Goal: Task Accomplishment & Management: Complete application form

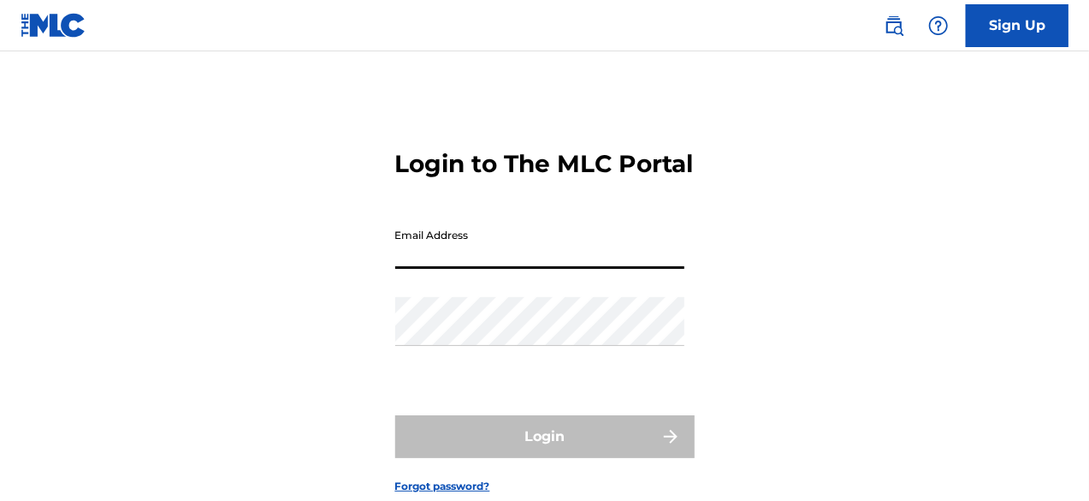
click at [498, 269] on input "Email Address" at bounding box center [539, 244] width 289 height 49
type input "[EMAIL_ADDRESS][DOMAIN_NAME]"
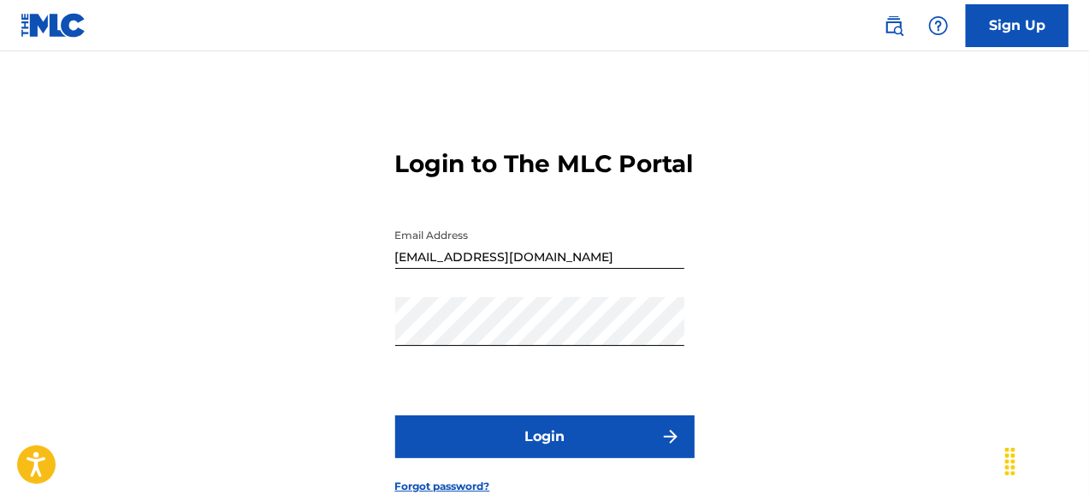
click at [501, 457] on button "Login" at bounding box center [544, 436] width 299 height 43
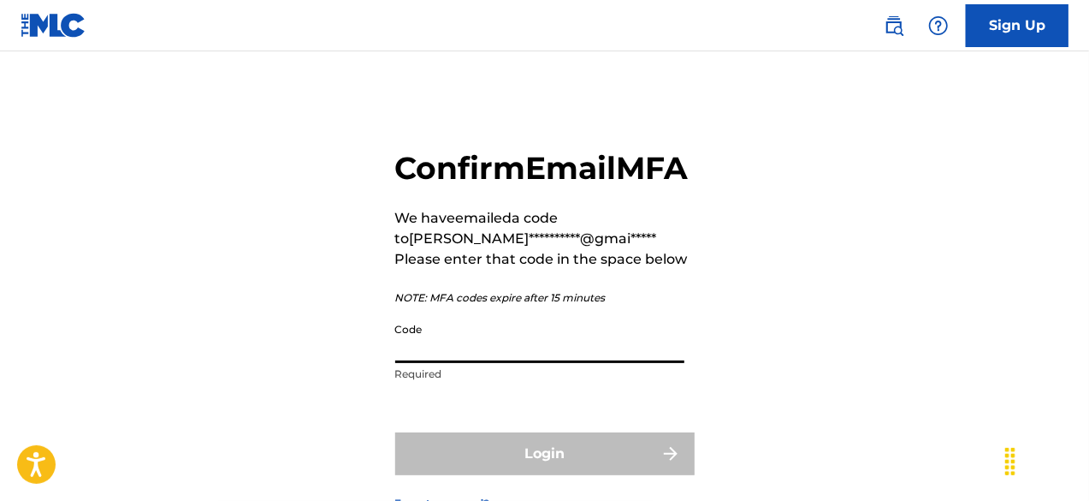
click at [460, 363] on input "Code" at bounding box center [539, 338] width 289 height 49
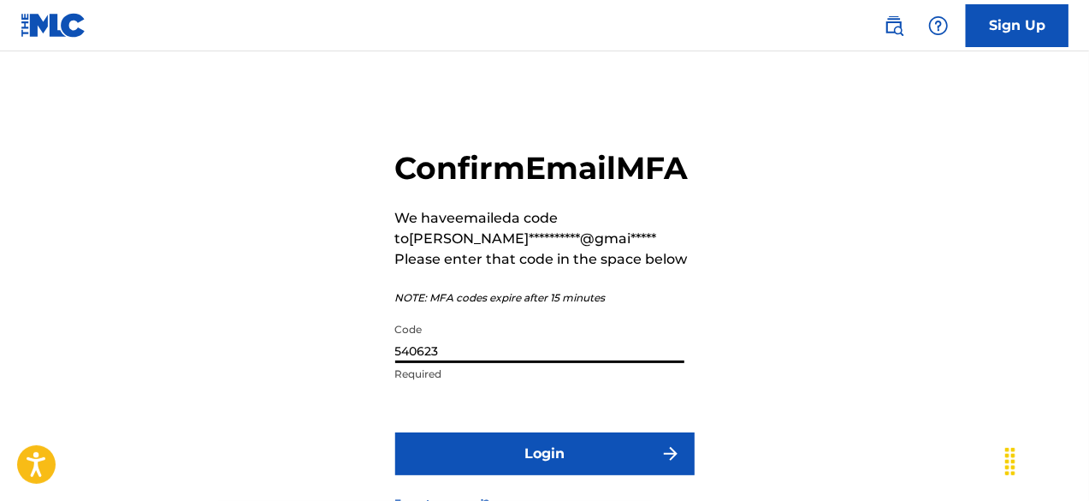
type input "540623"
click at [485, 475] on button "Login" at bounding box center [544, 453] width 299 height 43
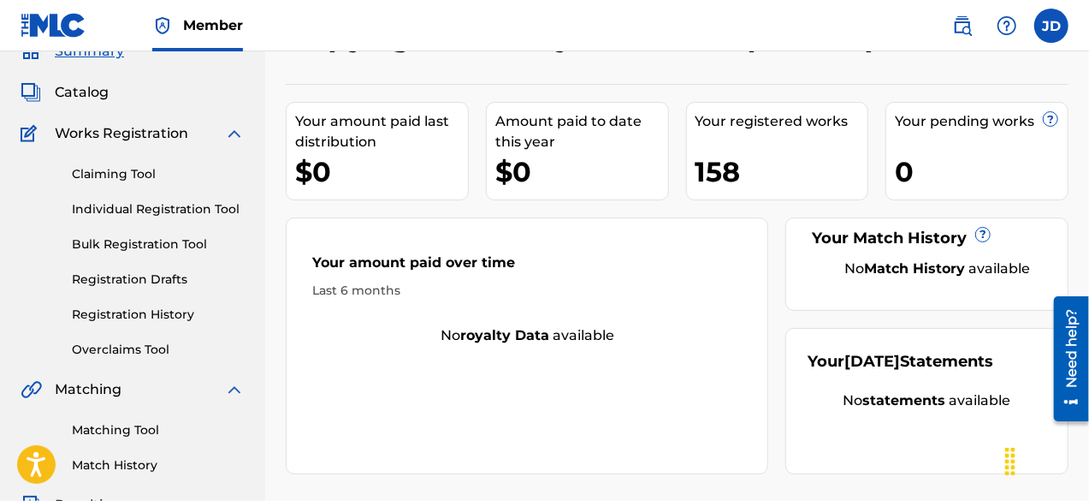
scroll to position [65, 0]
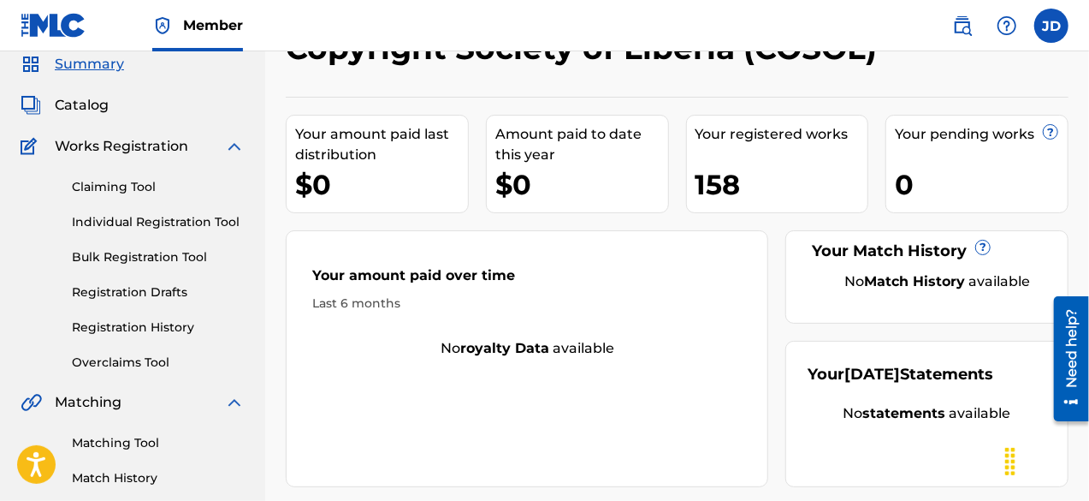
click at [140, 227] on link "Individual Registration Tool" at bounding box center [158, 222] width 173 height 18
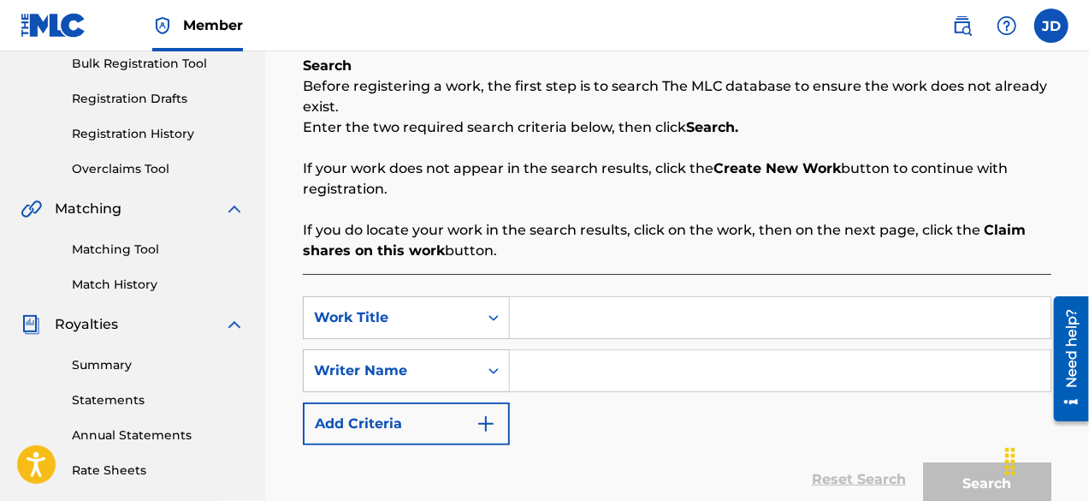
scroll to position [321, 0]
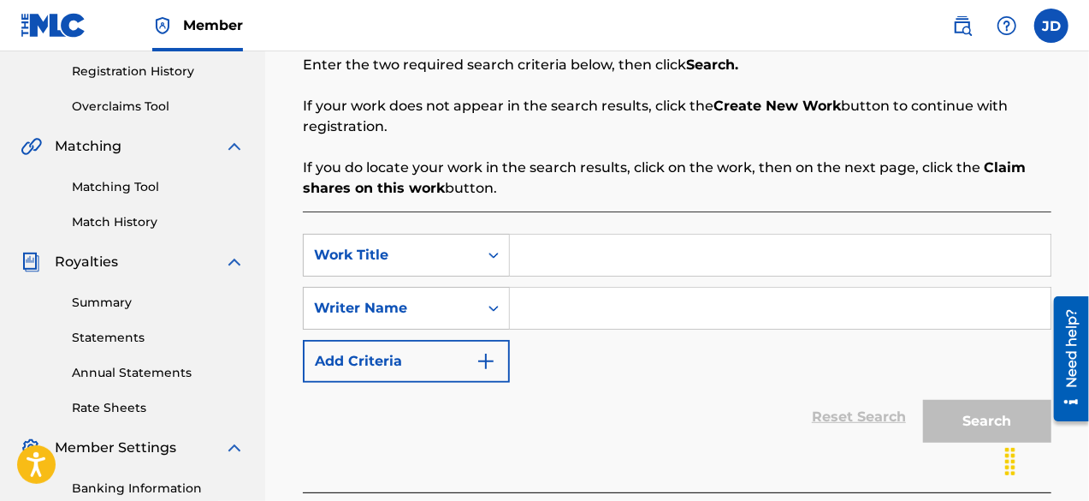
click at [557, 249] on input "Search Form" at bounding box center [780, 254] width 541 height 41
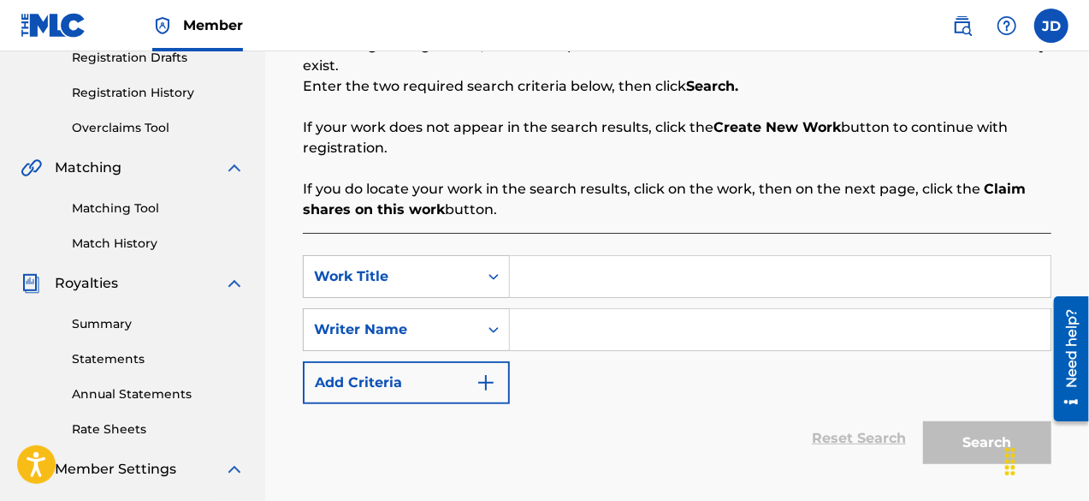
scroll to position [300, 0]
drag, startPoint x: 739, startPoint y: 271, endPoint x: 524, endPoint y: 274, distance: 215.6
click at [524, 274] on input "[PERSON_NAME] has turned it around" at bounding box center [780, 275] width 541 height 41
type input "[PERSON_NAME] has turned it around"
click at [533, 336] on input "Search Form" at bounding box center [780, 328] width 541 height 41
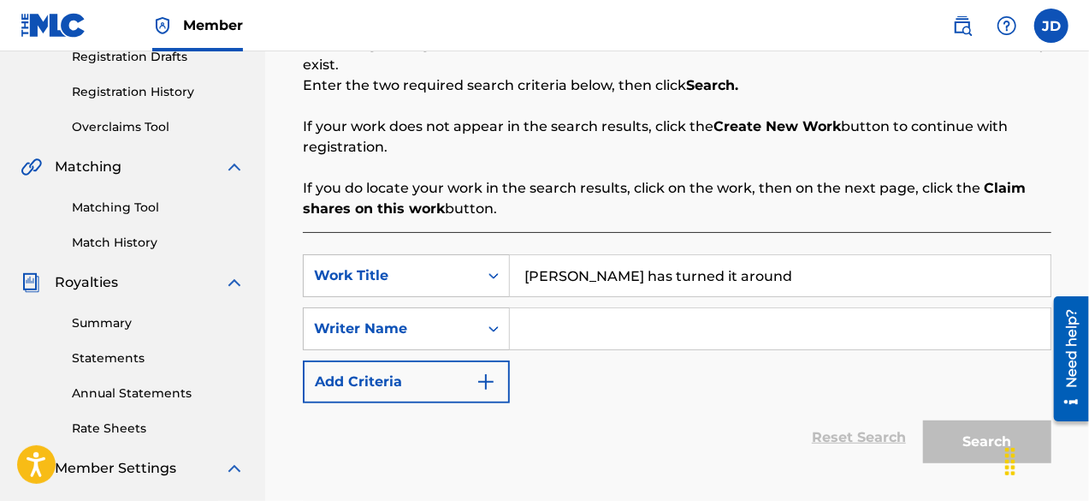
type input "t"
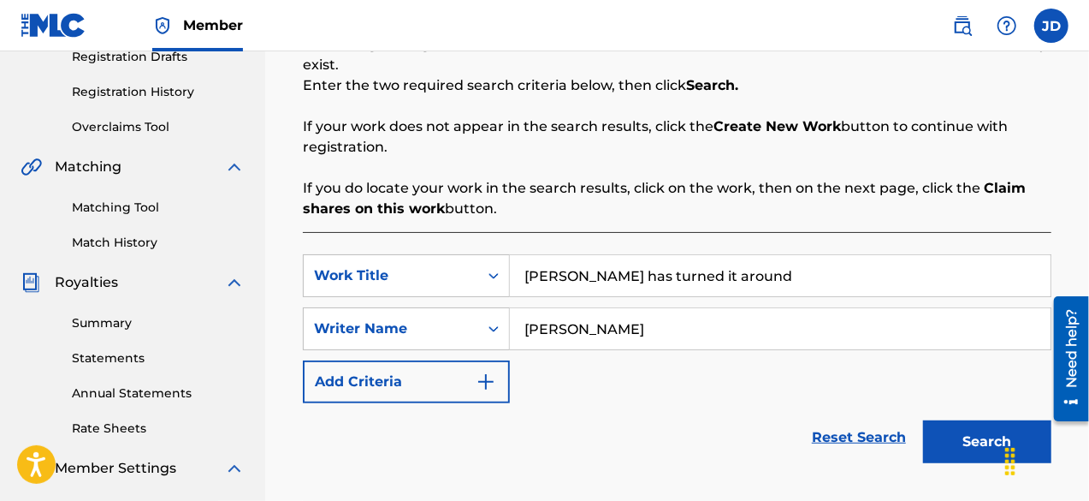
type input "[PERSON_NAME]"
click at [972, 441] on button "Search" at bounding box center [987, 441] width 128 height 43
drag, startPoint x: 681, startPoint y: 335, endPoint x: 507, endPoint y: 336, distance: 174.5
click at [507, 336] on div "SearchWithCriteria4ce6de8b-1f30-4a44-883c-32932ec3f181 Writer Name [PERSON_NAME]" at bounding box center [677, 328] width 749 height 43
click at [954, 435] on button "Search" at bounding box center [987, 441] width 128 height 43
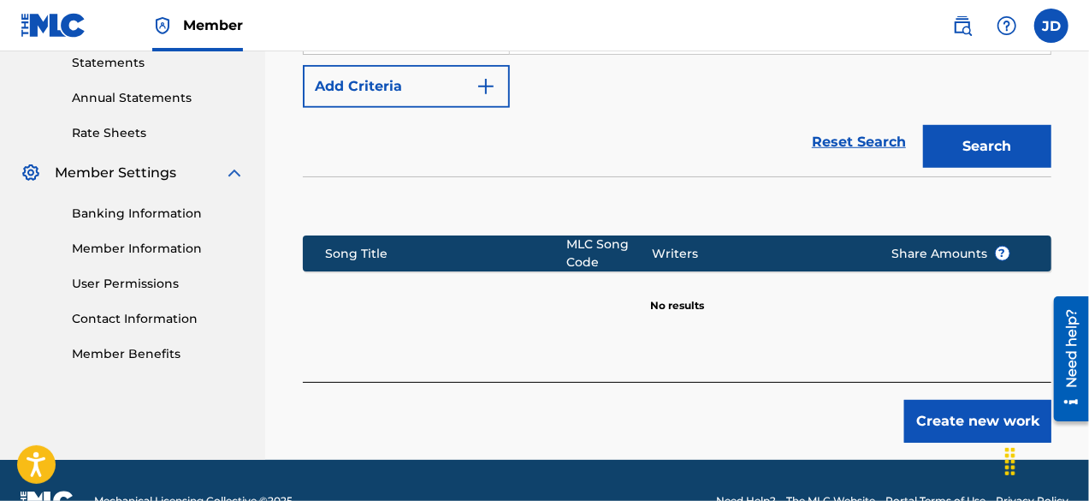
scroll to position [635, 0]
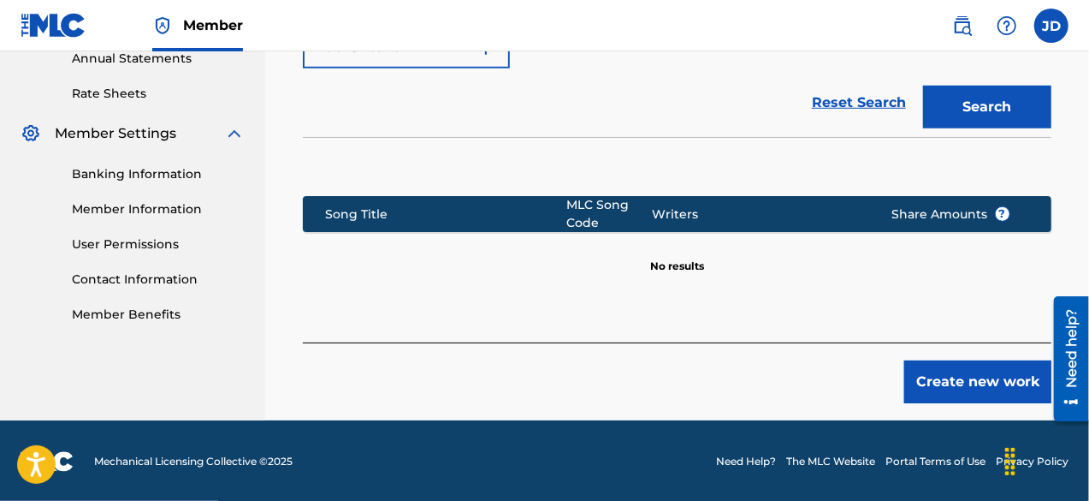
click at [962, 383] on button "Create new work" at bounding box center [977, 381] width 147 height 43
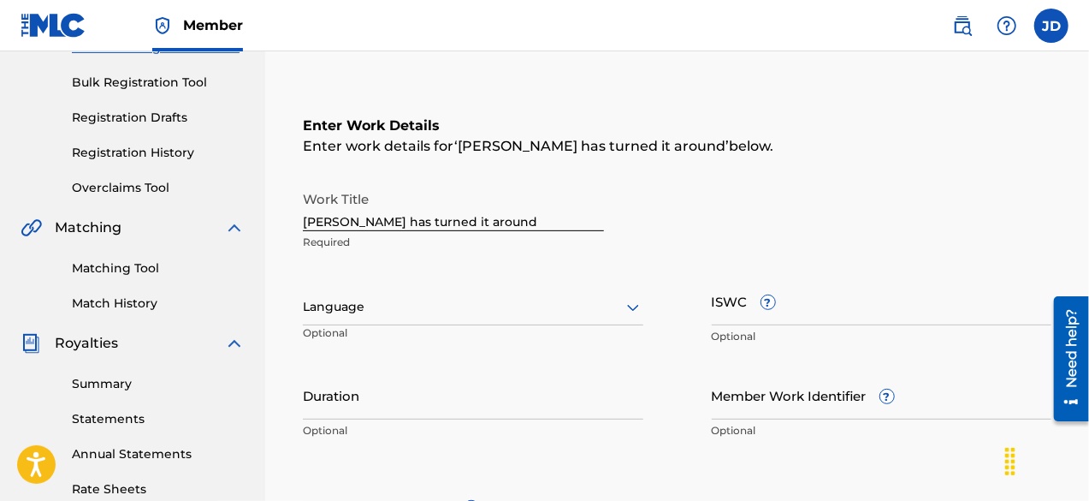
scroll to position [231, 0]
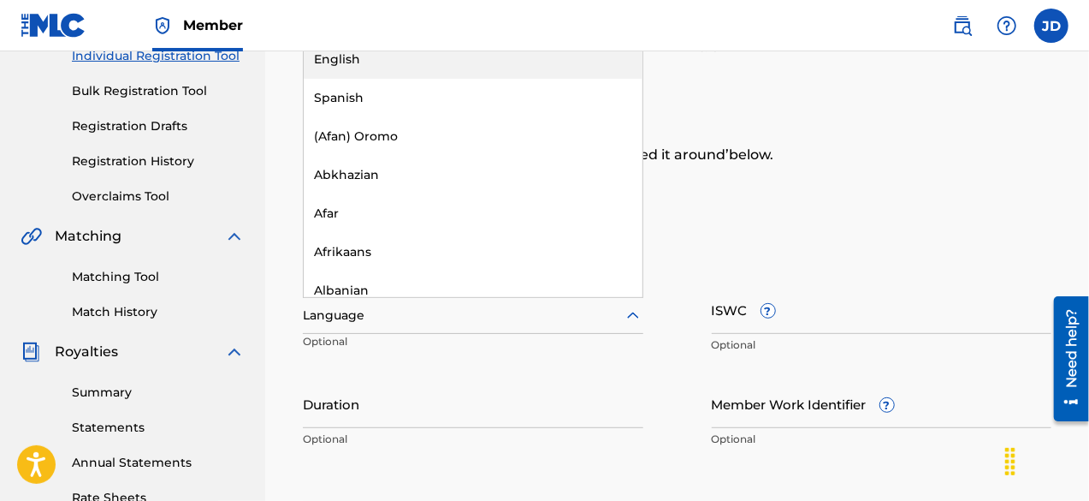
click at [572, 305] on div at bounding box center [473, 315] width 341 height 21
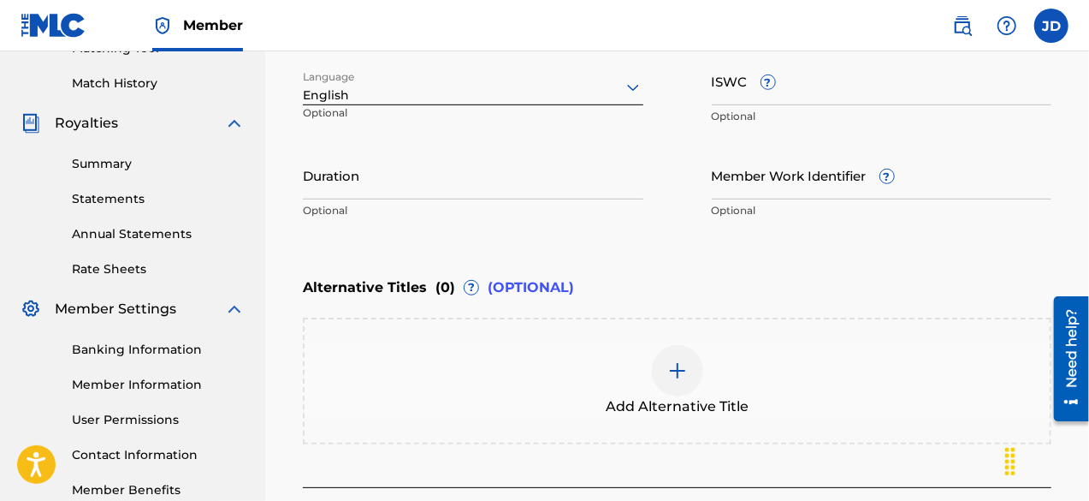
scroll to position [548, 0]
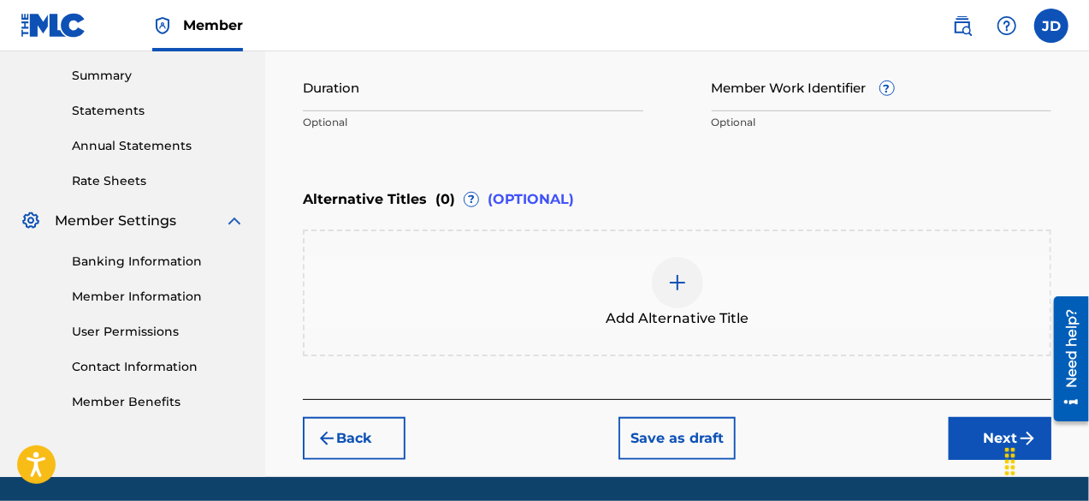
click at [694, 278] on div at bounding box center [677, 282] width 51 height 51
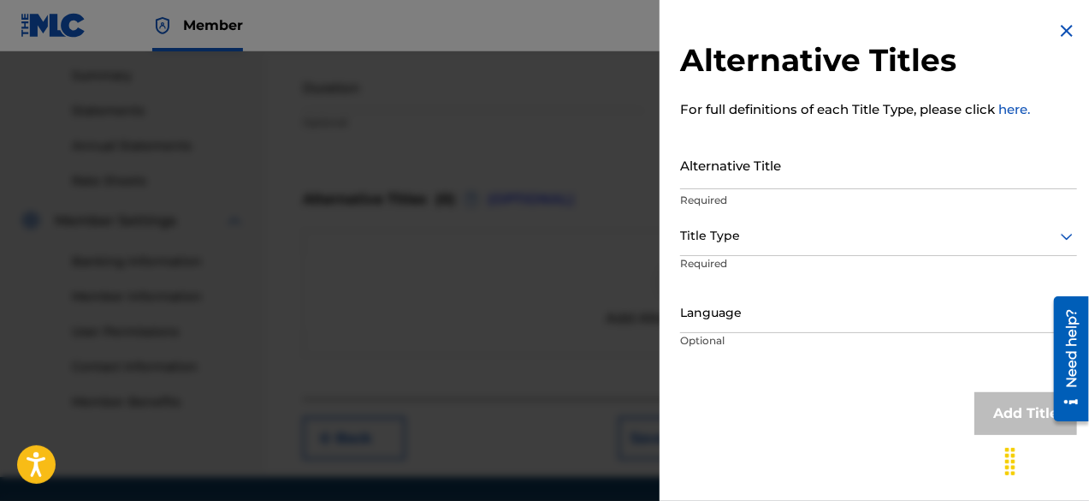
click at [1067, 42] on h2 "Alternative Titles" at bounding box center [878, 60] width 397 height 39
click at [1062, 33] on img at bounding box center [1067, 31] width 21 height 21
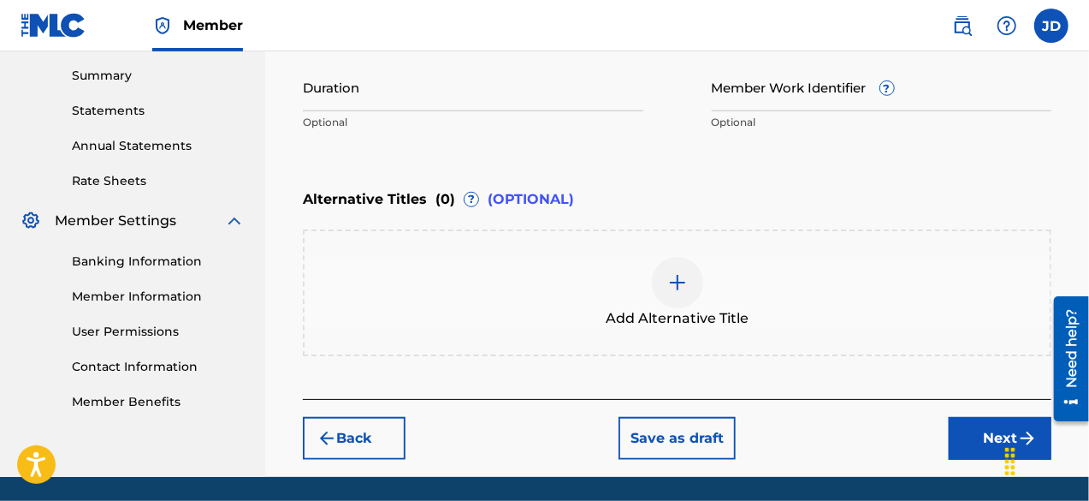
click at [977, 430] on button "Next" at bounding box center [1000, 438] width 103 height 43
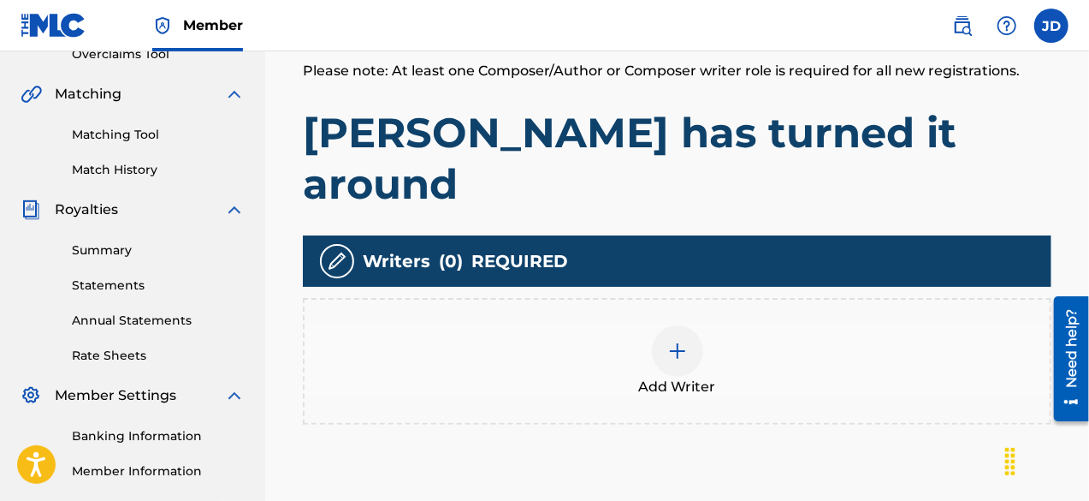
scroll to position [376, 0]
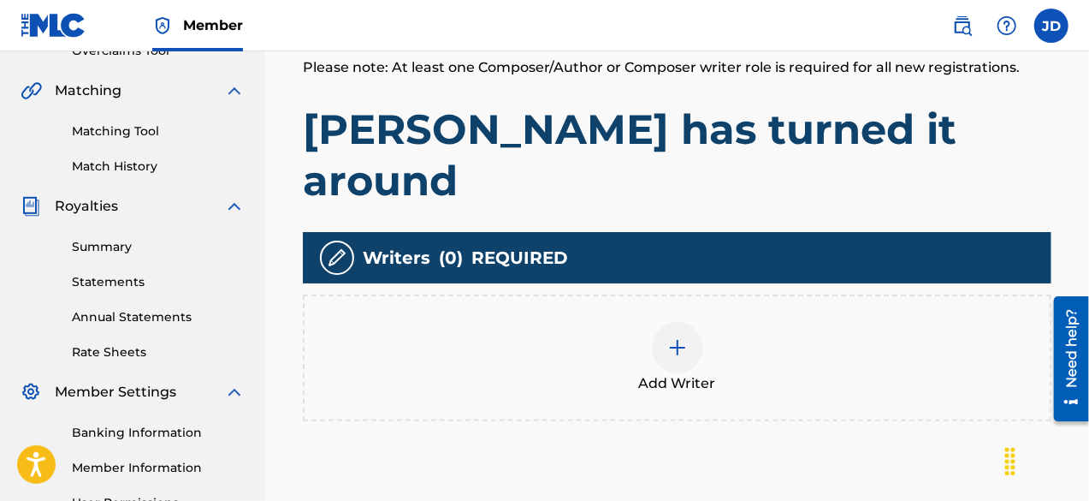
click at [682, 337] on img at bounding box center [677, 347] width 21 height 21
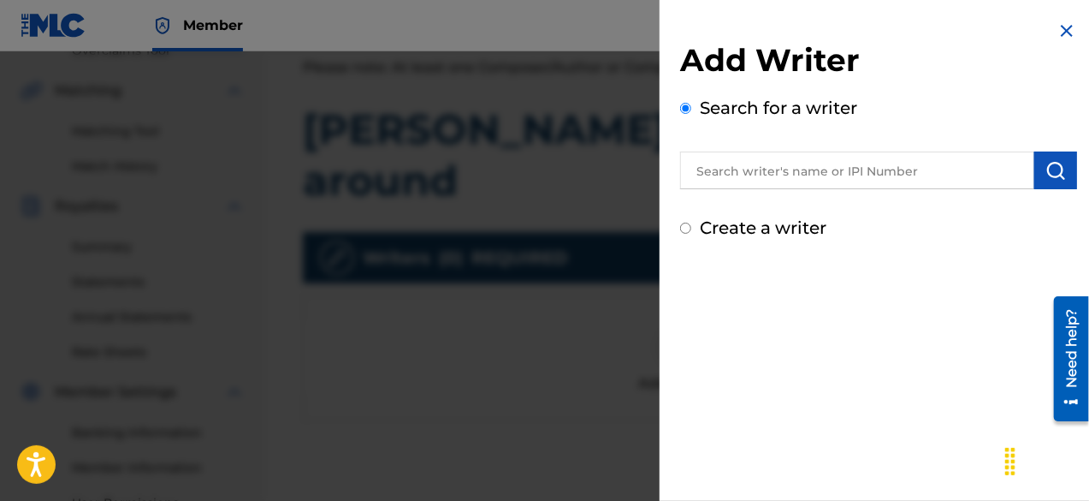
click at [684, 224] on input "Create a writer" at bounding box center [685, 227] width 11 height 11
radio input "false"
radio input "true"
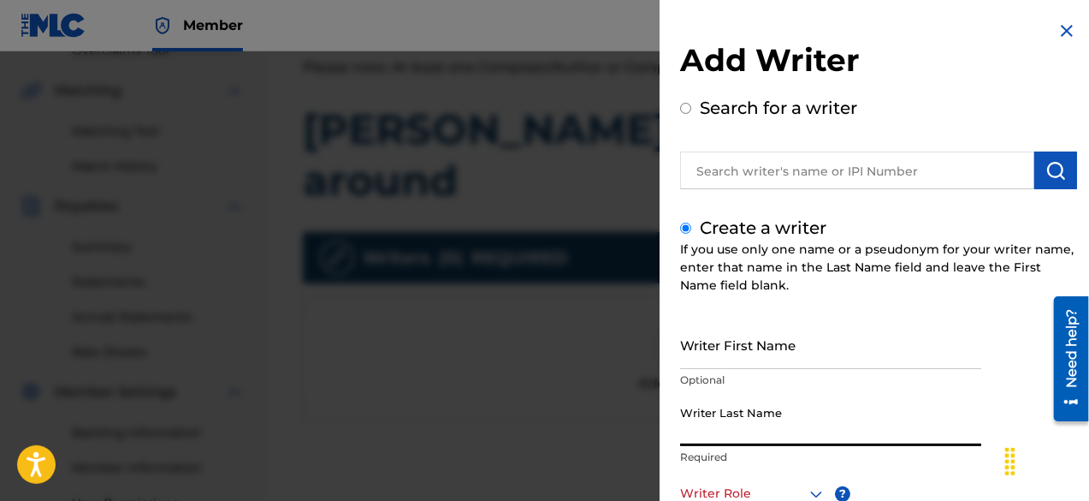
click at [763, 429] on input "Writer Last Name" at bounding box center [830, 421] width 301 height 49
paste input "[PERSON_NAME]"
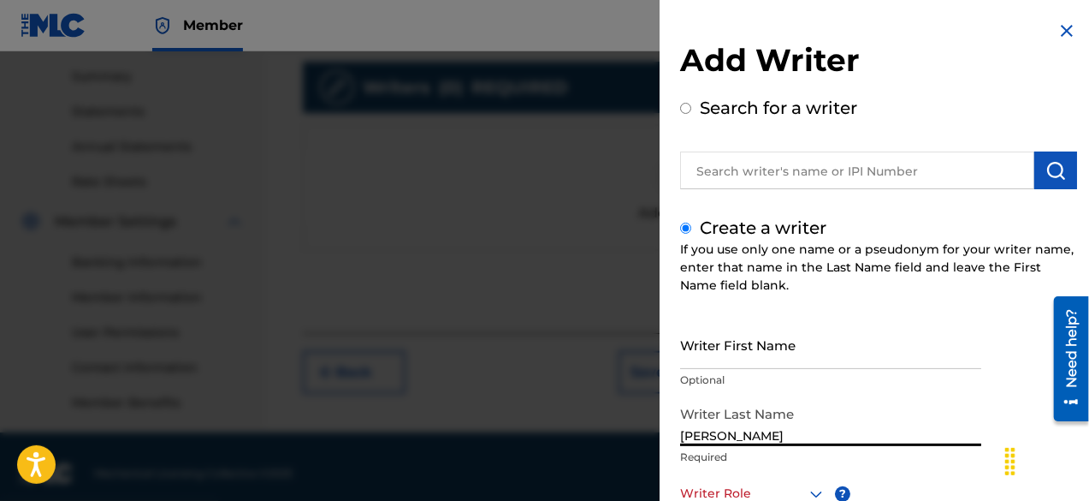
scroll to position [555, 0]
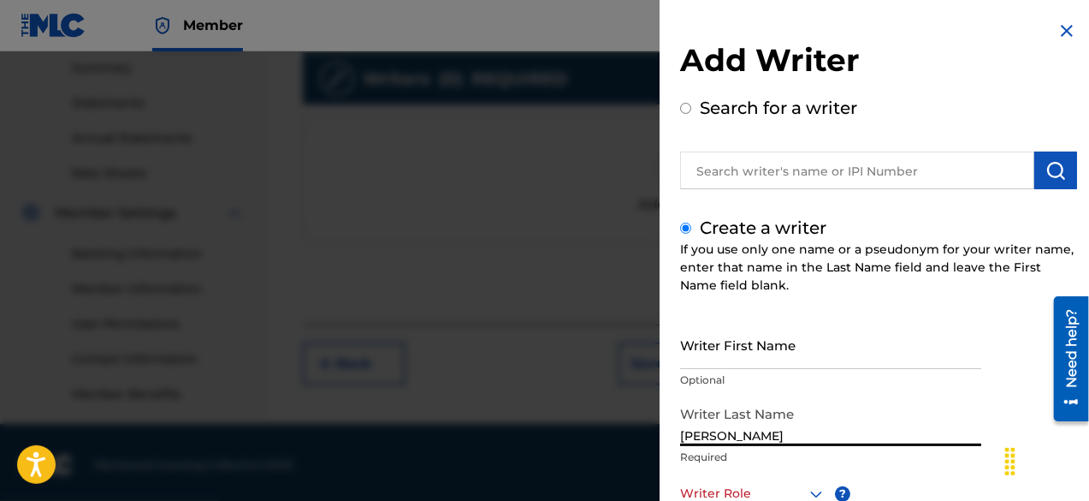
drag, startPoint x: 840, startPoint y: 433, endPoint x: 662, endPoint y: 446, distance: 178.4
click at [662, 446] on div "Add Writer Search for a writer Create a writer If you use only one name or a ps…" at bounding box center [879, 370] width 438 height 741
type input "[PERSON_NAME]"
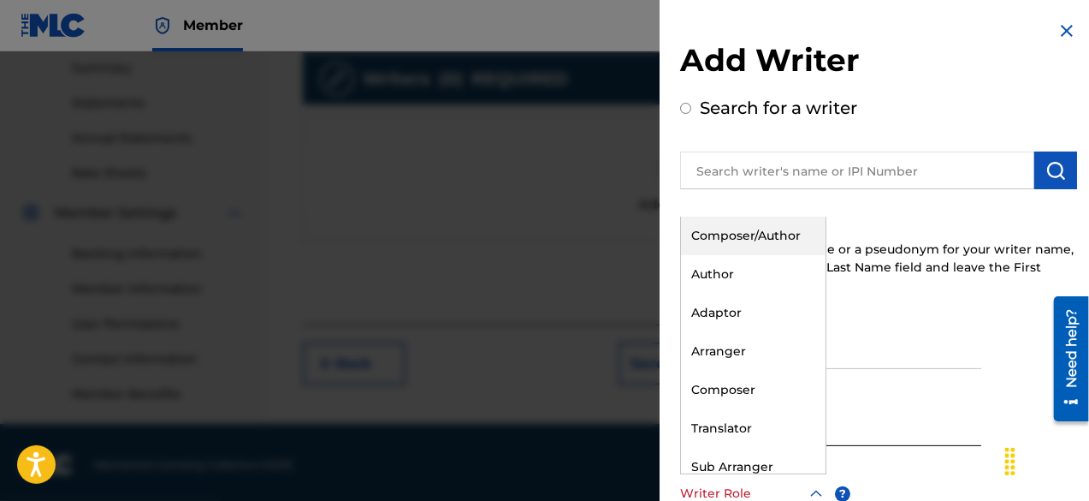
scroll to position [1, 0]
click at [817, 494] on icon at bounding box center [816, 493] width 21 height 21
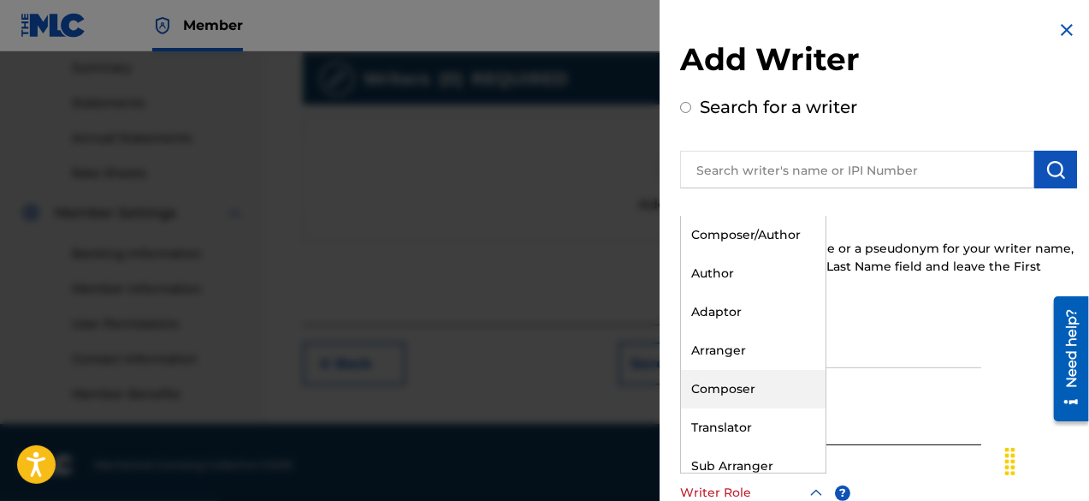
click at [768, 394] on div "Composer" at bounding box center [753, 389] width 145 height 39
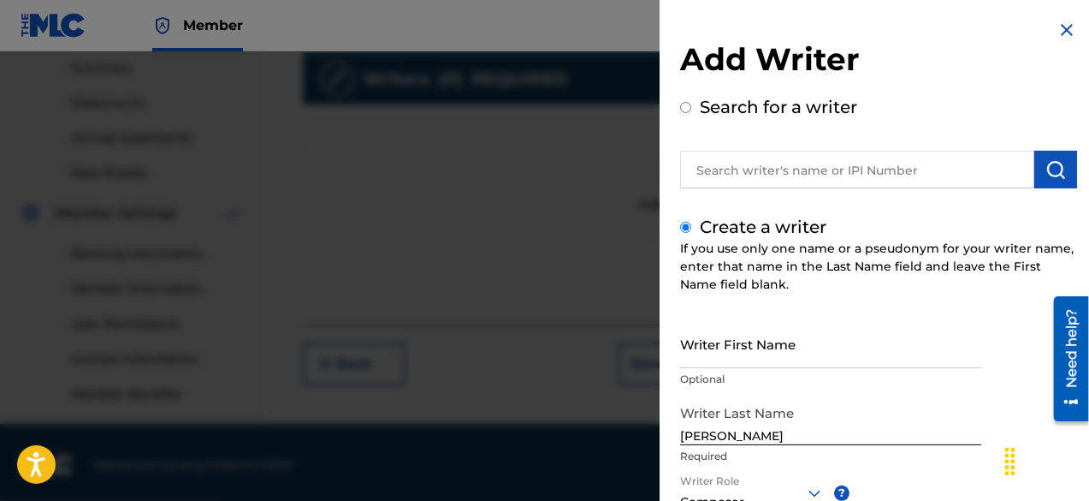
scroll to position [241, 0]
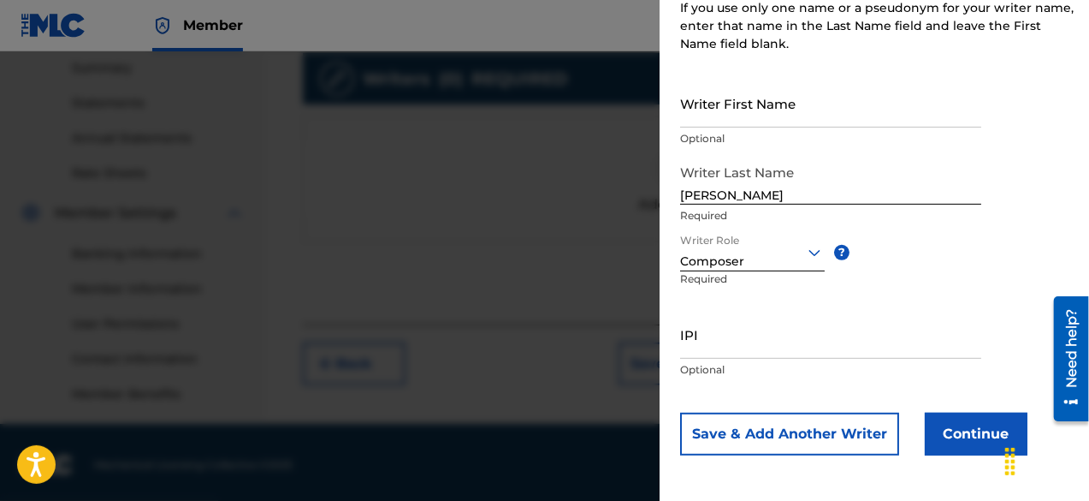
click at [971, 438] on button "Continue" at bounding box center [976, 433] width 103 height 43
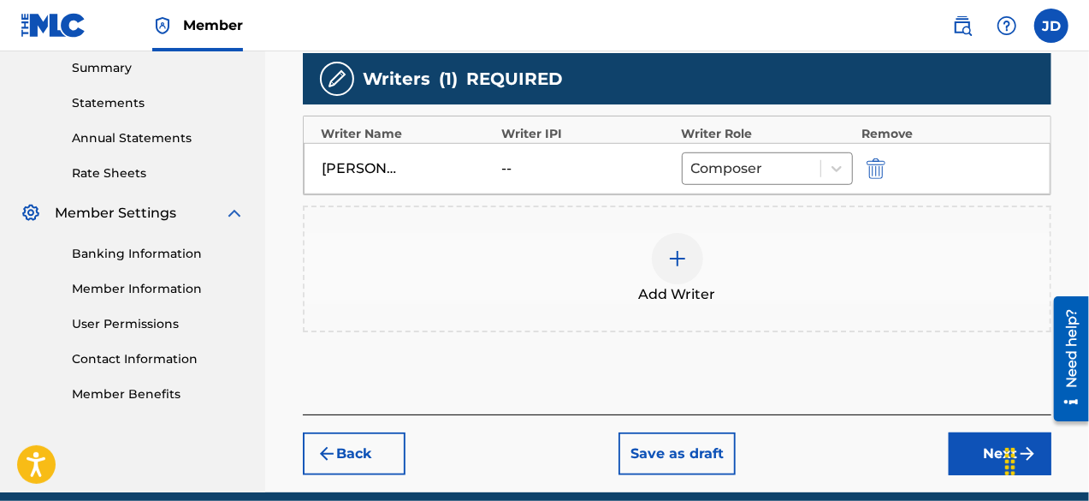
click at [983, 432] on button "Next" at bounding box center [1000, 453] width 103 height 43
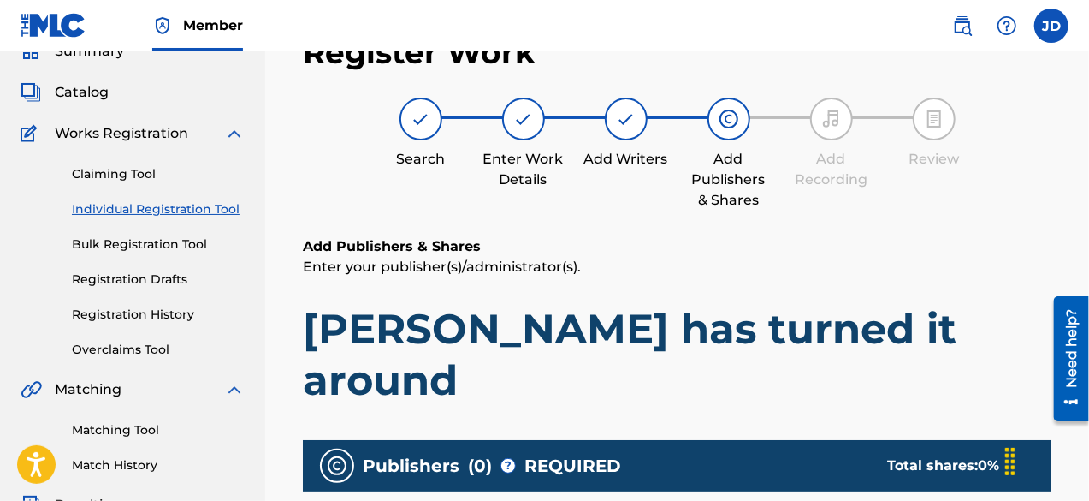
scroll to position [77, 0]
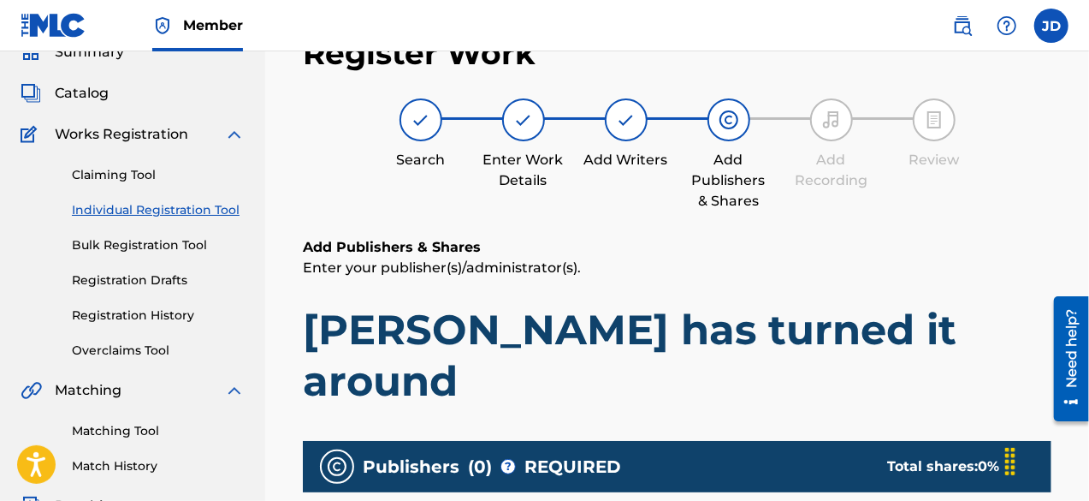
drag, startPoint x: 1087, startPoint y: 82, endPoint x: 1094, endPoint y: 175, distance: 93.6
click at [1088, 175] on html "Accessibility Screen-Reader Guide, Feedback, and Issue Reporting | New window M…" at bounding box center [544, 173] width 1089 height 501
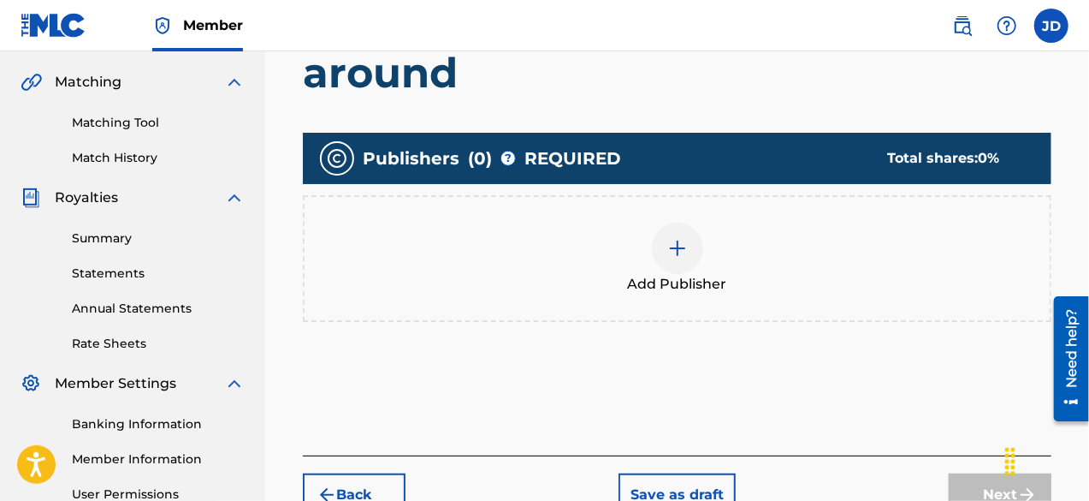
scroll to position [387, 0]
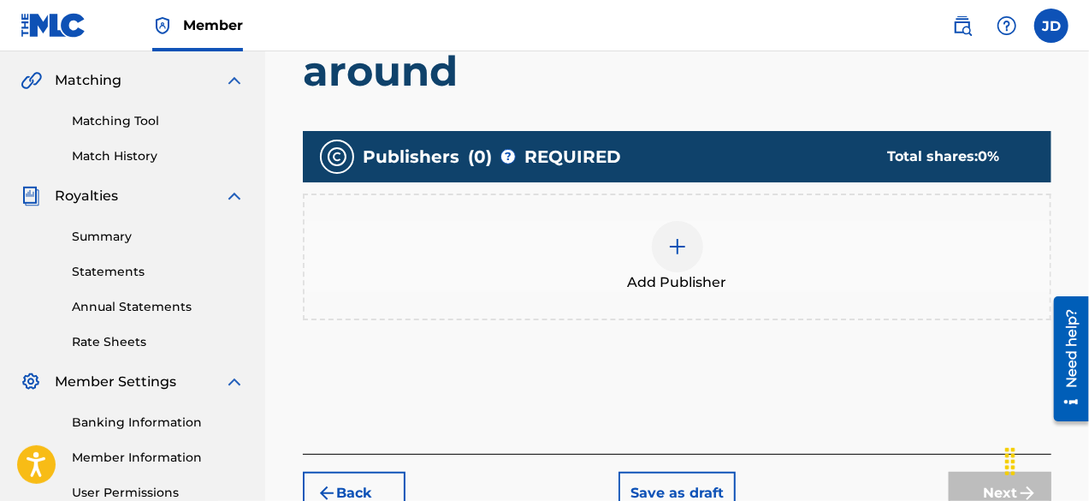
click at [700, 221] on div at bounding box center [677, 246] width 51 height 51
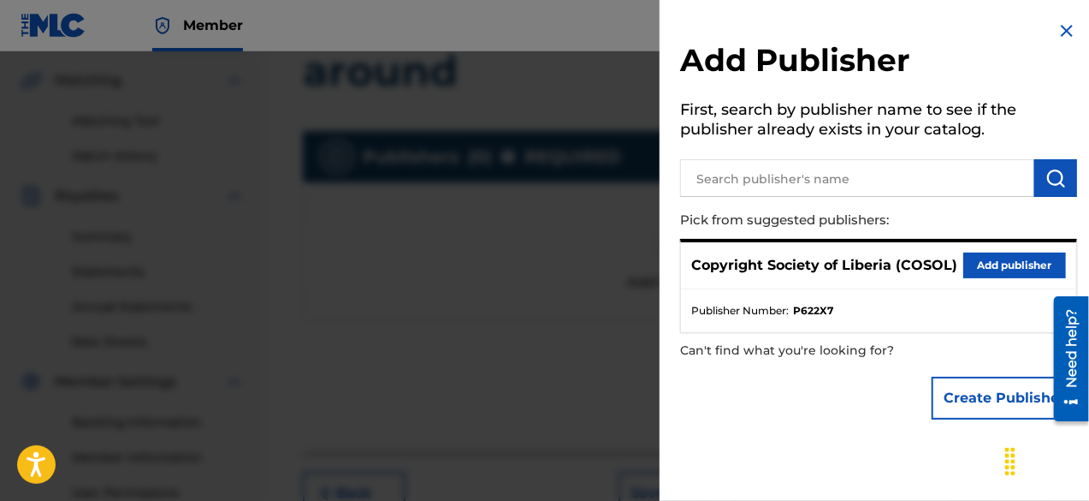
click at [1001, 261] on button "Add publisher" at bounding box center [1014, 265] width 103 height 26
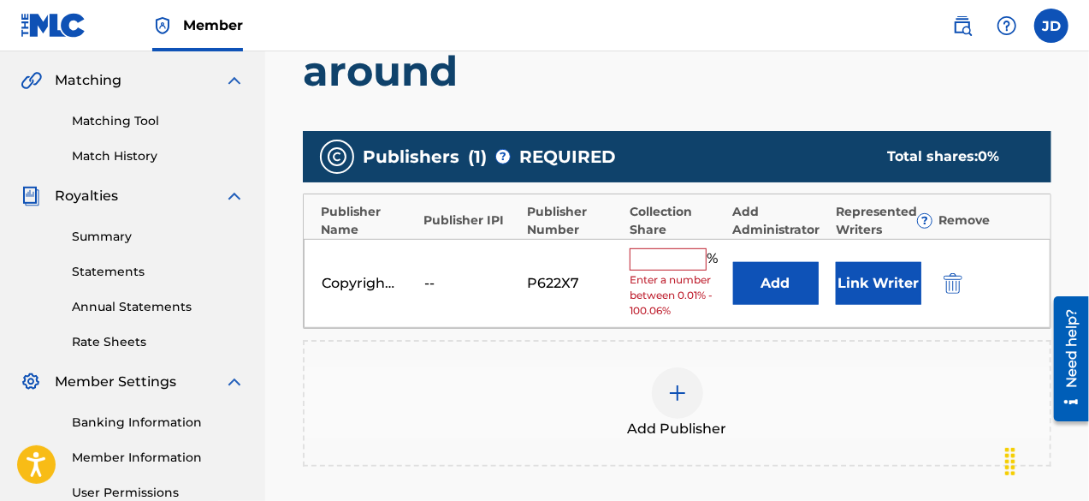
click at [672, 248] on input "text" at bounding box center [668, 259] width 77 height 22
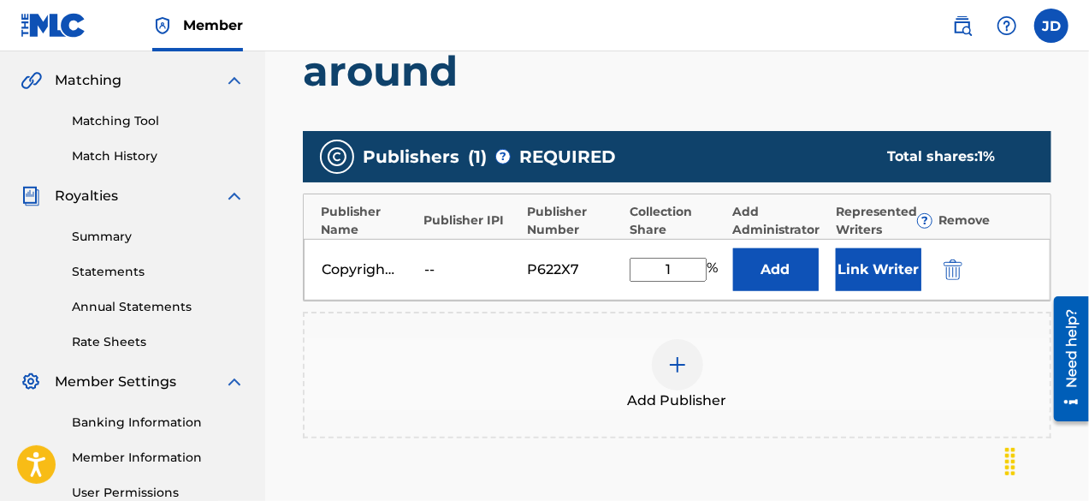
type input "100"
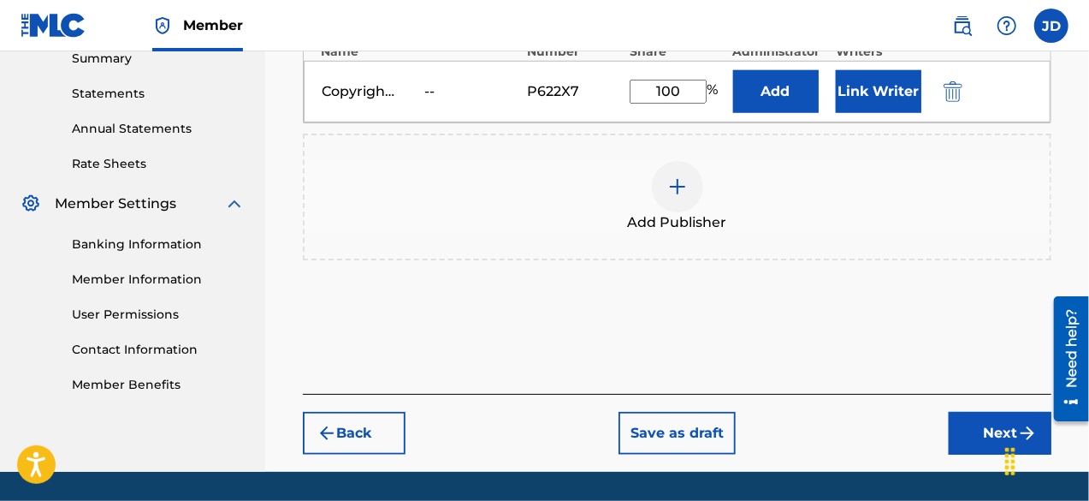
click at [989, 412] on button "Next" at bounding box center [1000, 433] width 103 height 43
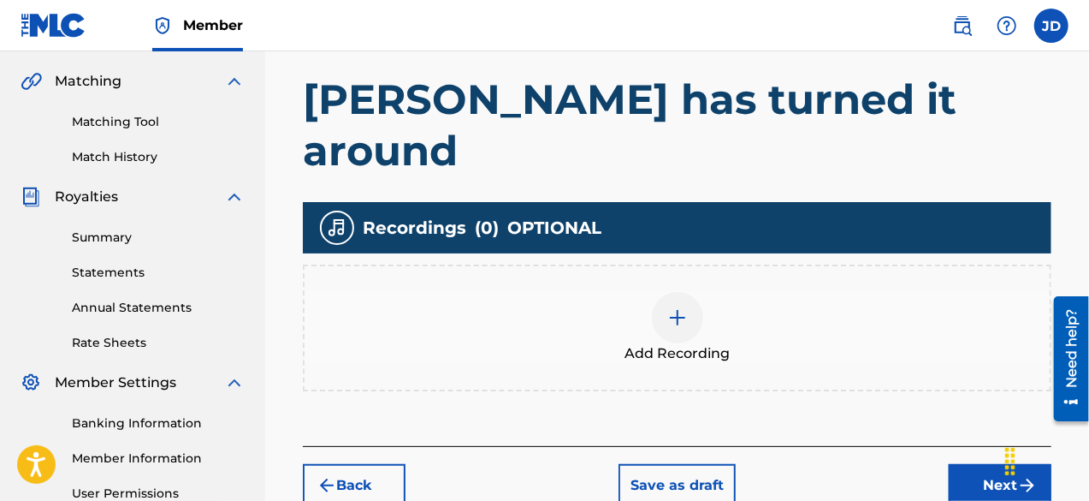
scroll to position [368, 0]
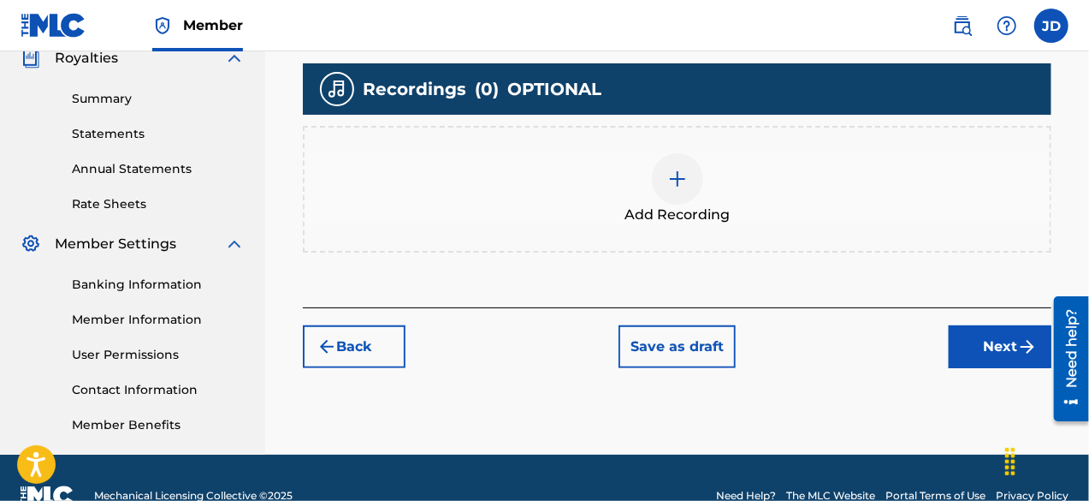
click at [1006, 325] on button "Next" at bounding box center [1000, 346] width 103 height 43
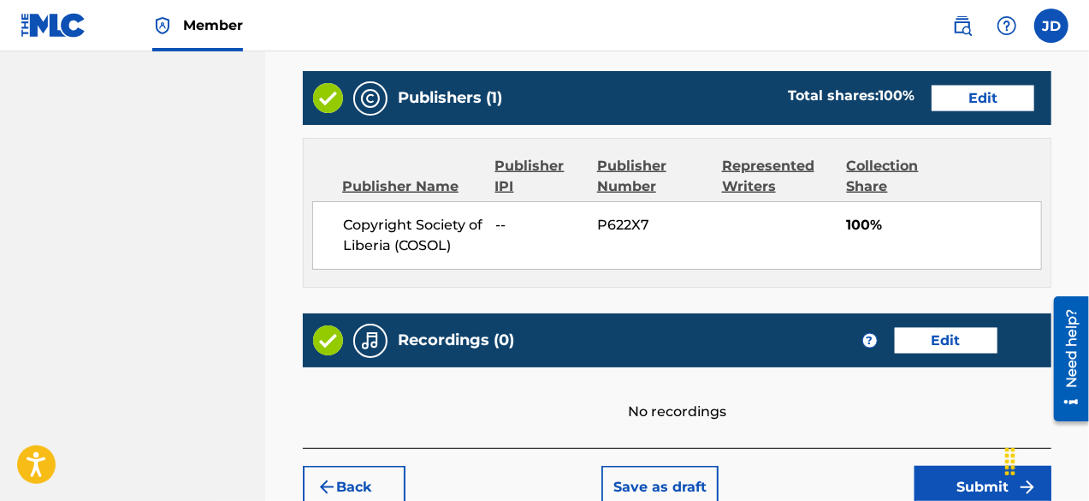
scroll to position [963, 0]
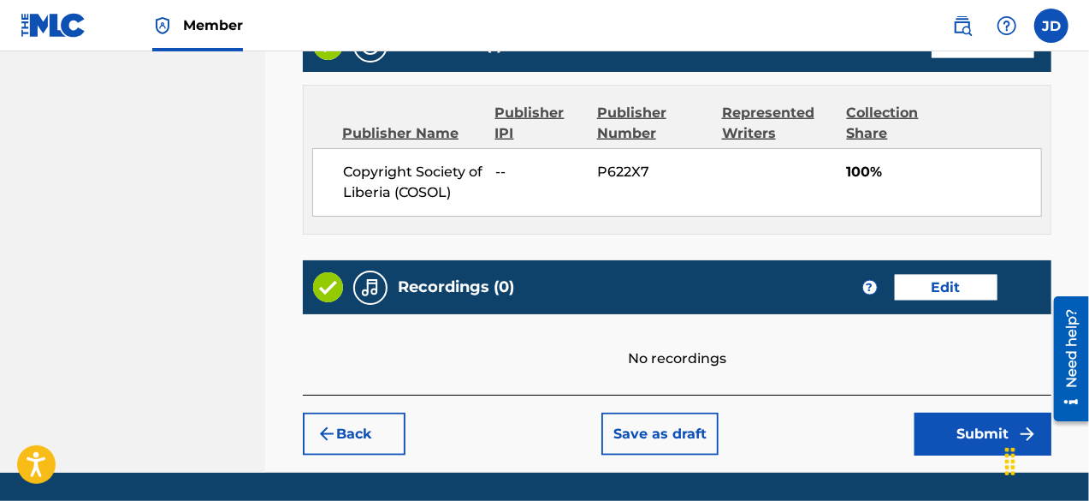
click at [957, 412] on button "Submit" at bounding box center [983, 433] width 137 height 43
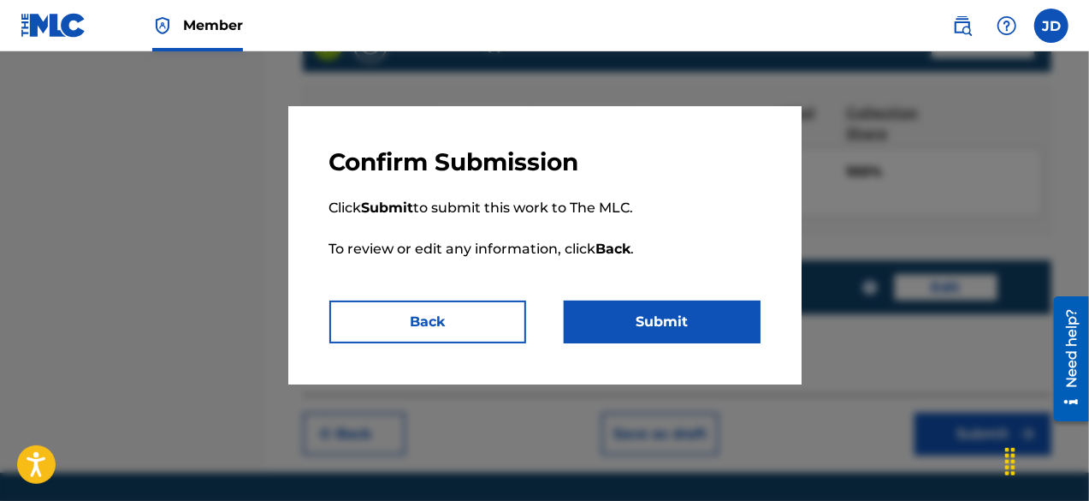
click at [714, 333] on button "Submit" at bounding box center [662, 321] width 197 height 43
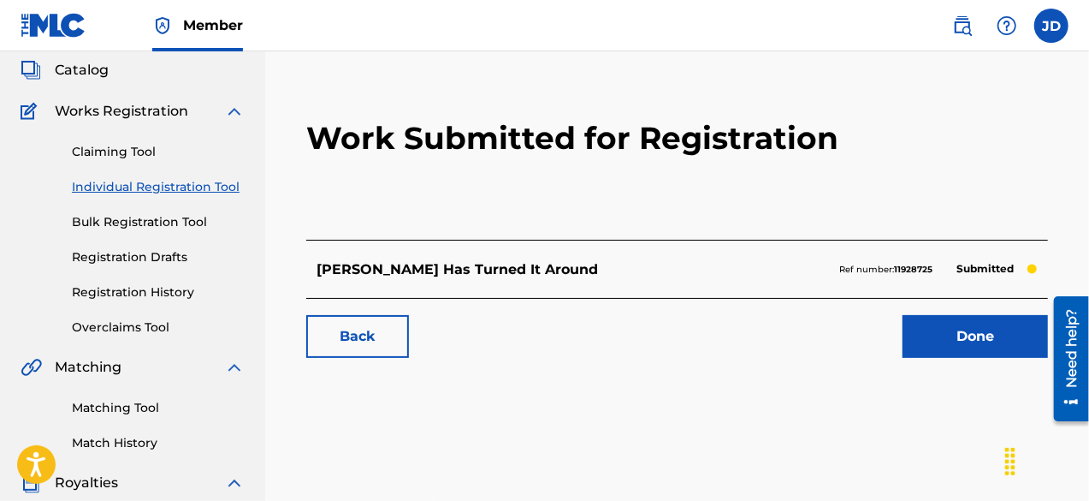
scroll to position [110, 0]
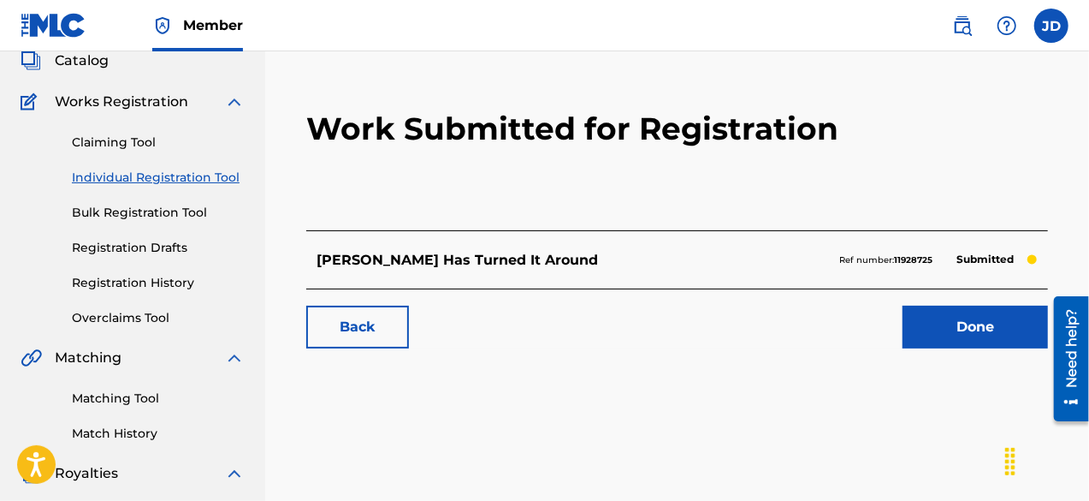
click at [979, 329] on link "Done" at bounding box center [975, 326] width 145 height 43
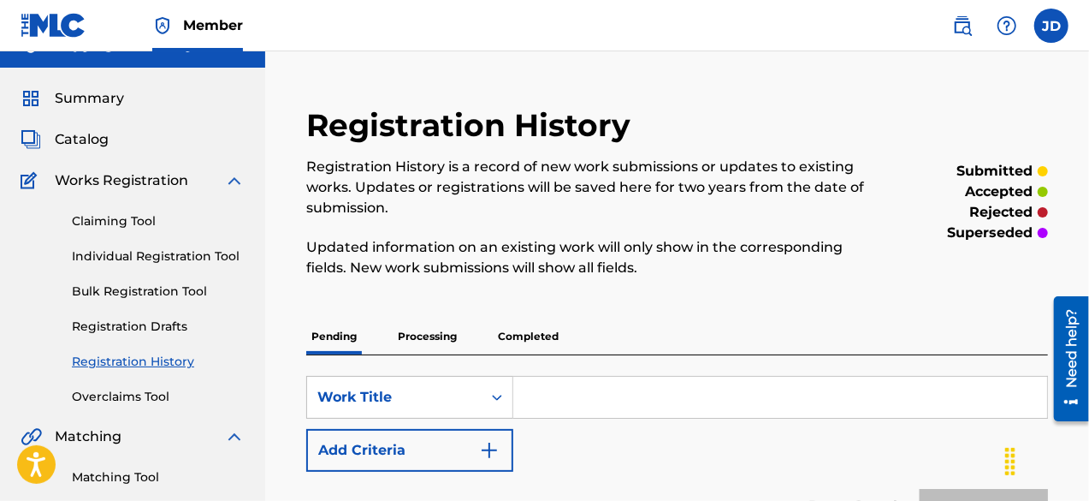
scroll to position [33, 0]
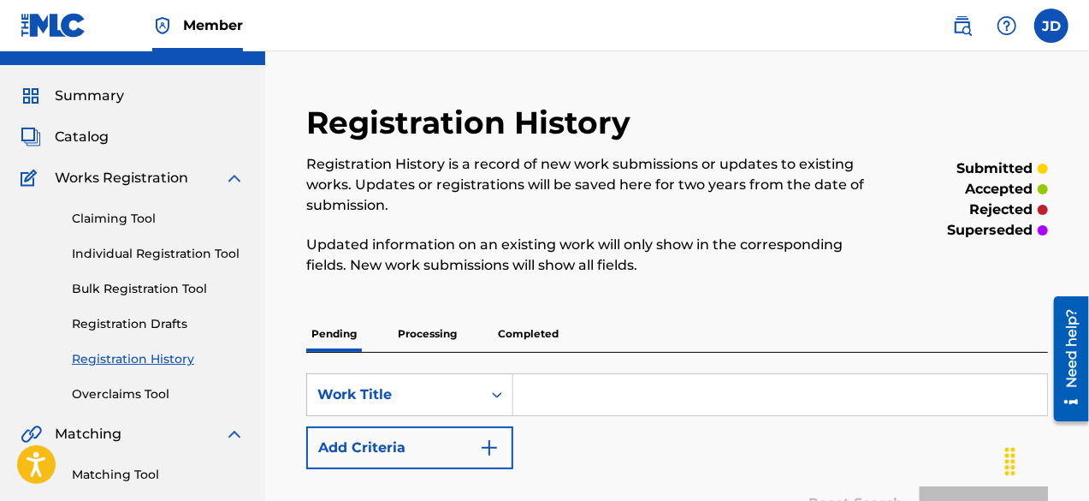
click at [197, 263] on div "Claiming Tool Individual Registration Tool Bulk Registration Tool Registration …" at bounding box center [133, 295] width 224 height 215
click at [196, 258] on link "Individual Registration Tool" at bounding box center [158, 254] width 173 height 18
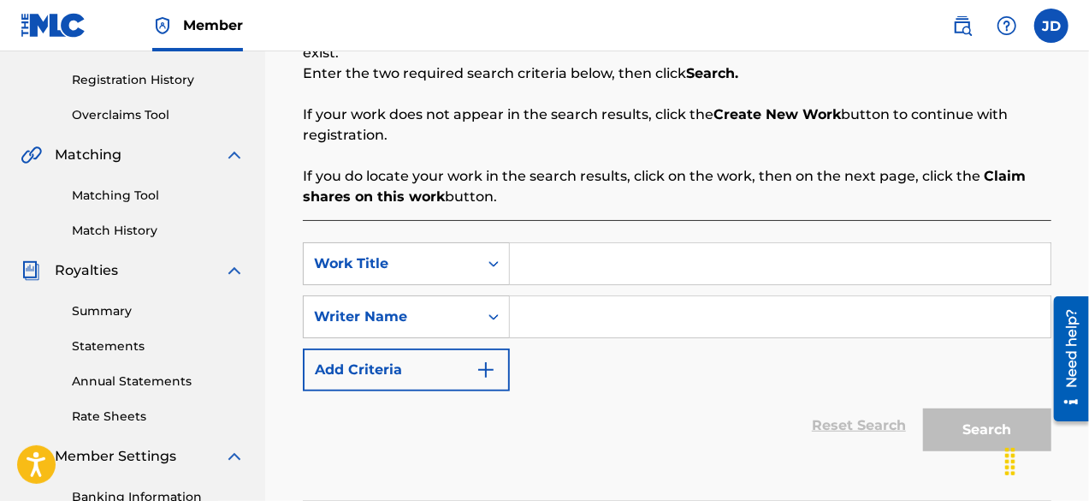
scroll to position [328, 0]
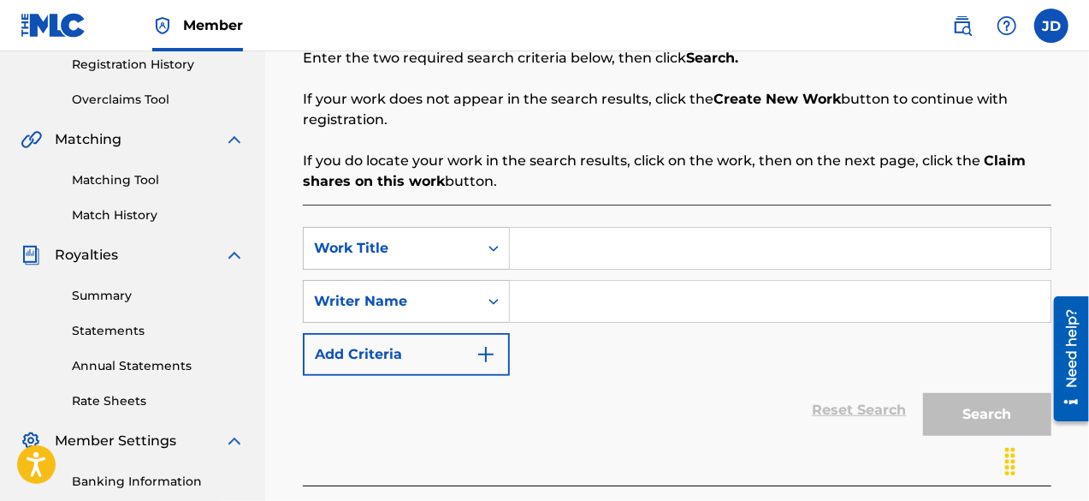
click at [643, 251] on input "Search Form" at bounding box center [780, 248] width 541 height 41
click at [578, 313] on input "Search Form" at bounding box center [780, 301] width 541 height 41
click at [760, 244] on input "Thank you [PERSON_NAME]" at bounding box center [780, 248] width 541 height 41
click at [619, 252] on input "Thank you [PERSON_NAME]" at bounding box center [780, 248] width 541 height 41
type input "Thank you [PERSON_NAME]"
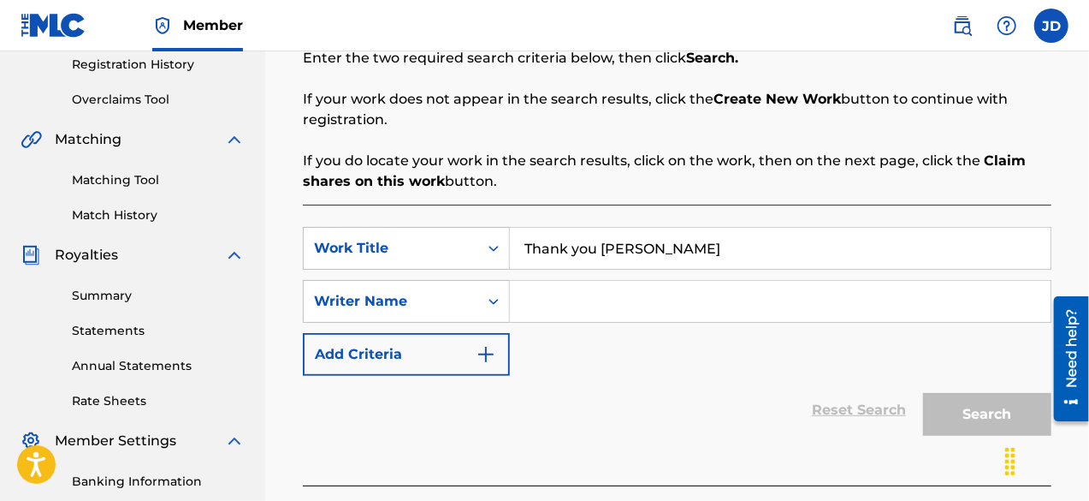
click at [584, 285] on input "Search Form" at bounding box center [780, 301] width 541 height 41
paste input "[PERSON_NAME]"
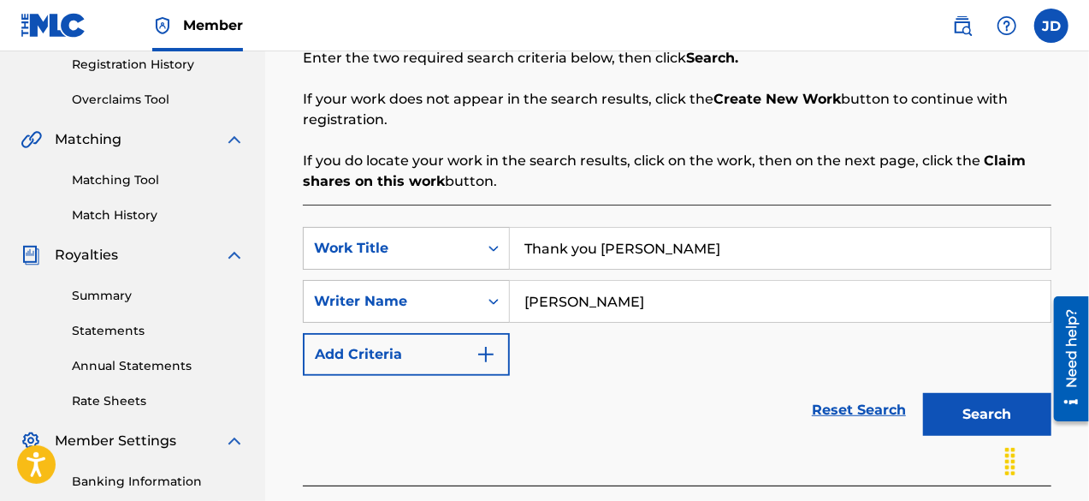
type input "[PERSON_NAME]"
click at [954, 402] on button "Search" at bounding box center [987, 414] width 128 height 43
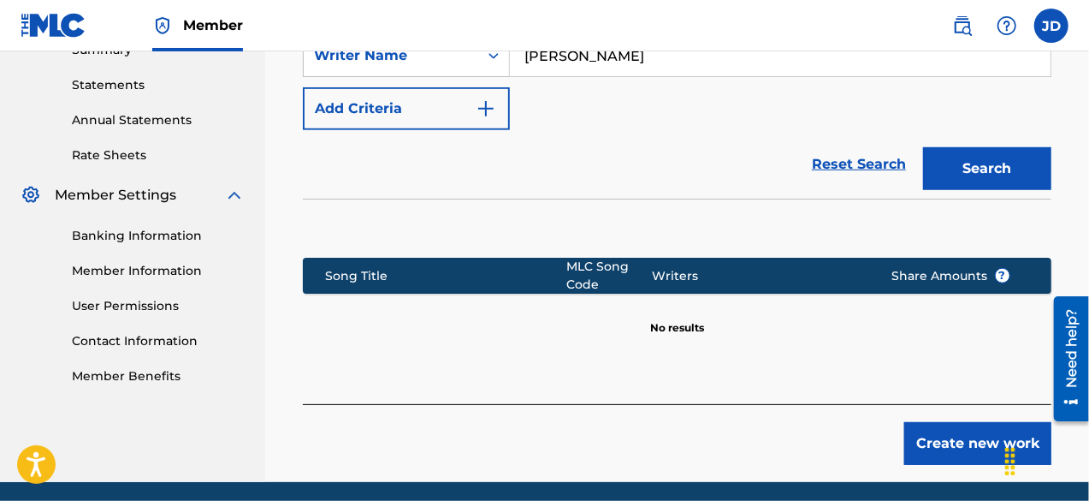
scroll to position [579, 0]
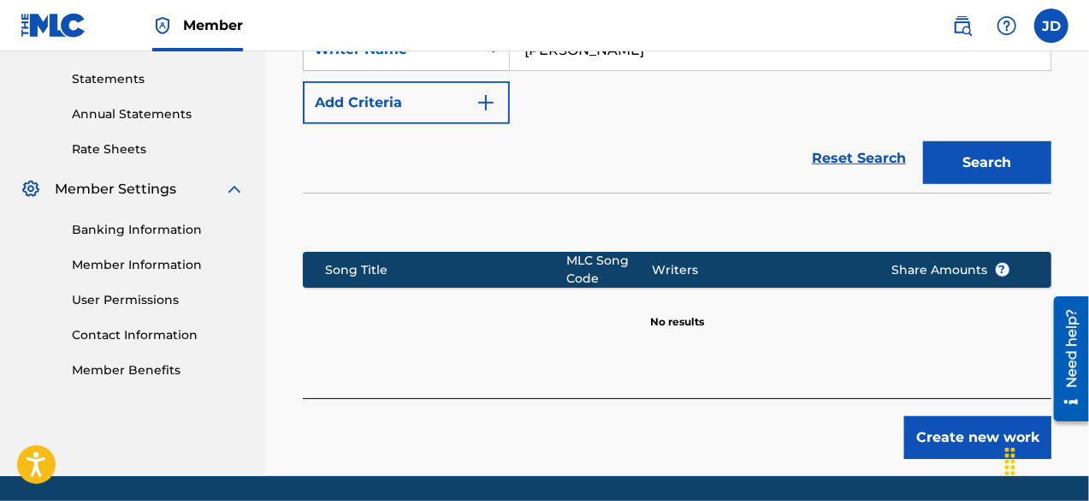
click at [958, 430] on button "Create new work" at bounding box center [977, 437] width 147 height 43
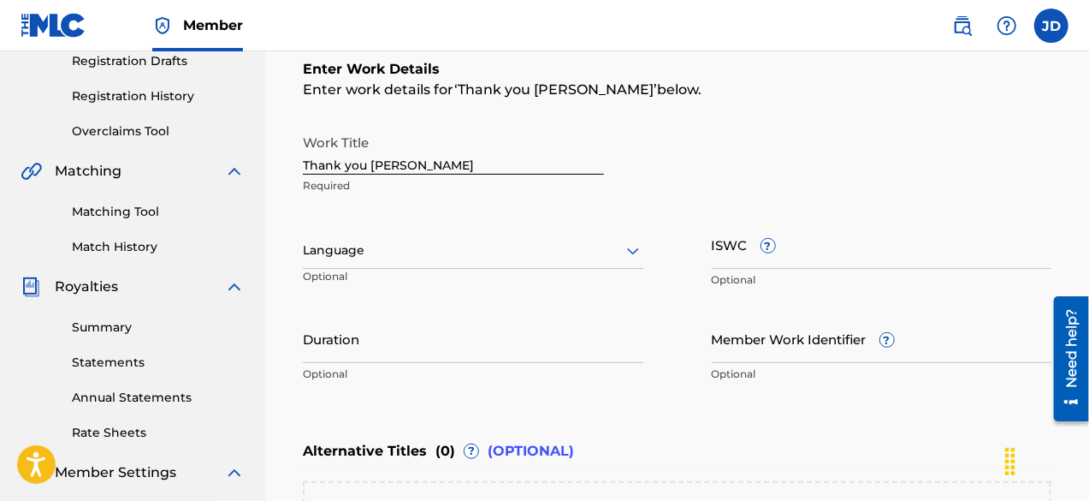
scroll to position [286, 0]
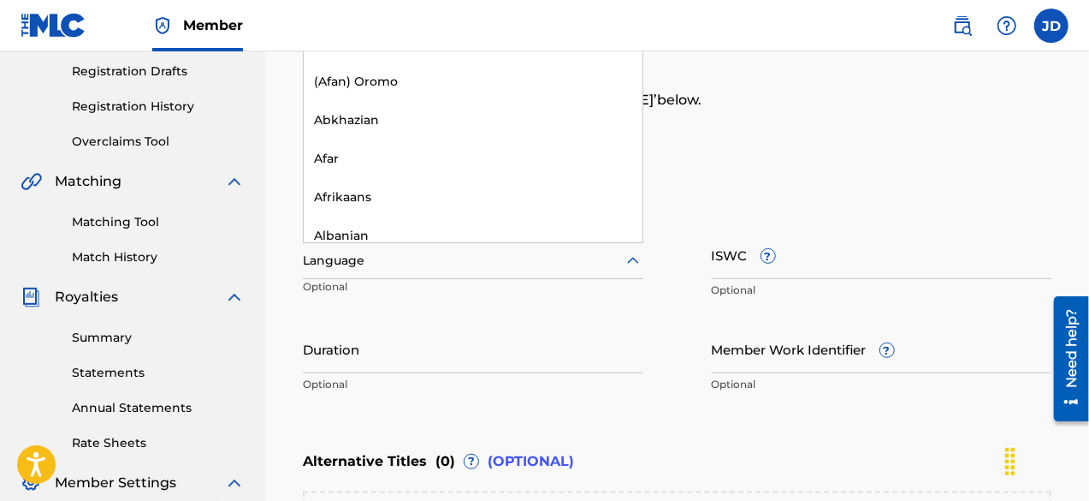
click at [625, 270] on icon at bounding box center [633, 261] width 21 height 21
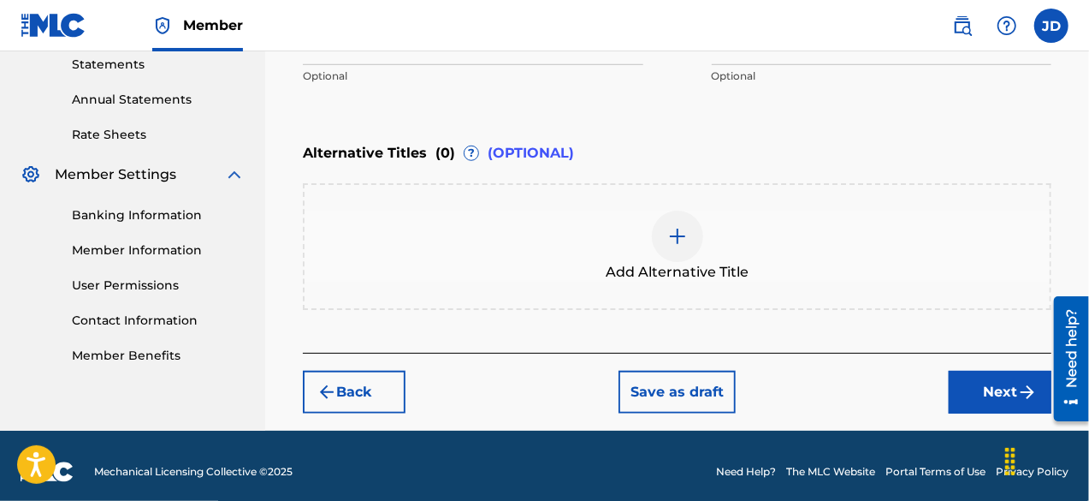
scroll to position [604, 0]
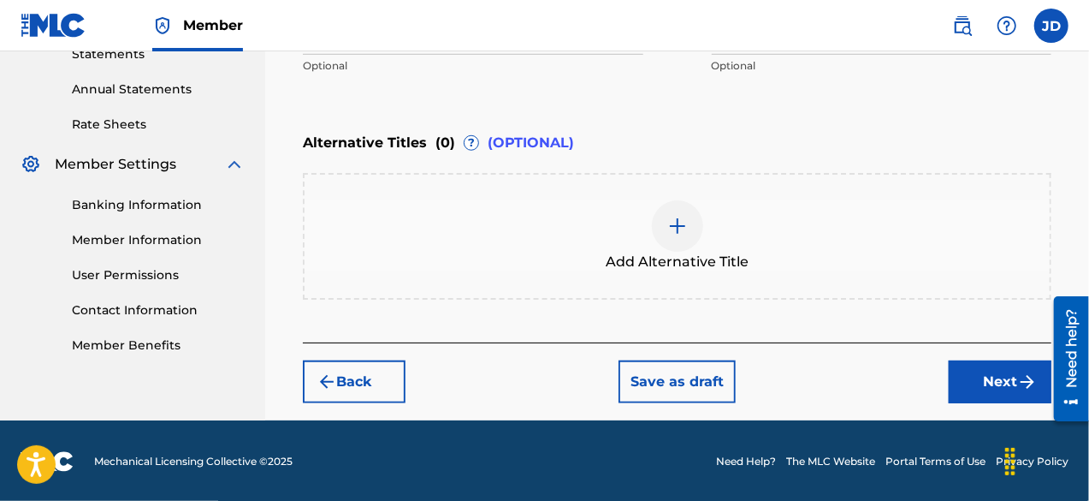
click at [993, 376] on button "Next" at bounding box center [1000, 381] width 103 height 43
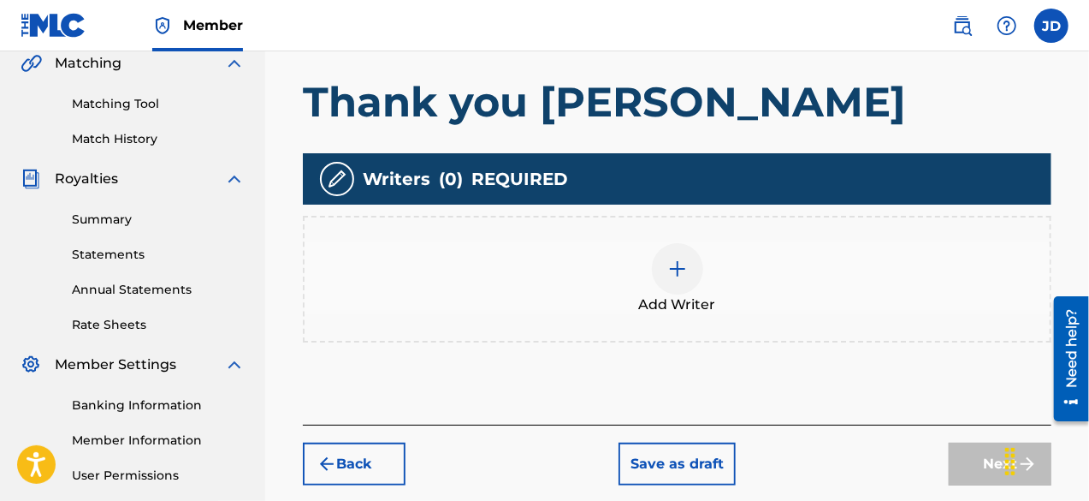
scroll to position [407, 0]
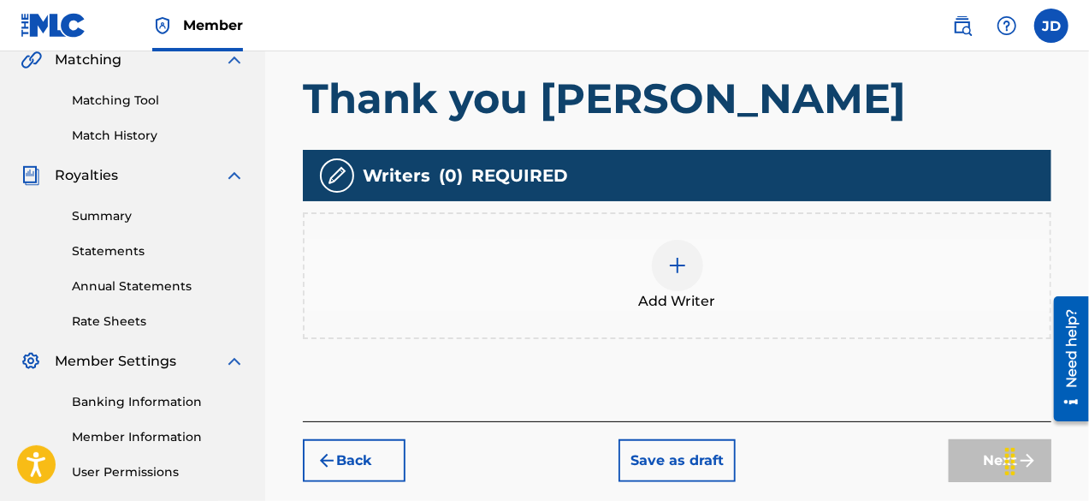
click at [670, 270] on img at bounding box center [677, 265] width 21 height 21
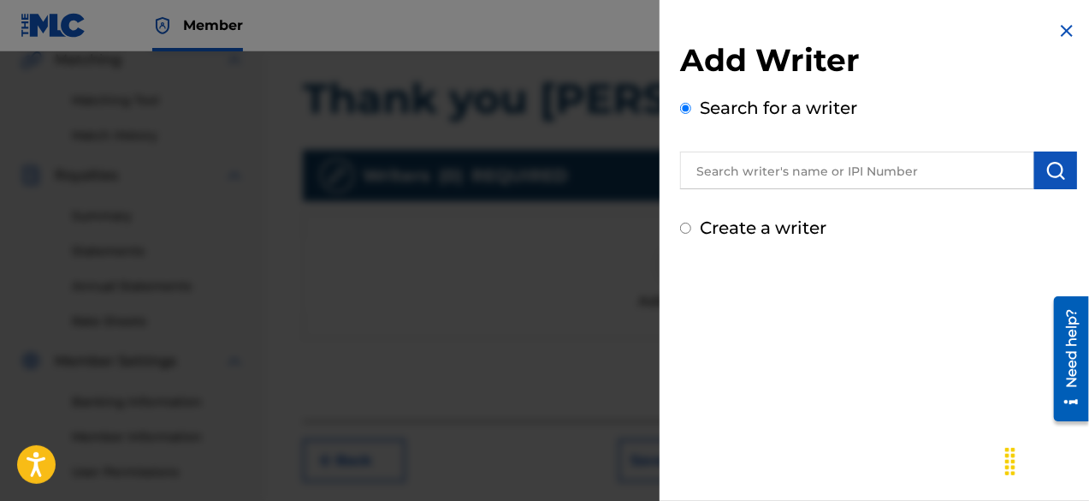
click at [794, 223] on label "Create a writer" at bounding box center [763, 227] width 127 height 21
radio input "true"
click at [691, 223] on input "Create a writer" at bounding box center [685, 227] width 11 height 11
radio input "false"
radio input "true"
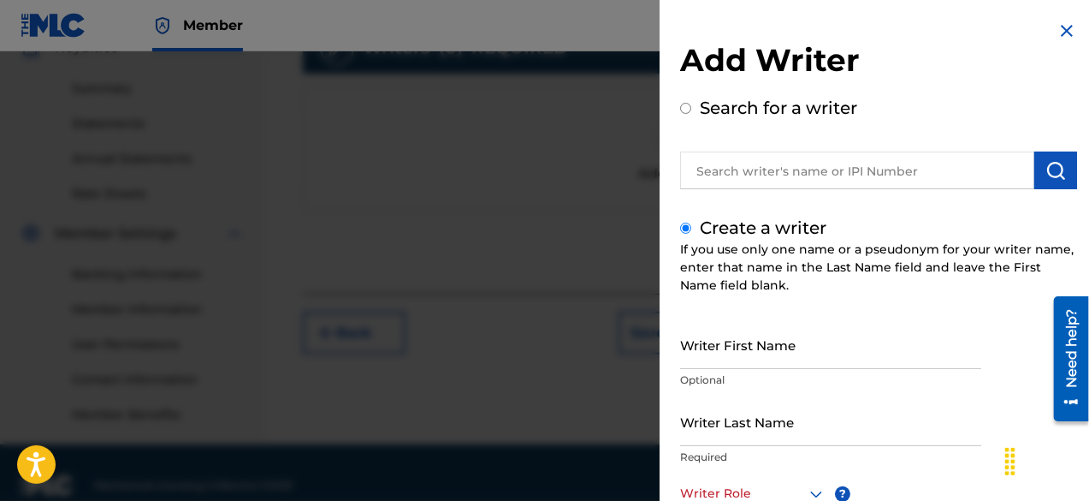
scroll to position [536, 0]
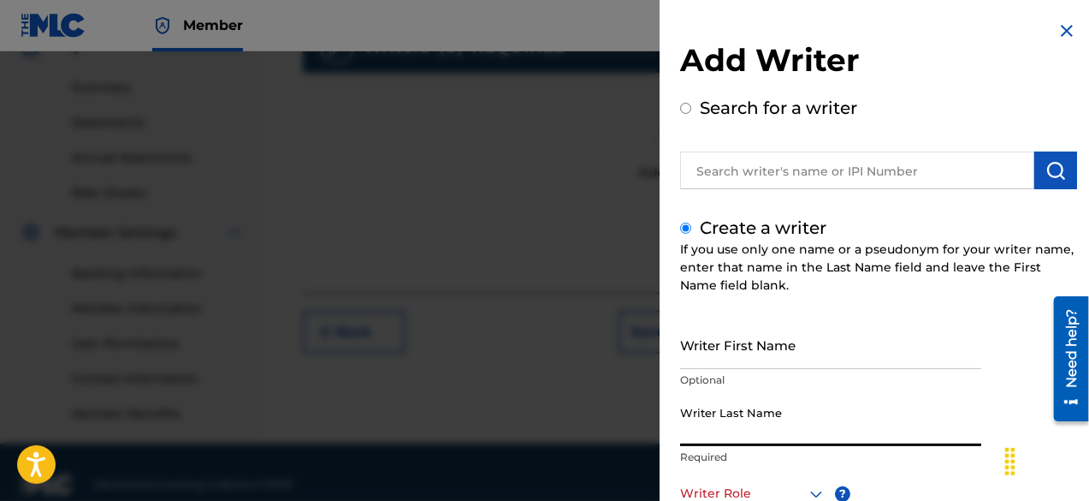
click at [804, 429] on input "Writer Last Name" at bounding box center [830, 421] width 301 height 49
paste input "[PERSON_NAME]"
type input "[PERSON_NAME]"
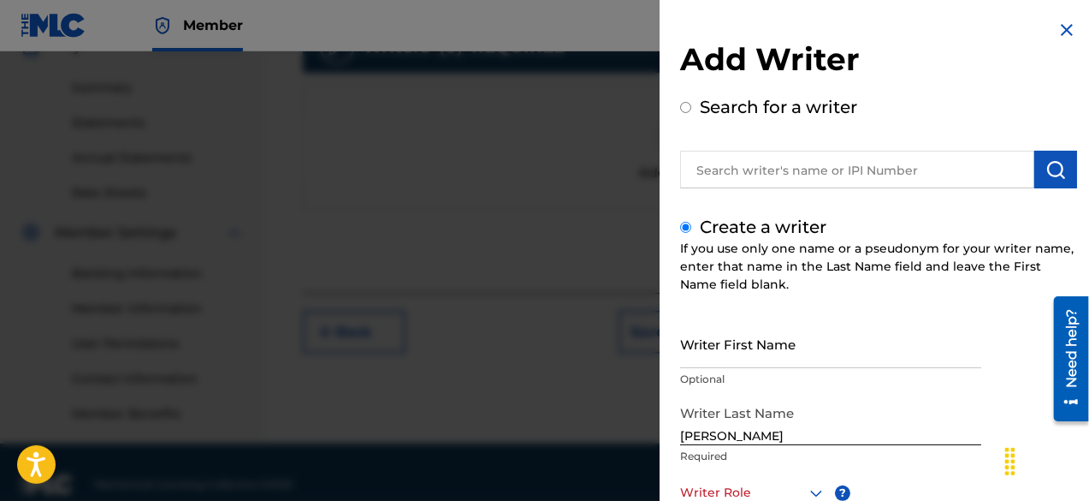
scroll to position [240, 0]
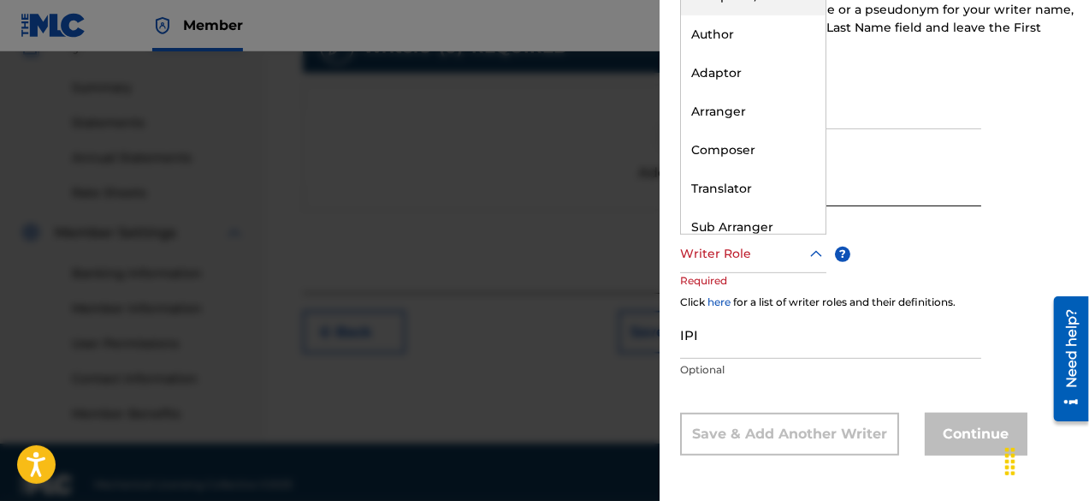
click at [816, 249] on icon at bounding box center [816, 254] width 21 height 21
click at [775, 145] on div "Composer" at bounding box center [753, 150] width 145 height 39
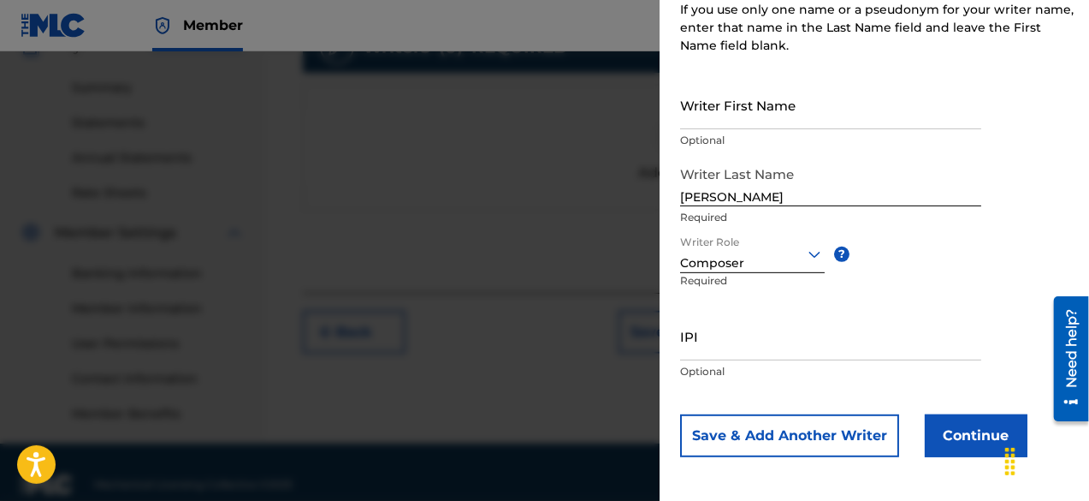
click at [960, 427] on button "Continue" at bounding box center [976, 435] width 103 height 43
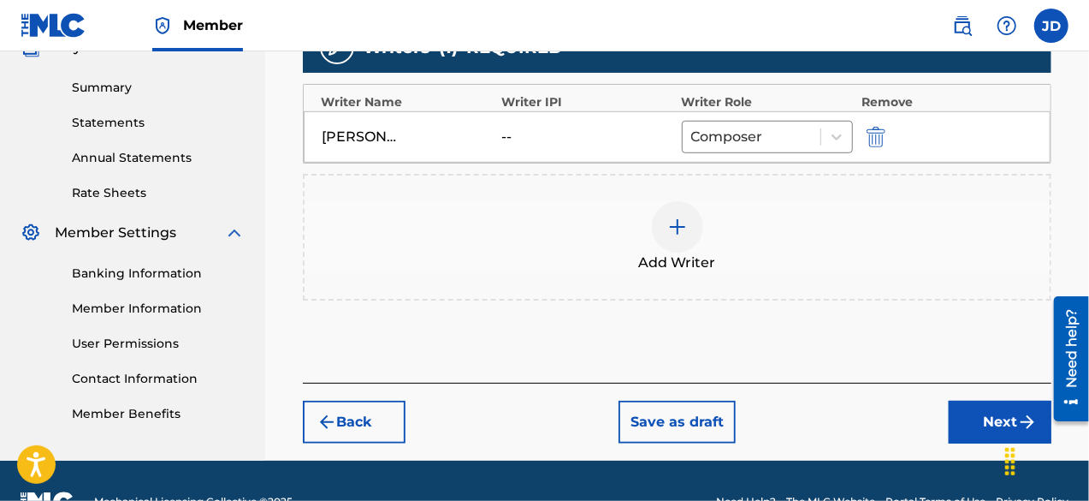
scroll to position [576, 0]
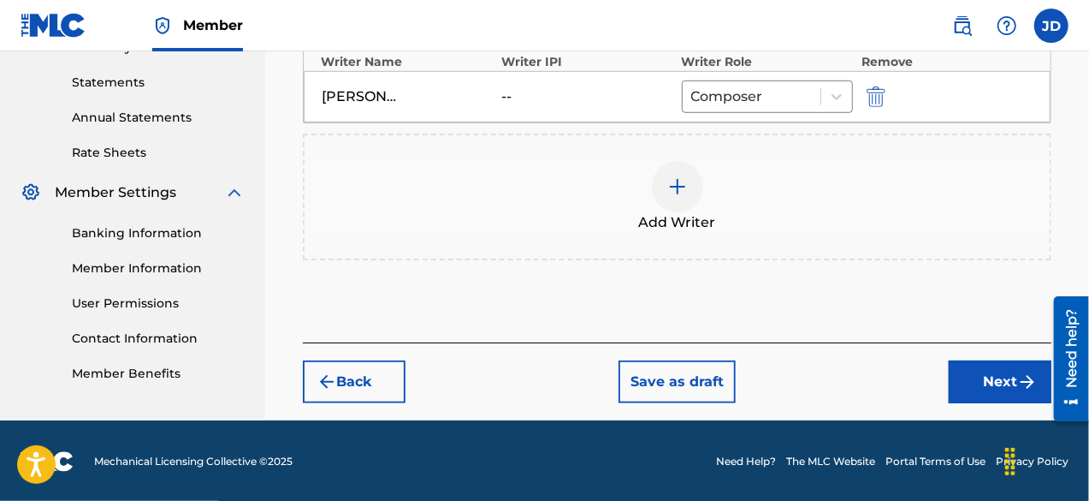
click at [995, 373] on button "Next" at bounding box center [1000, 381] width 103 height 43
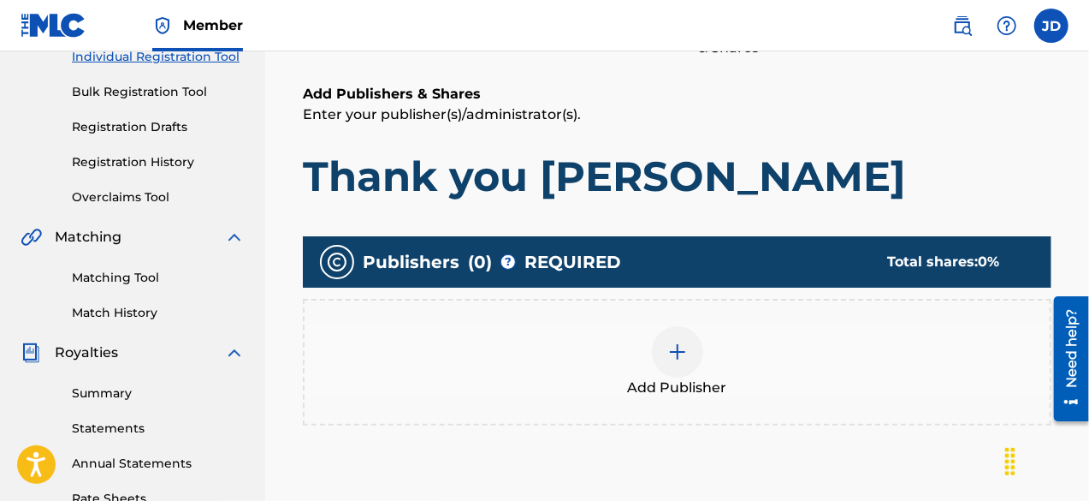
scroll to position [228, 0]
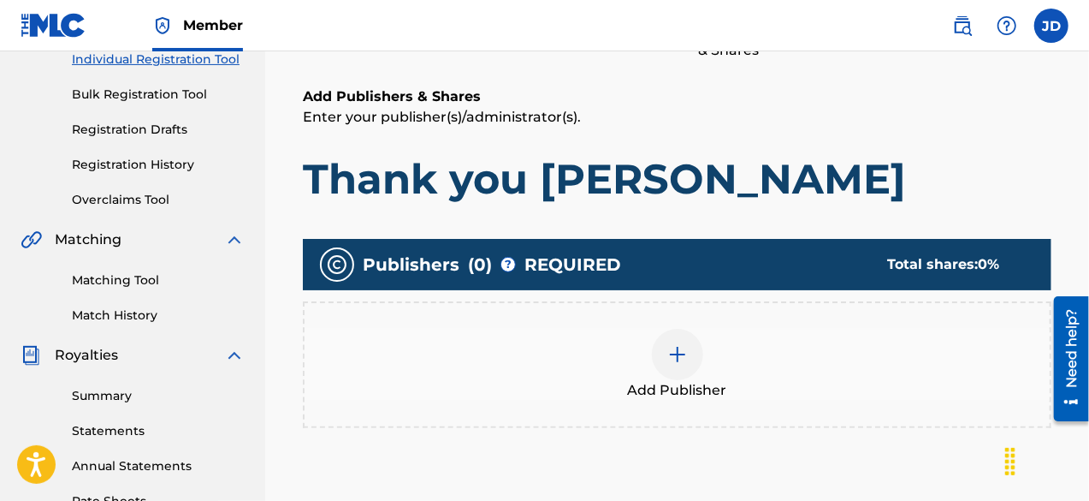
click at [696, 355] on div at bounding box center [677, 354] width 51 height 51
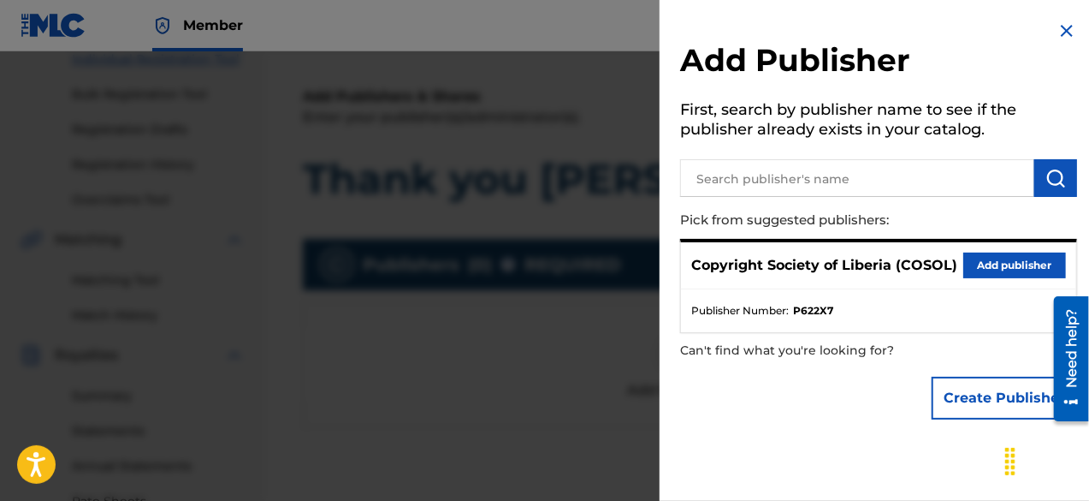
click at [1006, 264] on button "Add publisher" at bounding box center [1014, 265] width 103 height 26
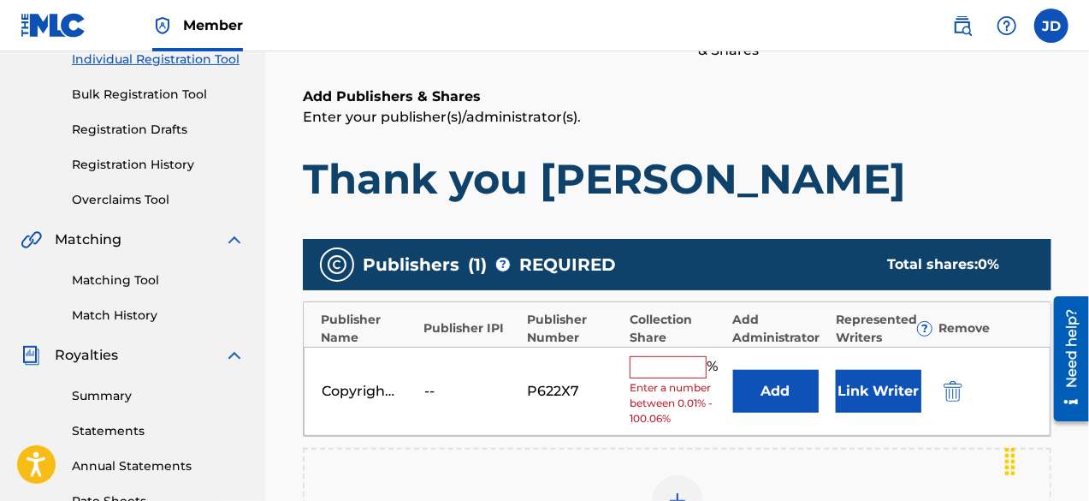
click at [649, 357] on input "text" at bounding box center [668, 367] width 77 height 22
type input "100"
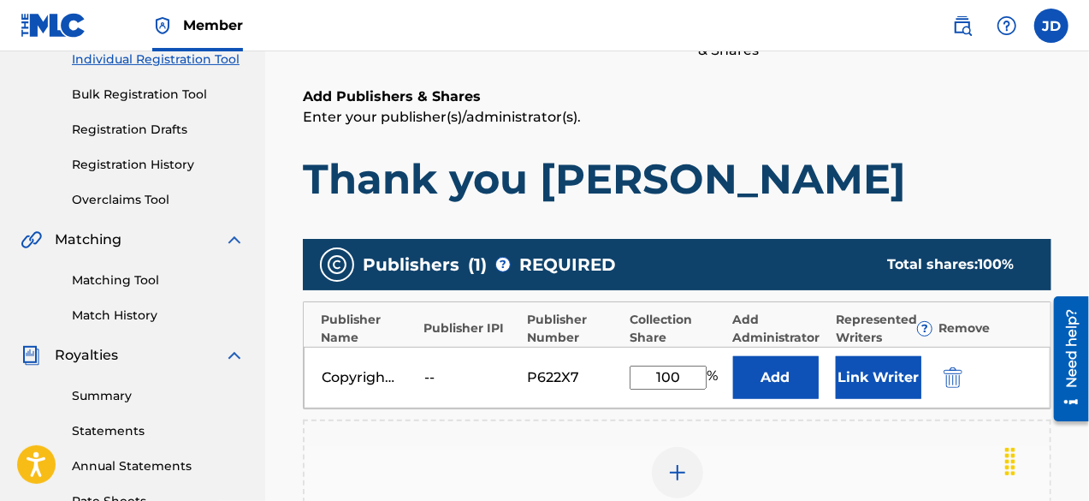
drag, startPoint x: 1094, startPoint y: 342, endPoint x: 894, endPoint y: 433, distance: 219.8
click at [894, 433] on div "Add Publisher" at bounding box center [677, 482] width 749 height 127
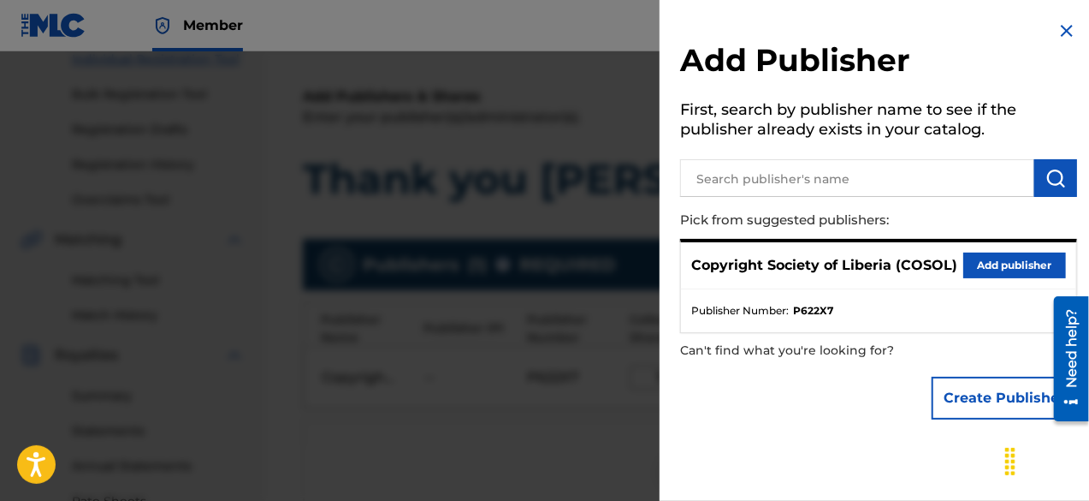
click at [1073, 23] on div "Add Publisher First, search by publisher name to see if the publisher already e…" at bounding box center [879, 224] width 438 height 448
click at [1063, 28] on img at bounding box center [1067, 31] width 21 height 21
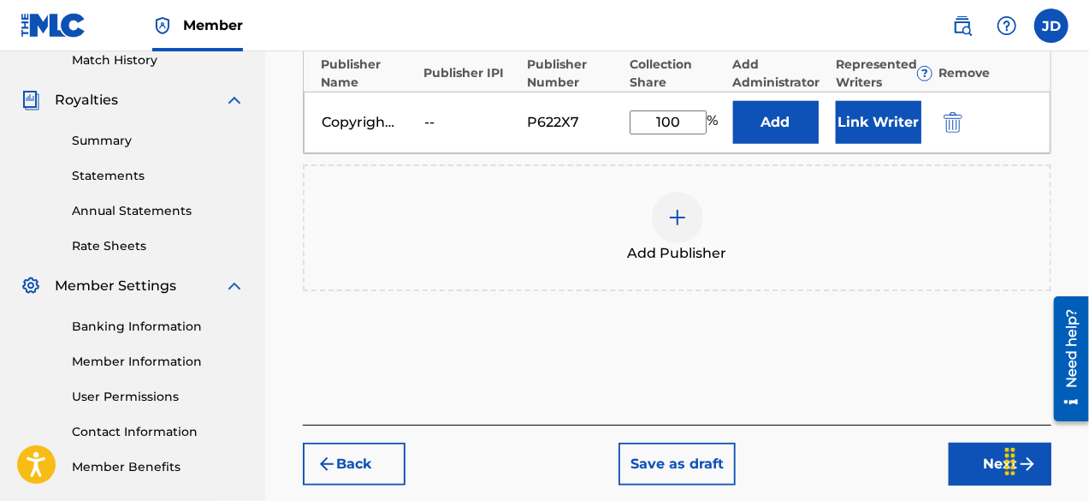
scroll to position [484, 0]
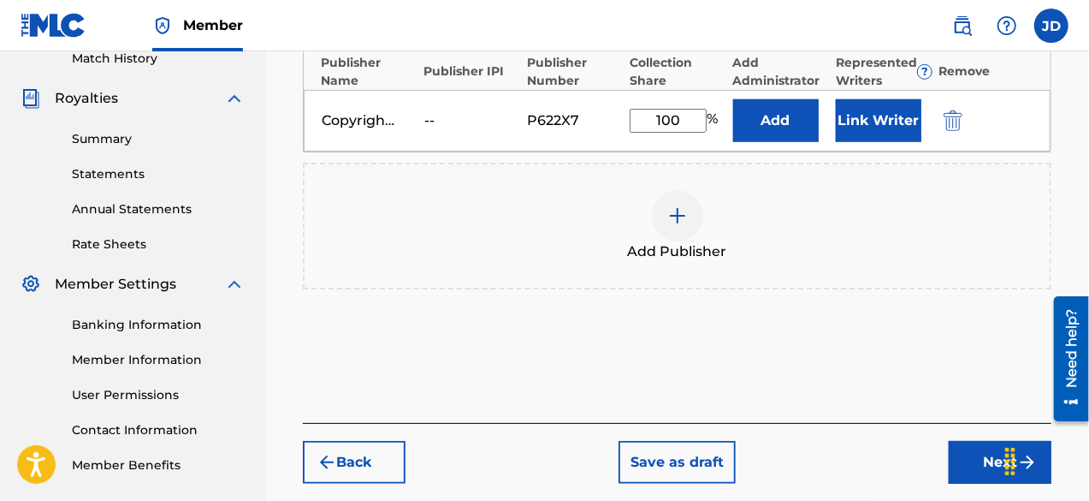
click at [975, 450] on button "Next" at bounding box center [1000, 462] width 103 height 43
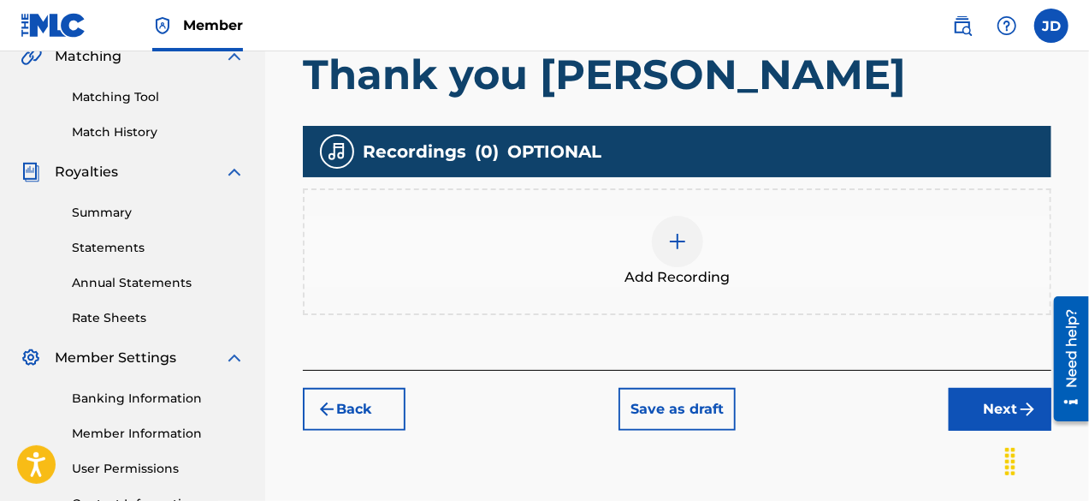
scroll to position [401, 0]
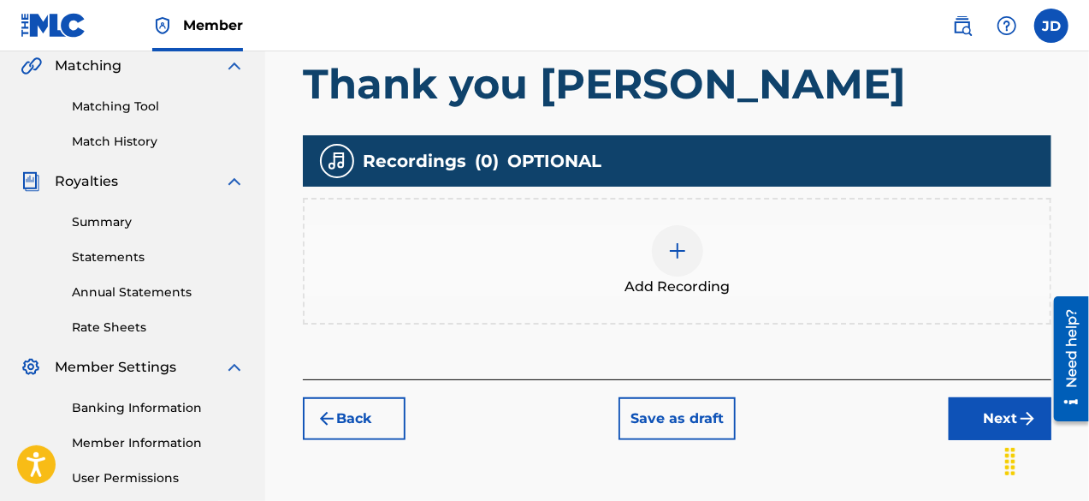
click at [986, 425] on button "Next" at bounding box center [1000, 418] width 103 height 43
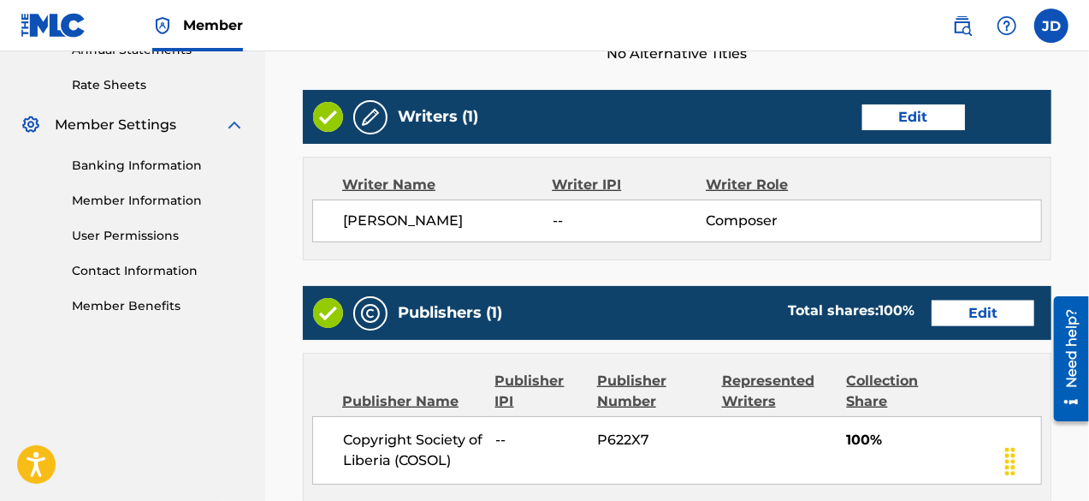
scroll to position [963, 0]
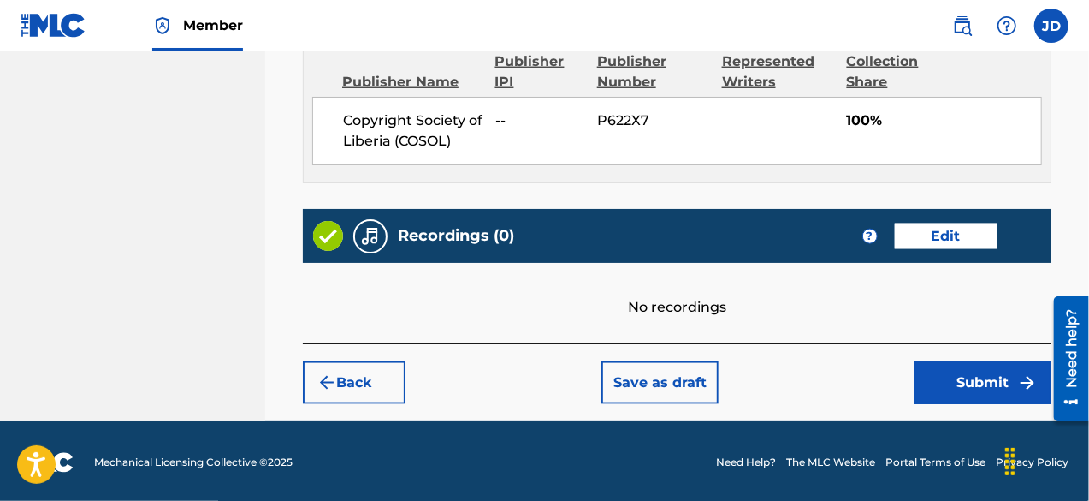
click at [980, 377] on button "Submit" at bounding box center [983, 382] width 137 height 43
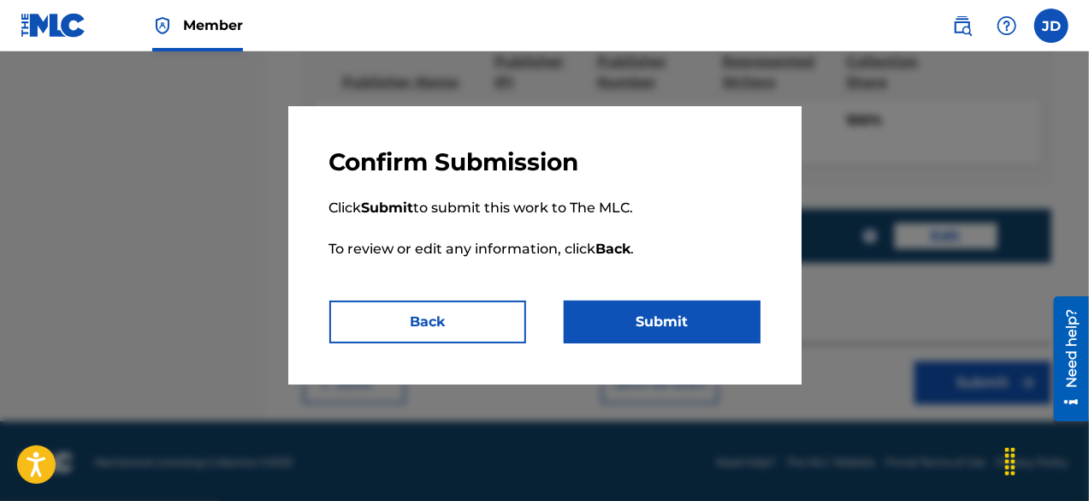
click at [708, 319] on button "Submit" at bounding box center [662, 321] width 197 height 43
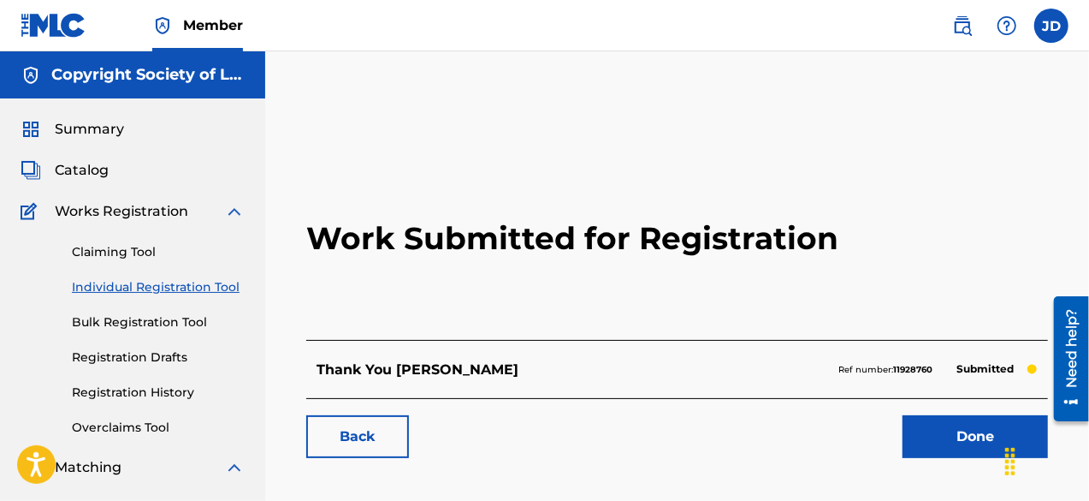
click at [930, 420] on link "Done" at bounding box center [975, 436] width 145 height 43
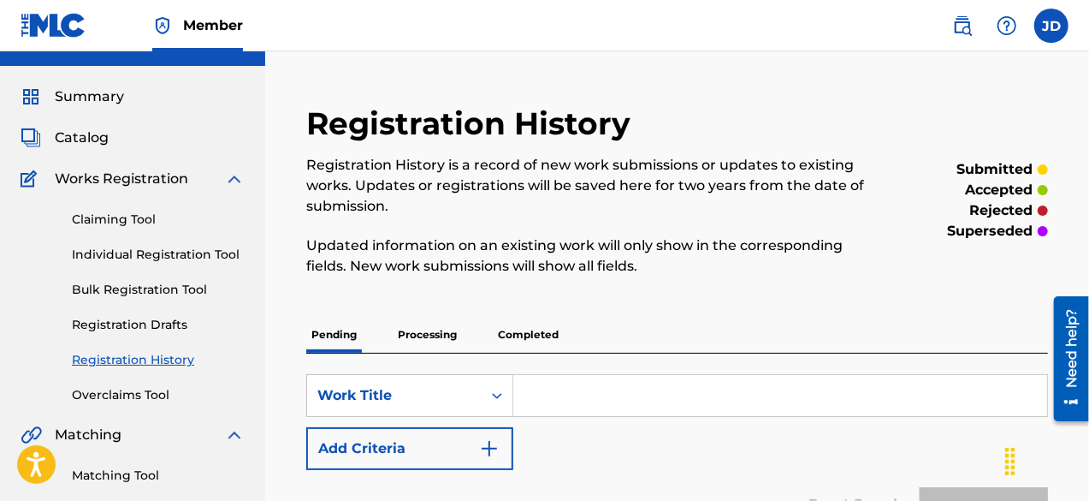
scroll to position [30, 0]
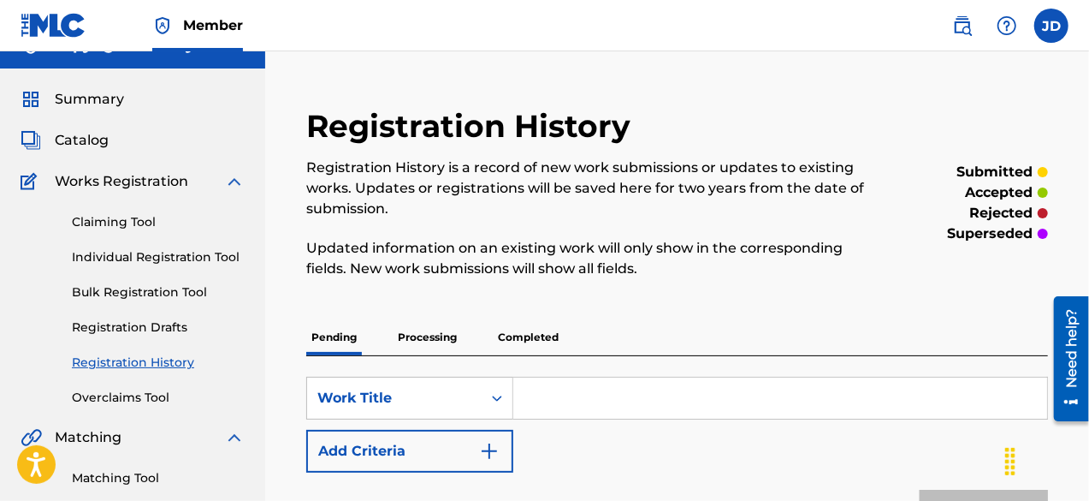
click at [188, 258] on link "Individual Registration Tool" at bounding box center [158, 257] width 173 height 18
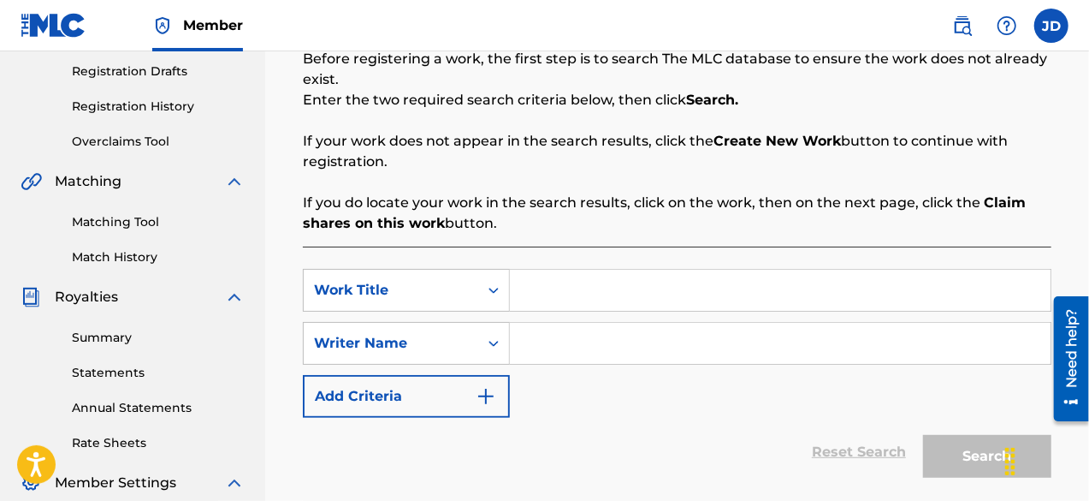
scroll to position [288, 0]
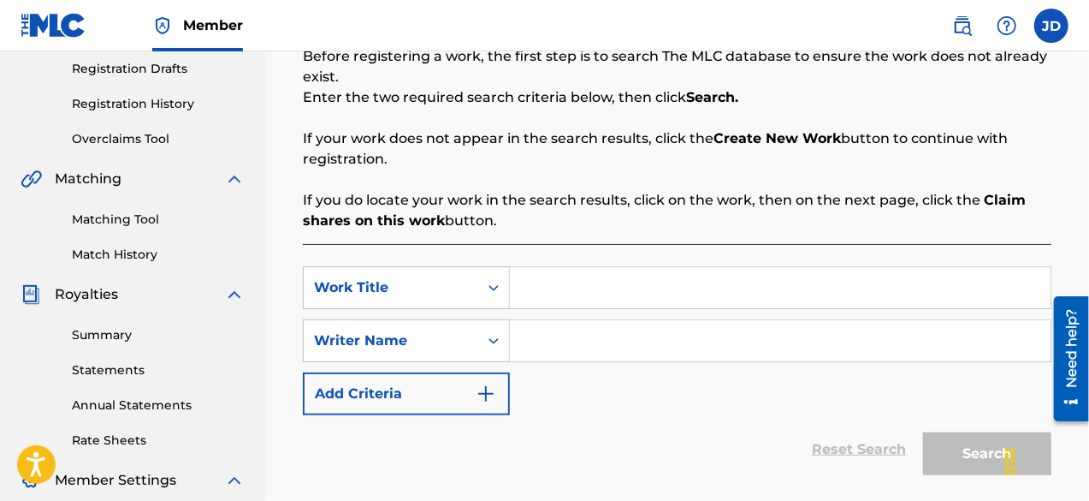
click at [631, 300] on input "Search Form" at bounding box center [780, 287] width 541 height 41
type input "[DEMOGRAPHIC_DATA] de my side"
click at [608, 326] on input "Search Form" at bounding box center [780, 340] width 541 height 41
paste input "[PERSON_NAME]"
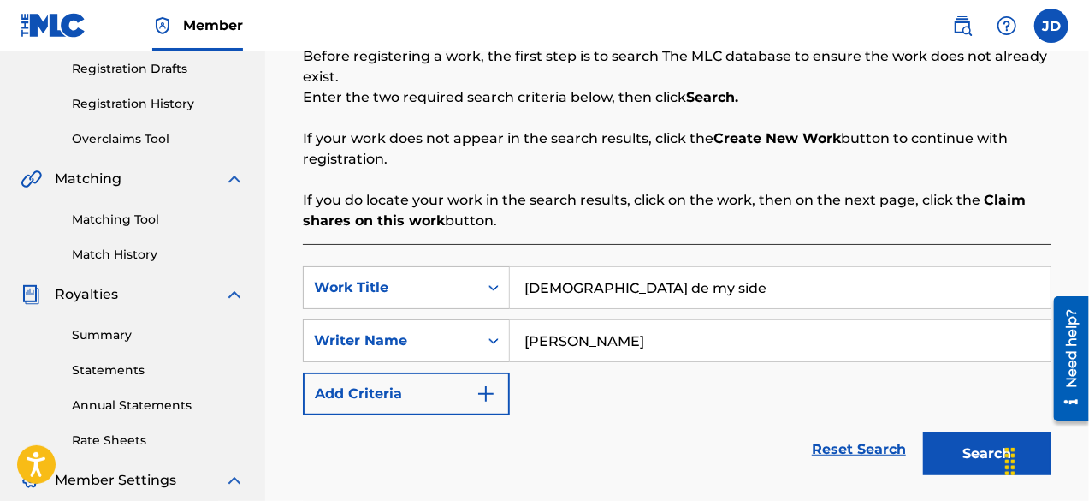
type input "[PERSON_NAME]"
click at [975, 444] on button "Search" at bounding box center [987, 453] width 128 height 43
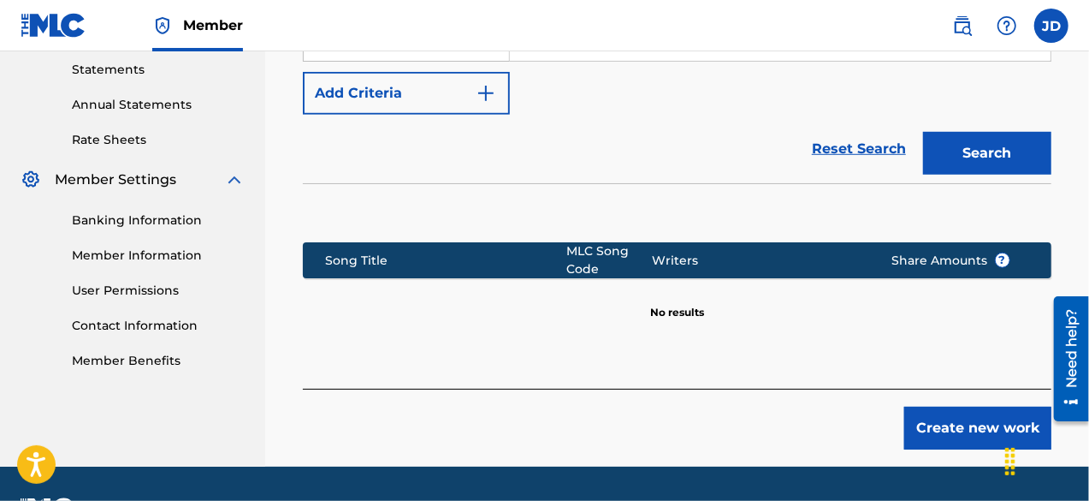
scroll to position [619, 0]
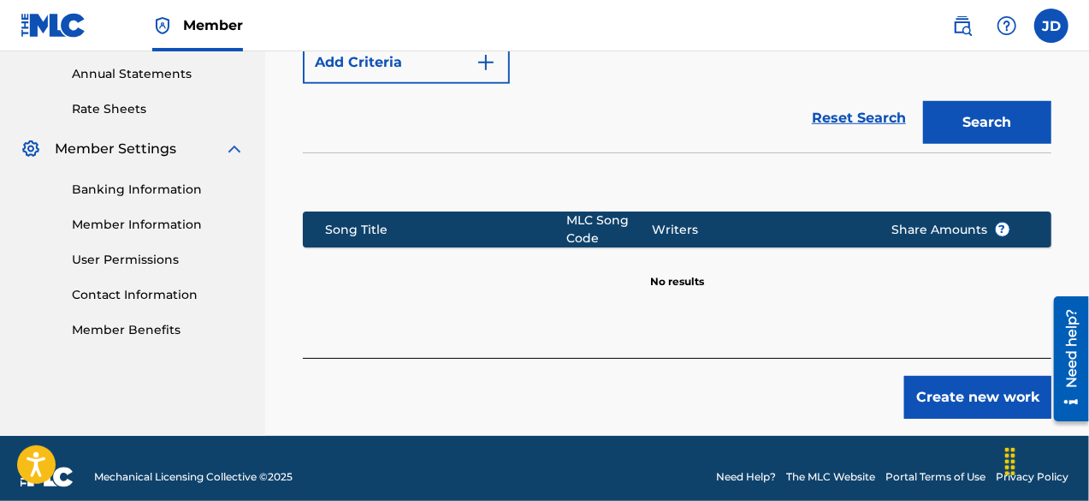
click at [970, 388] on button "Create new work" at bounding box center [977, 397] width 147 height 43
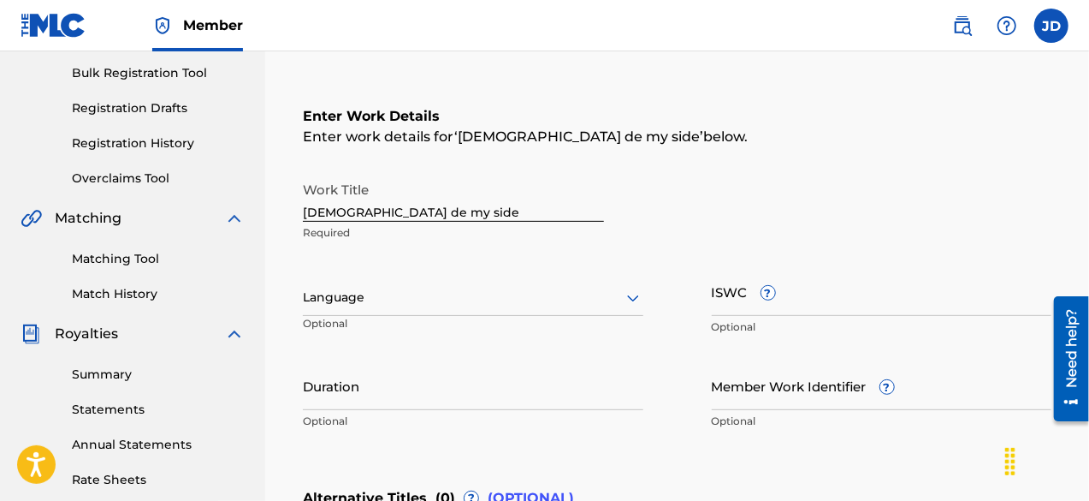
scroll to position [239, 0]
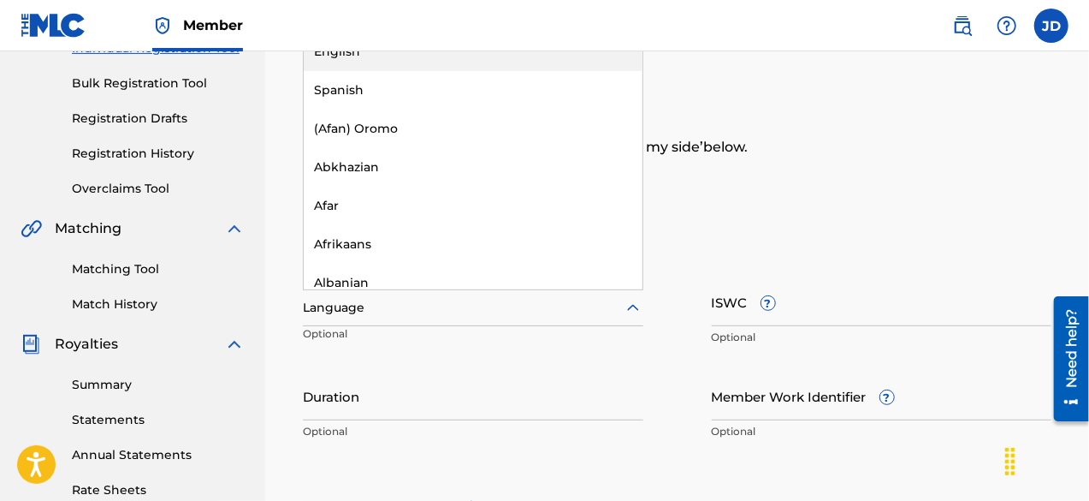
click at [589, 299] on div at bounding box center [473, 307] width 341 height 21
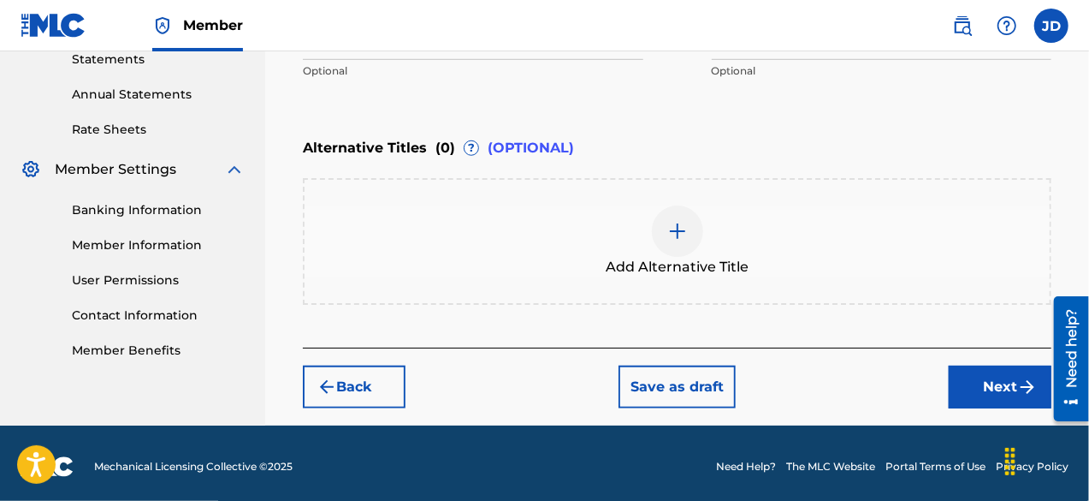
scroll to position [604, 0]
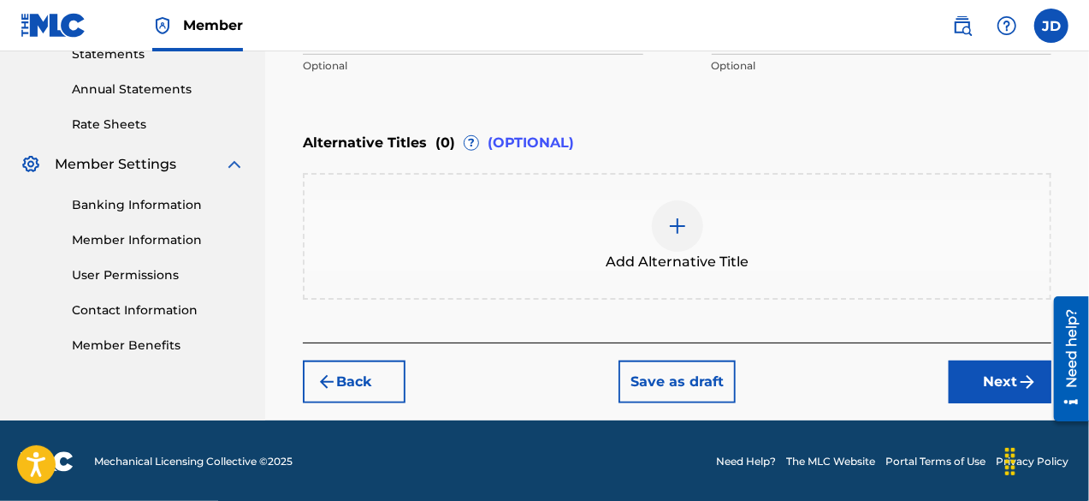
click at [970, 382] on button "Next" at bounding box center [1000, 381] width 103 height 43
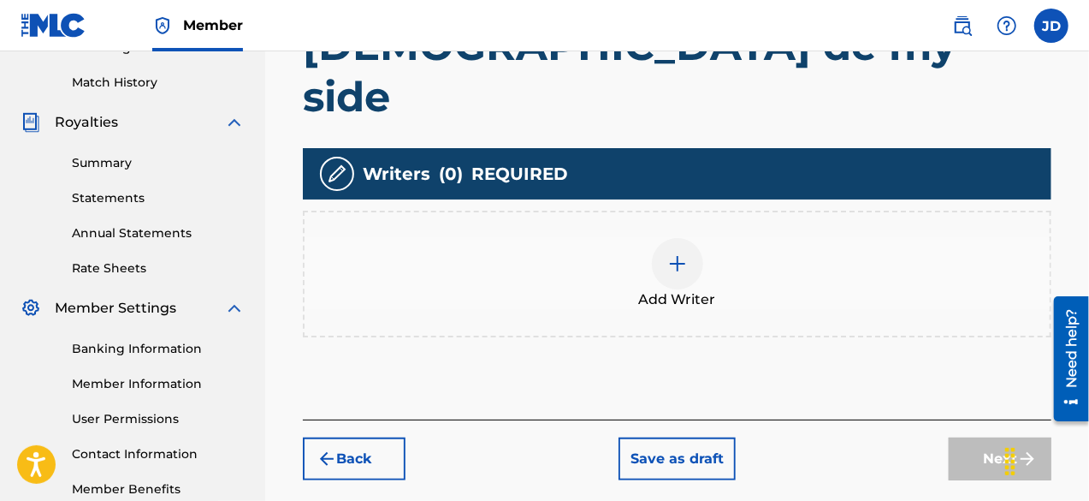
scroll to position [463, 0]
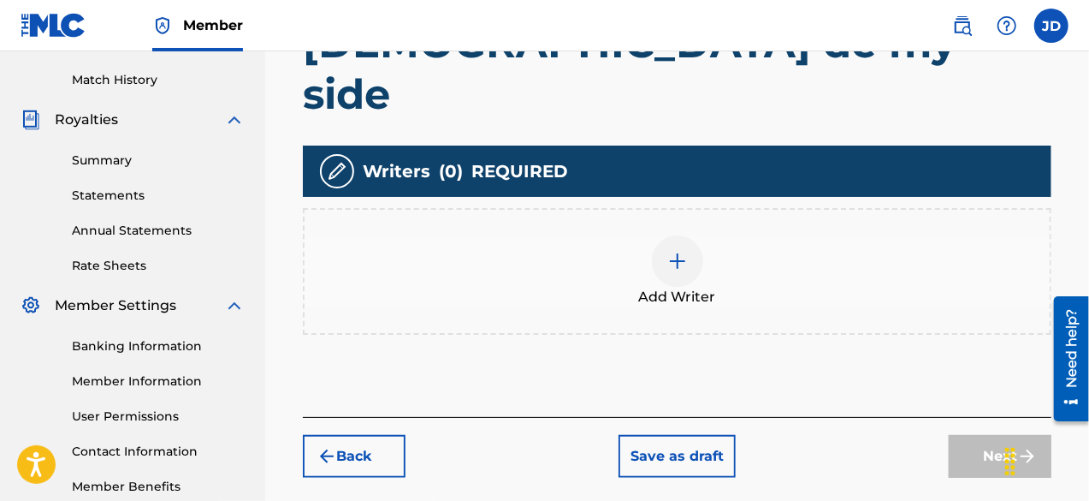
click at [678, 251] on img at bounding box center [677, 261] width 21 height 21
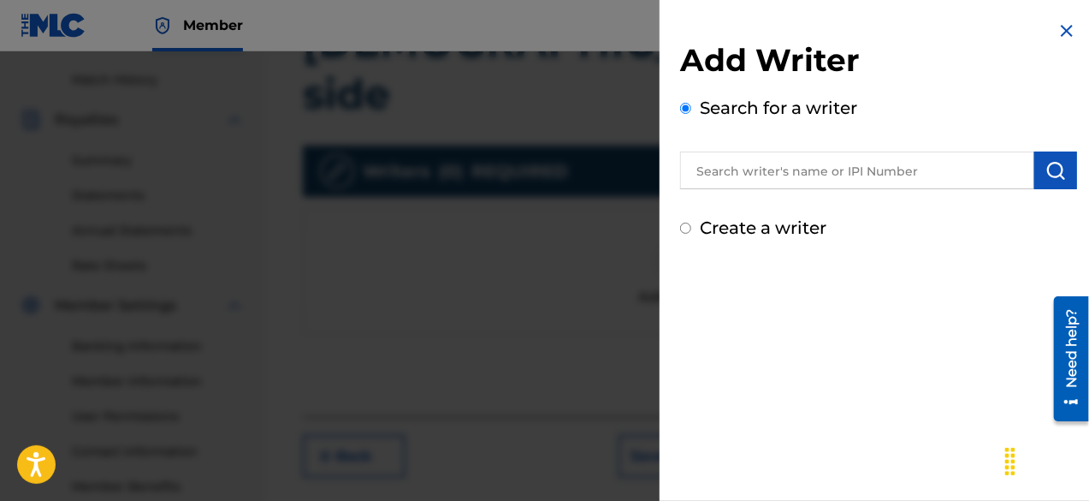
click at [686, 223] on input "Create a writer" at bounding box center [685, 227] width 11 height 11
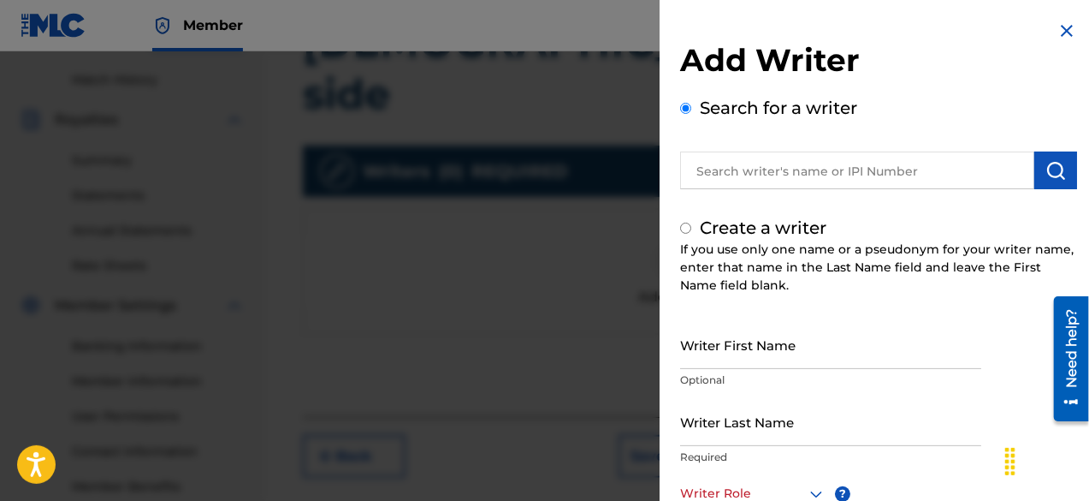
radio input "false"
radio input "true"
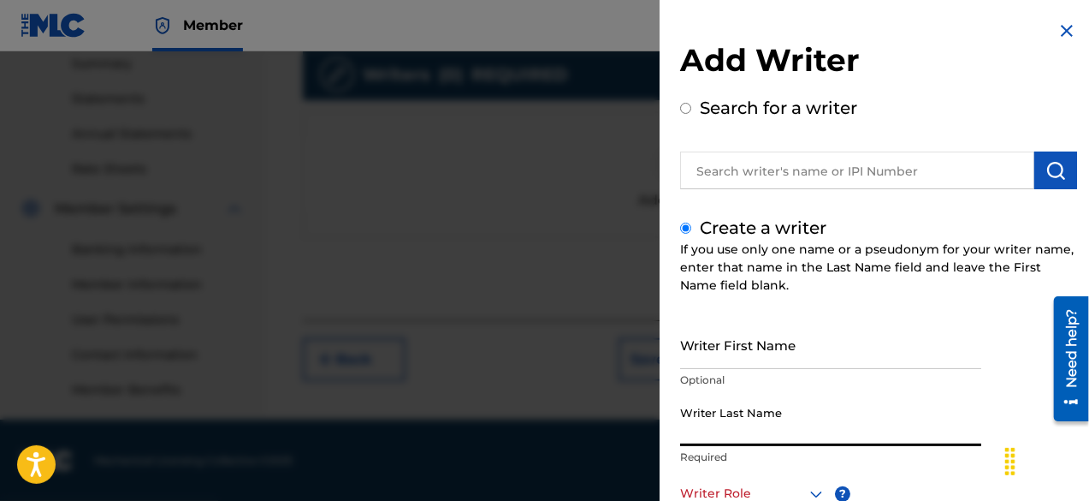
click at [771, 429] on input "Writer Last Name" at bounding box center [830, 421] width 301 height 49
paste input "[PERSON_NAME]"
type input "[PERSON_NAME]"
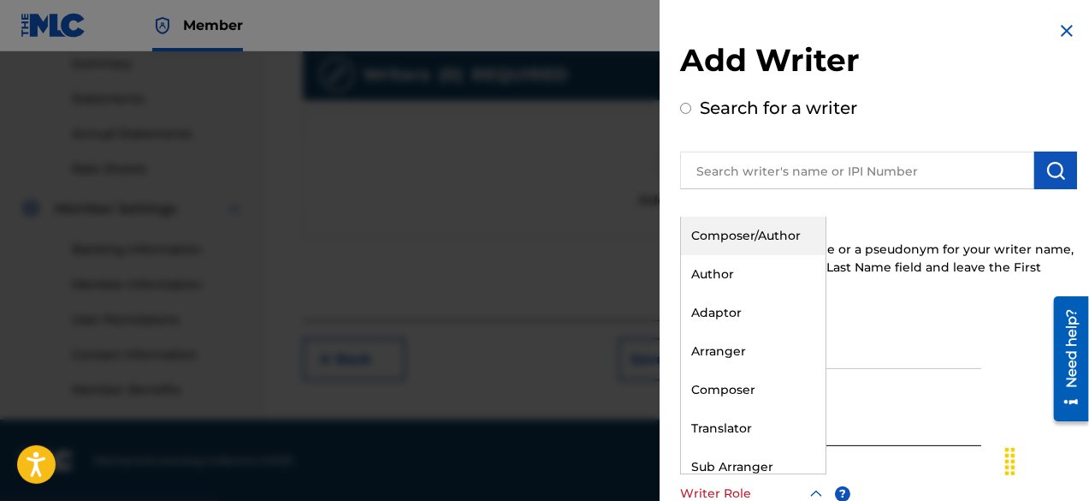
scroll to position [1, 0]
click at [773, 483] on div at bounding box center [753, 492] width 146 height 21
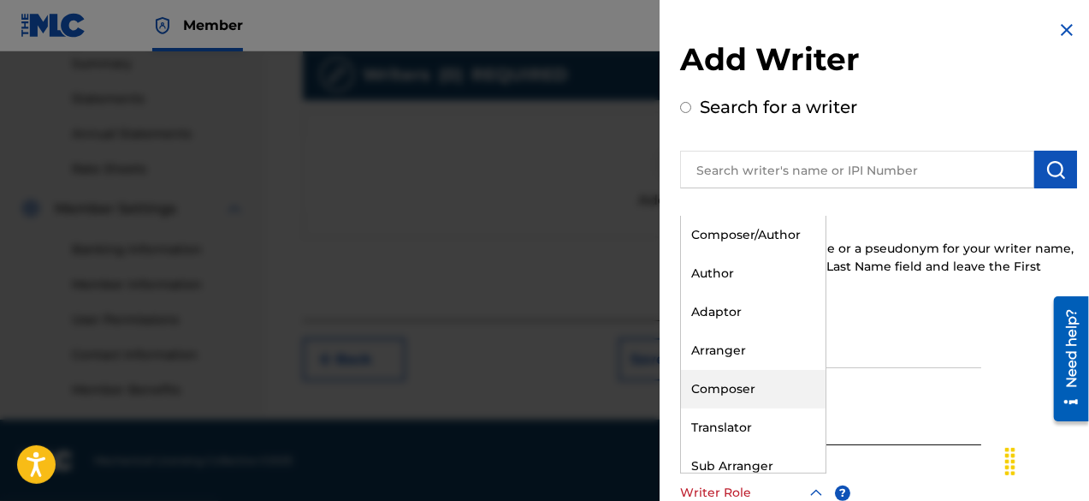
click at [761, 382] on div "Composer" at bounding box center [753, 389] width 145 height 39
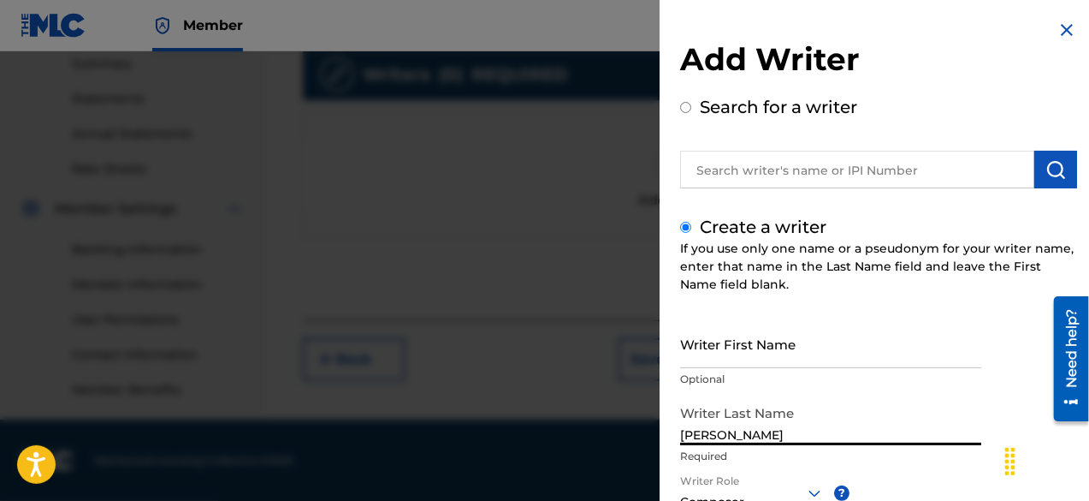
click at [875, 441] on input "[PERSON_NAME]" at bounding box center [830, 420] width 301 height 49
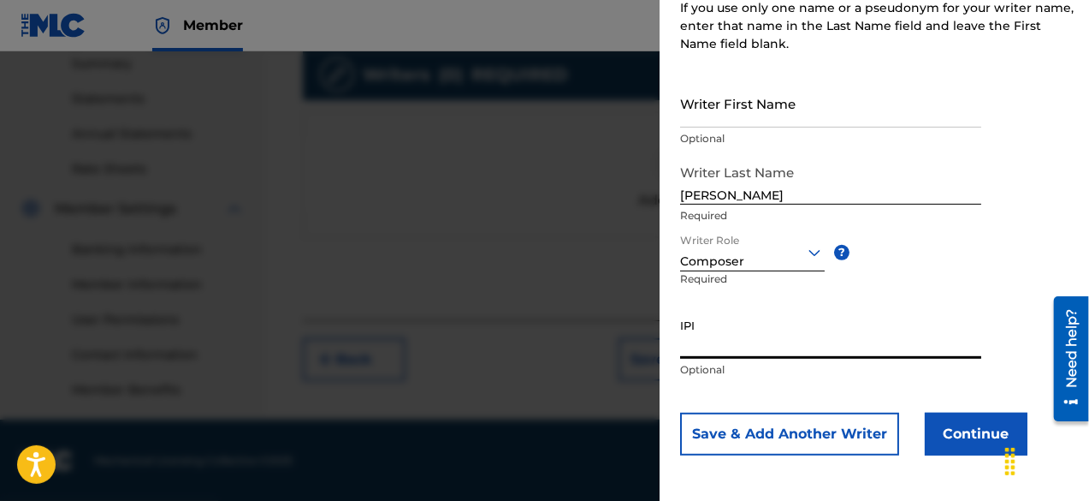
click at [963, 422] on button "Continue" at bounding box center [976, 433] width 103 height 43
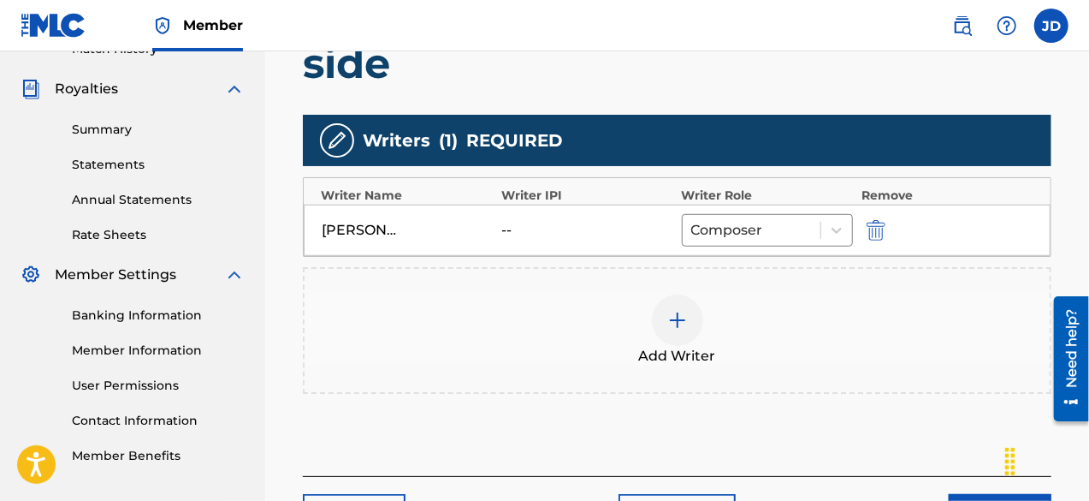
scroll to position [576, 0]
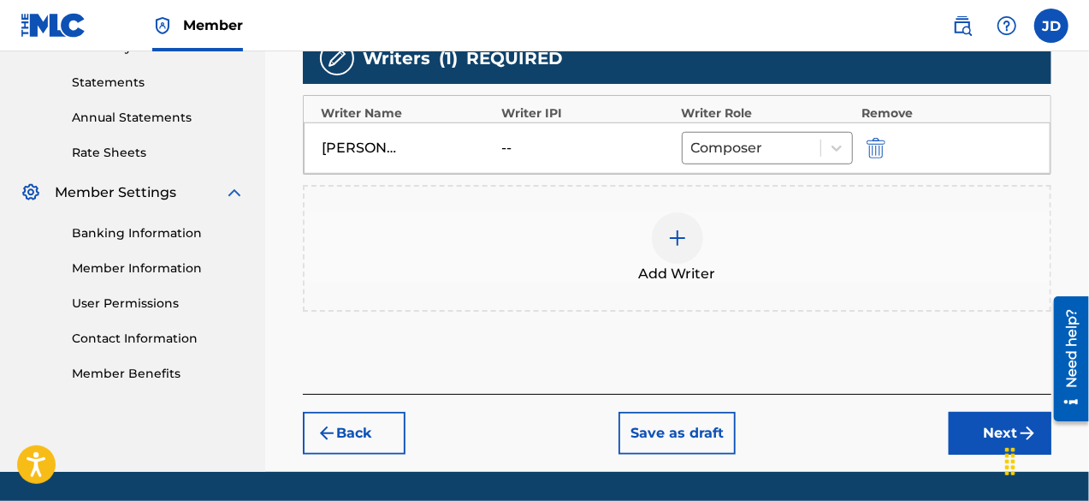
click at [972, 412] on button "Next" at bounding box center [1000, 433] width 103 height 43
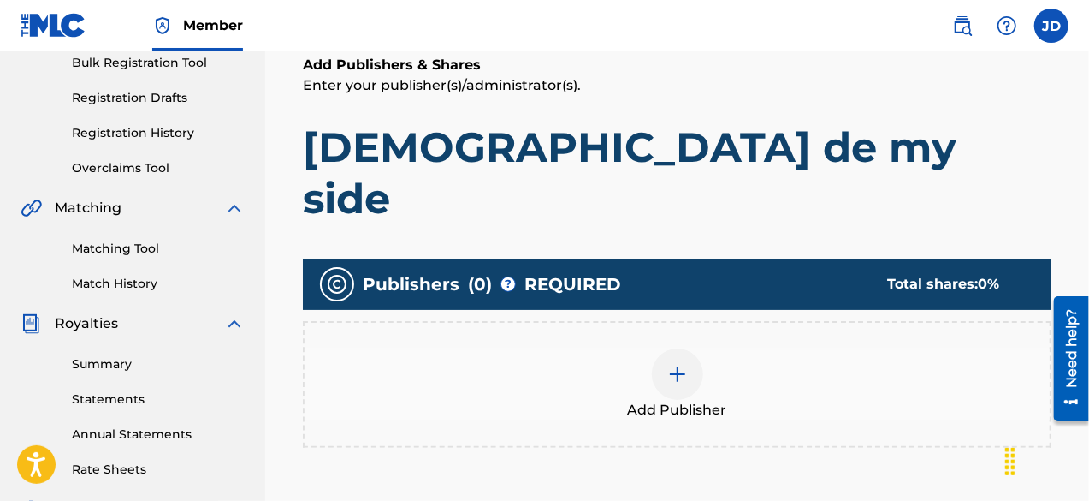
scroll to position [256, 0]
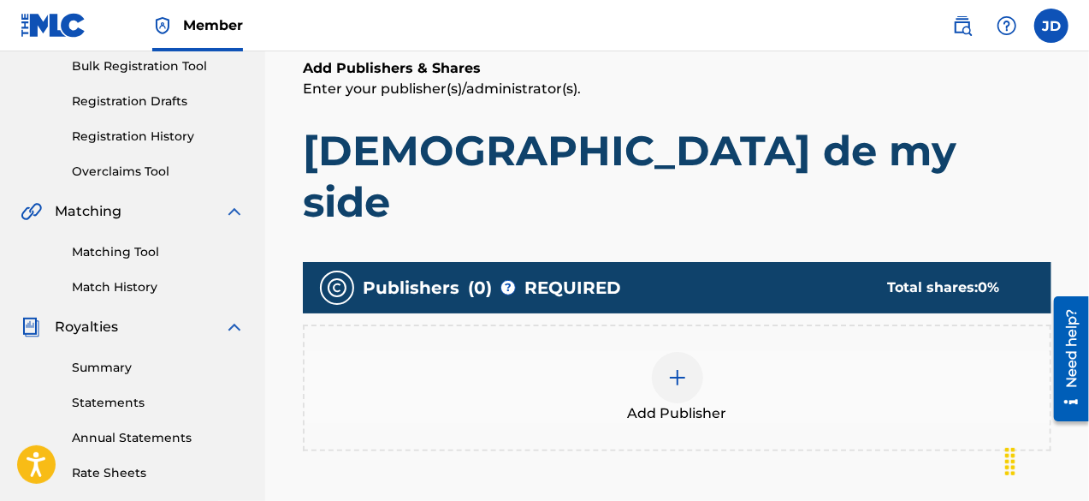
click at [653, 352] on div "Add Publisher" at bounding box center [677, 388] width 745 height 72
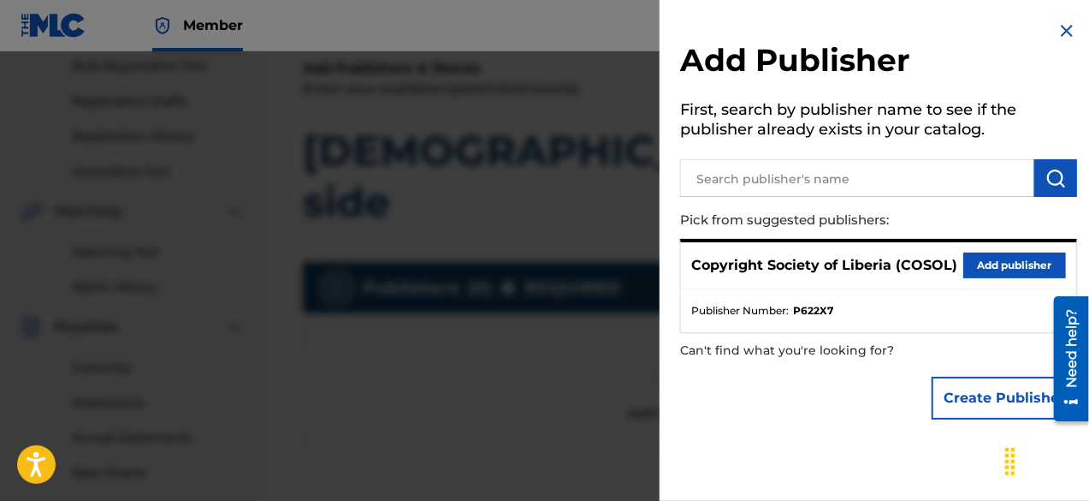
click at [1037, 261] on button "Add publisher" at bounding box center [1014, 265] width 103 height 26
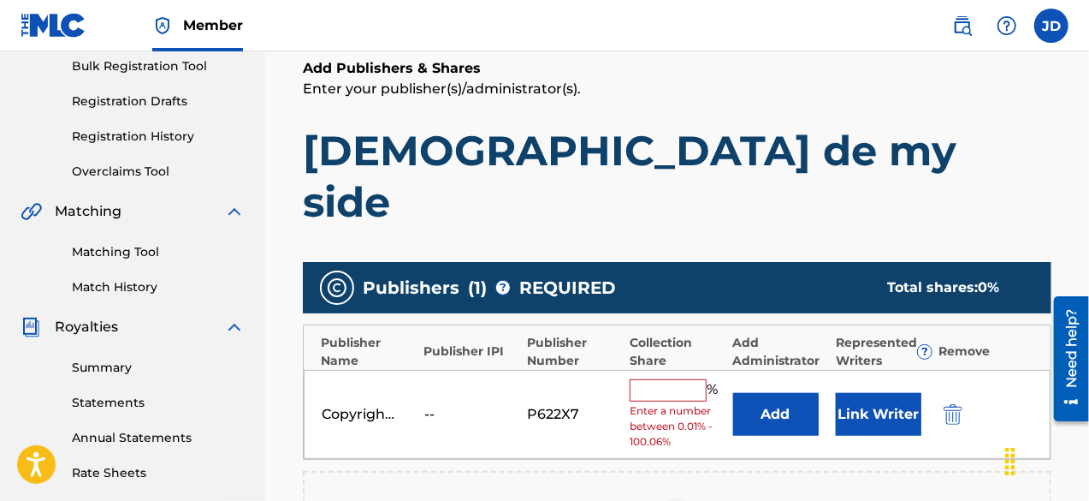
click at [685, 379] on input "text" at bounding box center [668, 390] width 77 height 22
type input "100"
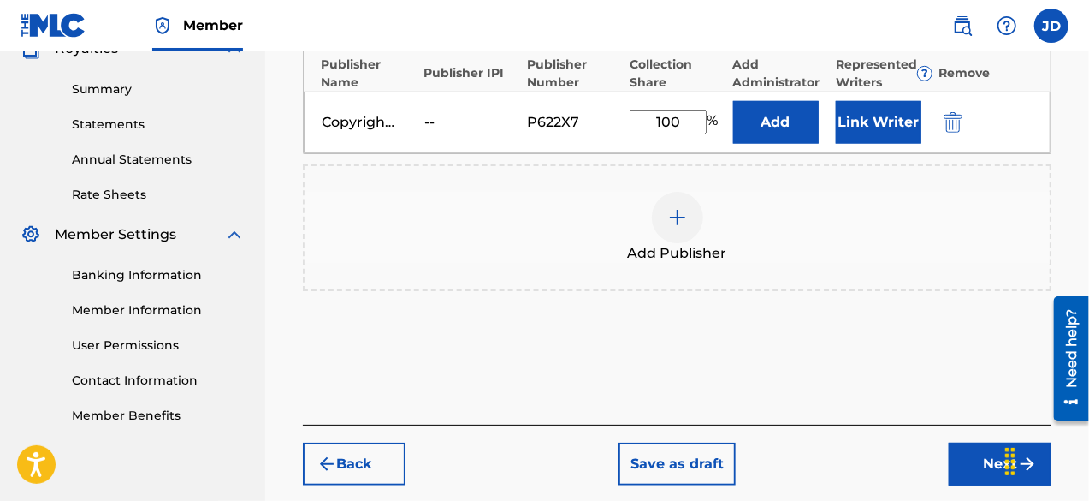
scroll to position [540, 0]
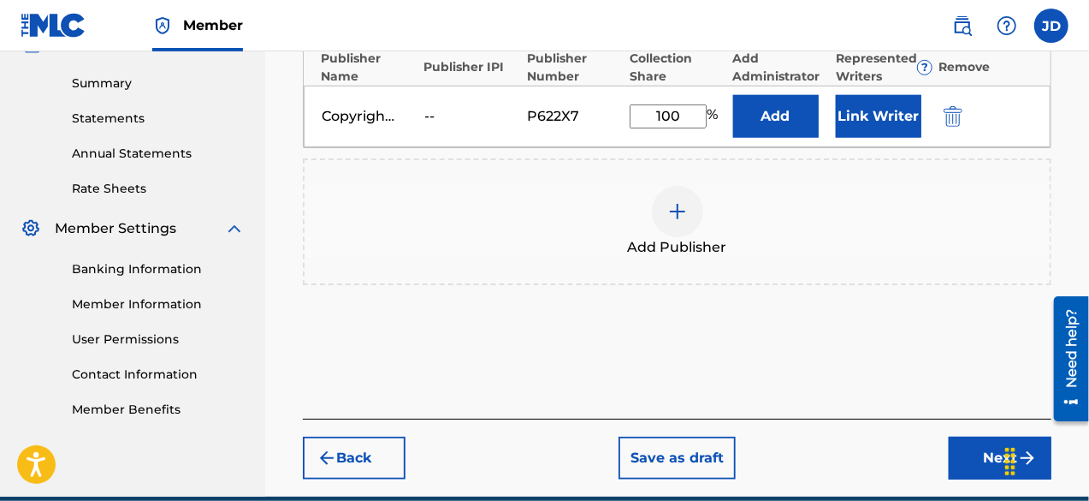
click at [1002, 436] on button "Next" at bounding box center [1000, 457] width 103 height 43
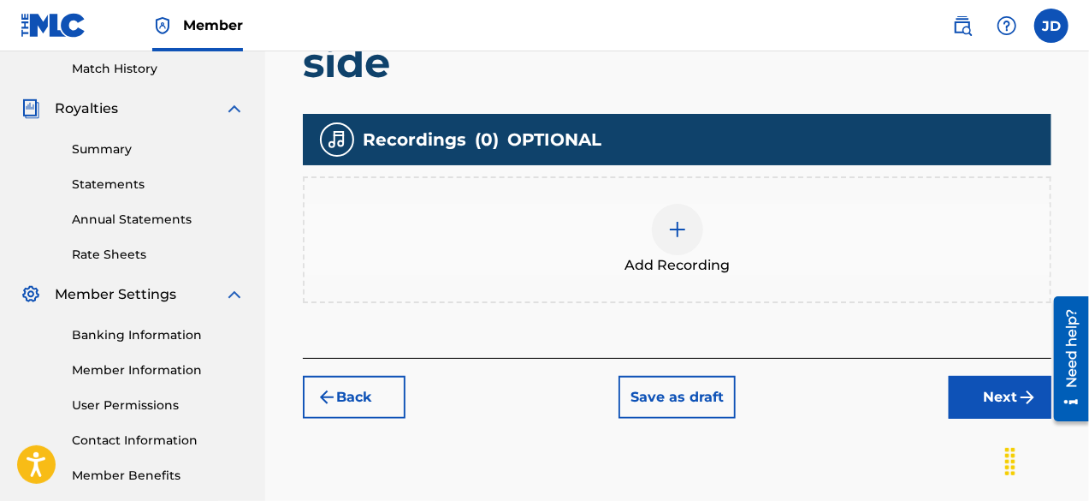
scroll to position [475, 0]
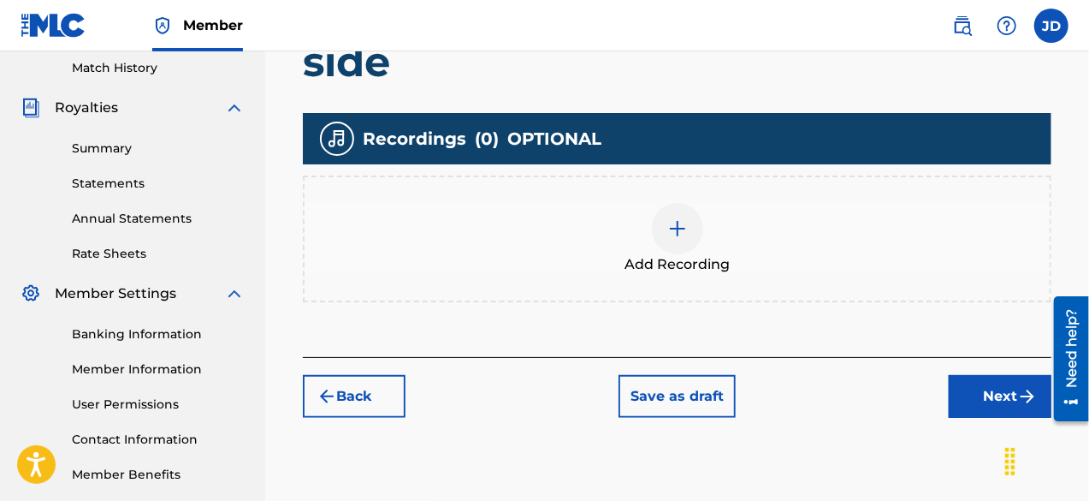
click at [1011, 375] on button "Next" at bounding box center [1000, 396] width 103 height 43
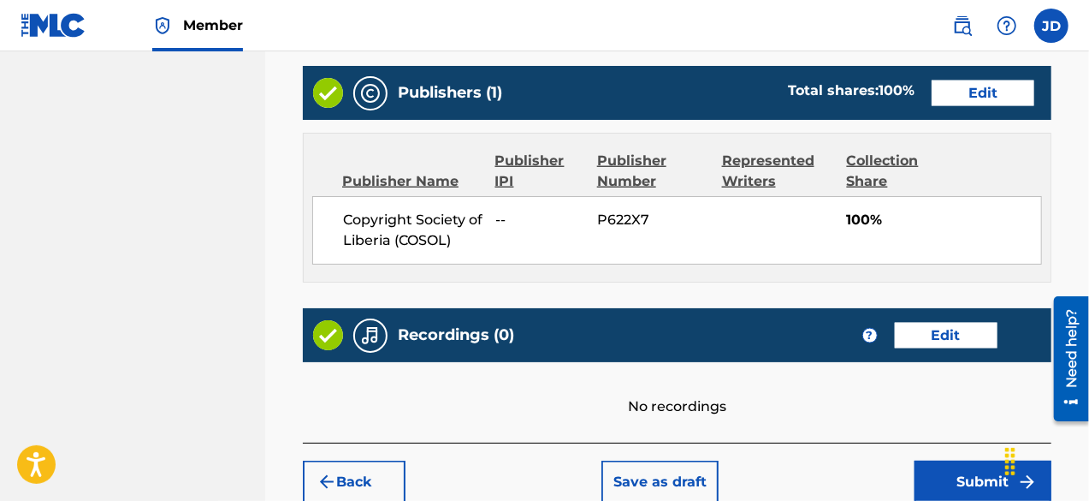
scroll to position [963, 0]
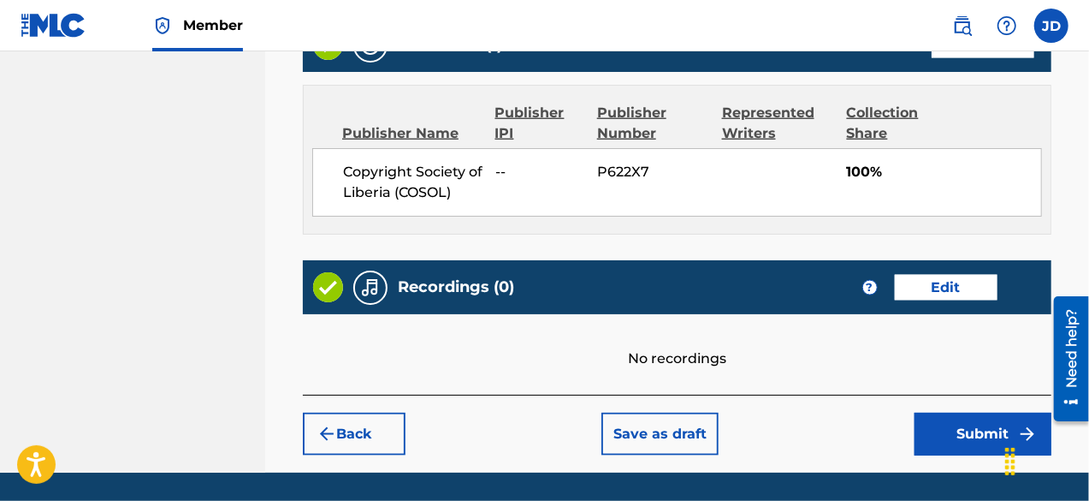
click at [965, 412] on button "Submit" at bounding box center [983, 433] width 137 height 43
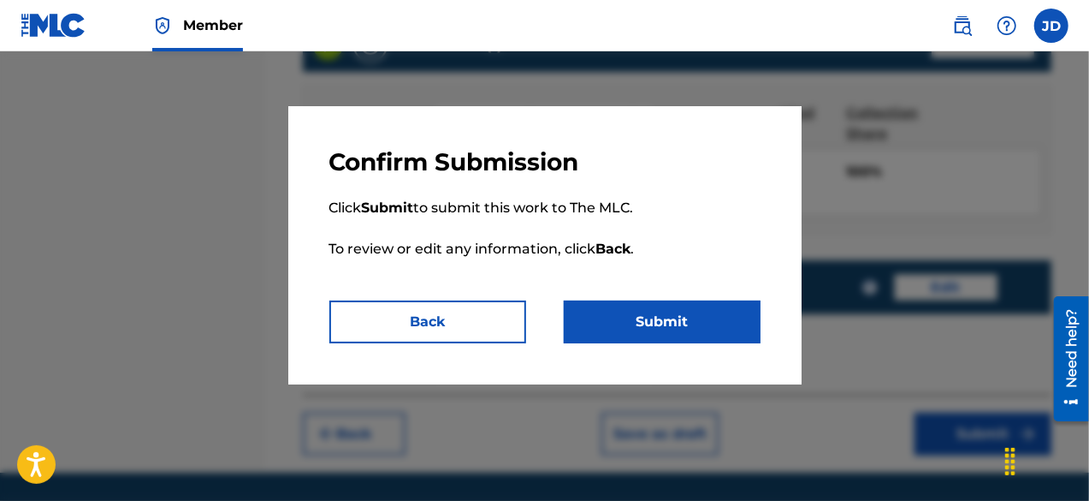
click at [666, 329] on button "Submit" at bounding box center [662, 321] width 197 height 43
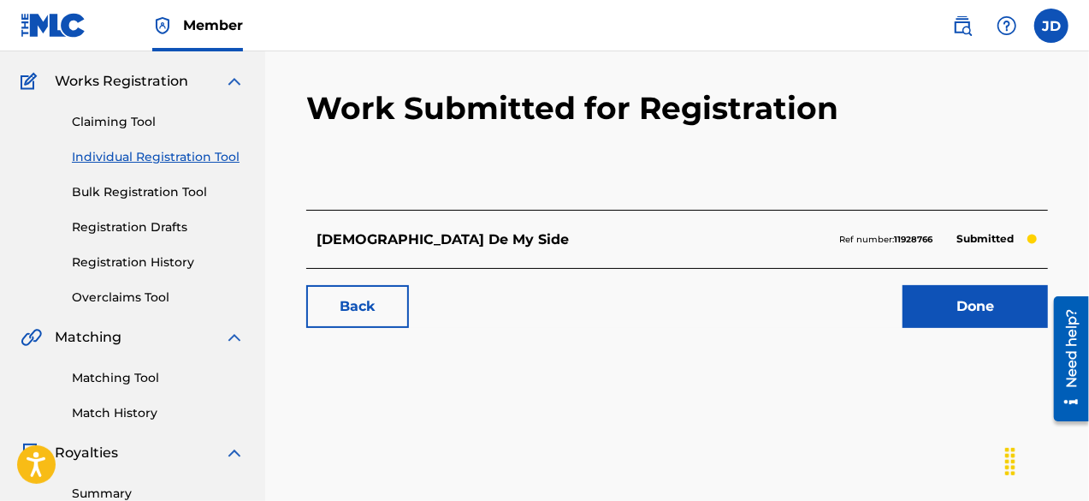
scroll to position [137, 0]
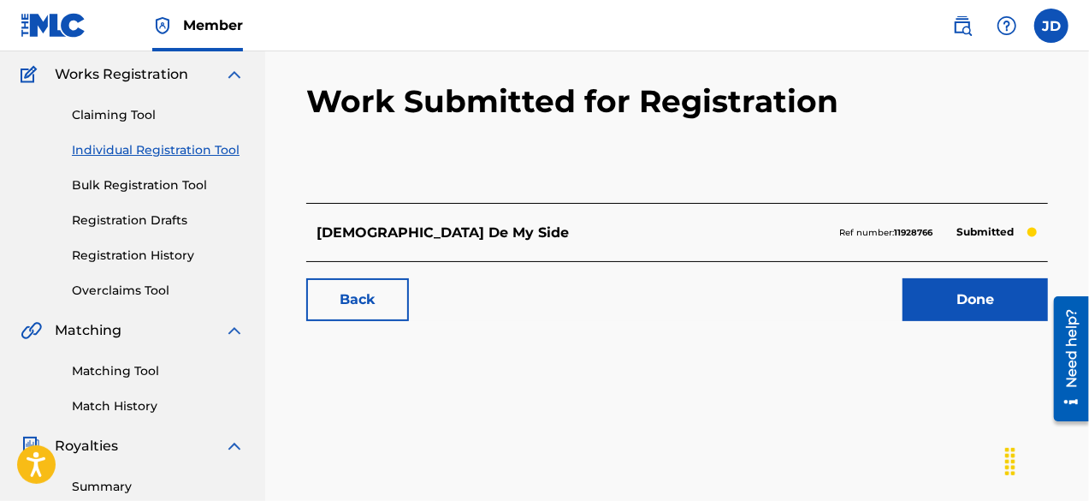
click at [950, 305] on link "Done" at bounding box center [975, 299] width 145 height 43
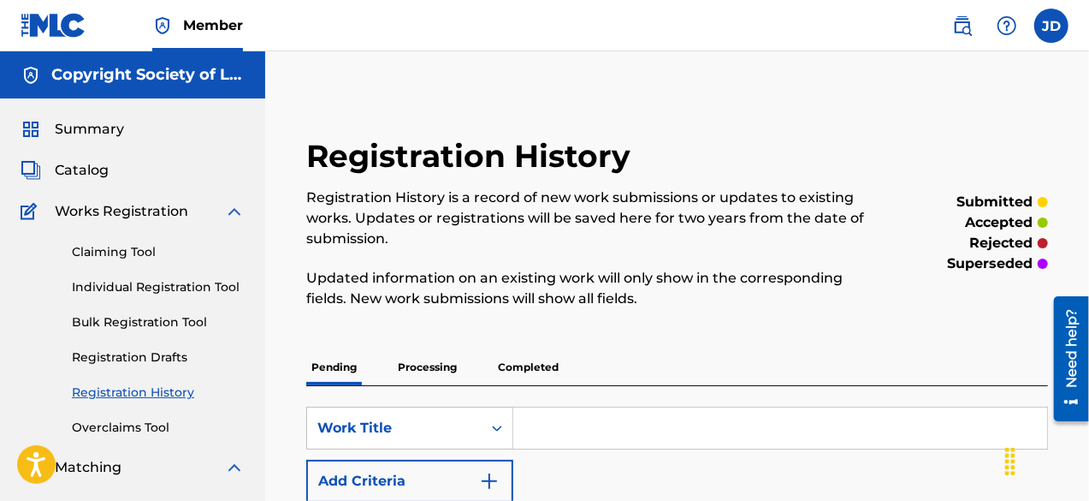
click at [194, 285] on link "Individual Registration Tool" at bounding box center [158, 287] width 173 height 18
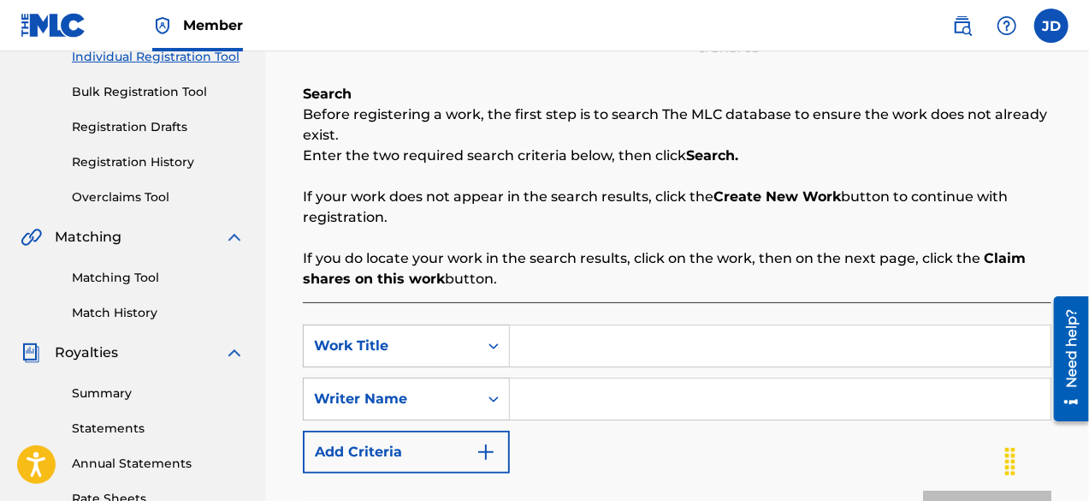
scroll to position [238, 0]
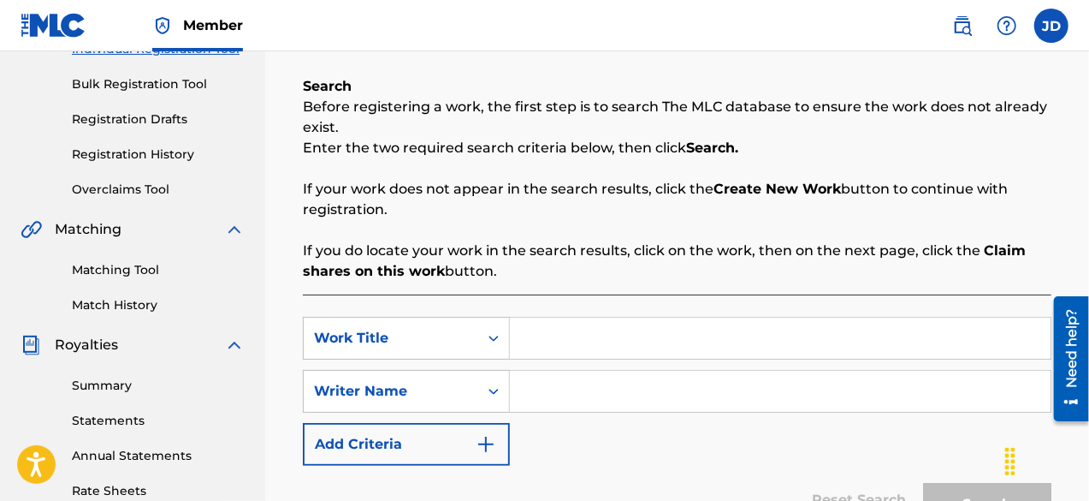
click at [723, 327] on input "Search Form" at bounding box center [780, 337] width 541 height 41
type input "a"
type input "Almighty Praise"
click at [681, 381] on input "Search Form" at bounding box center [780, 390] width 541 height 41
paste input "[PERSON_NAME]"
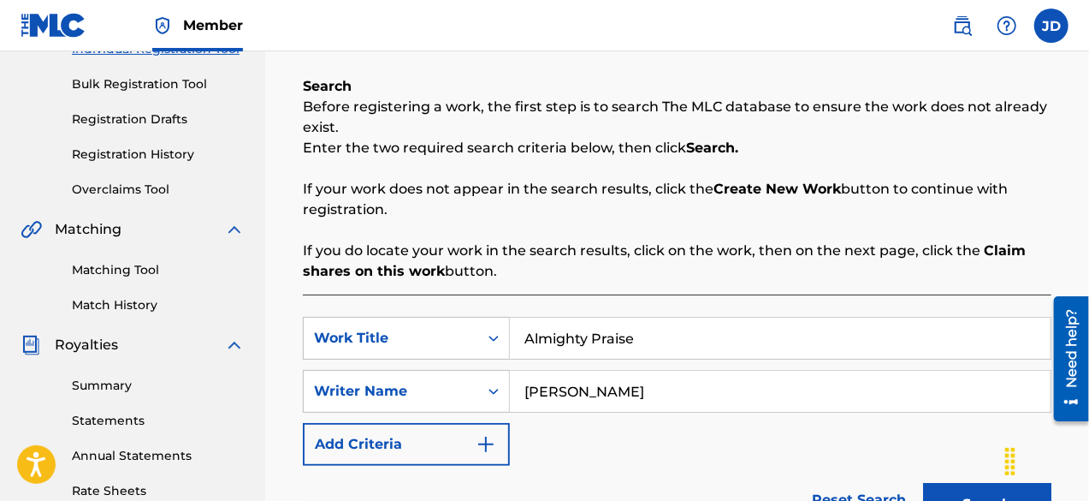
type input "[PERSON_NAME]"
click at [984, 486] on button "Search" at bounding box center [987, 504] width 128 height 43
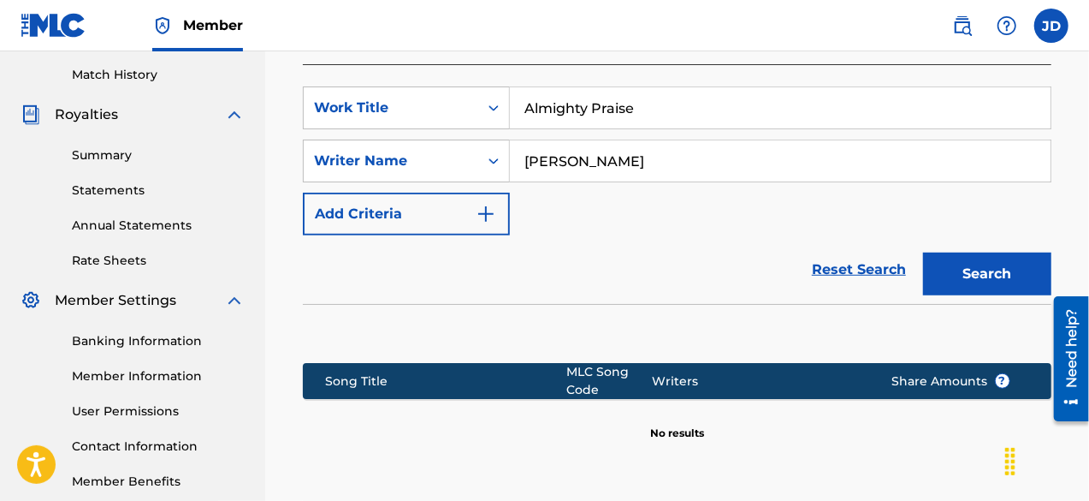
scroll to position [635, 0]
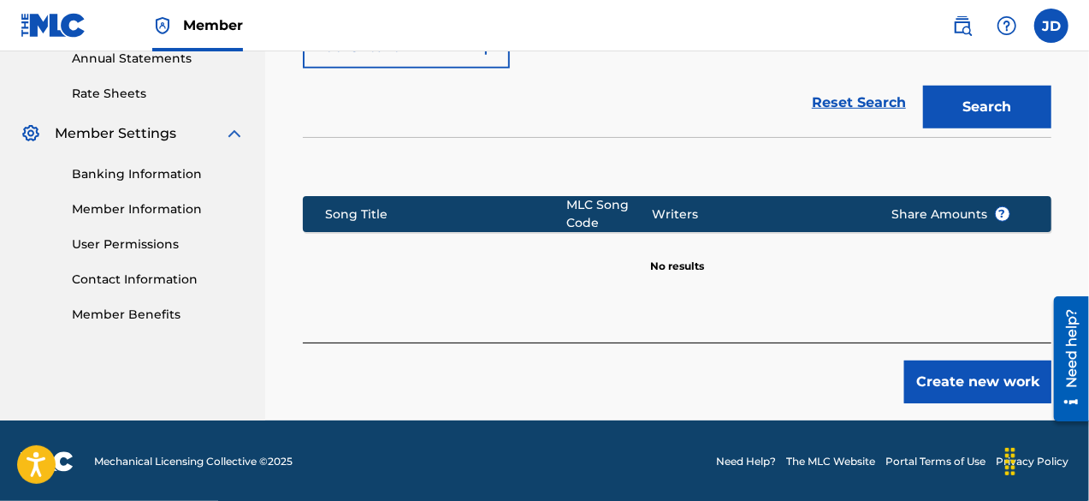
click at [961, 389] on button "Create new work" at bounding box center [977, 381] width 147 height 43
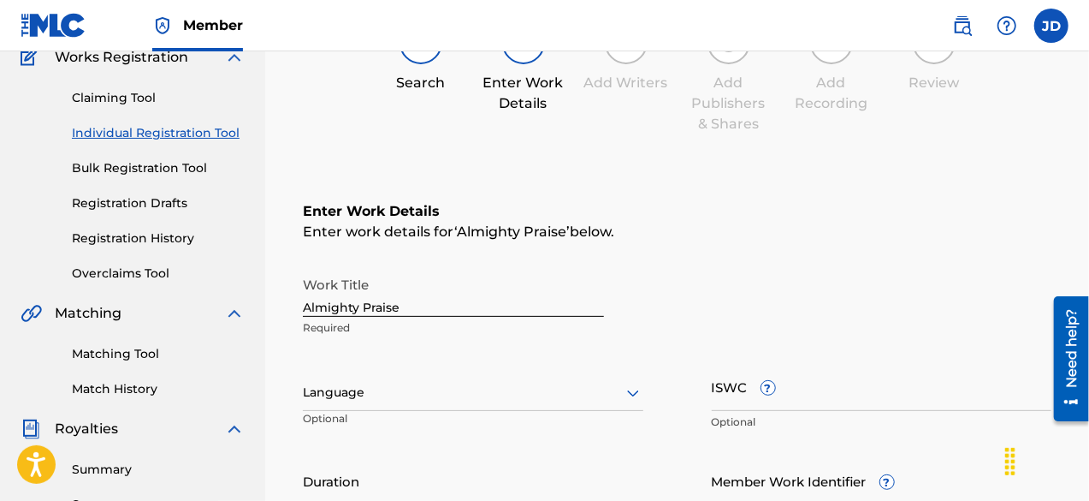
scroll to position [148, 0]
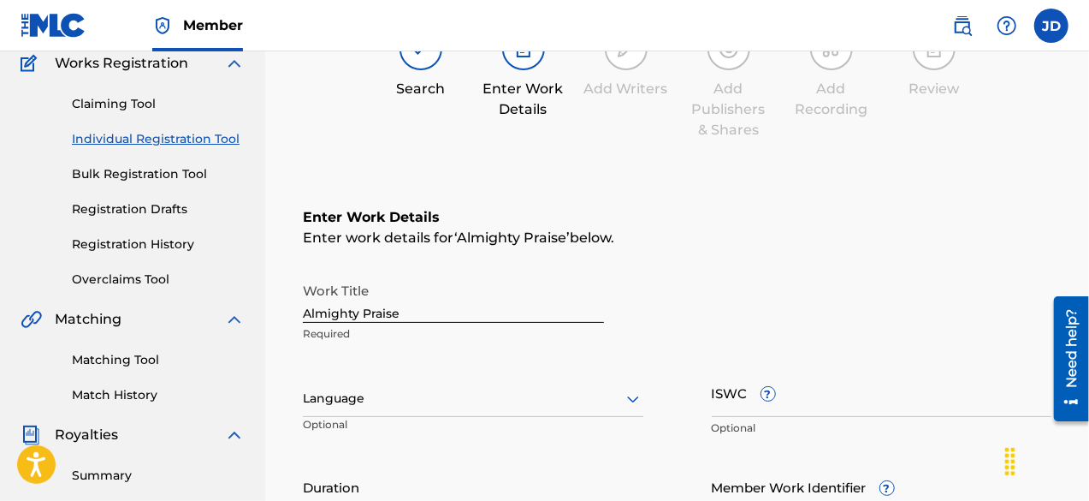
click at [441, 394] on div at bounding box center [473, 398] width 341 height 21
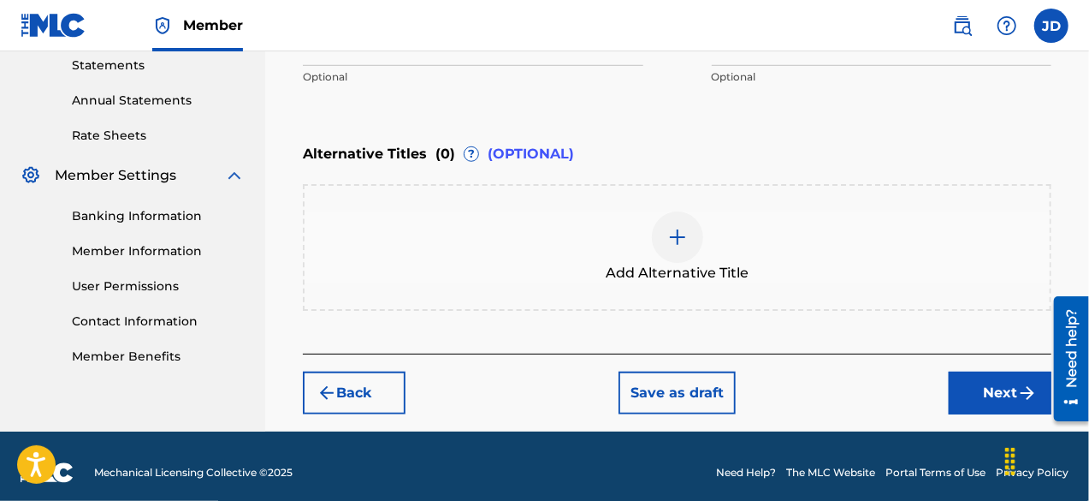
scroll to position [597, 0]
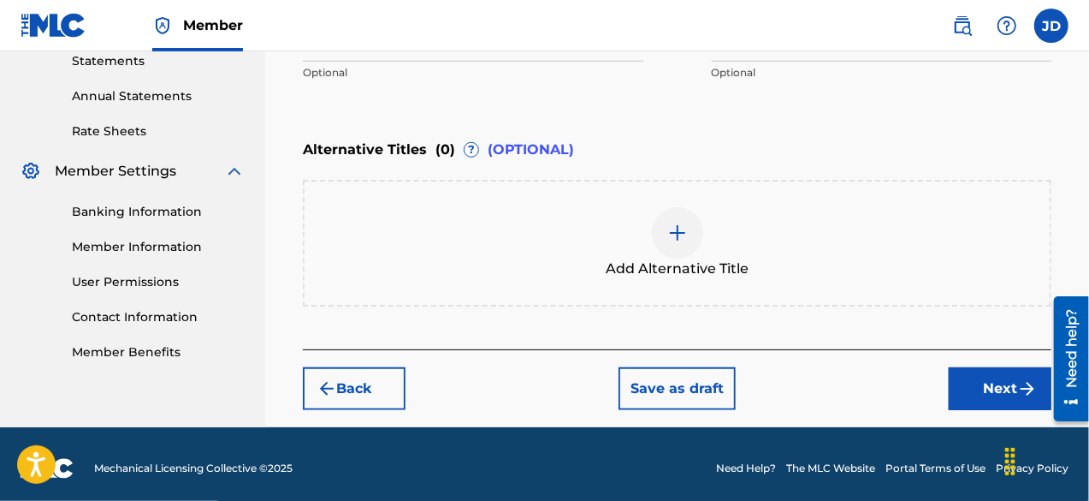
click at [1016, 386] on button "Next" at bounding box center [1000, 388] width 103 height 43
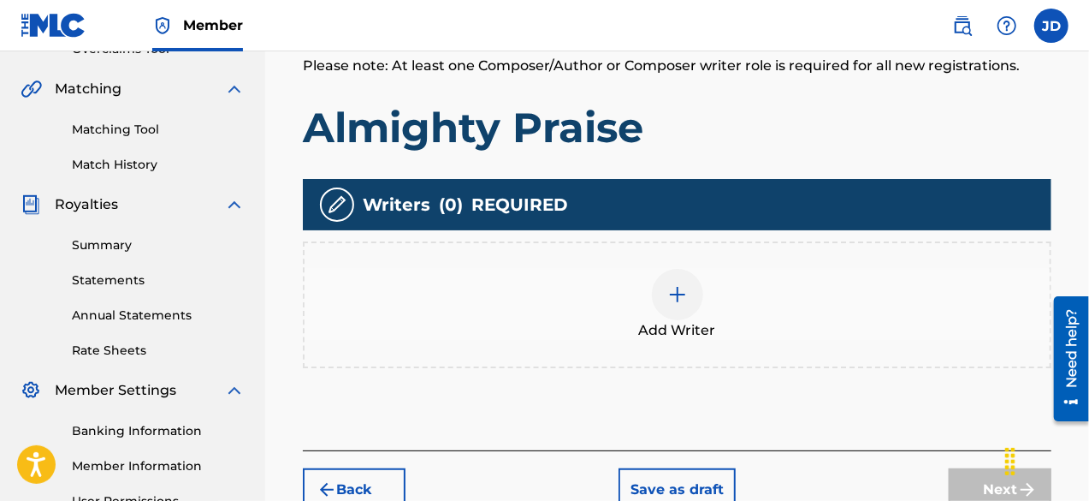
scroll to position [371, 0]
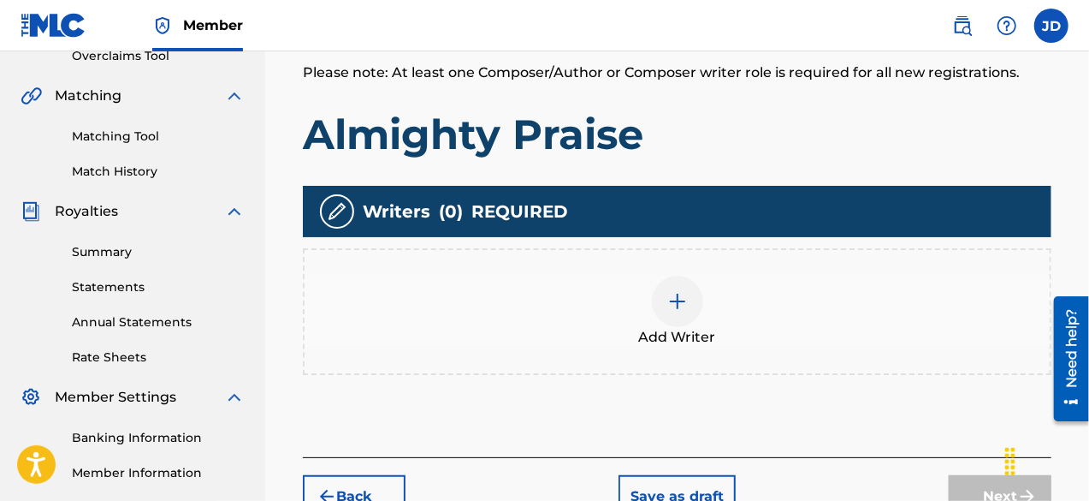
click at [689, 300] on div at bounding box center [677, 300] width 51 height 51
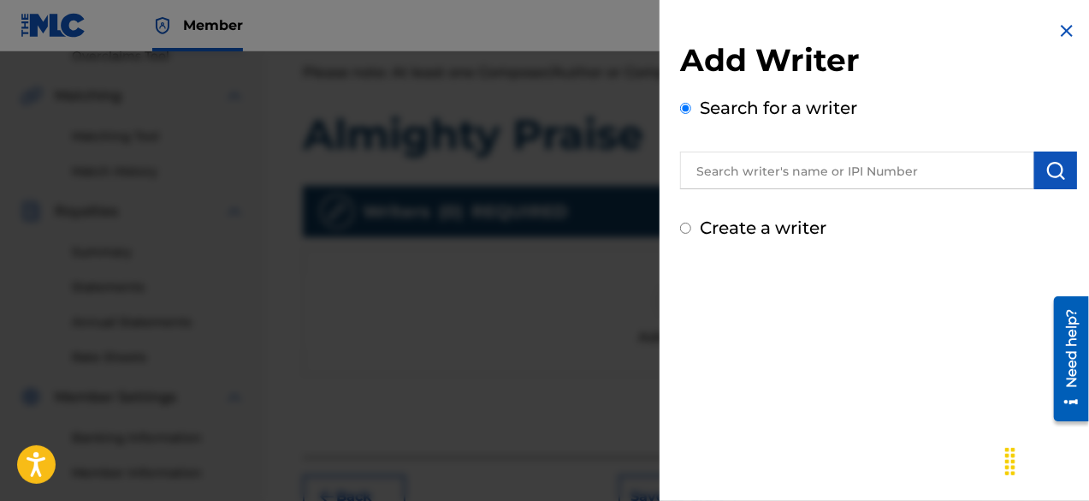
click at [749, 230] on label "Create a writer" at bounding box center [763, 227] width 127 height 21
radio input "true"
click at [691, 230] on input "Create a writer" at bounding box center [685, 227] width 11 height 11
radio input "false"
radio input "true"
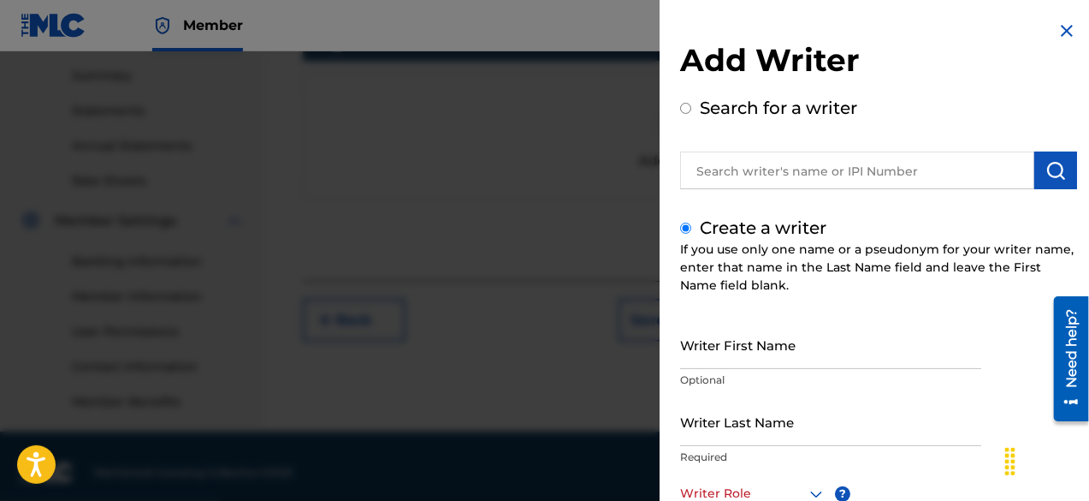
scroll to position [1, 0]
click at [809, 492] on icon at bounding box center [816, 493] width 21 height 21
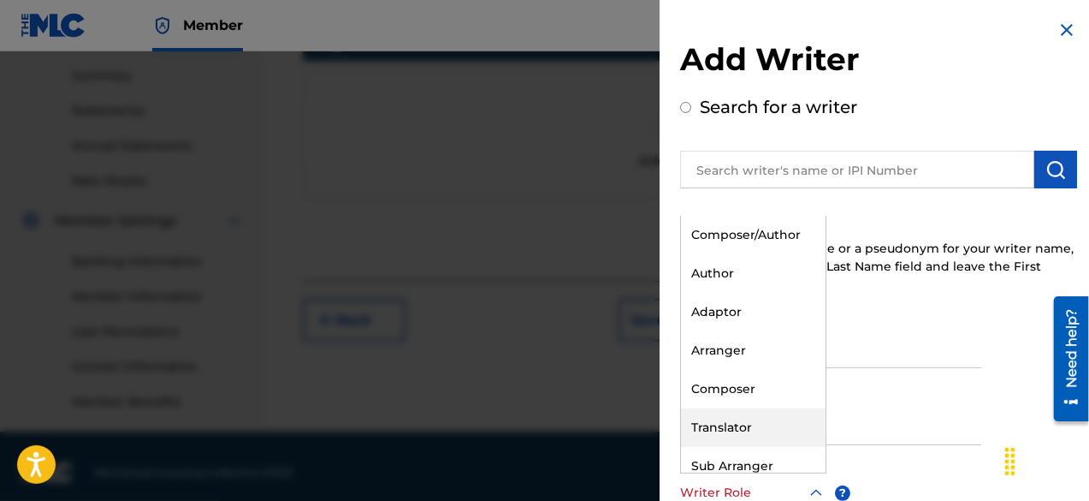
click at [779, 414] on div "Translator" at bounding box center [753, 427] width 145 height 39
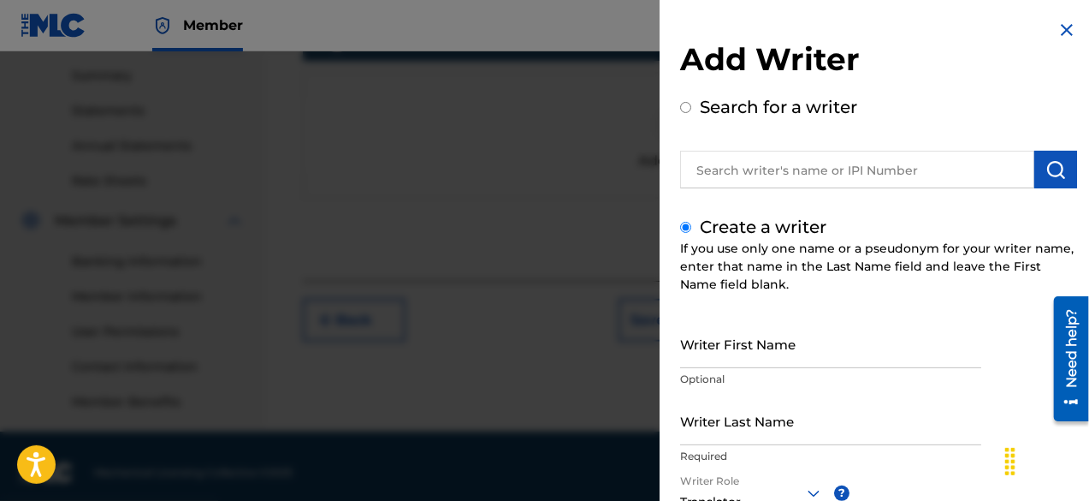
scroll to position [560, 0]
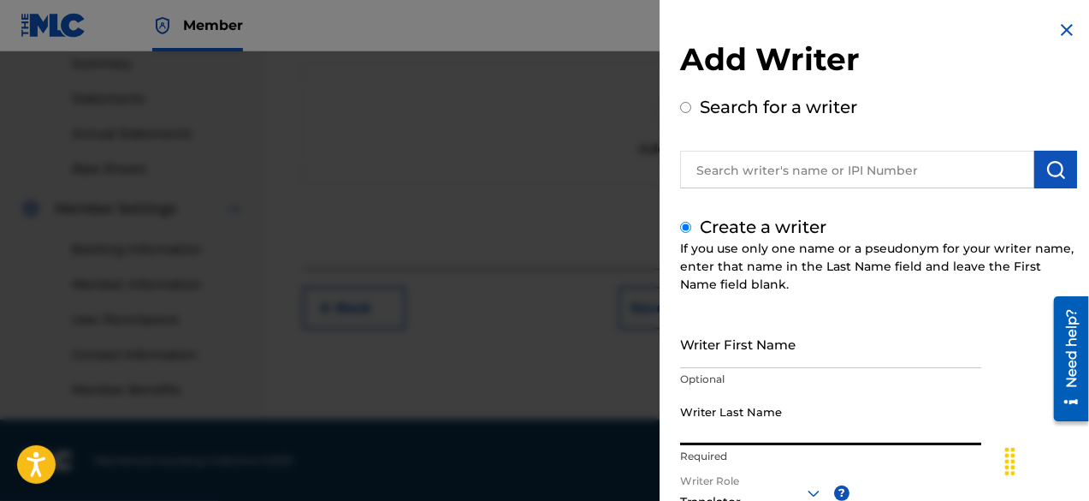
click at [855, 418] on input "Writer Last Name" at bounding box center [830, 420] width 301 height 49
paste input "[PERSON_NAME]"
type input "[PERSON_NAME]"
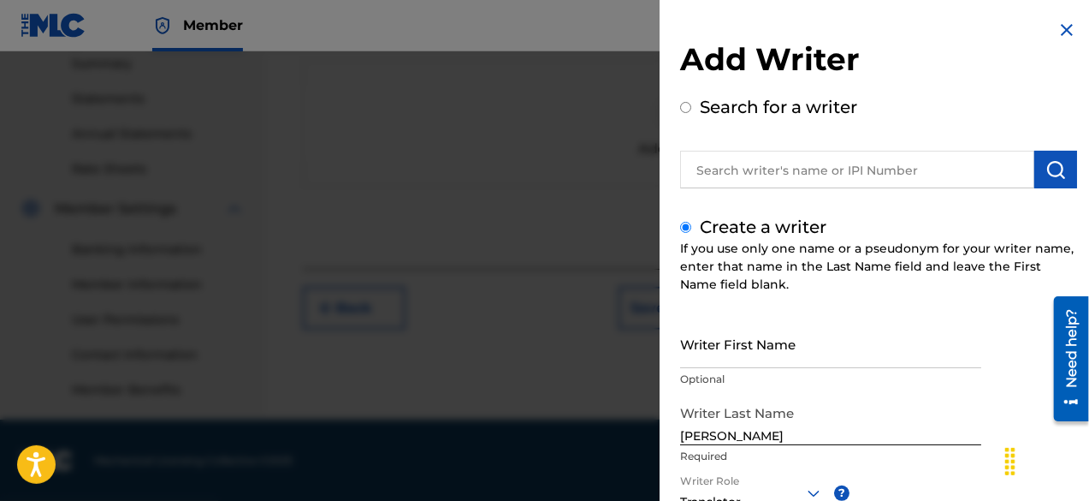
scroll to position [241, 0]
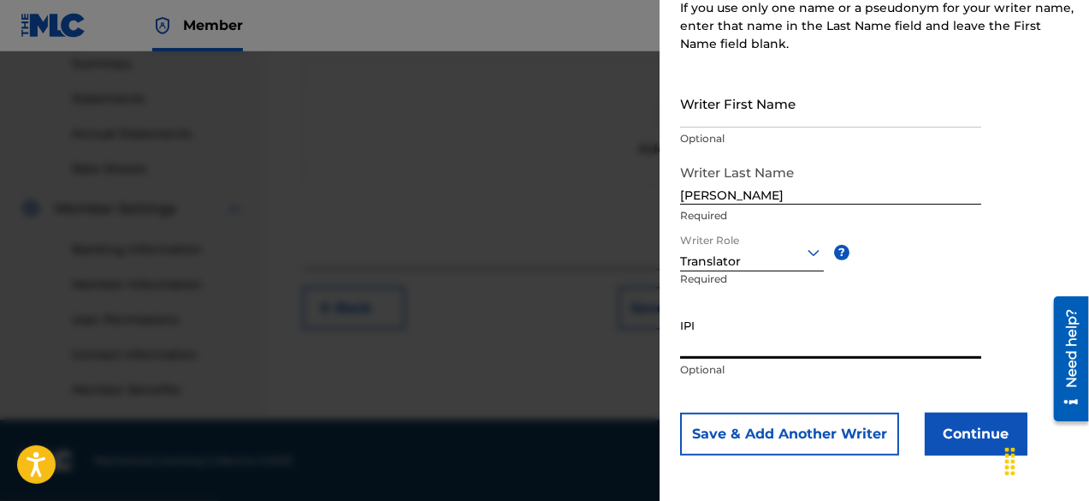
click at [945, 438] on button "Continue" at bounding box center [976, 433] width 103 height 43
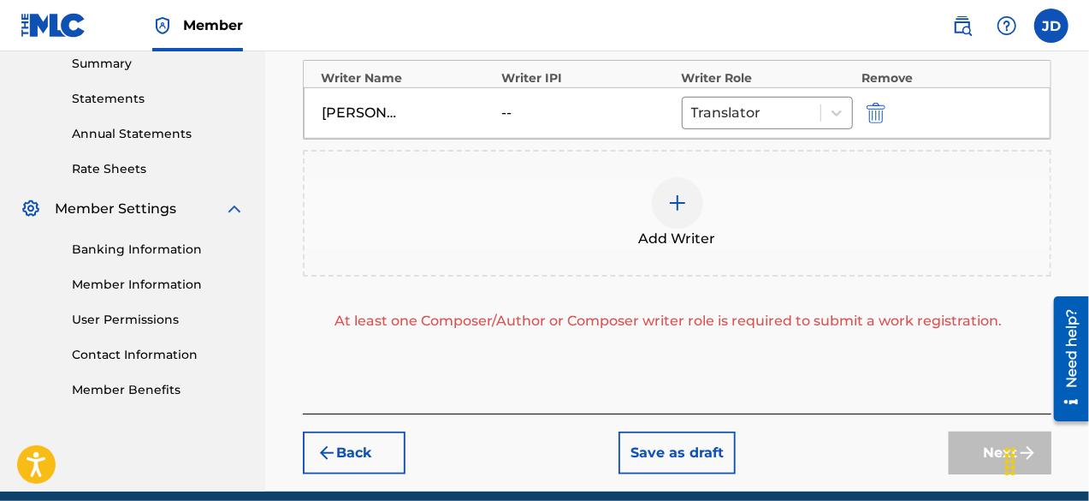
click at [684, 218] on div at bounding box center [677, 202] width 51 height 51
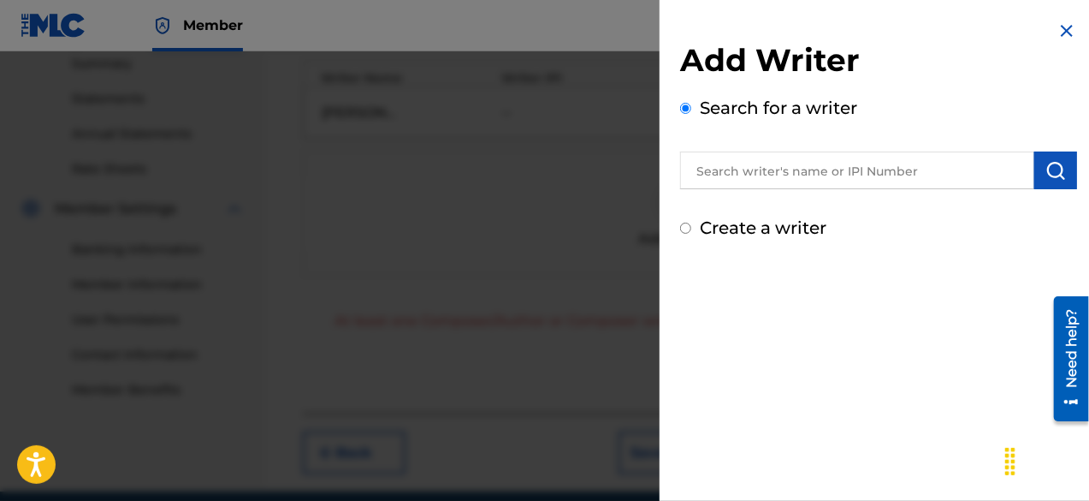
click at [794, 225] on label "Create a writer" at bounding box center [763, 227] width 127 height 21
radio input "true"
click at [691, 225] on input "Create a writer" at bounding box center [685, 227] width 11 height 11
radio input "false"
radio input "true"
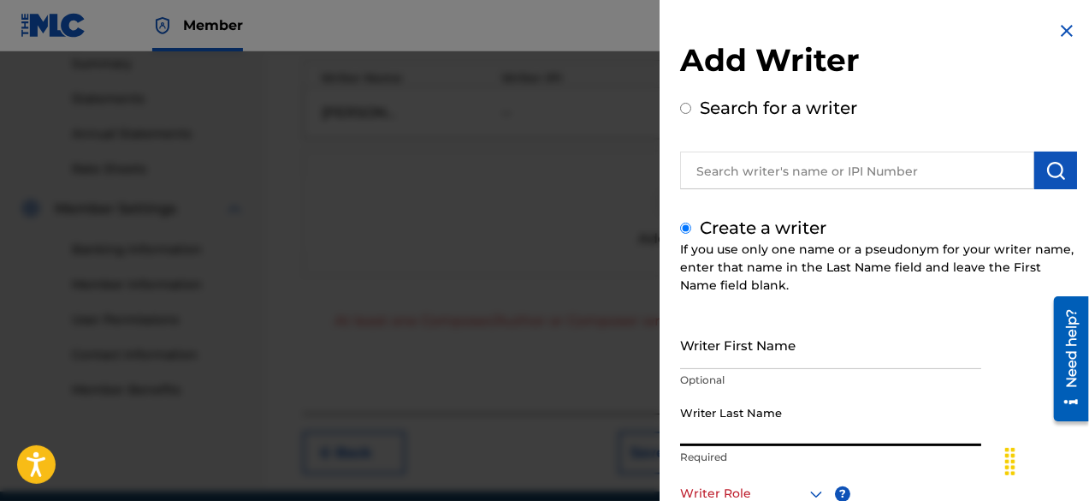
click at [779, 432] on input "Writer Last Name" at bounding box center [830, 421] width 301 height 49
paste input "[PERSON_NAME]"
type input "[PERSON_NAME]"
click at [774, 495] on div at bounding box center [753, 492] width 146 height 21
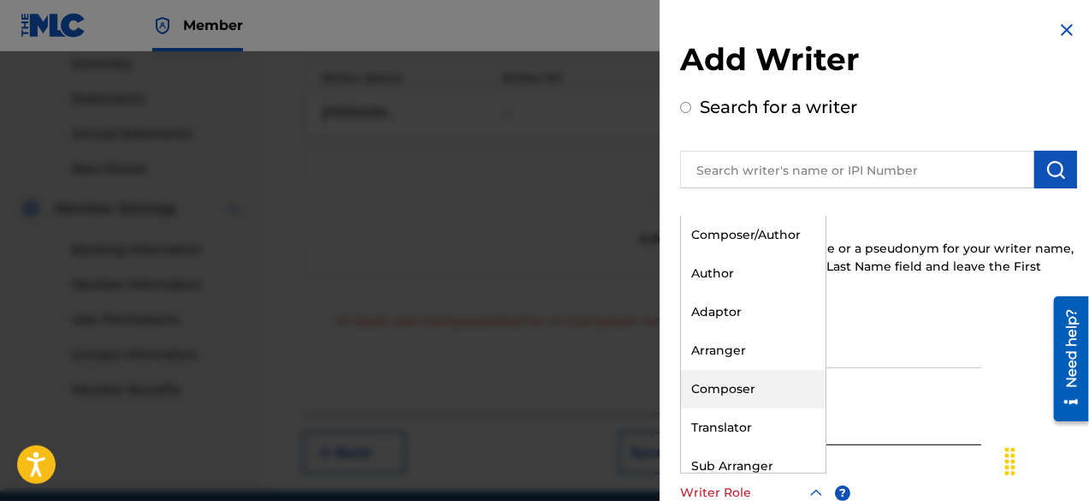
click at [766, 394] on div "Composer" at bounding box center [753, 389] width 145 height 39
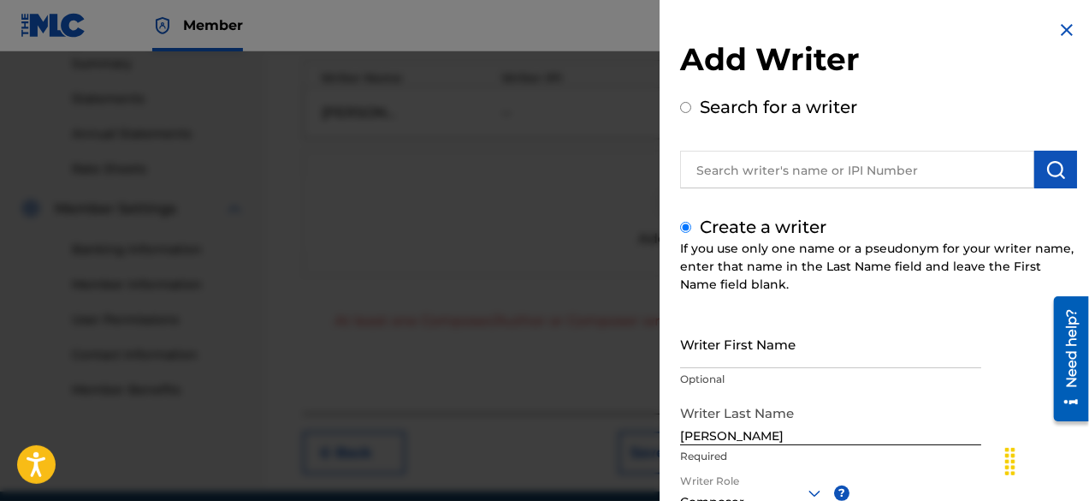
scroll to position [631, 0]
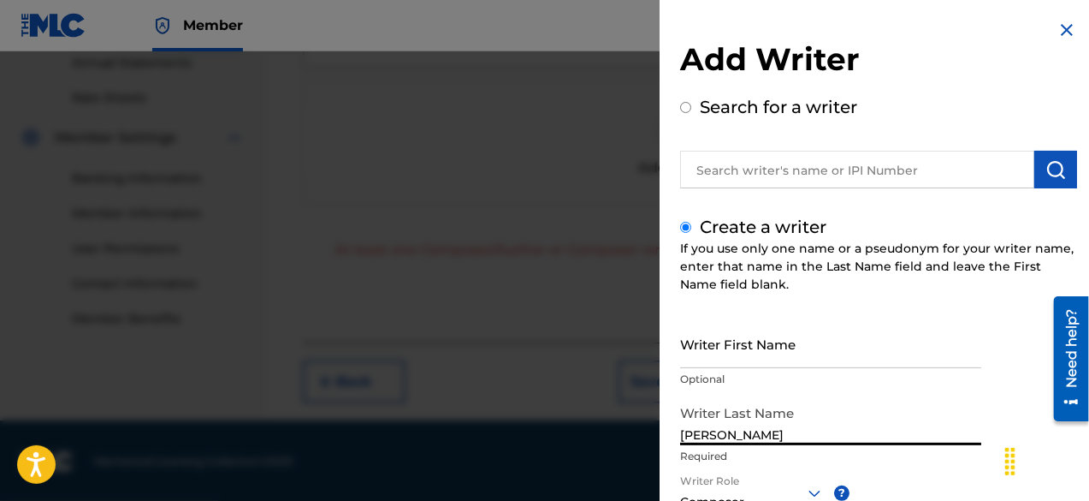
click at [818, 435] on input "[PERSON_NAME]" at bounding box center [830, 420] width 301 height 49
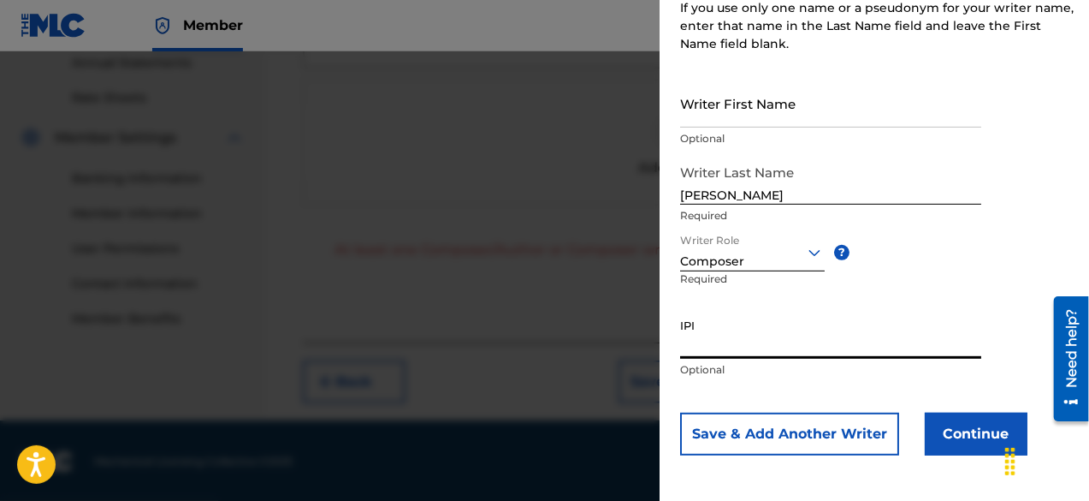
click at [937, 427] on button "Continue" at bounding box center [976, 433] width 103 height 43
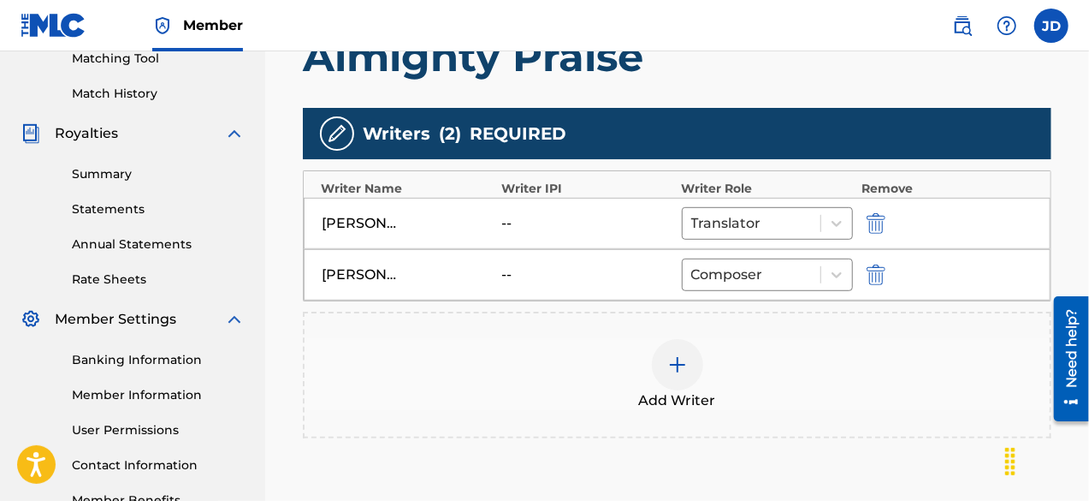
scroll to position [450, 0]
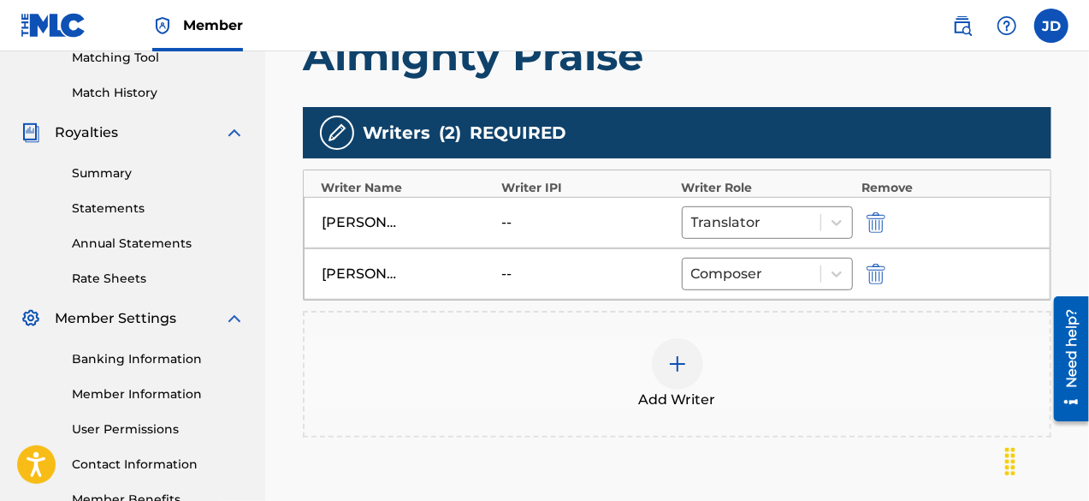
click at [876, 220] on img "submit" at bounding box center [876, 222] width 19 height 21
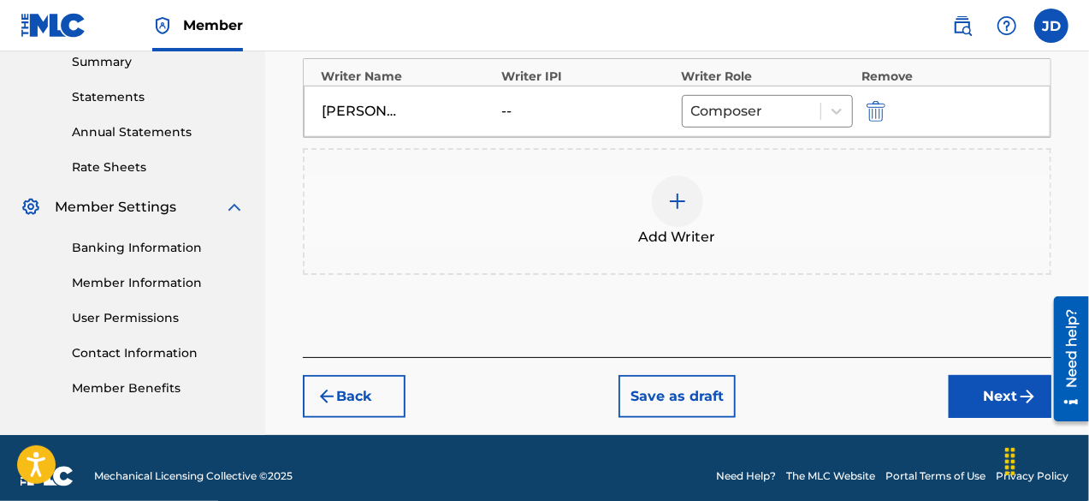
scroll to position [576, 0]
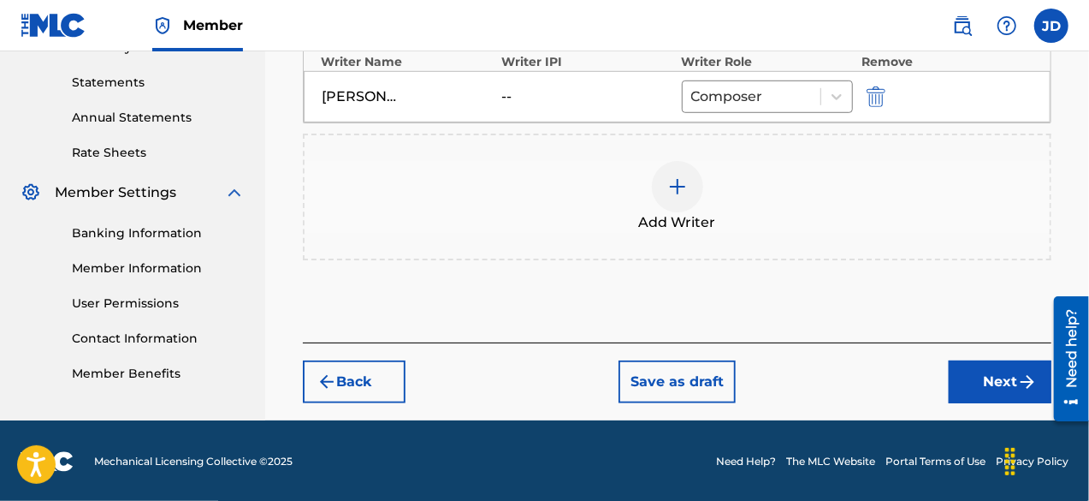
click at [1003, 370] on button "Next" at bounding box center [1000, 381] width 103 height 43
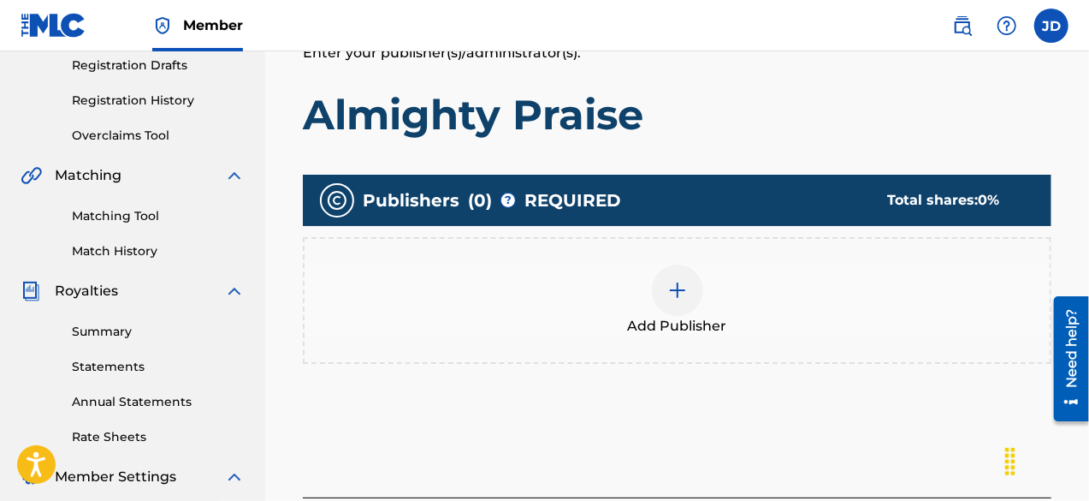
scroll to position [287, 0]
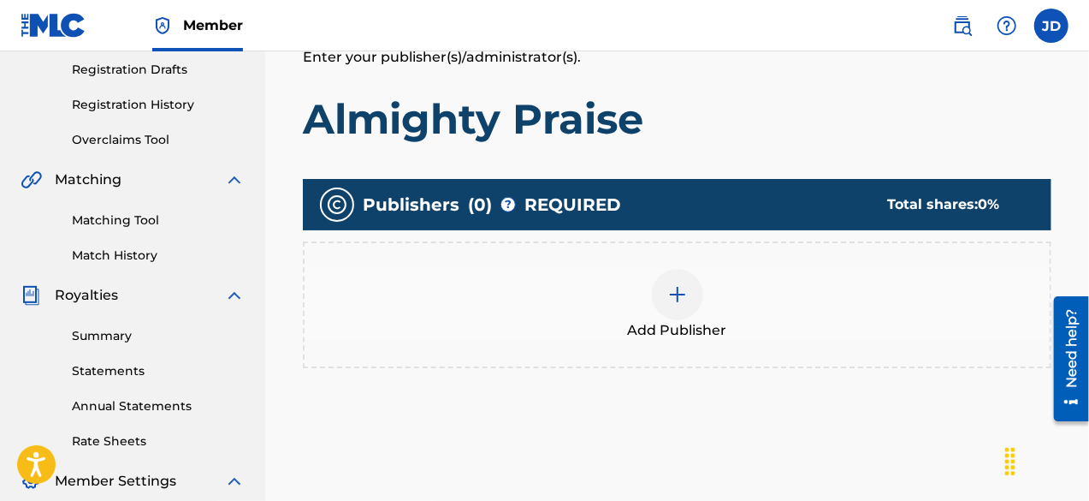
click at [678, 296] on img at bounding box center [677, 294] width 21 height 21
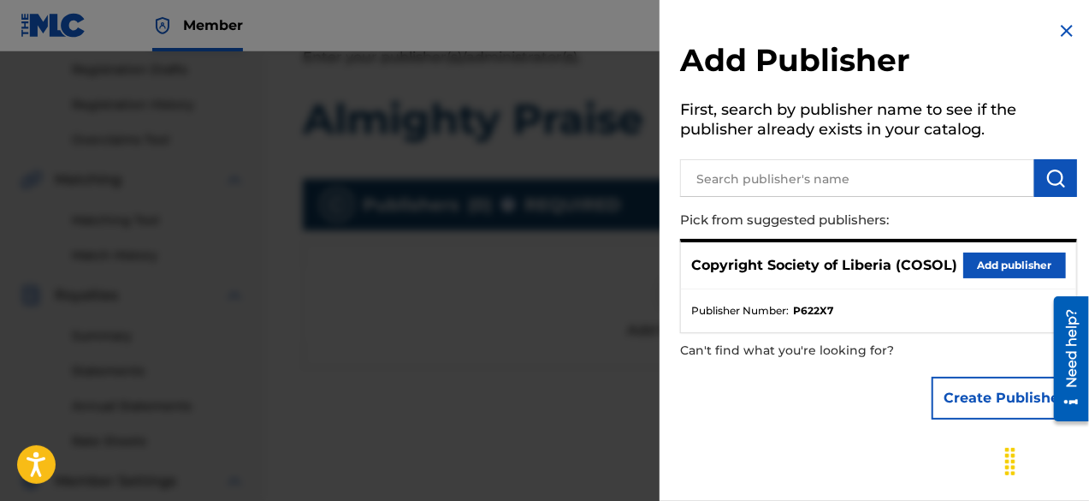
click at [990, 261] on button "Add publisher" at bounding box center [1014, 265] width 103 height 26
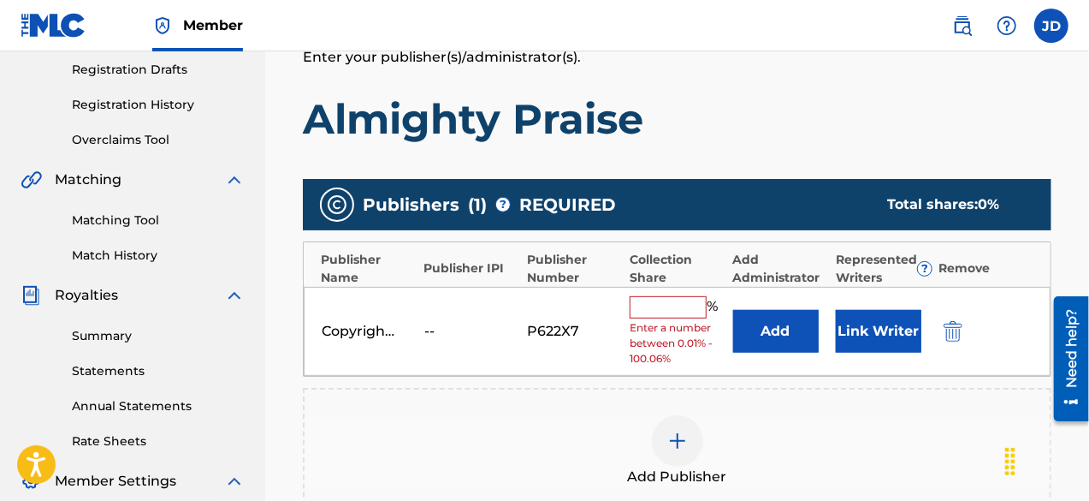
click at [667, 309] on input "text" at bounding box center [668, 307] width 77 height 22
type input "100"
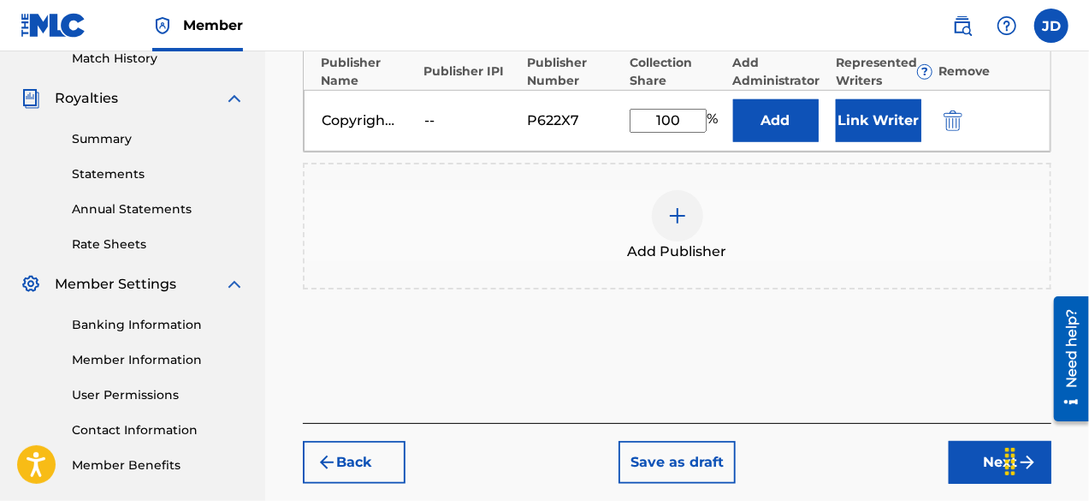
scroll to position [515, 0]
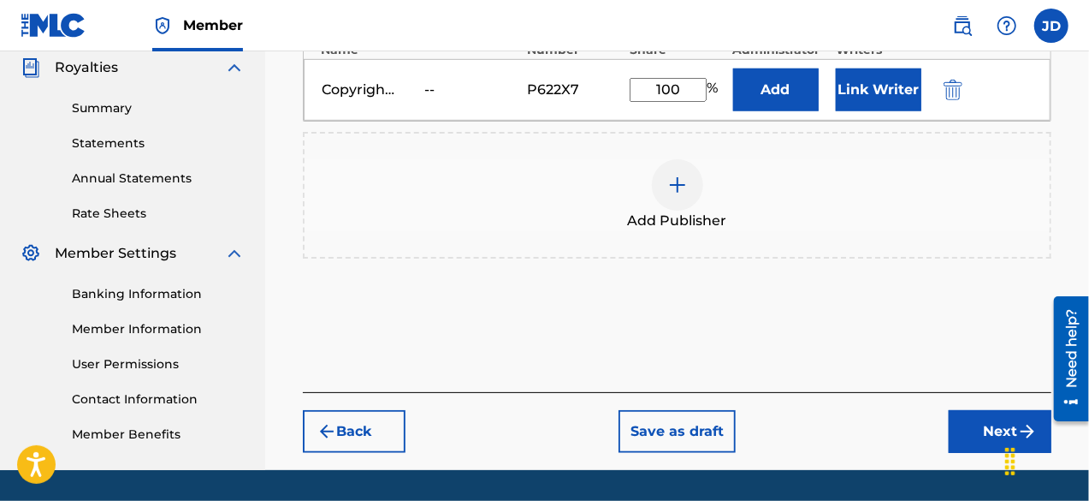
click at [984, 424] on button "Next" at bounding box center [1000, 431] width 103 height 43
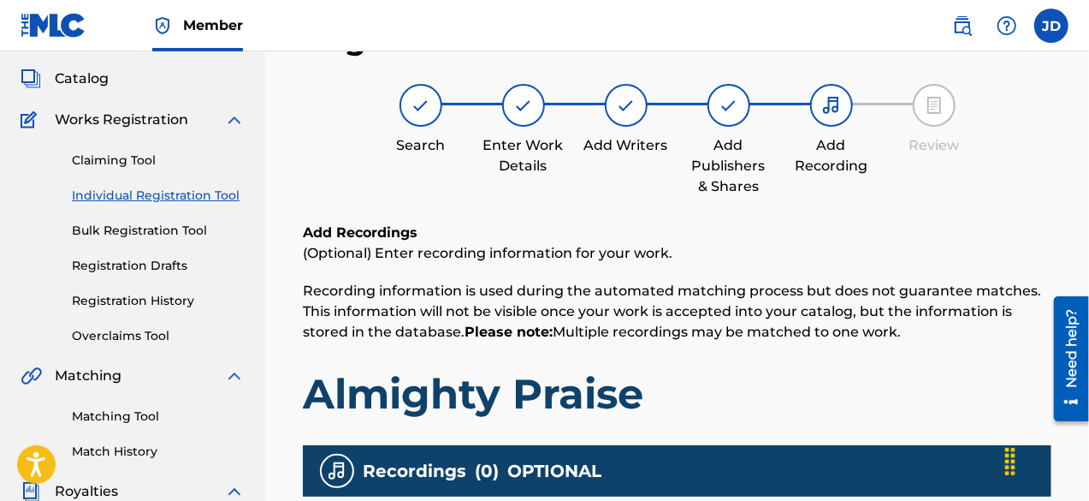
scroll to position [77, 0]
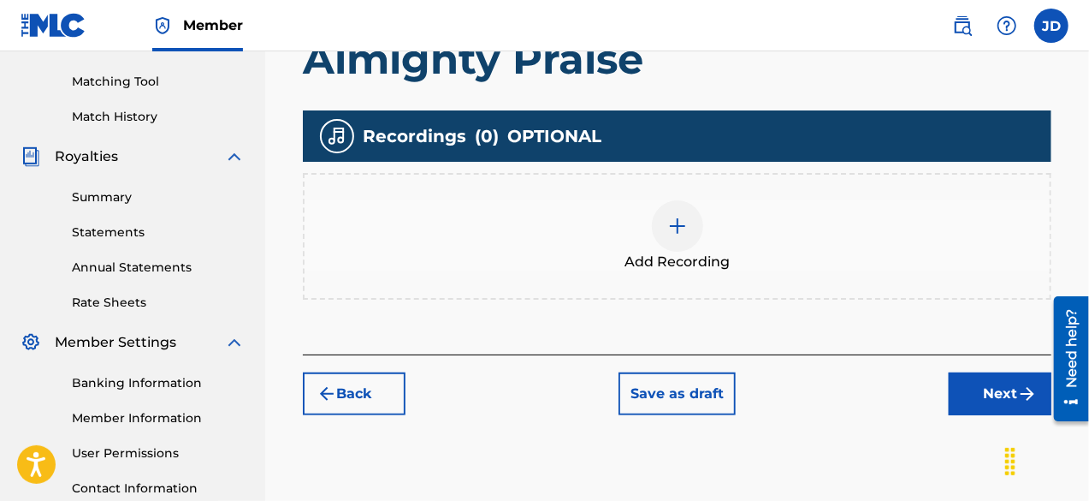
click at [989, 401] on button "Next" at bounding box center [1000, 393] width 103 height 43
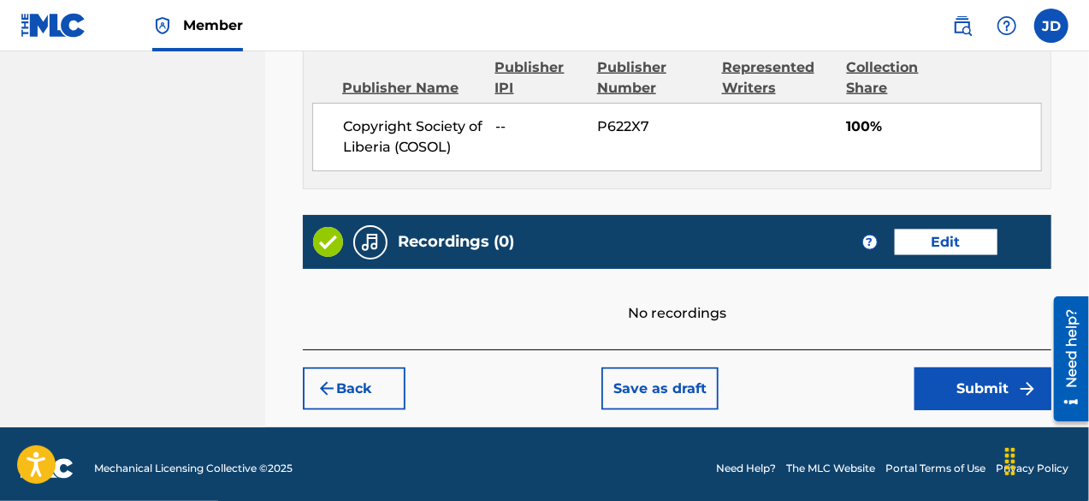
scroll to position [959, 0]
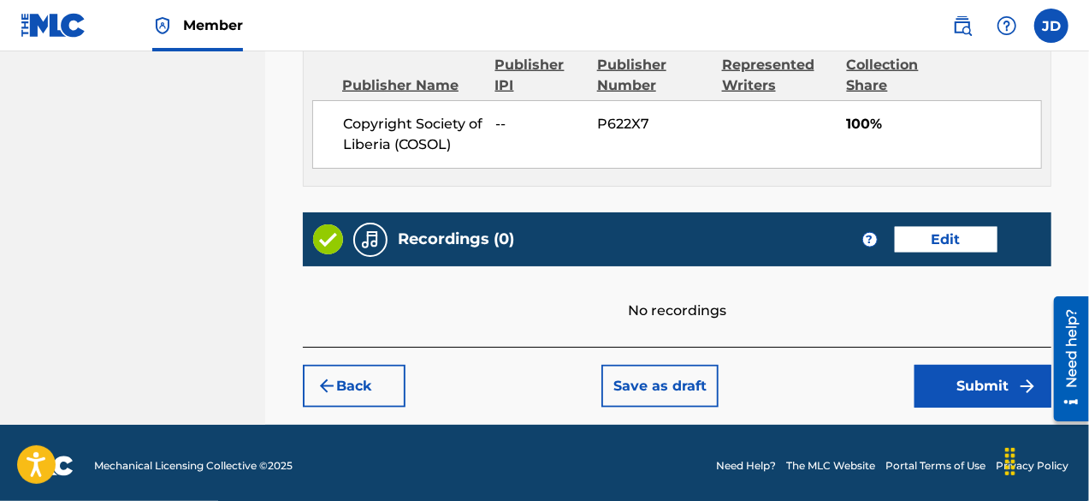
click at [1018, 382] on img "submit" at bounding box center [1027, 386] width 21 height 21
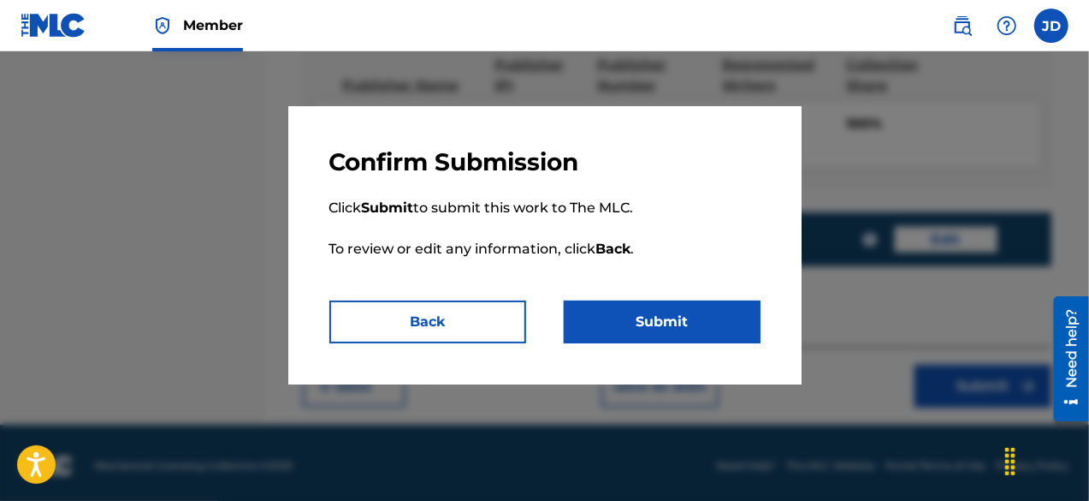
click at [691, 311] on button "Submit" at bounding box center [662, 321] width 197 height 43
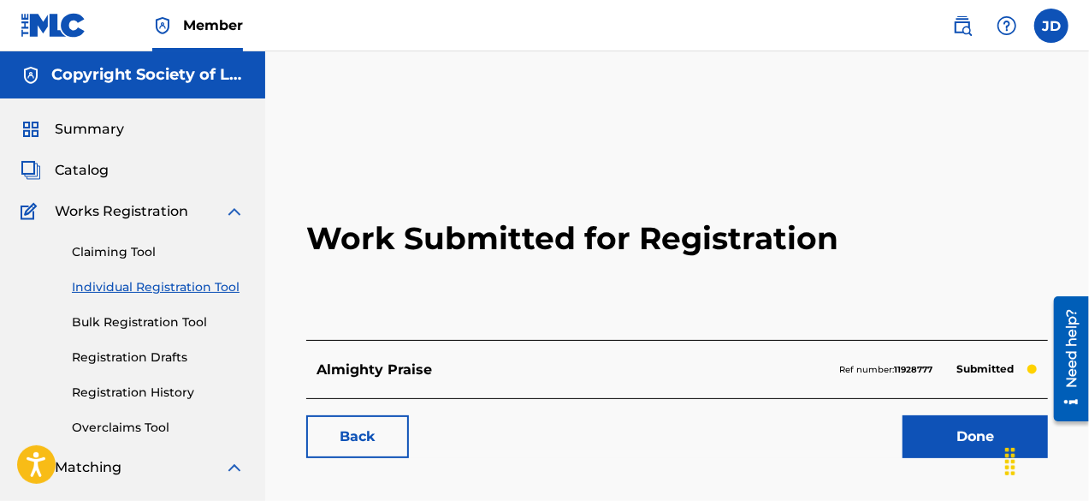
click at [966, 430] on link "Done" at bounding box center [975, 436] width 145 height 43
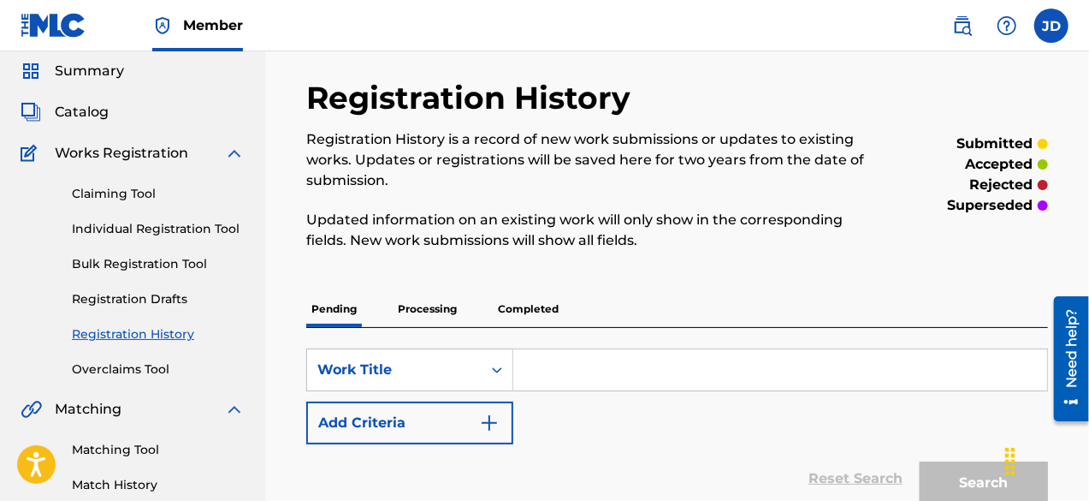
scroll to position [60, 0]
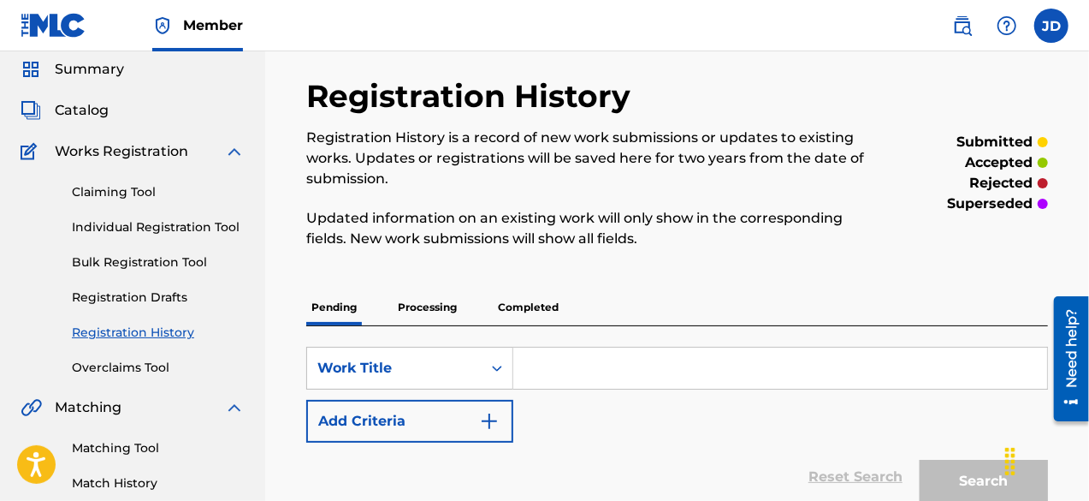
click at [198, 227] on link "Individual Registration Tool" at bounding box center [158, 227] width 173 height 18
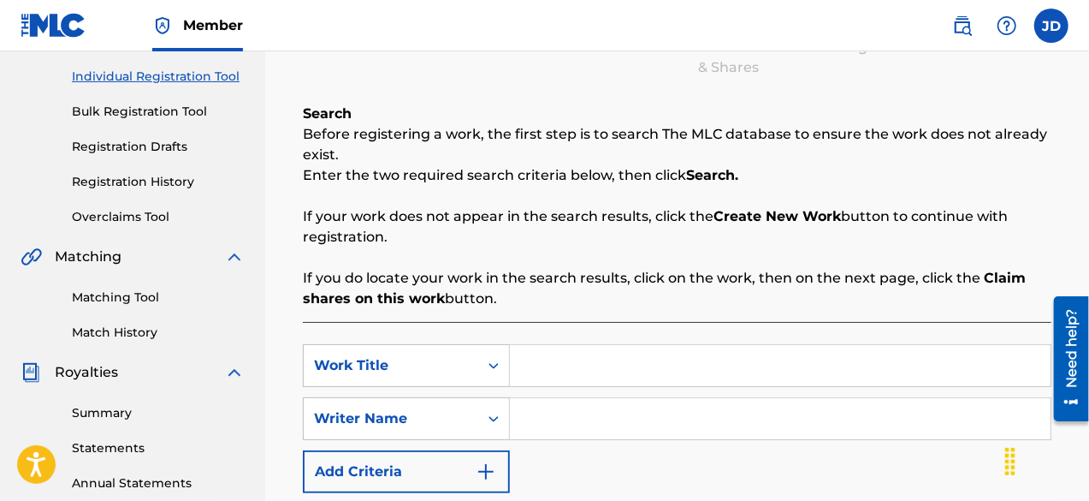
scroll to position [332, 0]
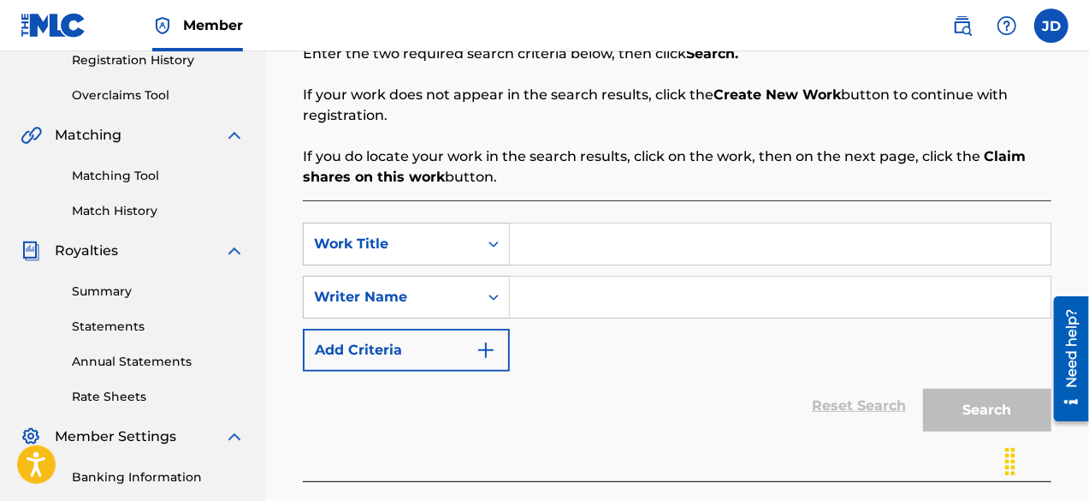
click at [583, 252] on input "Search Form" at bounding box center [780, 243] width 541 height 41
type input "[PERSON_NAME] has turned it around"
click at [659, 288] on input "Search Form" at bounding box center [780, 296] width 541 height 41
paste input "[PERSON_NAME]"
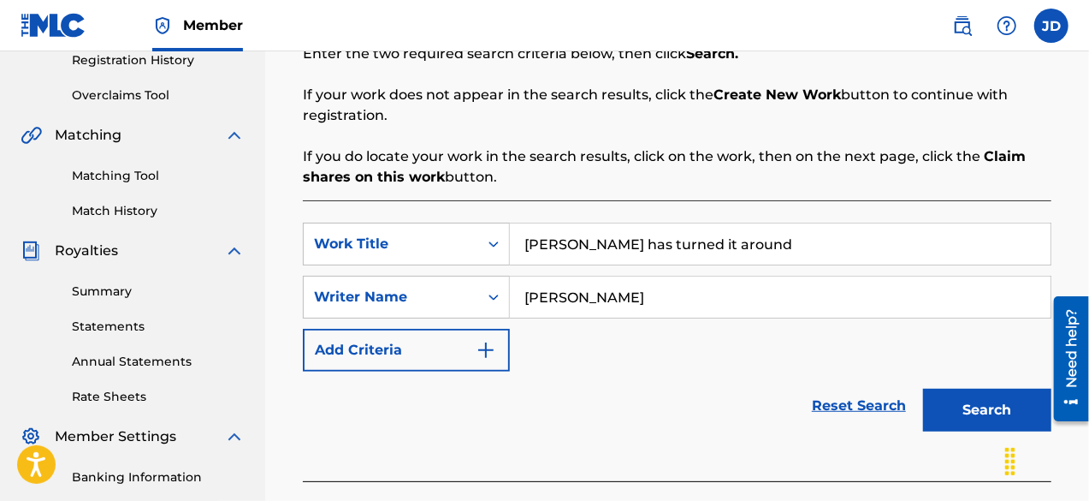
type input "[PERSON_NAME]"
click at [970, 402] on button "Search" at bounding box center [987, 409] width 128 height 43
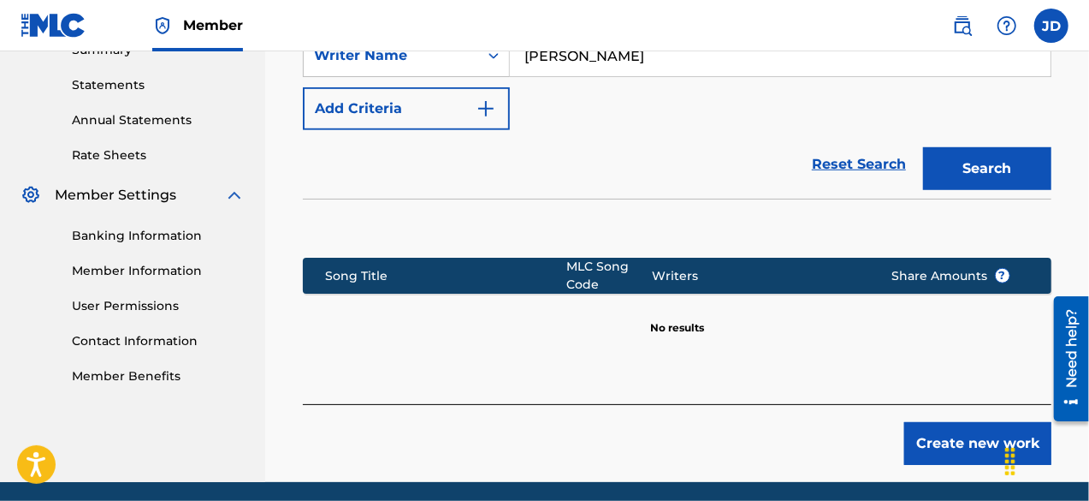
scroll to position [635, 0]
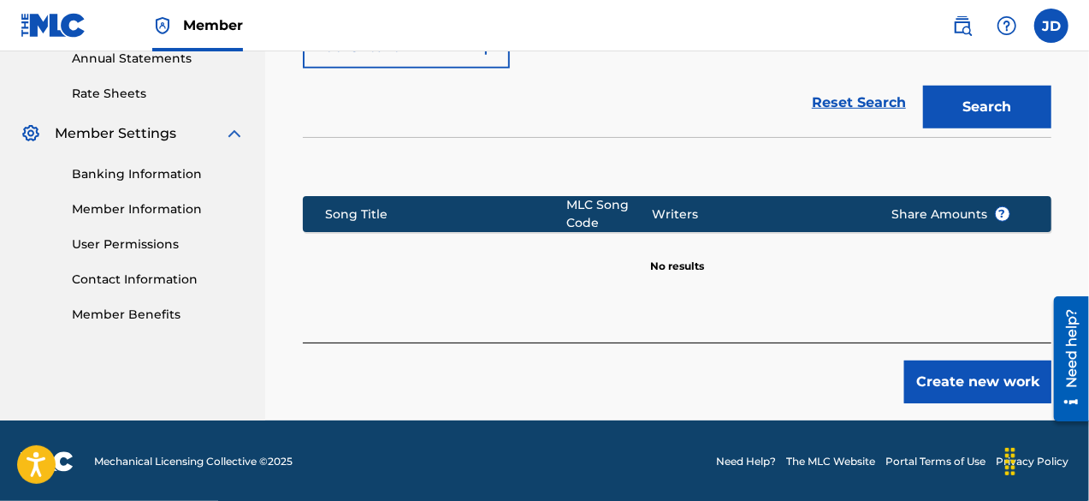
click at [999, 382] on button "Create new work" at bounding box center [977, 381] width 147 height 43
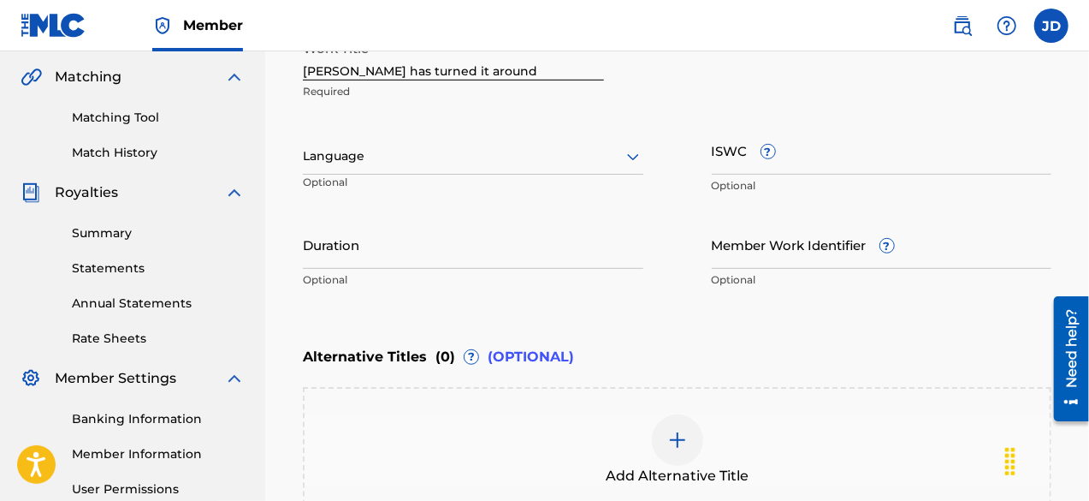
scroll to position [327, 0]
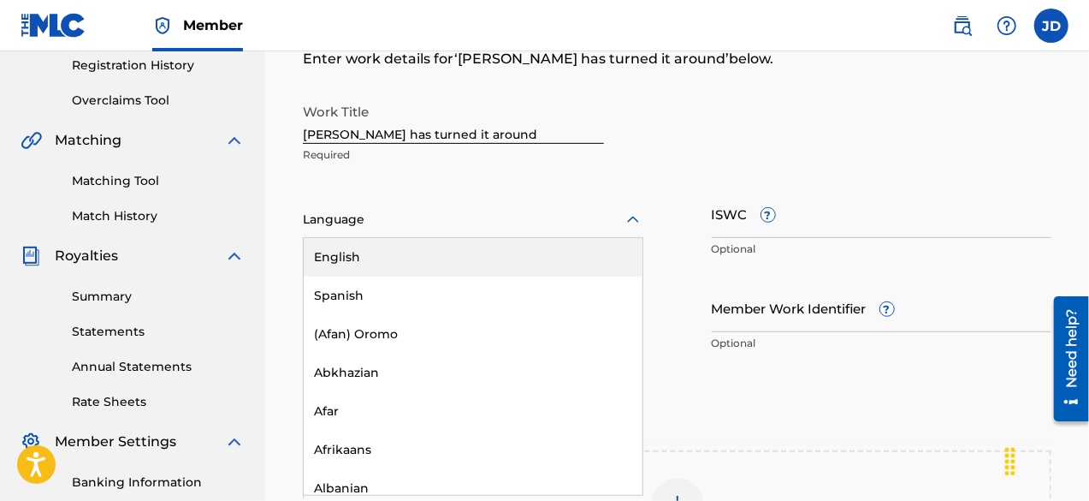
click at [587, 225] on div at bounding box center [473, 219] width 341 height 21
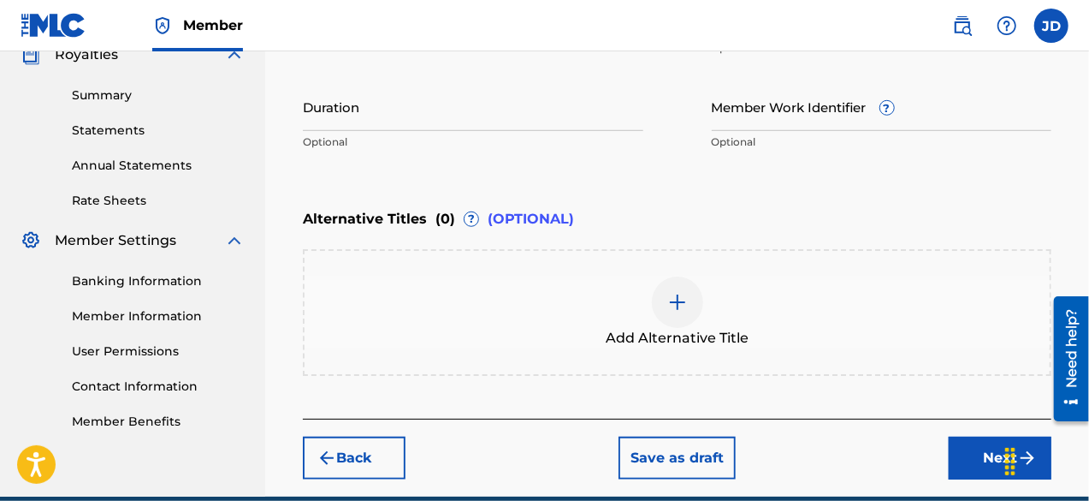
scroll to position [529, 0]
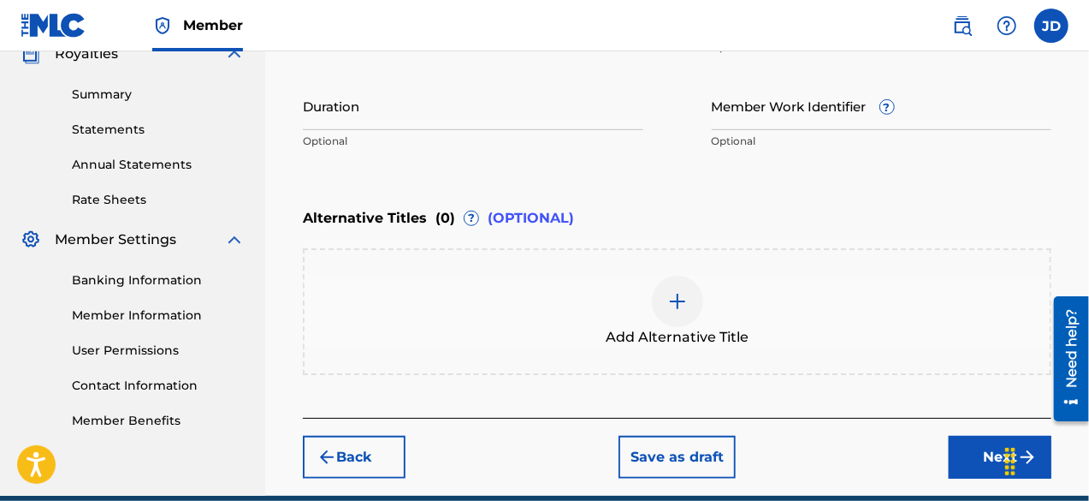
click at [964, 455] on button "Next" at bounding box center [1000, 456] width 103 height 43
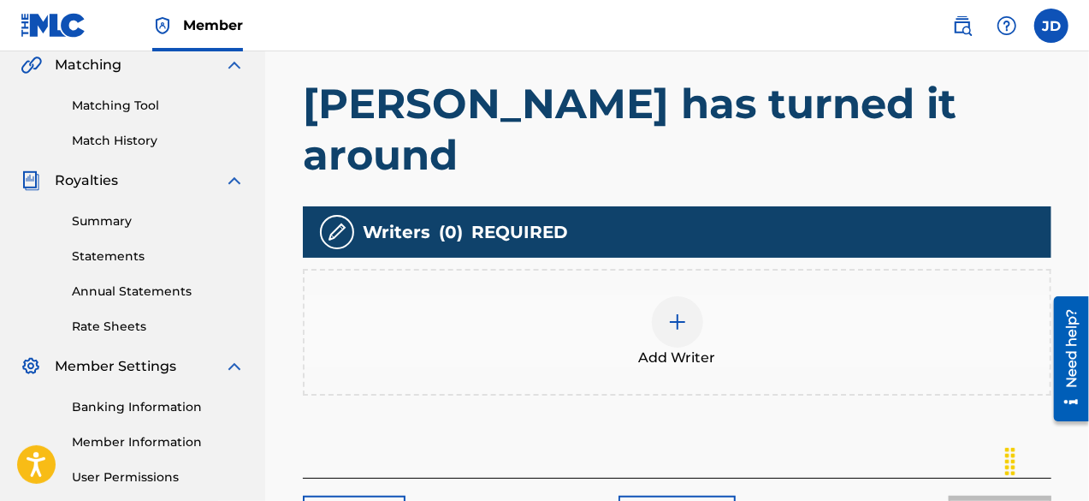
scroll to position [380, 0]
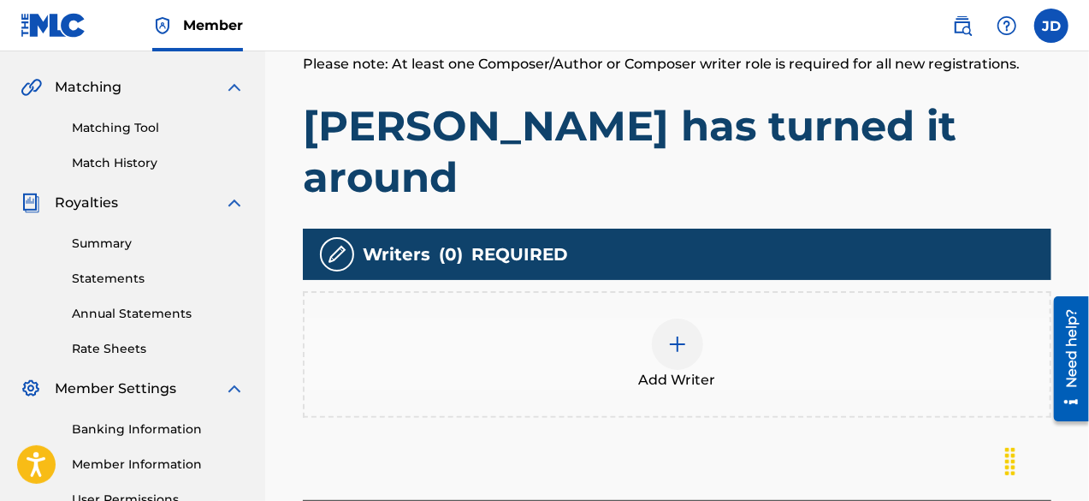
drag, startPoint x: 1091, startPoint y: 178, endPoint x: 40, endPoint y: 32, distance: 1060.8
click at [708, 318] on div "Add Writer" at bounding box center [677, 354] width 745 height 72
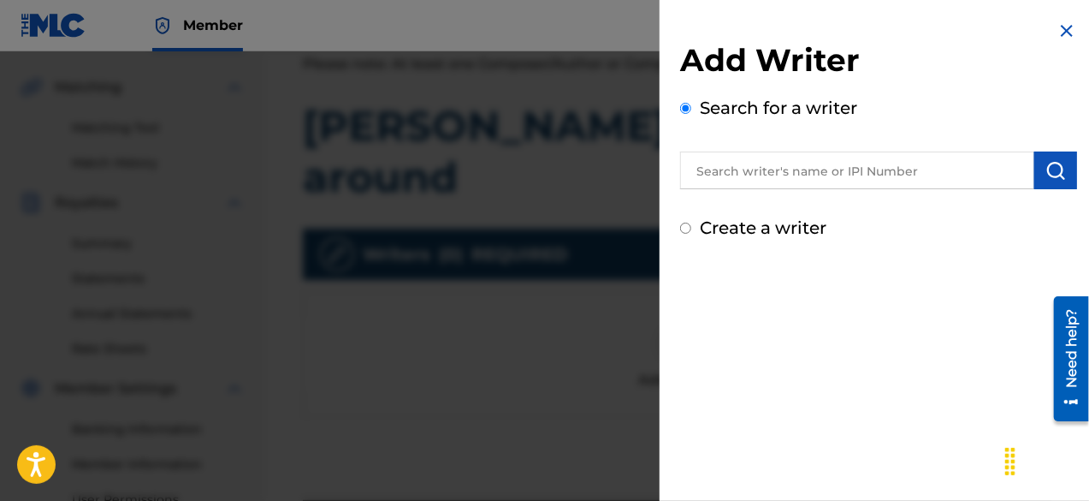
click at [784, 233] on label "Create a writer" at bounding box center [763, 227] width 127 height 21
radio input "true"
click at [691, 233] on input "Create a writer" at bounding box center [685, 227] width 11 height 11
radio input "false"
radio input "true"
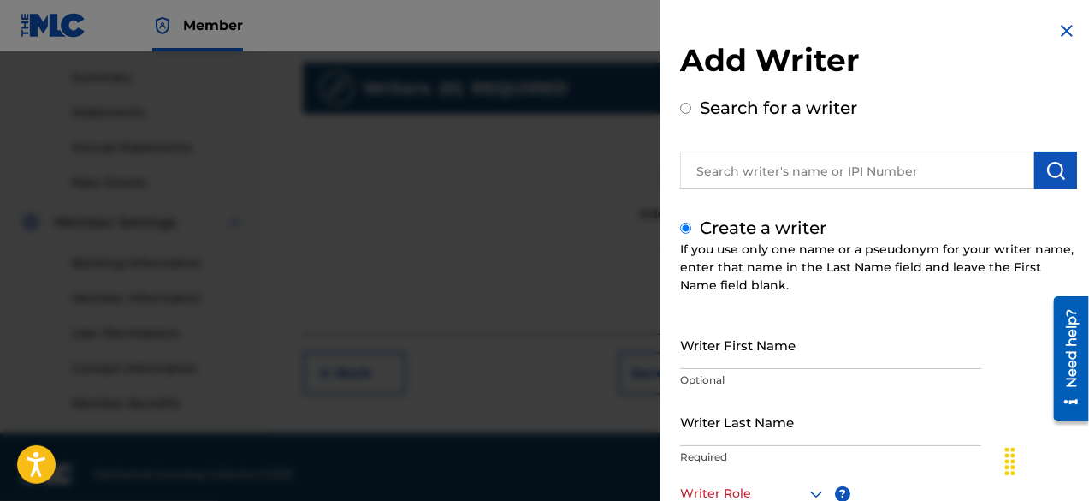
scroll to position [560, 0]
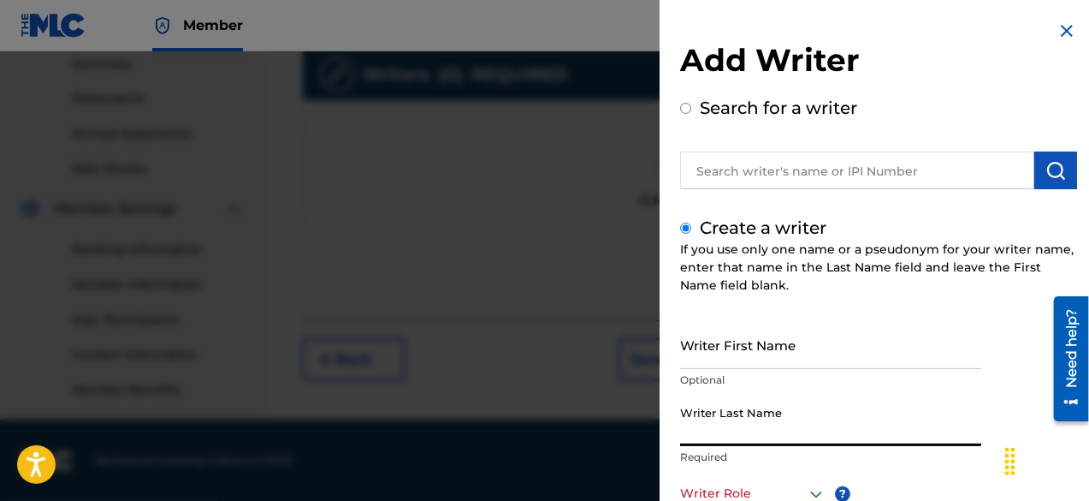
click at [819, 419] on input "Writer Last Name" at bounding box center [830, 421] width 301 height 49
paste input "[PERSON_NAME]"
type input "[PERSON_NAME]"
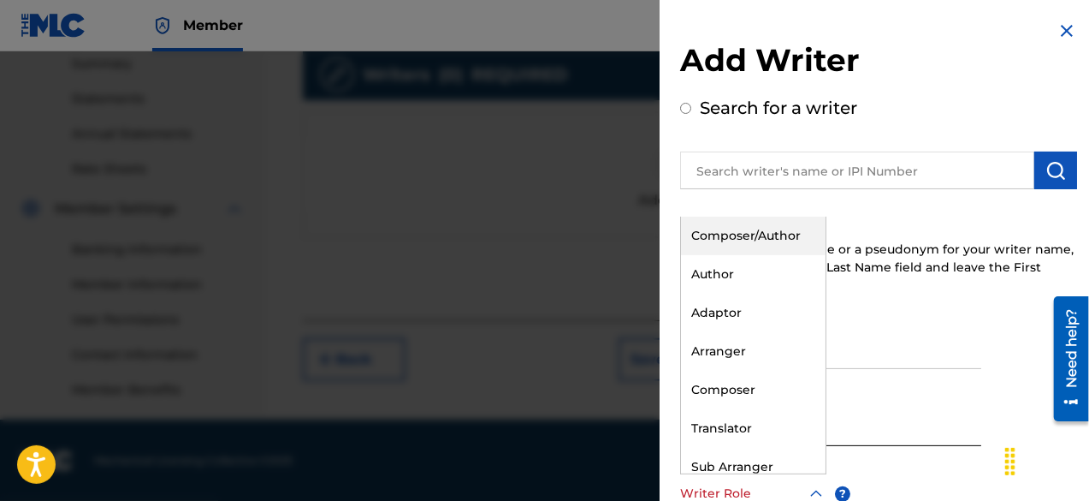
click at [761, 485] on div at bounding box center [753, 493] width 146 height 21
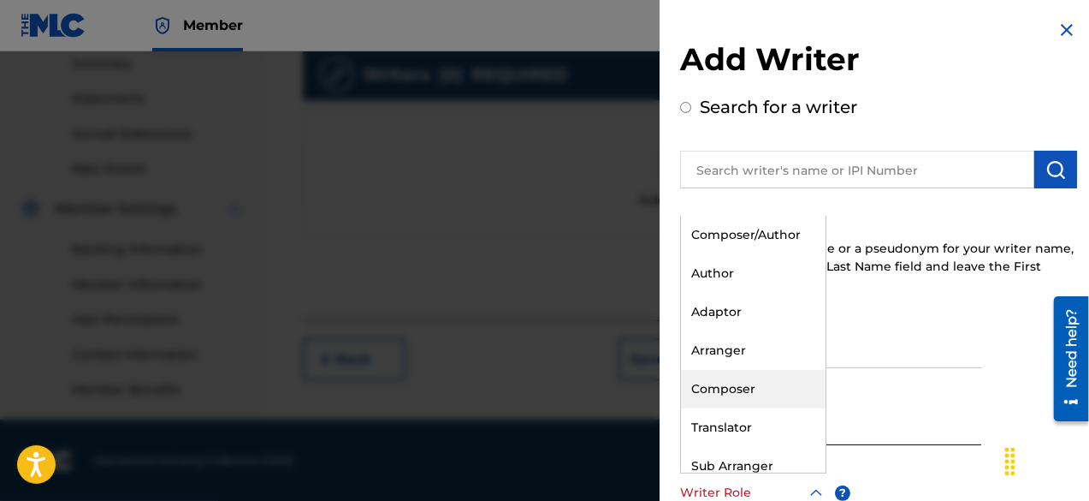
click at [753, 384] on div "Composer" at bounding box center [753, 389] width 145 height 39
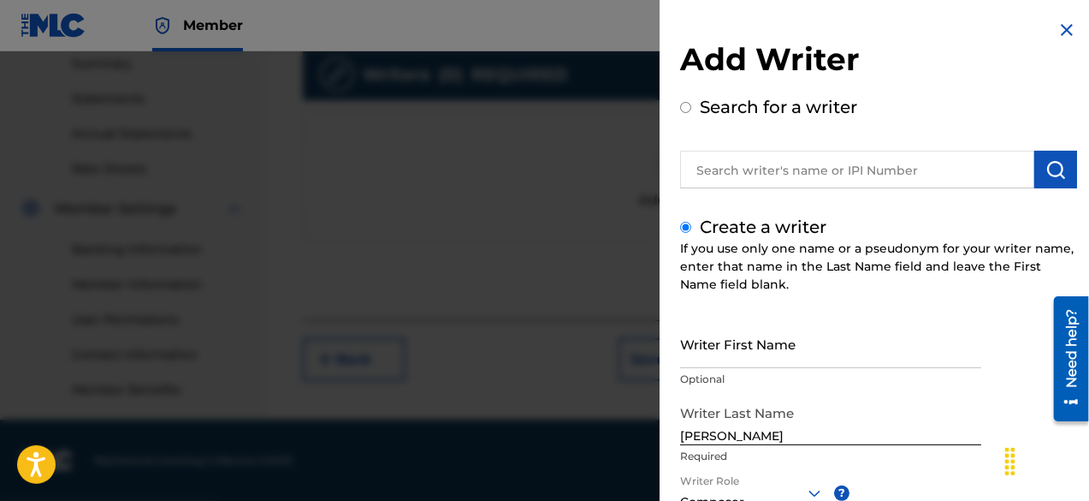
scroll to position [241, 0]
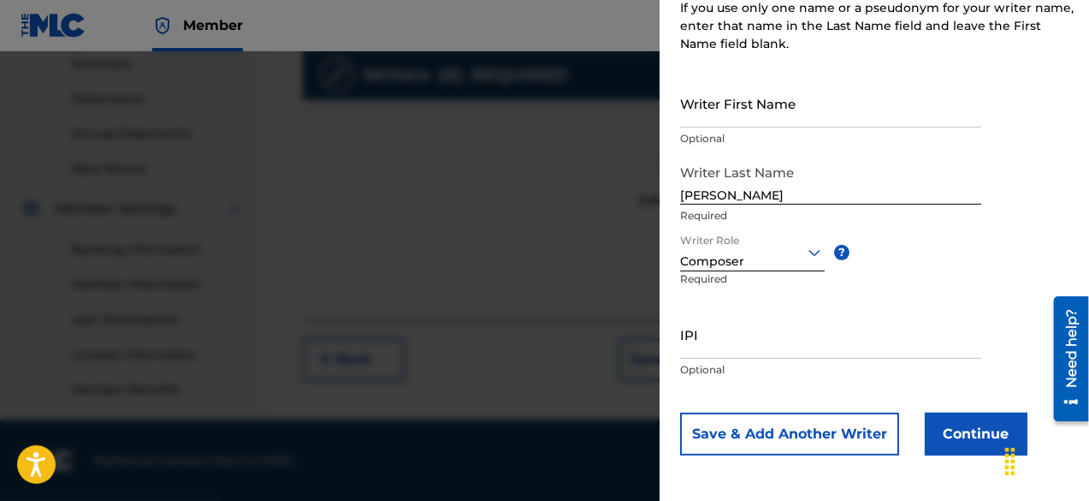
click at [972, 418] on button "Continue" at bounding box center [976, 433] width 103 height 43
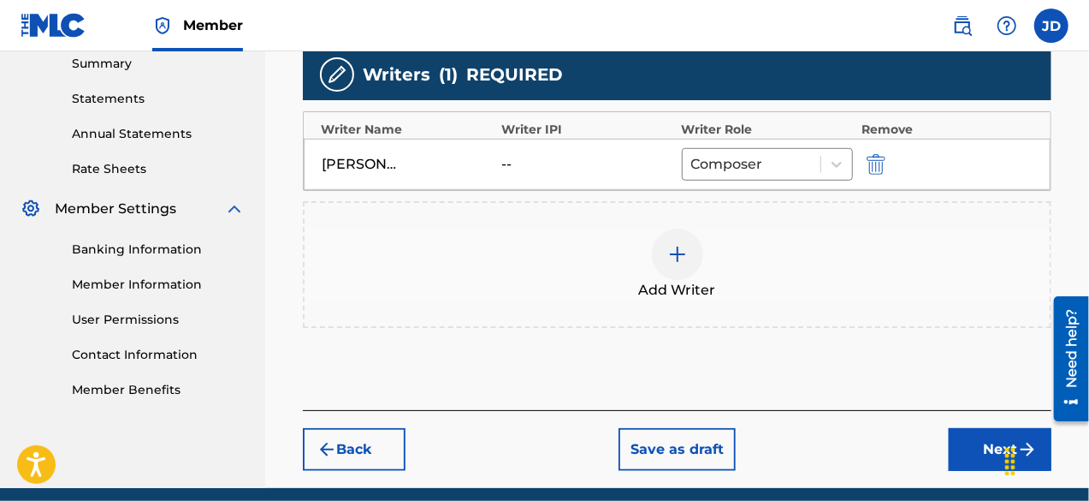
click at [985, 428] on button "Next" at bounding box center [1000, 449] width 103 height 43
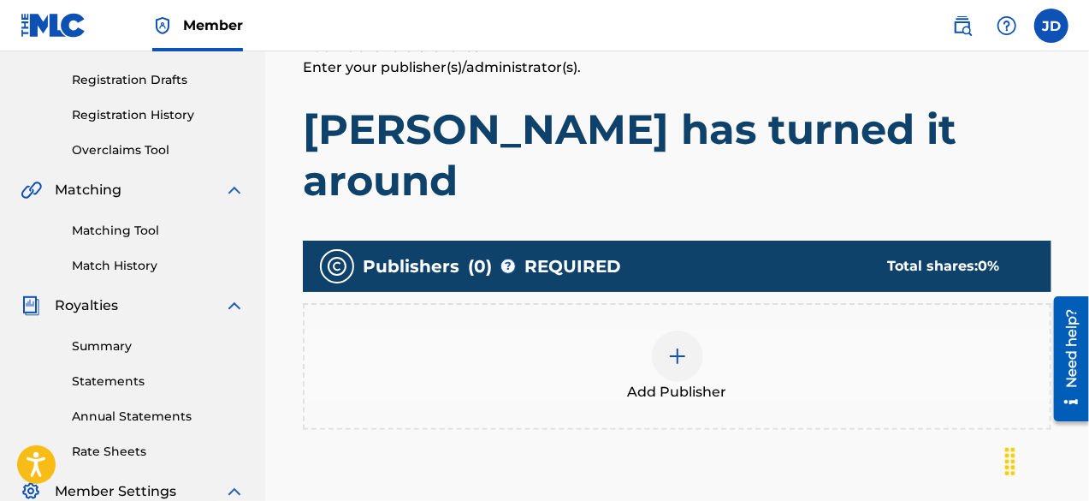
scroll to position [275, 0]
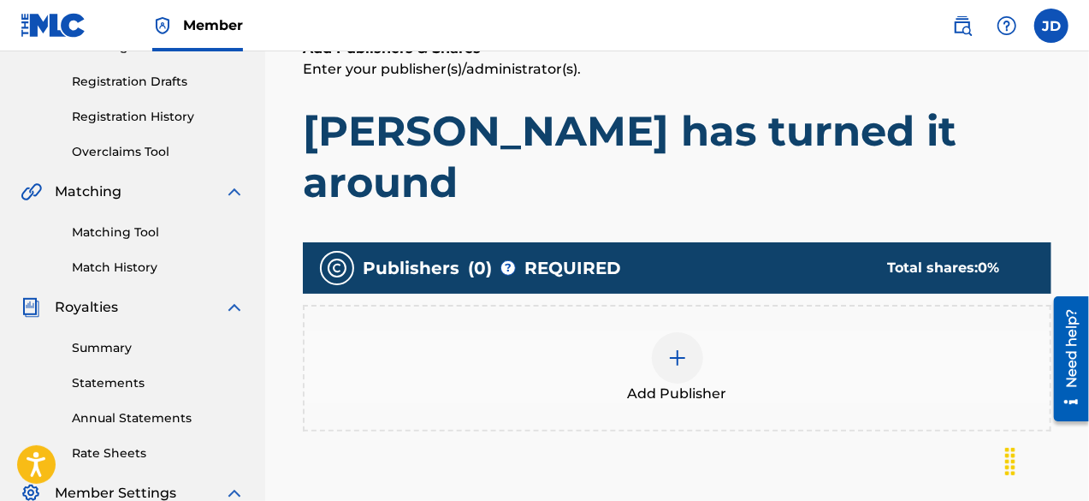
click at [686, 332] on div at bounding box center [677, 357] width 51 height 51
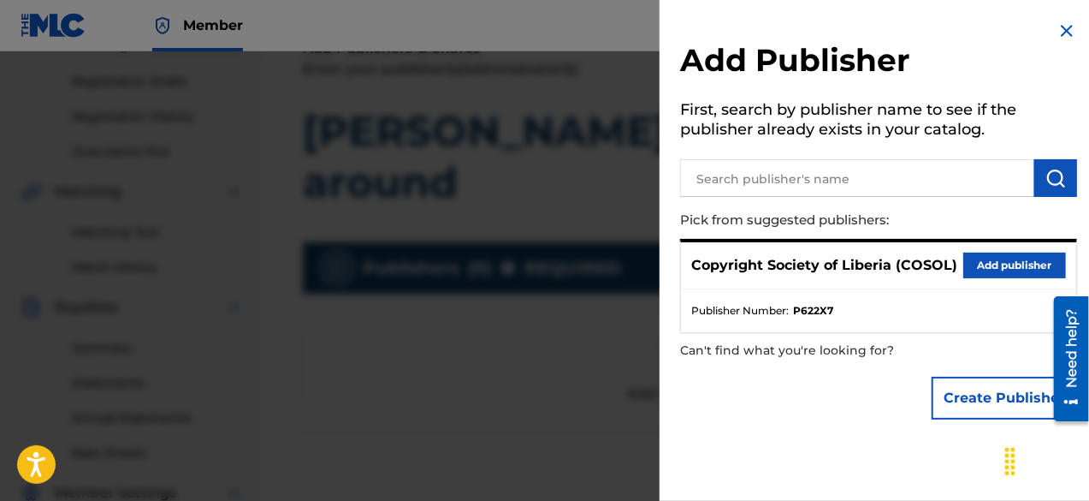
click at [998, 258] on button "Add publisher" at bounding box center [1014, 265] width 103 height 26
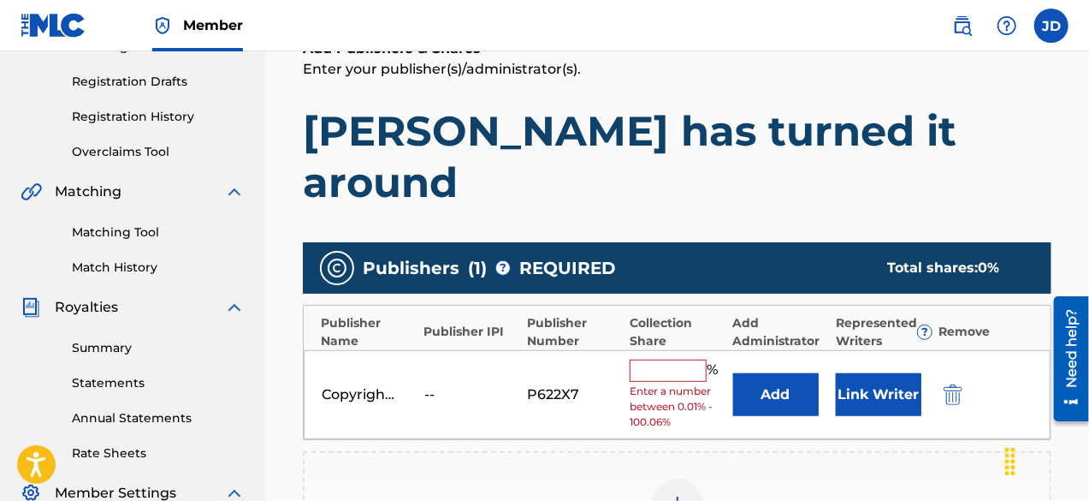
click at [657, 359] on input "text" at bounding box center [668, 370] width 77 height 22
type input "100"
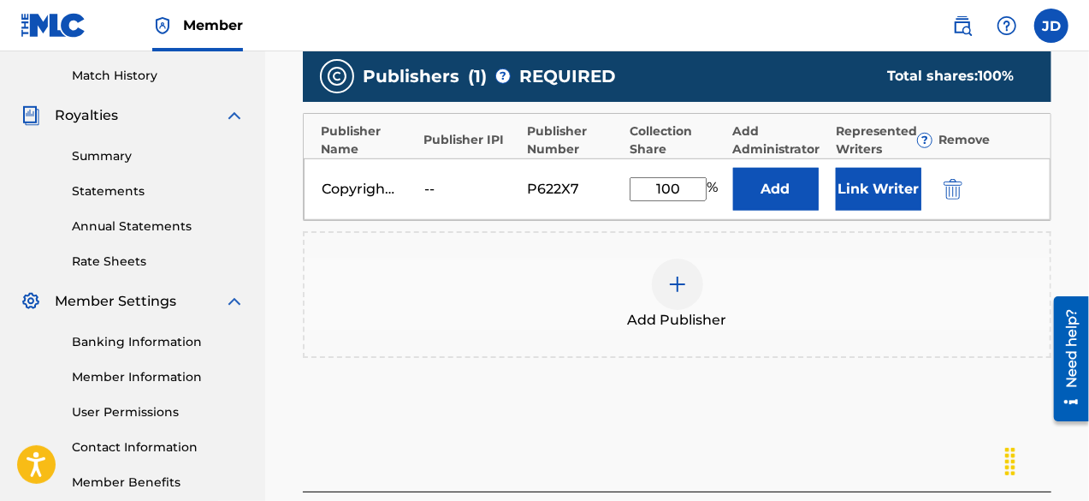
scroll to position [470, 0]
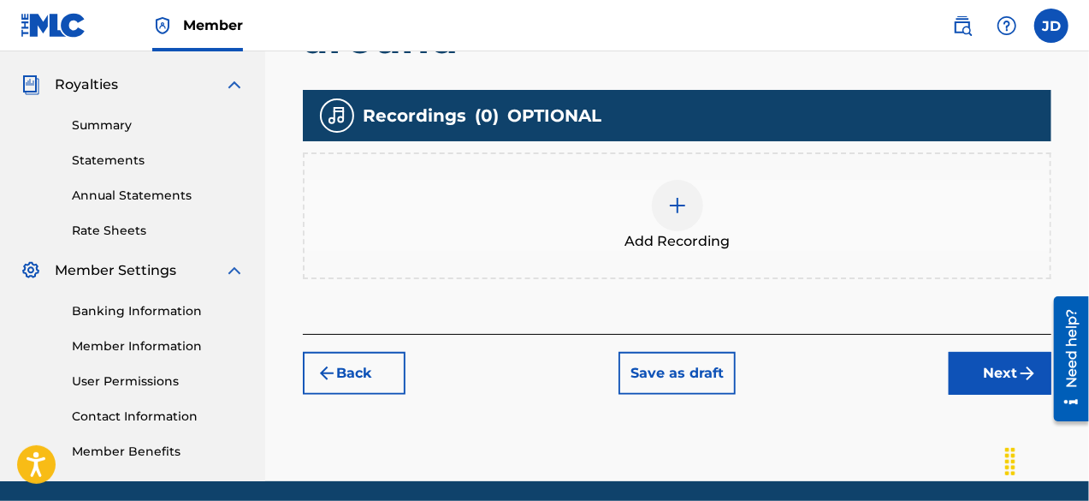
scroll to position [507, 0]
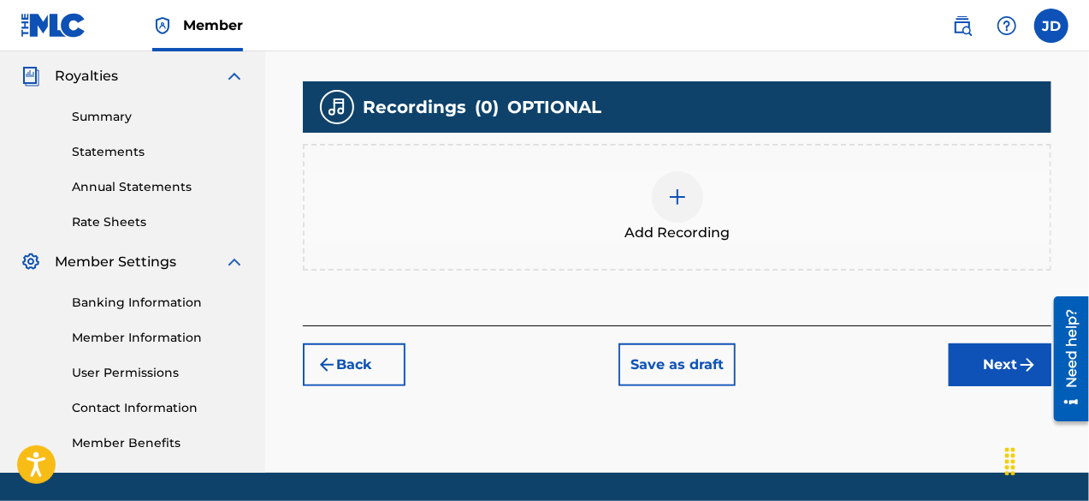
click at [991, 343] on button "Next" at bounding box center [1000, 364] width 103 height 43
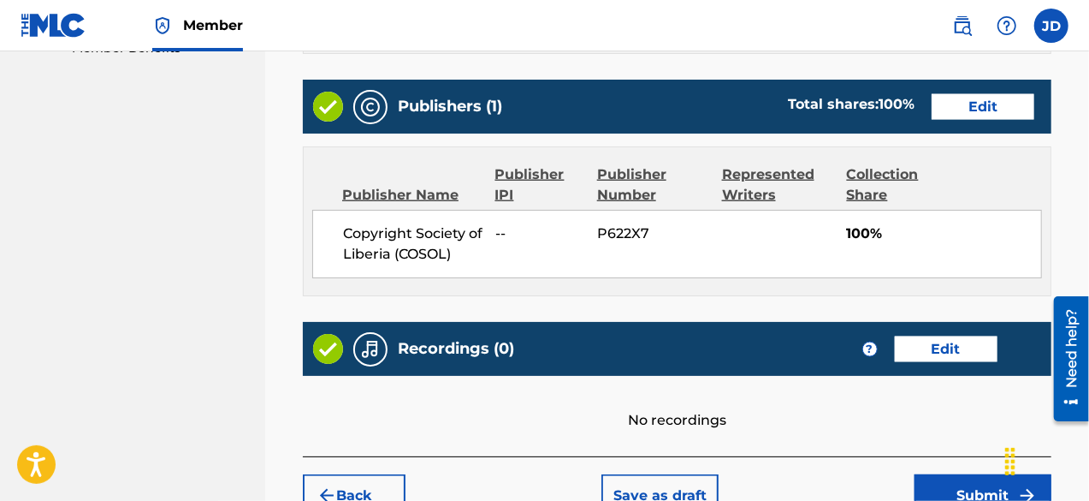
scroll to position [963, 0]
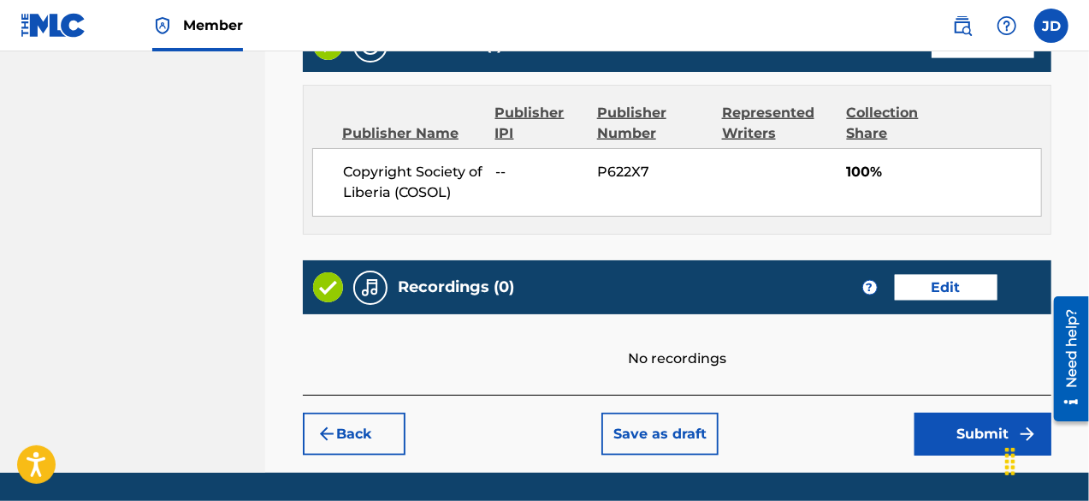
click at [1001, 412] on button "Submit" at bounding box center [983, 433] width 137 height 43
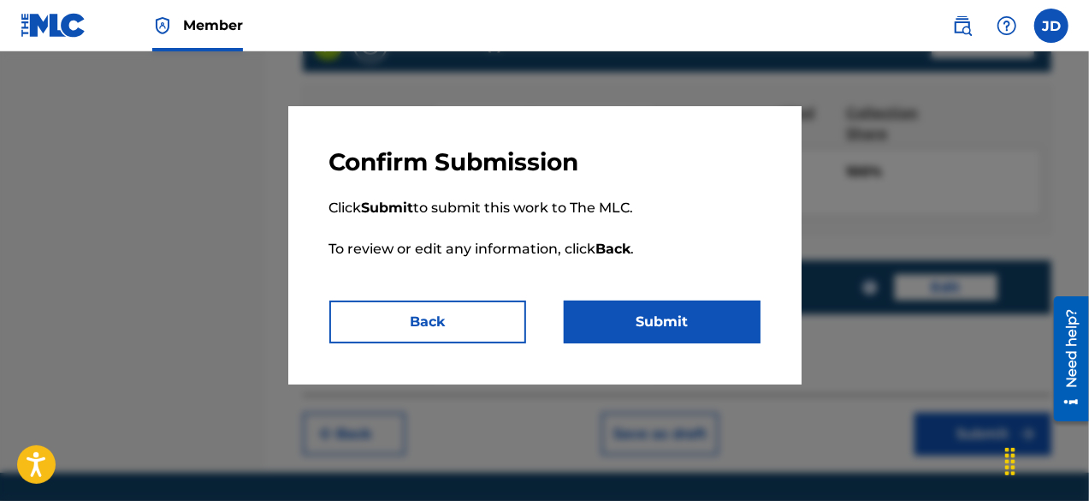
click at [685, 324] on button "Submit" at bounding box center [662, 321] width 197 height 43
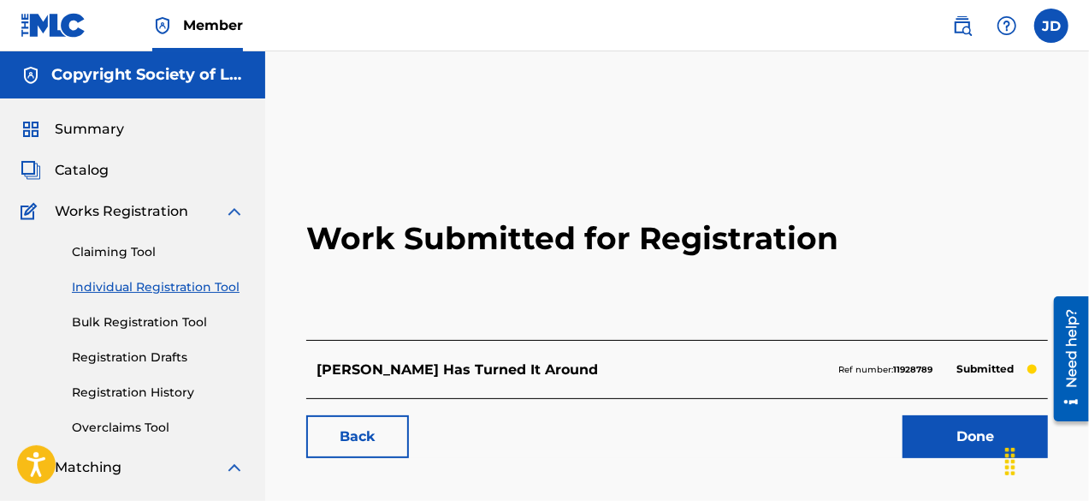
click at [979, 440] on link "Done" at bounding box center [975, 436] width 145 height 43
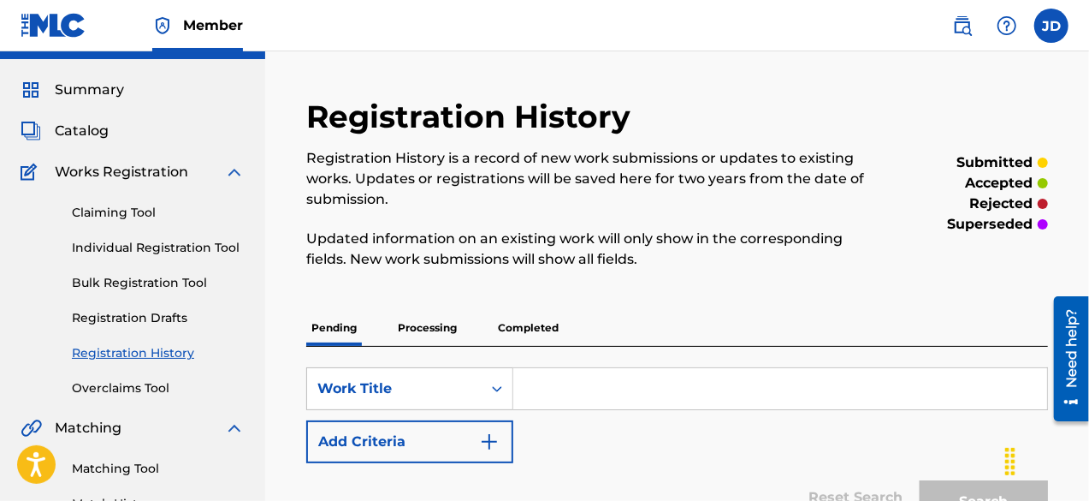
scroll to position [34, 0]
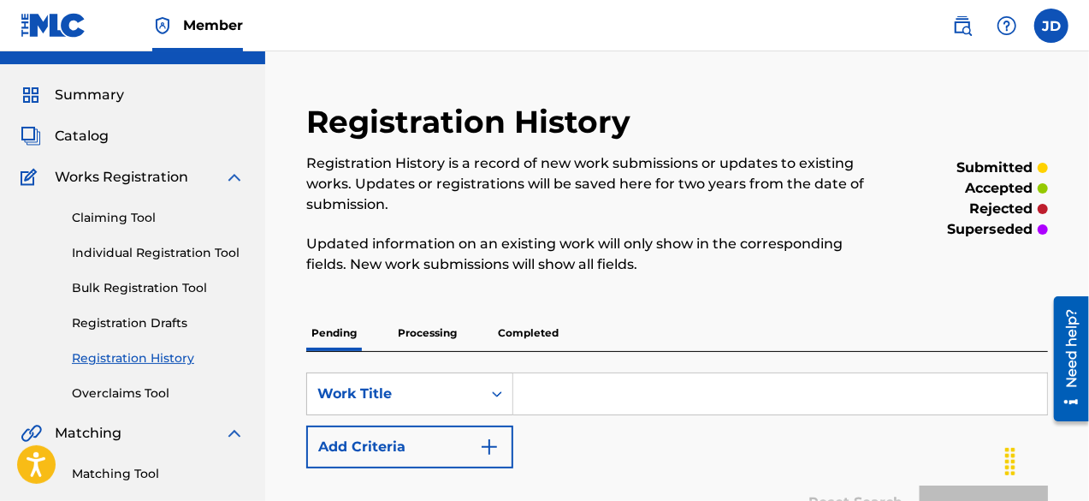
click at [133, 252] on link "Individual Registration Tool" at bounding box center [158, 253] width 173 height 18
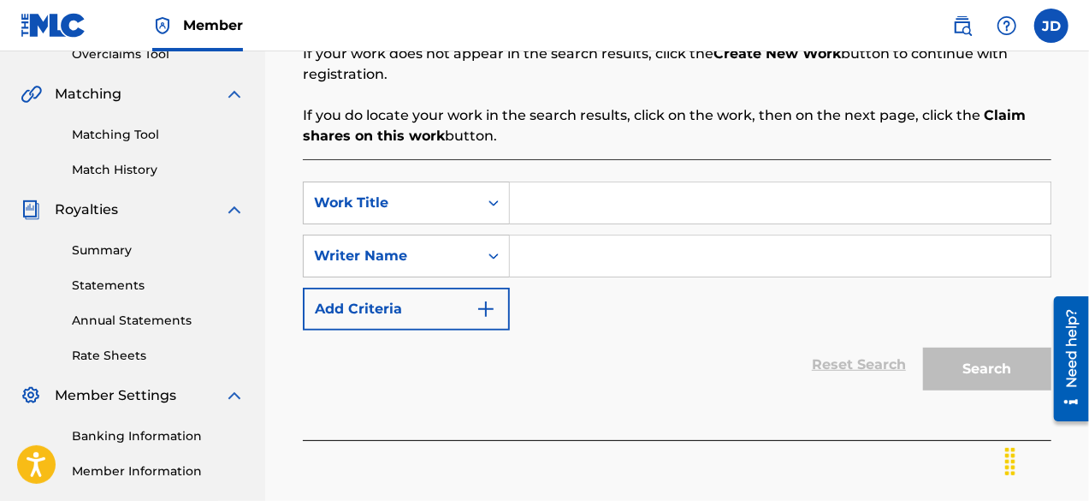
scroll to position [376, 0]
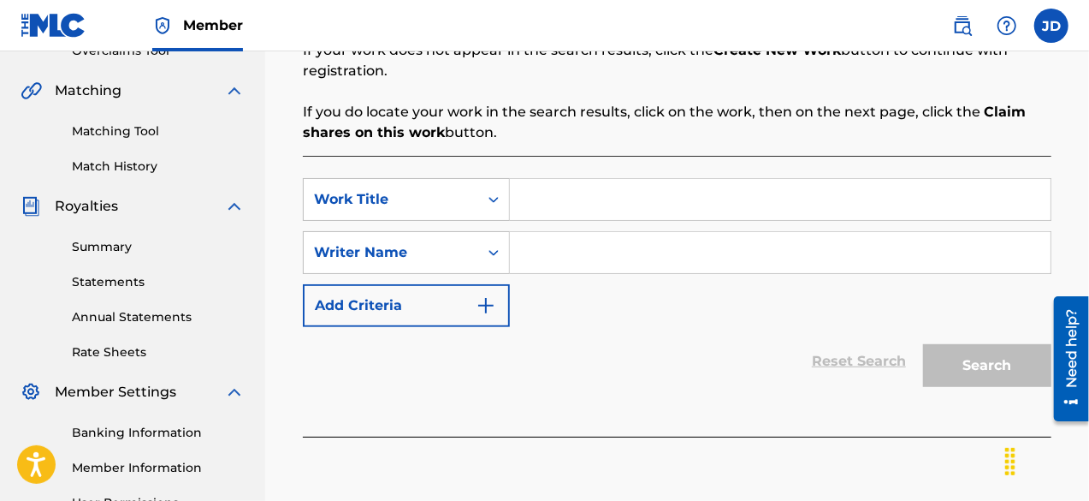
click at [688, 208] on input "Search Form" at bounding box center [780, 199] width 541 height 41
type input "I give back kick to poverty"
click at [672, 249] on input "Search Form" at bounding box center [780, 252] width 541 height 41
paste input "[PERSON_NAME]"
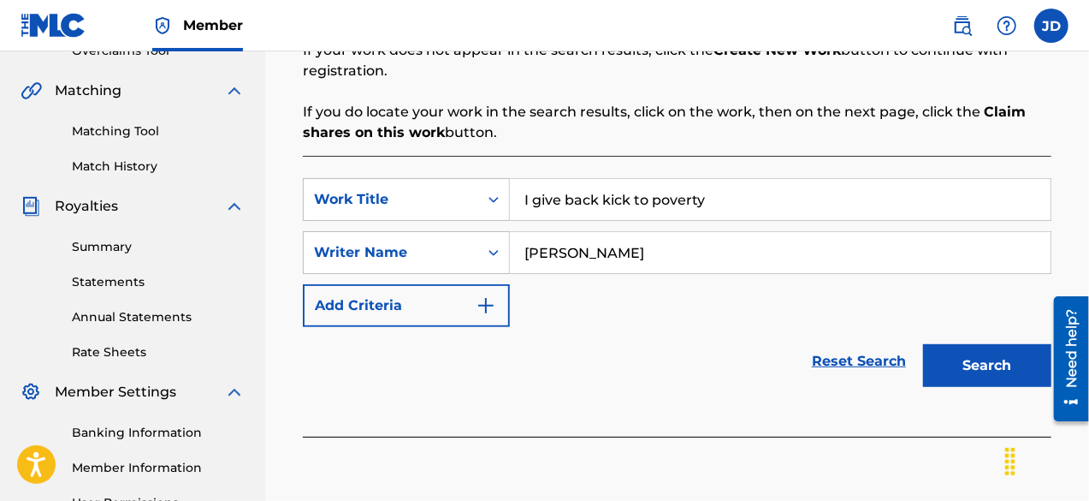
type input "[PERSON_NAME]"
click at [984, 369] on button "Search" at bounding box center [987, 365] width 128 height 43
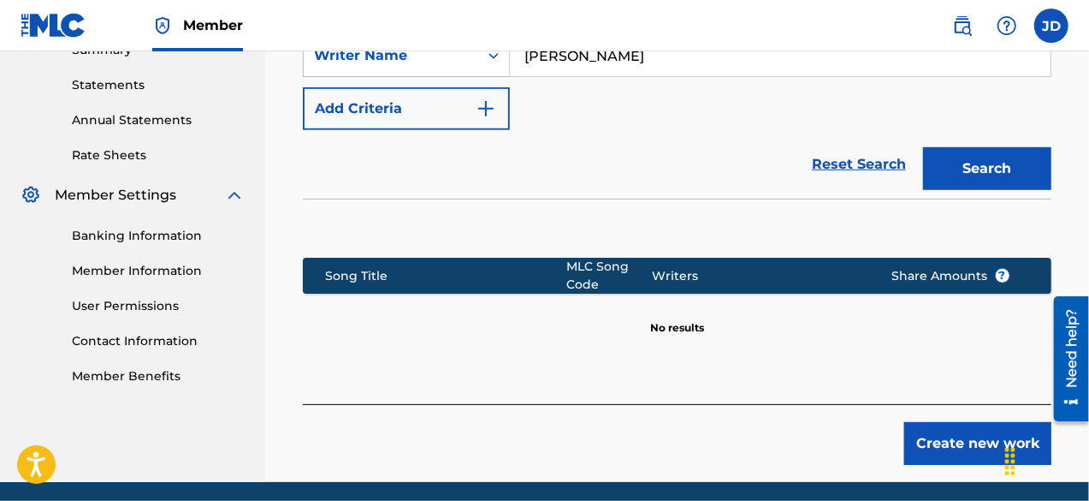
scroll to position [595, 0]
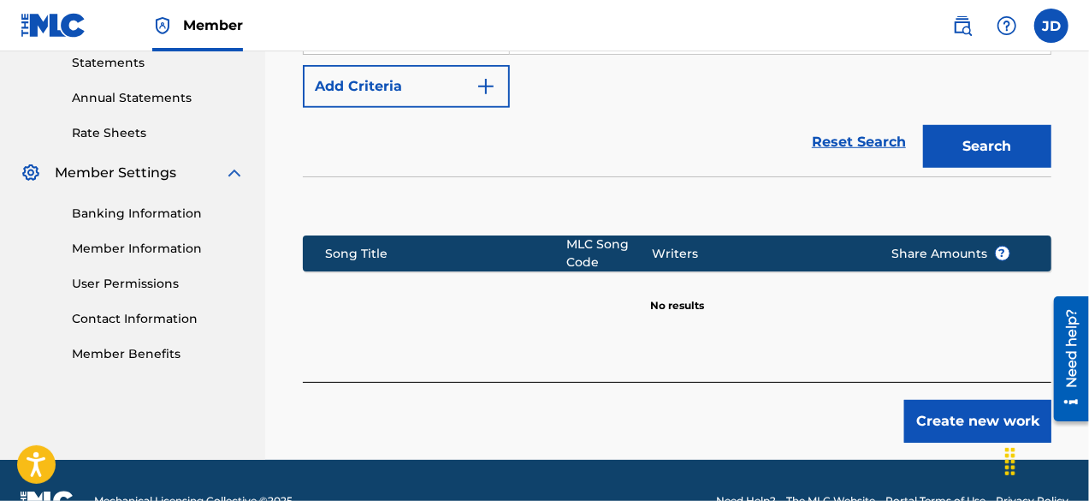
click at [948, 417] on button "Create new work" at bounding box center [977, 421] width 147 height 43
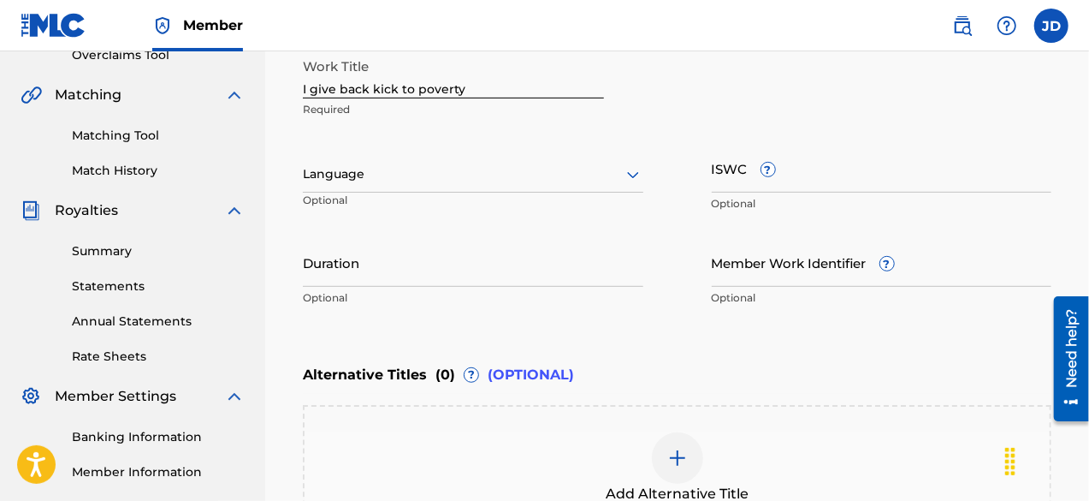
scroll to position [324, 0]
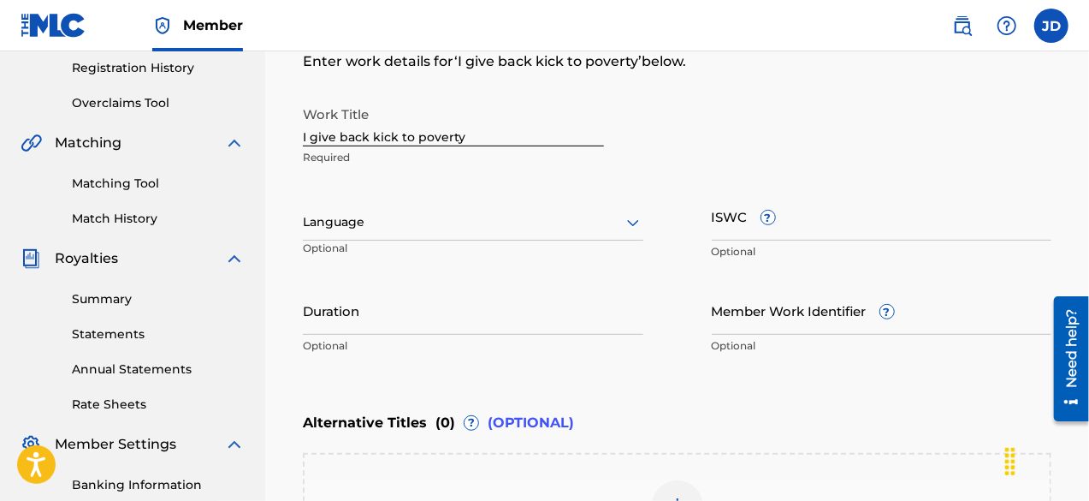
click at [609, 218] on div at bounding box center [473, 221] width 341 height 21
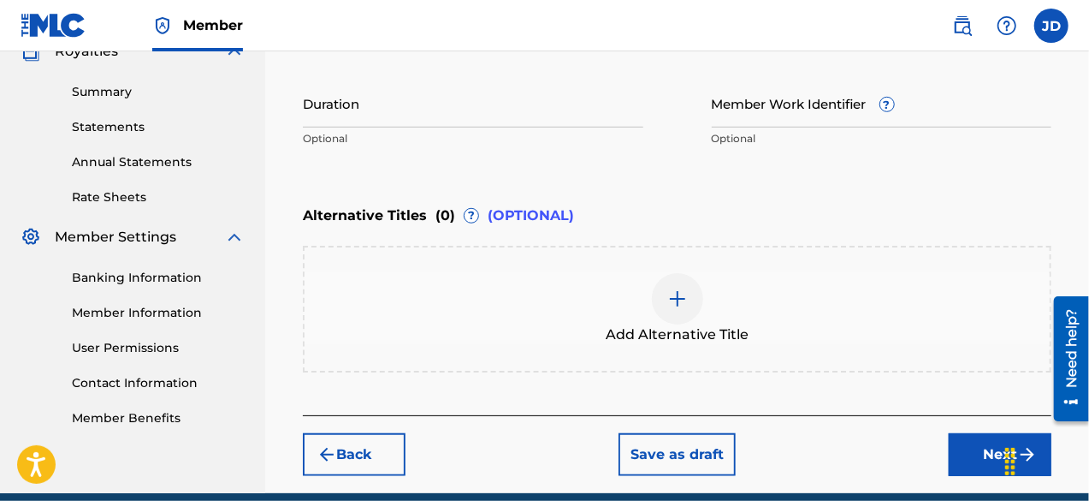
scroll to position [536, 0]
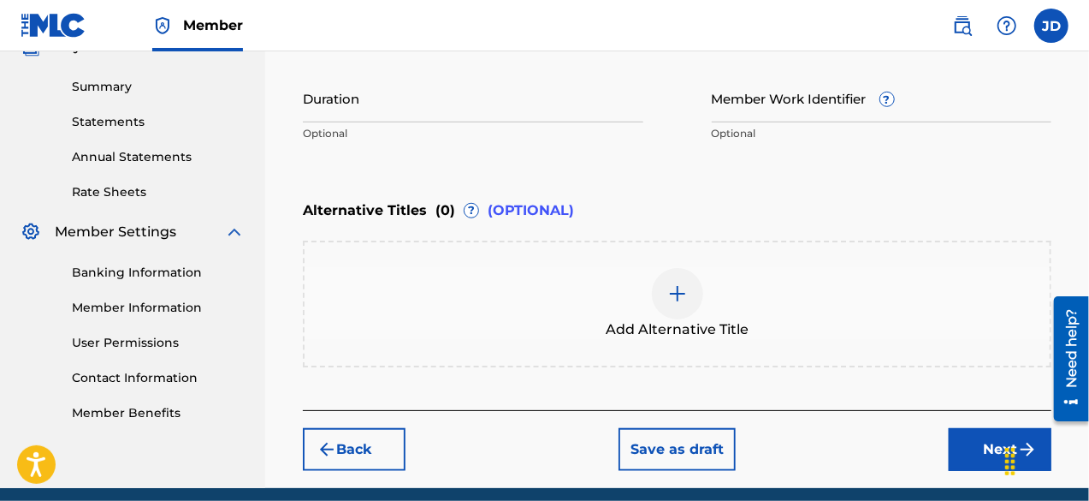
click at [987, 437] on button "Next" at bounding box center [1000, 449] width 103 height 43
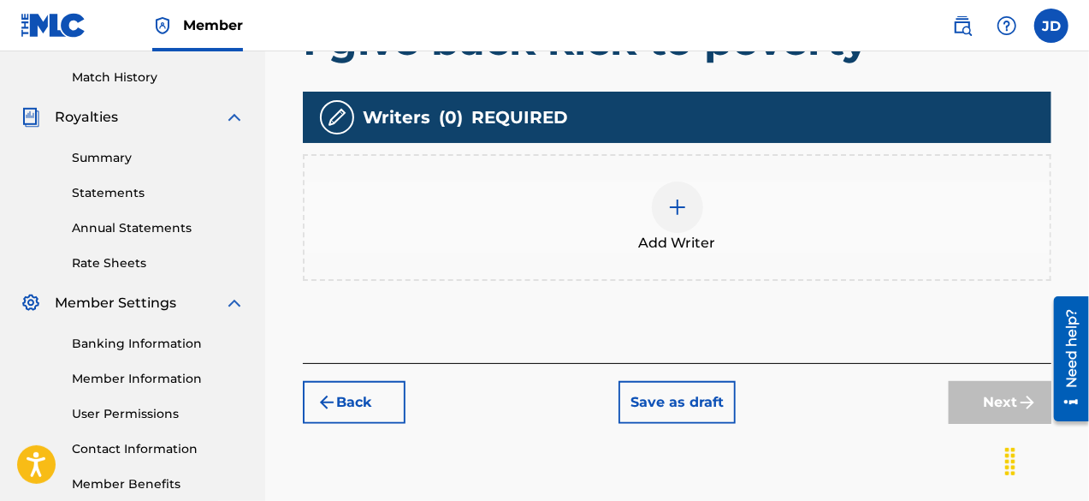
scroll to position [465, 0]
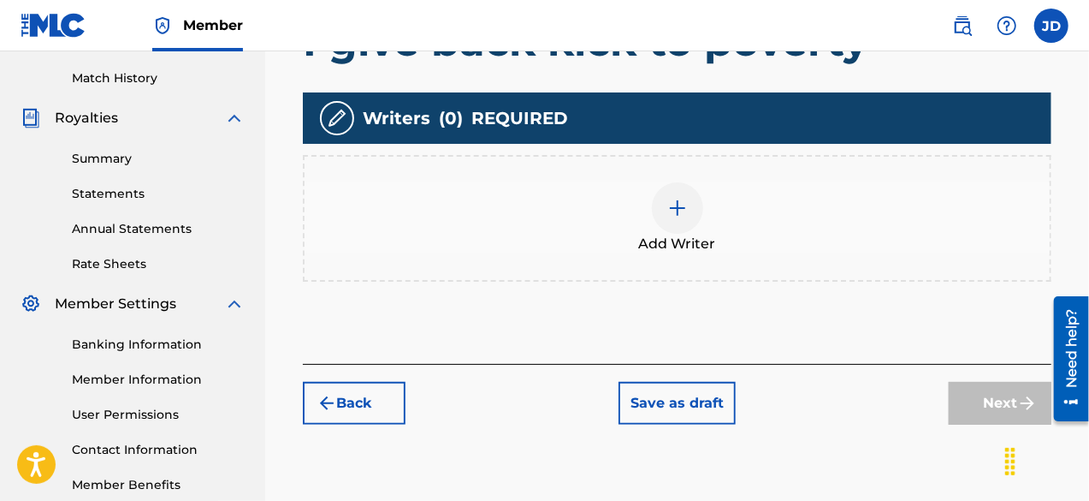
click at [685, 216] on img at bounding box center [677, 208] width 21 height 21
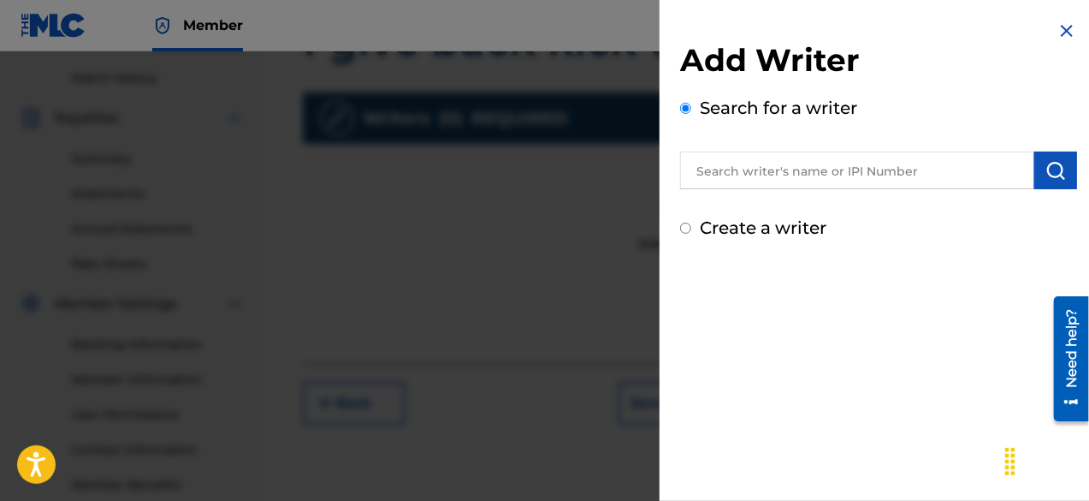
click at [754, 232] on label "Create a writer" at bounding box center [763, 227] width 127 height 21
radio input "true"
click at [691, 232] on input "Create a writer" at bounding box center [685, 227] width 11 height 11
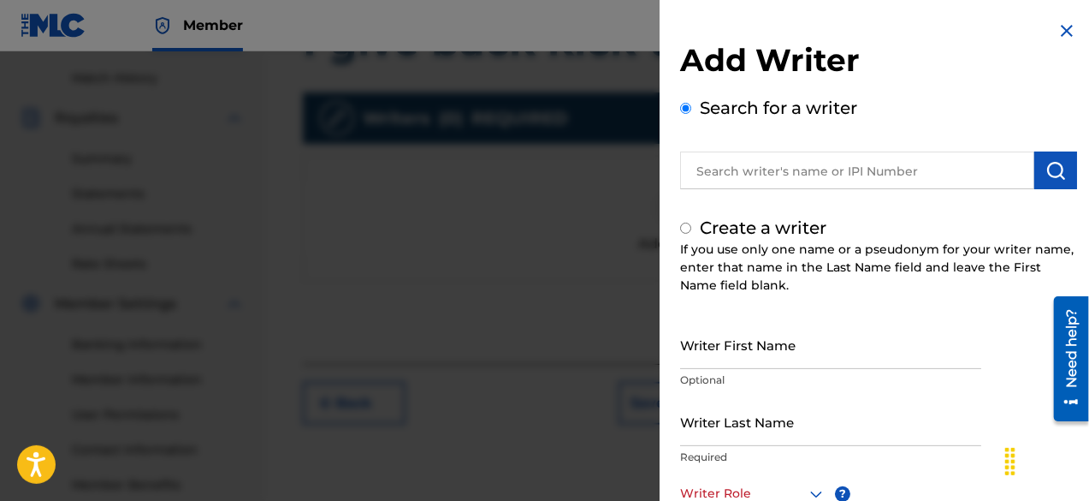
radio input "false"
radio input "true"
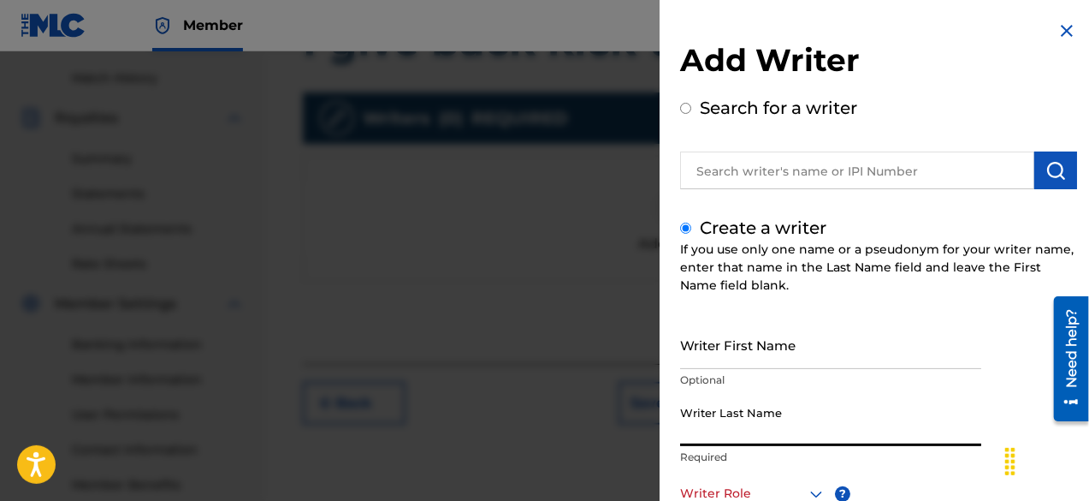
click at [787, 430] on input "Writer Last Name" at bounding box center [830, 421] width 301 height 49
paste input "[PERSON_NAME]"
type input "[PERSON_NAME]"
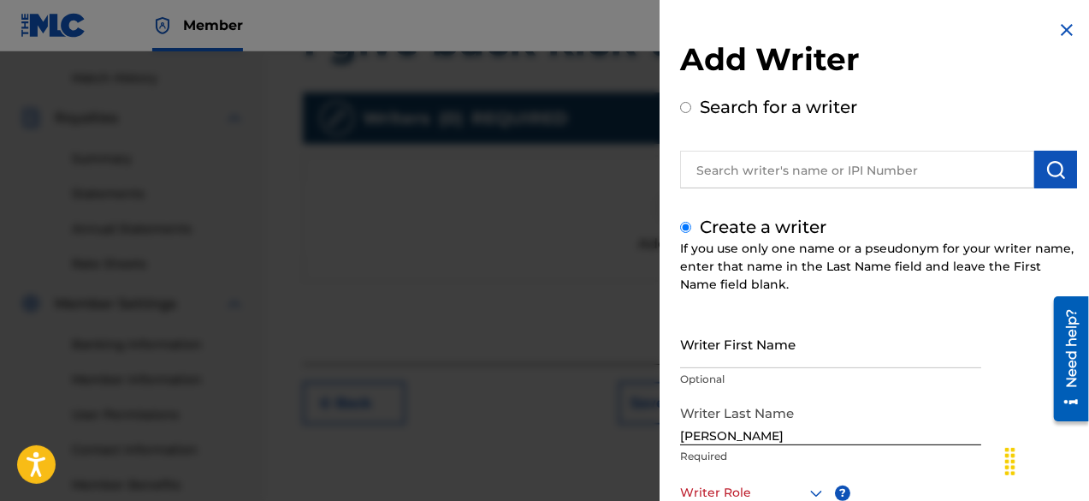
scroll to position [240, 0]
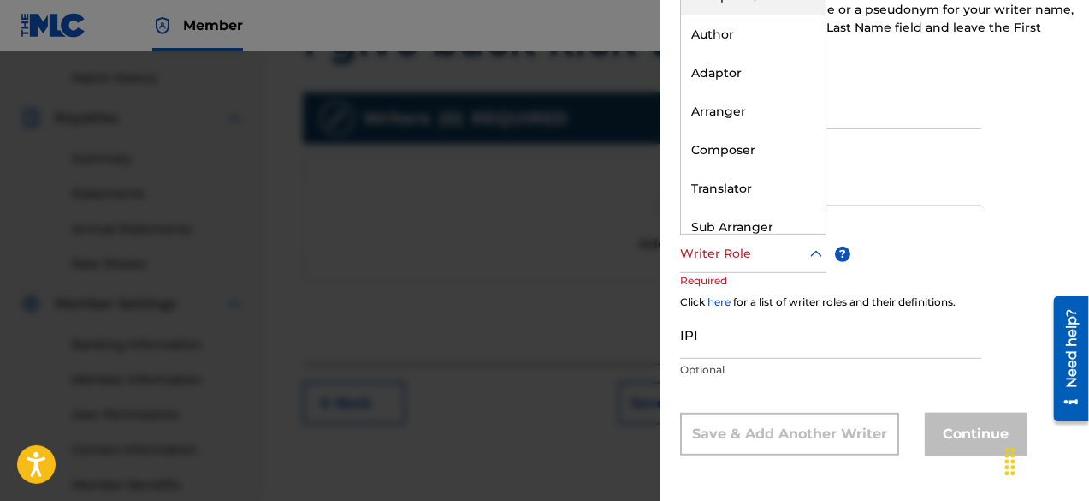
drag, startPoint x: 818, startPoint y: 255, endPoint x: 767, endPoint y: 151, distance: 115.6
click at [767, 151] on div "Composer" at bounding box center [753, 150] width 145 height 39
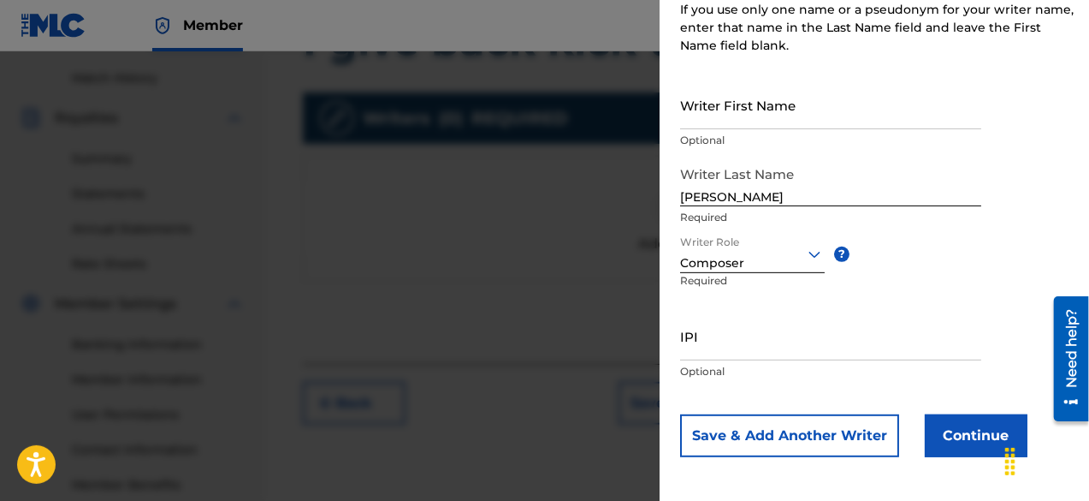
click at [963, 435] on button "Continue" at bounding box center [976, 435] width 103 height 43
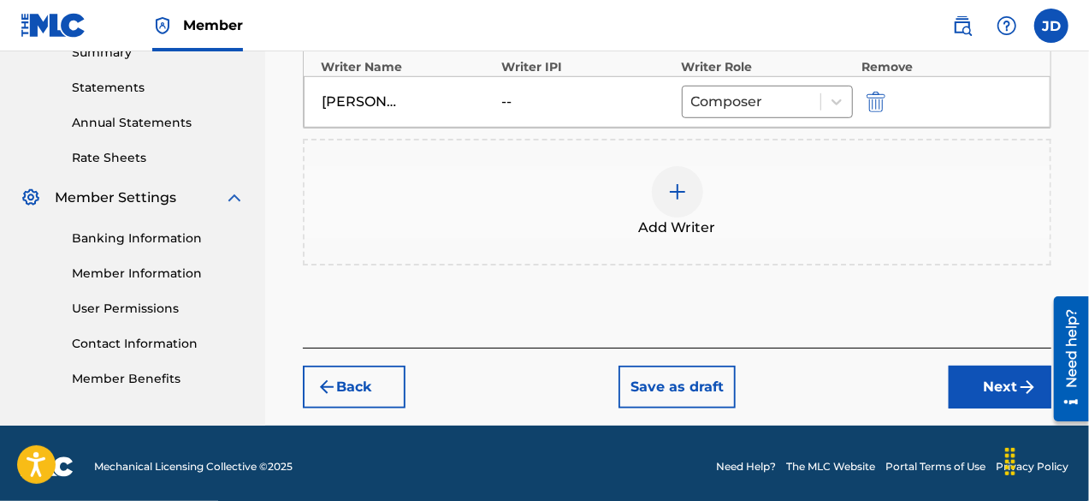
scroll to position [576, 0]
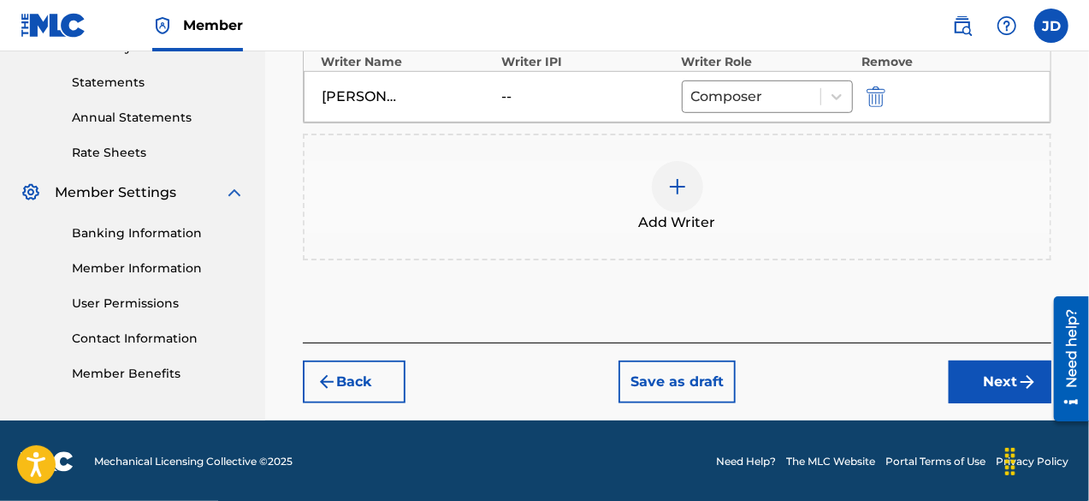
click at [973, 371] on button "Next" at bounding box center [1000, 381] width 103 height 43
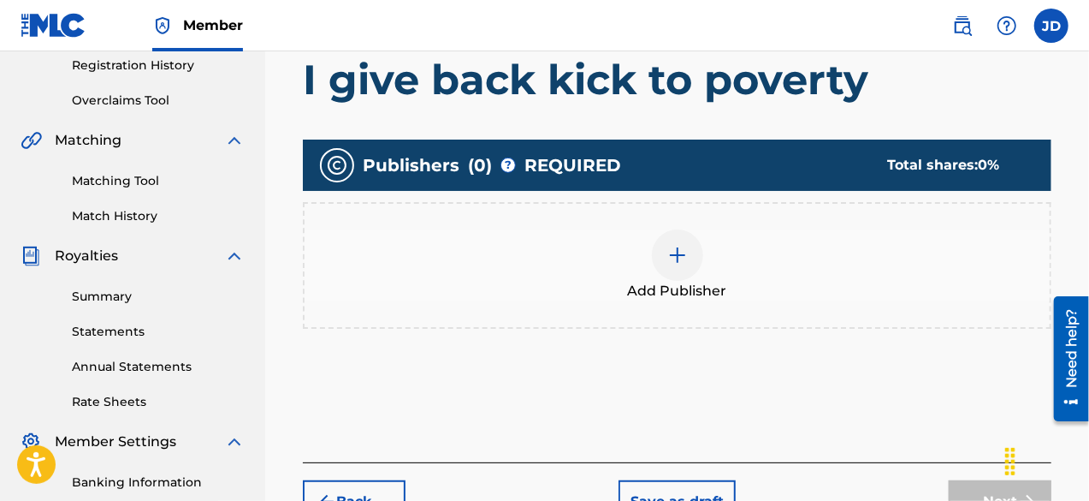
scroll to position [332, 0]
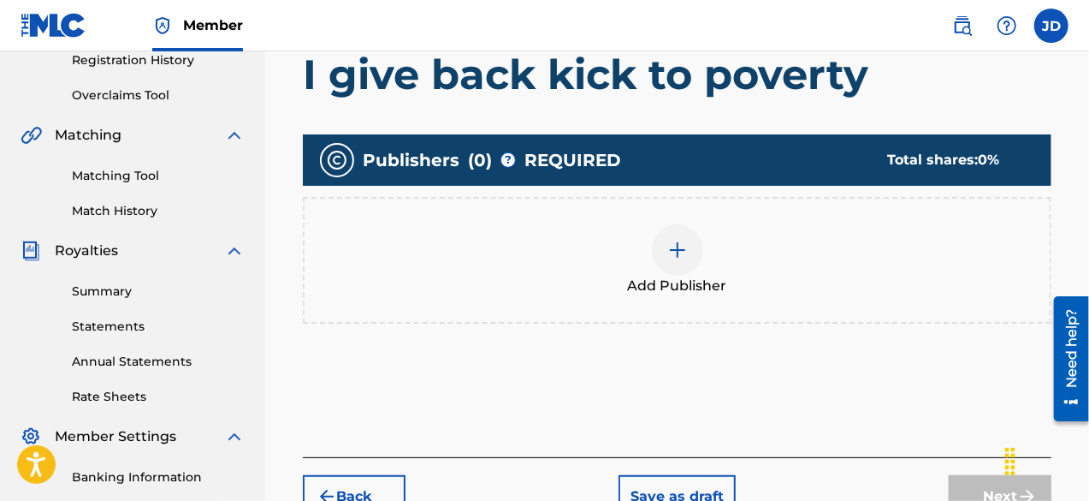
click at [686, 246] on img at bounding box center [677, 250] width 21 height 21
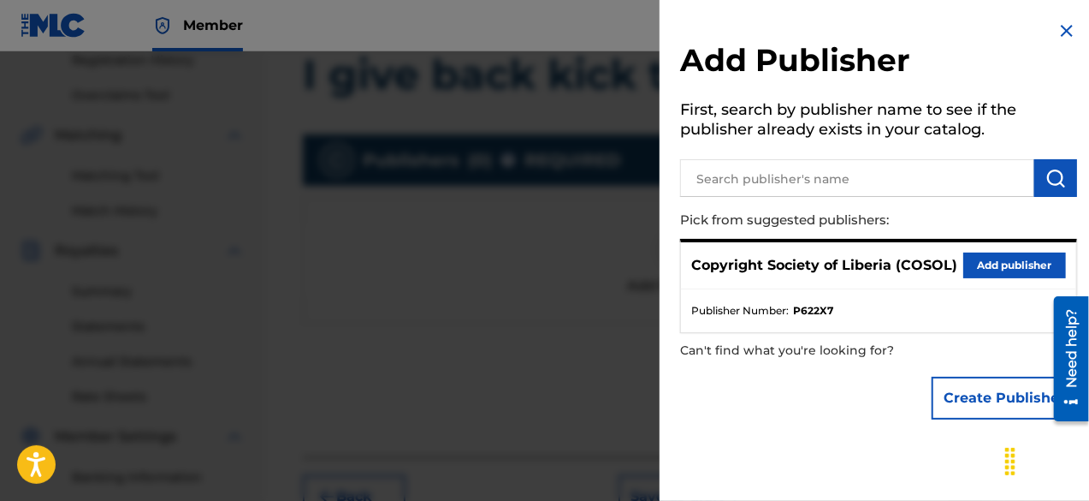
click at [979, 250] on div "Copyright Society of Liberia (COSOL) Add publisher" at bounding box center [878, 265] width 395 height 47
click at [984, 265] on button "Add publisher" at bounding box center [1014, 265] width 103 height 26
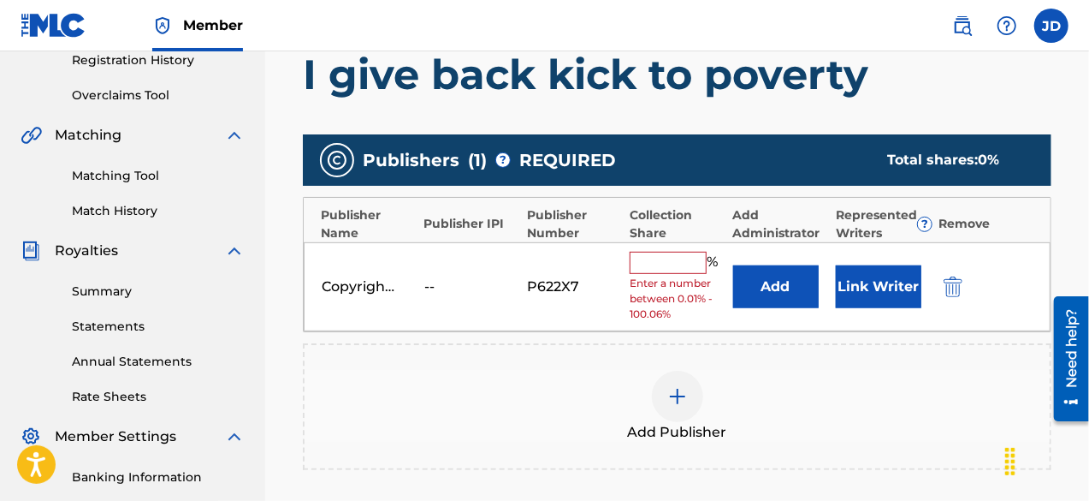
click at [685, 264] on input "text" at bounding box center [668, 263] width 77 height 22
type input "100"
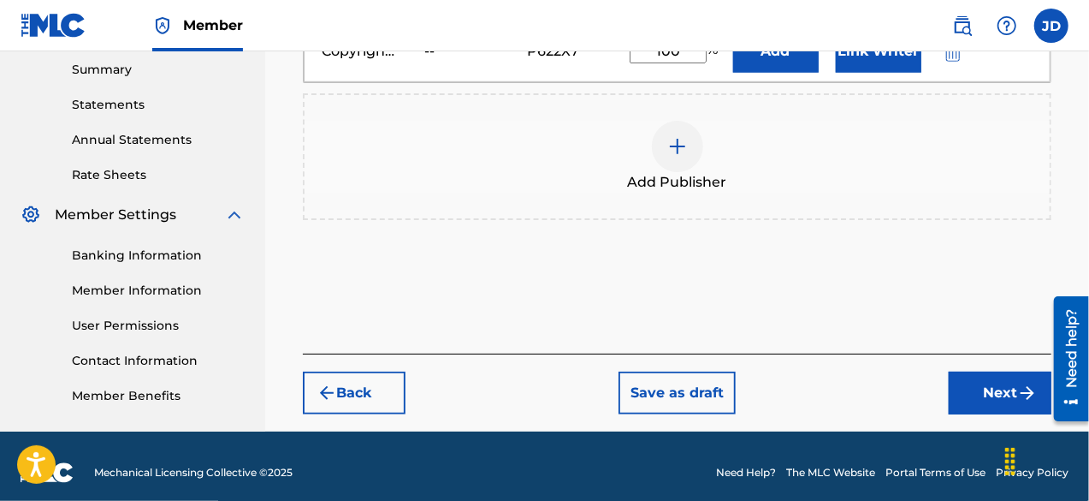
scroll to position [565, 0]
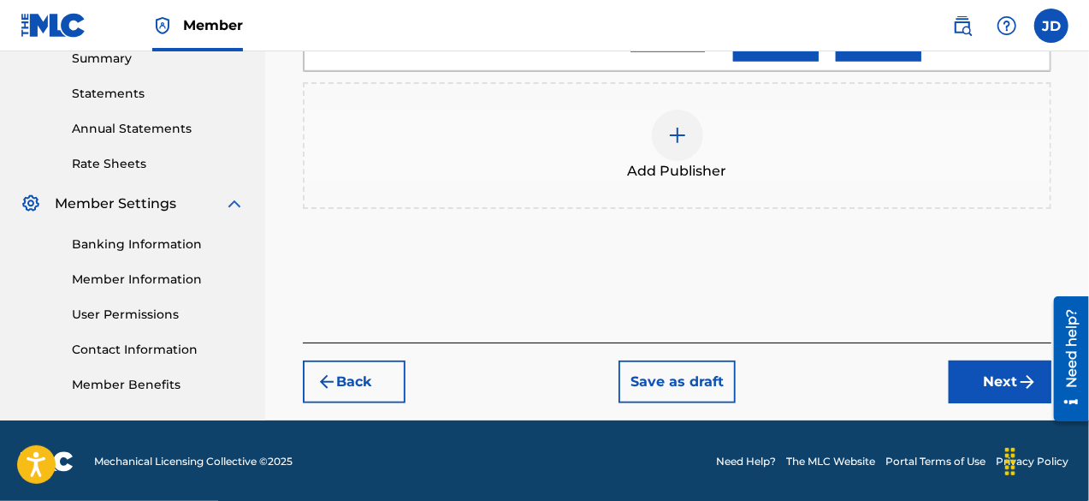
click at [984, 377] on button "Next" at bounding box center [1000, 381] width 103 height 43
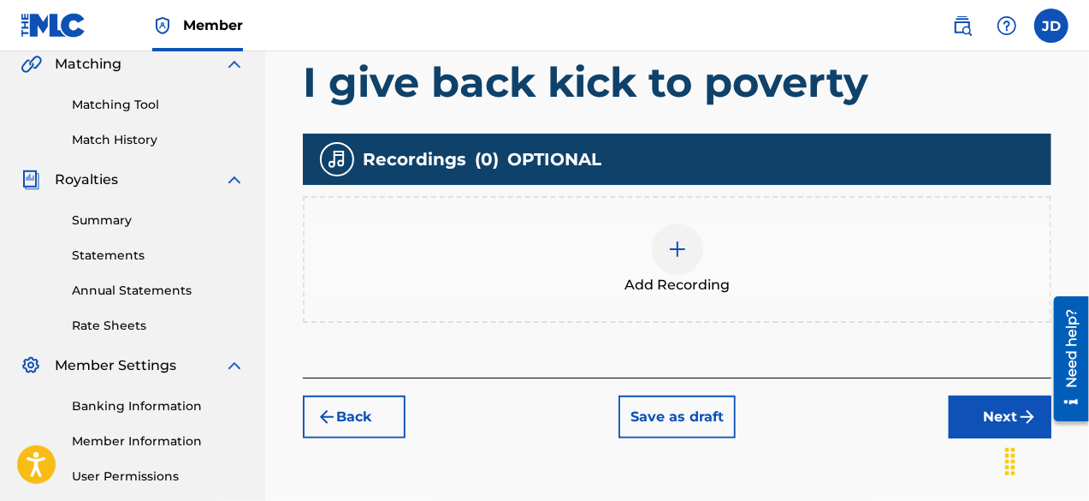
scroll to position [426, 0]
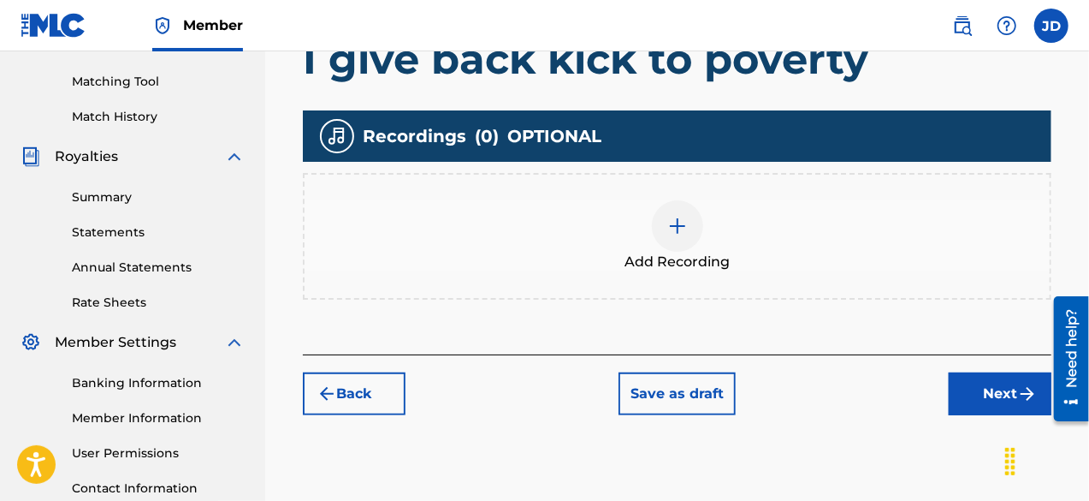
click at [991, 396] on button "Next" at bounding box center [1000, 393] width 103 height 43
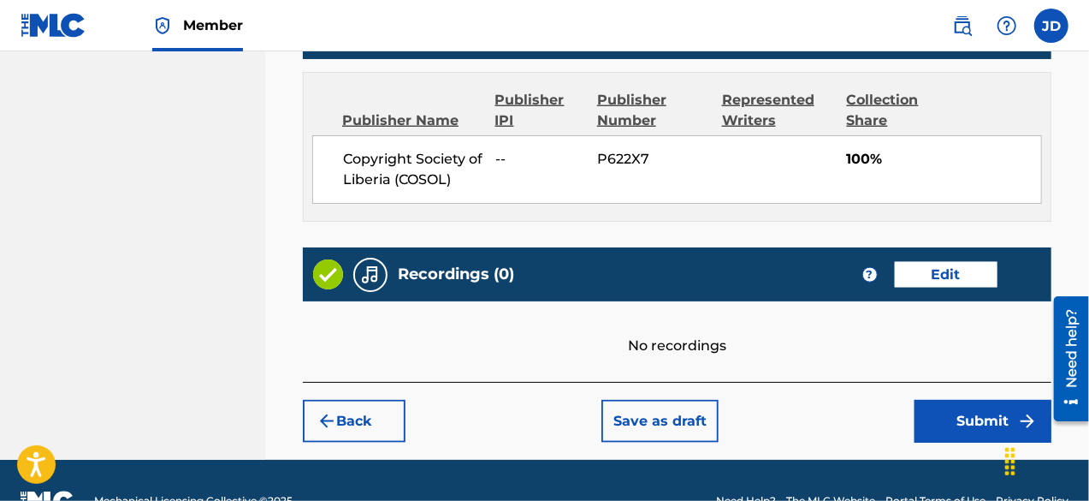
scroll to position [929, 0]
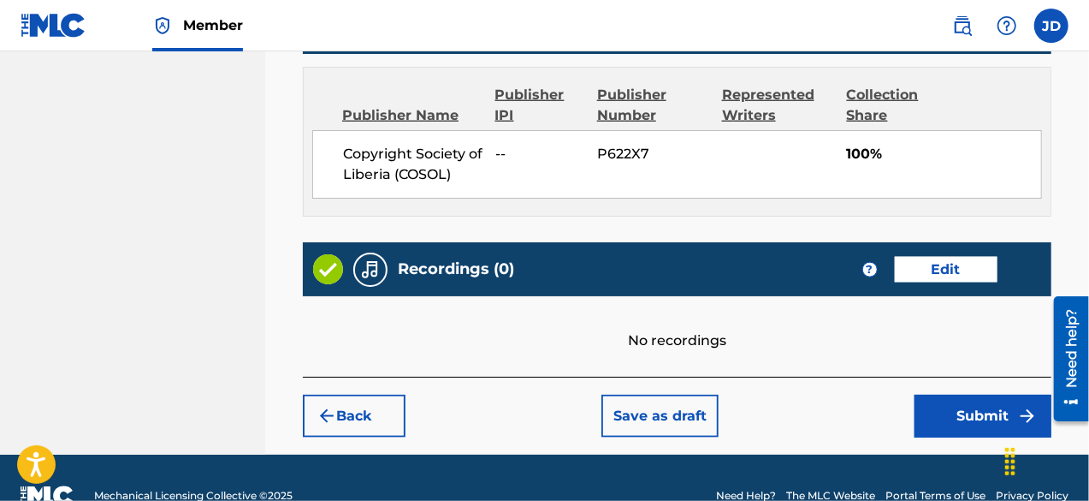
click at [972, 410] on button "Submit" at bounding box center [983, 415] width 137 height 43
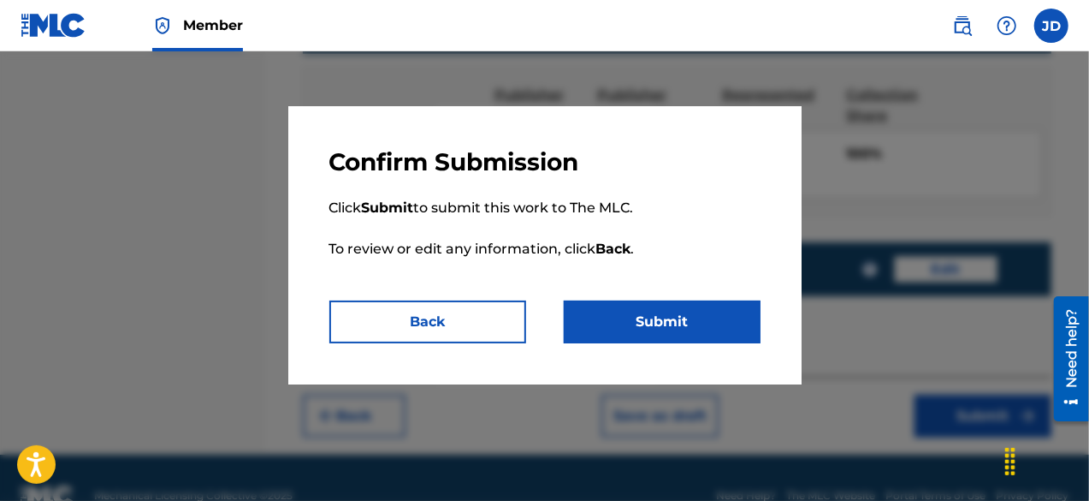
click at [691, 329] on button "Submit" at bounding box center [662, 321] width 197 height 43
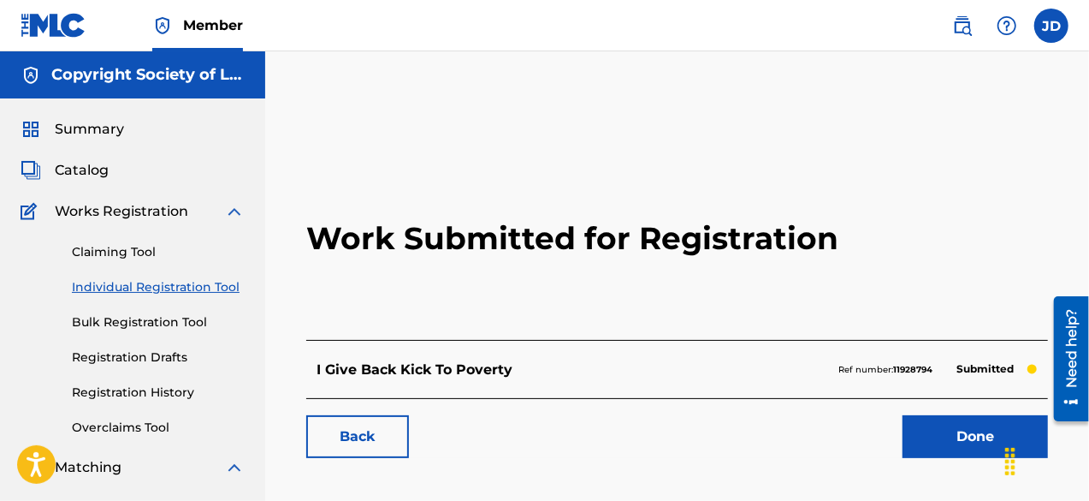
click at [995, 439] on link "Done" at bounding box center [975, 436] width 145 height 43
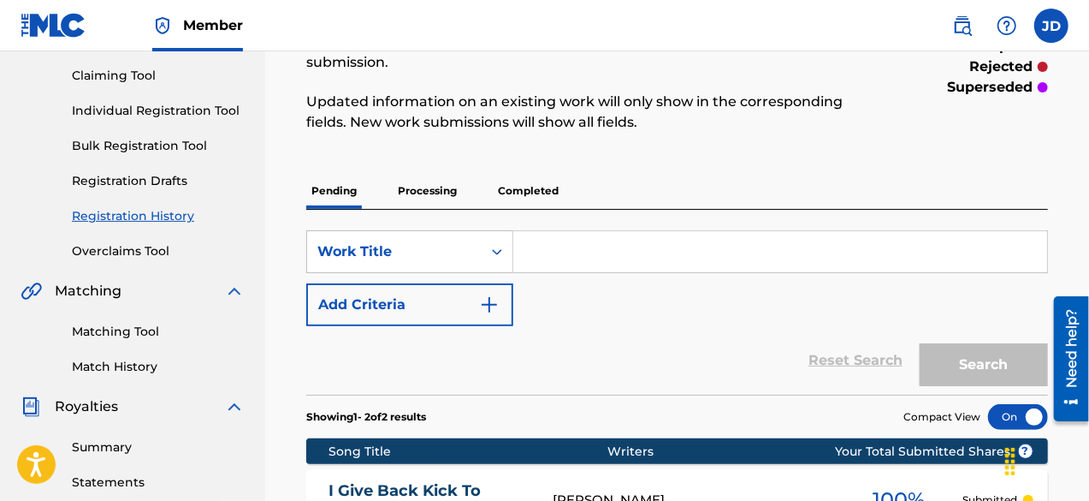
scroll to position [164, 0]
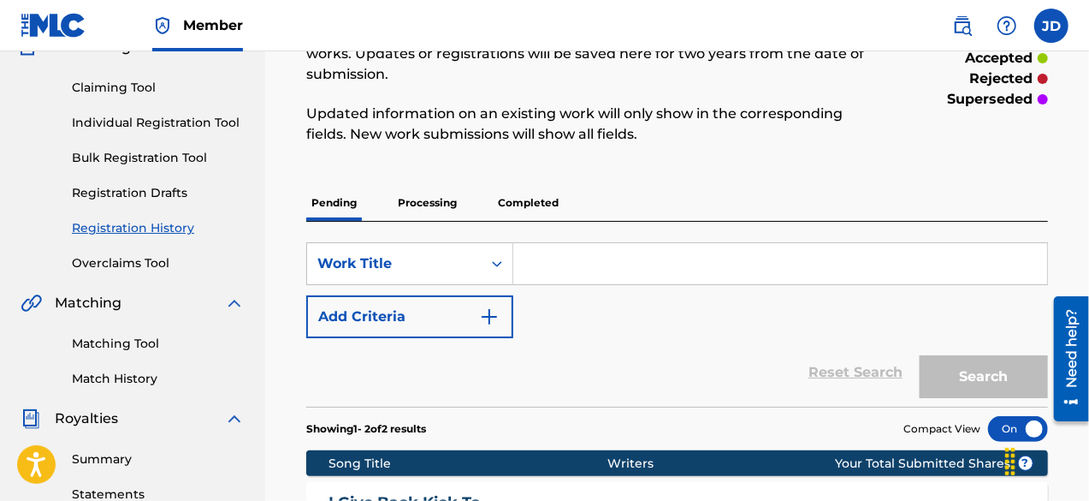
click at [181, 123] on link "Individual Registration Tool" at bounding box center [158, 123] width 173 height 18
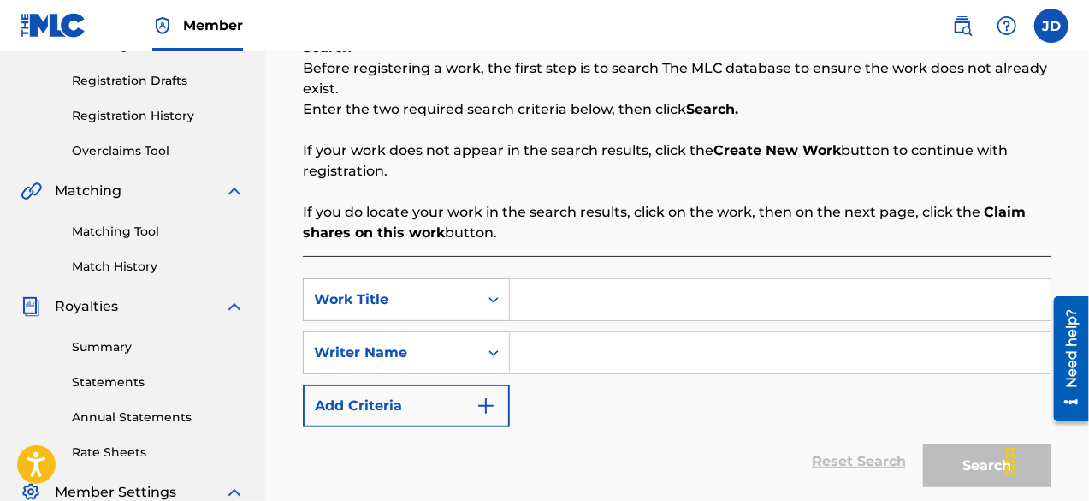
scroll to position [288, 0]
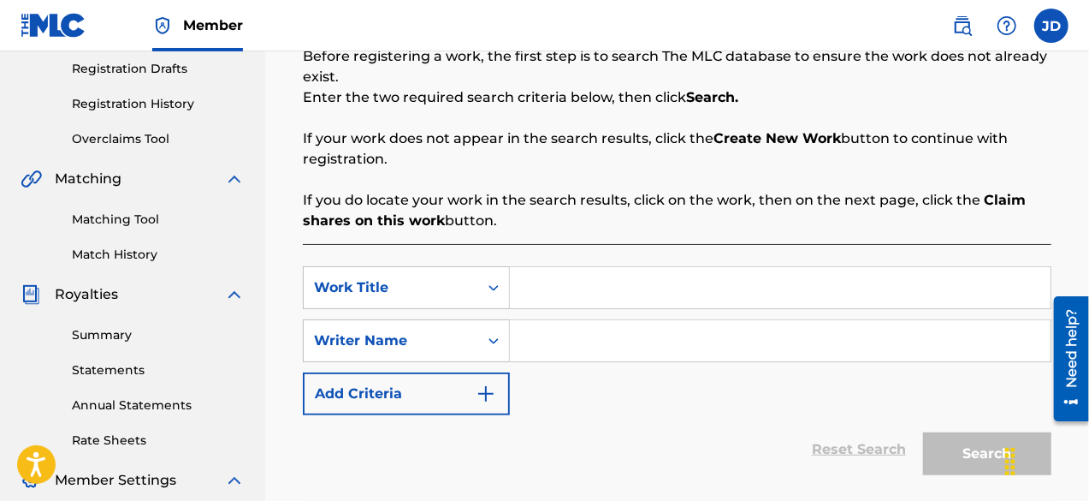
click at [661, 275] on input "Search Form" at bounding box center [780, 287] width 541 height 41
click at [661, 275] on input "ten times" at bounding box center [780, 287] width 541 height 41
type input "ten times better"
click at [571, 345] on input "Search Form" at bounding box center [780, 340] width 541 height 41
paste input "[PERSON_NAME]"
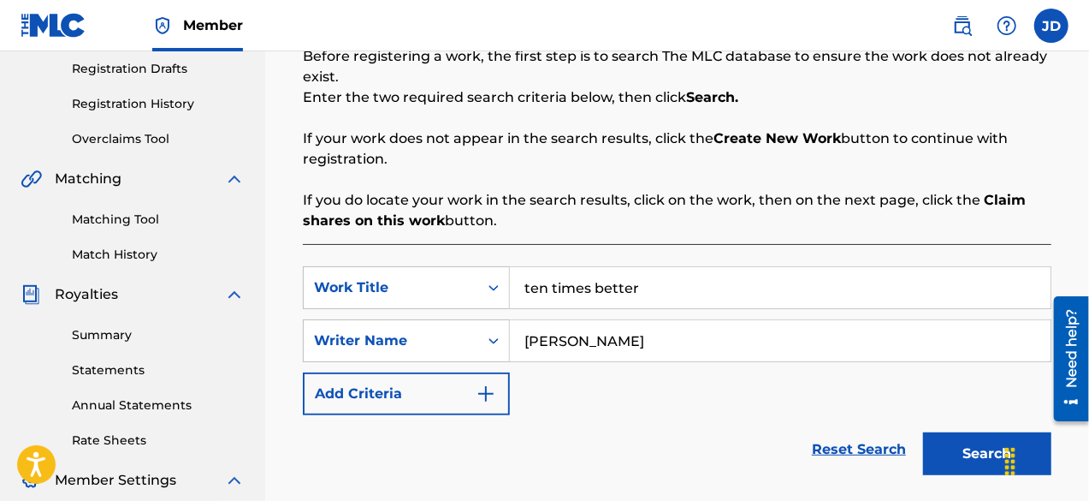
type input "[PERSON_NAME]"
click at [977, 456] on button "Search" at bounding box center [987, 453] width 128 height 43
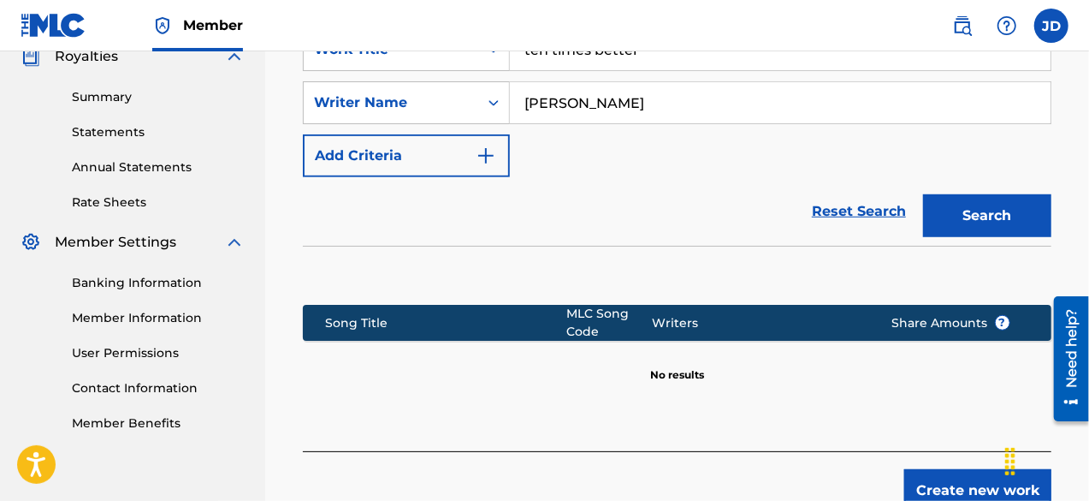
scroll to position [581, 0]
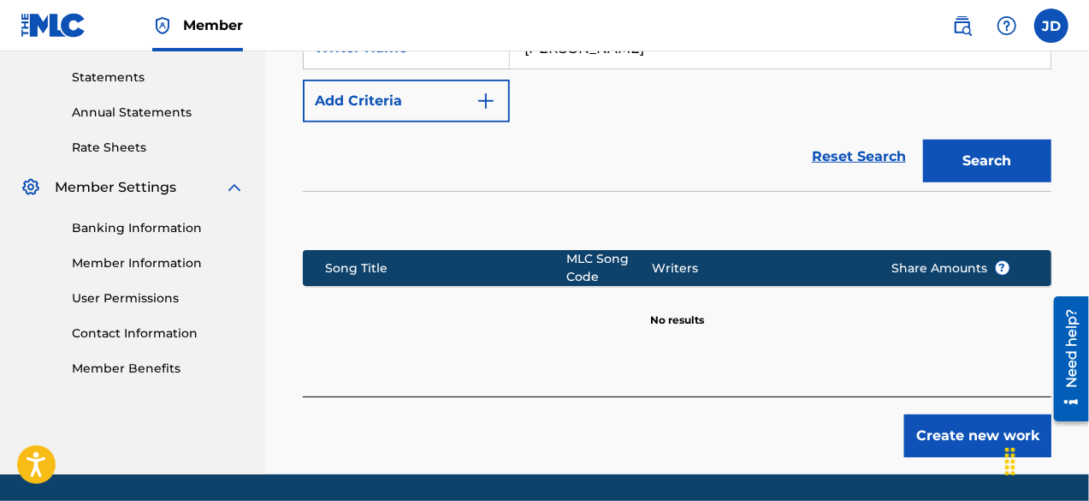
click at [952, 432] on button "Create new work" at bounding box center [977, 435] width 147 height 43
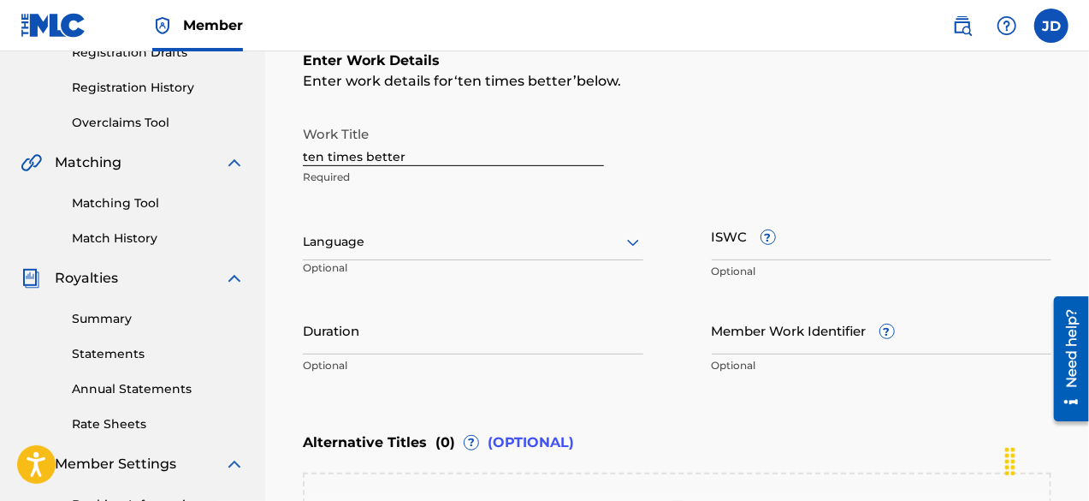
scroll to position [300, 0]
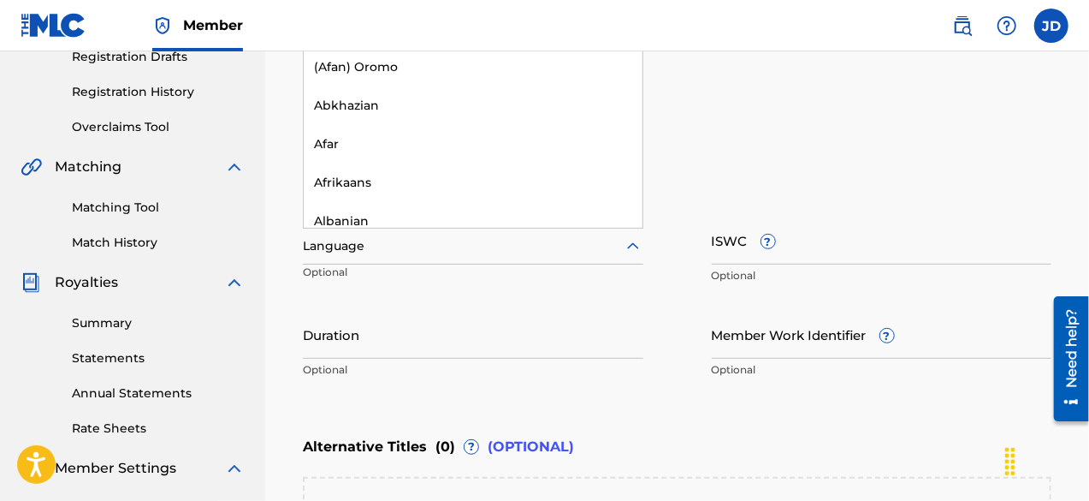
click at [592, 245] on div at bounding box center [473, 245] width 341 height 21
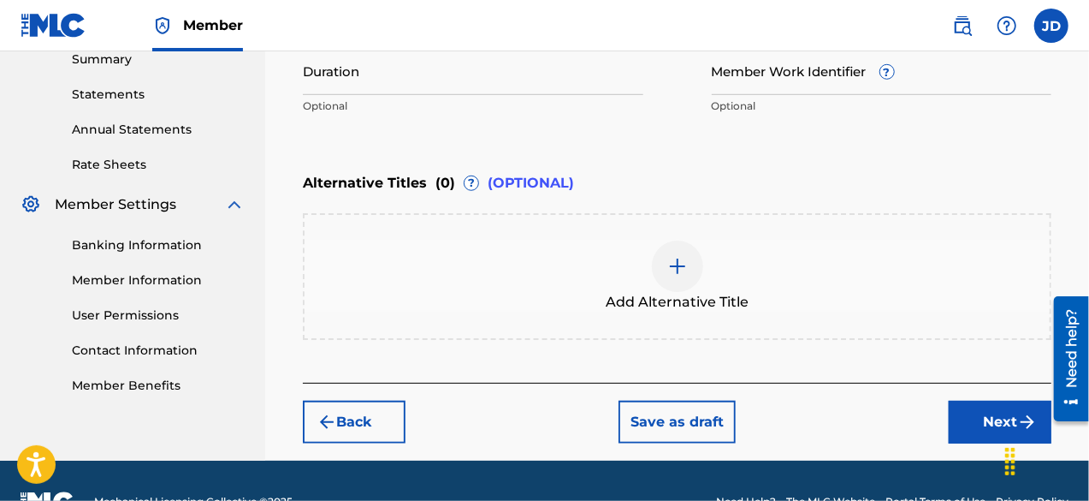
scroll to position [604, 0]
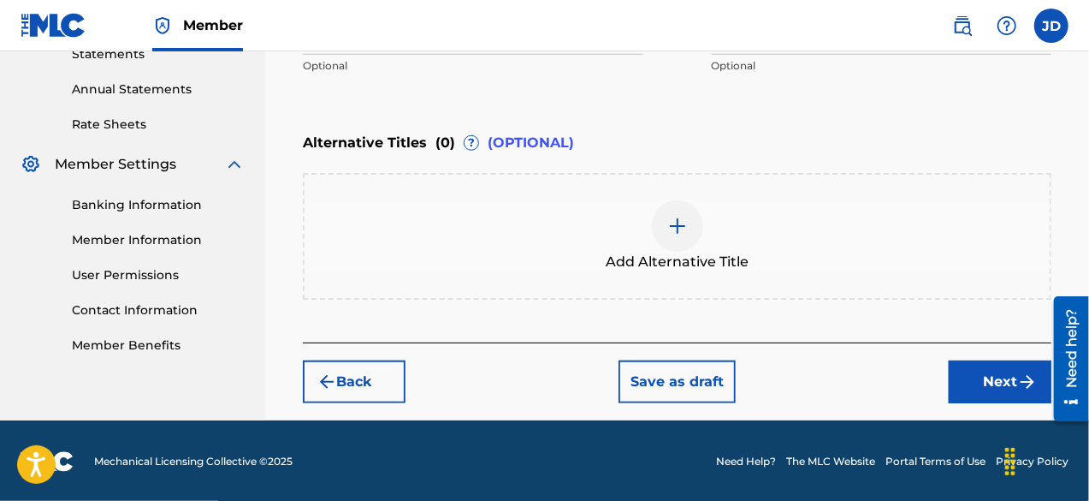
click at [992, 374] on button "Next" at bounding box center [1000, 381] width 103 height 43
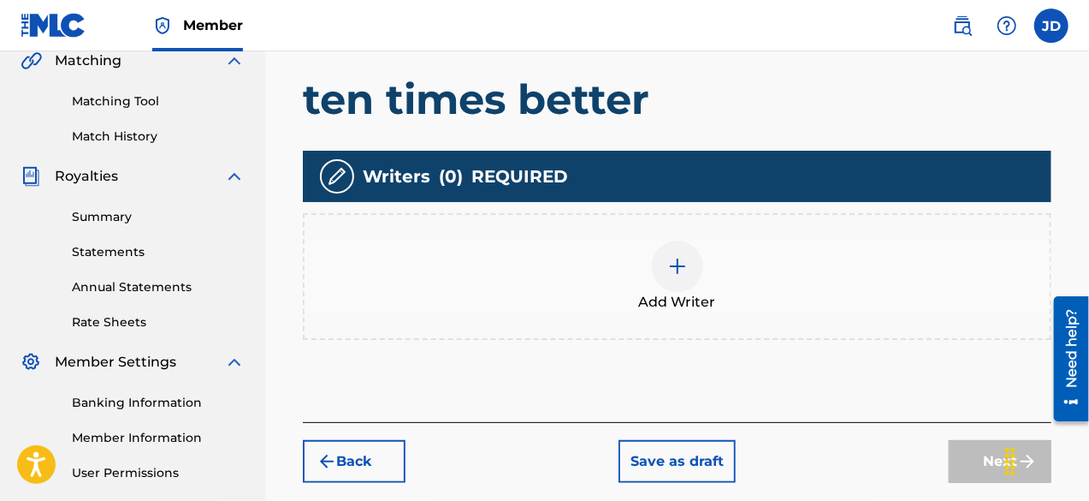
scroll to position [403, 0]
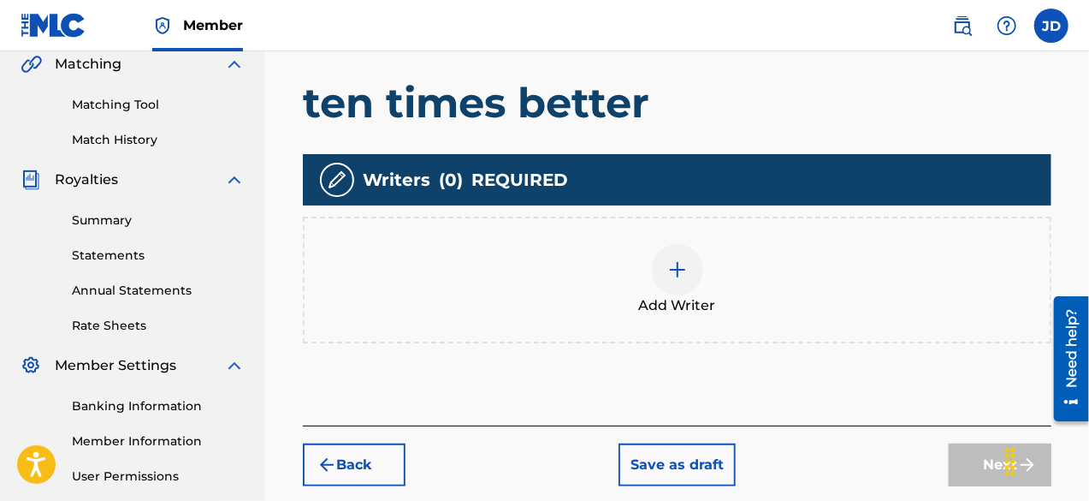
click at [671, 268] on img at bounding box center [677, 269] width 21 height 21
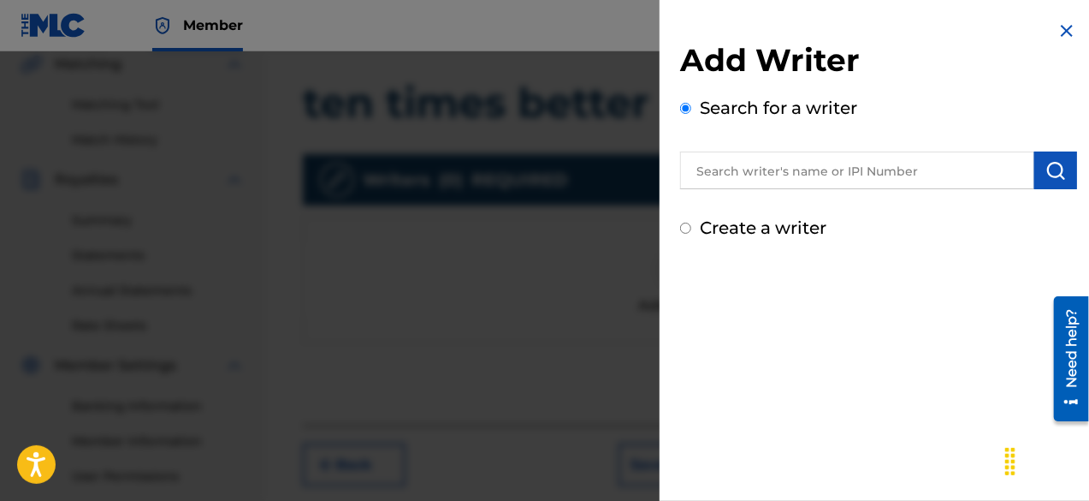
click at [799, 227] on label "Create a writer" at bounding box center [763, 227] width 127 height 21
radio input "true"
click at [691, 227] on input "Create a writer" at bounding box center [685, 227] width 11 height 11
radio input "false"
radio input "true"
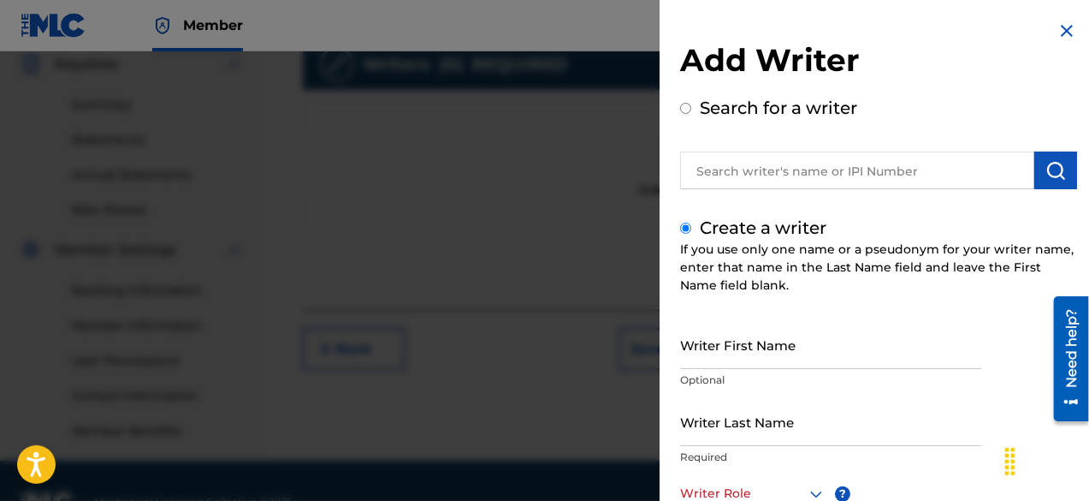
scroll to position [520, 0]
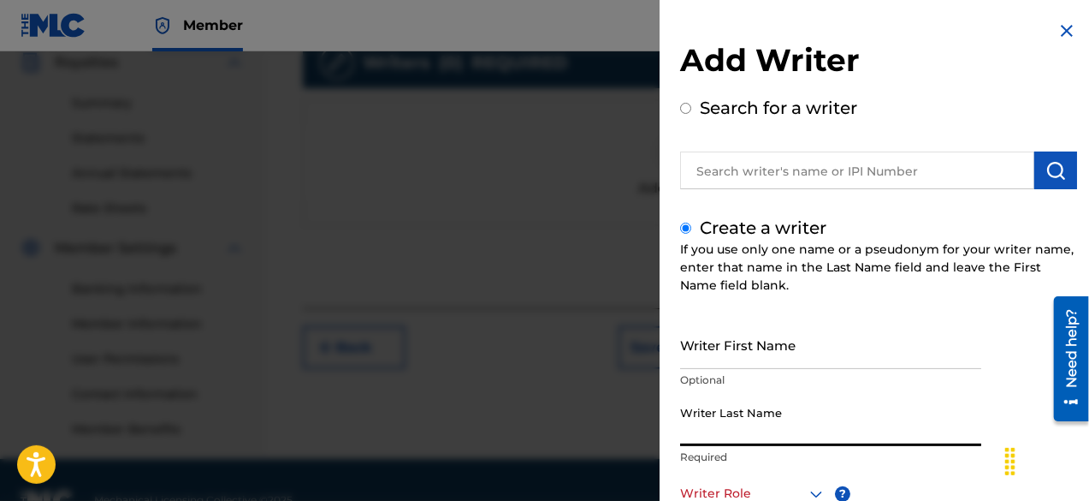
click at [832, 430] on input "Writer Last Name" at bounding box center [830, 421] width 301 height 49
paste input "[PERSON_NAME]"
type input "[PERSON_NAME]"
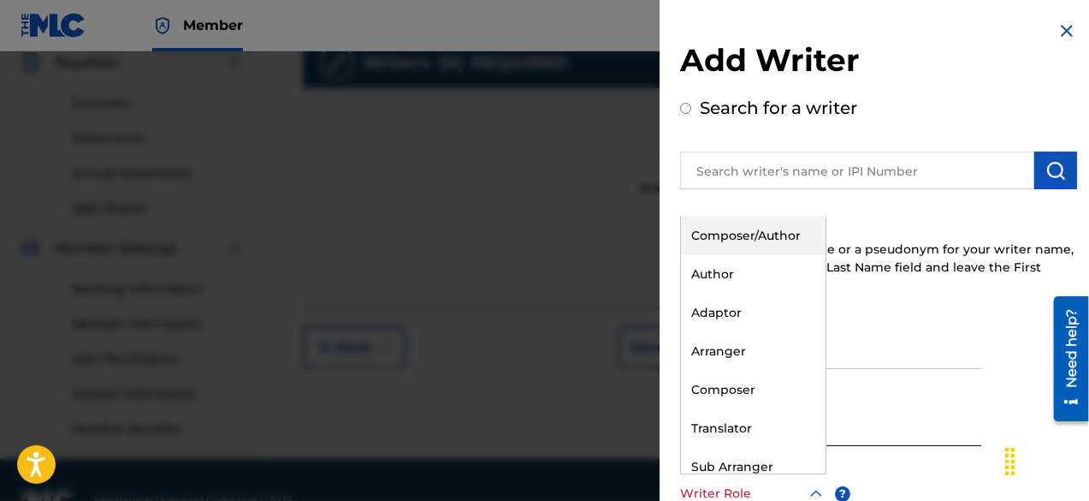
scroll to position [1, 0]
click at [747, 483] on div at bounding box center [753, 492] width 146 height 21
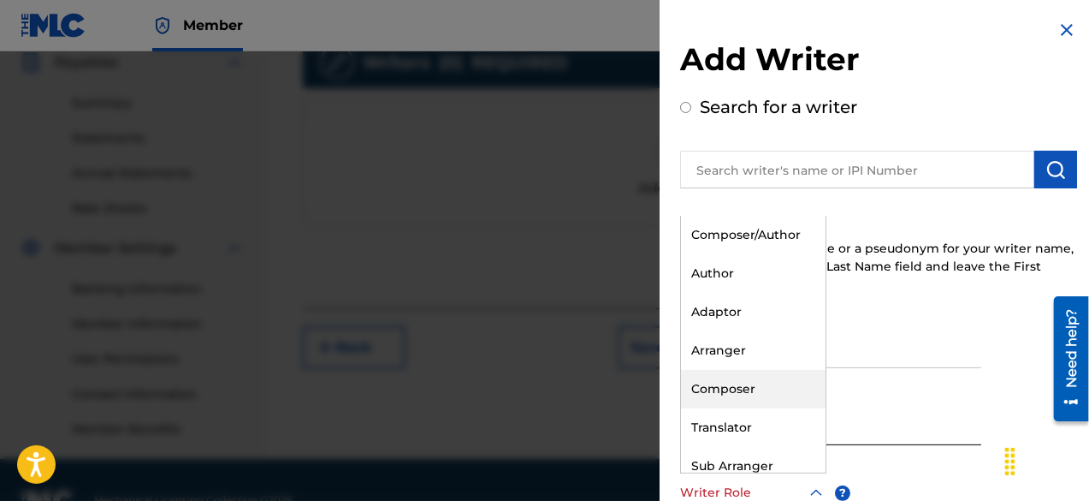
click at [770, 385] on div "Composer" at bounding box center [753, 389] width 145 height 39
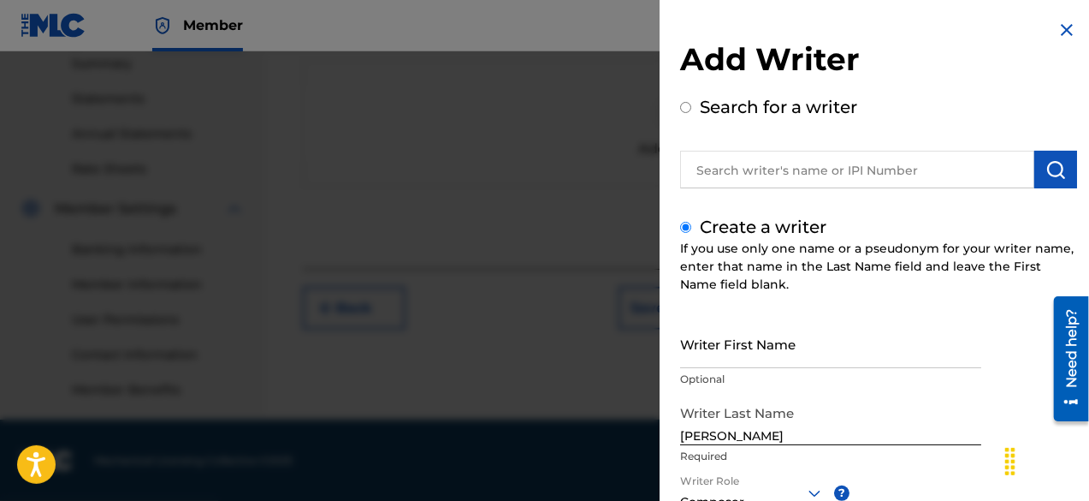
scroll to position [241, 0]
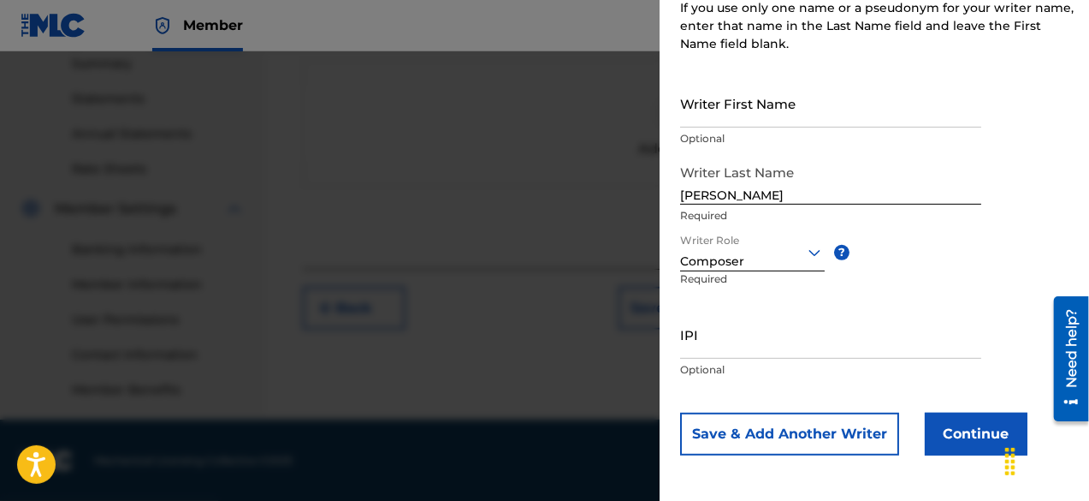
click at [974, 438] on button "Continue" at bounding box center [976, 433] width 103 height 43
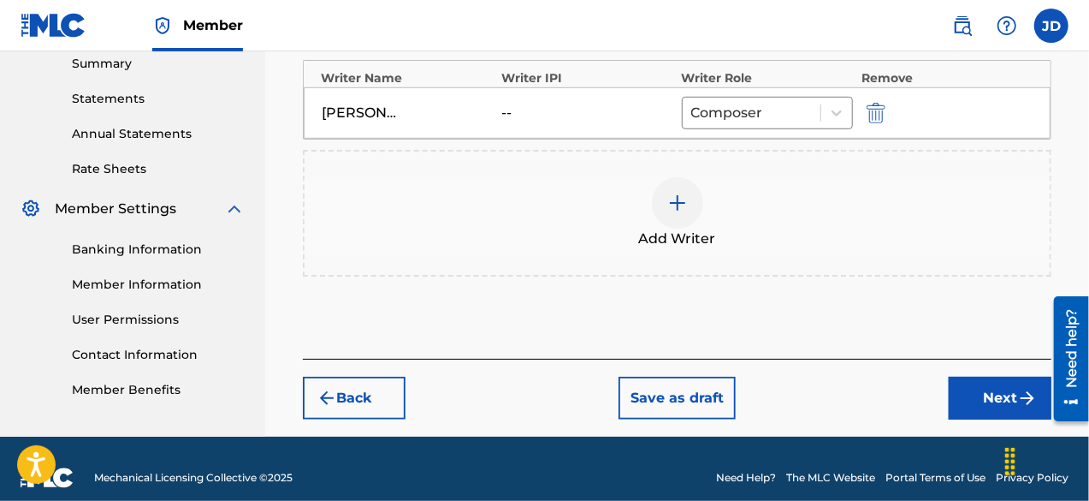
click at [982, 410] on button "Next" at bounding box center [1000, 397] width 103 height 43
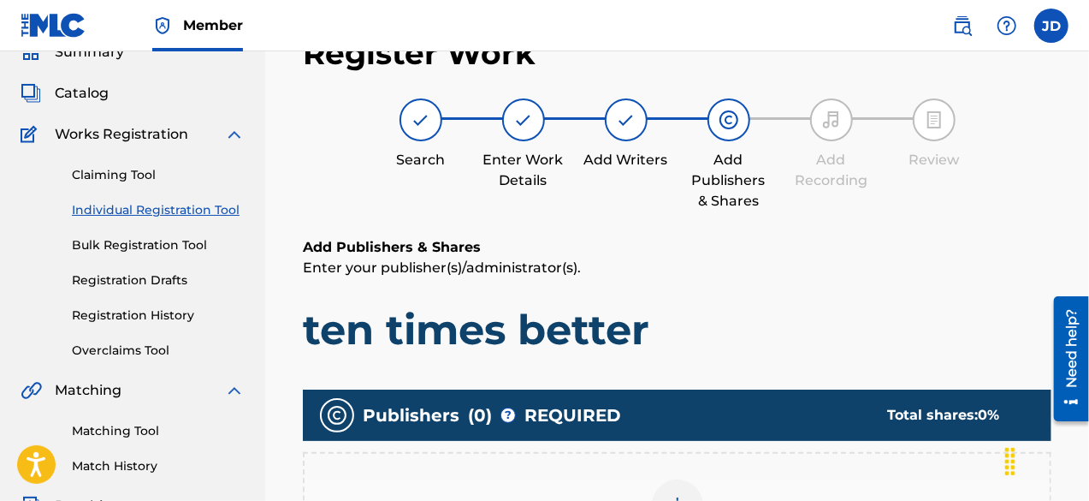
scroll to position [77, 0]
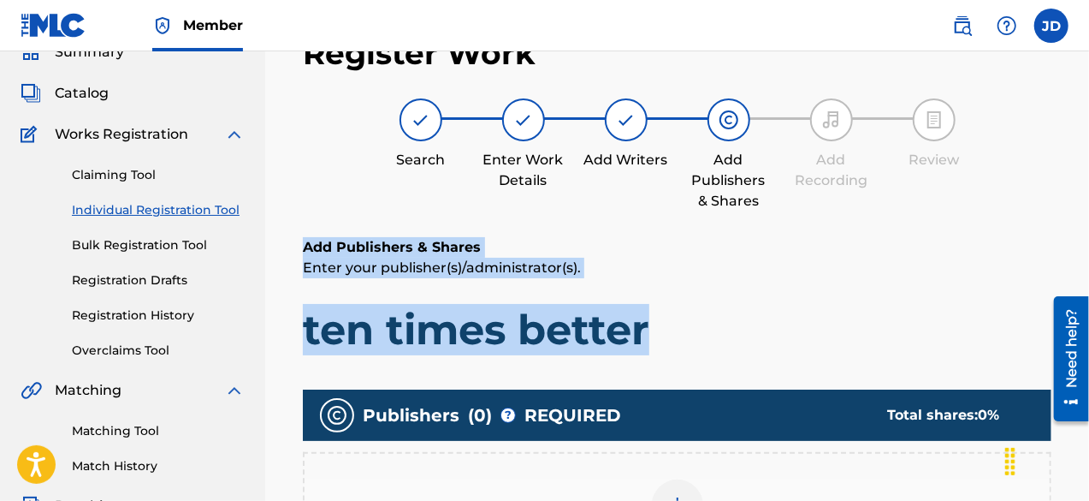
drag, startPoint x: 1087, startPoint y: 163, endPoint x: 1094, endPoint y: 329, distance: 166.1
click at [1088, 329] on html "Accessibility Screen-Reader Guide, Feedback, and Issue Reporting | New window M…" at bounding box center [544, 173] width 1089 height 501
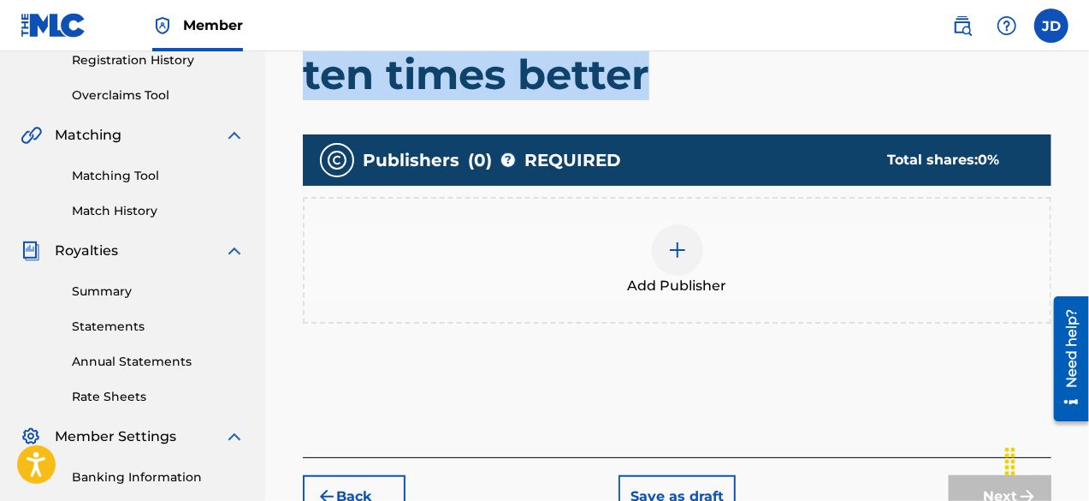
scroll to position [335, 0]
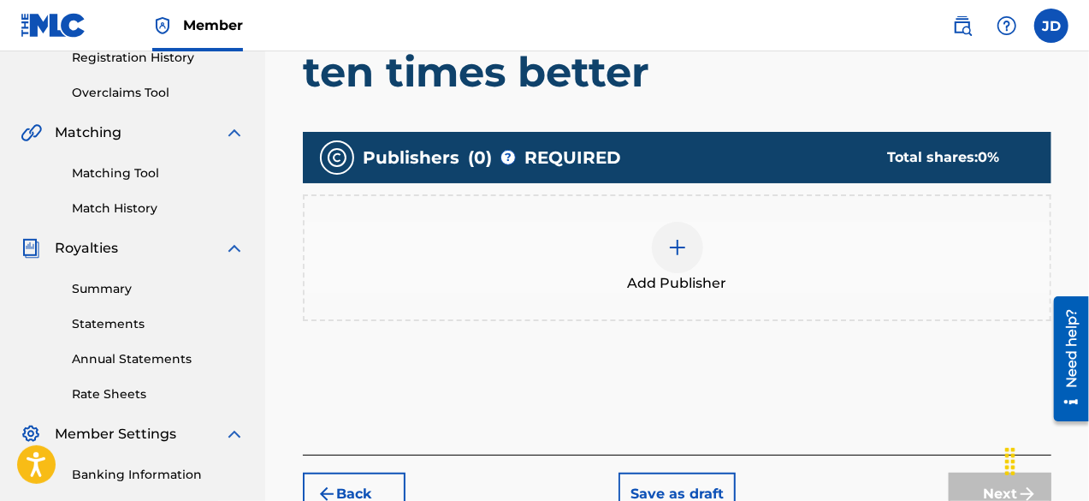
click at [700, 254] on div at bounding box center [677, 247] width 51 height 51
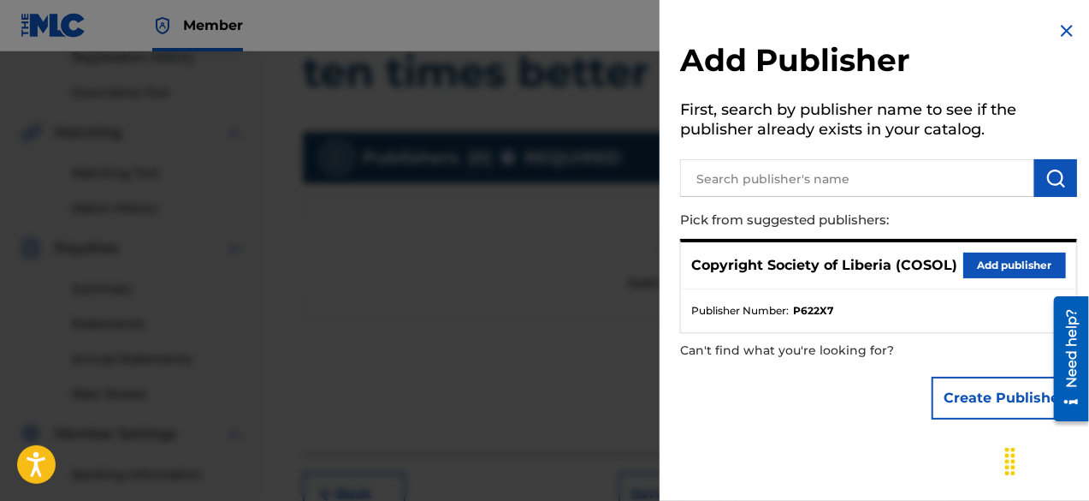
click at [1007, 265] on button "Add publisher" at bounding box center [1014, 265] width 103 height 26
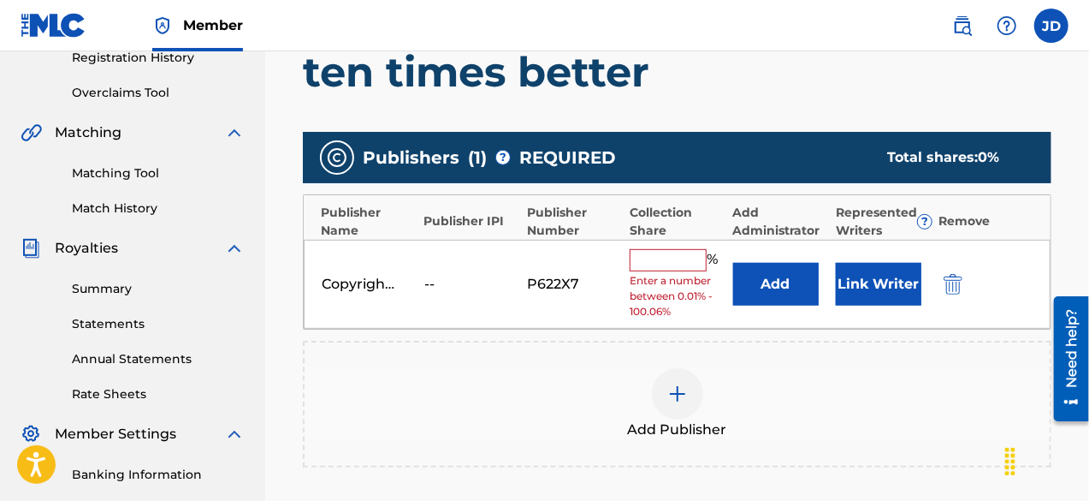
click at [702, 259] on input "text" at bounding box center [668, 260] width 77 height 22
type input "100"
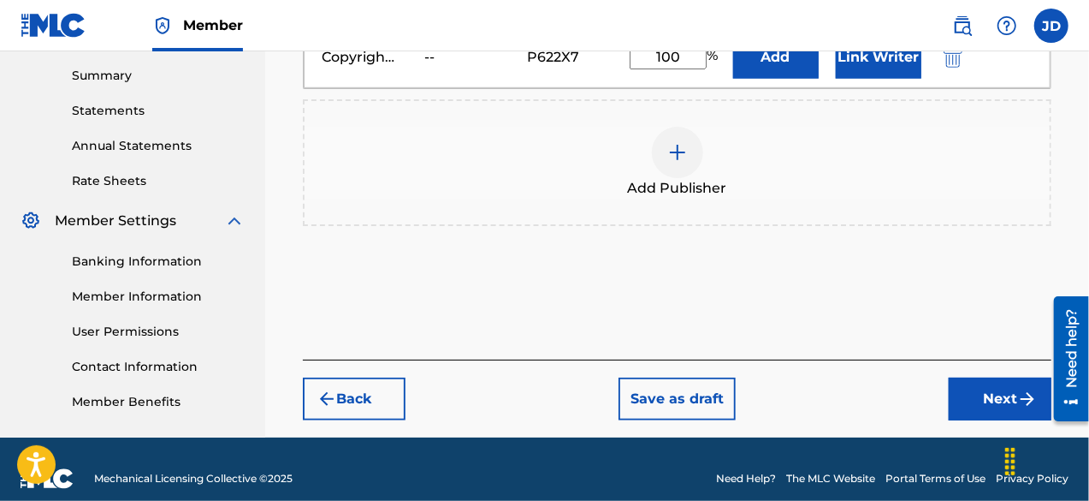
scroll to position [551, 0]
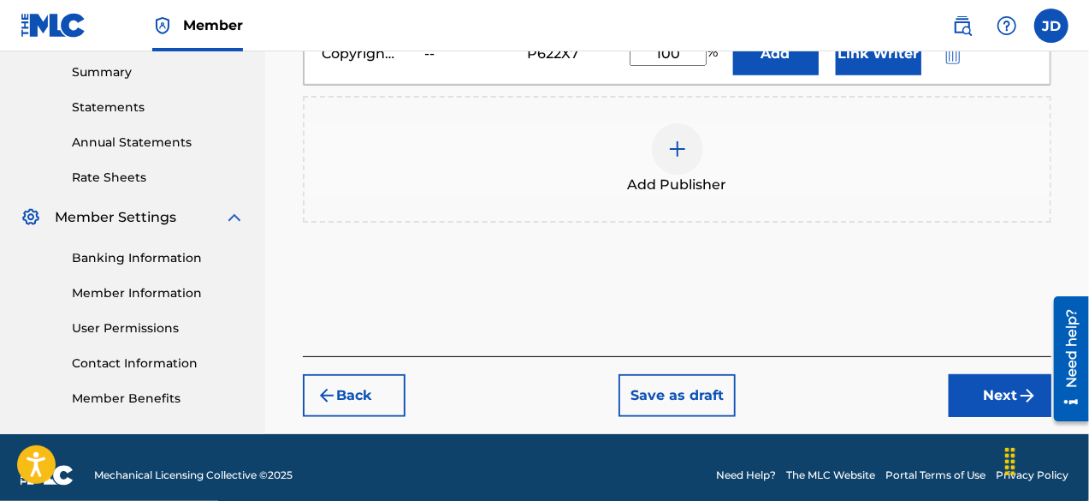
click at [1003, 405] on button "Next" at bounding box center [1000, 395] width 103 height 43
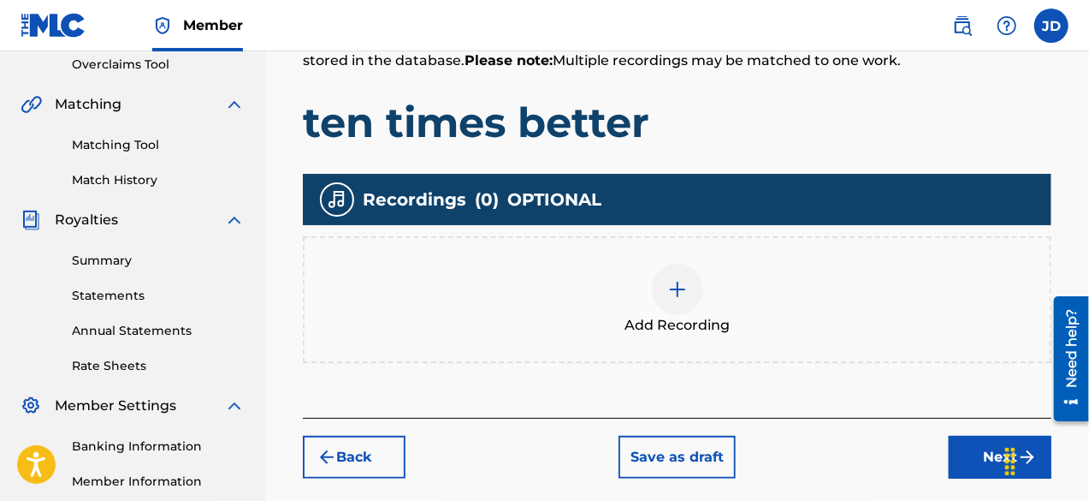
scroll to position [364, 0]
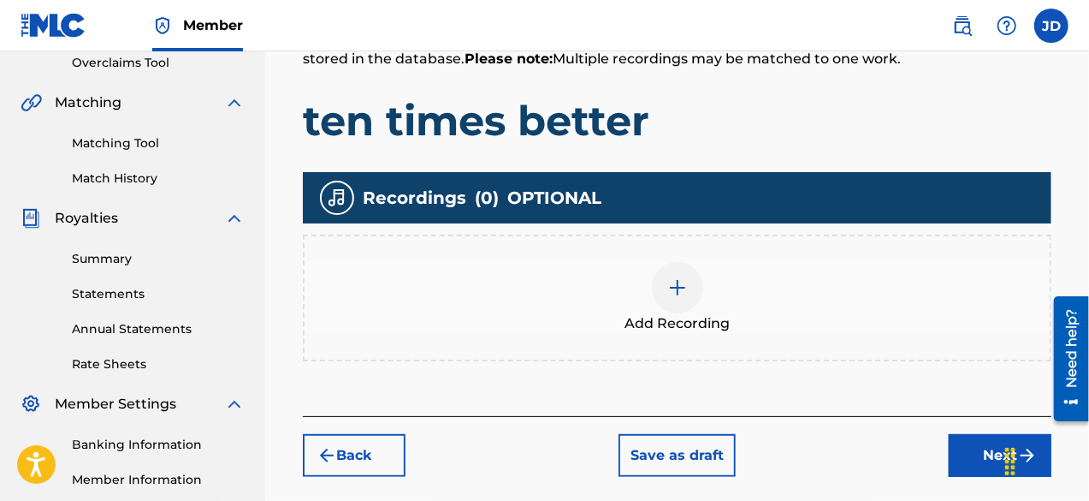
click at [972, 445] on button "Next" at bounding box center [1000, 455] width 103 height 43
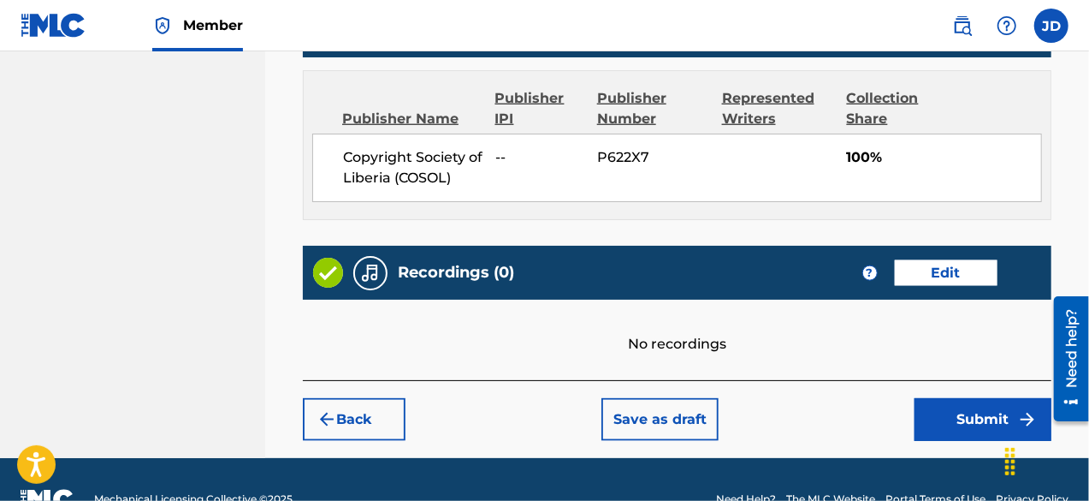
scroll to position [939, 0]
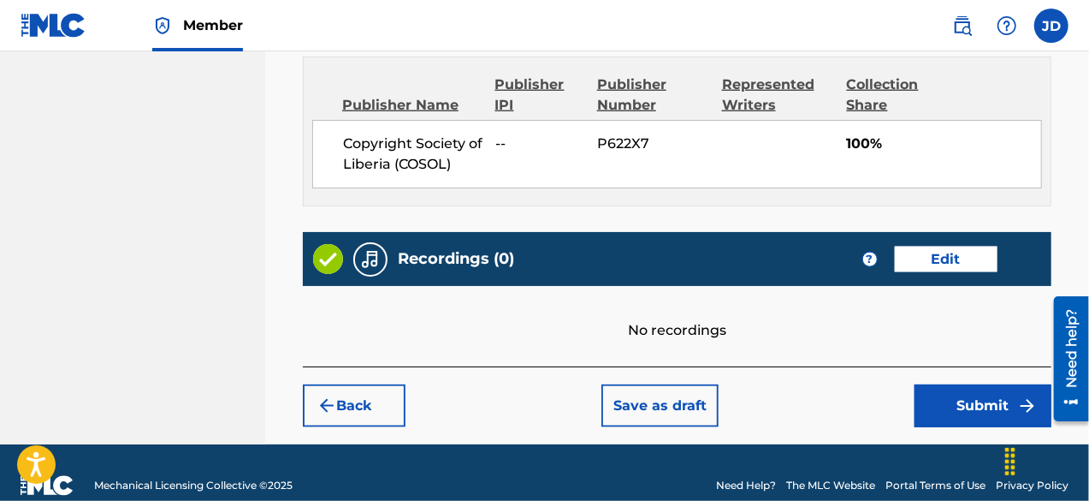
click at [986, 408] on button "Submit" at bounding box center [983, 405] width 137 height 43
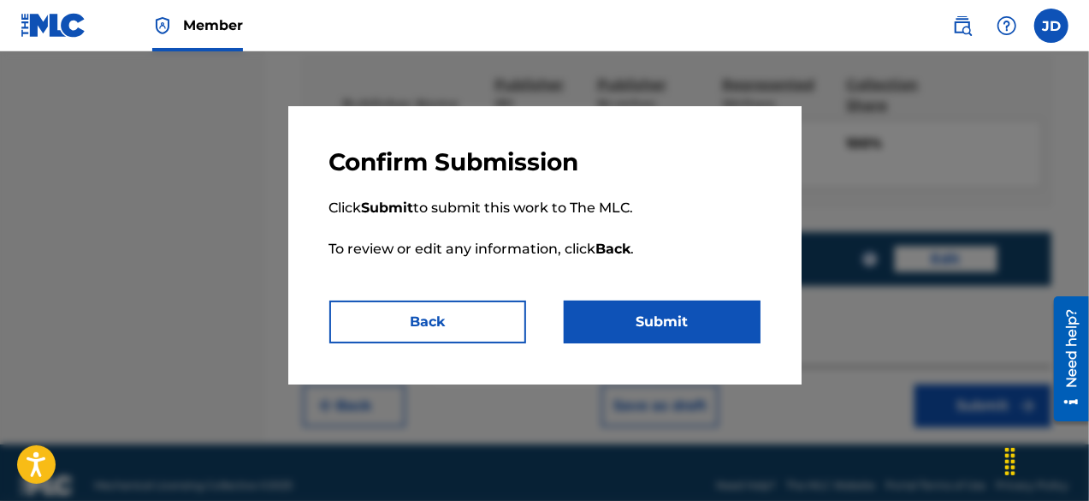
click at [690, 329] on button "Submit" at bounding box center [662, 321] width 197 height 43
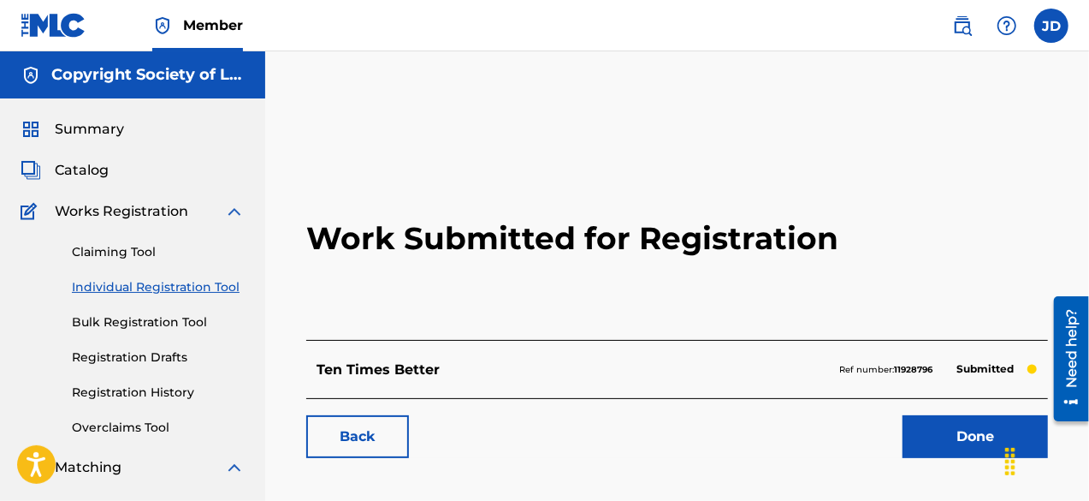
click at [945, 444] on link "Done" at bounding box center [975, 436] width 145 height 43
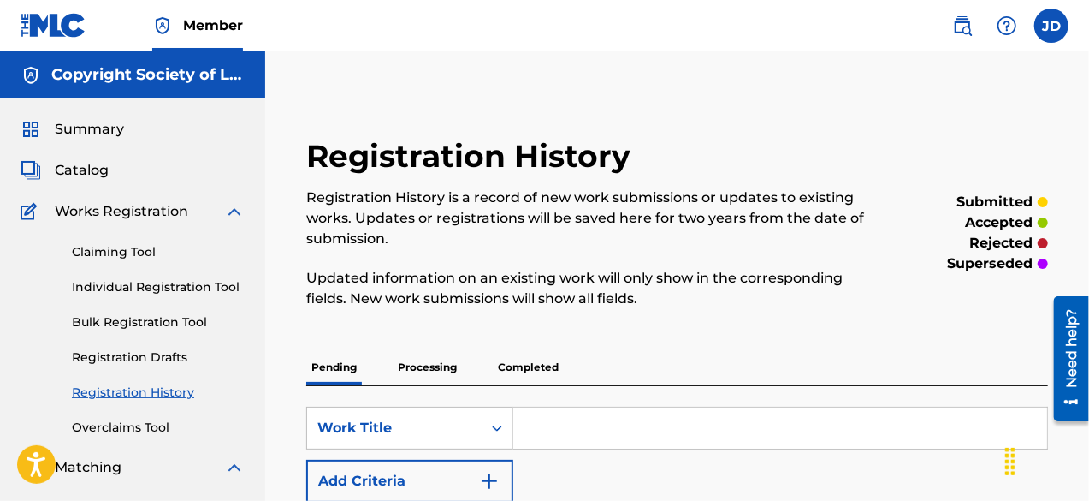
click at [149, 283] on link "Individual Registration Tool" at bounding box center [158, 287] width 173 height 18
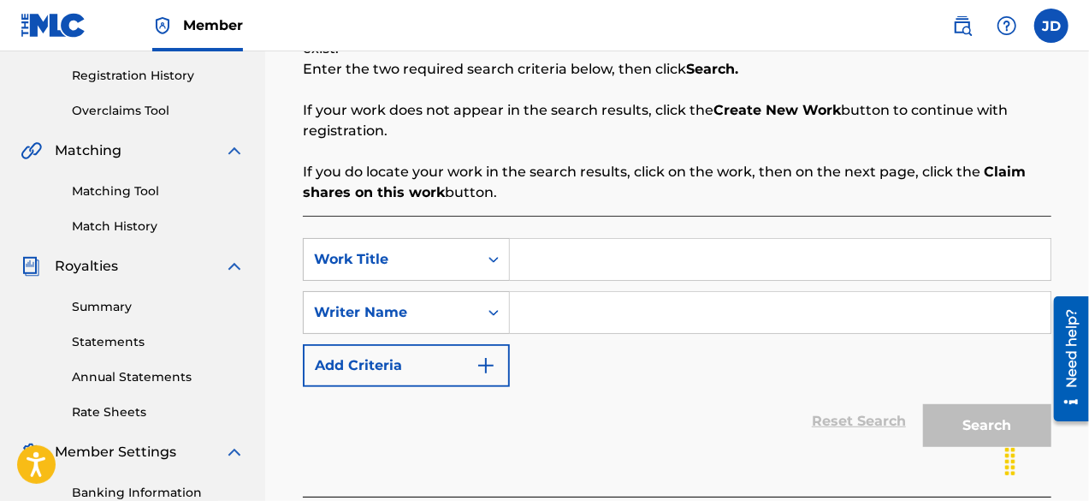
scroll to position [329, 0]
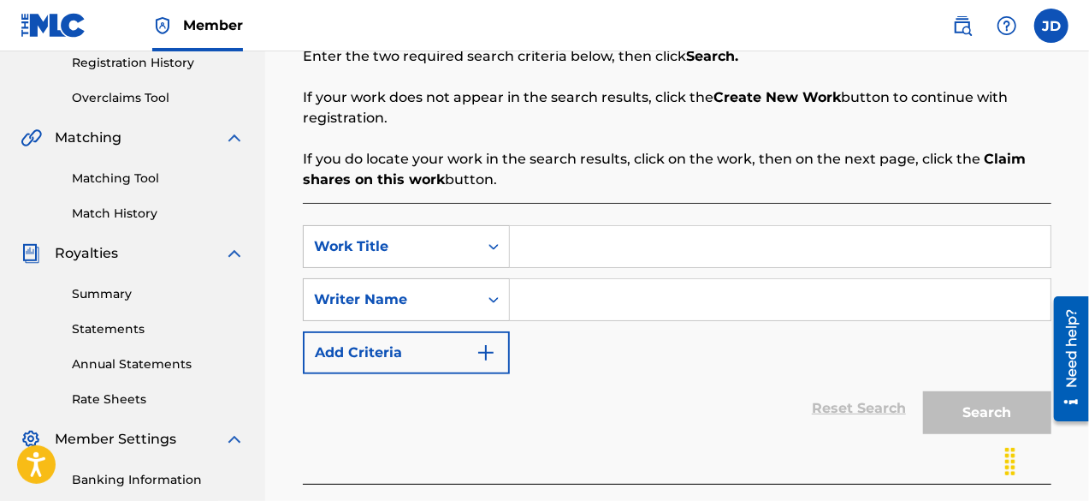
click at [563, 264] on input "Search Form" at bounding box center [780, 246] width 541 height 41
type input "s"
type input "[DEMOGRAPHIC_DATA] fooling you"
click at [550, 295] on input "Search Form" at bounding box center [780, 299] width 541 height 41
paste input "[PERSON_NAME]"
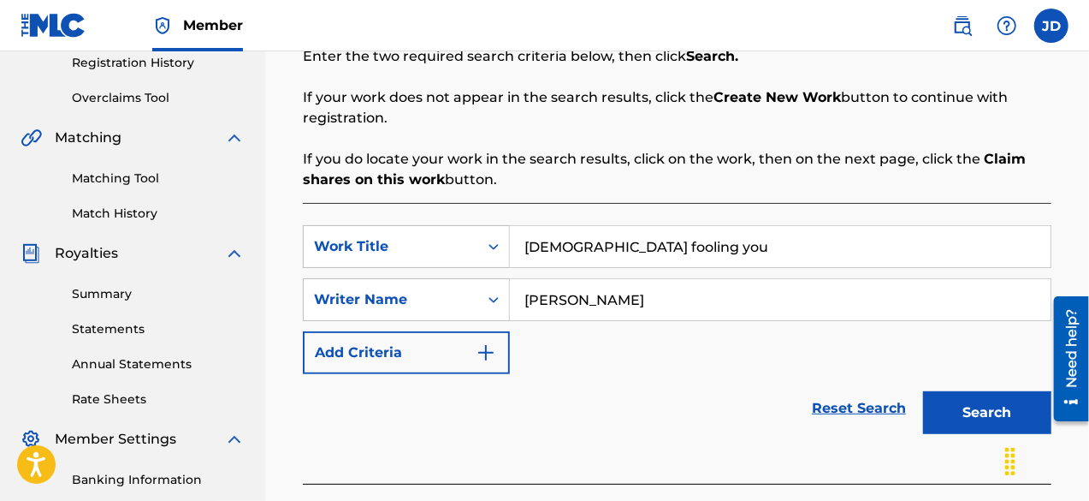
type input "[PERSON_NAME]"
click at [947, 396] on button "Search" at bounding box center [987, 412] width 128 height 43
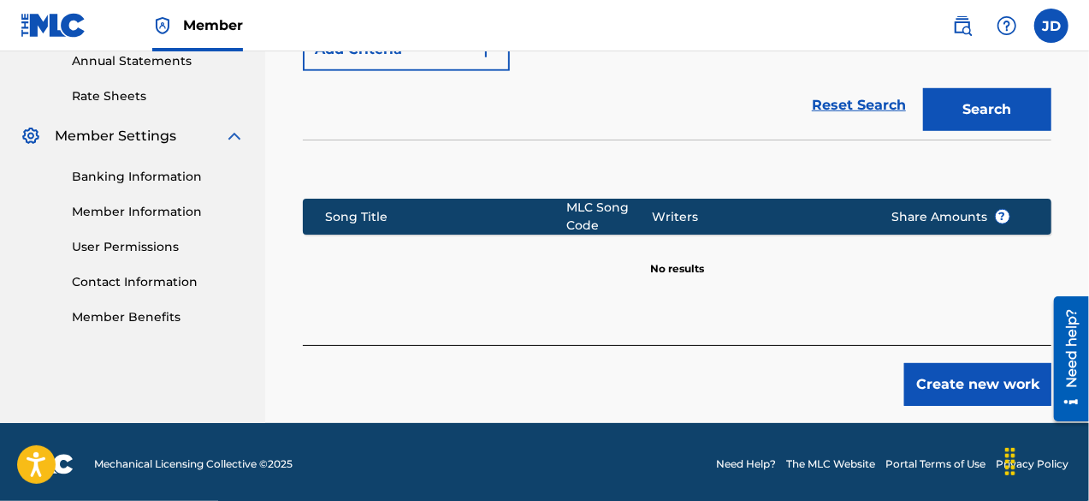
scroll to position [635, 0]
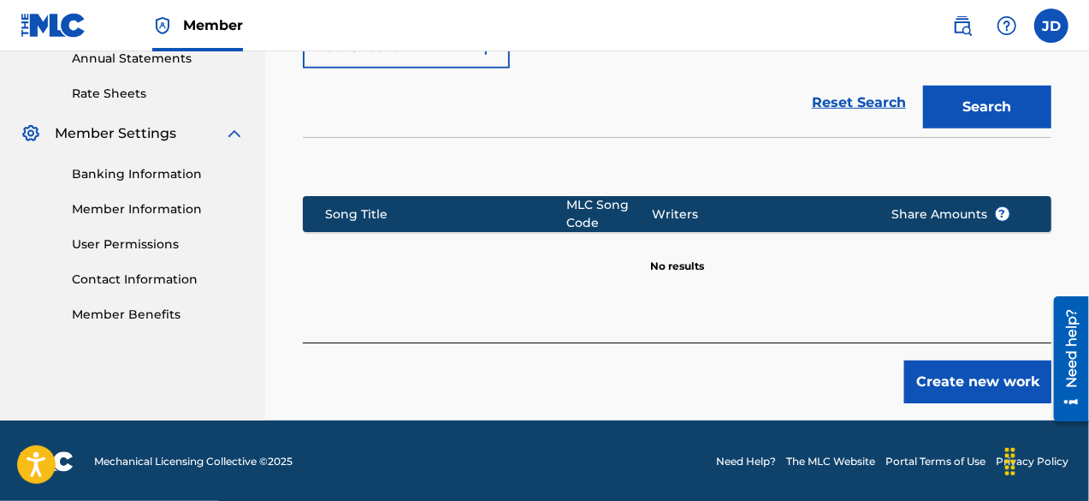
click at [963, 374] on button "Create new work" at bounding box center [977, 381] width 147 height 43
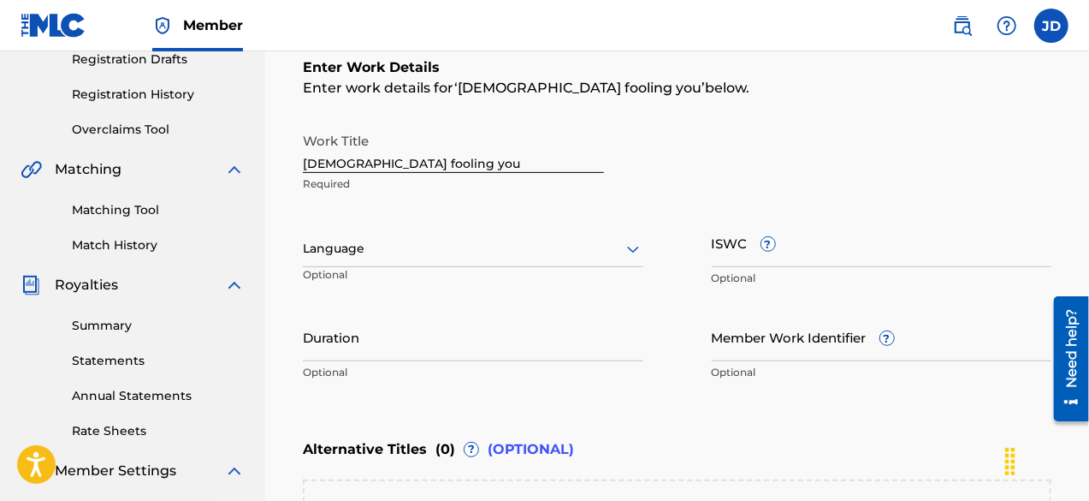
scroll to position [294, 0]
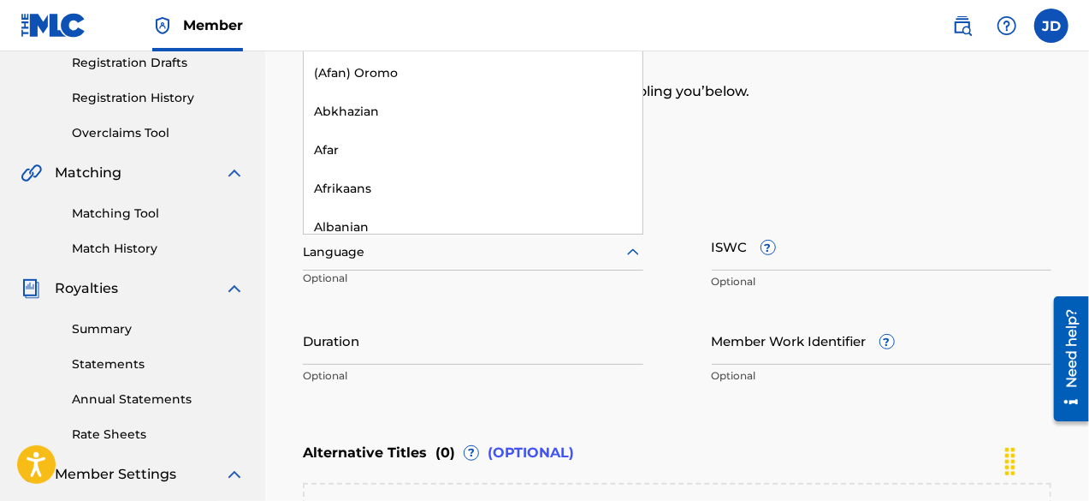
click at [584, 248] on div at bounding box center [473, 251] width 341 height 21
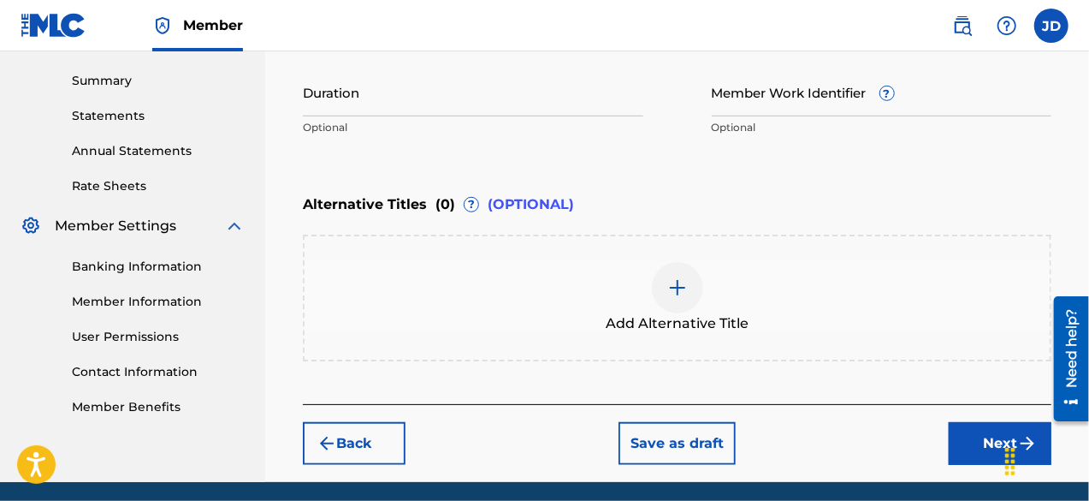
scroll to position [595, 0]
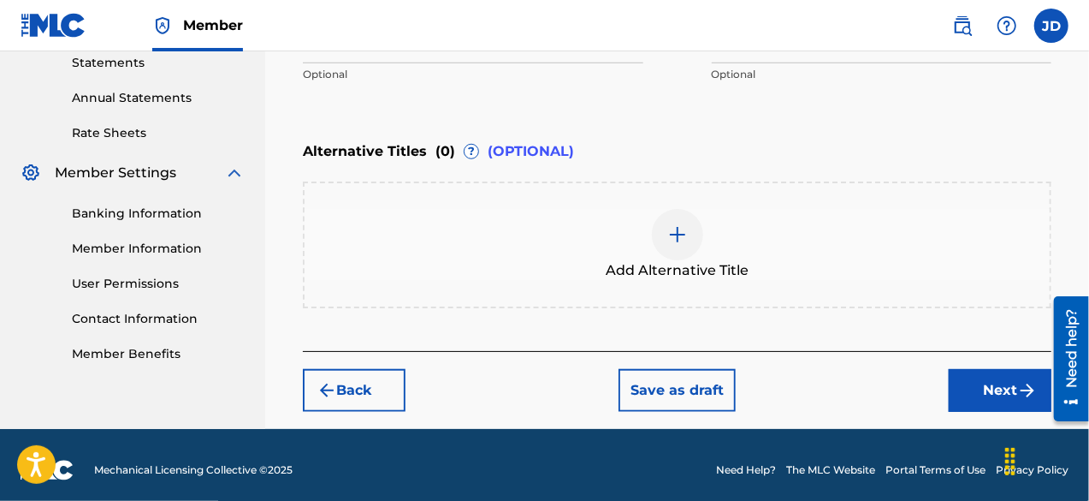
click at [996, 378] on button "Next" at bounding box center [1000, 390] width 103 height 43
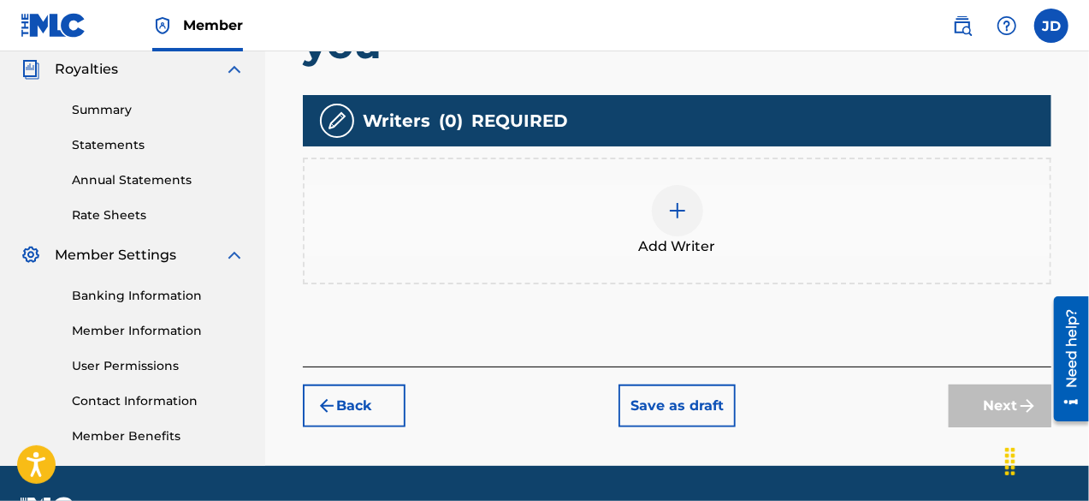
scroll to position [524, 0]
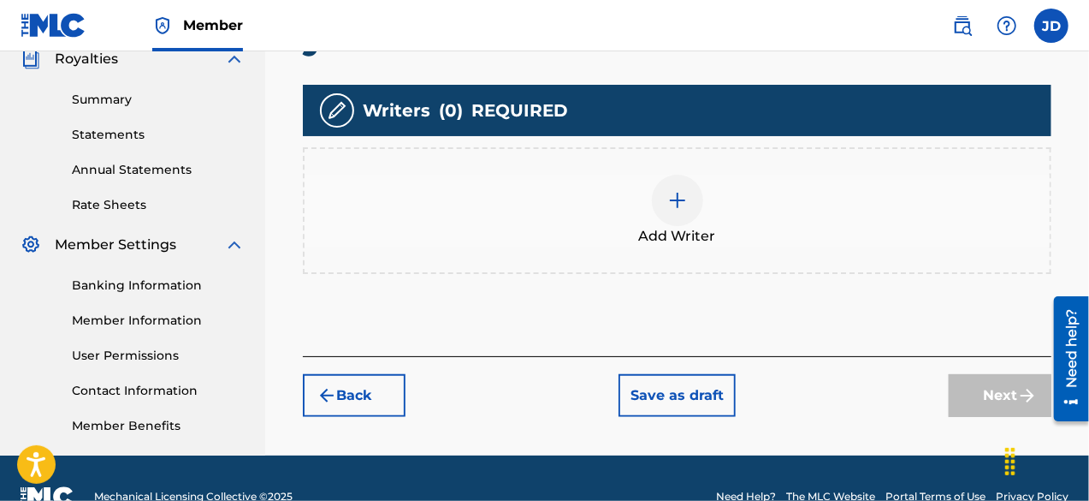
click at [657, 175] on div at bounding box center [677, 200] width 51 height 51
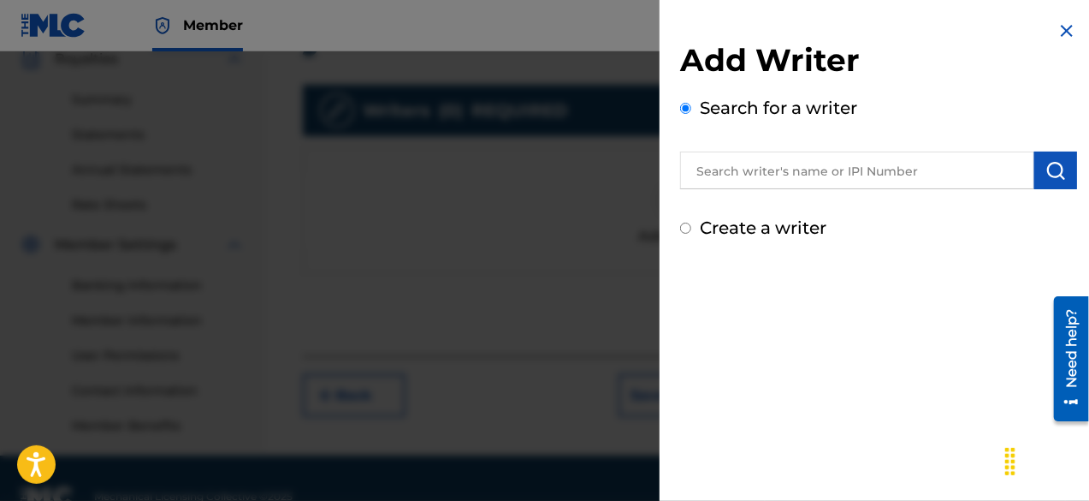
click at [757, 233] on label "Create a writer" at bounding box center [763, 227] width 127 height 21
radio input "true"
click at [691, 233] on input "Create a writer" at bounding box center [685, 227] width 11 height 11
radio input "false"
radio input "true"
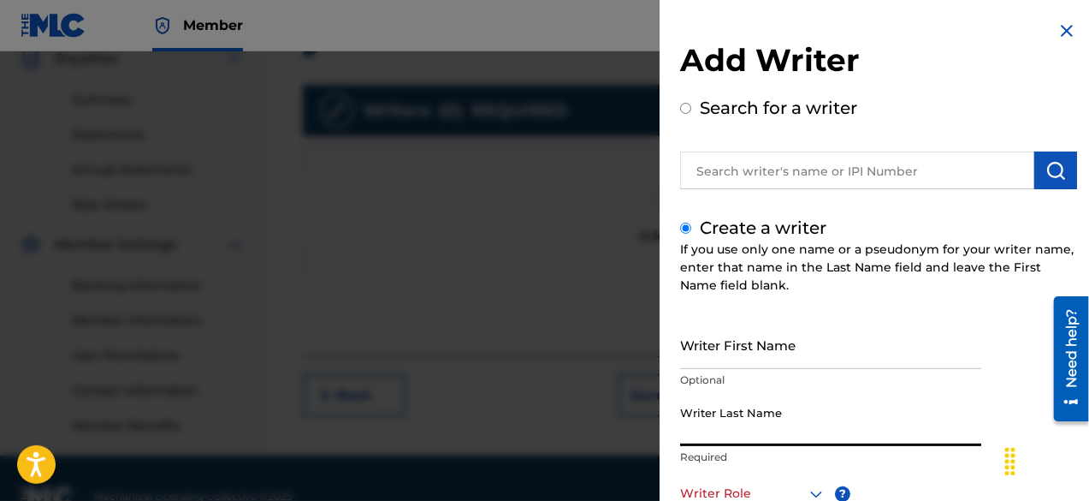
click at [834, 416] on input "Writer Last Name" at bounding box center [830, 421] width 301 height 49
paste input "[PERSON_NAME]"
click at [834, 416] on input "[PERSON_NAME]" at bounding box center [830, 421] width 301 height 49
type input "[PERSON_NAME]"
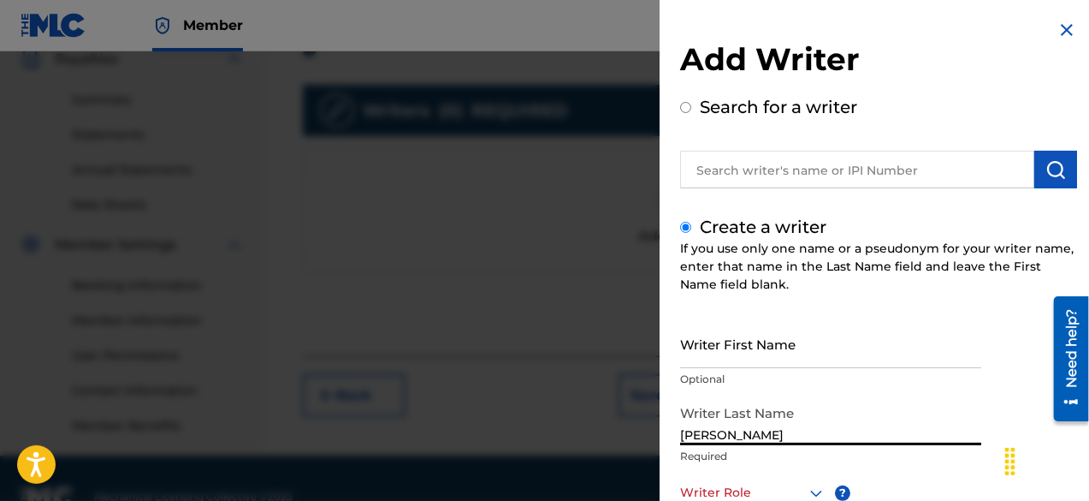
click at [767, 488] on div at bounding box center [753, 492] width 146 height 21
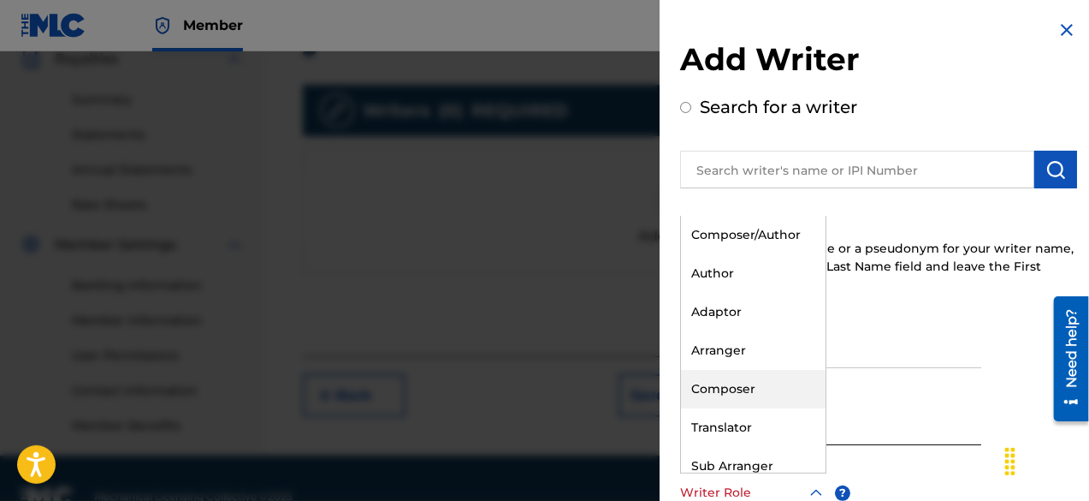
click at [758, 393] on div "Composer" at bounding box center [753, 389] width 145 height 39
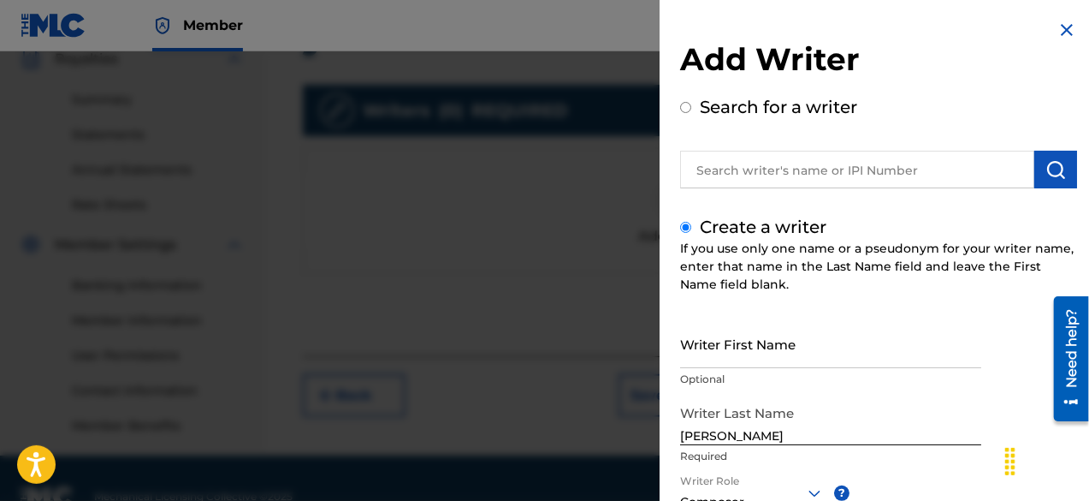
scroll to position [241, 0]
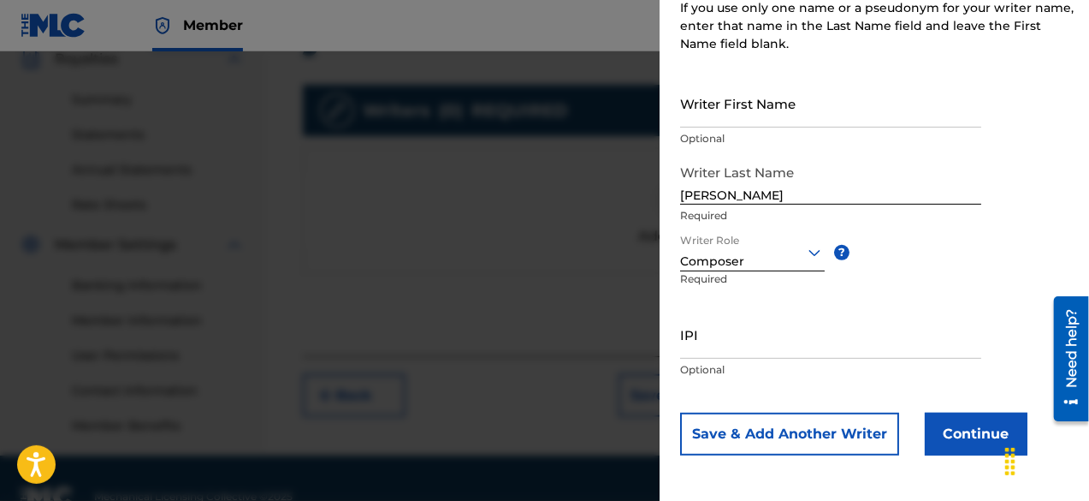
click at [970, 419] on button "Continue" at bounding box center [976, 433] width 103 height 43
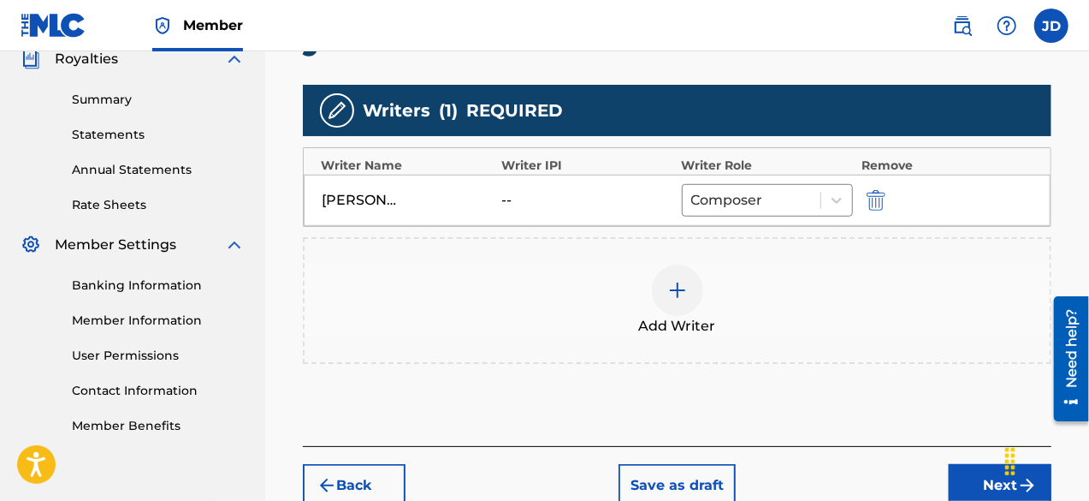
click at [974, 464] on button "Next" at bounding box center [1000, 485] width 103 height 43
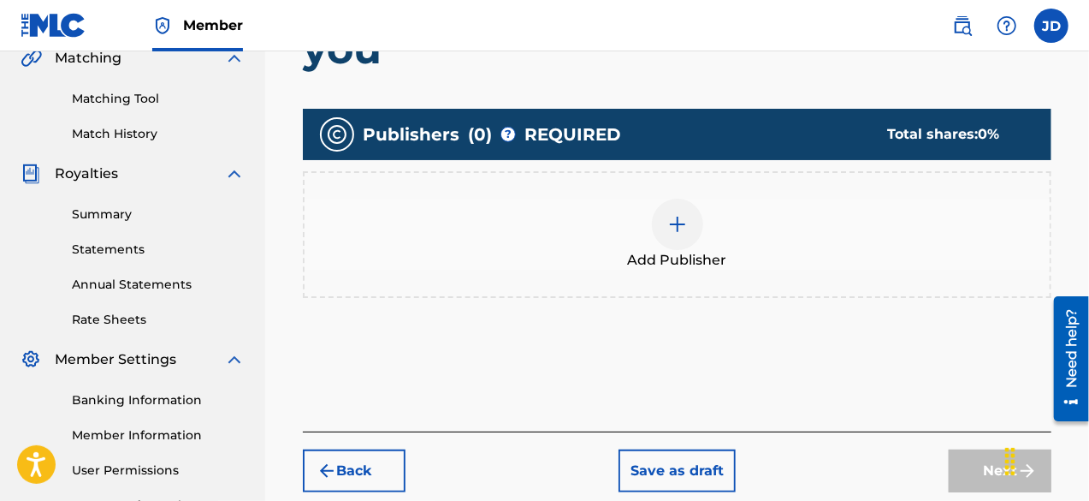
scroll to position [409, 0]
drag, startPoint x: 1087, startPoint y: 394, endPoint x: 1068, endPoint y: 306, distance: 90.3
click at [1068, 306] on div "Need help?" at bounding box center [1070, 357] width 35 height 125
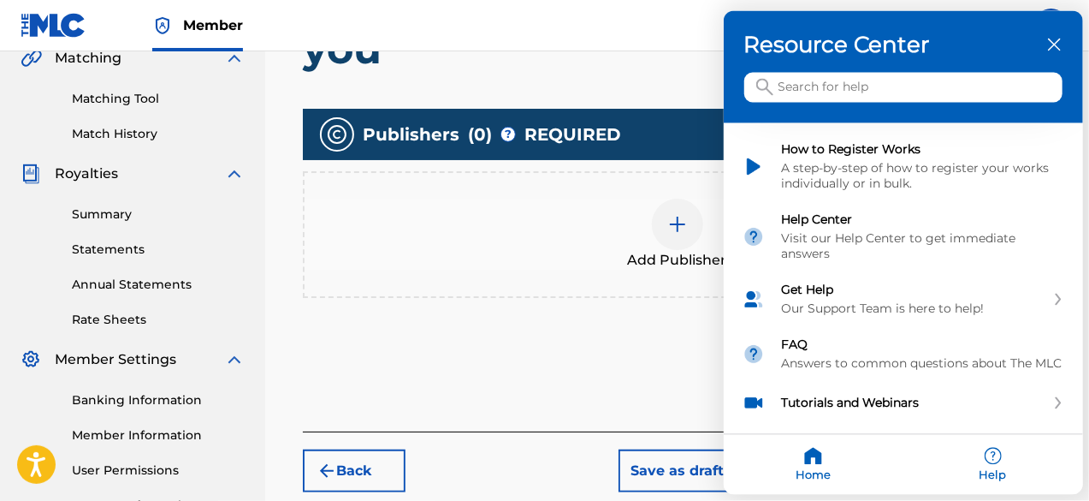
click at [1057, 39] on icon "close resource center" at bounding box center [1054, 45] width 13 height 13
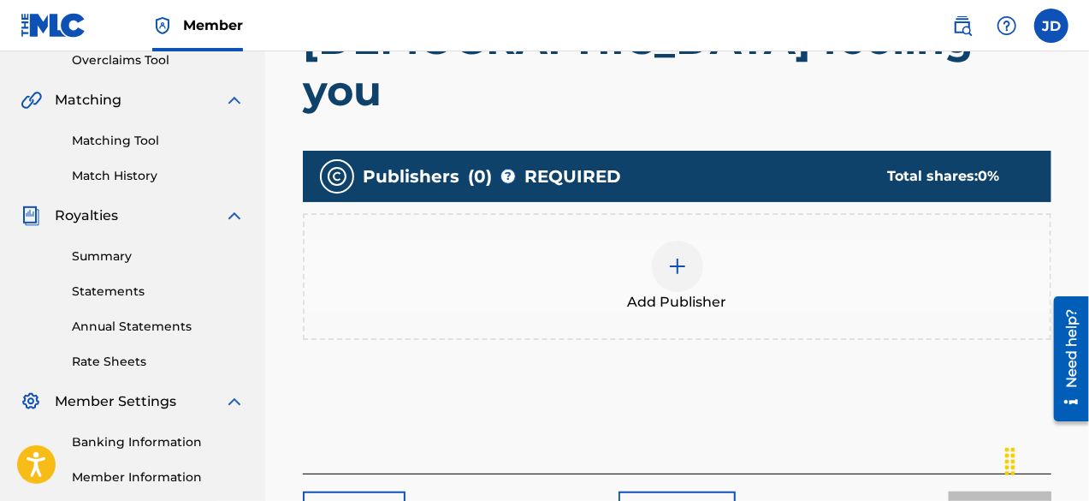
scroll to position [363, 0]
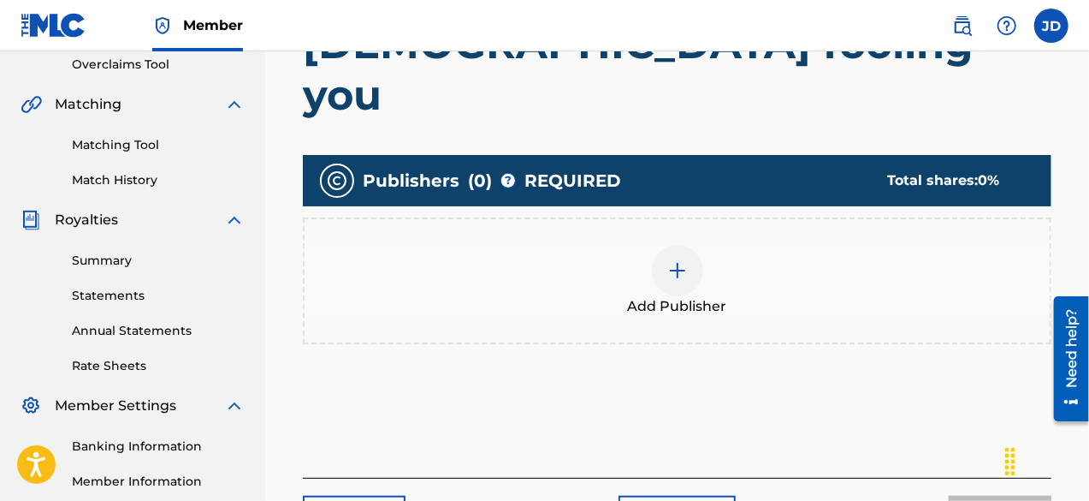
click at [674, 260] on img at bounding box center [677, 270] width 21 height 21
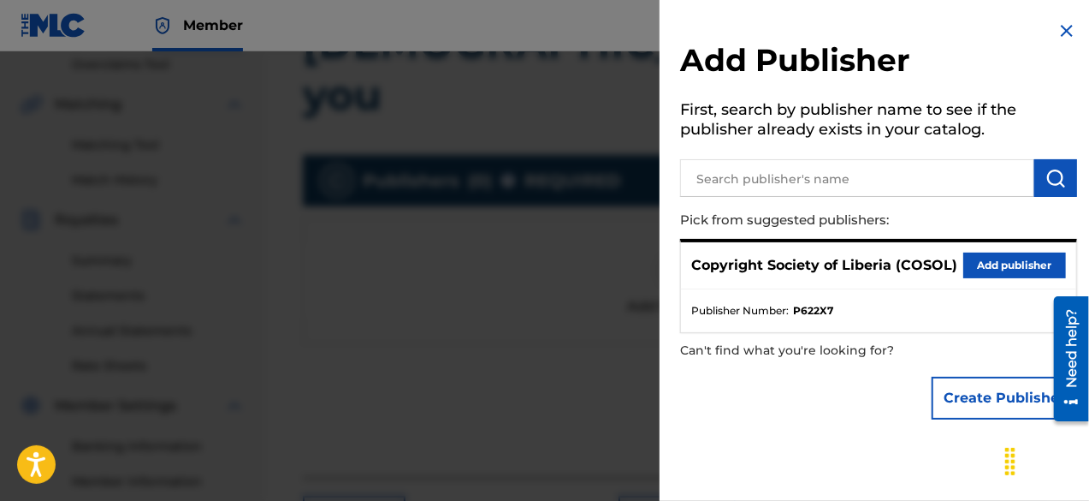
click at [998, 258] on button "Add publisher" at bounding box center [1014, 265] width 103 height 26
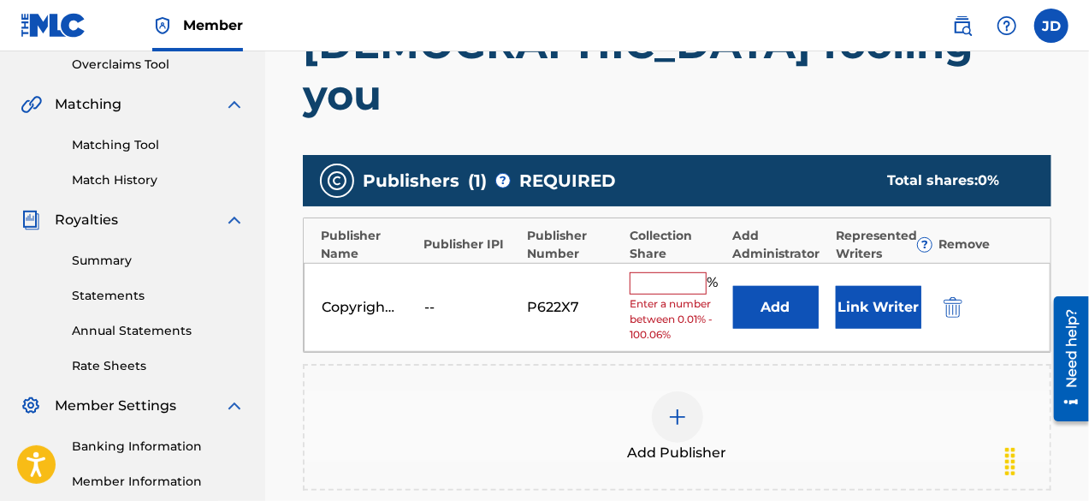
click at [669, 272] on input "text" at bounding box center [668, 283] width 77 height 22
type input "100"
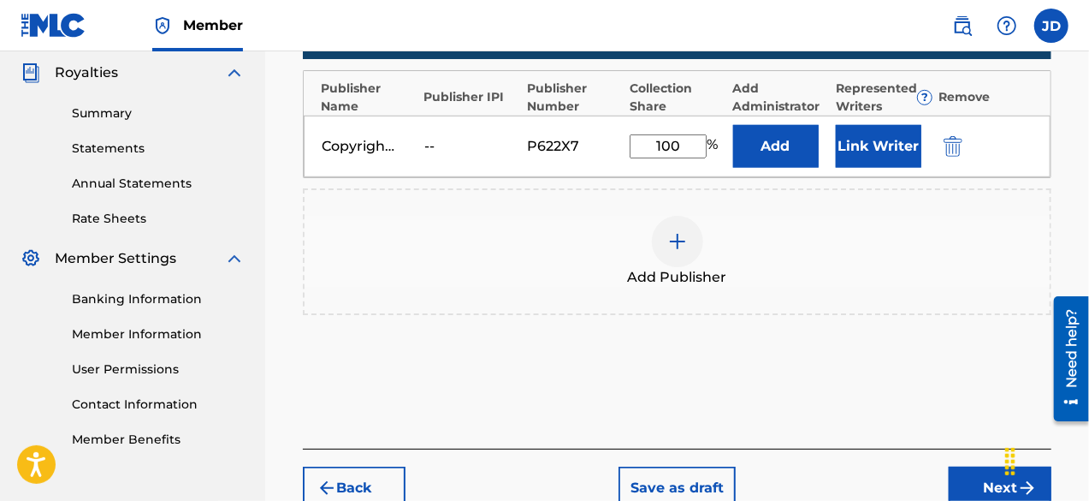
scroll to position [565, 0]
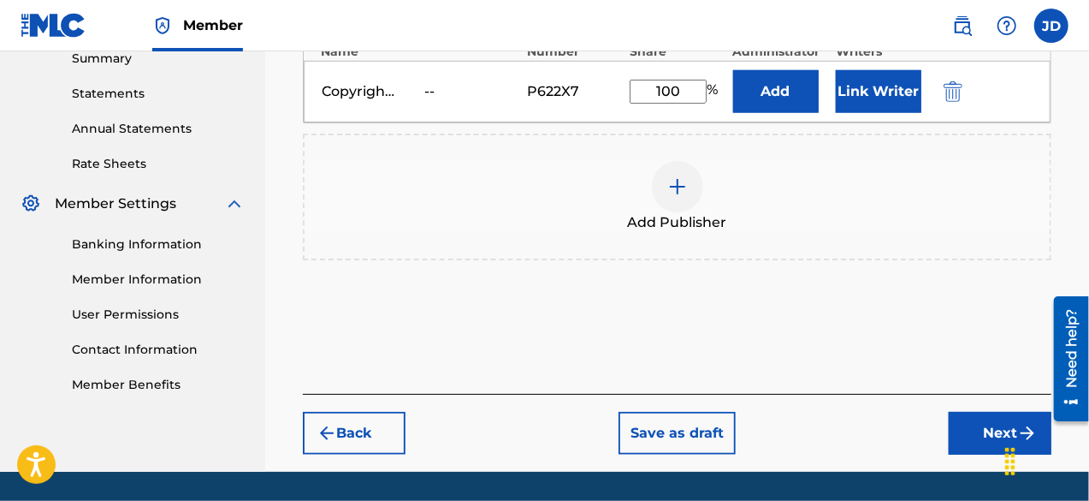
click at [1017, 423] on img "submit" at bounding box center [1027, 433] width 21 height 21
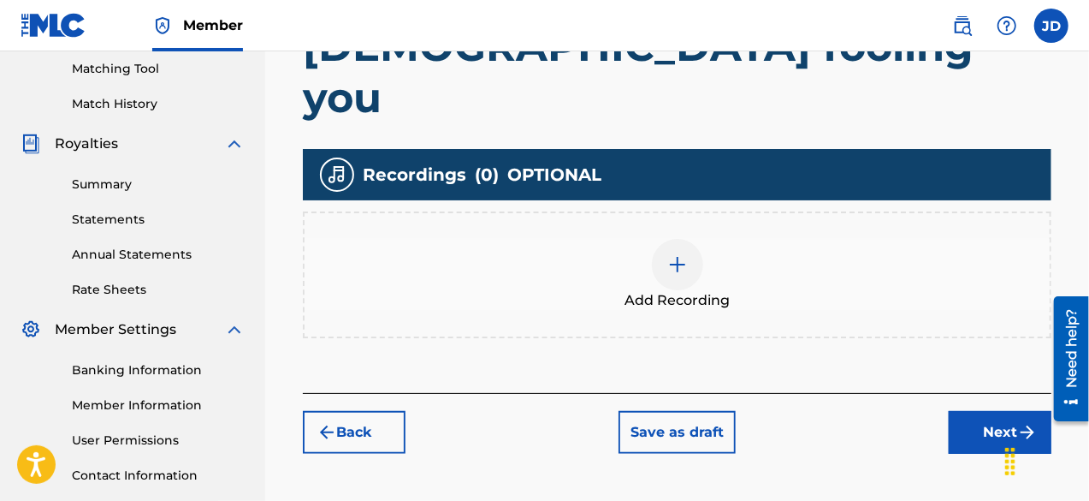
scroll to position [443, 0]
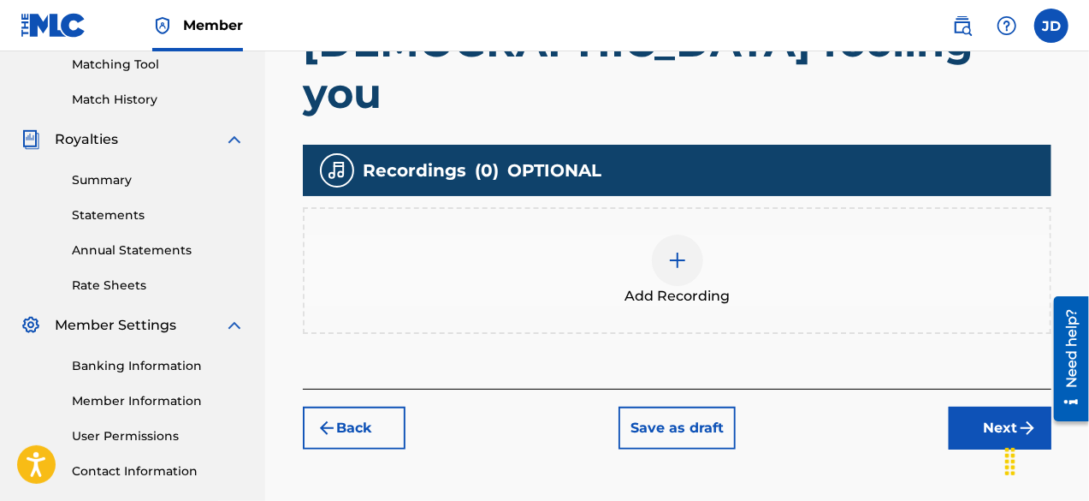
click at [999, 406] on button "Next" at bounding box center [1000, 427] width 103 height 43
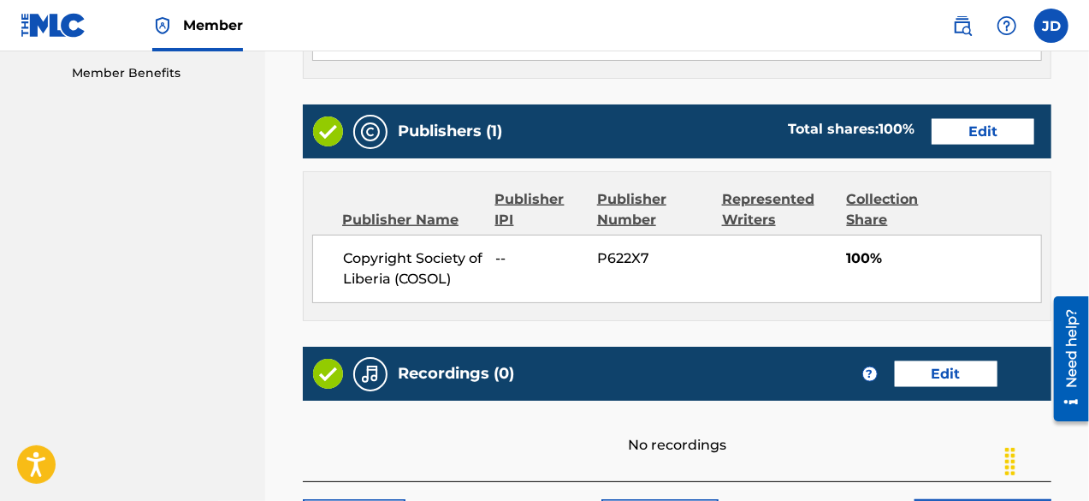
scroll to position [963, 0]
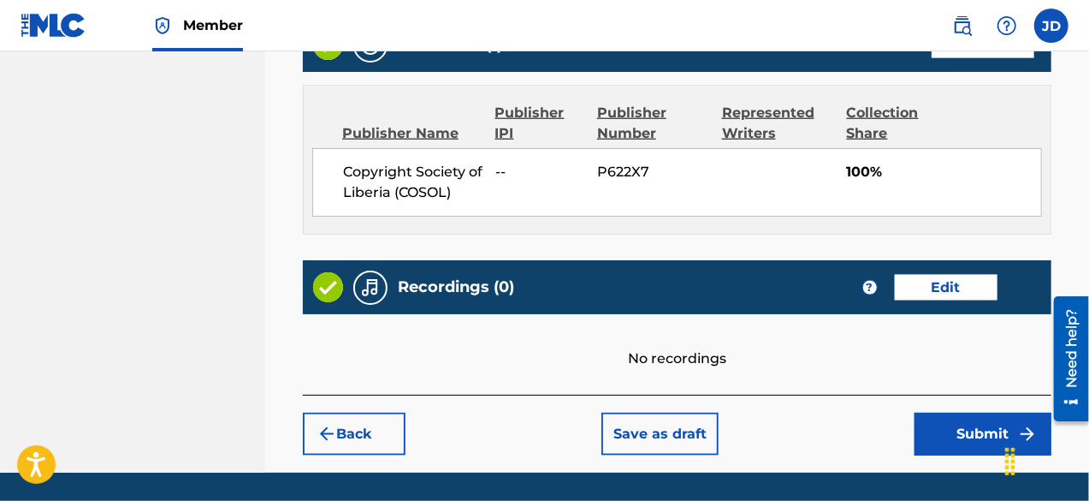
click at [980, 412] on button "Submit" at bounding box center [983, 433] width 137 height 43
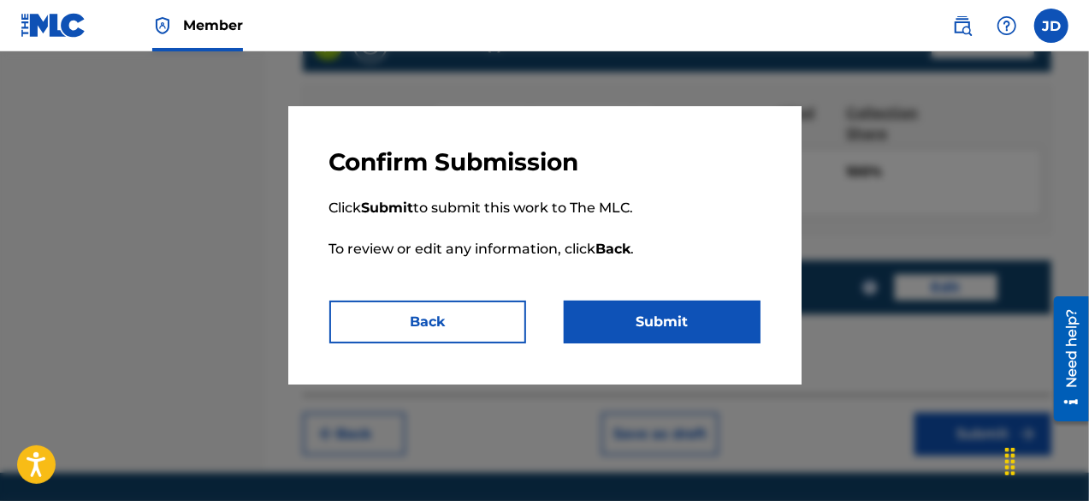
click at [711, 335] on button "Submit" at bounding box center [662, 321] width 197 height 43
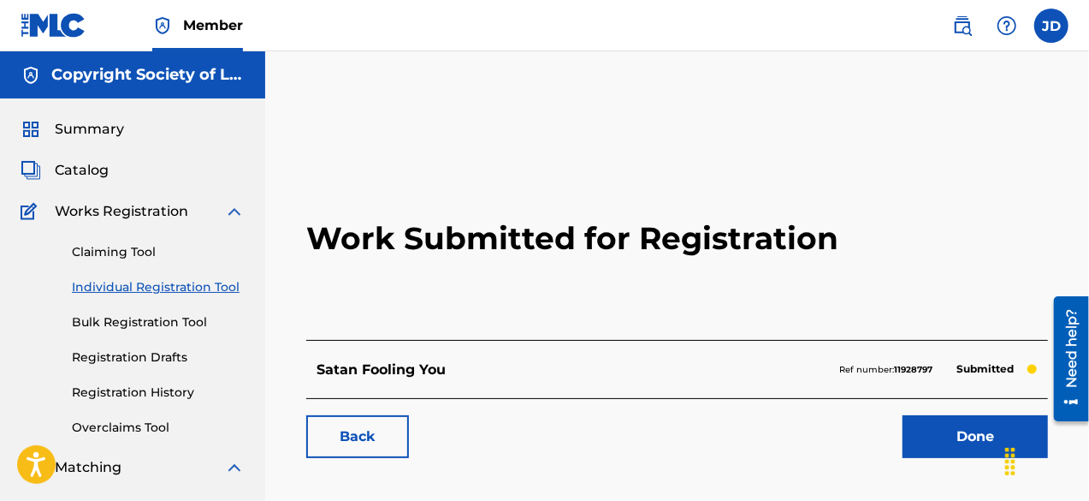
click at [941, 436] on link "Done" at bounding box center [975, 436] width 145 height 43
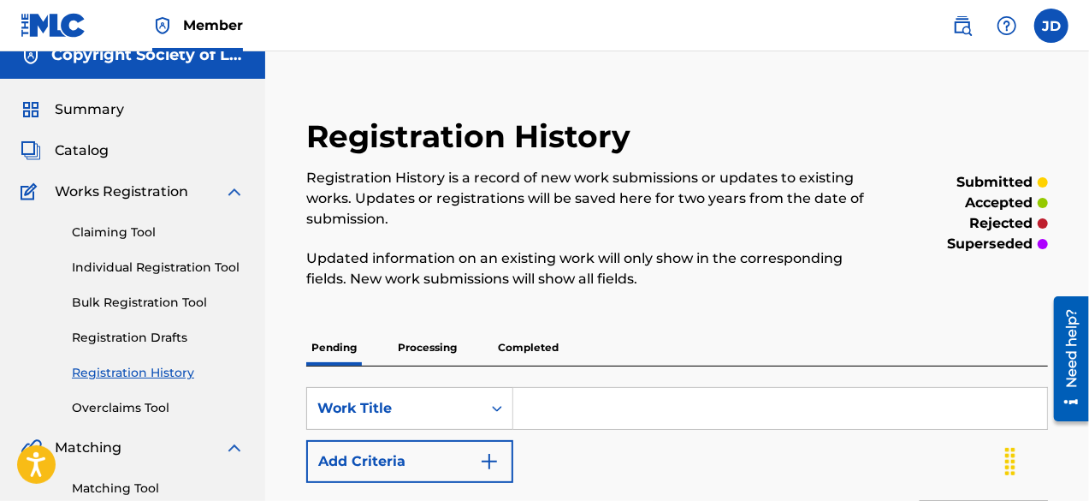
scroll to position [9, 0]
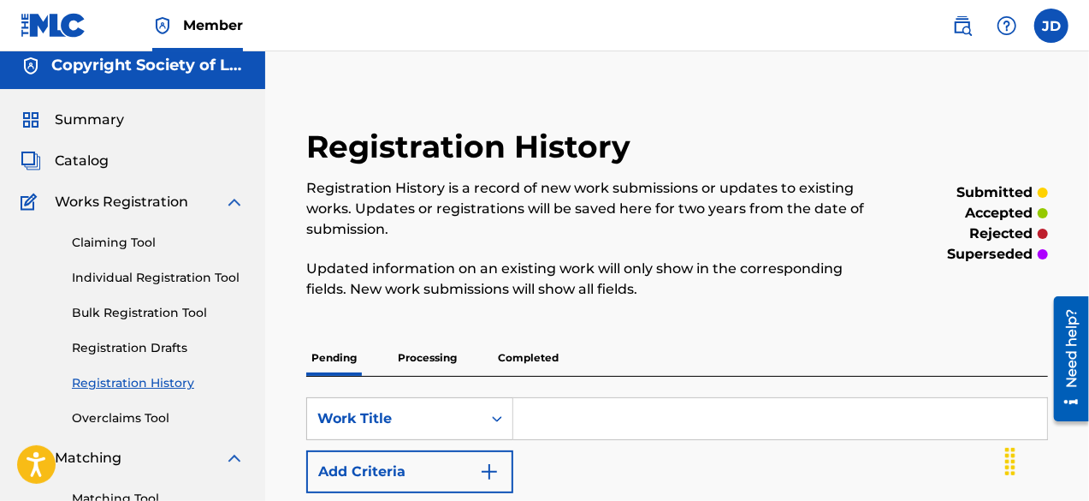
click at [162, 279] on link "Individual Registration Tool" at bounding box center [158, 278] width 173 height 18
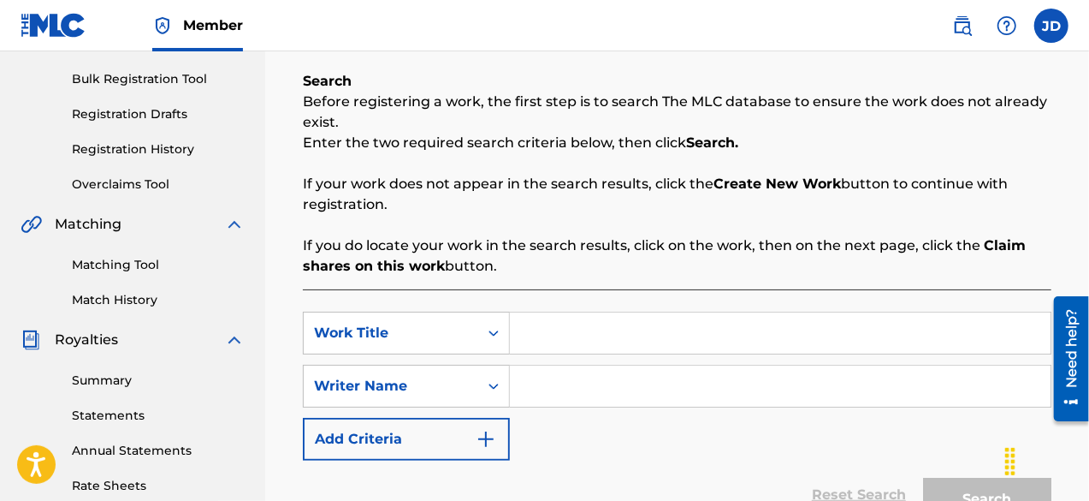
scroll to position [236, 0]
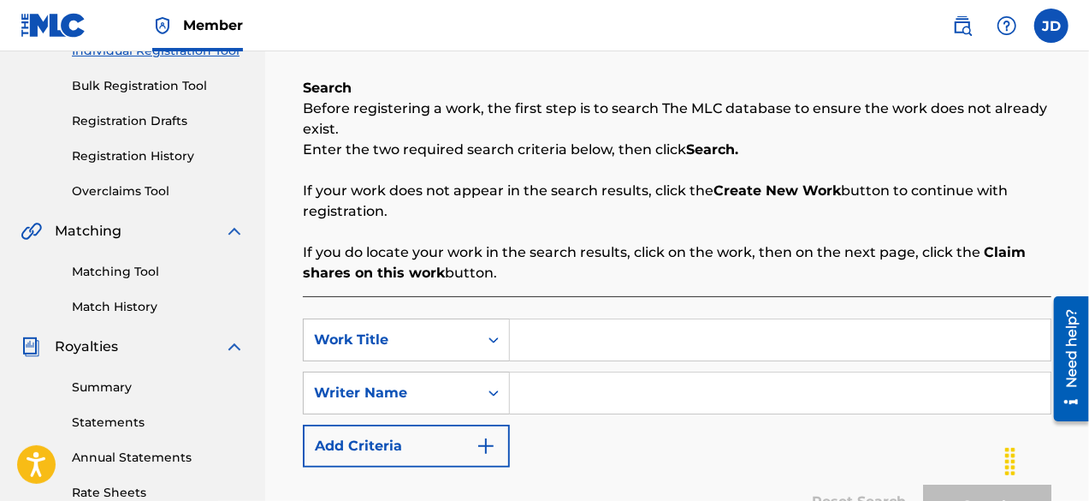
click at [671, 353] on input "Search Form" at bounding box center [780, 339] width 541 height 41
type input "Enemies of progress"
click at [631, 393] on input "Search Form" at bounding box center [780, 392] width 541 height 41
paste input "[PERSON_NAME]"
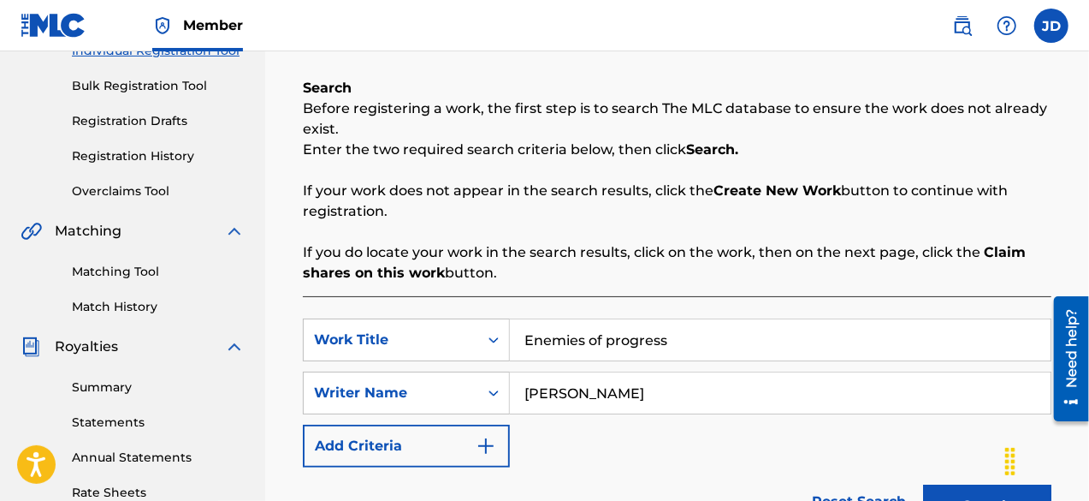
type input "[PERSON_NAME]"
click at [974, 489] on button "Search" at bounding box center [987, 505] width 128 height 43
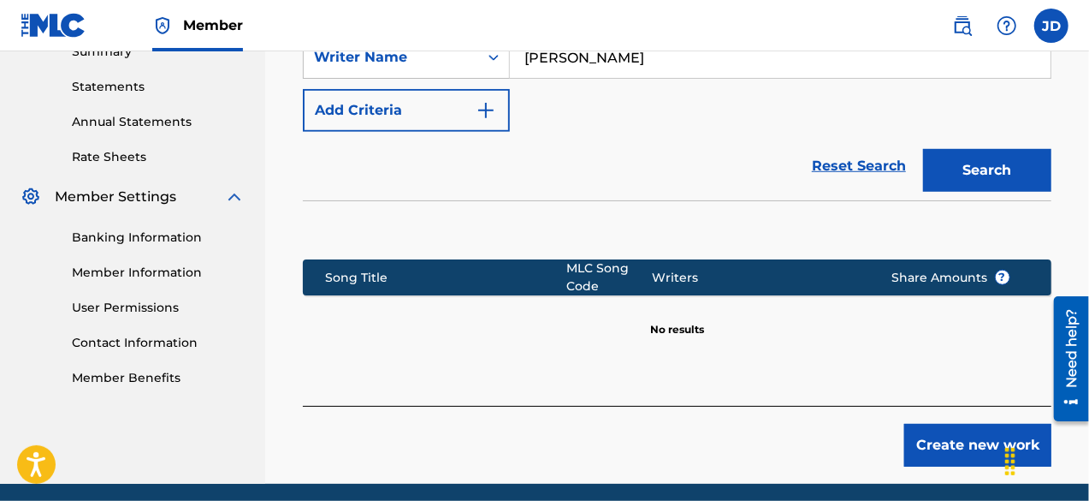
scroll to position [584, 0]
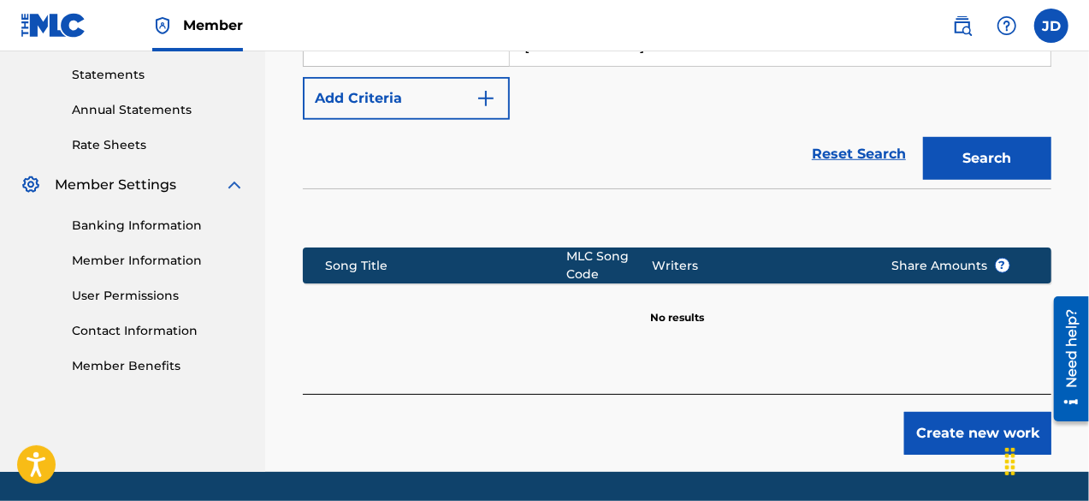
click at [960, 429] on button "Create new work" at bounding box center [977, 433] width 147 height 43
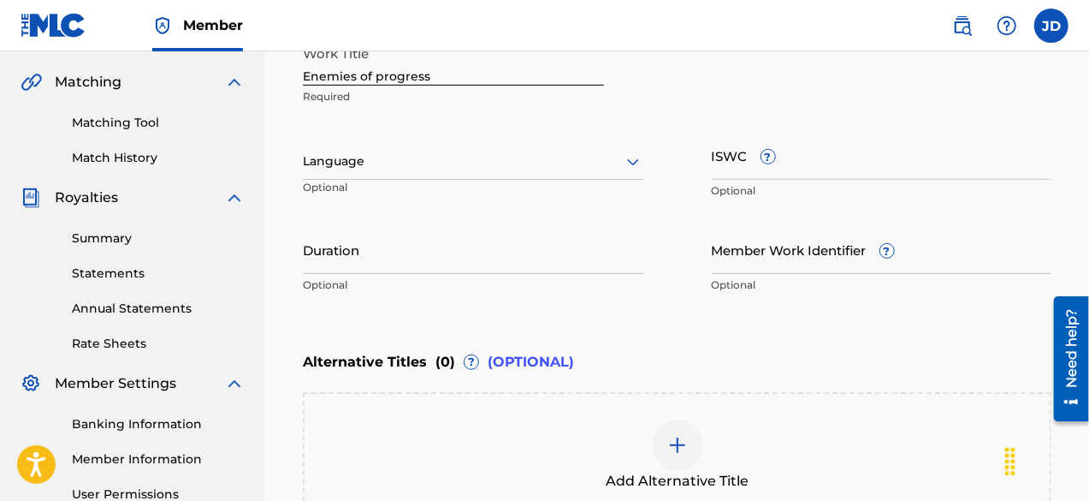
scroll to position [373, 0]
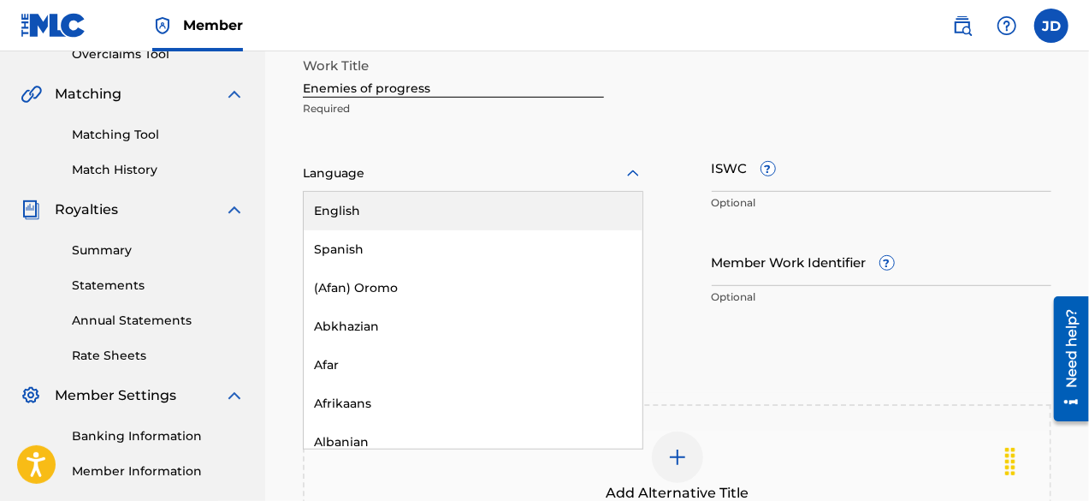
click at [585, 172] on div at bounding box center [473, 173] width 341 height 21
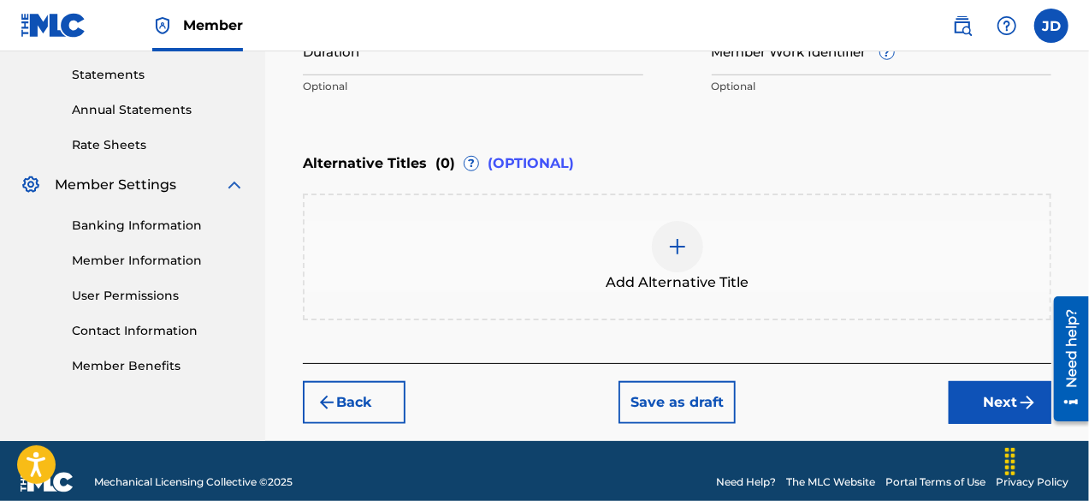
scroll to position [604, 0]
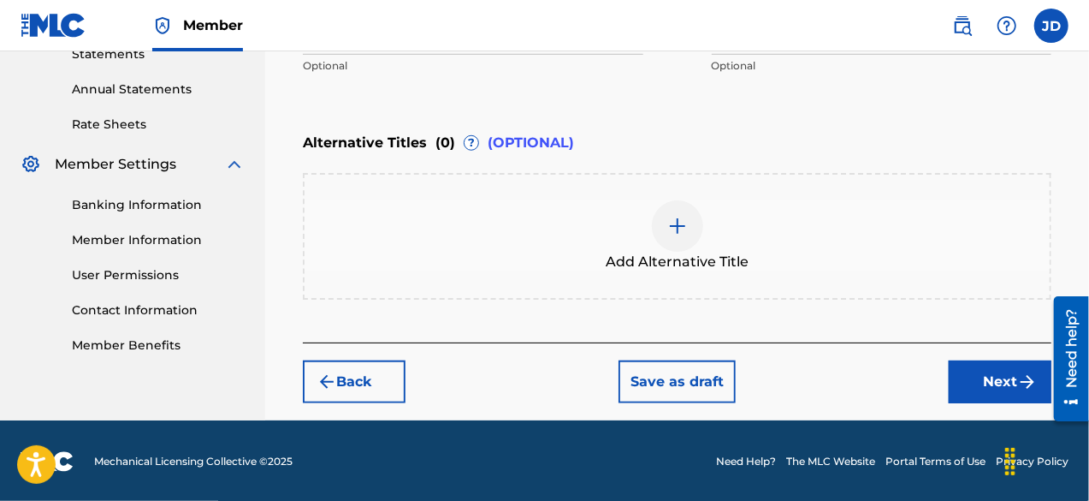
click at [991, 372] on button "Next" at bounding box center [1000, 381] width 103 height 43
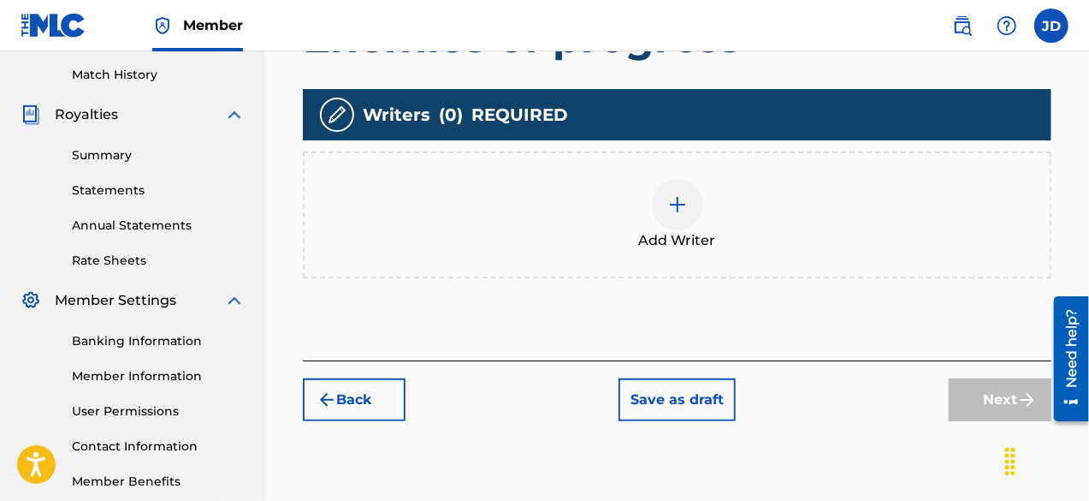
scroll to position [476, 0]
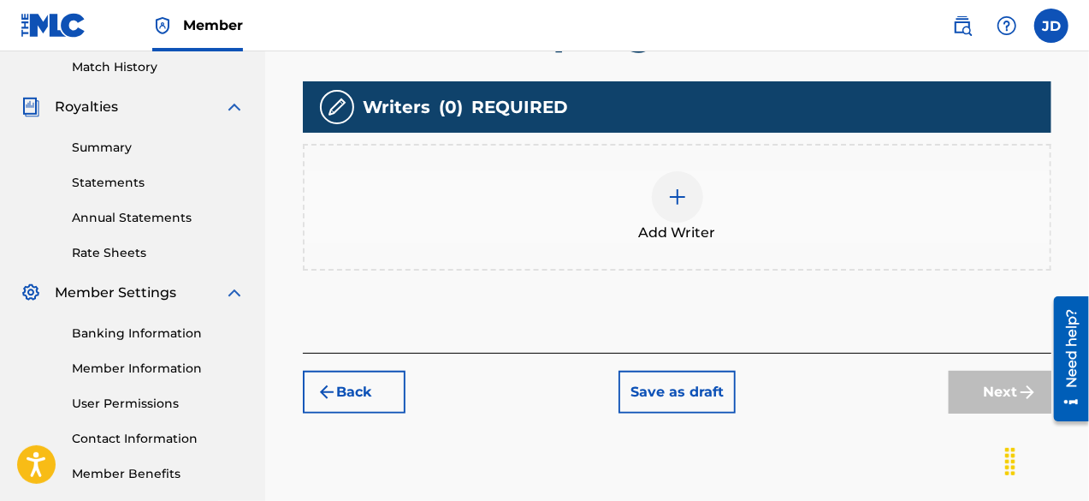
click at [664, 201] on div at bounding box center [677, 196] width 51 height 51
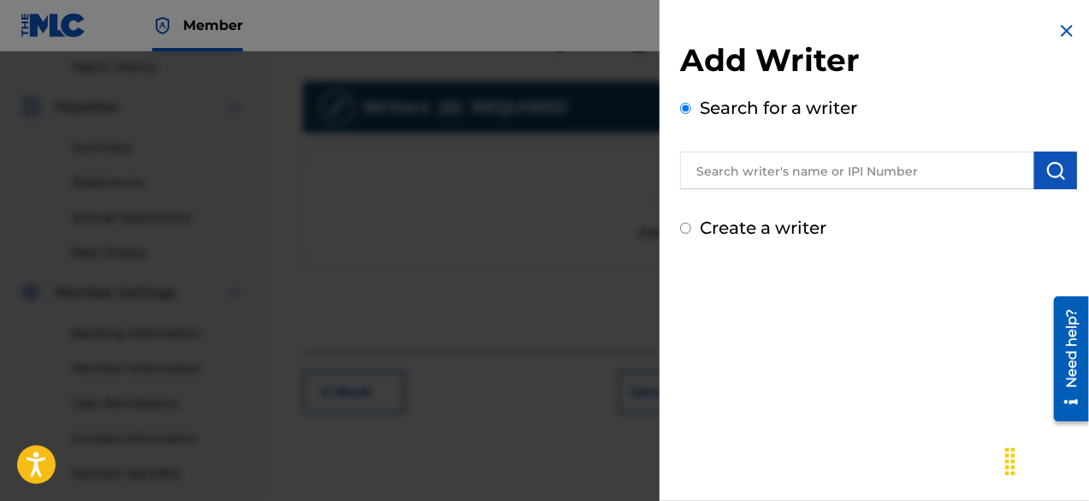
click at [720, 229] on label "Create a writer" at bounding box center [763, 227] width 127 height 21
radio input "true"
click at [691, 229] on input "Create a writer" at bounding box center [685, 227] width 11 height 11
radio input "false"
radio input "true"
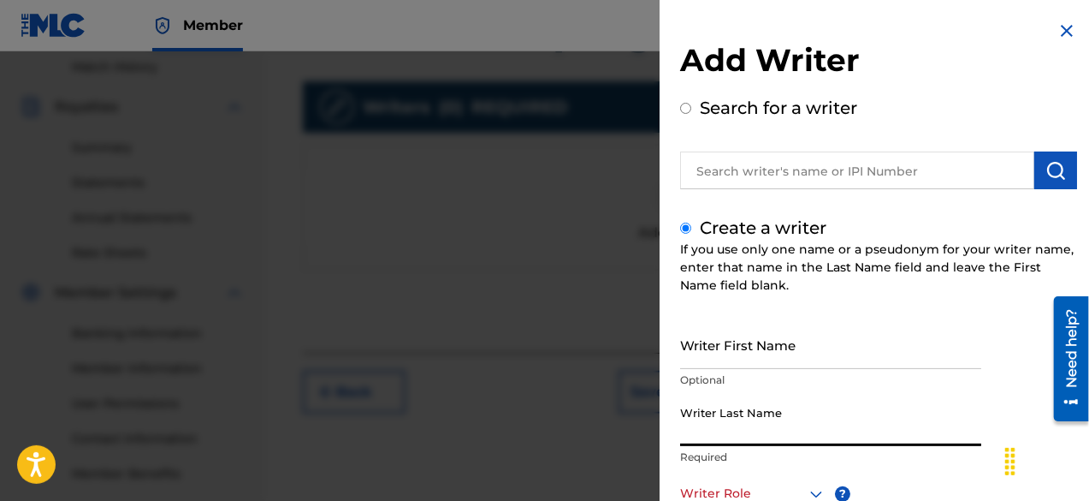
click at [735, 411] on input "Writer Last Name" at bounding box center [830, 421] width 301 height 49
paste input "[PERSON_NAME]"
type input "[PERSON_NAME]"
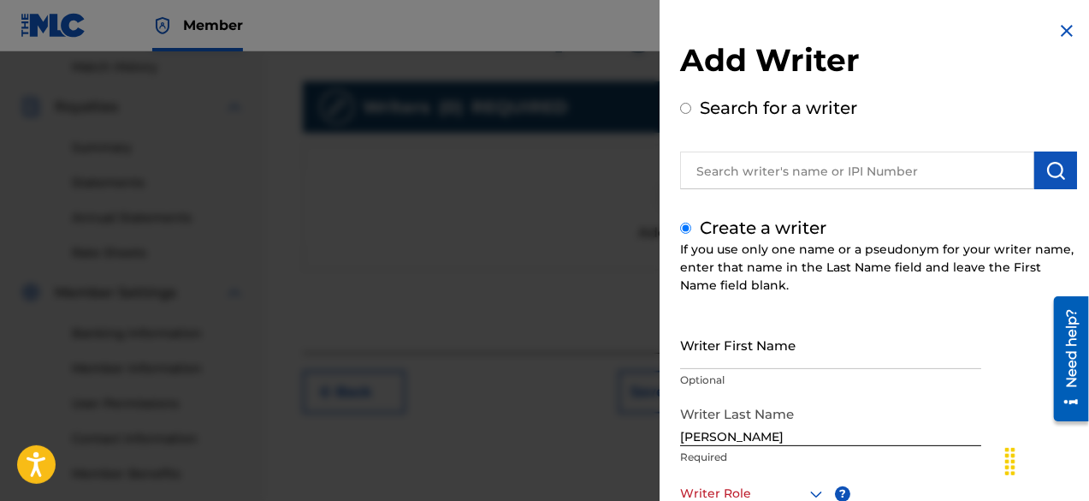
click at [881, 314] on div "Create a writer If you use only one name or a pseudonym for your writer name, e…" at bounding box center [878, 455] width 397 height 480
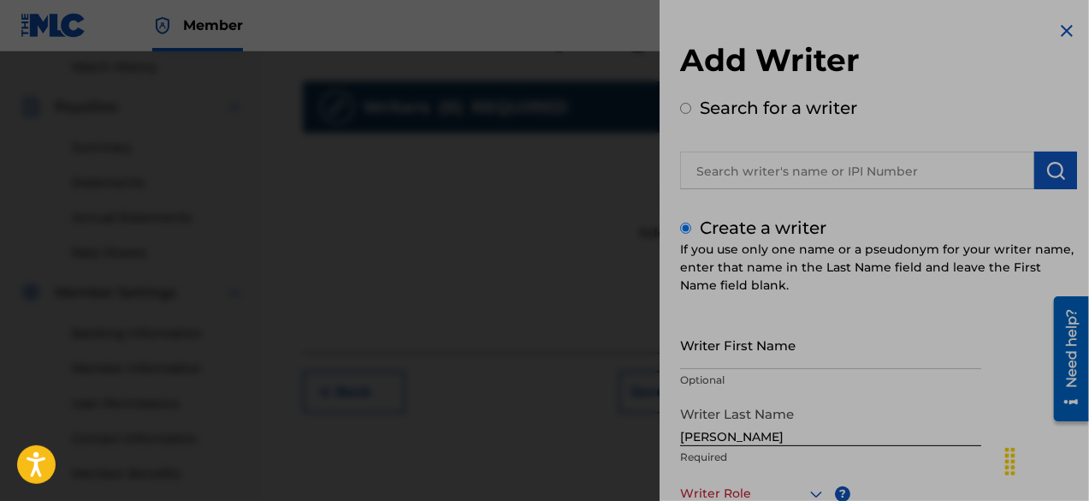
click at [1065, 33] on img at bounding box center [1067, 31] width 21 height 21
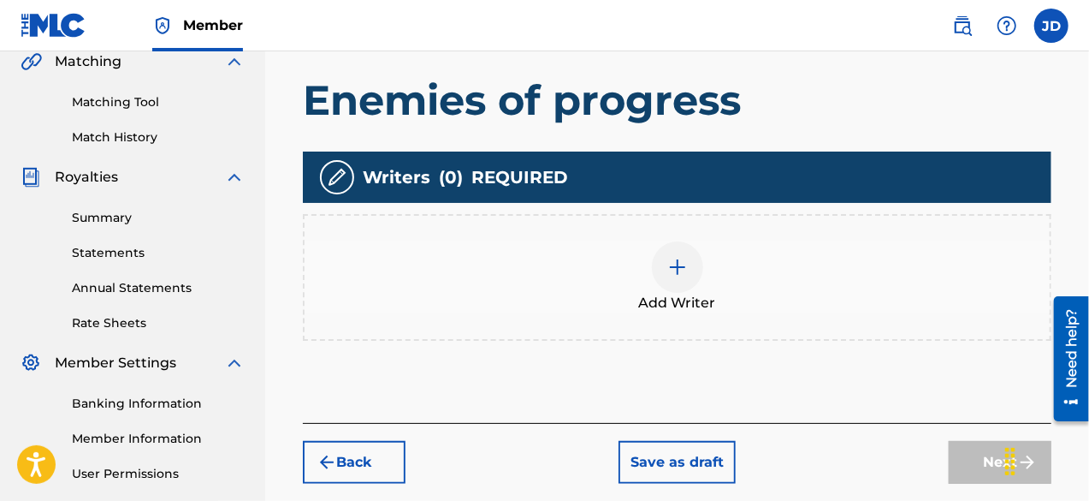
scroll to position [371, 0]
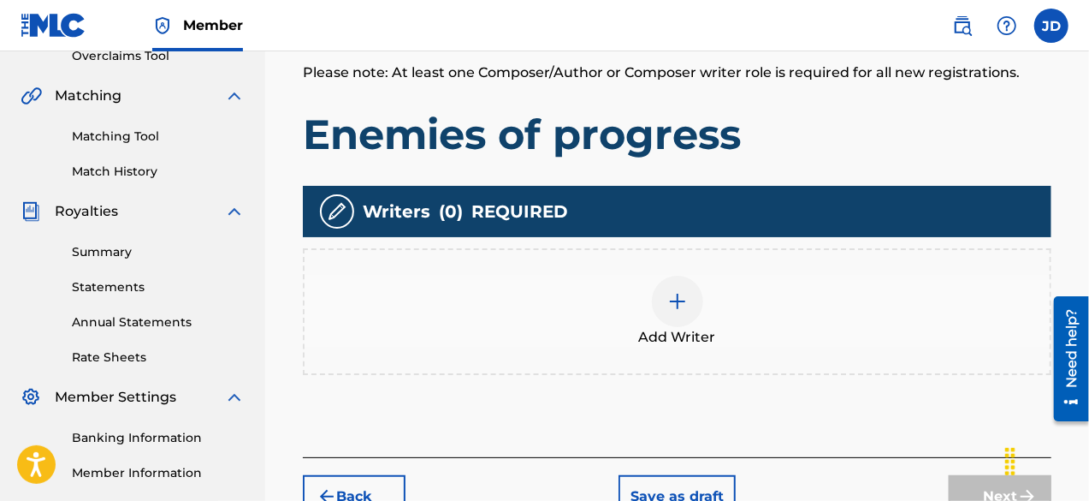
click at [690, 305] on div at bounding box center [677, 300] width 51 height 51
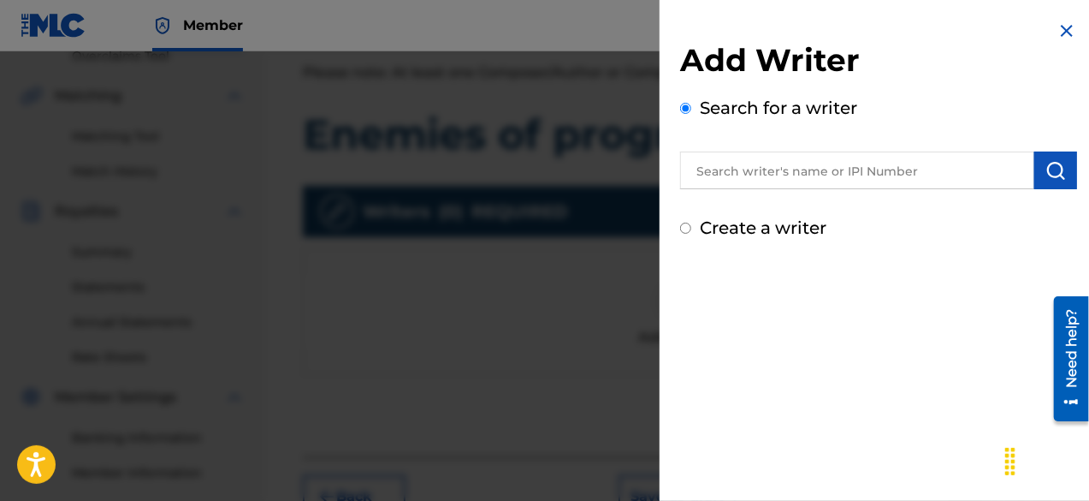
click at [809, 218] on label "Create a writer" at bounding box center [763, 227] width 127 height 21
radio input "true"
click at [691, 222] on input "Create a writer" at bounding box center [685, 227] width 11 height 11
radio input "false"
radio input "true"
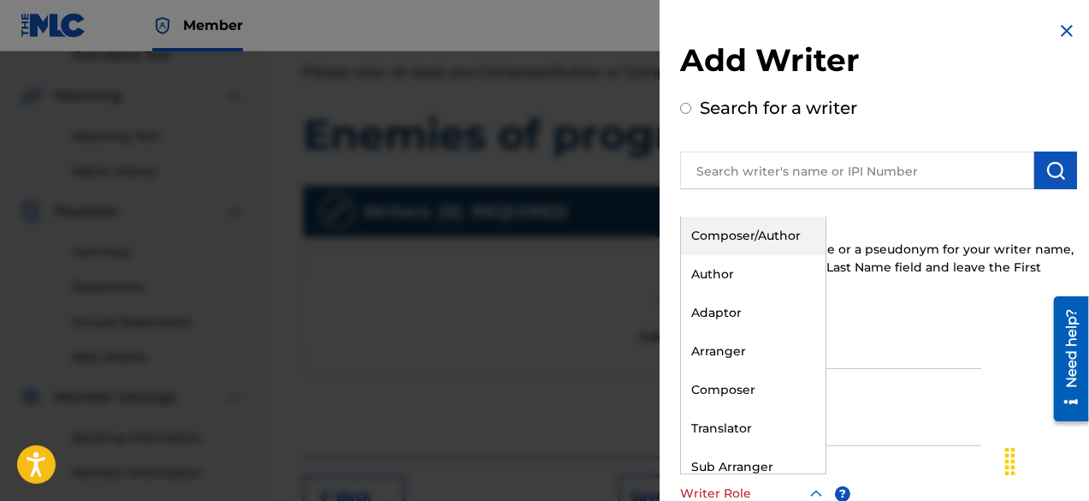
click at [778, 482] on div "Writer Role" at bounding box center [753, 493] width 146 height 39
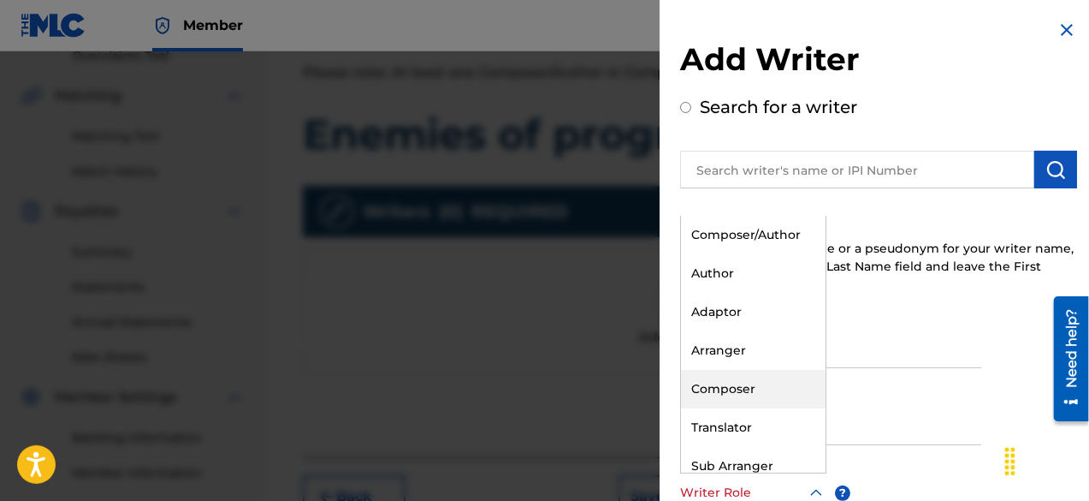
click at [762, 398] on div "Composer" at bounding box center [753, 389] width 145 height 39
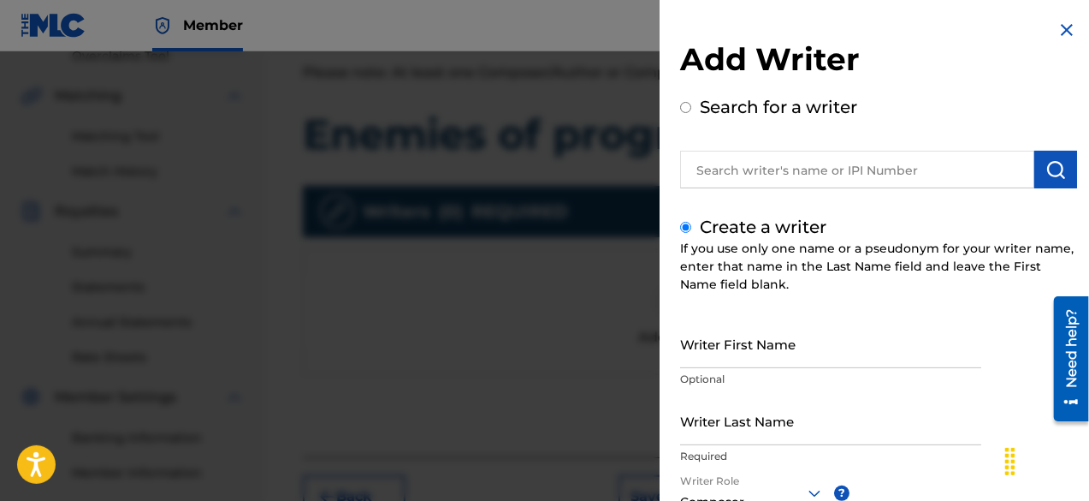
click at [745, 423] on input "Writer Last Name" at bounding box center [830, 420] width 301 height 49
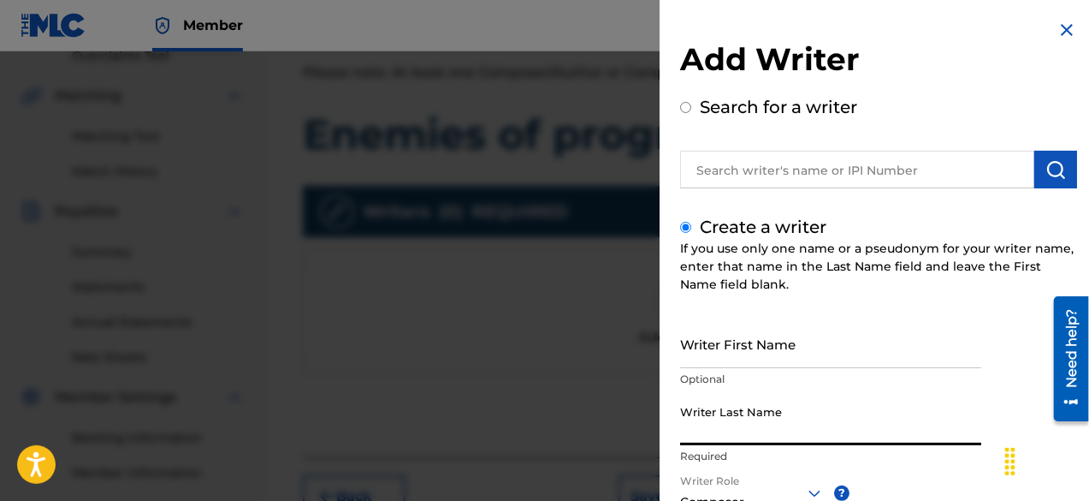
paste input "[PERSON_NAME]"
type input "[PERSON_NAME]"
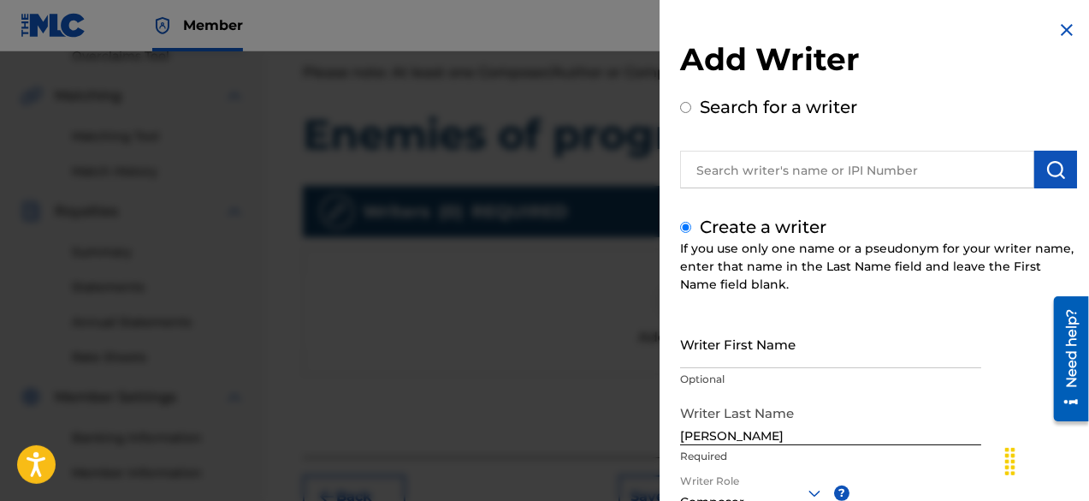
scroll to position [241, 0]
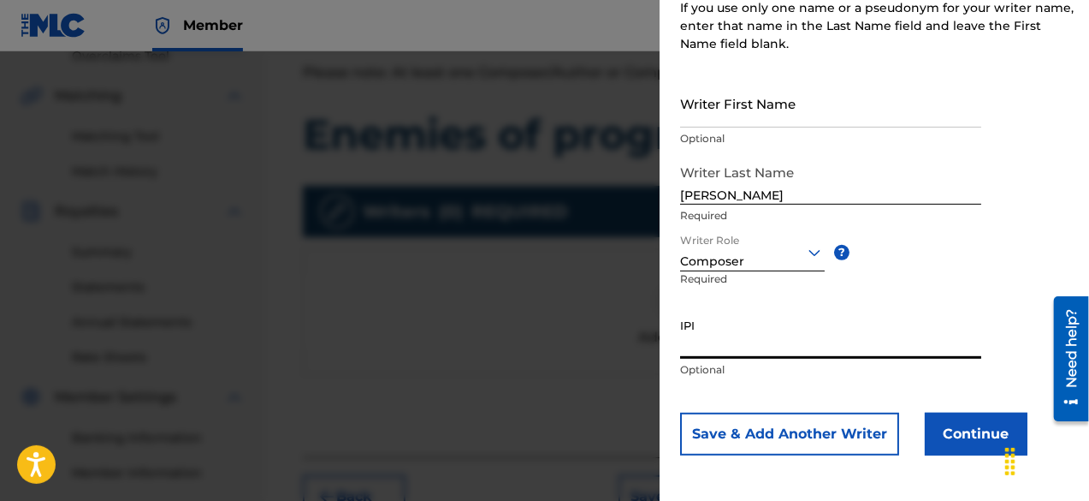
click at [962, 432] on button "Continue" at bounding box center [976, 433] width 103 height 43
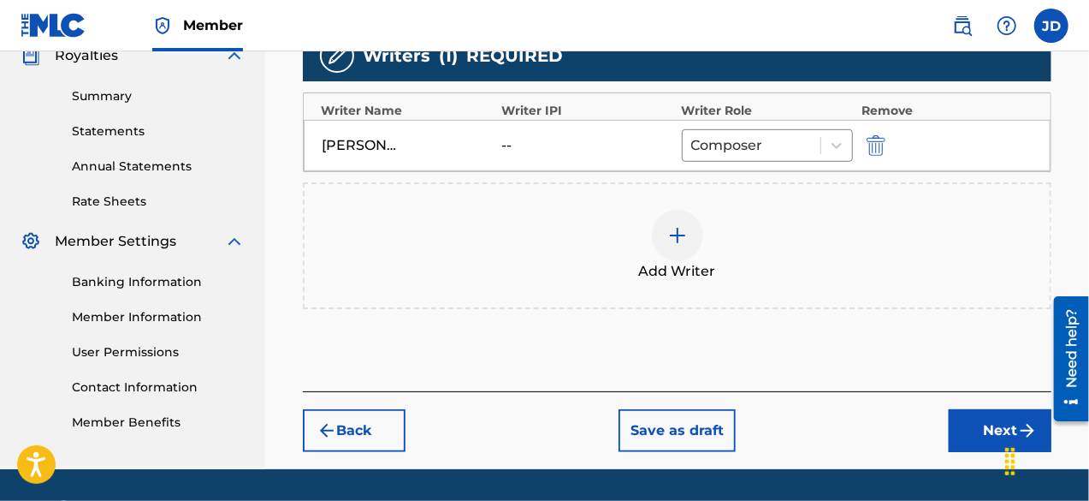
scroll to position [576, 0]
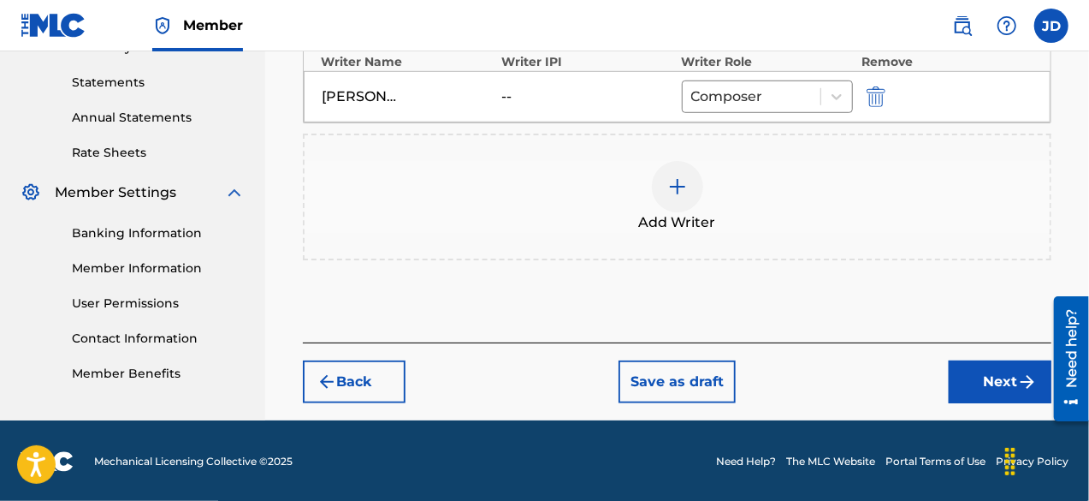
click at [1010, 368] on button "Next" at bounding box center [1000, 381] width 103 height 43
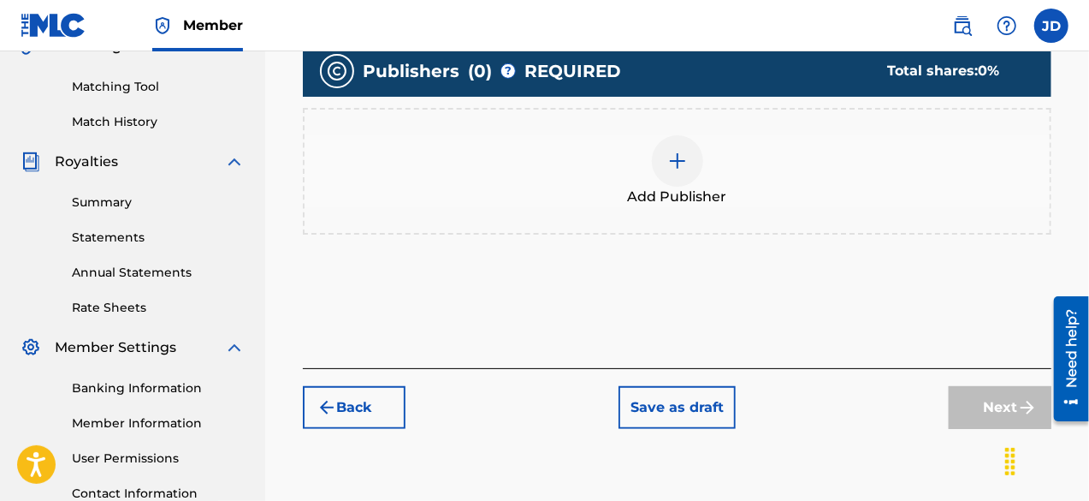
scroll to position [424, 0]
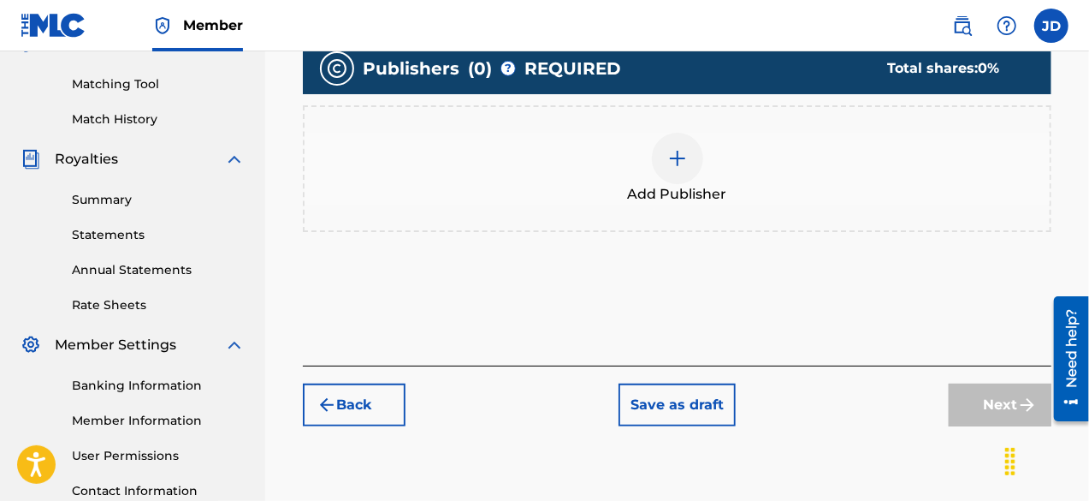
click at [661, 154] on div at bounding box center [677, 158] width 51 height 51
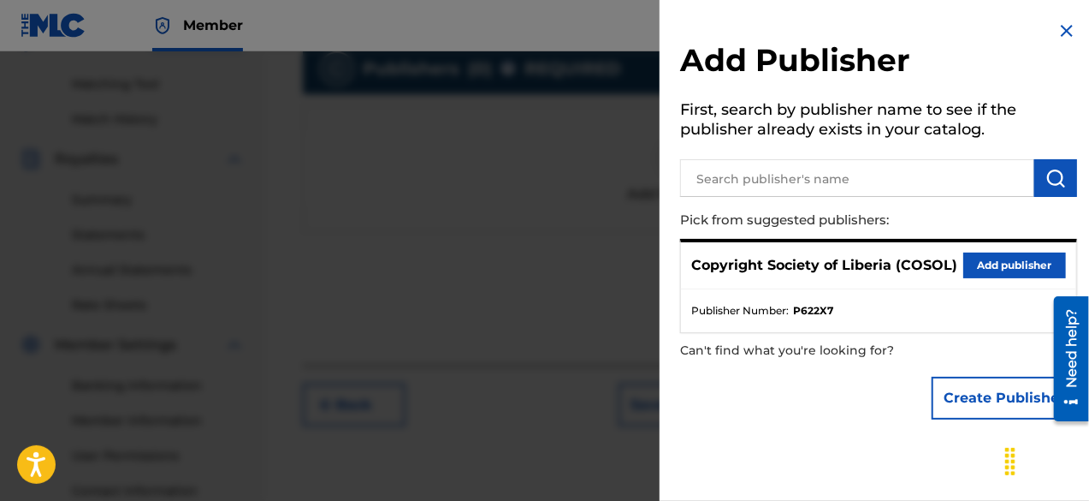
click at [1002, 259] on button "Add publisher" at bounding box center [1014, 265] width 103 height 26
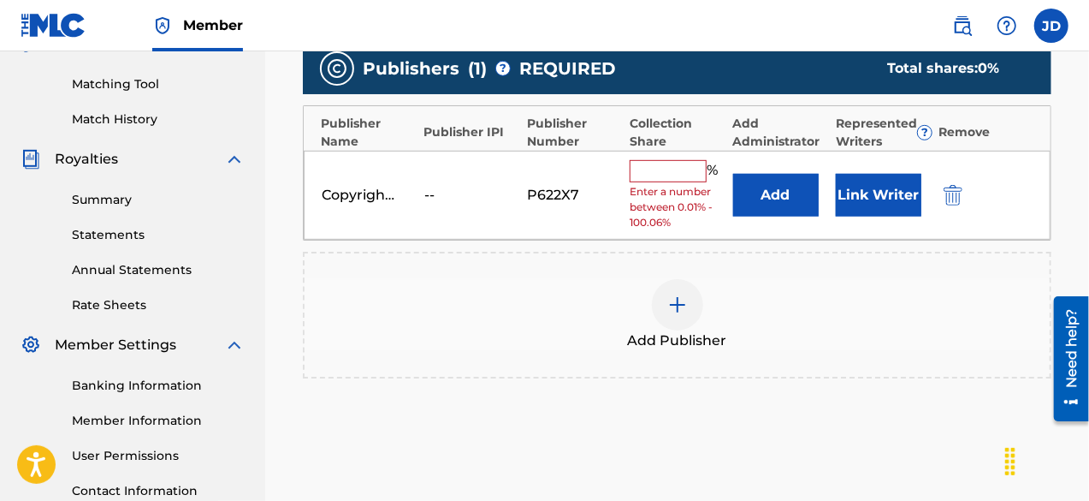
click at [681, 174] on input "text" at bounding box center [668, 171] width 77 height 22
type input "100"
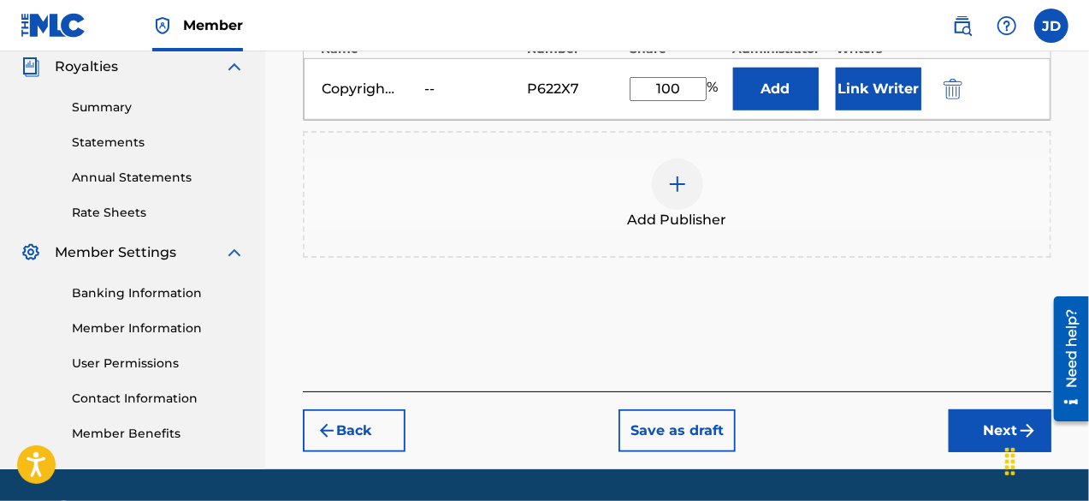
scroll to position [530, 0]
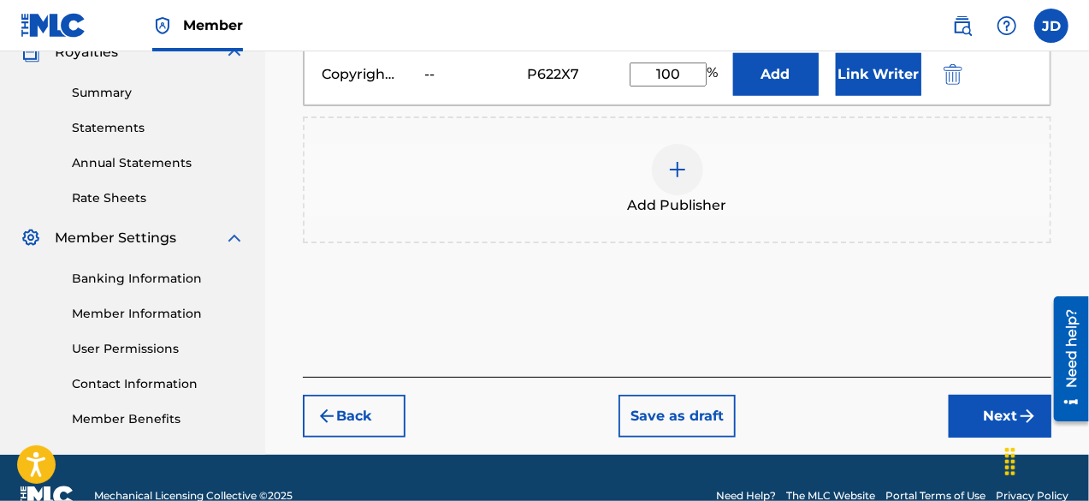
click at [986, 412] on button "Next" at bounding box center [1000, 415] width 103 height 43
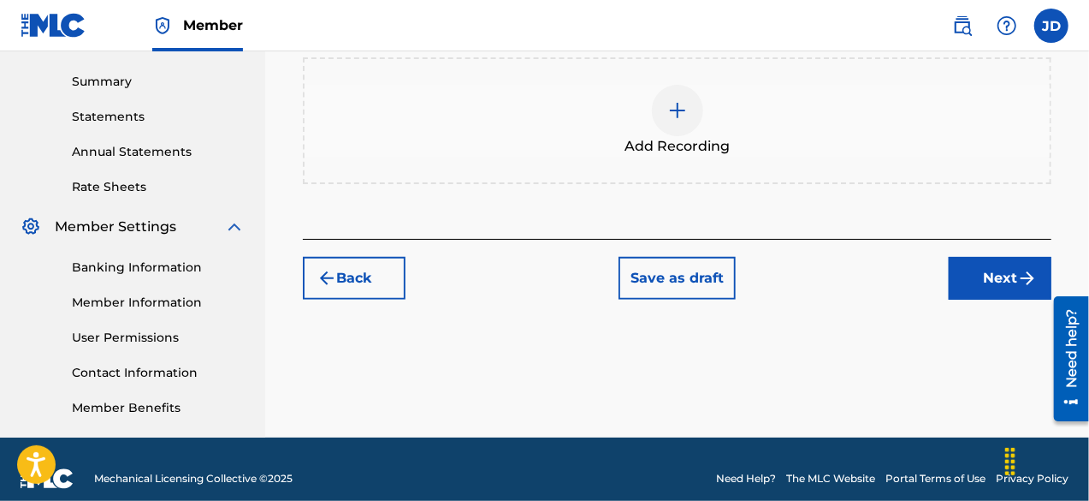
scroll to position [560, 0]
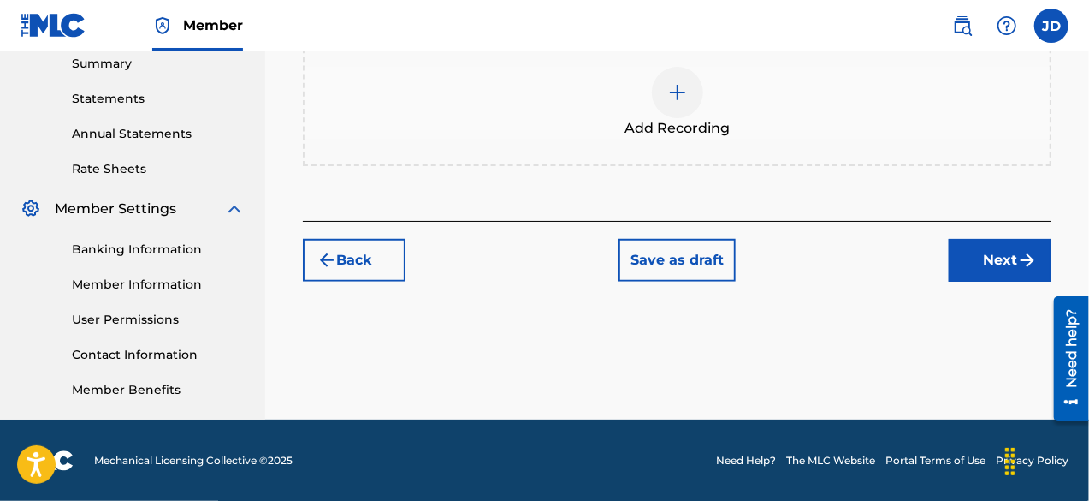
click at [996, 273] on button "Next" at bounding box center [1000, 260] width 103 height 43
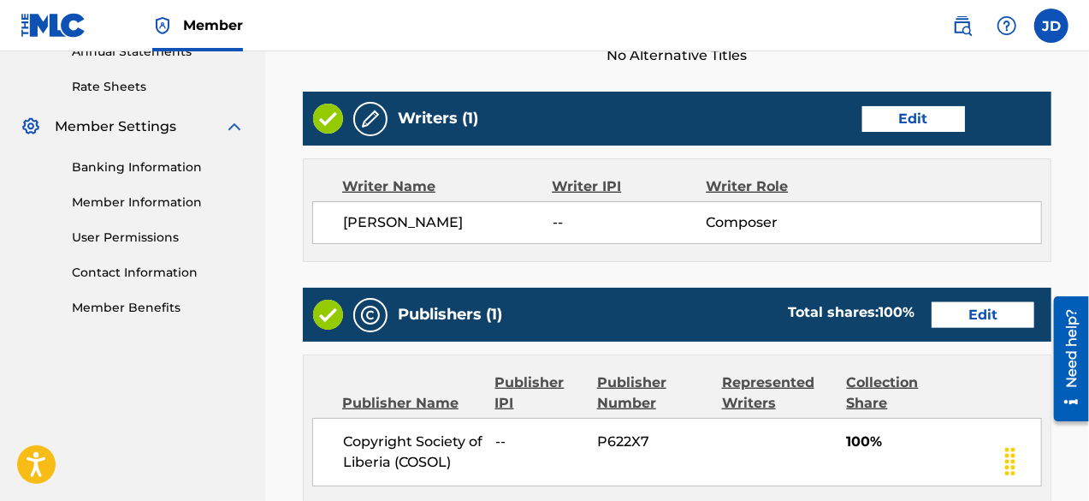
scroll to position [963, 0]
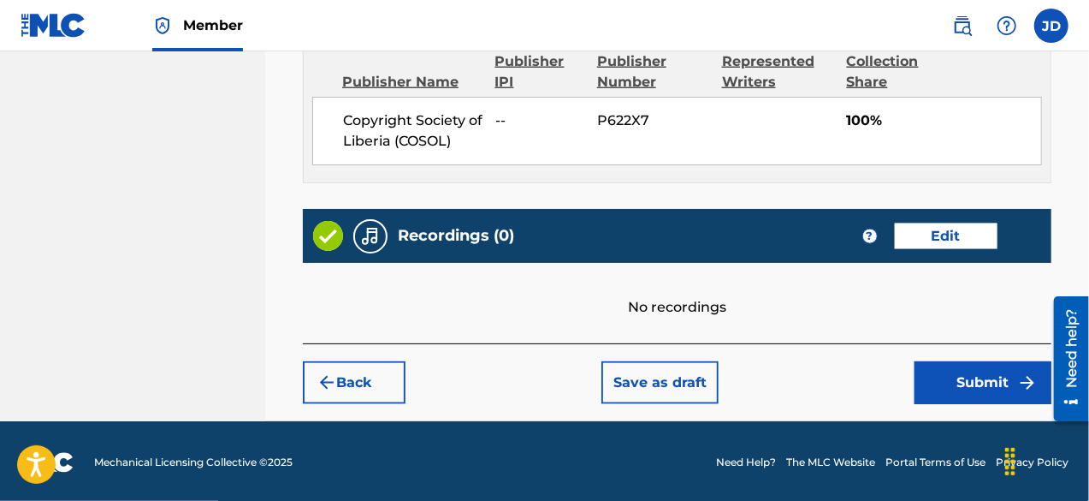
click at [983, 389] on button "Submit" at bounding box center [983, 382] width 137 height 43
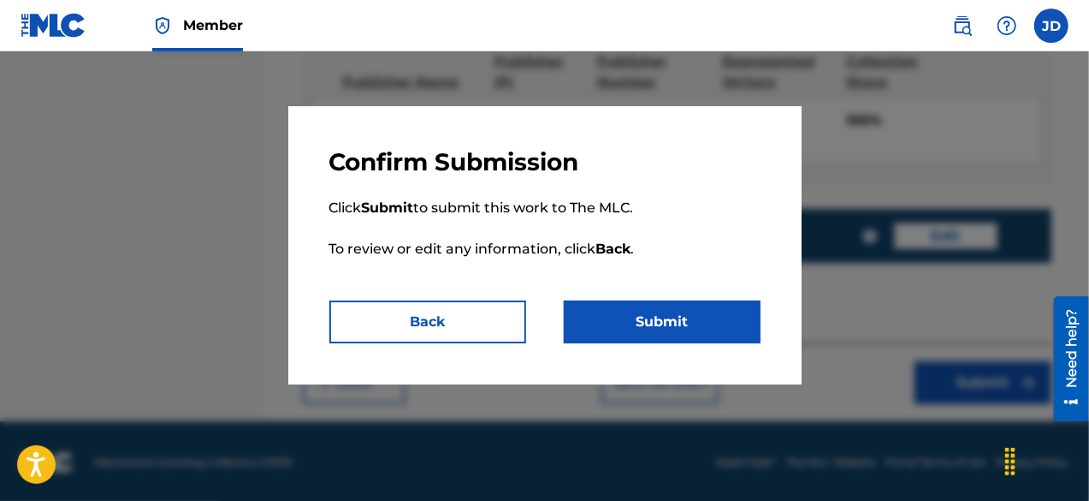
click at [683, 325] on button "Submit" at bounding box center [662, 321] width 197 height 43
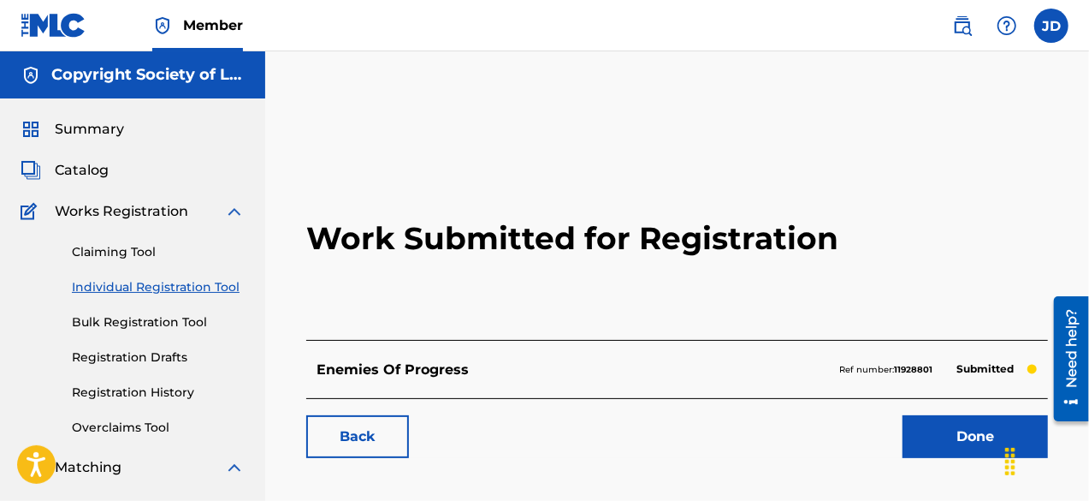
click at [961, 435] on link "Done" at bounding box center [975, 436] width 145 height 43
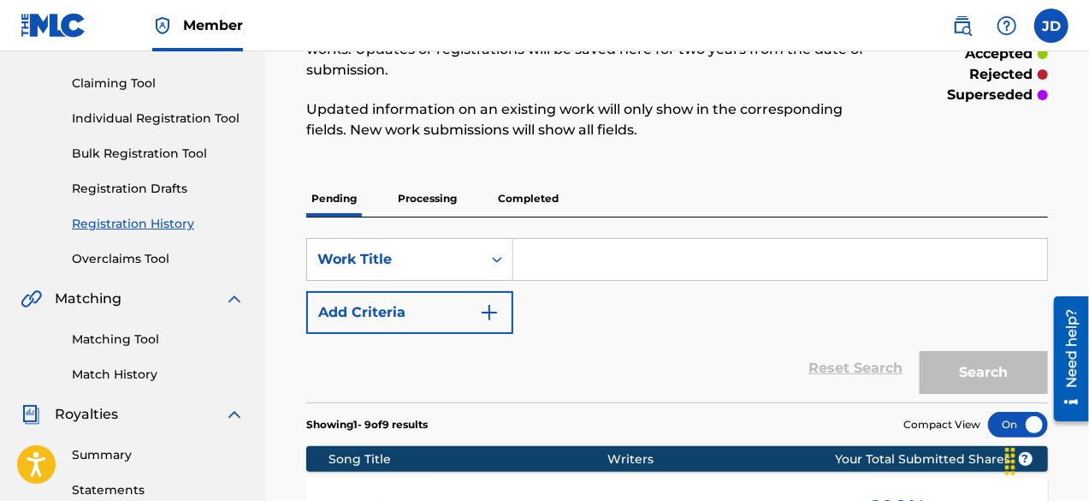
scroll to position [166, 0]
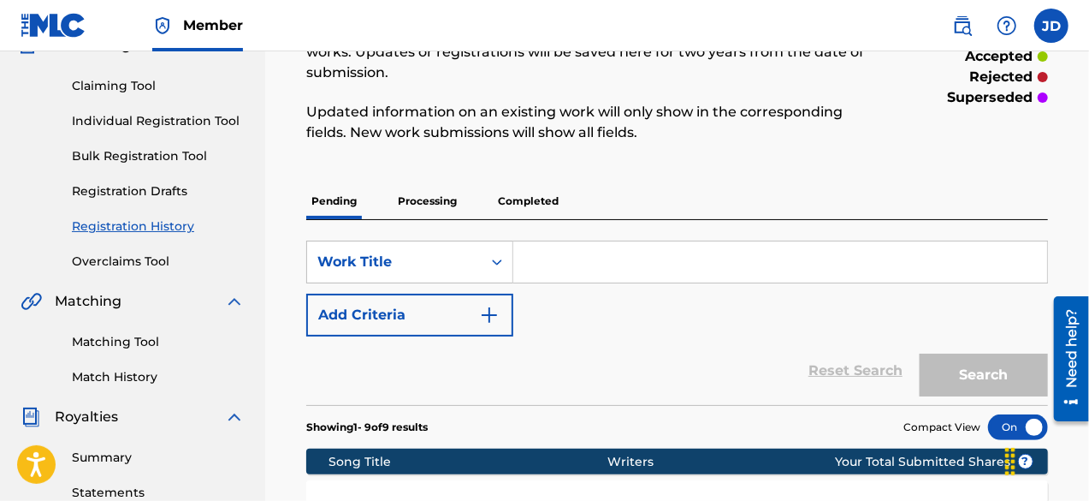
click at [157, 116] on link "Individual Registration Tool" at bounding box center [158, 121] width 173 height 18
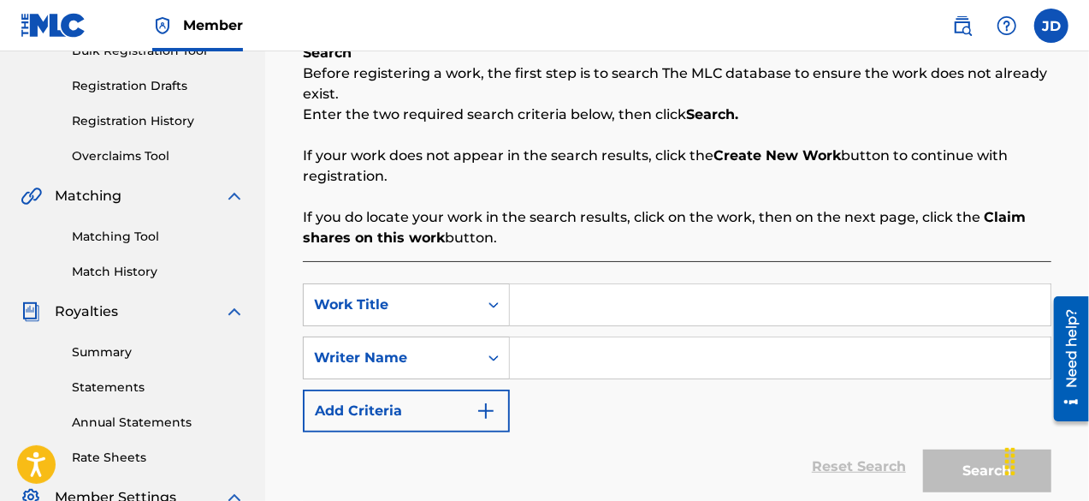
scroll to position [283, 0]
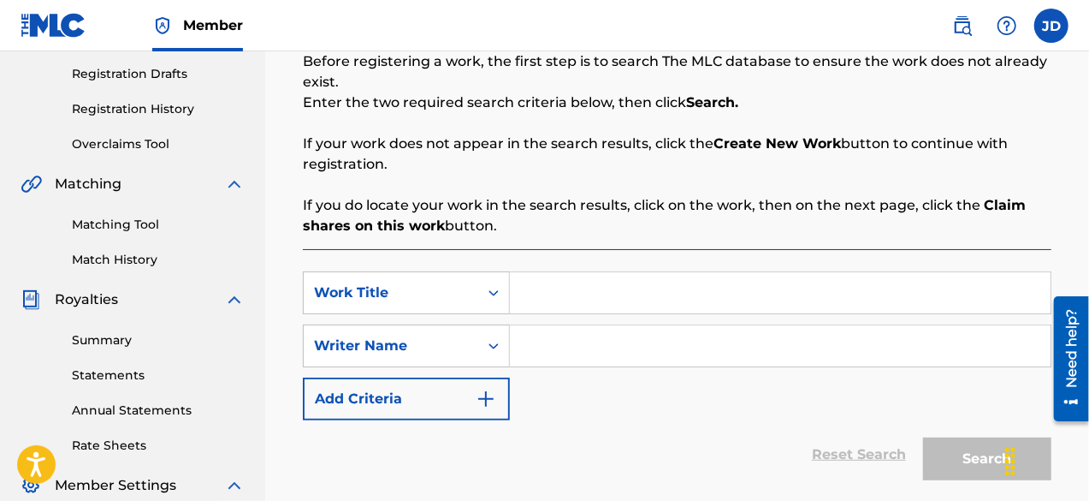
click at [584, 296] on input "Search Form" at bounding box center [780, 292] width 541 height 41
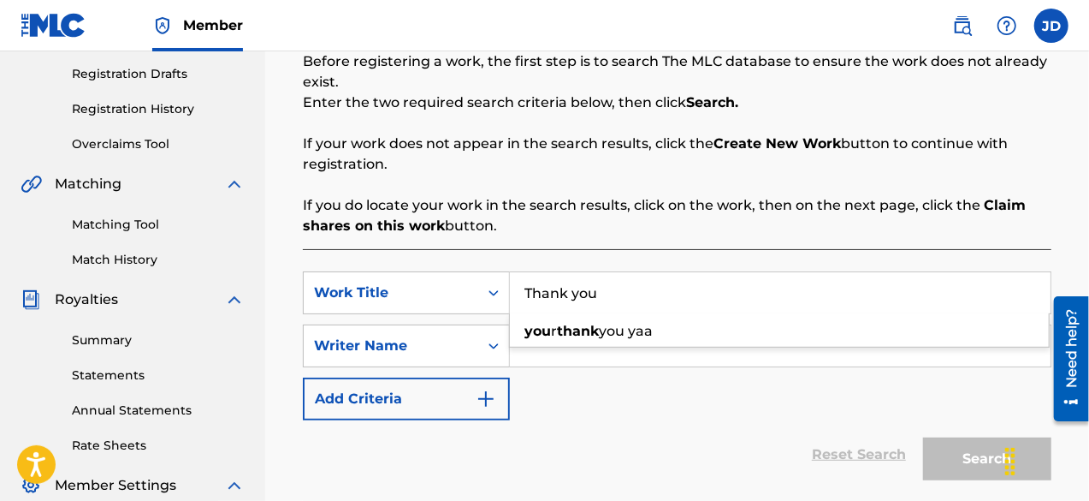
type input "Thank you"
click at [649, 348] on input "Search Form" at bounding box center [780, 345] width 541 height 41
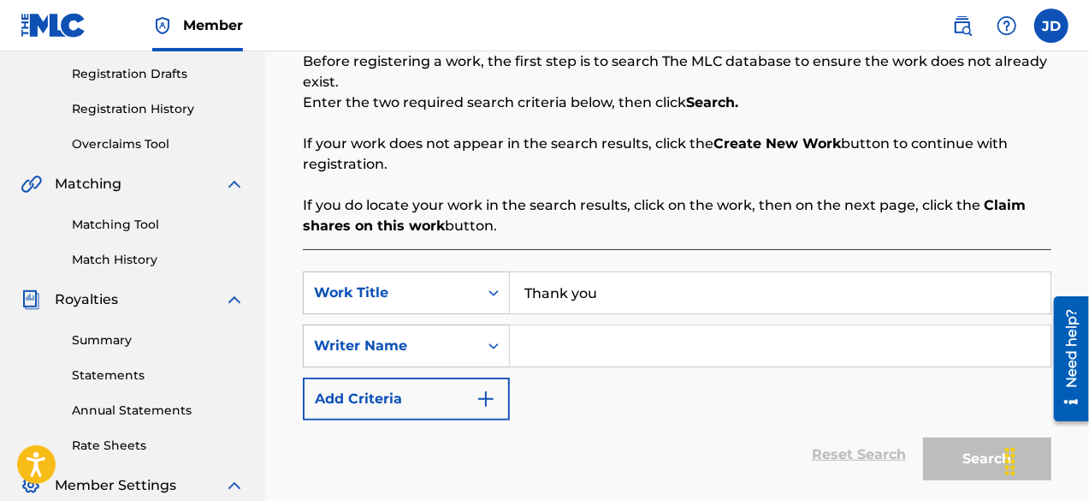
paste input "[PERSON_NAME]"
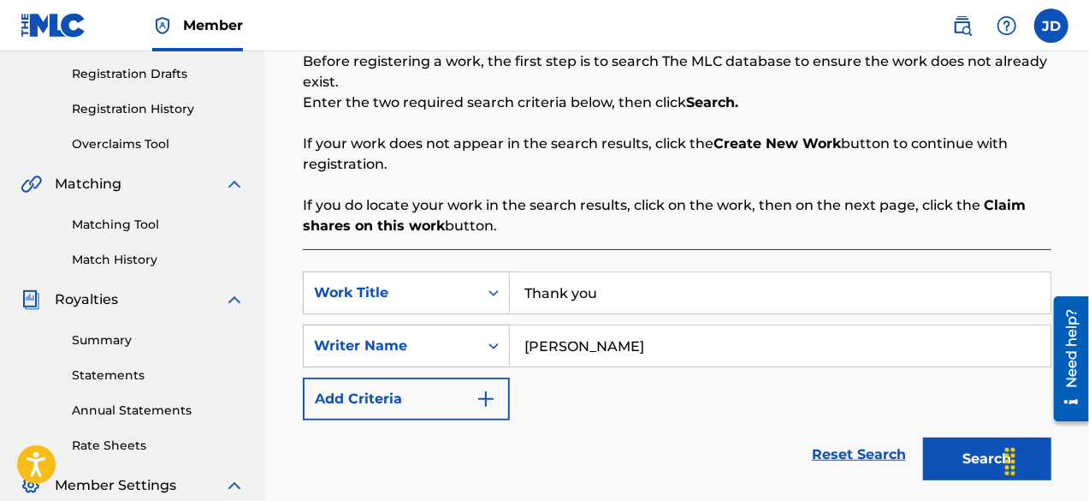
type input "[PERSON_NAME]"
click at [989, 452] on button "Search" at bounding box center [987, 458] width 128 height 43
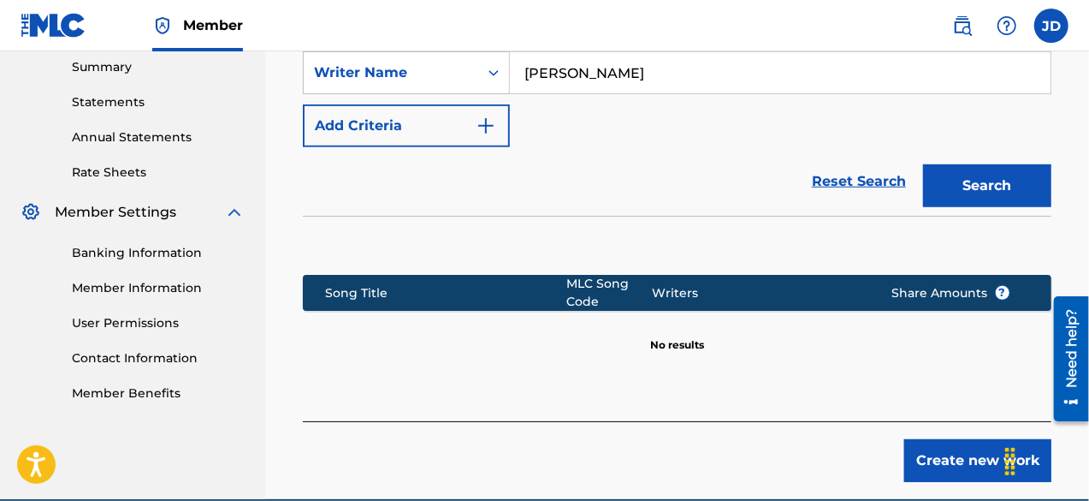
scroll to position [568, 0]
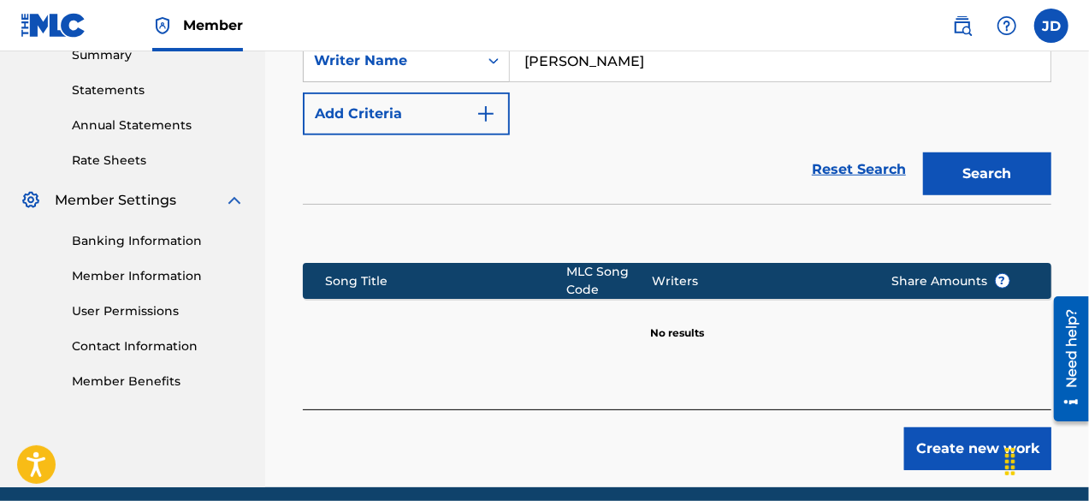
click at [950, 457] on button "Create new work" at bounding box center [977, 448] width 147 height 43
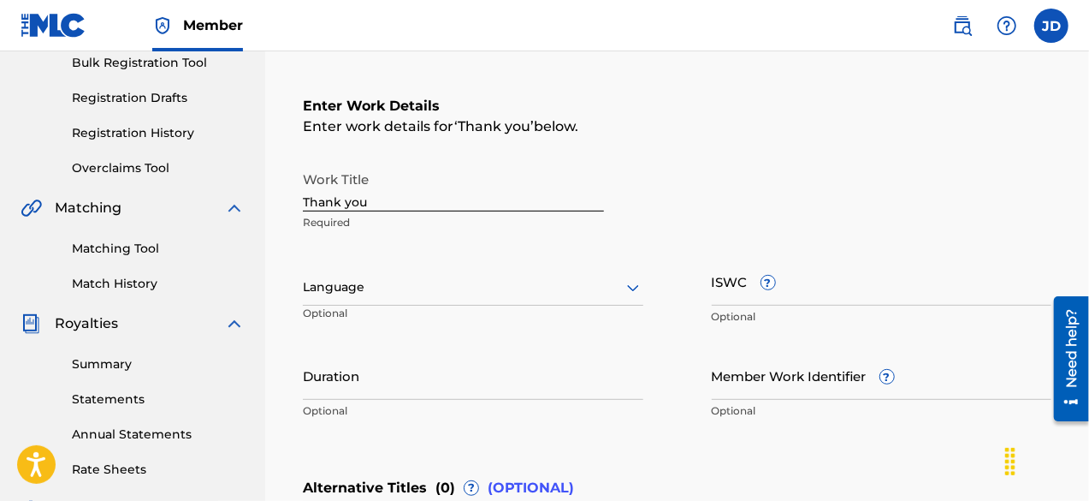
scroll to position [260, 0]
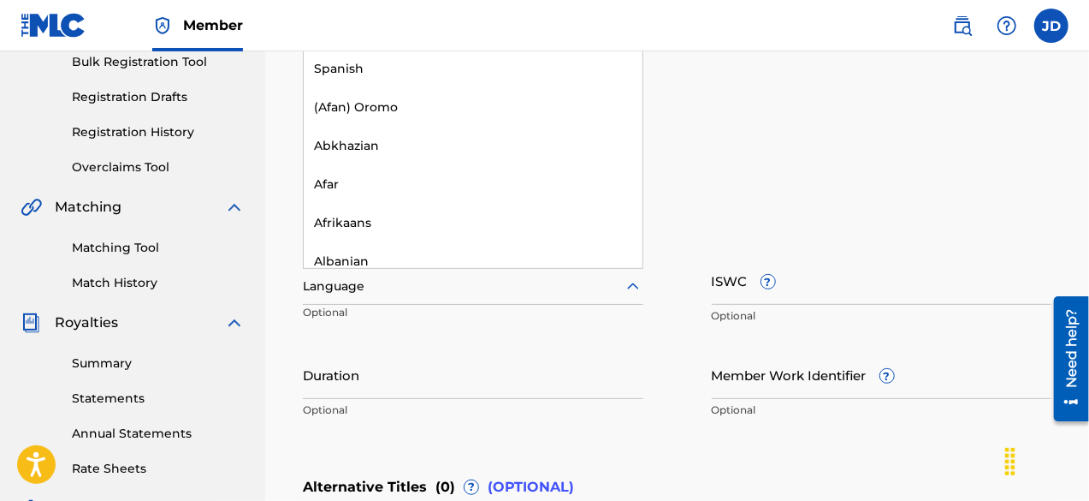
click at [580, 287] on div at bounding box center [473, 285] width 341 height 21
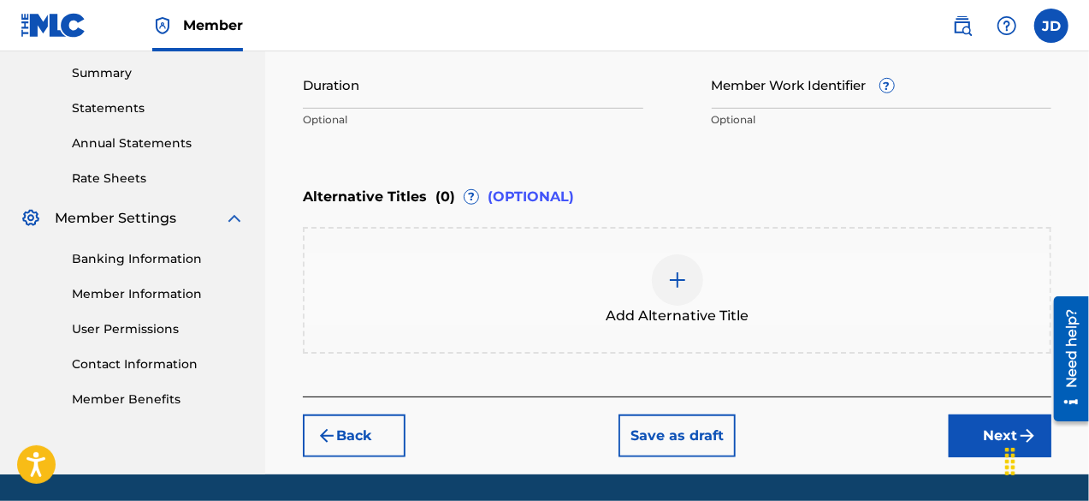
scroll to position [604, 0]
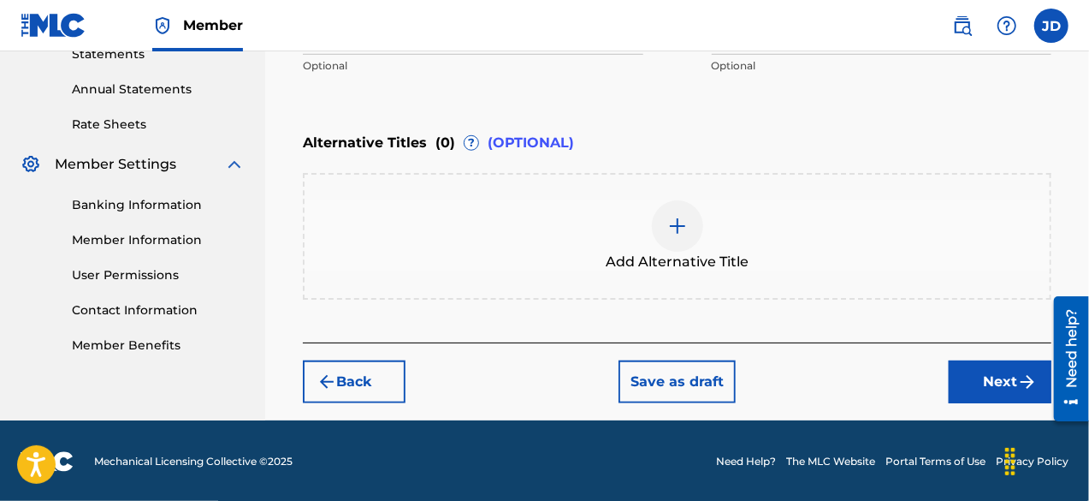
click at [986, 388] on button "Next" at bounding box center [1000, 381] width 103 height 43
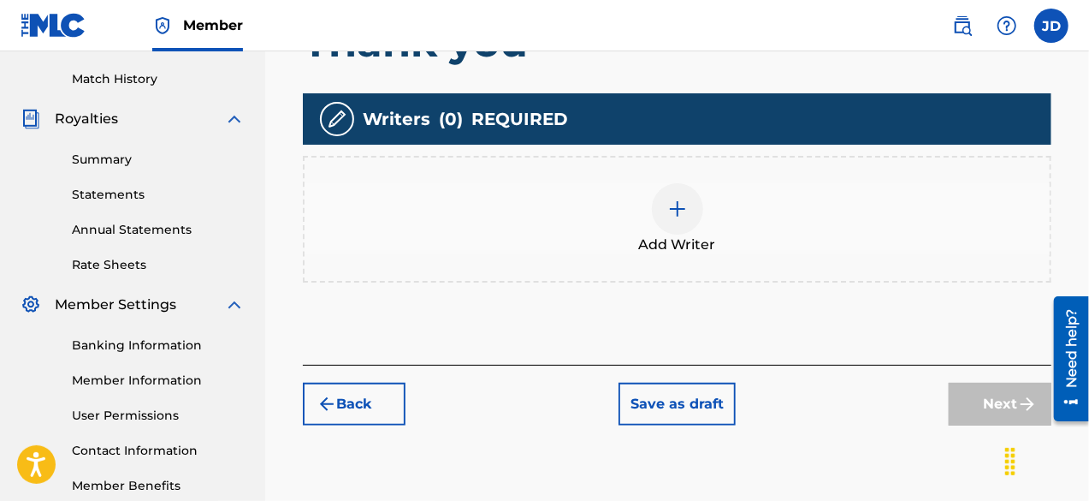
scroll to position [460, 0]
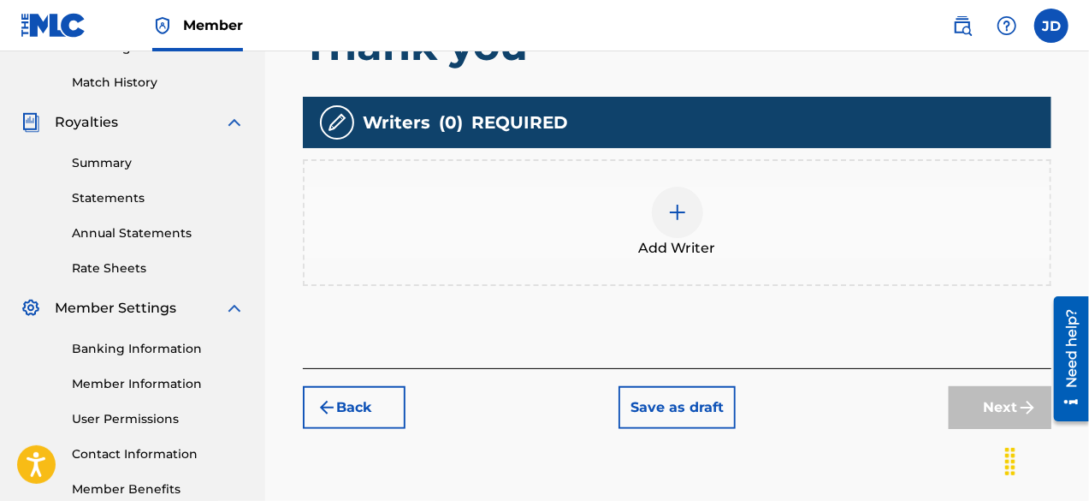
click at [697, 231] on div "Add Writer" at bounding box center [677, 223] width 745 height 72
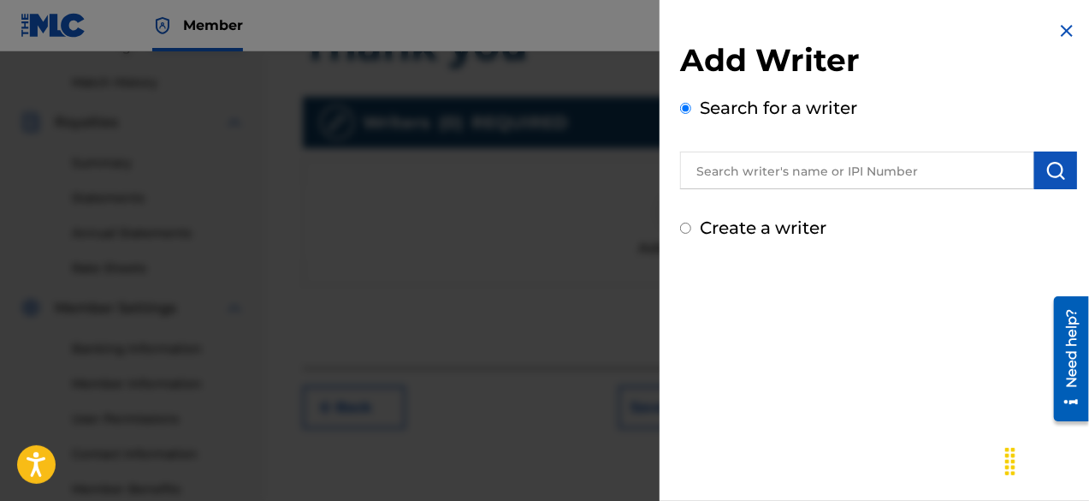
click at [791, 229] on label "Create a writer" at bounding box center [763, 227] width 127 height 21
radio input "true"
click at [691, 229] on input "Create a writer" at bounding box center [685, 227] width 11 height 11
radio input "false"
radio input "true"
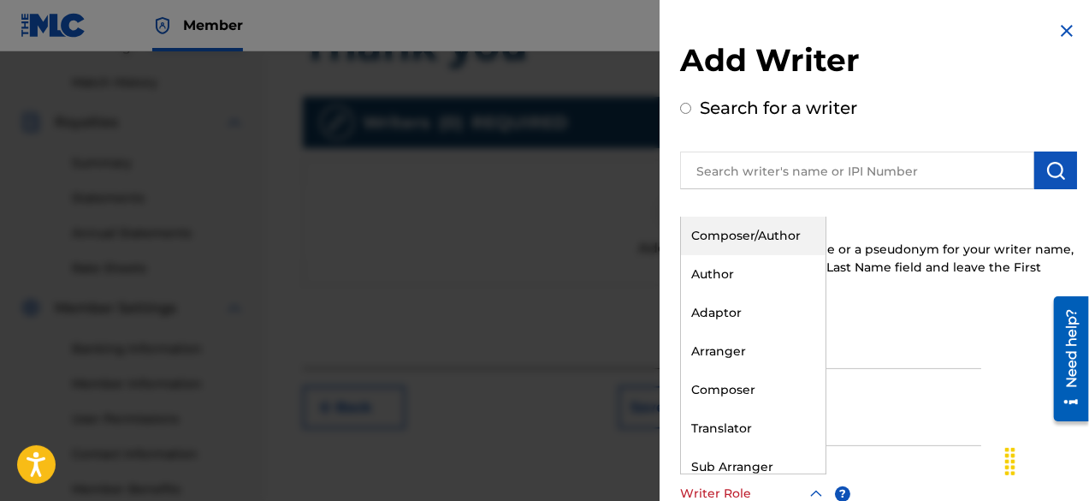
click at [741, 489] on div at bounding box center [753, 493] width 146 height 21
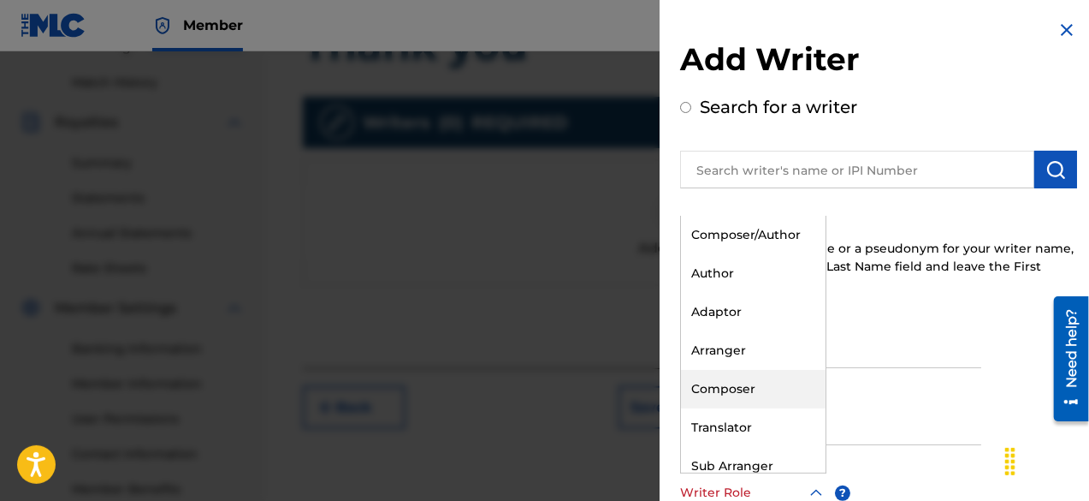
click at [741, 387] on div "Composer" at bounding box center [753, 389] width 145 height 39
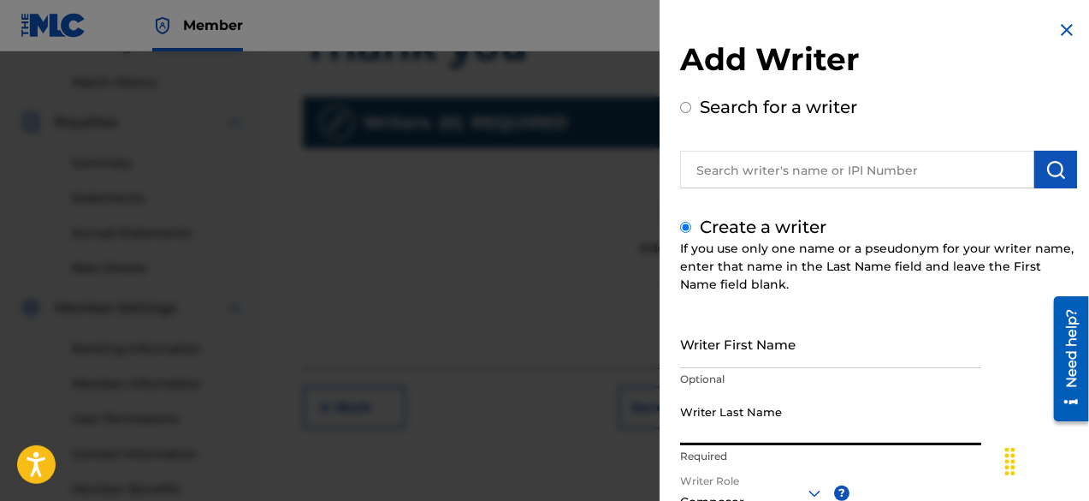
click at [765, 425] on input "Writer Last Name" at bounding box center [830, 420] width 301 height 49
paste input "[PERSON_NAME]"
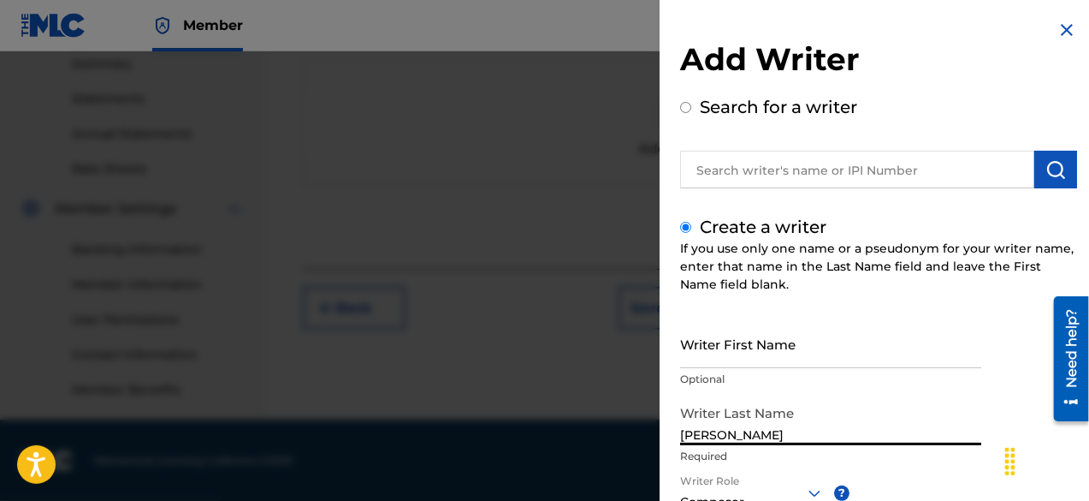
type input "[PERSON_NAME]"
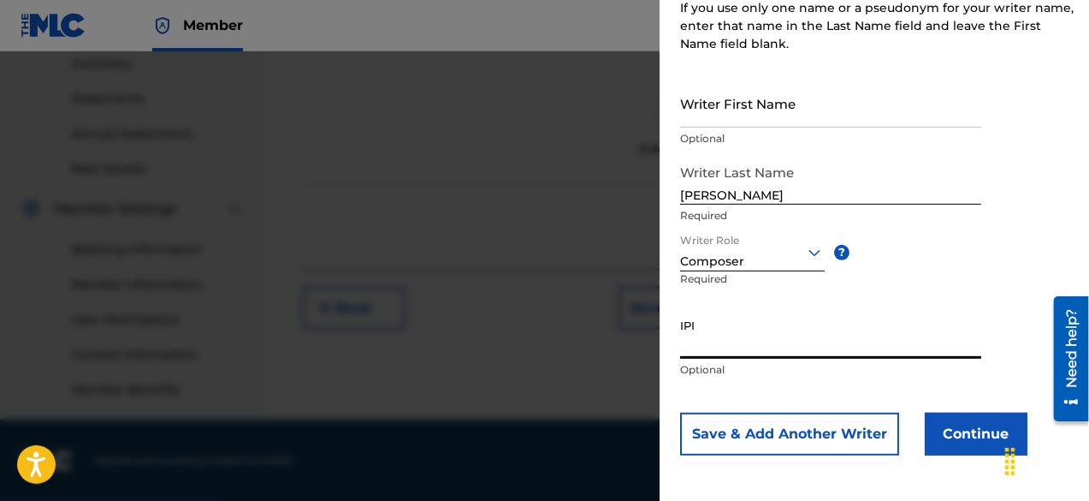
click at [980, 432] on button "Continue" at bounding box center [976, 433] width 103 height 43
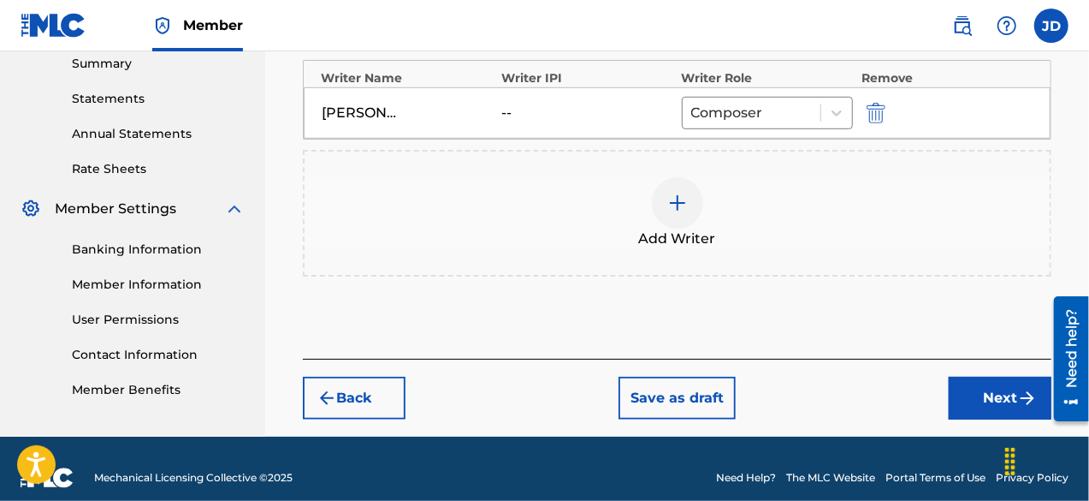
click at [1010, 401] on button "Next" at bounding box center [1000, 397] width 103 height 43
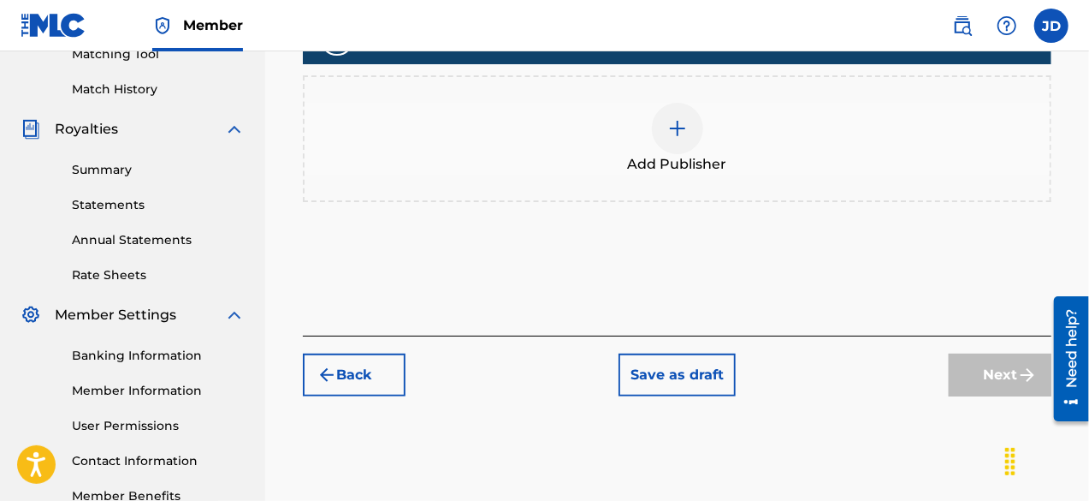
scroll to position [457, 0]
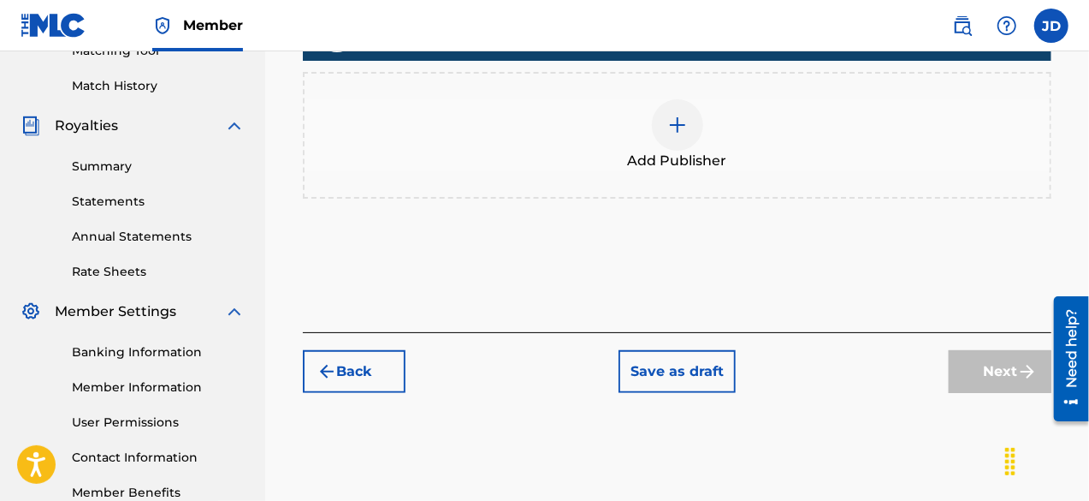
click at [702, 147] on div "Add Publisher" at bounding box center [677, 135] width 745 height 72
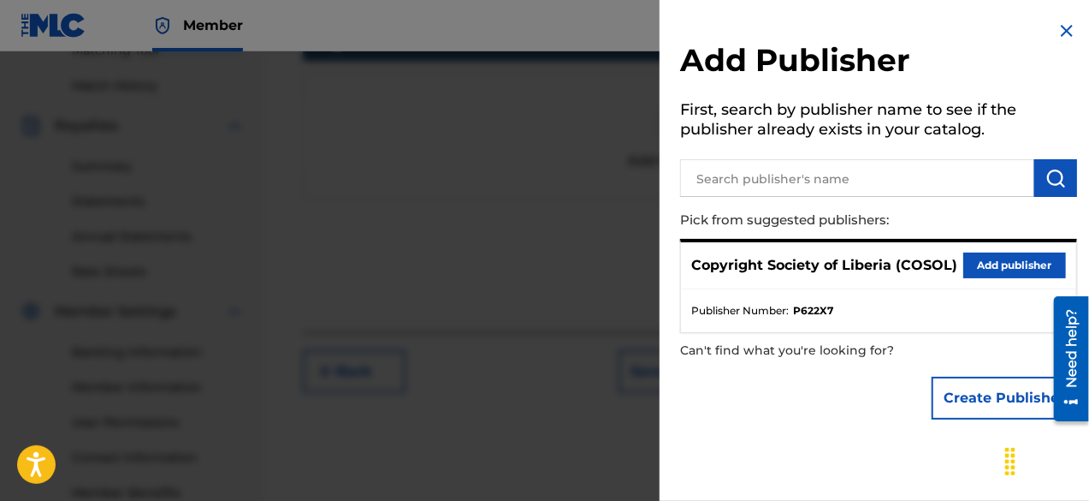
click at [1008, 264] on button "Add publisher" at bounding box center [1014, 265] width 103 height 26
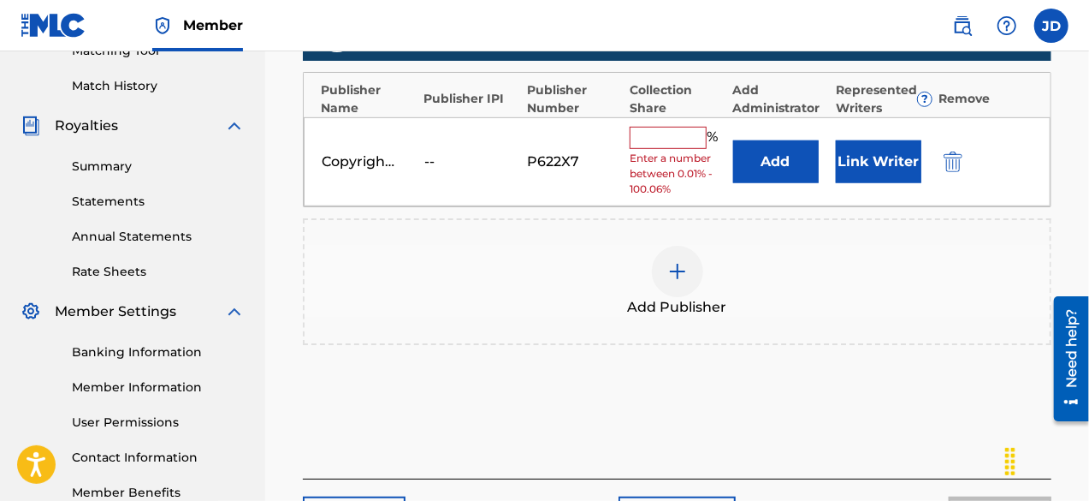
click at [688, 142] on input "text" at bounding box center [668, 138] width 77 height 22
type input "100"
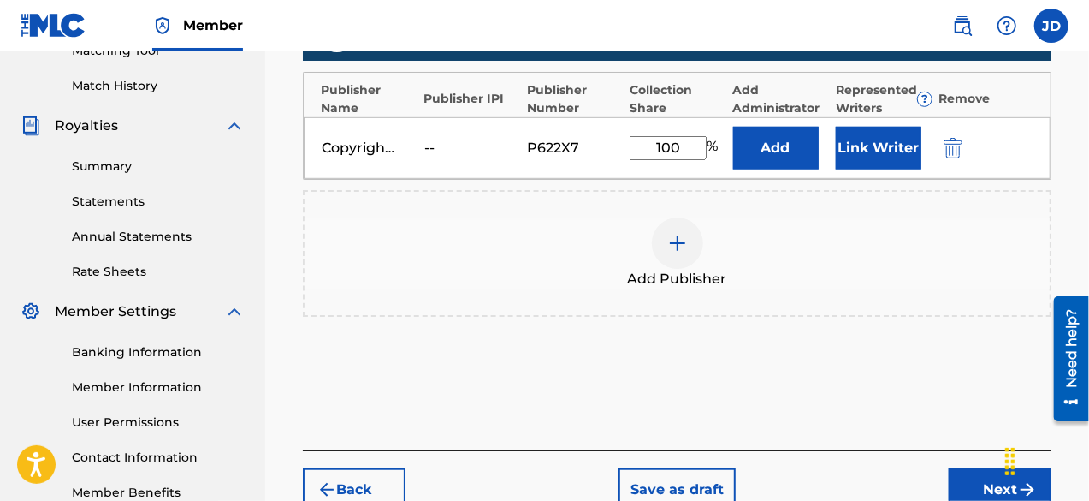
scroll to position [565, 0]
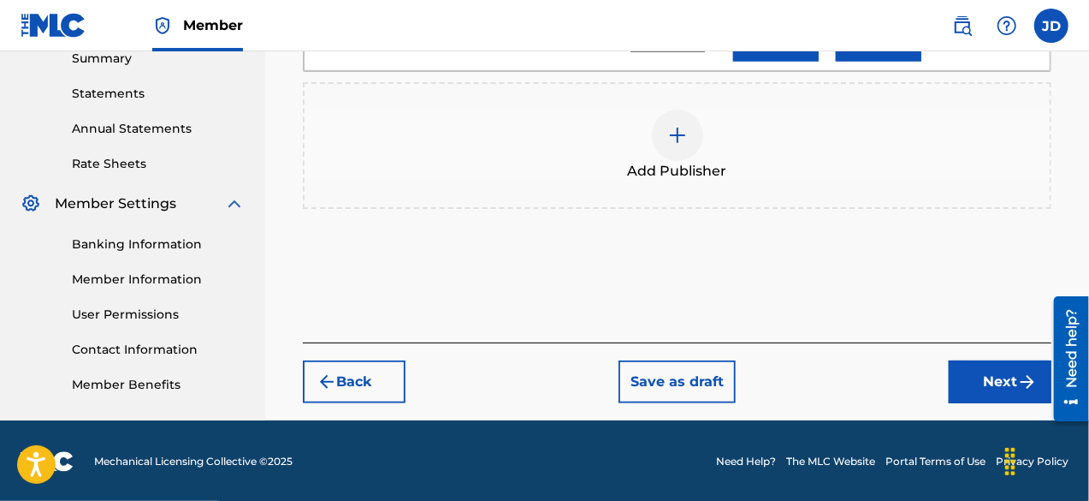
click at [986, 371] on button "Next" at bounding box center [1000, 381] width 103 height 43
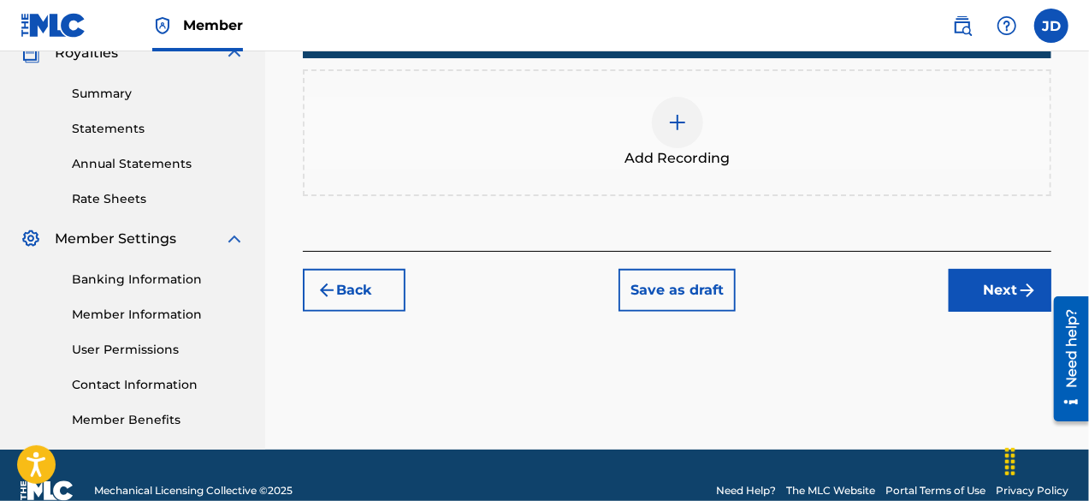
scroll to position [533, 0]
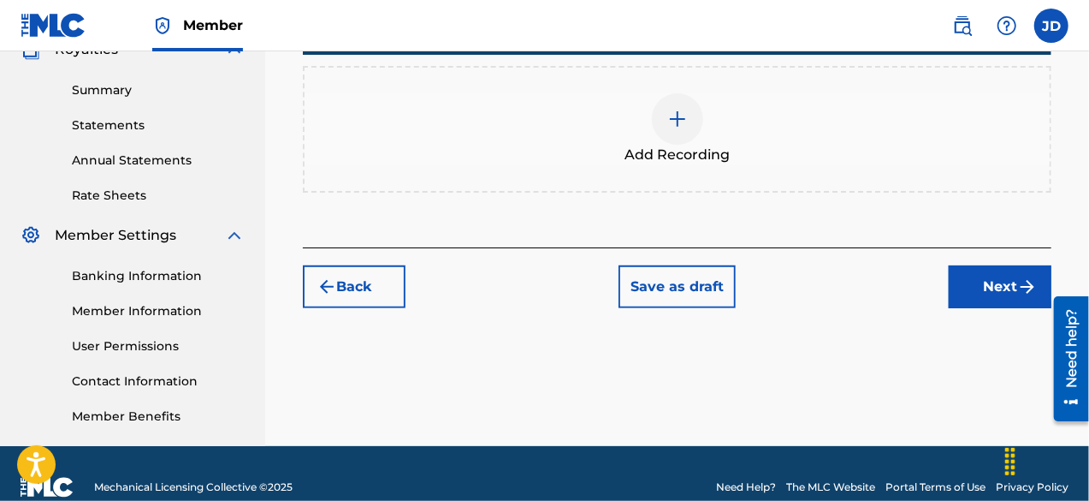
click at [986, 296] on button "Next" at bounding box center [1000, 286] width 103 height 43
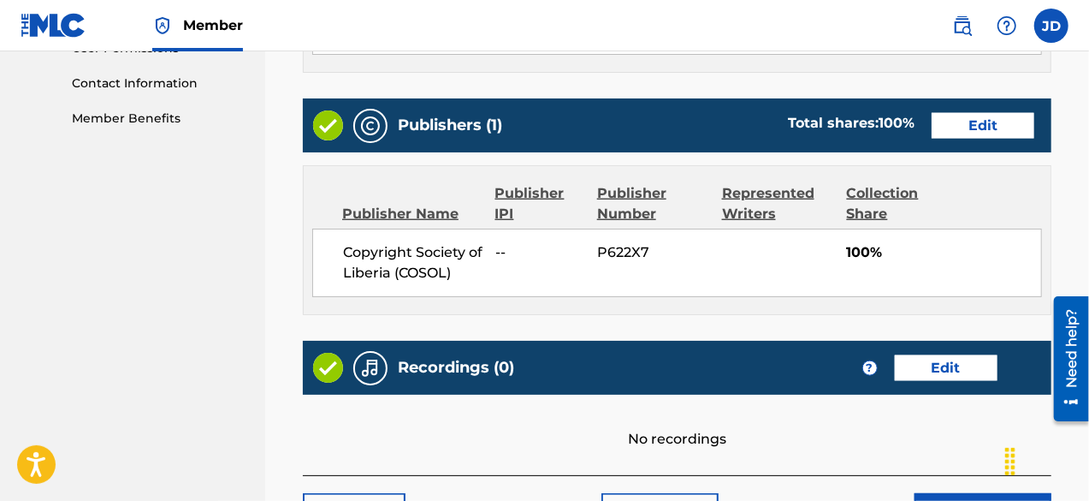
scroll to position [963, 0]
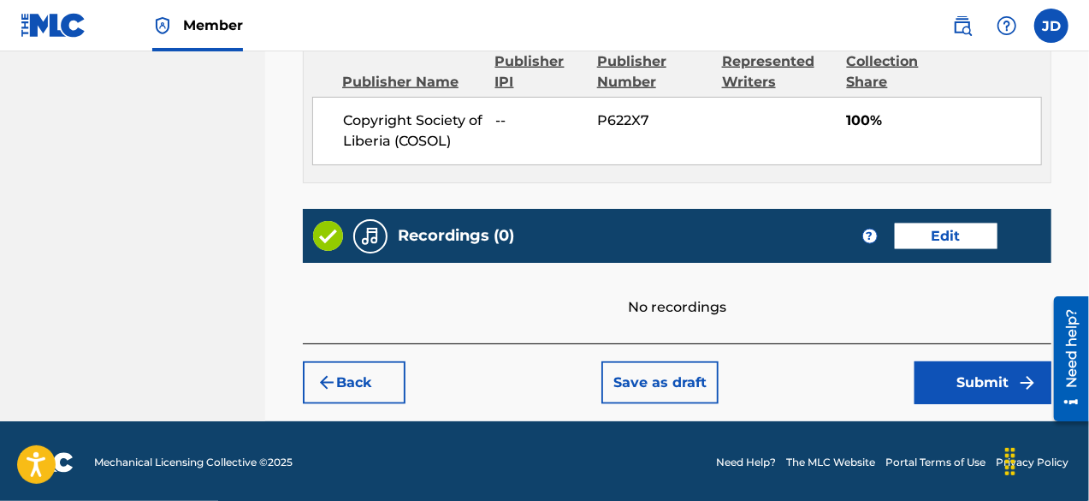
click at [980, 376] on button "Submit" at bounding box center [983, 382] width 137 height 43
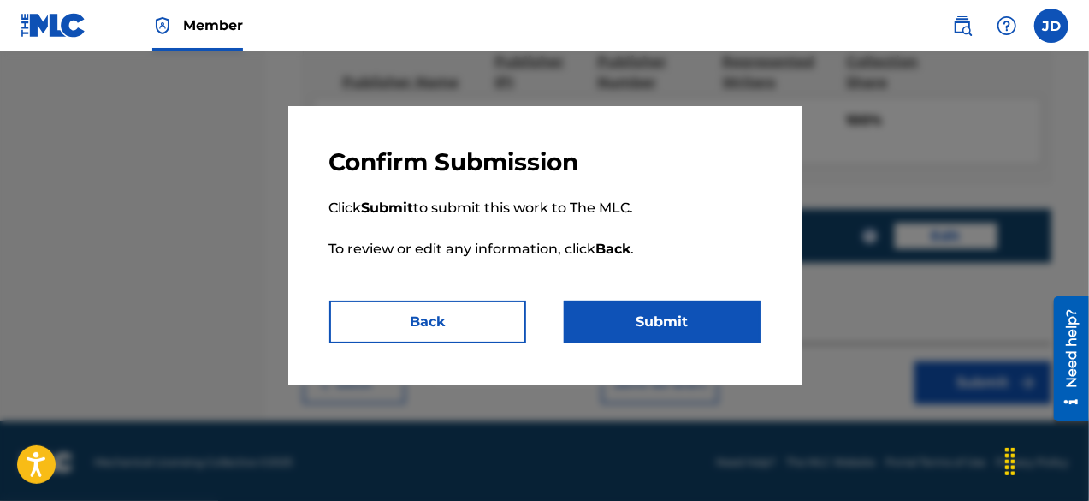
click at [703, 307] on button "Submit" at bounding box center [662, 321] width 197 height 43
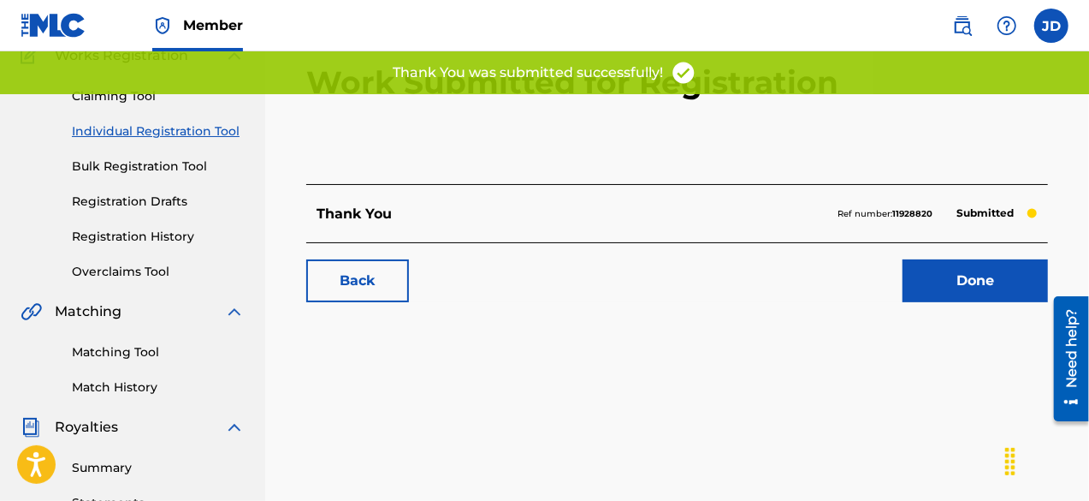
scroll to position [157, 0]
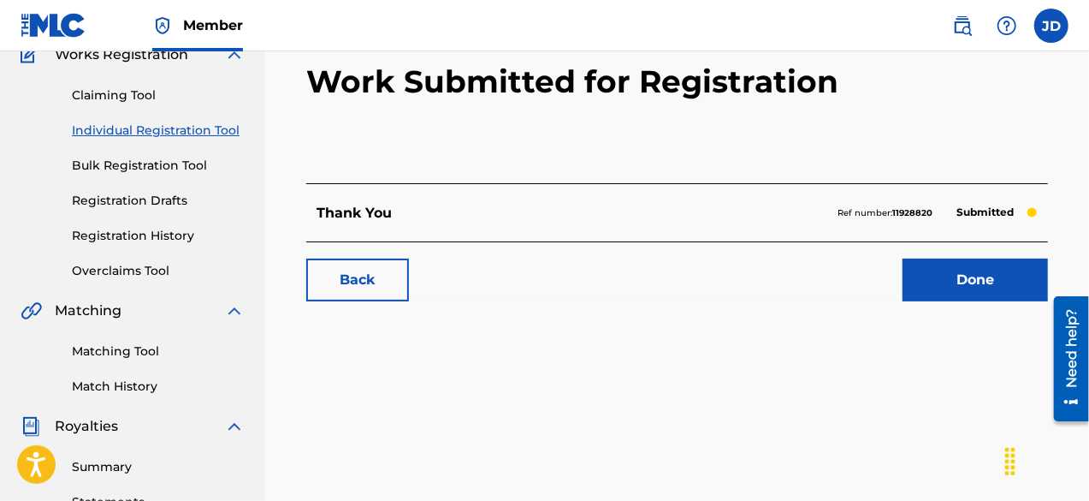
click at [1001, 288] on link "Done" at bounding box center [975, 279] width 145 height 43
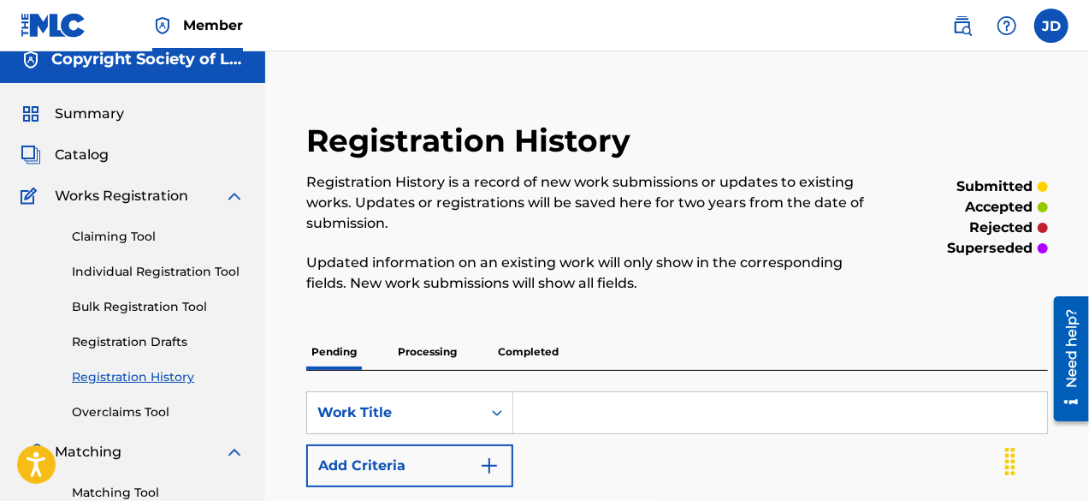
scroll to position [15, 0]
click at [181, 267] on link "Individual Registration Tool" at bounding box center [158, 272] width 173 height 18
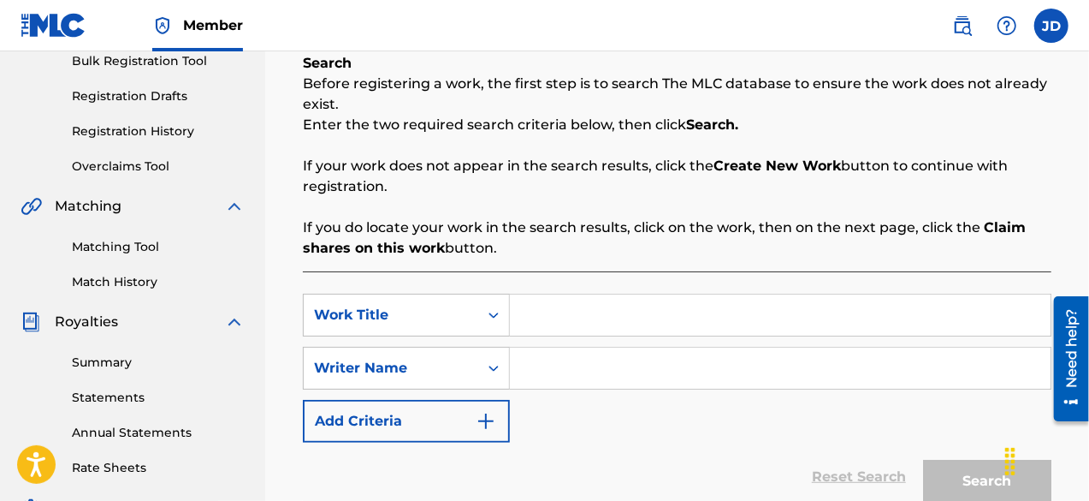
scroll to position [263, 0]
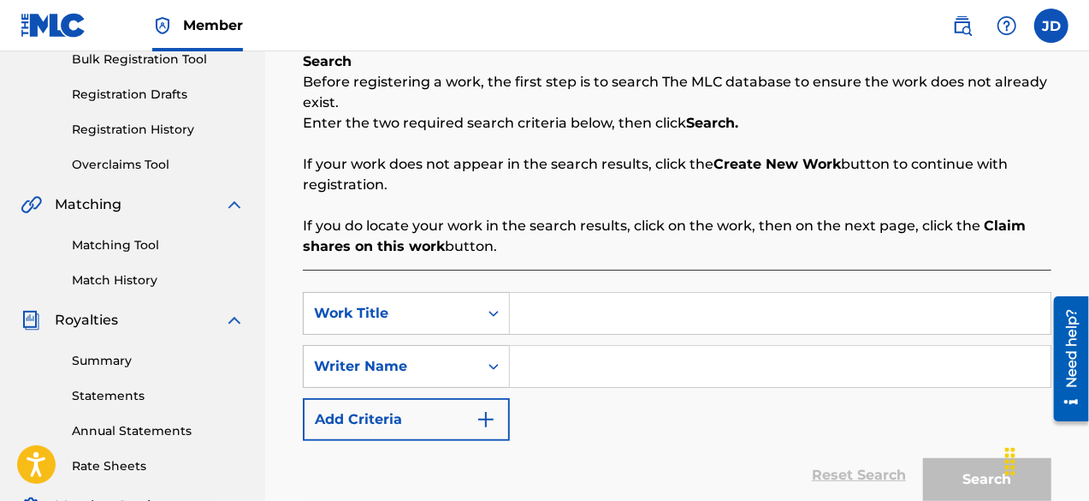
click at [595, 316] on input "Search Form" at bounding box center [780, 313] width 541 height 41
type input "Don't Stop me"
click at [568, 362] on input "Search Form" at bounding box center [780, 366] width 541 height 41
paste input "[PERSON_NAME]"
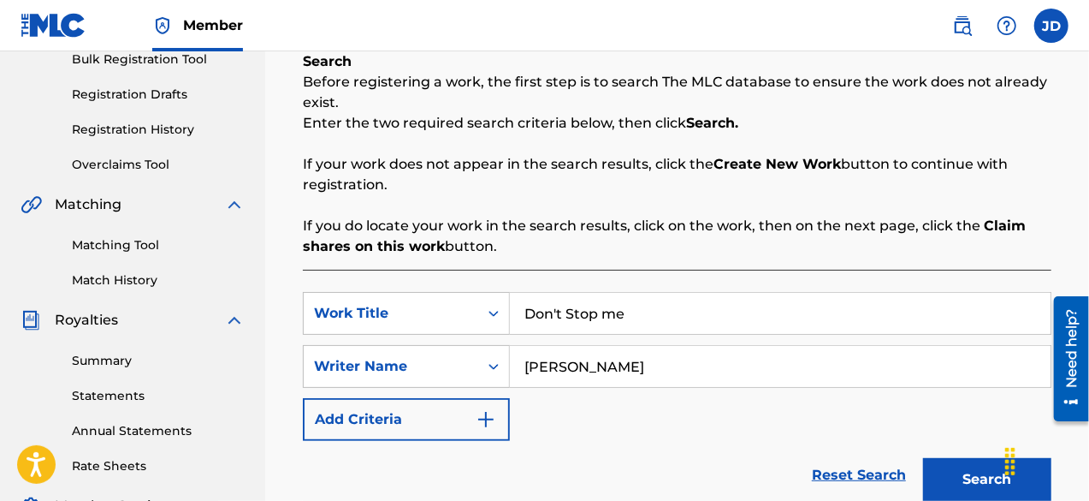
type input "[PERSON_NAME]"
click at [978, 468] on button "Search" at bounding box center [987, 479] width 128 height 43
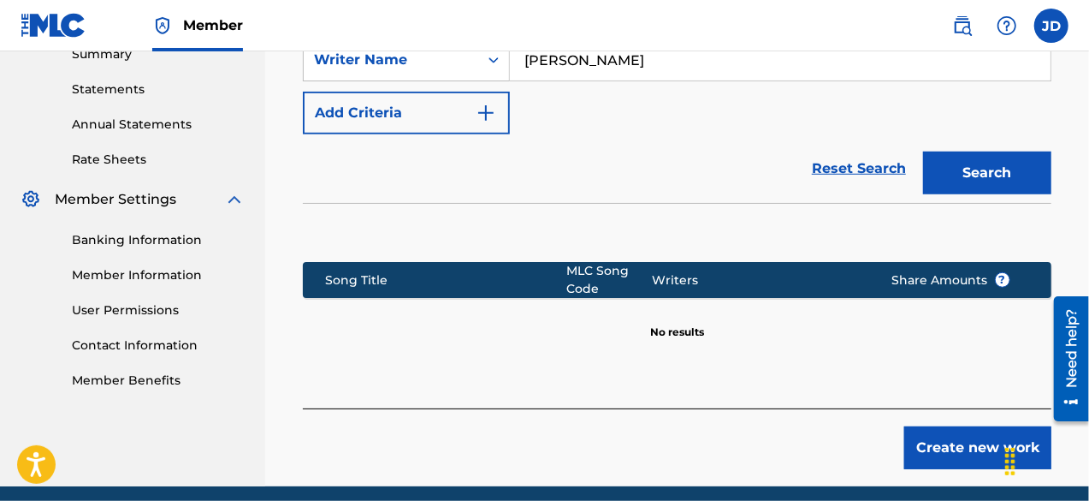
scroll to position [572, 0]
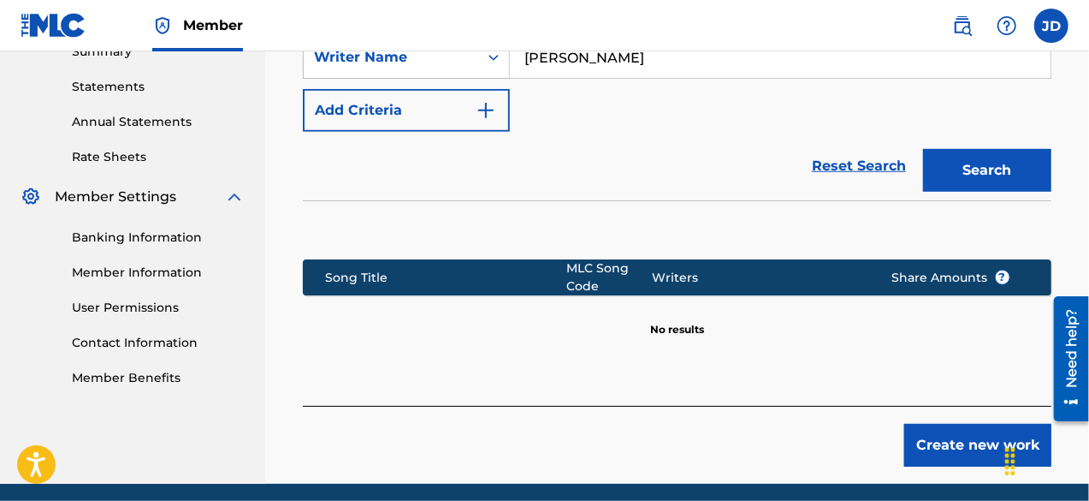
click at [958, 455] on button "Create new work" at bounding box center [977, 445] width 147 height 43
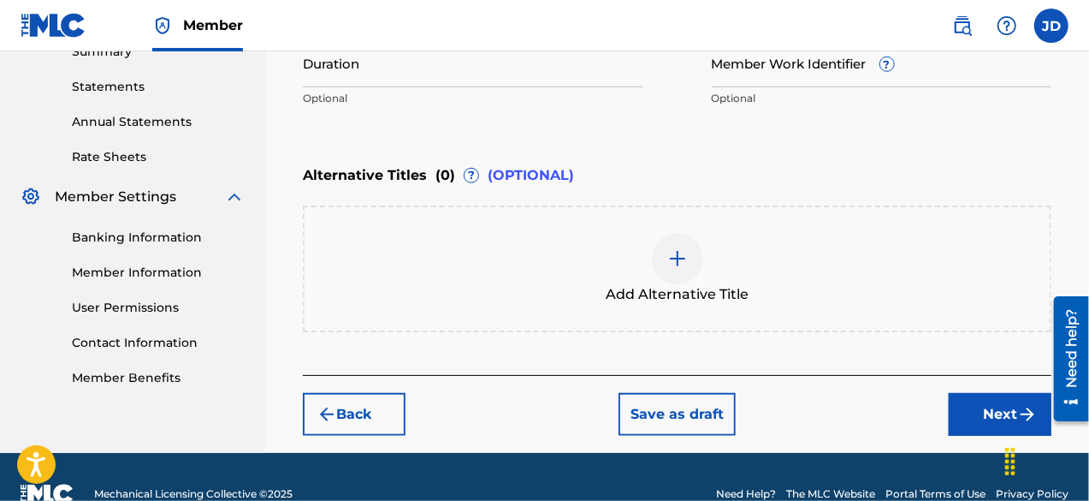
click at [1008, 408] on button "Next" at bounding box center [1000, 414] width 103 height 43
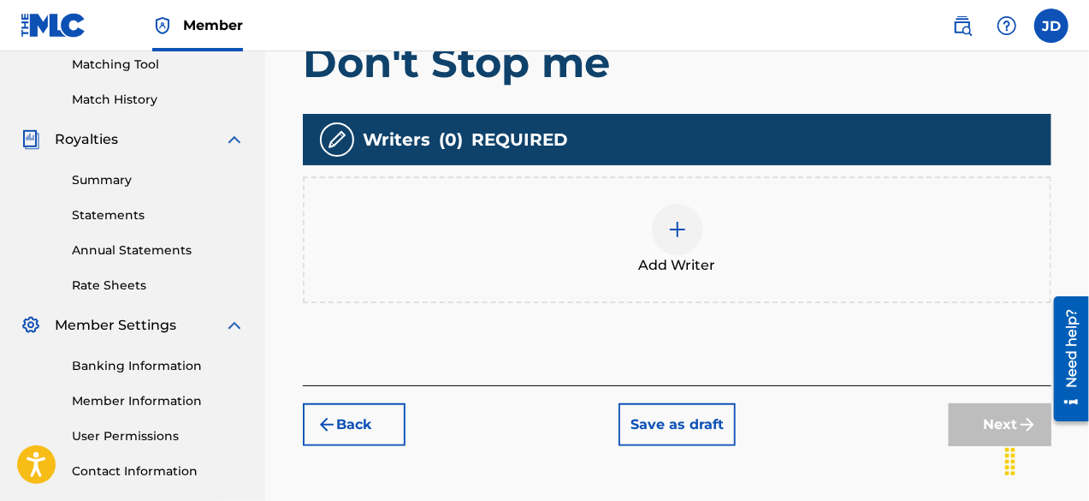
scroll to position [438, 0]
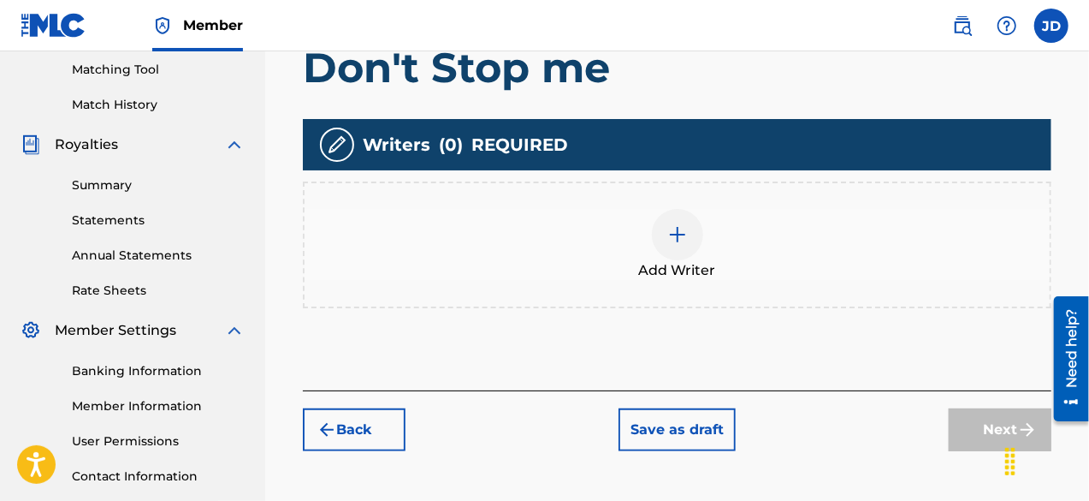
click at [315, 426] on button "Back" at bounding box center [354, 429] width 103 height 43
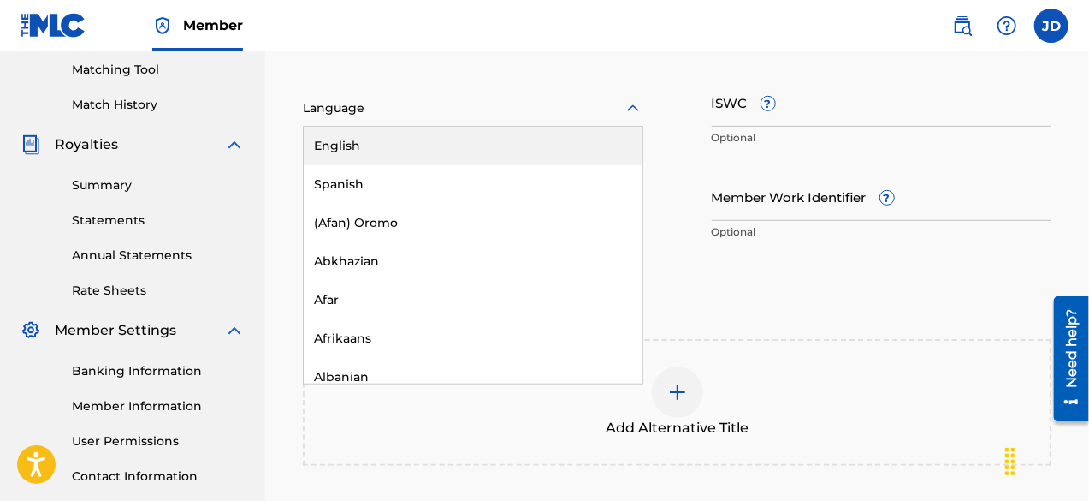
click at [581, 117] on div at bounding box center [473, 108] width 341 height 21
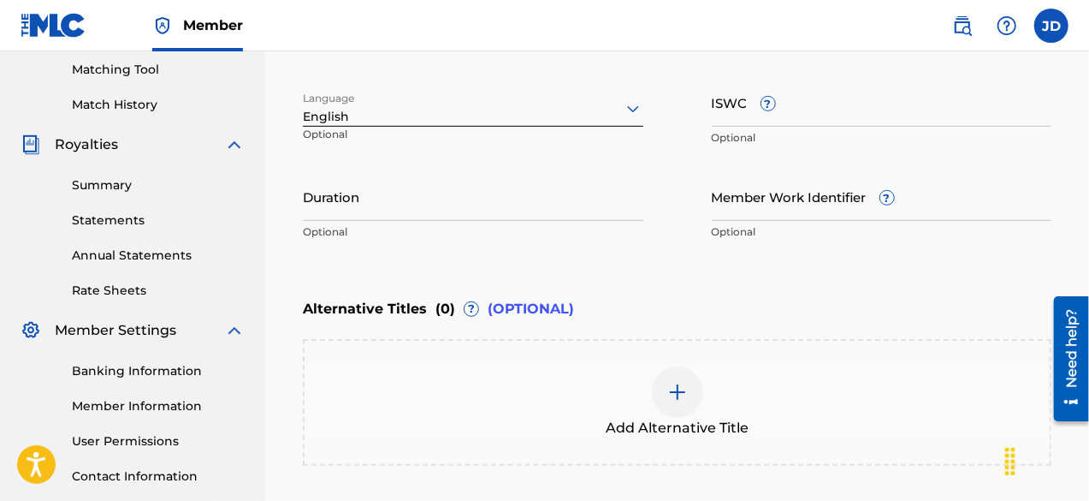
scroll to position [604, 0]
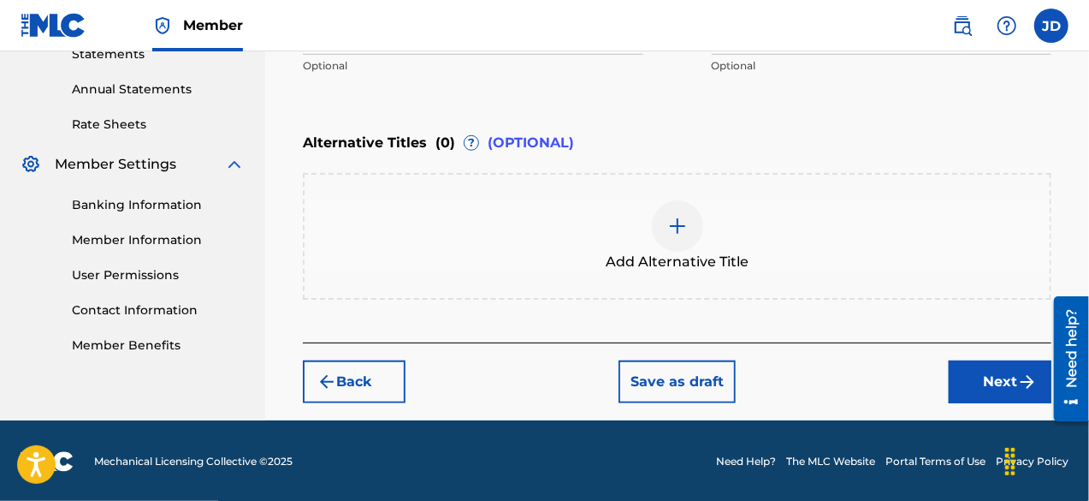
click at [991, 372] on button "Next" at bounding box center [1000, 381] width 103 height 43
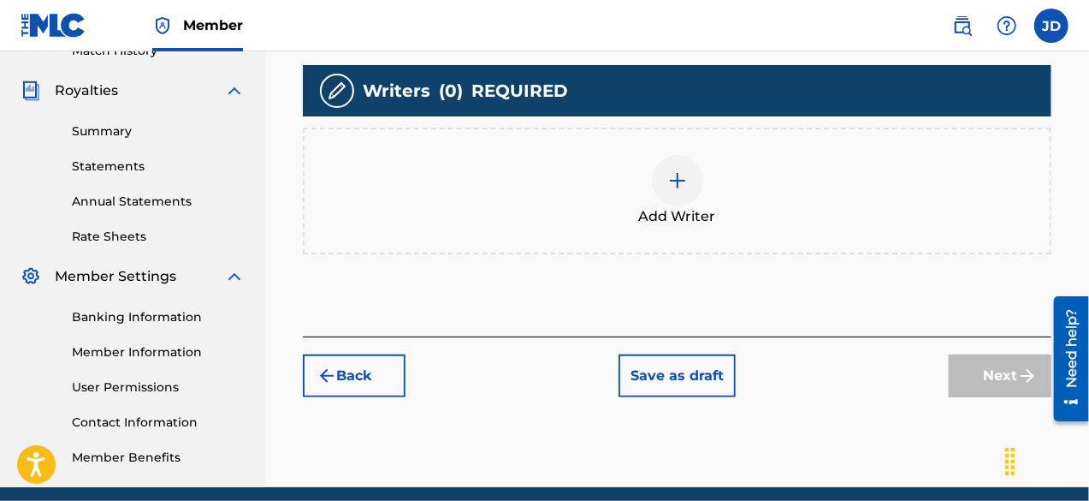
scroll to position [498, 0]
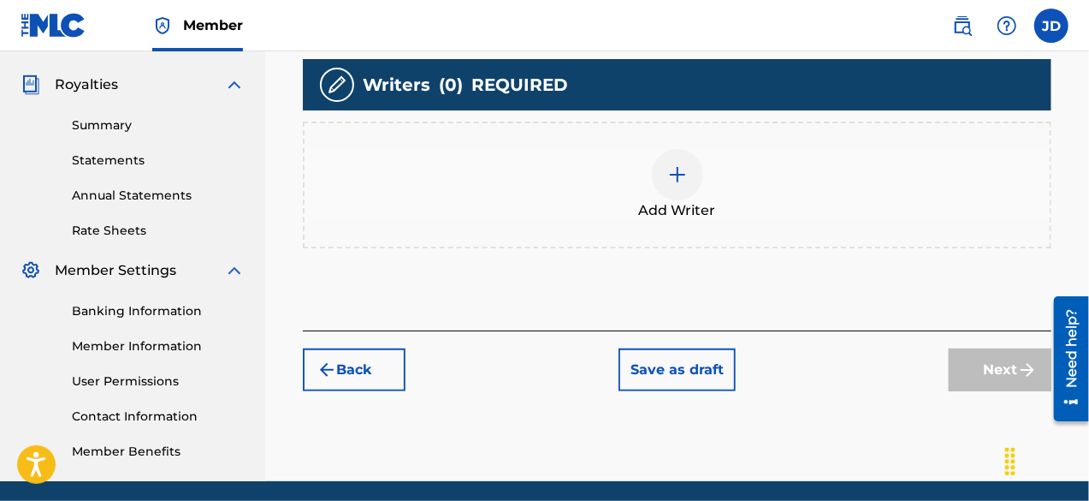
click at [672, 194] on div at bounding box center [677, 174] width 51 height 51
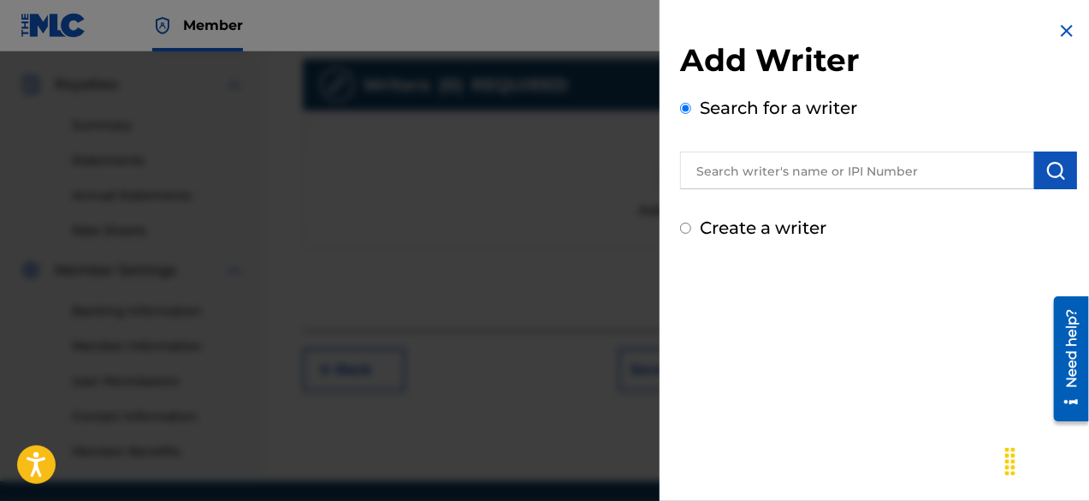
click at [788, 227] on label "Create a writer" at bounding box center [763, 227] width 127 height 21
radio input "true"
click at [691, 227] on input "Create a writer" at bounding box center [685, 227] width 11 height 11
radio input "false"
radio input "true"
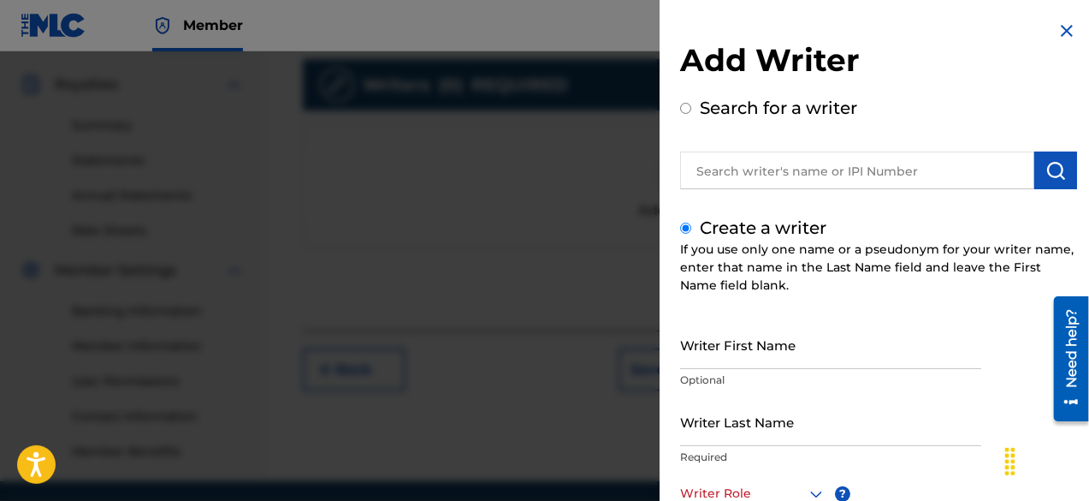
click at [828, 351] on input "Writer First Name" at bounding box center [830, 344] width 301 height 49
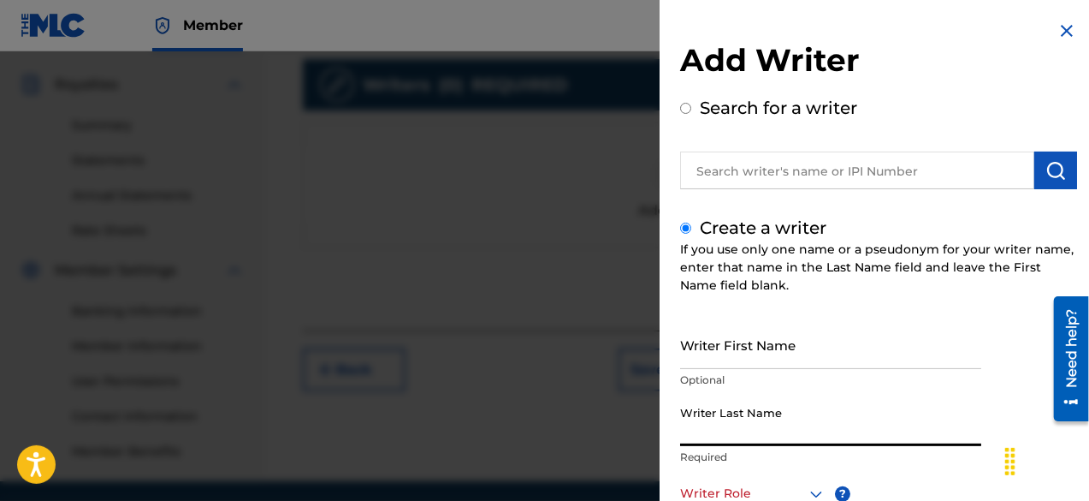
click at [779, 424] on input "Writer Last Name" at bounding box center [830, 421] width 301 height 49
paste input "[PERSON_NAME]"
type input "[PERSON_NAME]"
click at [765, 489] on div at bounding box center [753, 493] width 146 height 21
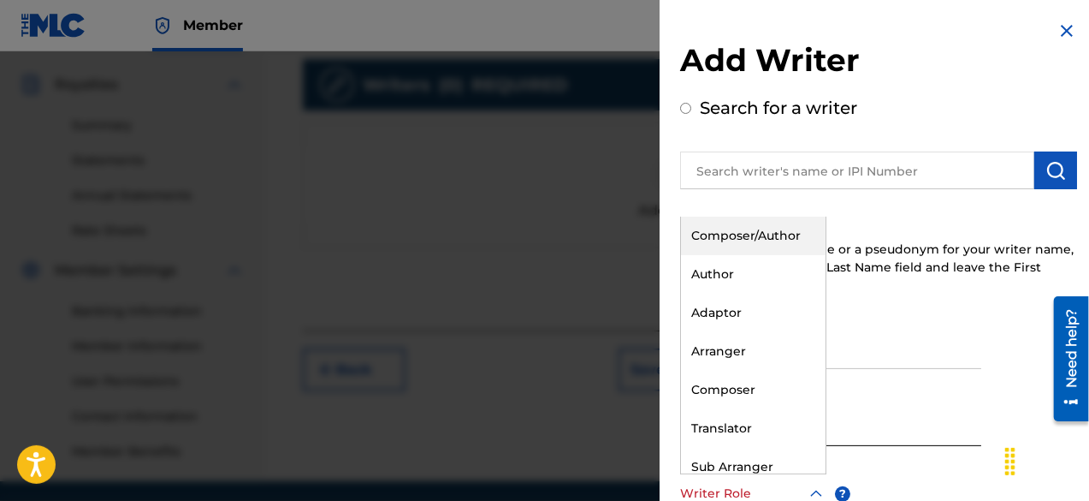
scroll to position [1, 0]
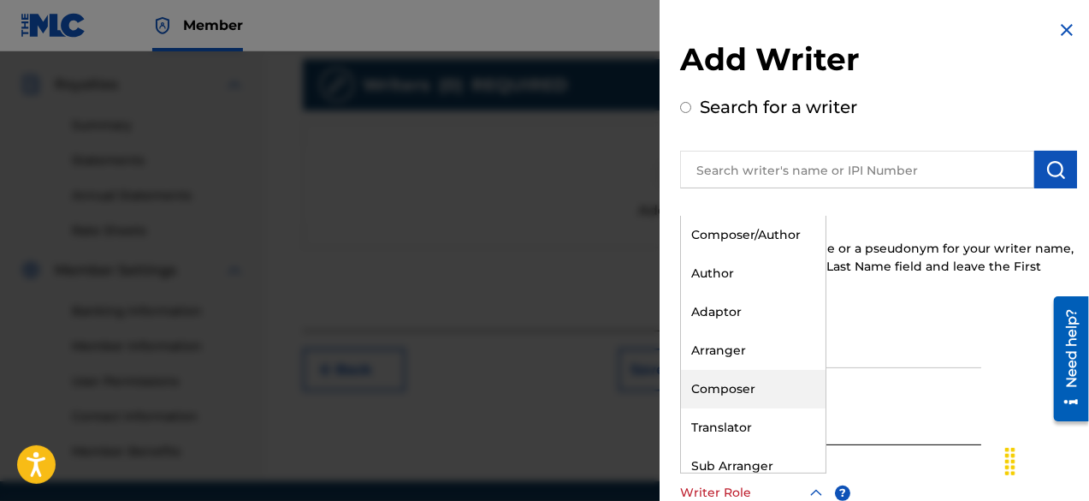
click at [749, 378] on div "Composer" at bounding box center [753, 389] width 145 height 39
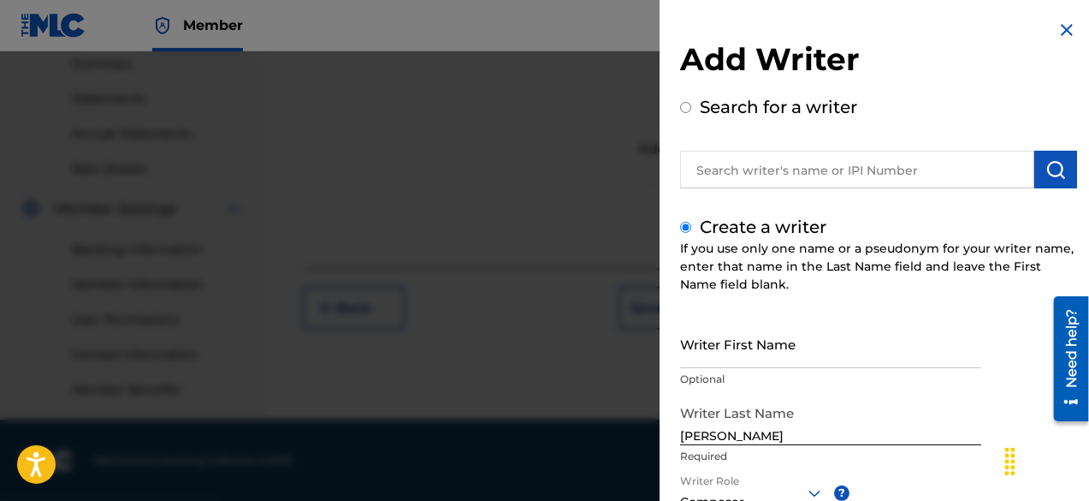
scroll to position [241, 0]
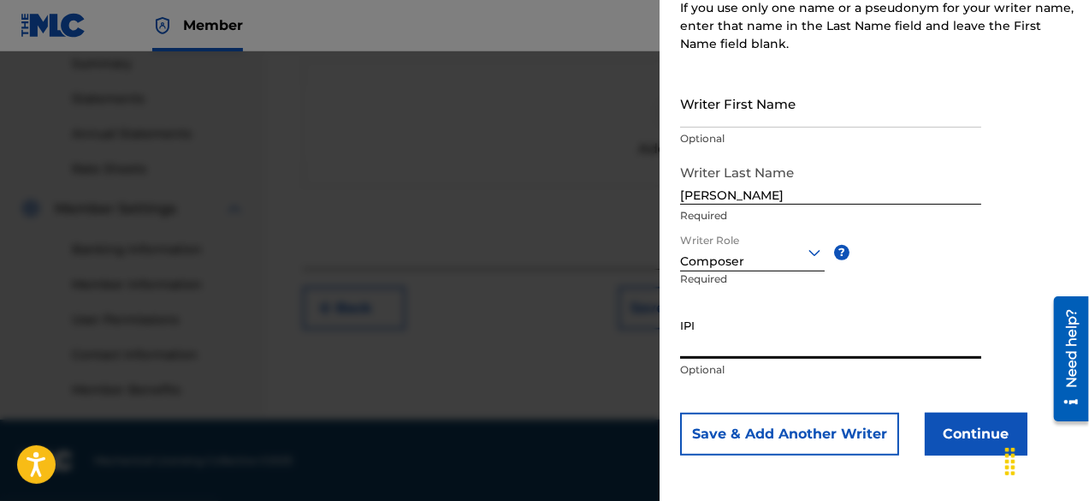
click at [980, 437] on button "Continue" at bounding box center [976, 433] width 103 height 43
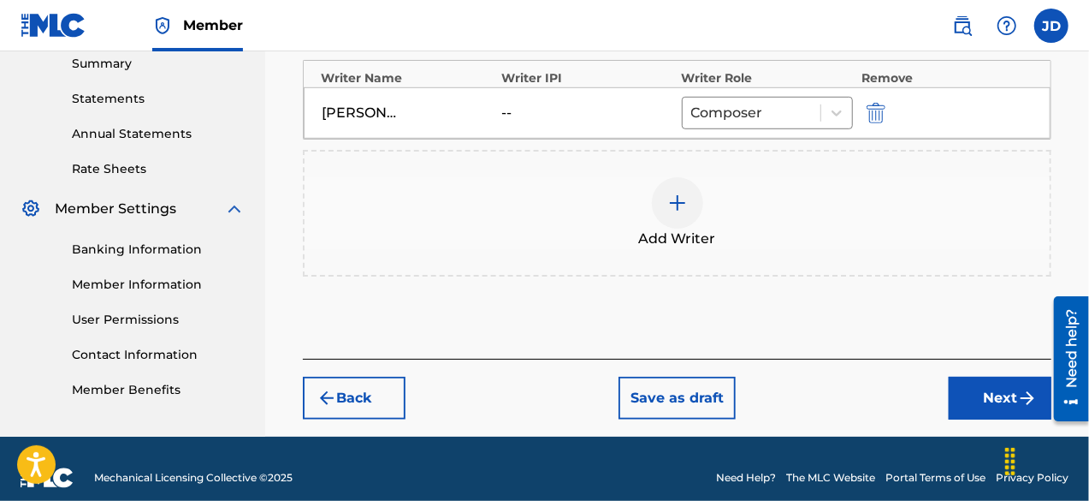
click at [984, 400] on button "Next" at bounding box center [1000, 397] width 103 height 43
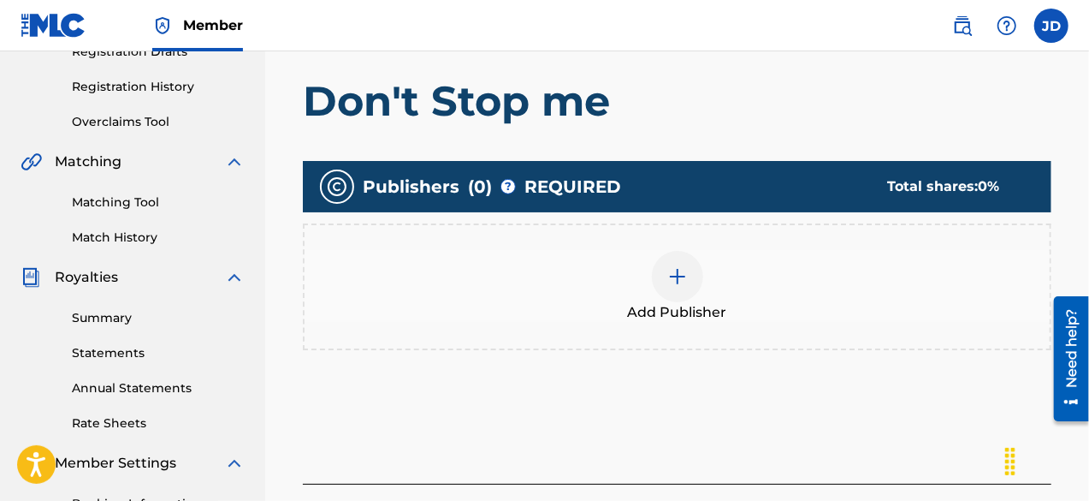
scroll to position [295, 0]
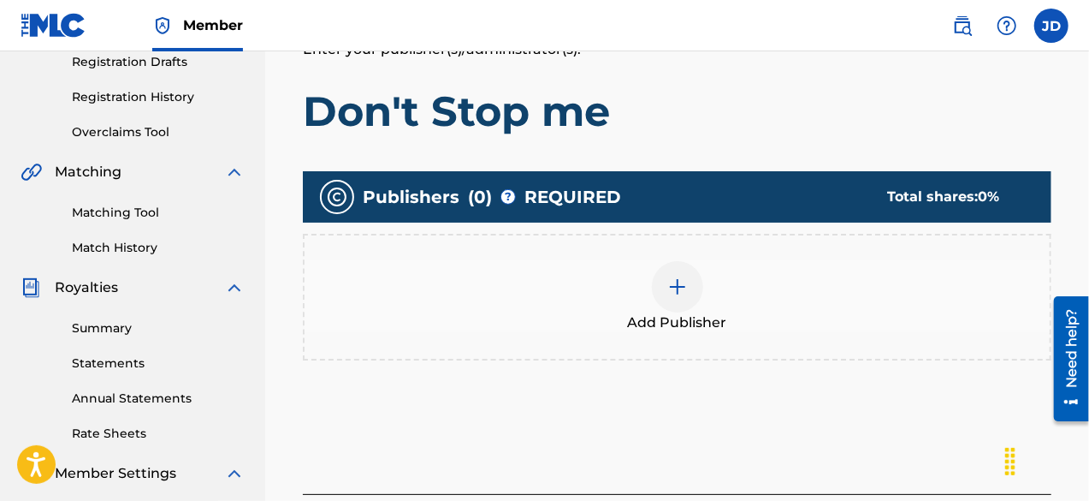
click at [676, 285] on img at bounding box center [677, 286] width 21 height 21
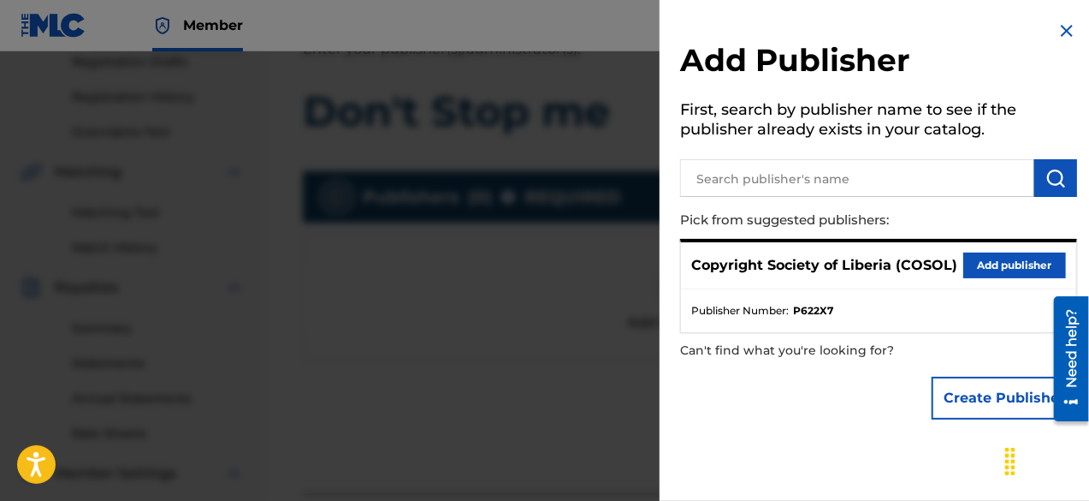
click at [980, 267] on button "Add publisher" at bounding box center [1014, 265] width 103 height 26
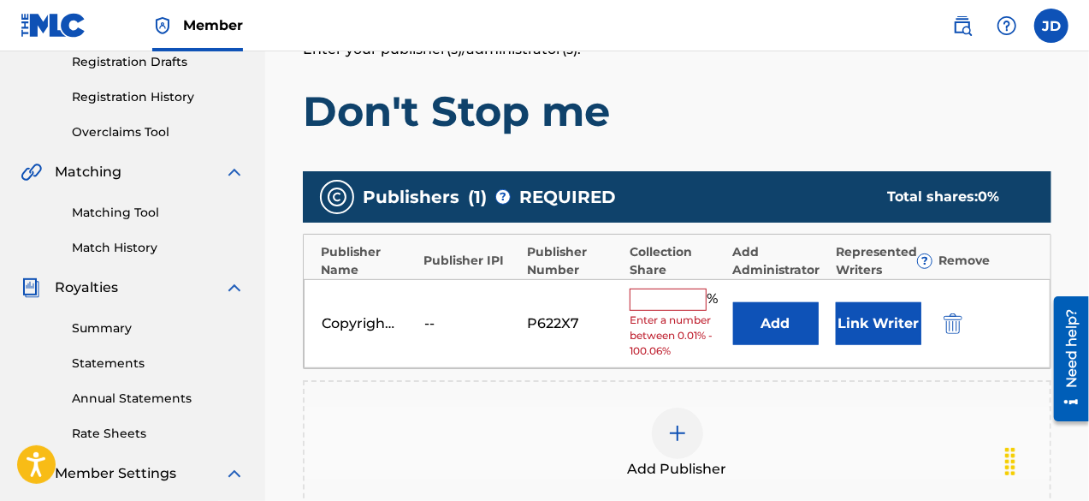
click at [670, 304] on input "text" at bounding box center [668, 299] width 77 height 22
type input "100"
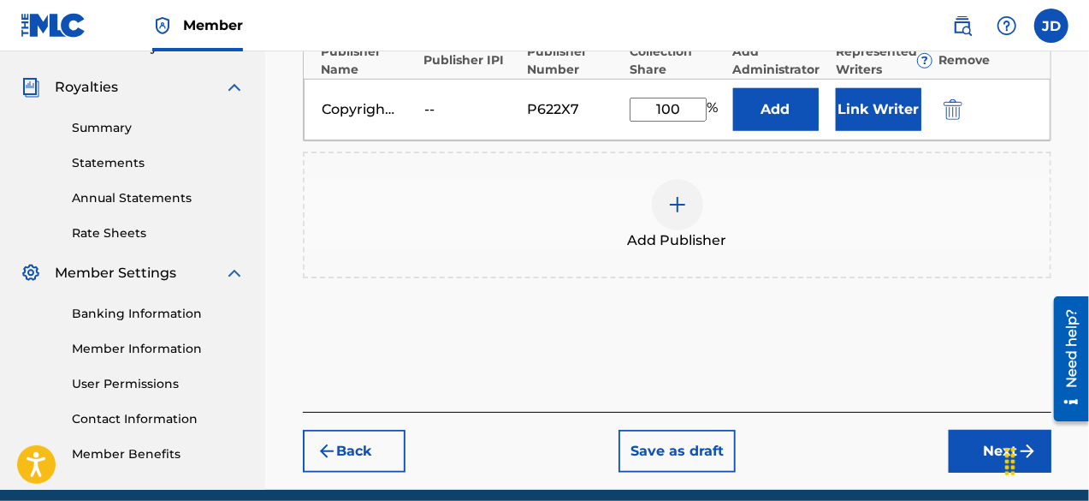
scroll to position [500, 0]
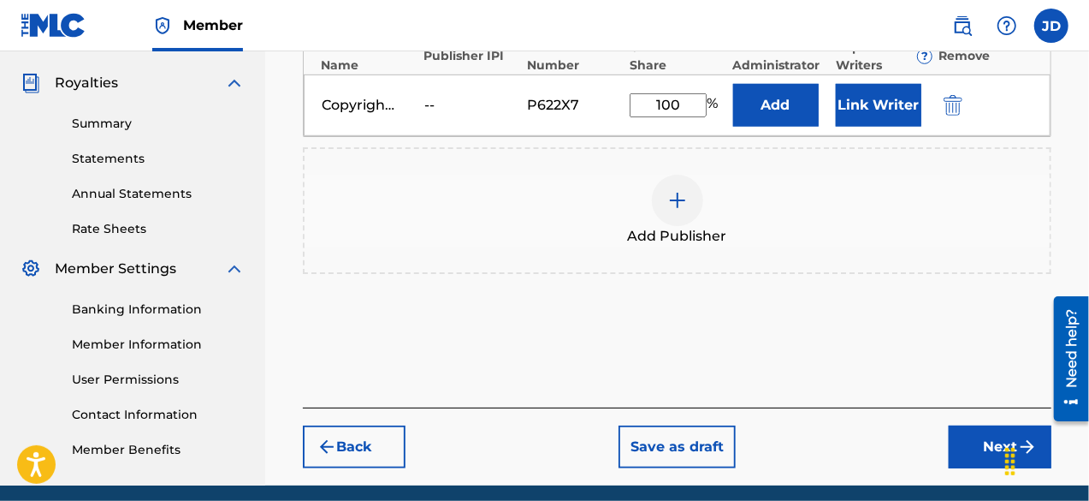
click at [996, 438] on button "Next" at bounding box center [1000, 446] width 103 height 43
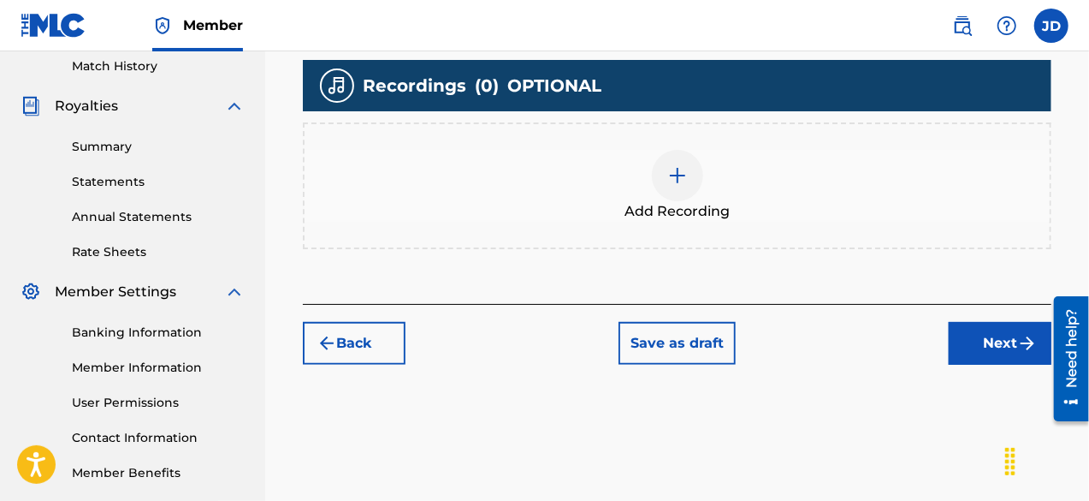
scroll to position [477, 0]
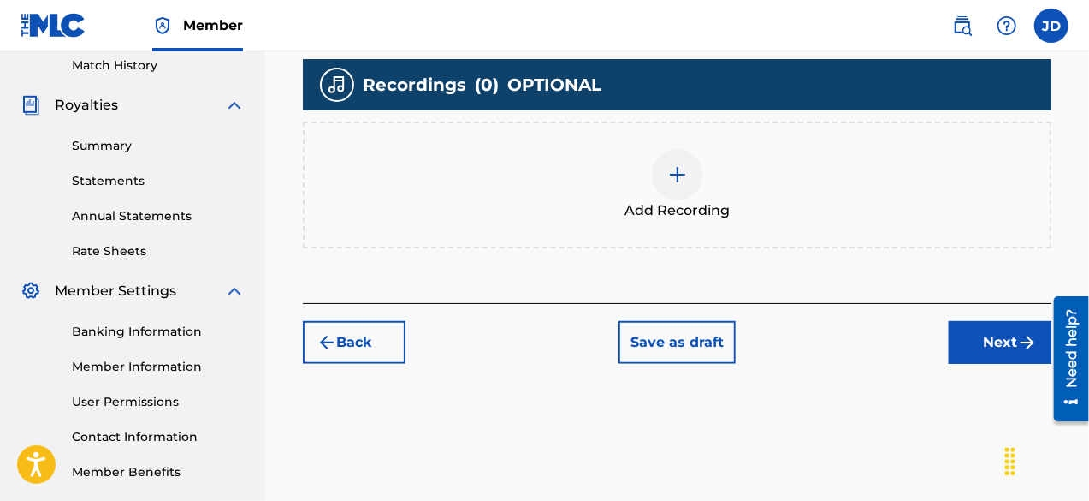
click at [991, 338] on button "Next" at bounding box center [1000, 342] width 103 height 43
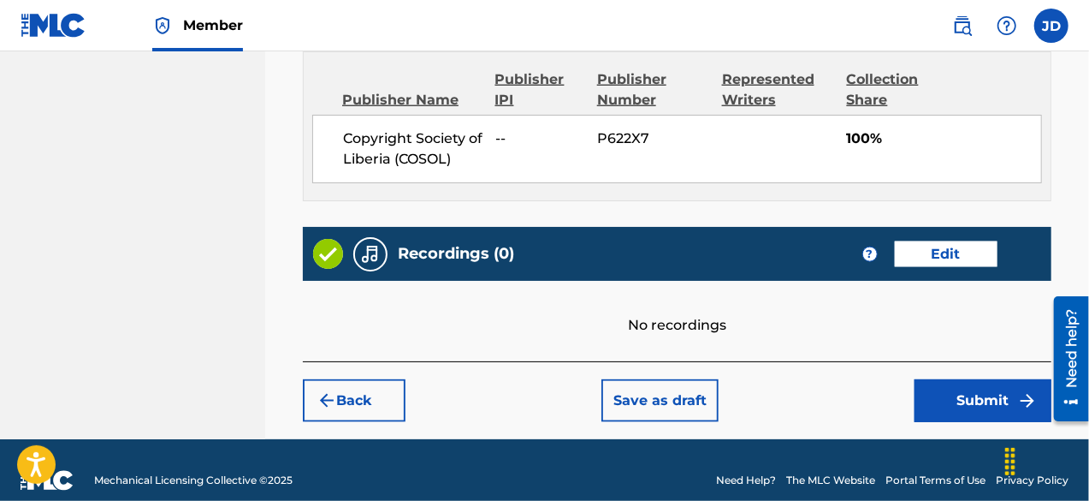
scroll to position [956, 0]
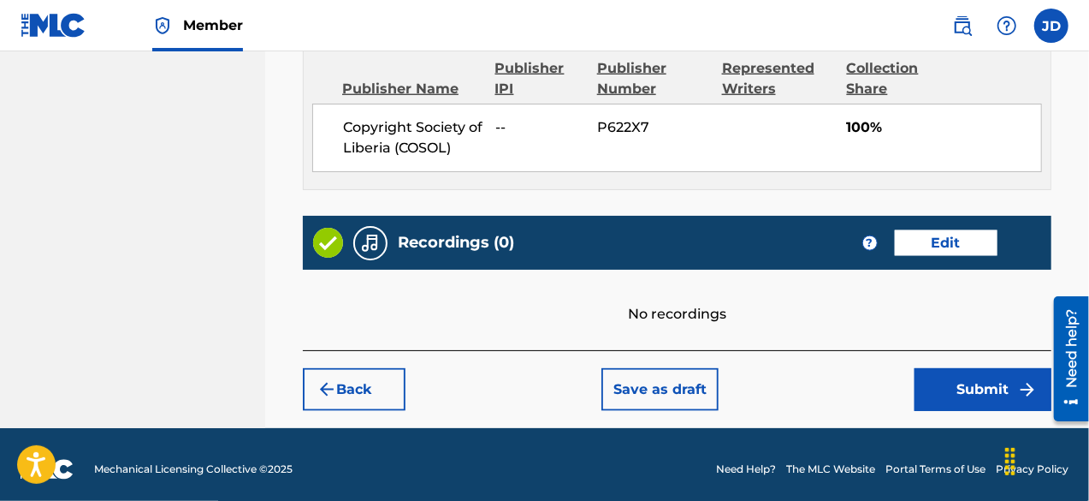
click at [966, 397] on button "Submit" at bounding box center [983, 389] width 137 height 43
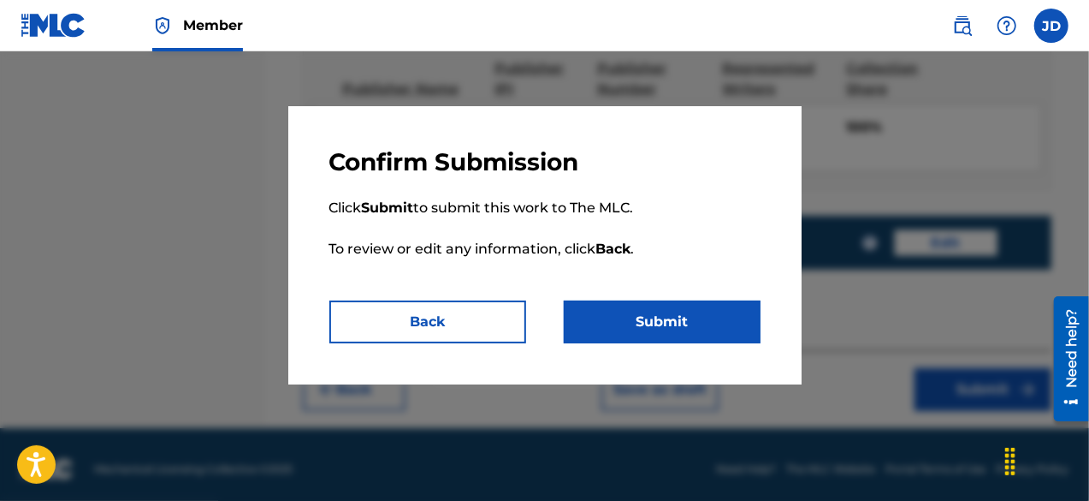
click at [676, 316] on button "Submit" at bounding box center [662, 321] width 197 height 43
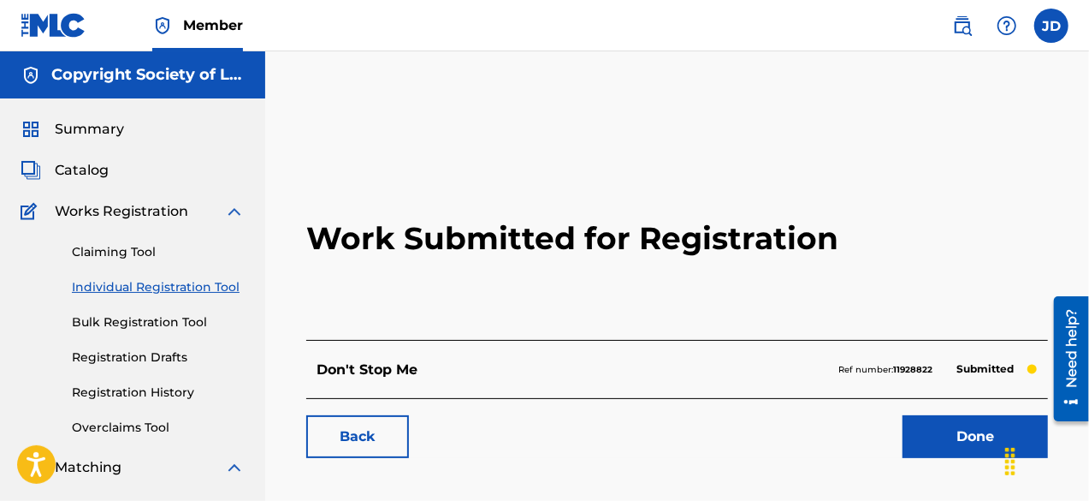
click at [951, 435] on link "Done" at bounding box center [975, 436] width 145 height 43
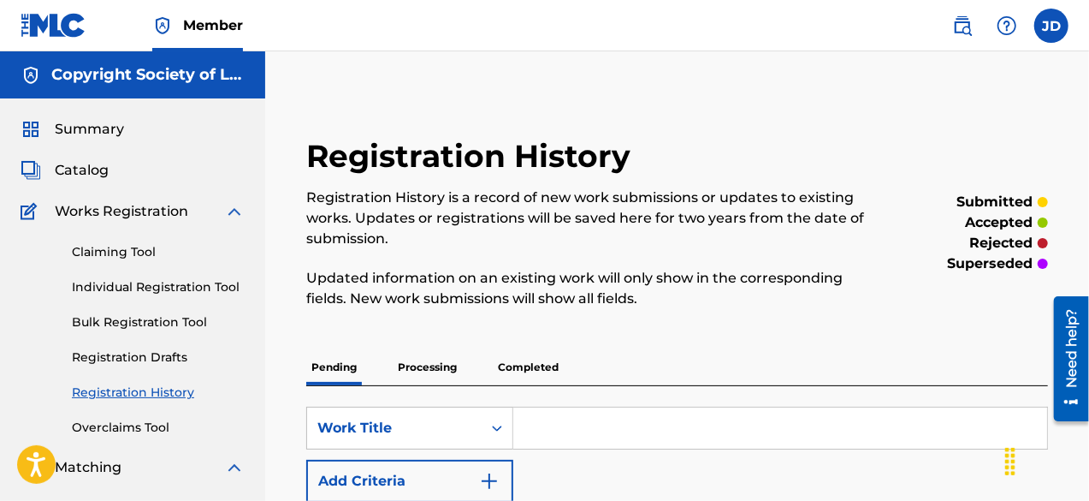
click at [148, 287] on link "Individual Registration Tool" at bounding box center [158, 287] width 173 height 18
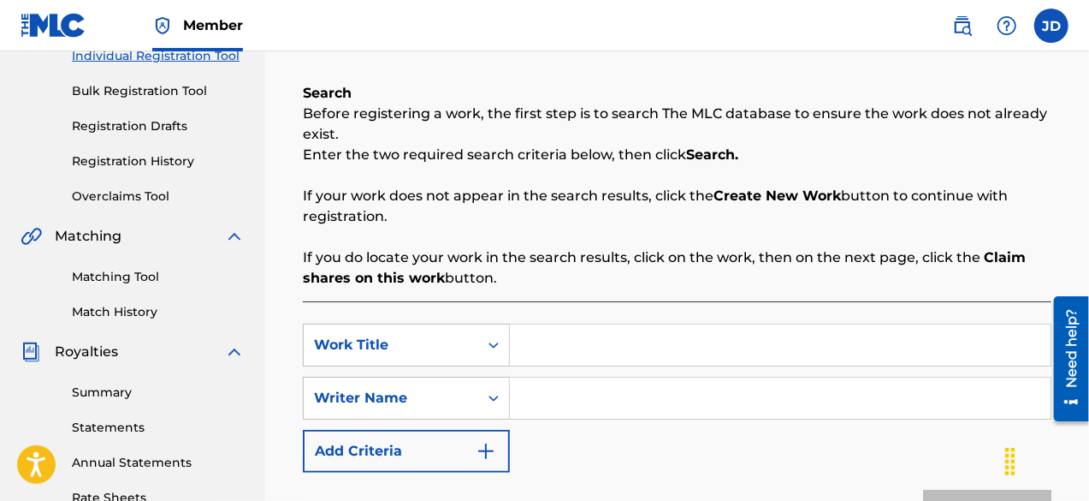
scroll to position [241, 0]
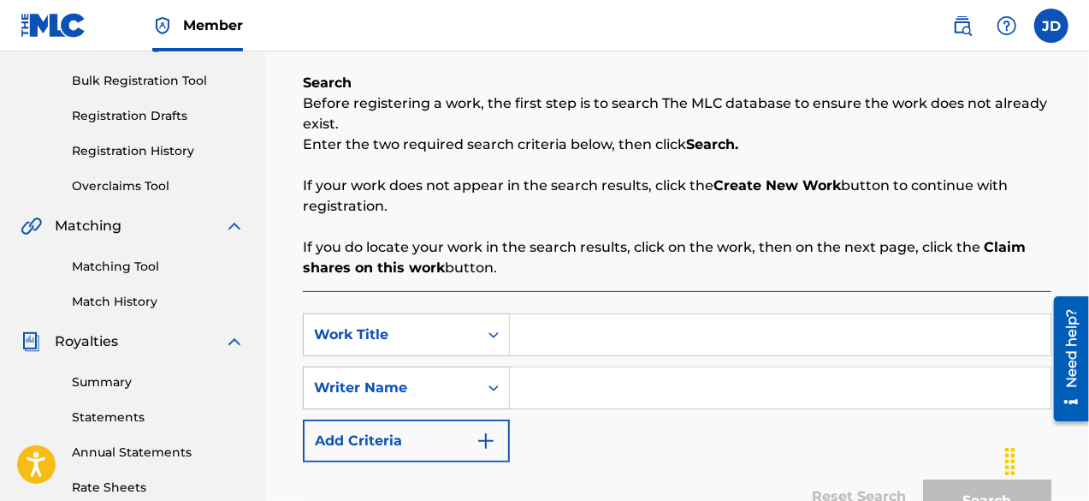
click at [587, 336] on input "Search Form" at bounding box center [780, 334] width 541 height 41
type input "V"
type input "who are you"
click at [604, 397] on input "Search Form" at bounding box center [780, 387] width 541 height 41
paste input "[PERSON_NAME]"
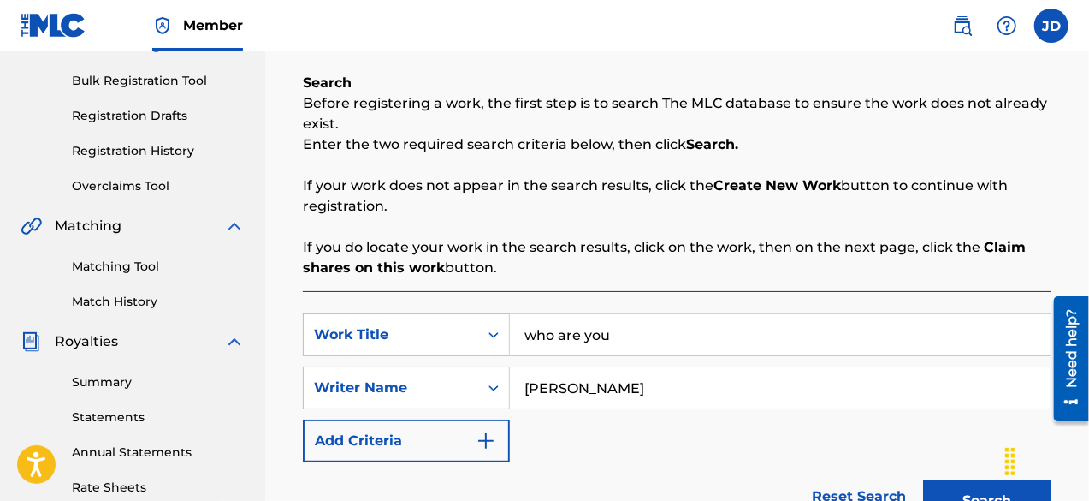
type input "[PERSON_NAME]"
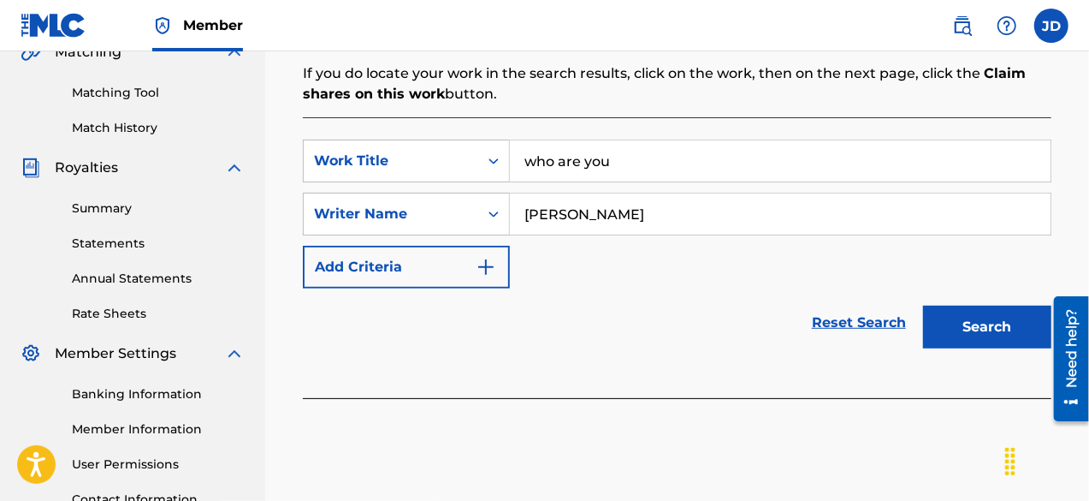
scroll to position [418, 0]
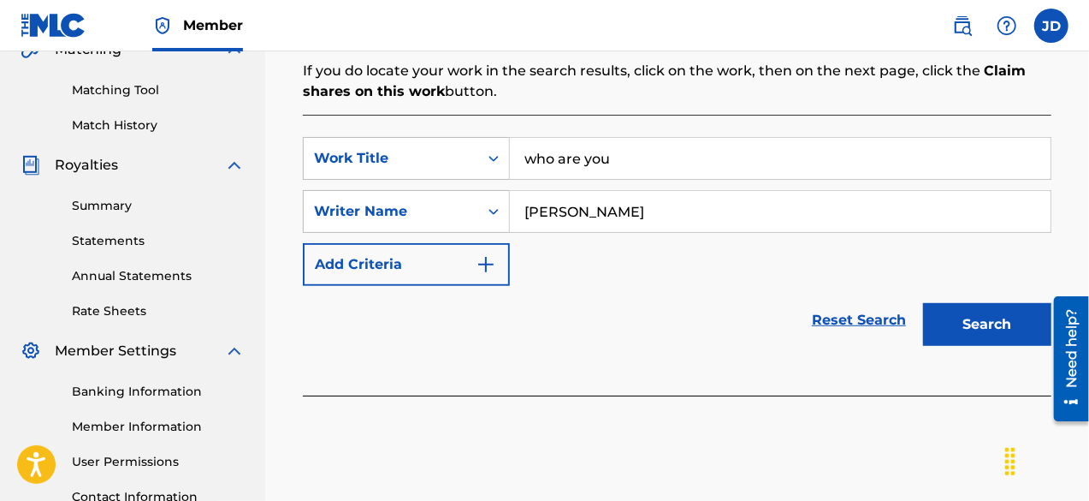
click at [980, 319] on button "Search" at bounding box center [987, 324] width 128 height 43
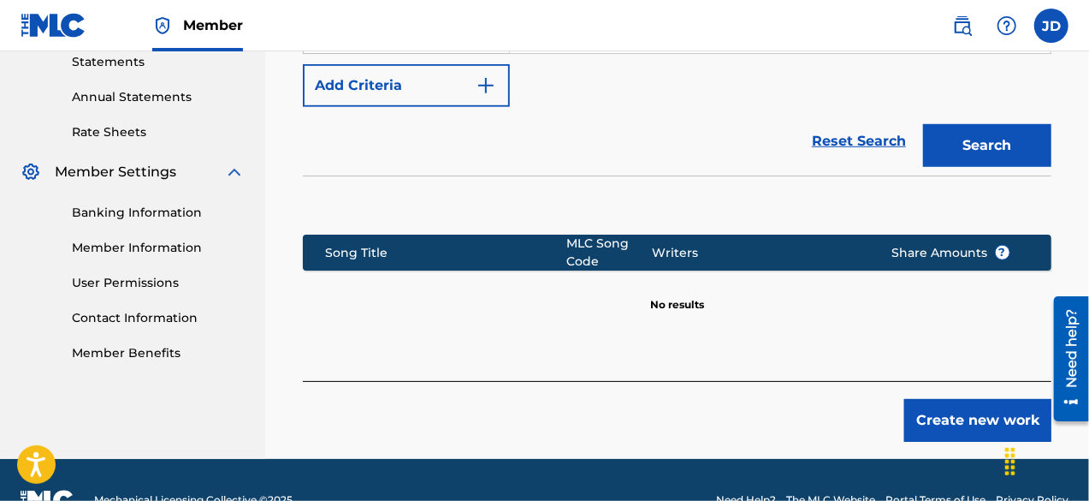
scroll to position [587, 0]
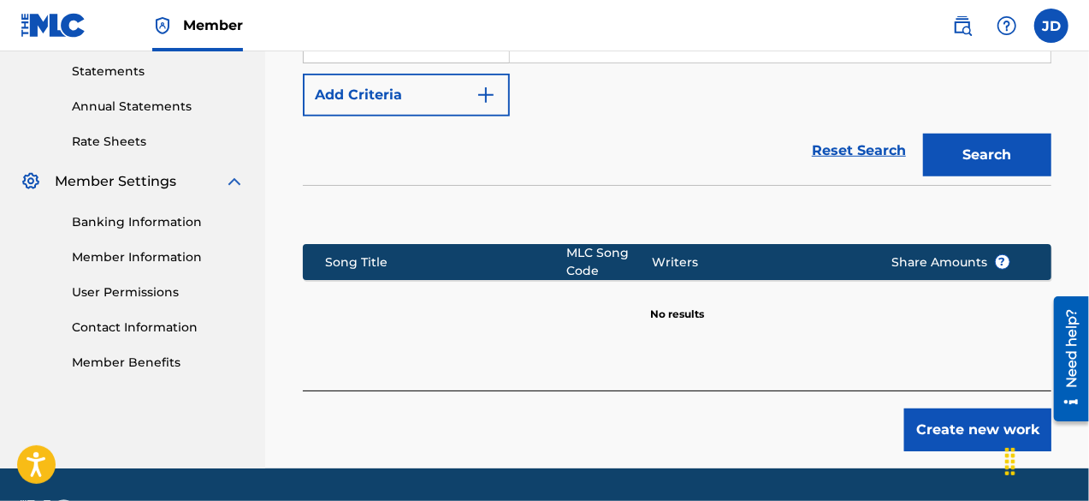
click at [962, 418] on button "Create new work" at bounding box center [977, 429] width 147 height 43
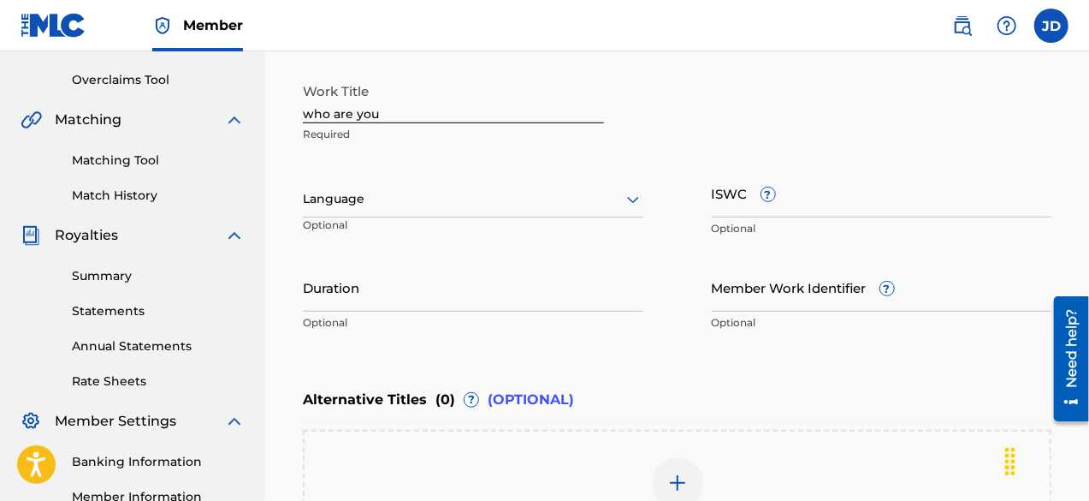
scroll to position [332, 0]
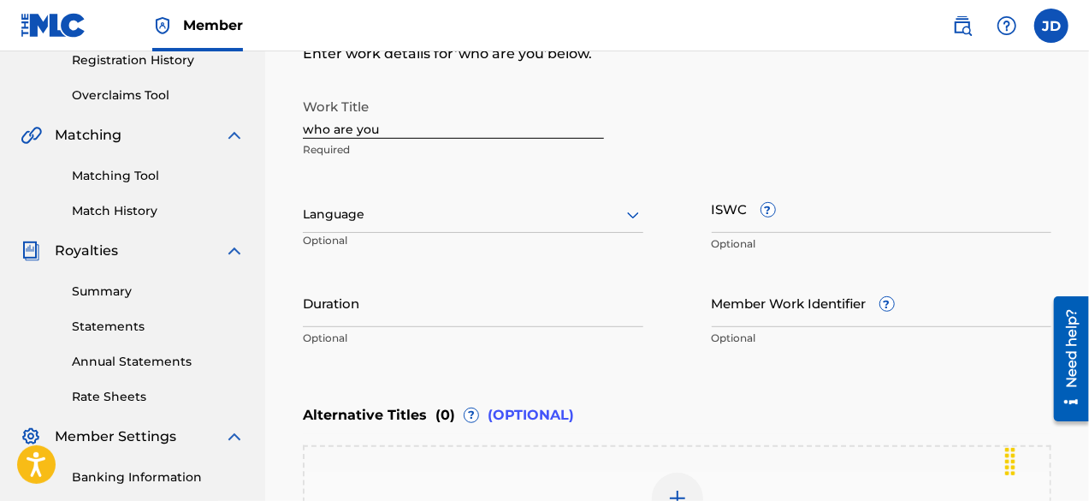
click at [582, 204] on div at bounding box center [473, 214] width 341 height 21
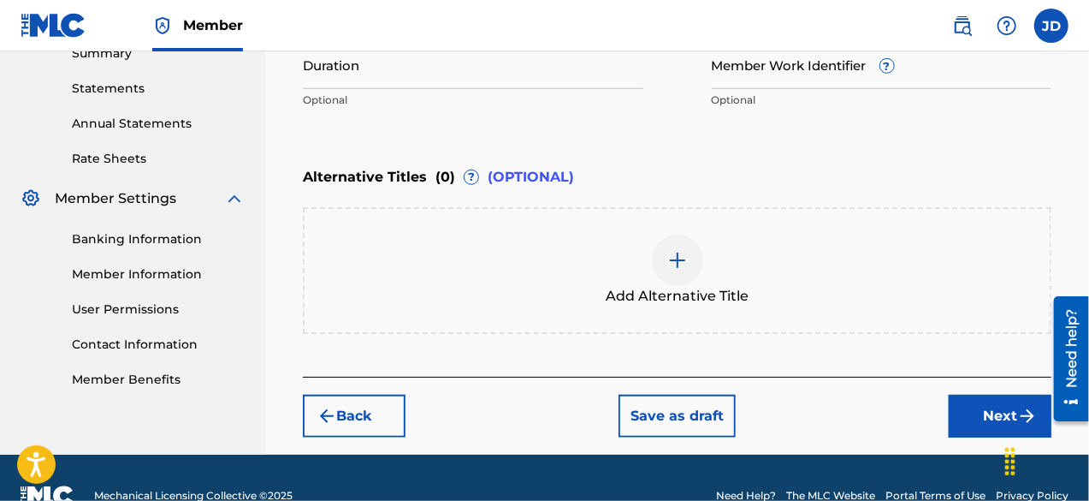
scroll to position [604, 0]
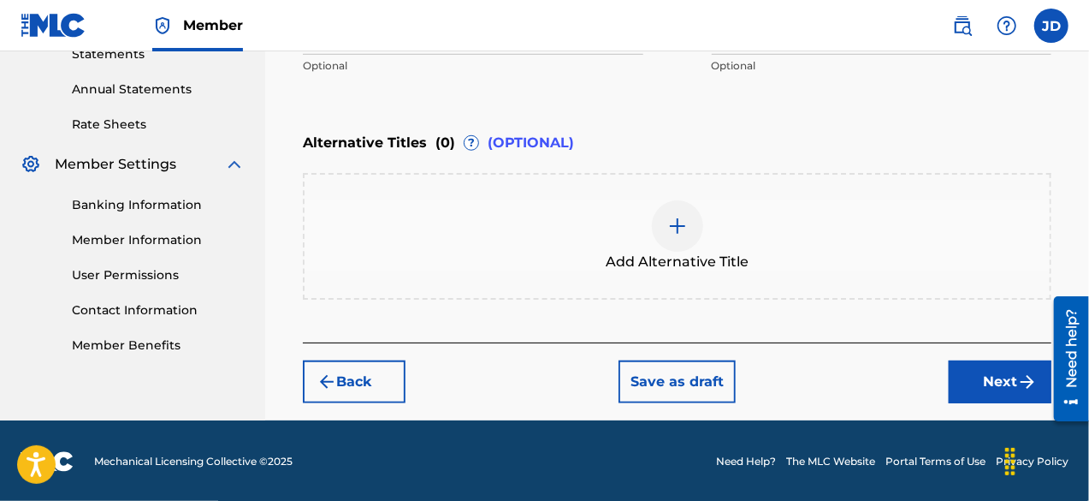
click at [957, 376] on button "Next" at bounding box center [1000, 381] width 103 height 43
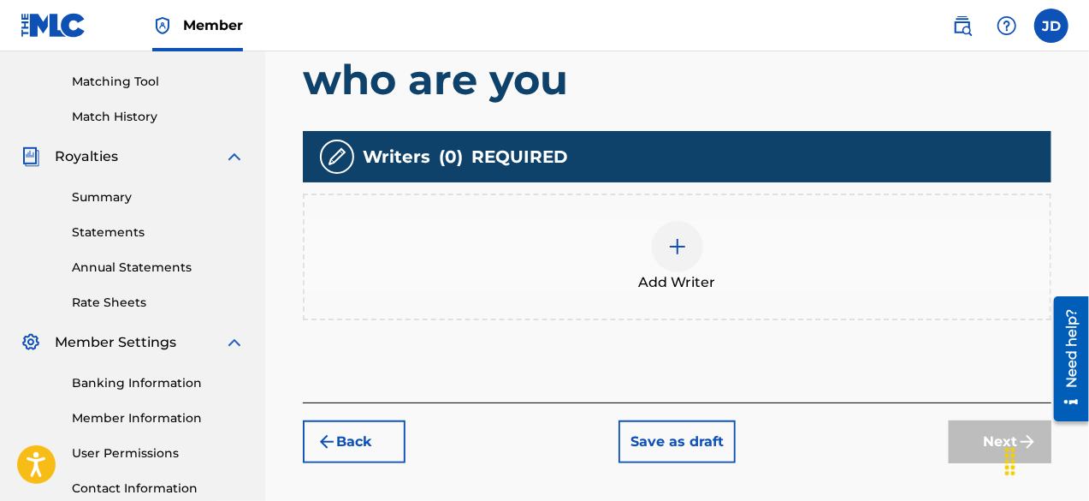
scroll to position [416, 0]
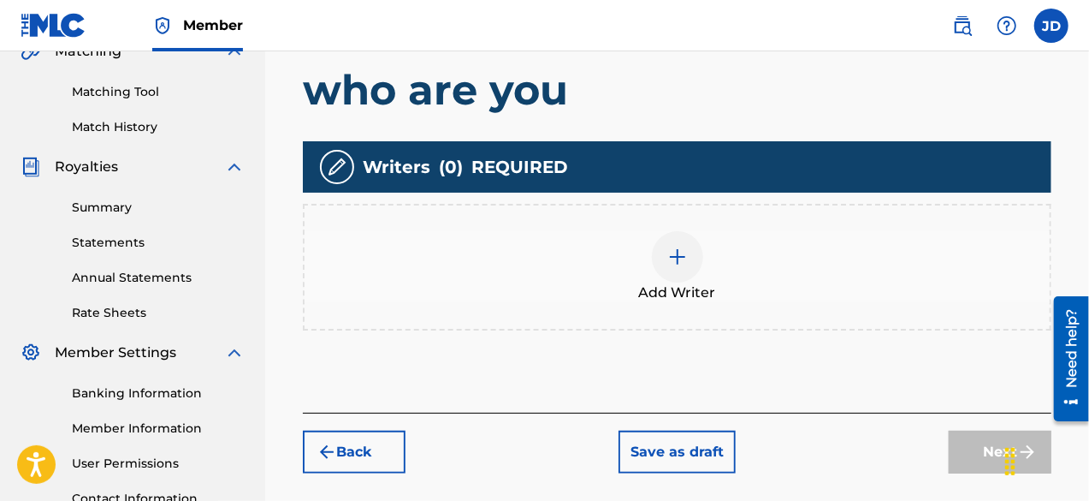
click at [669, 282] on span "Add Writer" at bounding box center [677, 292] width 77 height 21
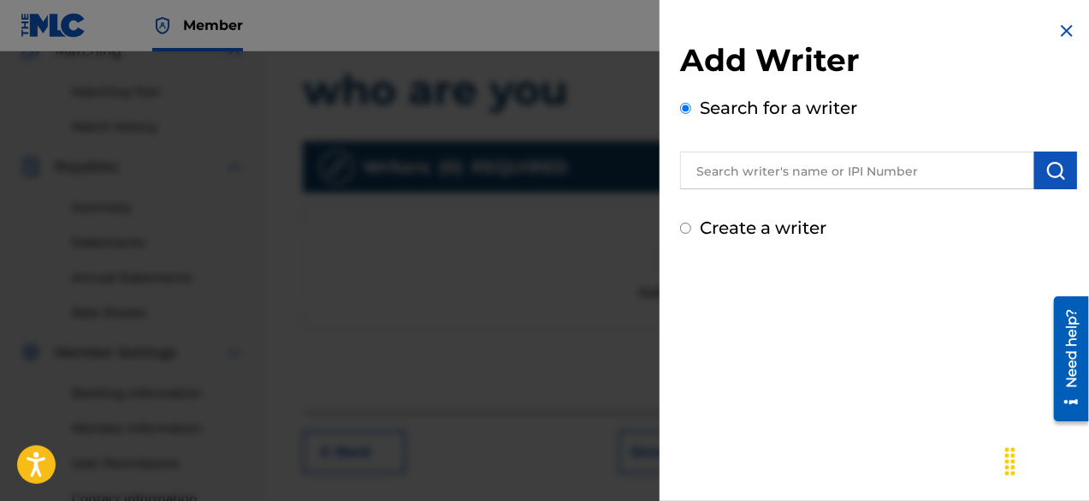
click at [749, 228] on label "Create a writer" at bounding box center [763, 227] width 127 height 21
radio input "true"
click at [691, 228] on input "Create a writer" at bounding box center [685, 227] width 11 height 11
radio input "false"
radio input "true"
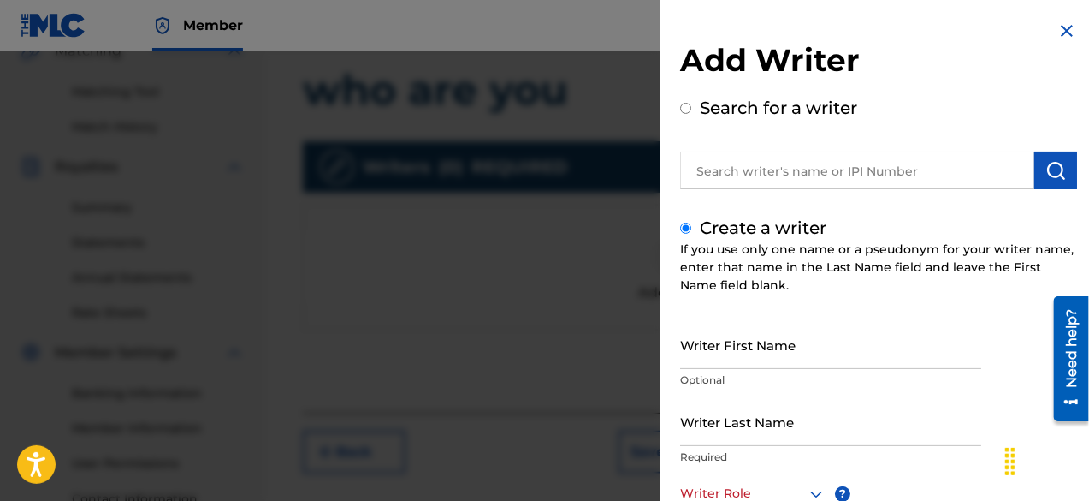
click at [803, 480] on div "Writer Role" at bounding box center [753, 493] width 146 height 39
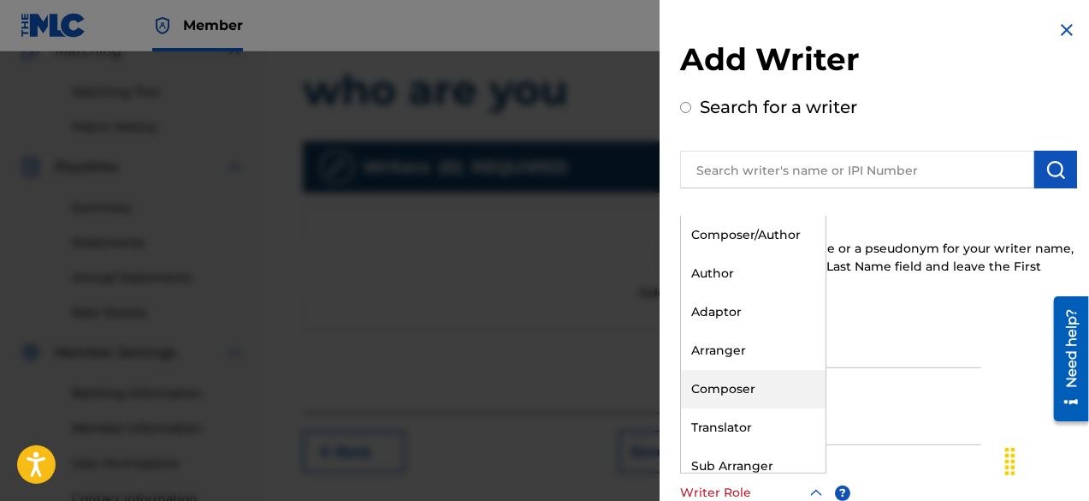
click at [765, 386] on div "Composer" at bounding box center [753, 389] width 145 height 39
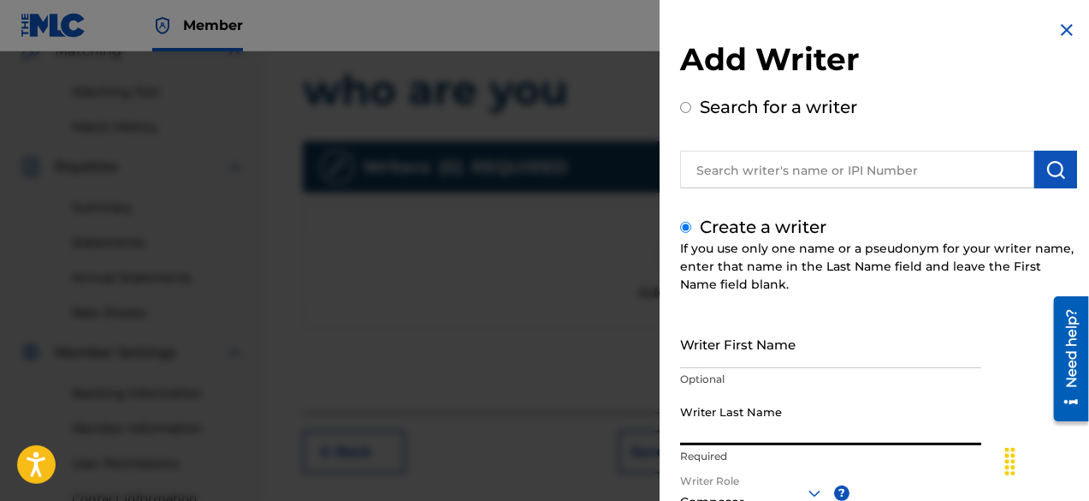
click at [733, 424] on input "Writer Last Name" at bounding box center [830, 420] width 301 height 49
paste input "[PERSON_NAME]"
type input "[PERSON_NAME]"
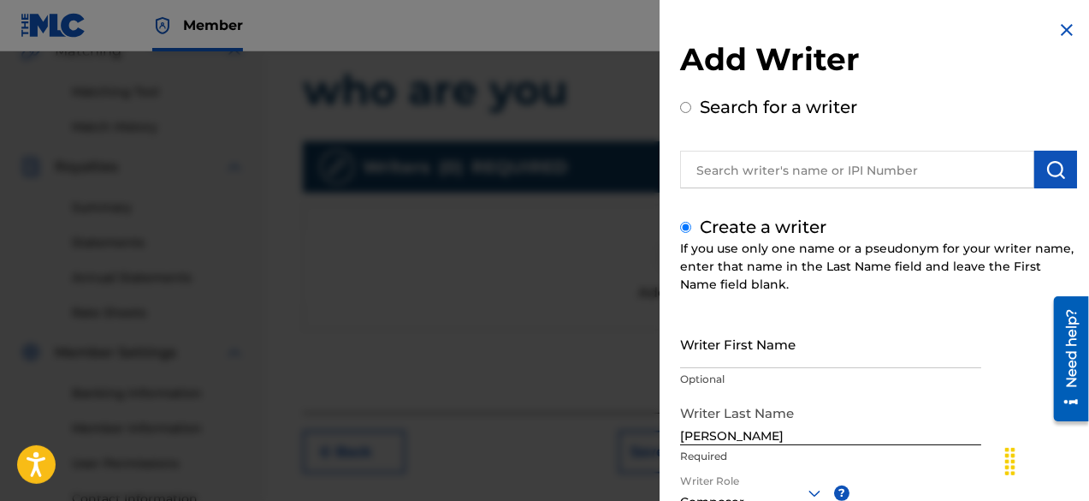
scroll to position [241, 0]
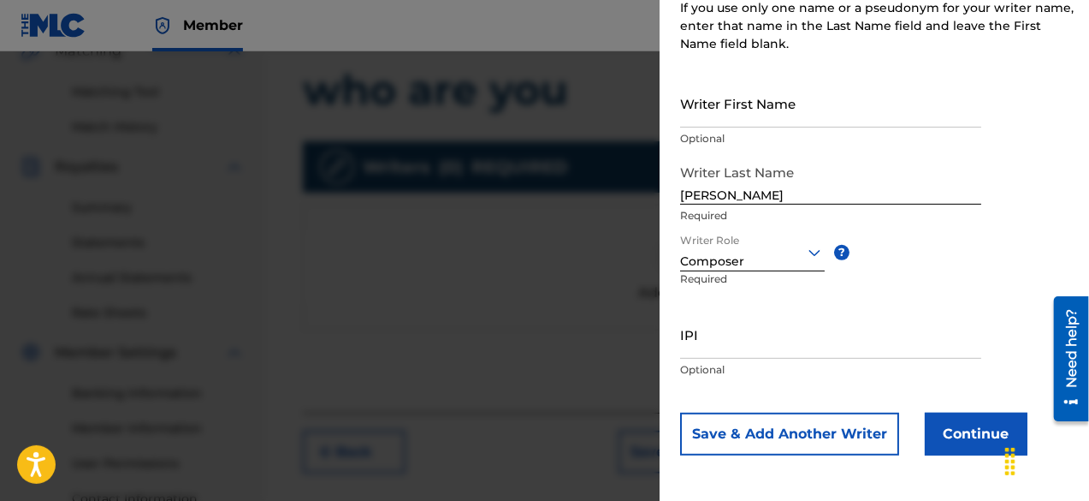
click at [963, 419] on button "Continue" at bounding box center [976, 433] width 103 height 43
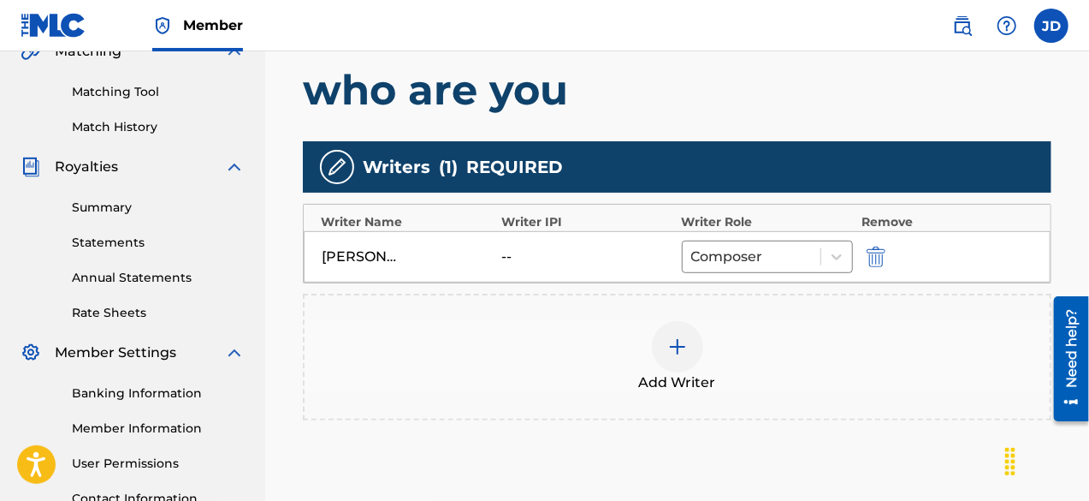
click at [701, 348] on div at bounding box center [677, 346] width 51 height 51
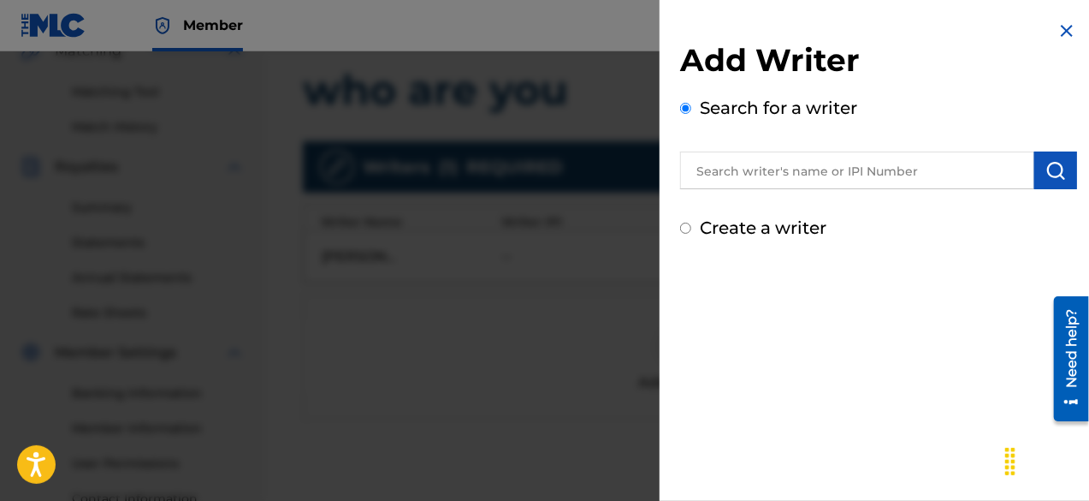
click at [802, 230] on label "Create a writer" at bounding box center [763, 227] width 127 height 21
radio input "true"
click at [691, 230] on input "Create a writer" at bounding box center [685, 227] width 11 height 11
radio input "false"
radio input "true"
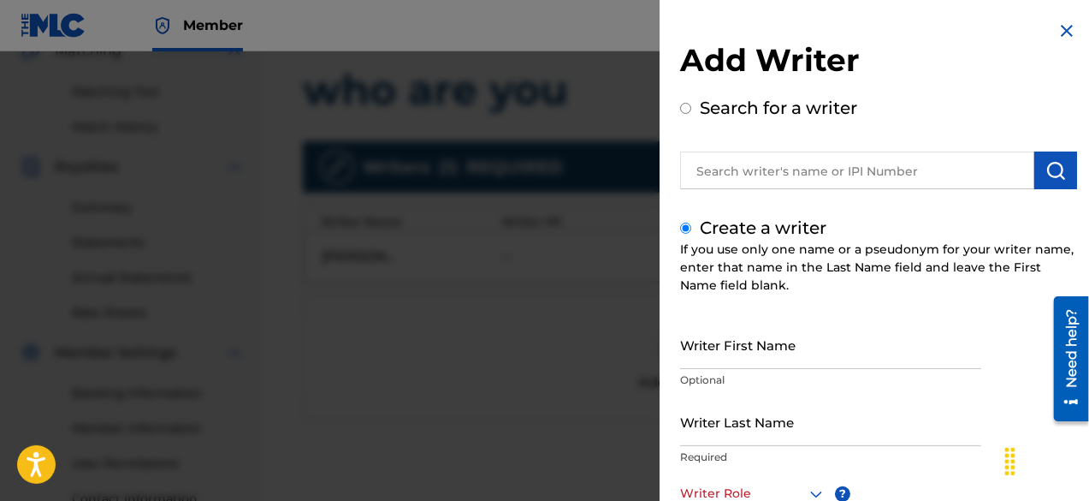
click at [859, 422] on input "Writer Last Name" at bounding box center [830, 421] width 301 height 49
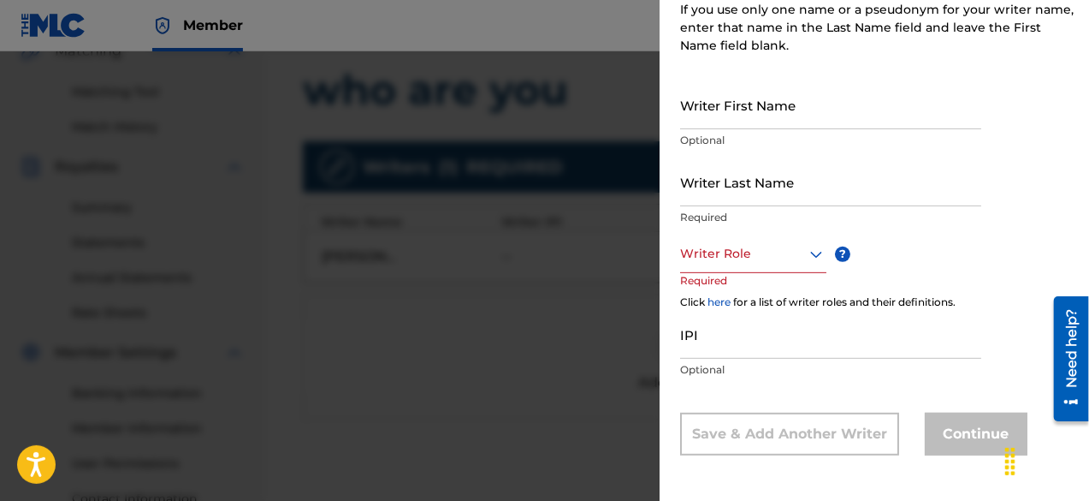
click at [496, 331] on div at bounding box center [544, 301] width 1089 height 501
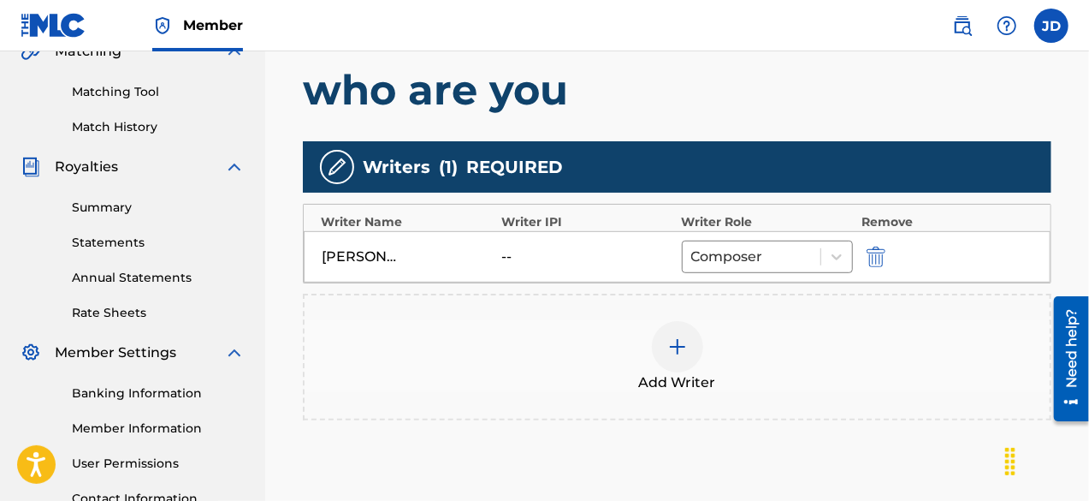
scroll to position [576, 0]
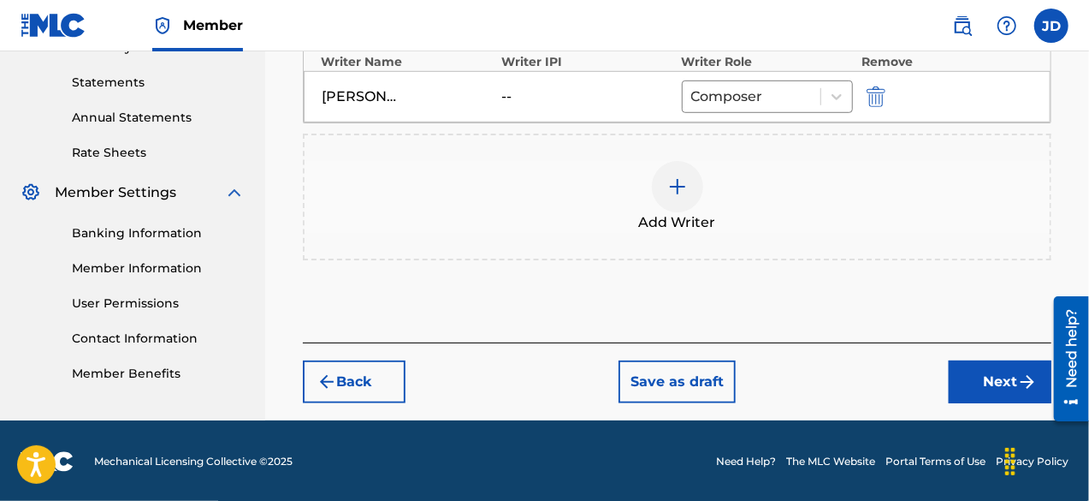
click at [1009, 384] on button "Next" at bounding box center [1000, 381] width 103 height 43
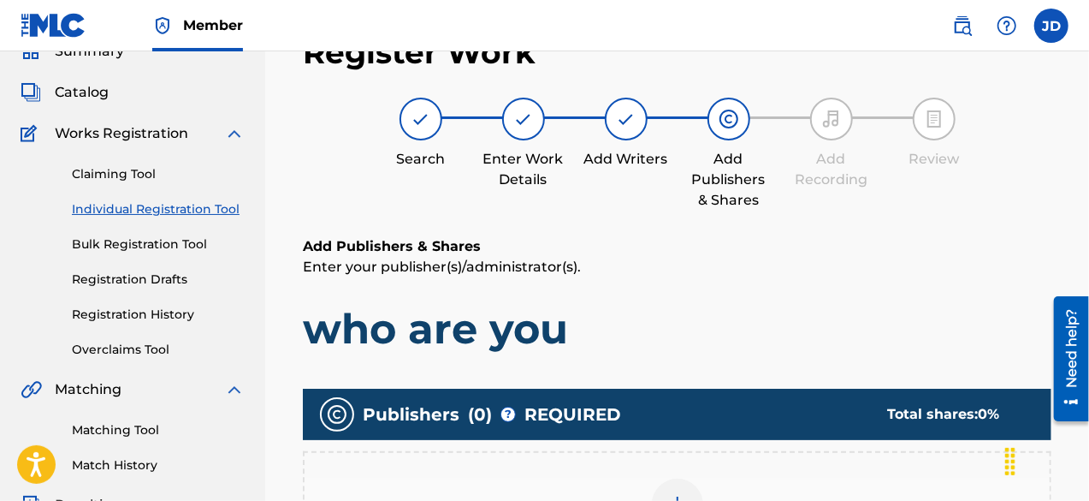
scroll to position [77, 0]
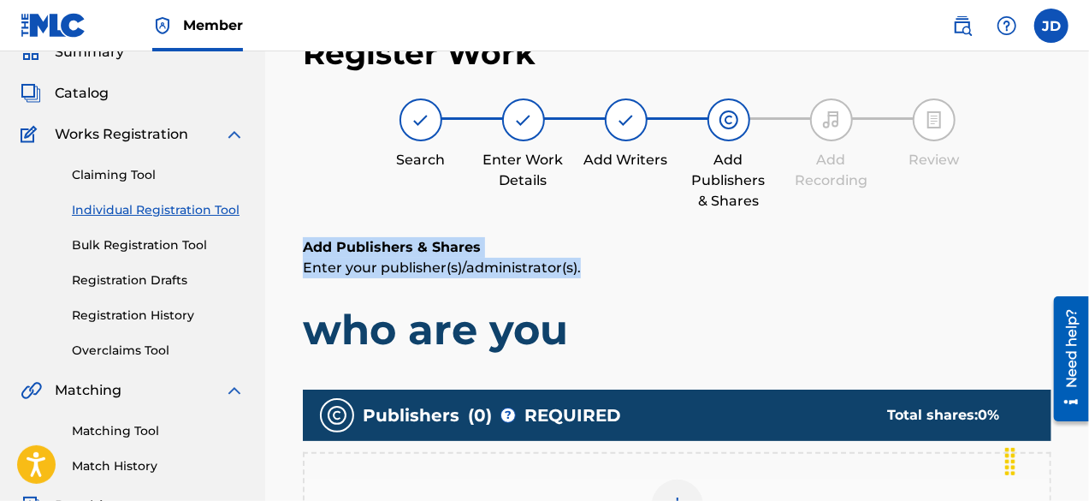
drag, startPoint x: 1087, startPoint y: 133, endPoint x: 1094, endPoint y: 276, distance: 143.9
click at [1088, 276] on html "Accessibility Screen-Reader Guide, Feedback, and Issue Reporting | New window M…" at bounding box center [544, 173] width 1089 height 501
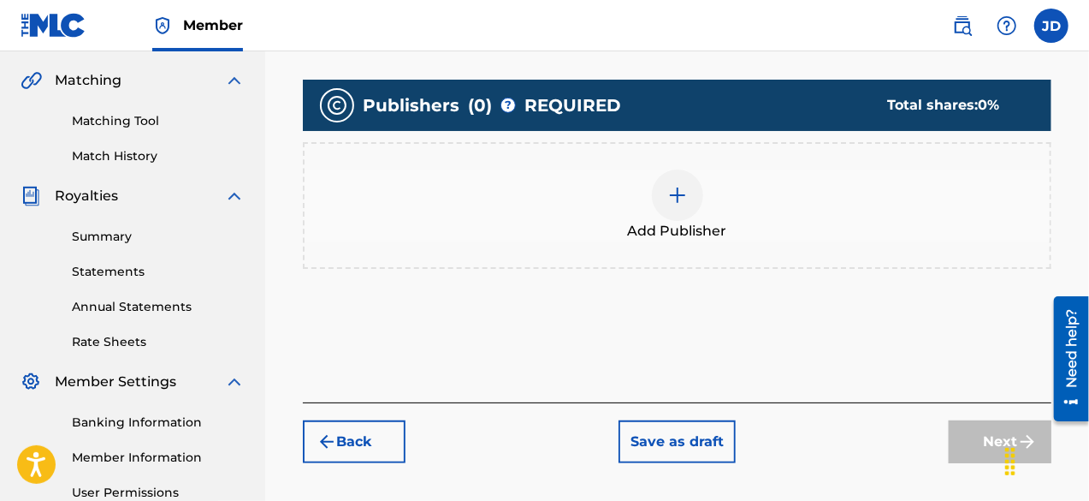
scroll to position [385, 0]
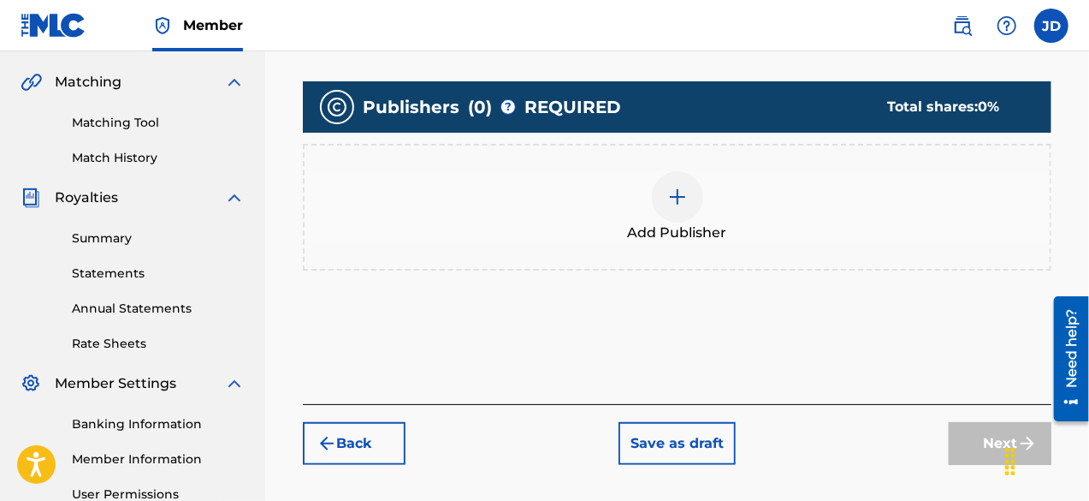
click at [680, 210] on div at bounding box center [677, 196] width 51 height 51
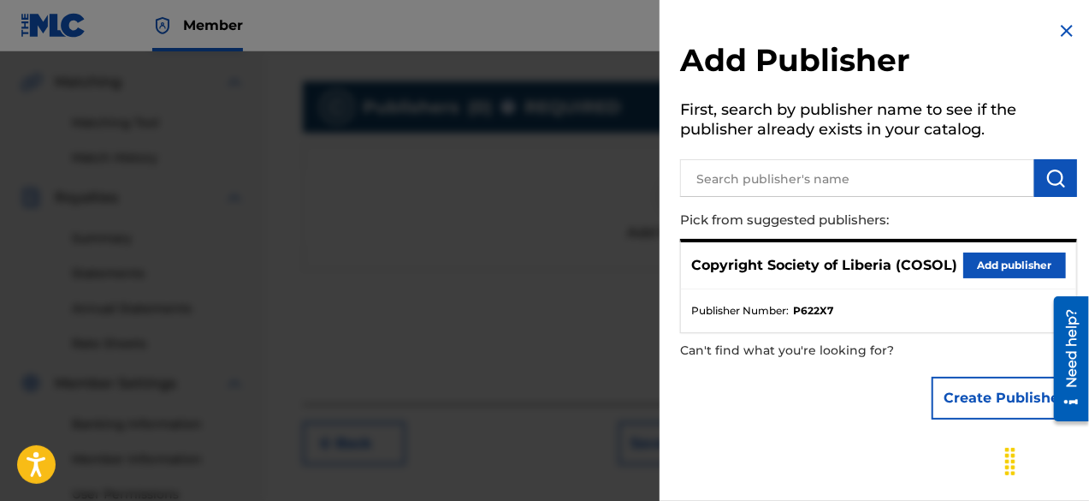
click at [975, 266] on button "Add publisher" at bounding box center [1014, 265] width 103 height 26
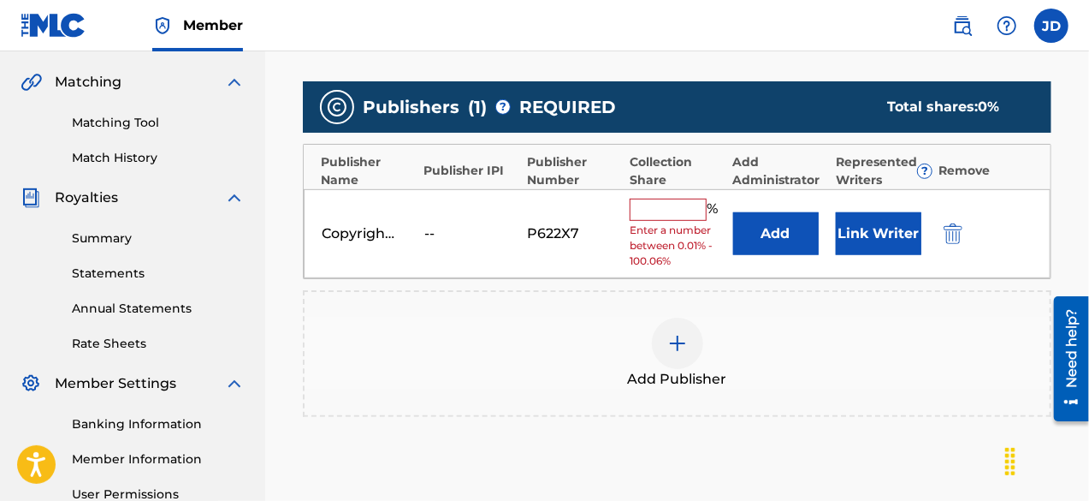
click at [688, 206] on input "text" at bounding box center [668, 209] width 77 height 22
type input "100"
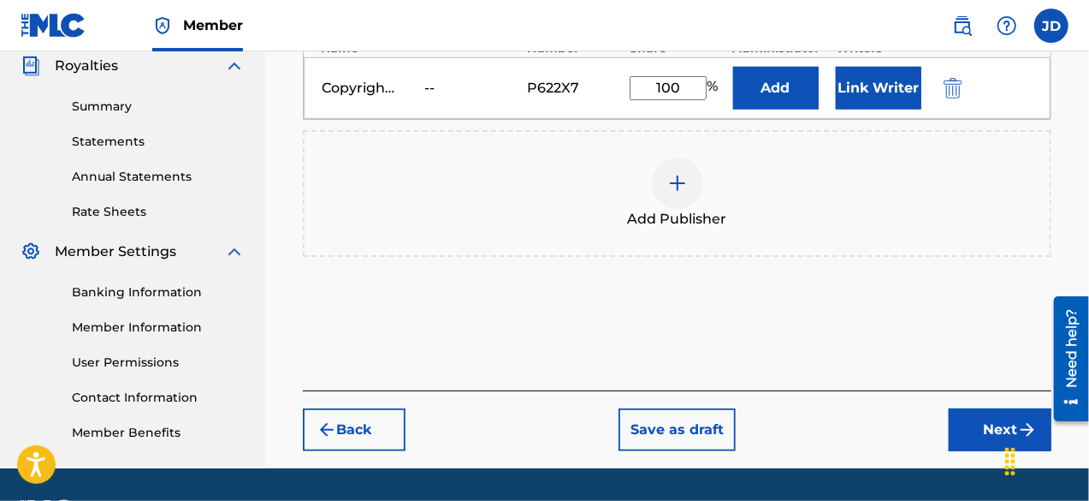
scroll to position [565, 0]
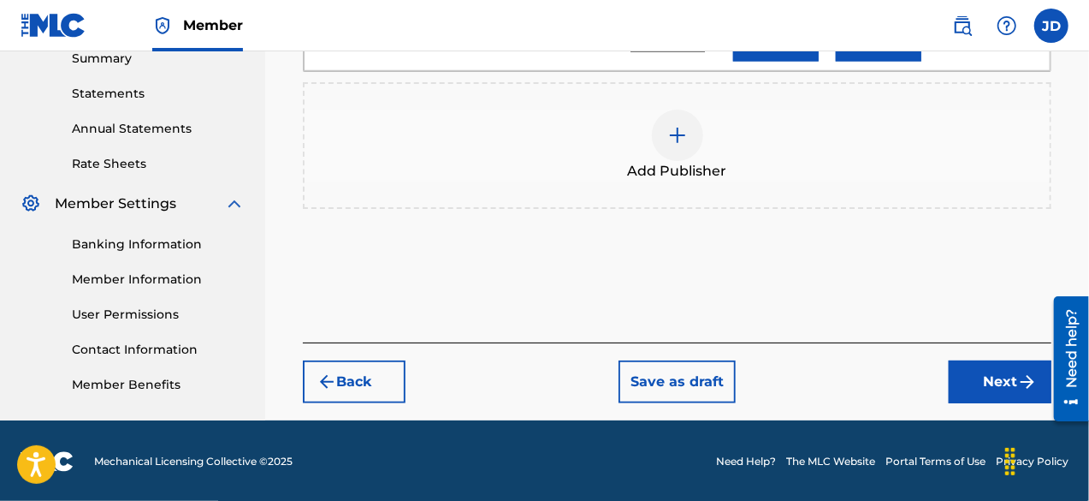
click at [989, 384] on button "Next" at bounding box center [1000, 381] width 103 height 43
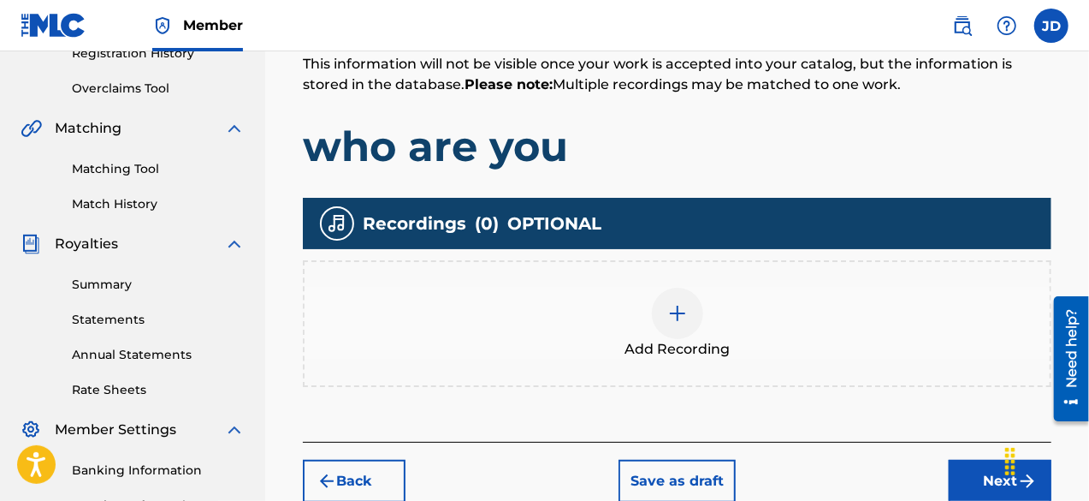
scroll to position [337, 0]
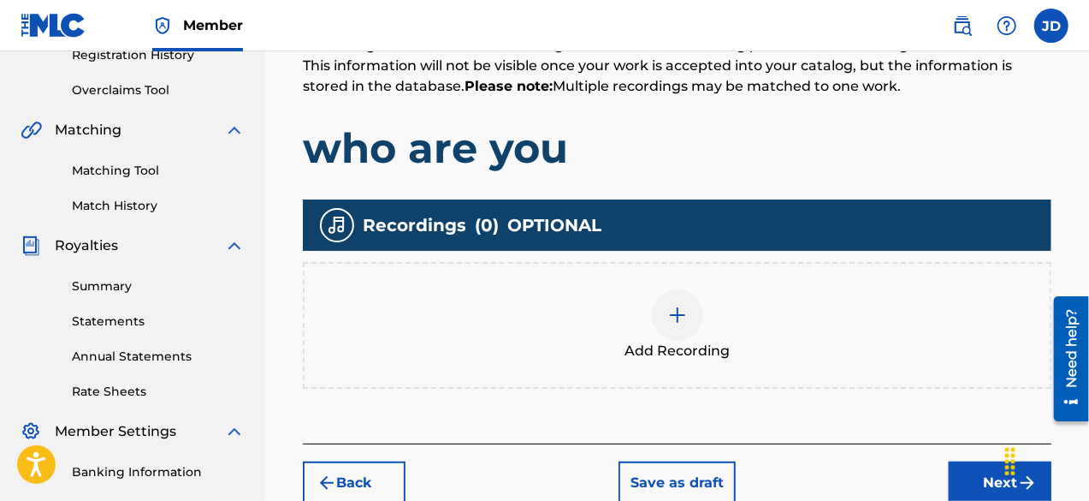
click at [959, 500] on button "Next" at bounding box center [1000, 482] width 103 height 43
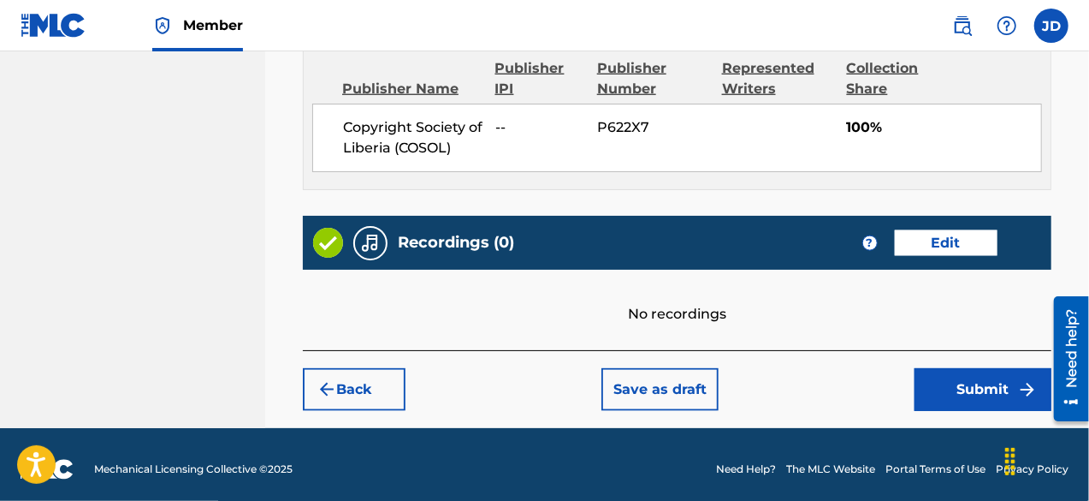
scroll to position [963, 0]
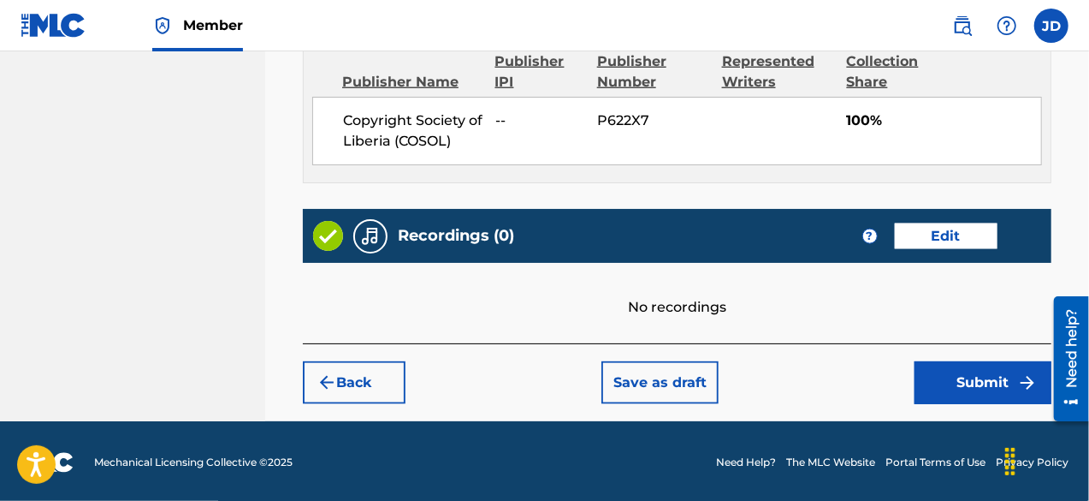
click at [992, 377] on button "Submit" at bounding box center [983, 382] width 137 height 43
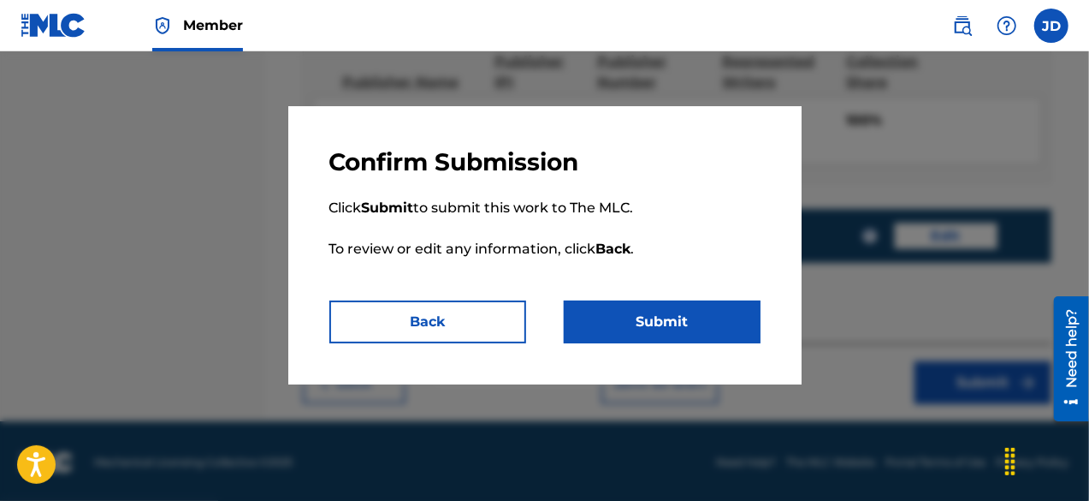
click at [738, 308] on button "Submit" at bounding box center [662, 321] width 197 height 43
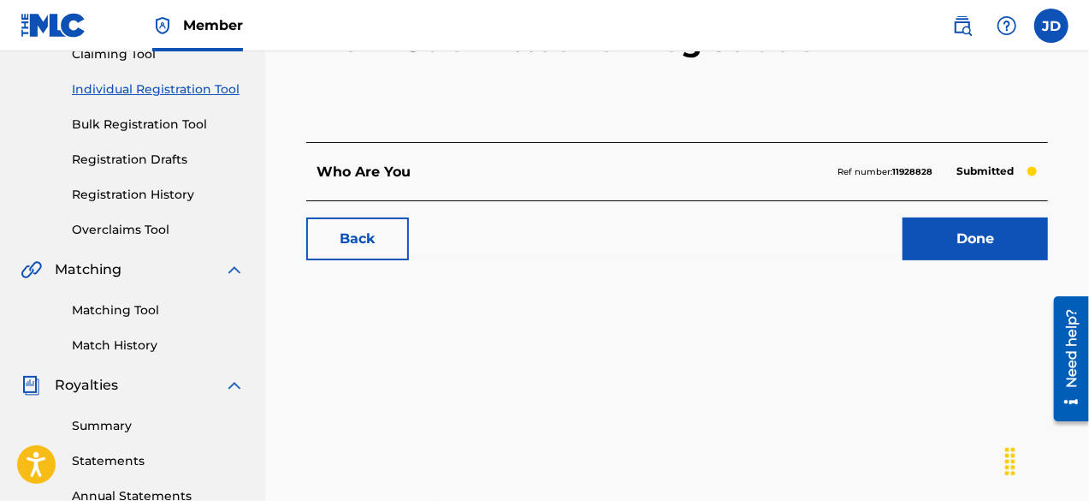
scroll to position [200, 0]
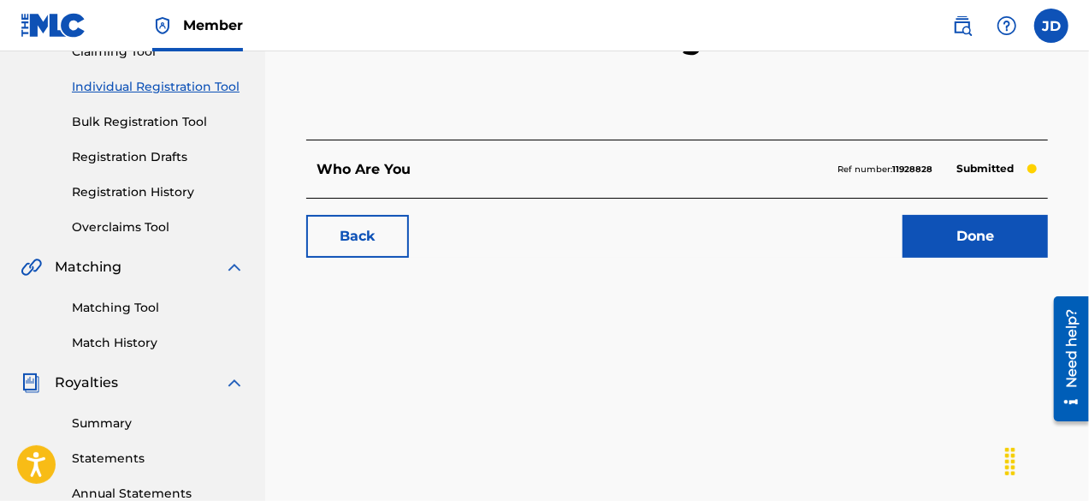
click at [968, 239] on link "Done" at bounding box center [975, 236] width 145 height 43
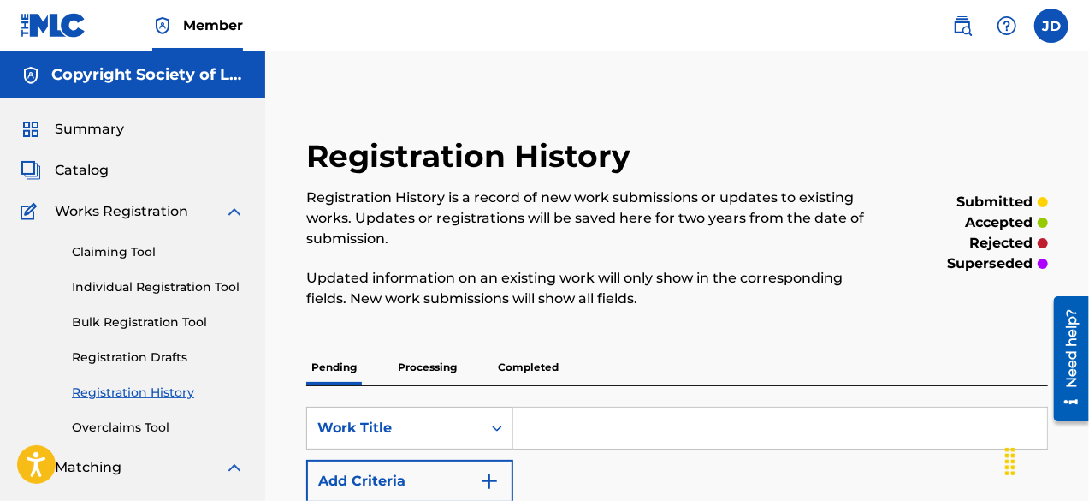
click at [146, 281] on link "Individual Registration Tool" at bounding box center [158, 287] width 173 height 18
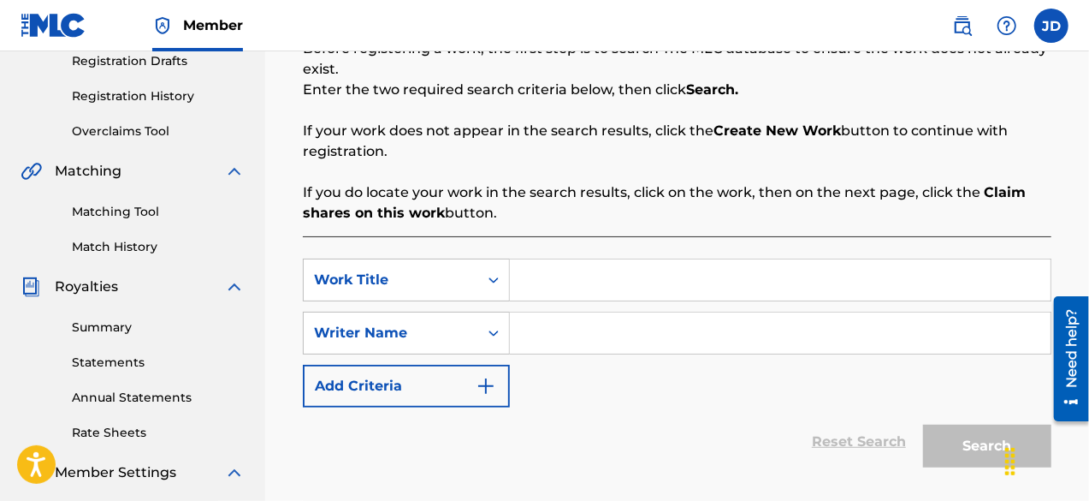
scroll to position [298, 0]
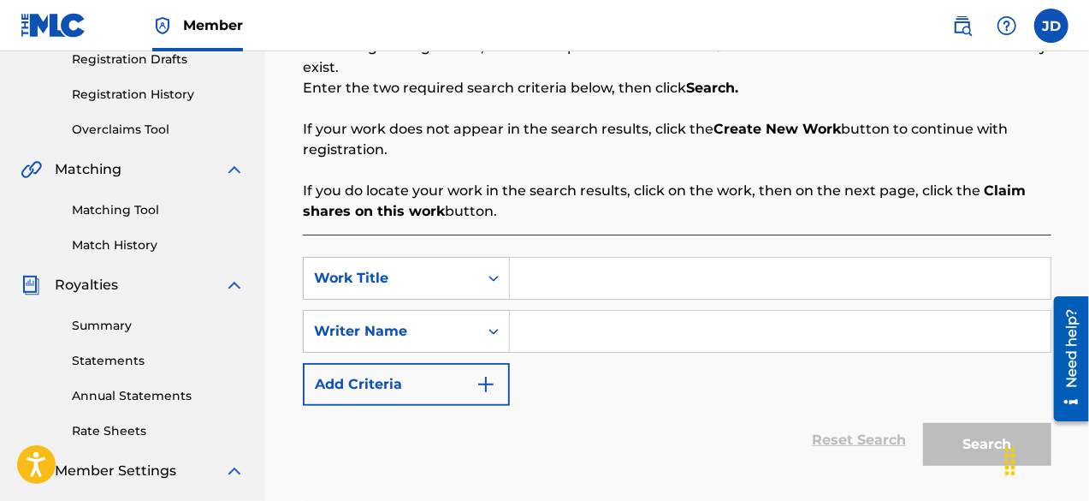
click at [785, 280] on input "Search Form" at bounding box center [780, 278] width 541 height 41
type input "only [DEMOGRAPHIC_DATA] can do"
click at [733, 339] on input "Search Form" at bounding box center [780, 331] width 541 height 41
paste input "[PERSON_NAME]"
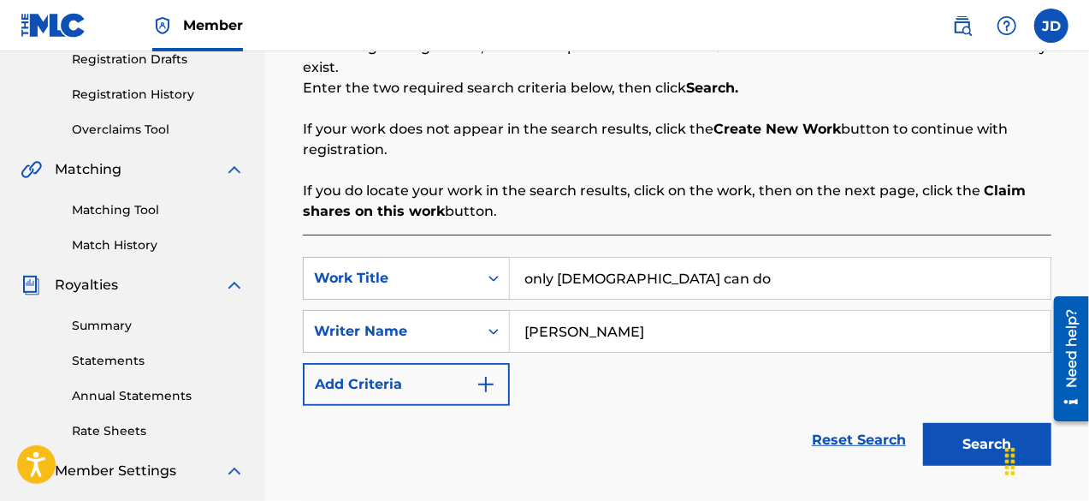
type input "[PERSON_NAME]"
click at [973, 435] on button "Search" at bounding box center [987, 444] width 128 height 43
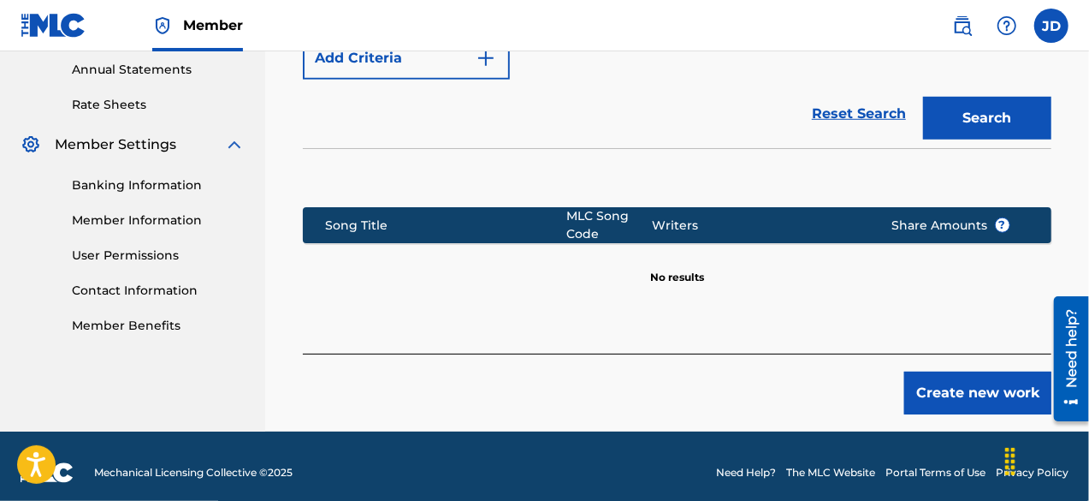
scroll to position [635, 0]
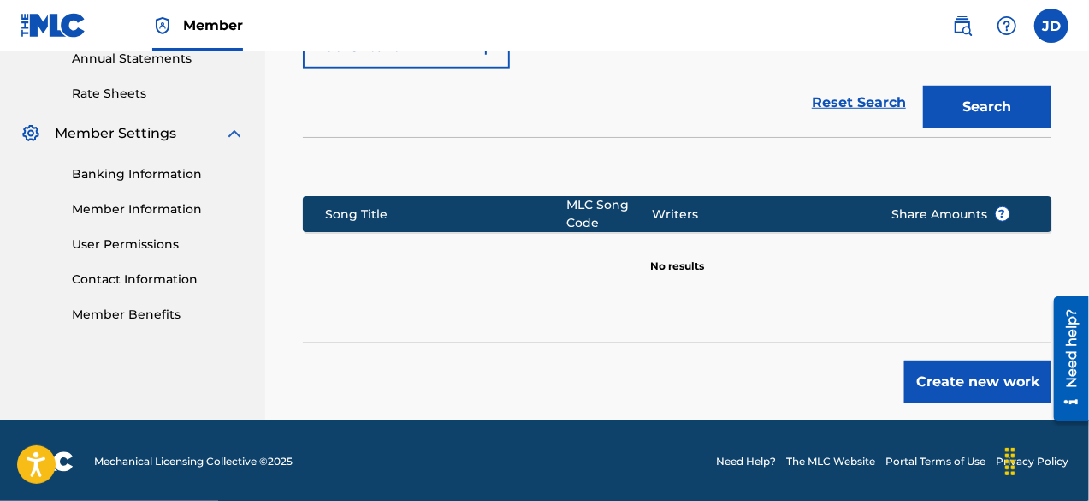
click at [958, 384] on button "Create new work" at bounding box center [977, 381] width 147 height 43
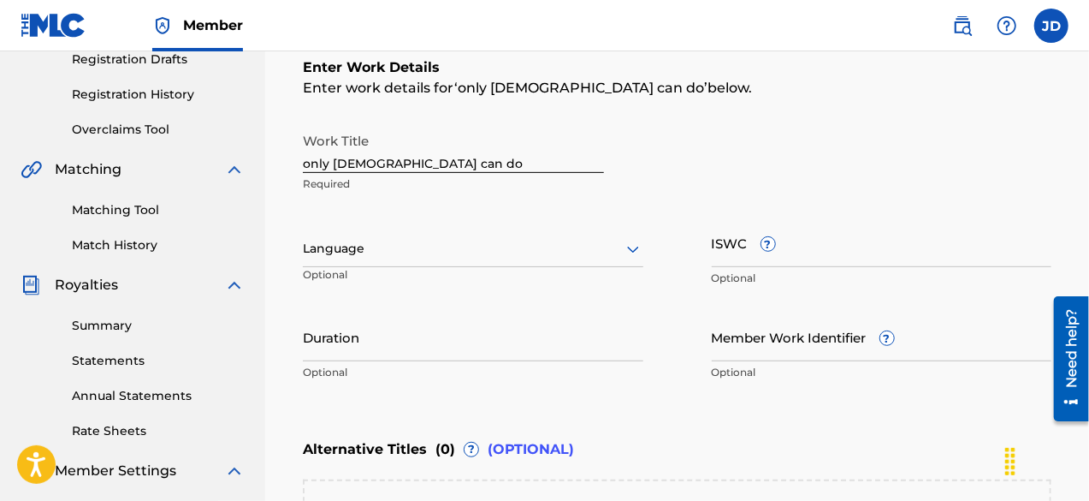
scroll to position [302, 0]
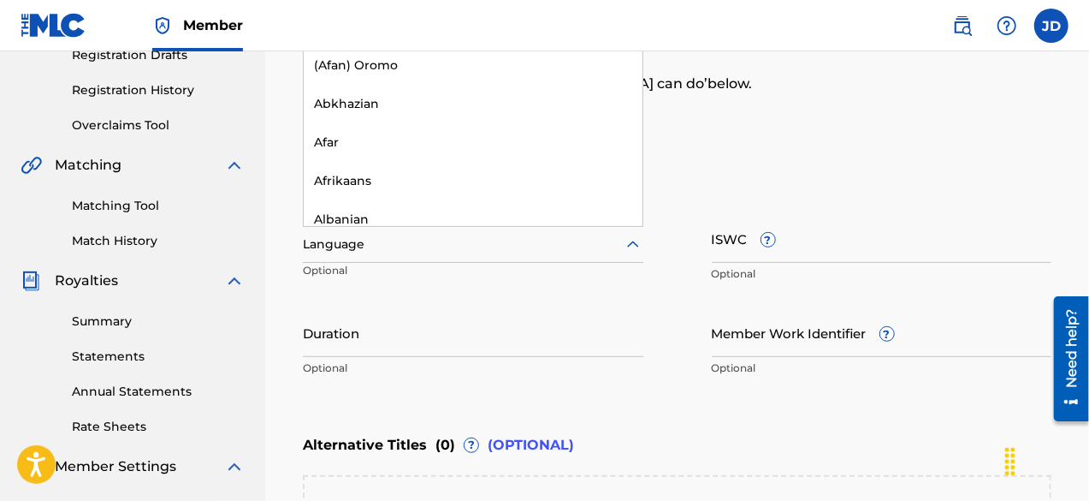
click at [604, 258] on div "Language" at bounding box center [473, 245] width 341 height 36
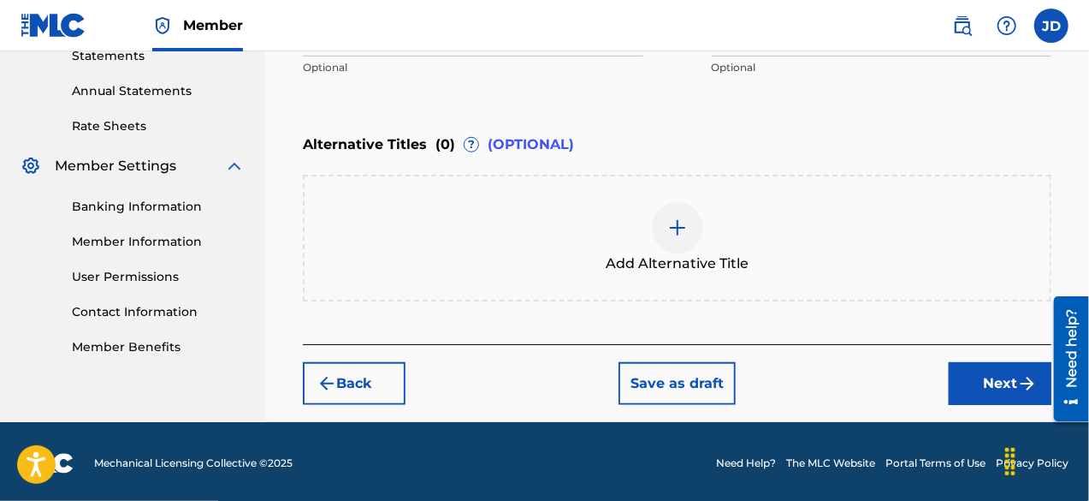
scroll to position [604, 0]
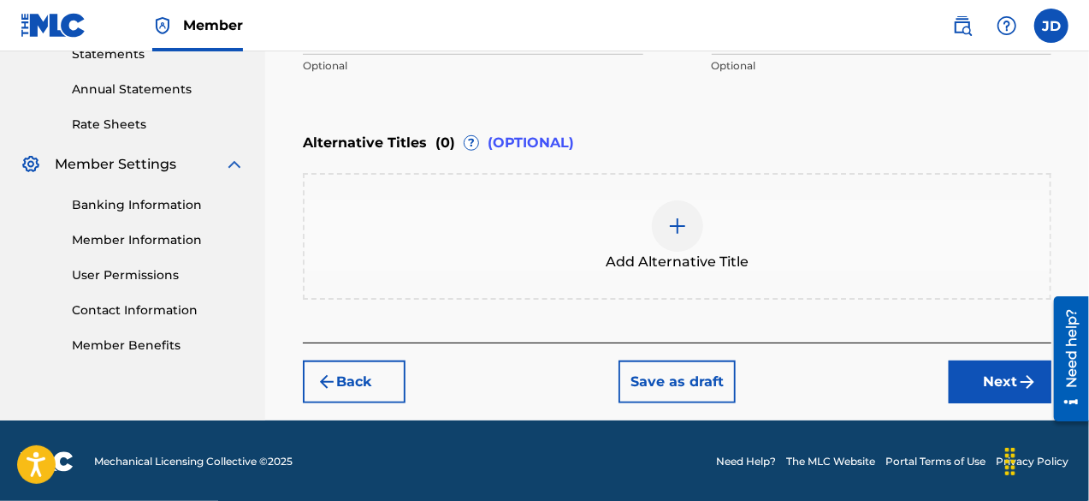
click at [1000, 381] on button "Next" at bounding box center [1000, 381] width 103 height 43
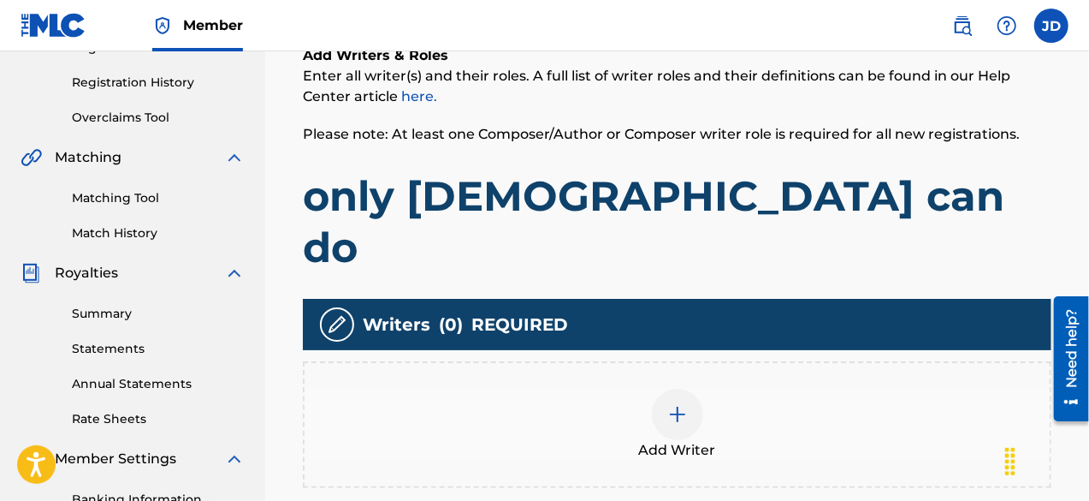
scroll to position [309, 0]
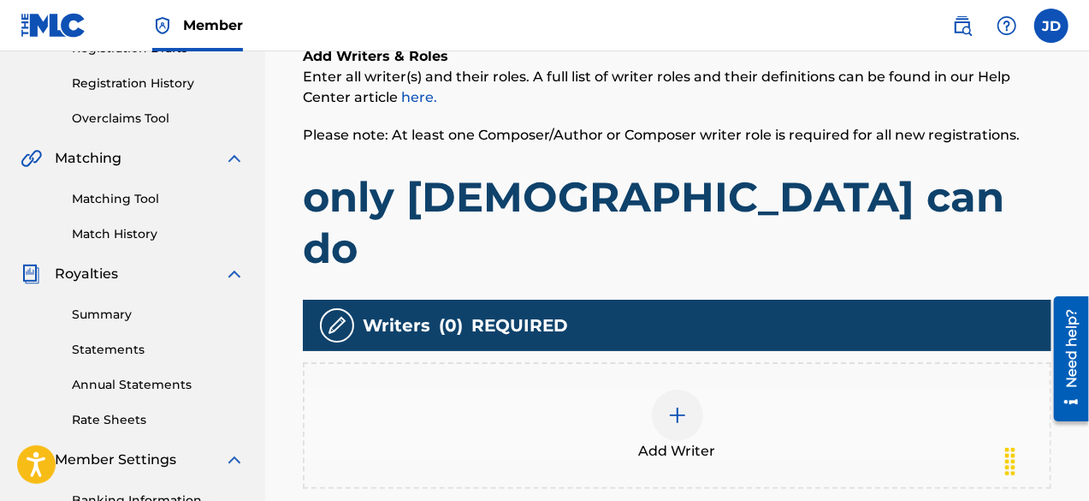
click at [679, 405] on img at bounding box center [677, 415] width 21 height 21
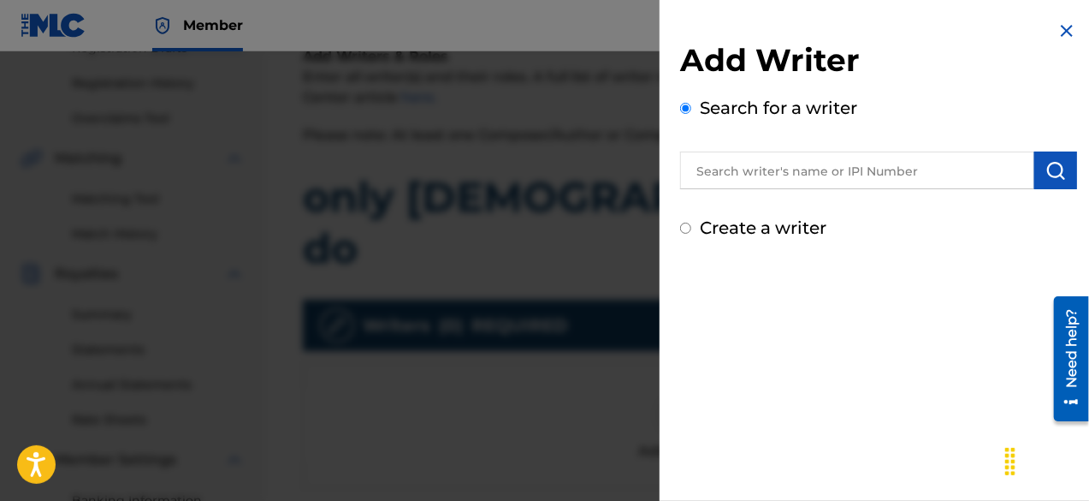
click at [782, 230] on label "Create a writer" at bounding box center [763, 227] width 127 height 21
radio input "true"
click at [691, 230] on input "Create a writer" at bounding box center [685, 227] width 11 height 11
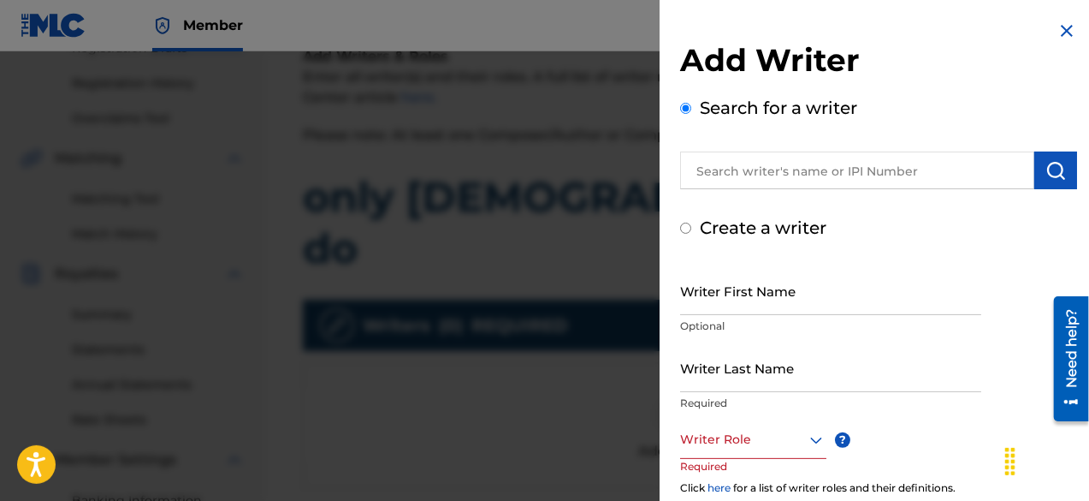
radio input "false"
radio input "true"
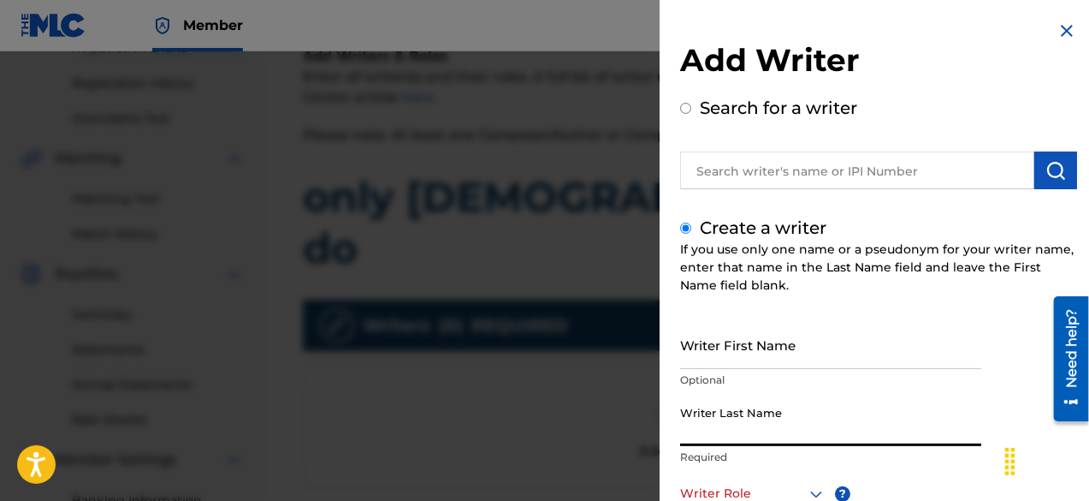
click at [796, 410] on input "Writer Last Name" at bounding box center [830, 421] width 301 height 49
paste input "[PERSON_NAME]"
type input "[PERSON_NAME]"
click at [780, 491] on div at bounding box center [753, 493] width 146 height 21
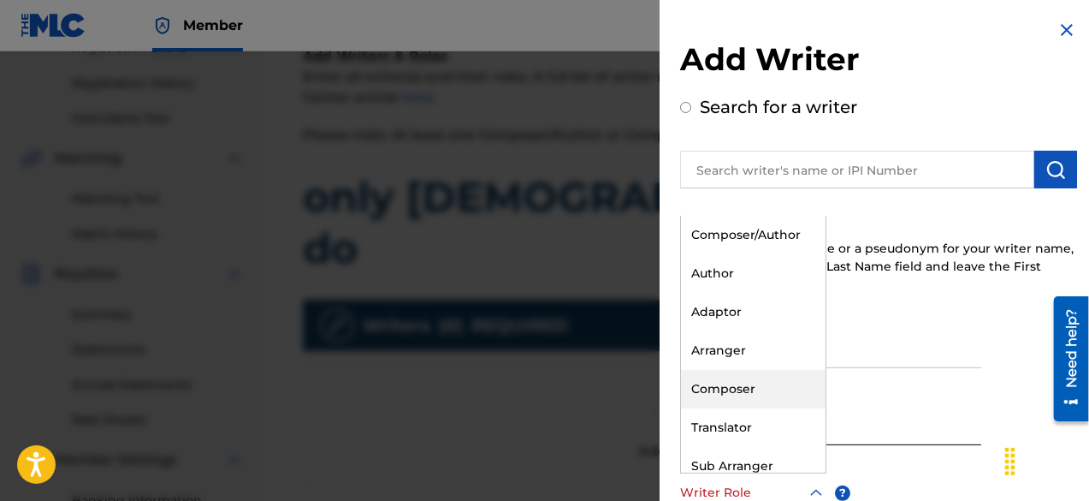
click at [762, 376] on div "Composer" at bounding box center [753, 389] width 145 height 39
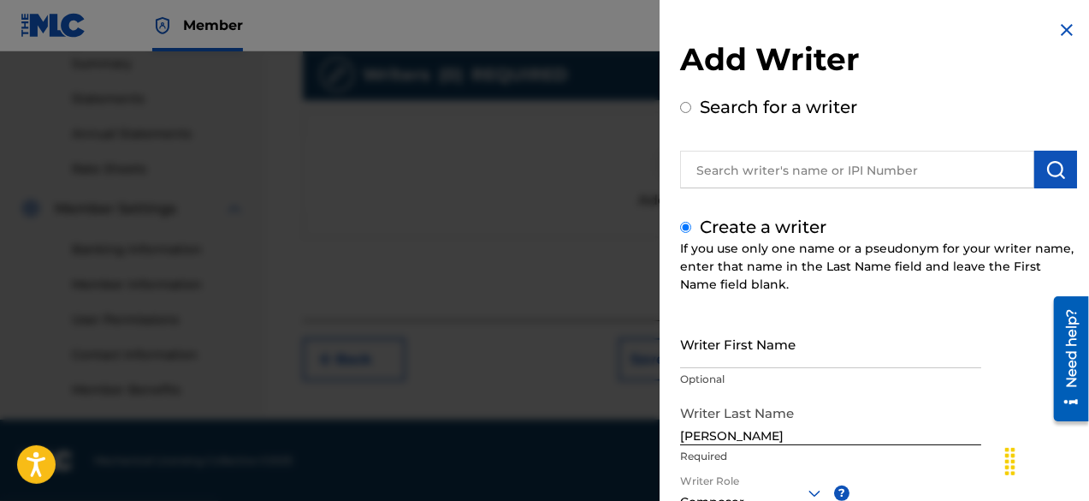
scroll to position [241, 0]
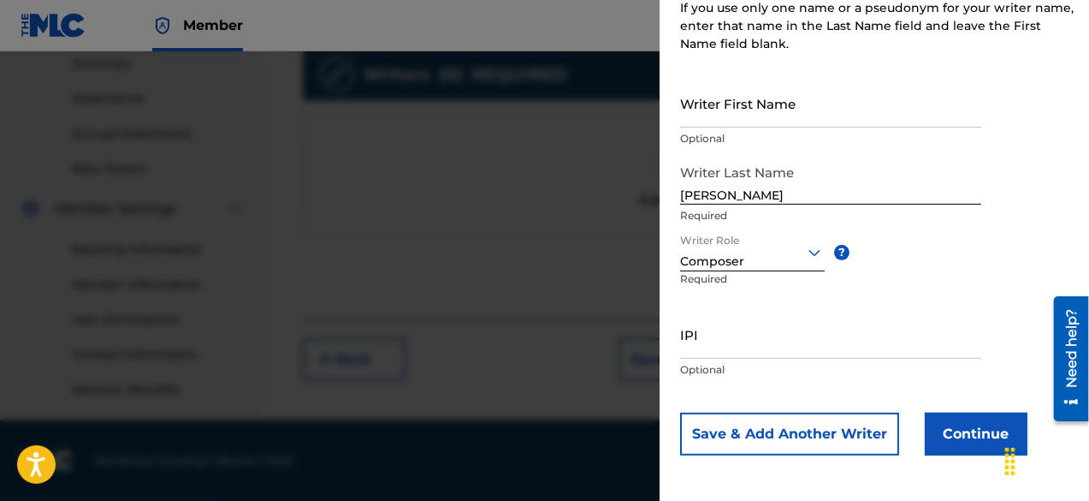
click at [974, 427] on button "Continue" at bounding box center [976, 433] width 103 height 43
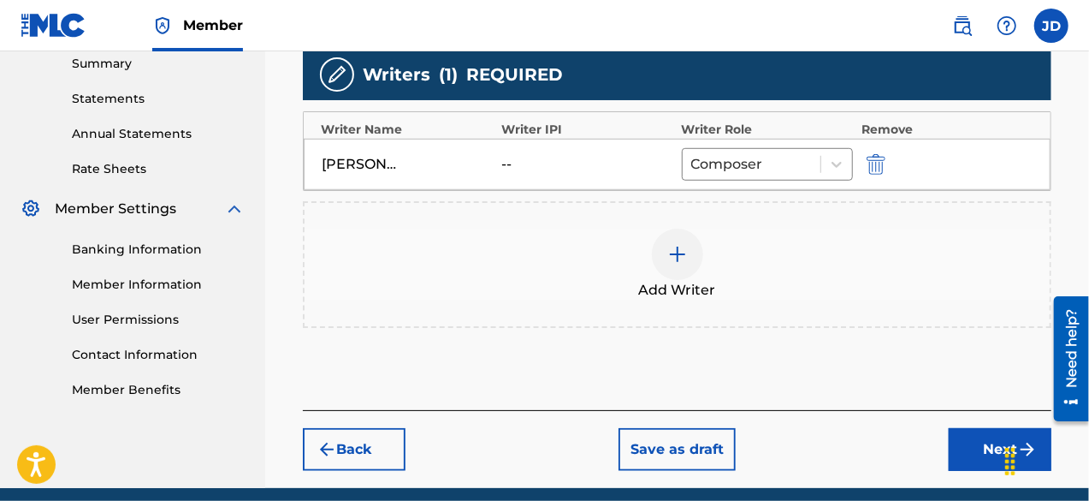
scroll to position [576, 0]
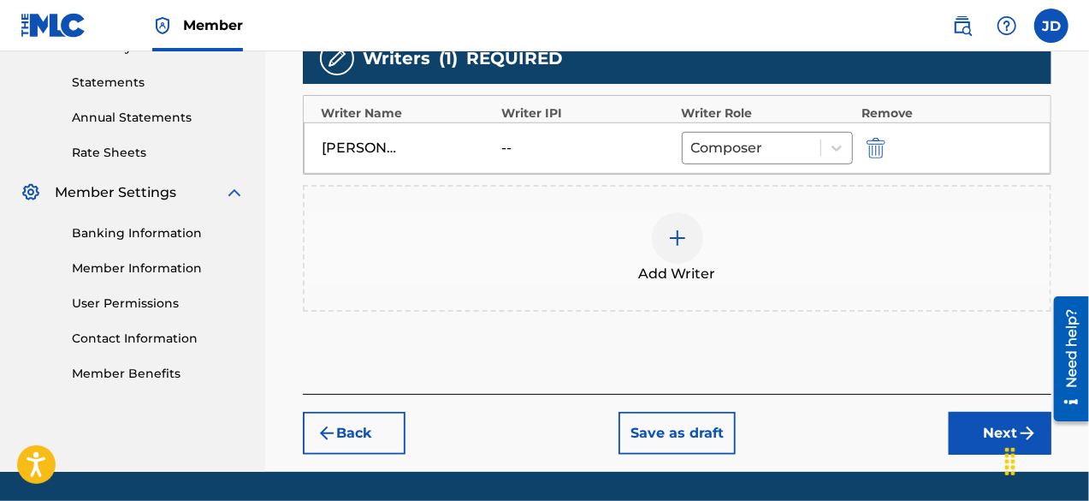
click at [975, 412] on button "Next" at bounding box center [1000, 433] width 103 height 43
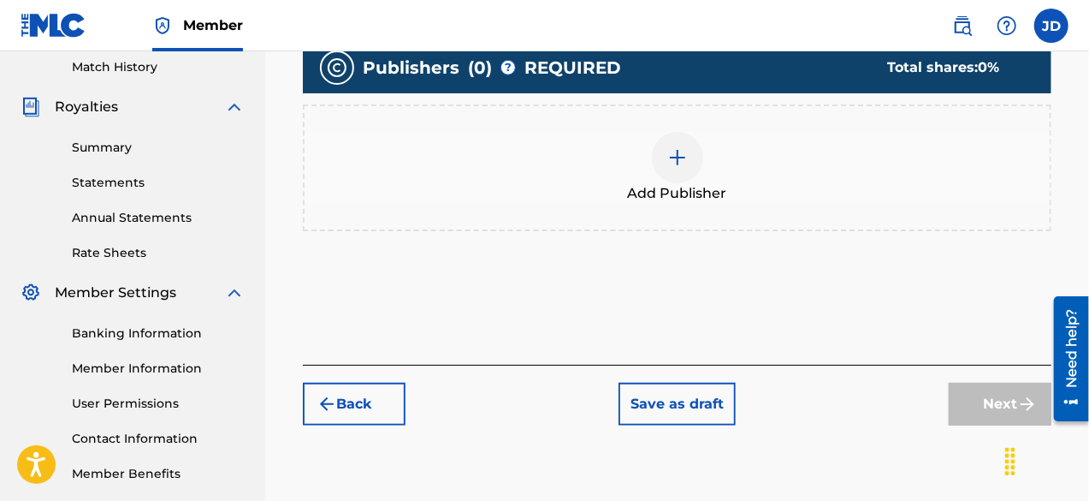
scroll to position [327, 0]
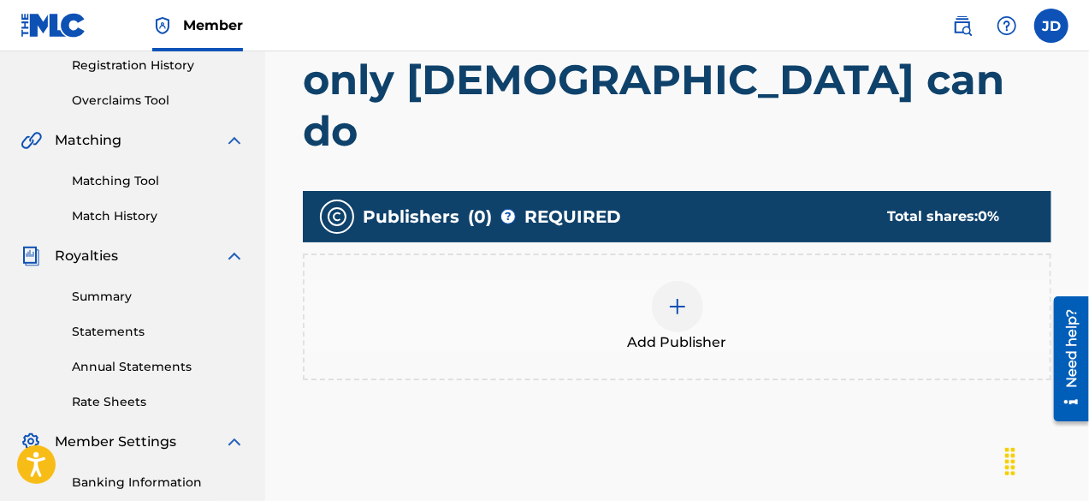
click at [668, 281] on div at bounding box center [677, 306] width 51 height 51
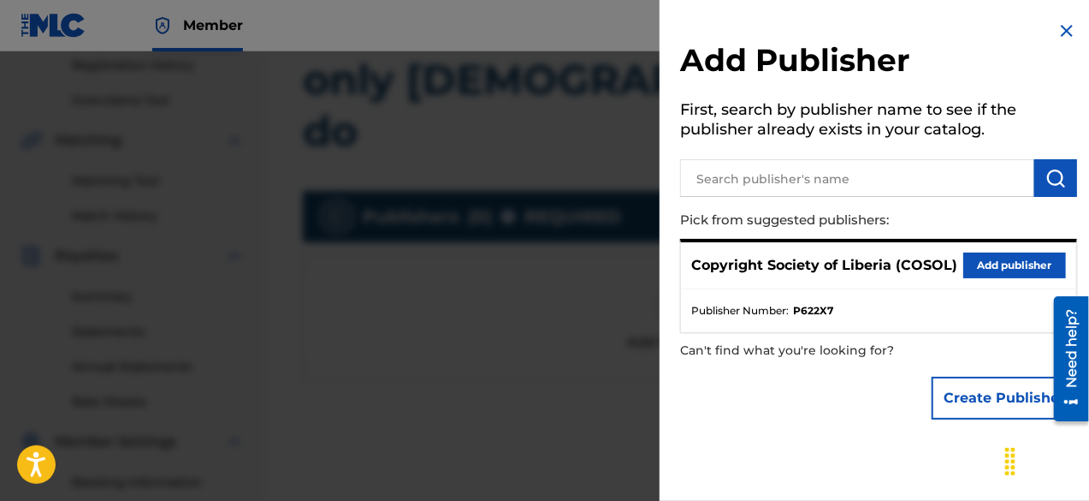
click at [998, 259] on button "Add publisher" at bounding box center [1014, 265] width 103 height 26
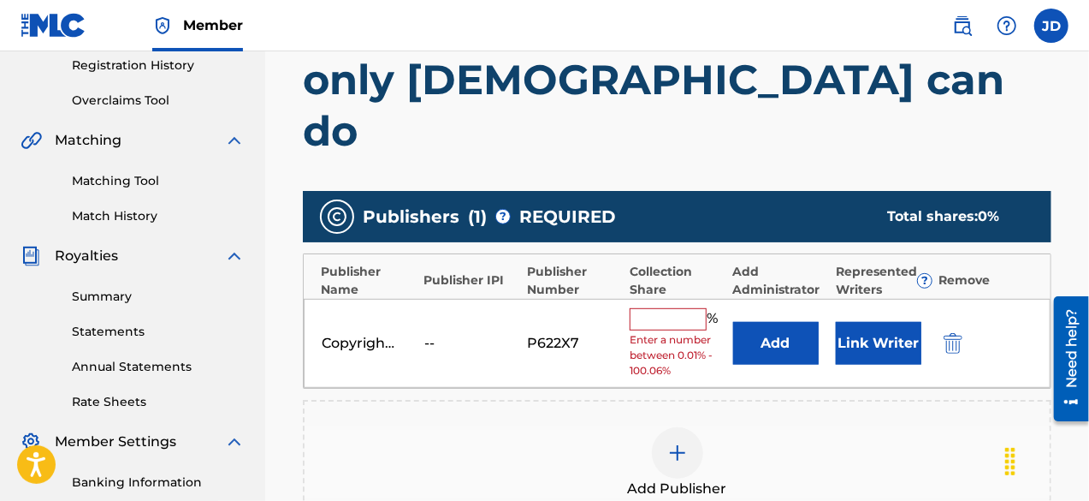
click at [695, 308] on input "text" at bounding box center [668, 319] width 77 height 22
type input "100"
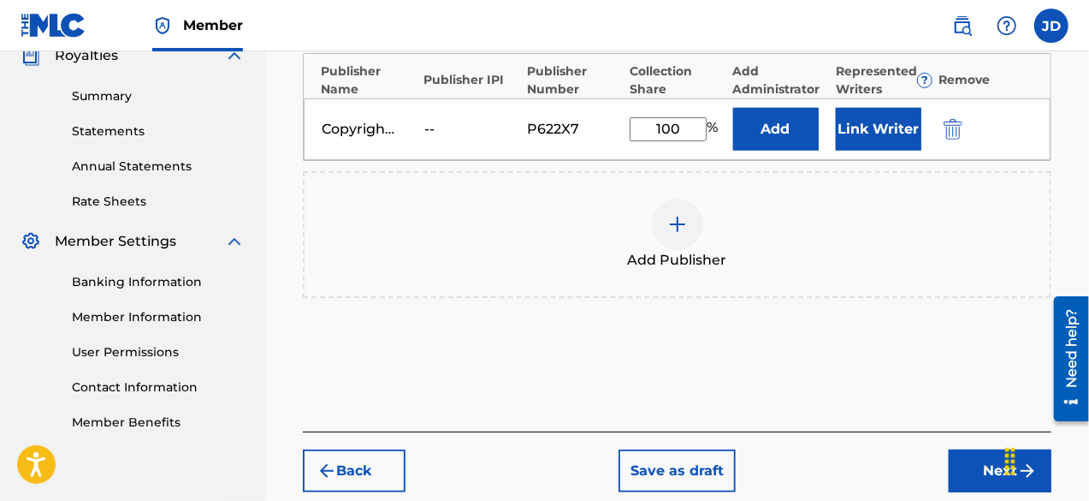
scroll to position [528, 0]
click at [985, 448] on button "Next" at bounding box center [1000, 469] width 103 height 43
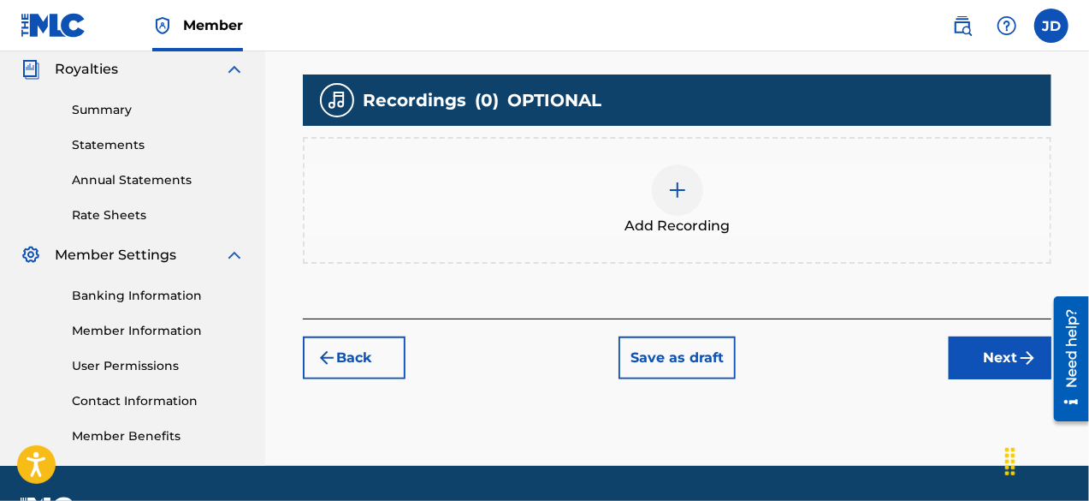
scroll to position [550, 0]
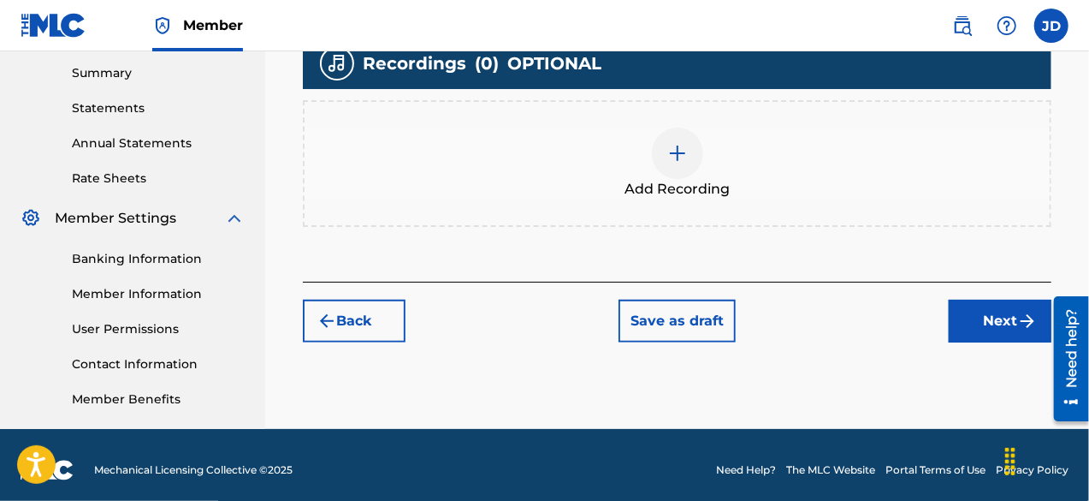
click at [1000, 299] on button "Next" at bounding box center [1000, 320] width 103 height 43
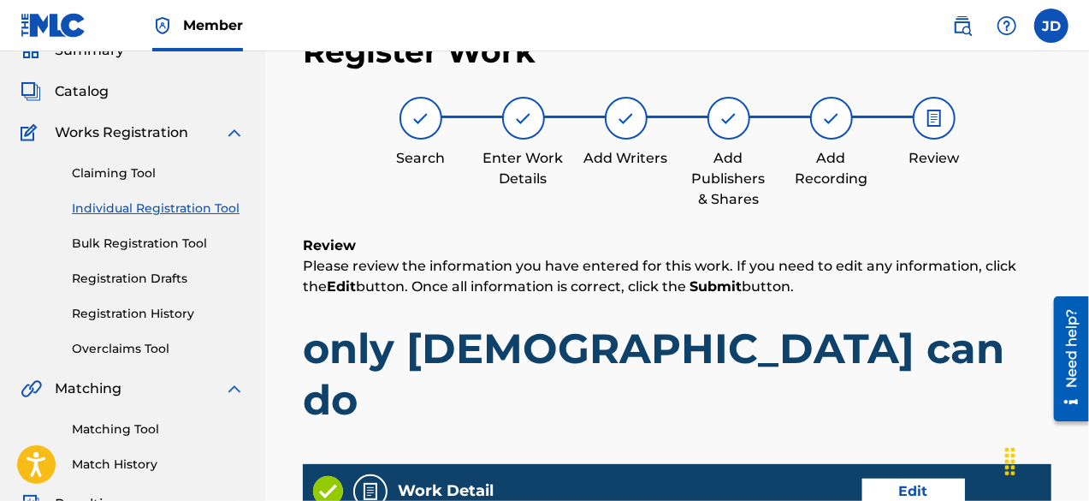
scroll to position [77, 0]
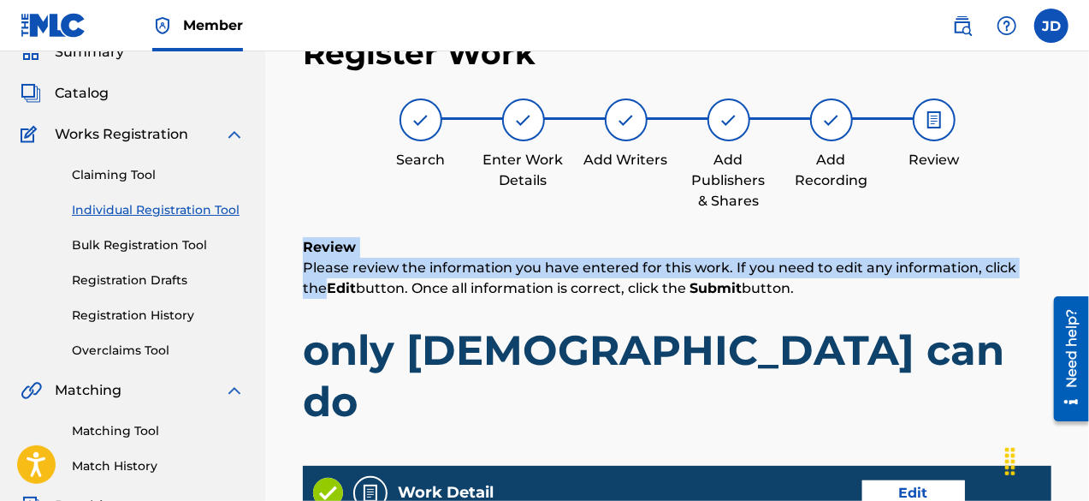
drag, startPoint x: 1088, startPoint y: 121, endPoint x: 1094, endPoint y: 271, distance: 150.7
click at [1088, 271] on html "Accessibility Screen-Reader Guide, Feedback, and Issue Reporting | New window M…" at bounding box center [544, 173] width 1089 height 501
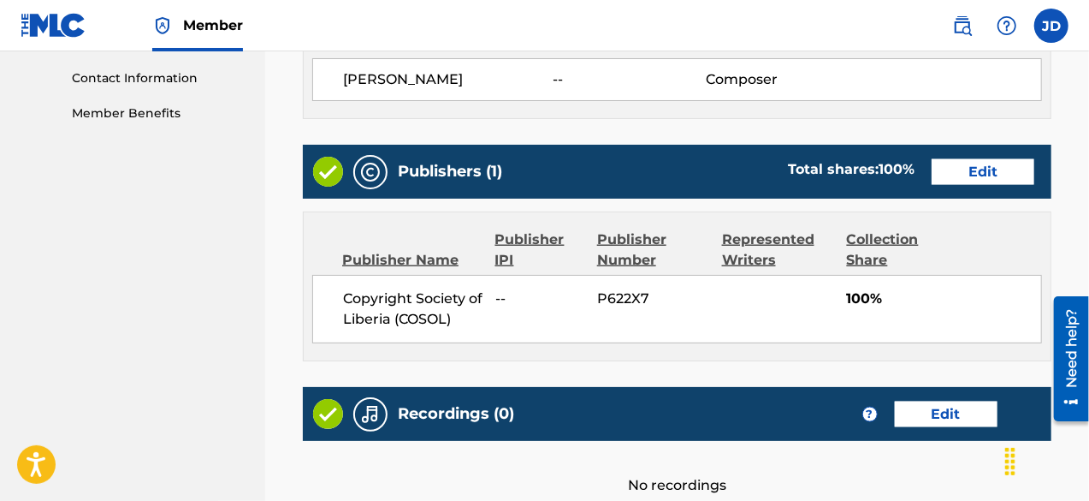
scroll to position [963, 0]
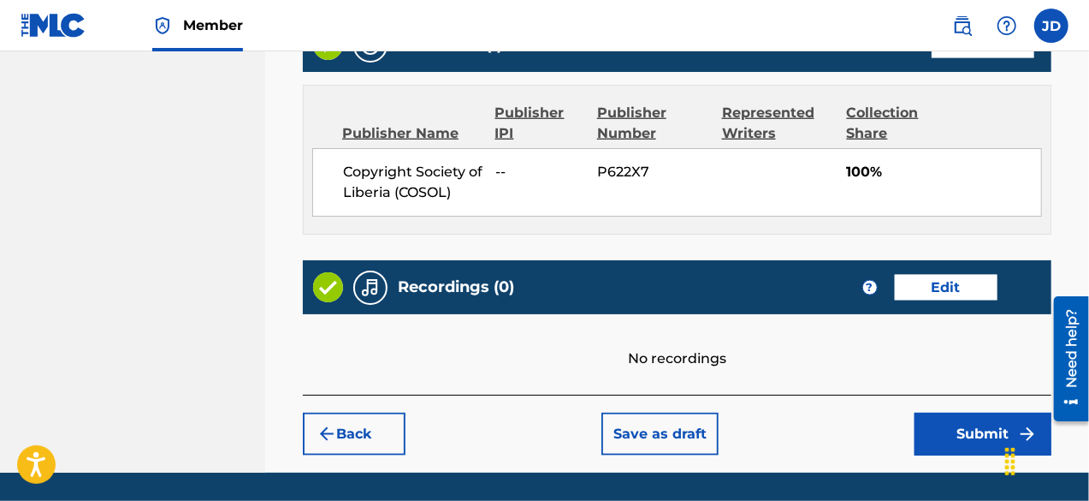
click at [986, 412] on button "Submit" at bounding box center [983, 433] width 137 height 43
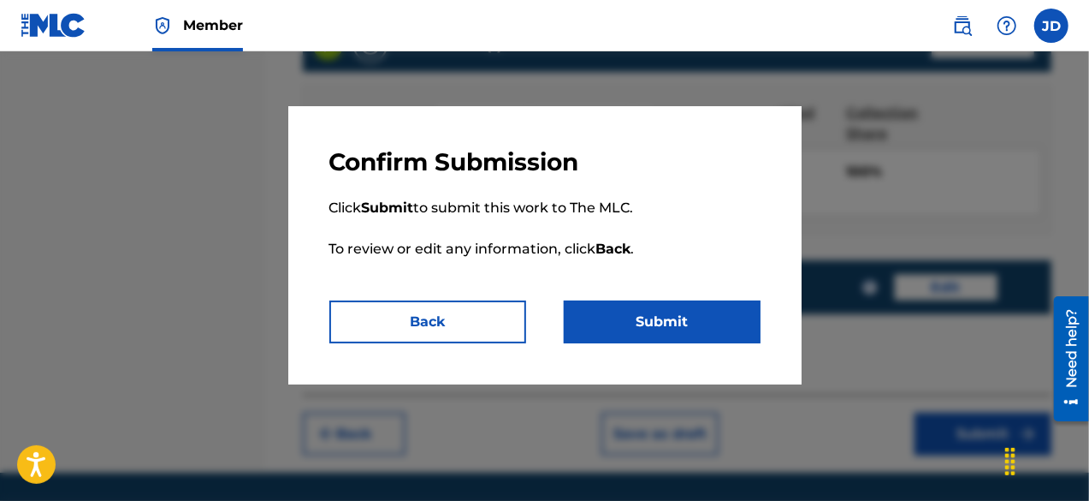
click at [719, 317] on button "Submit" at bounding box center [662, 321] width 197 height 43
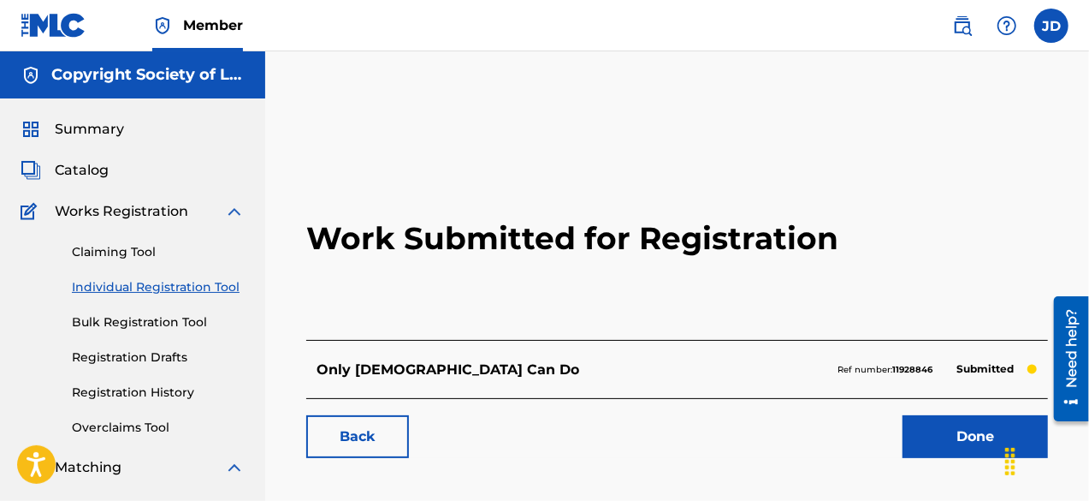
click at [929, 438] on link "Done" at bounding box center [975, 436] width 145 height 43
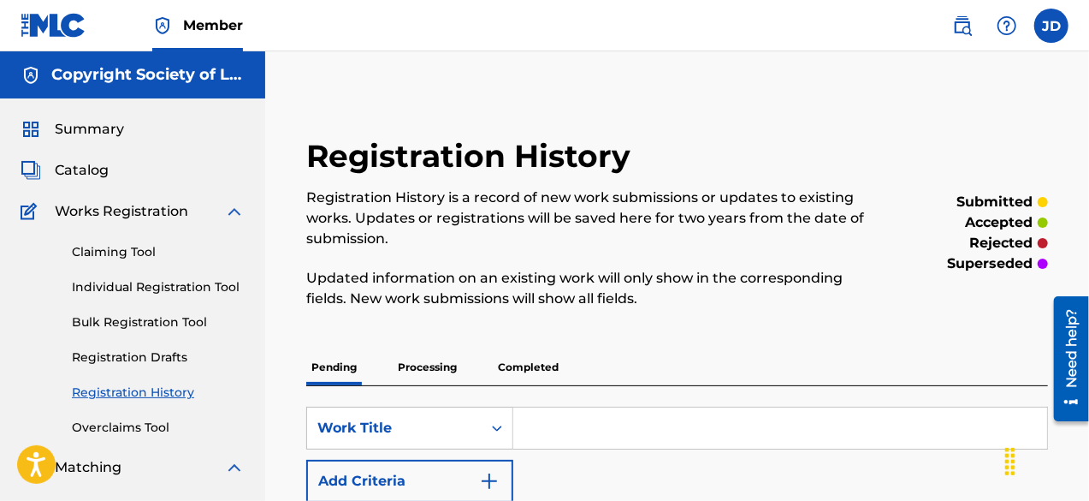
click at [139, 281] on link "Individual Registration Tool" at bounding box center [158, 287] width 173 height 18
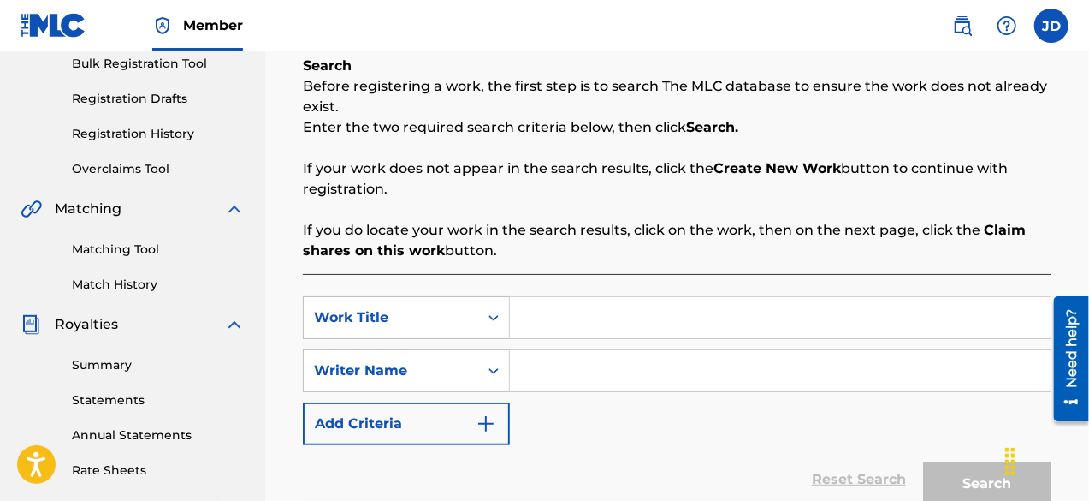
scroll to position [268, 0]
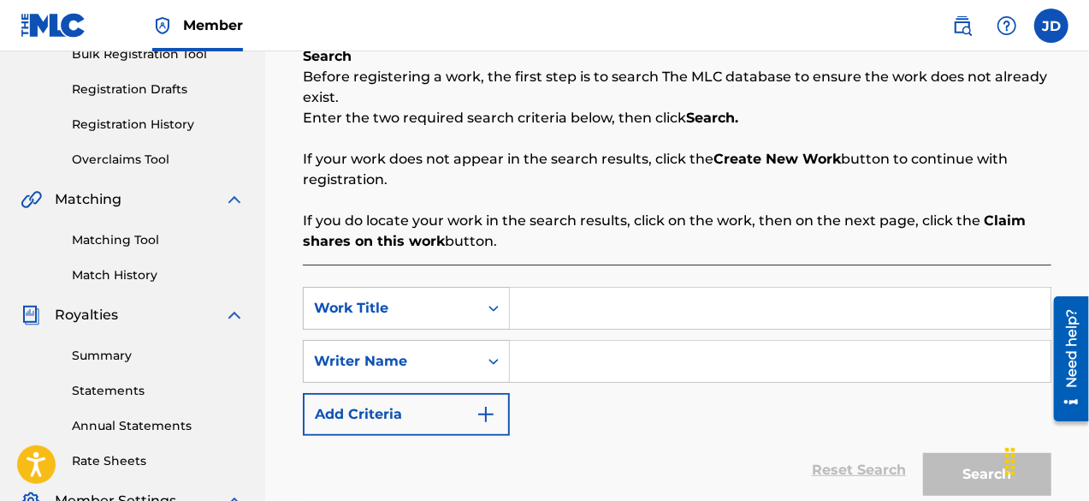
click at [621, 316] on input "Search Form" at bounding box center [780, 307] width 541 height 41
type input "No helper"
click at [584, 362] on input "Search Form" at bounding box center [780, 361] width 541 height 41
paste input "[PERSON_NAME]"
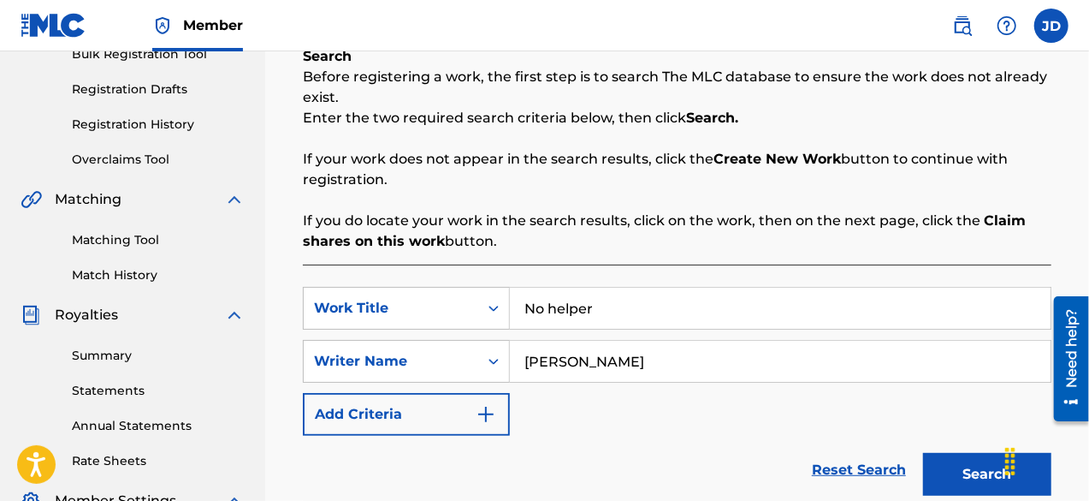
type input "[PERSON_NAME]"
click at [953, 469] on button "Search" at bounding box center [987, 474] width 128 height 43
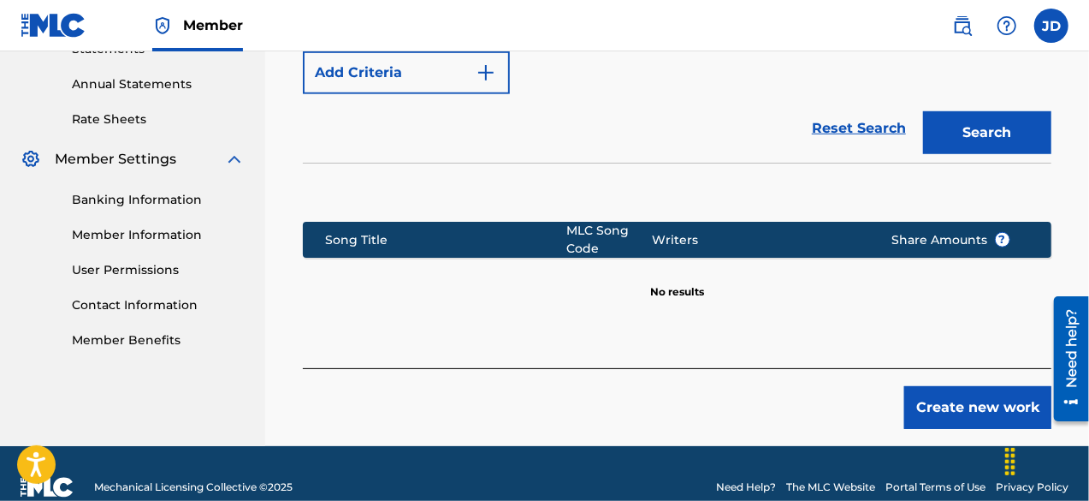
click at [987, 398] on button "Create new work" at bounding box center [977, 407] width 147 height 43
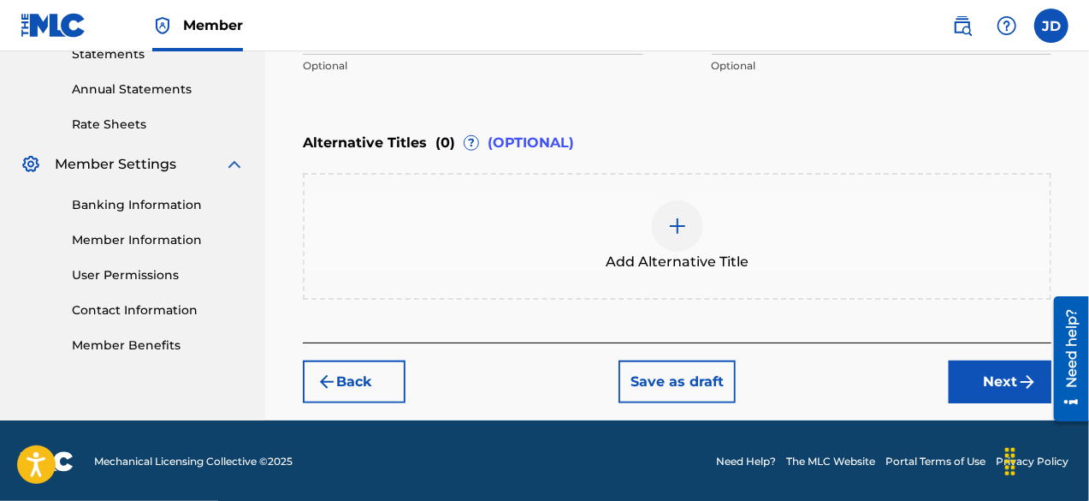
click at [1015, 367] on button "Next" at bounding box center [1000, 381] width 103 height 43
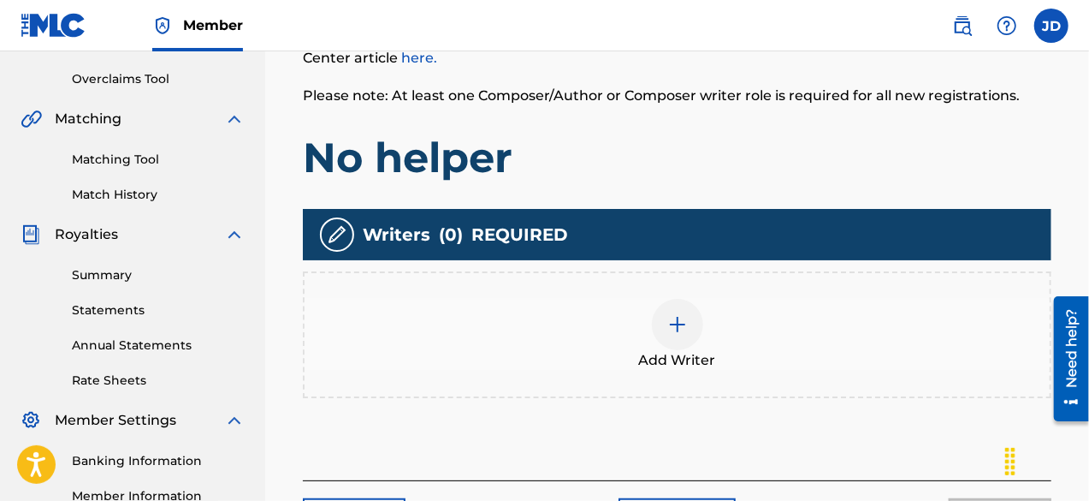
scroll to position [343, 0]
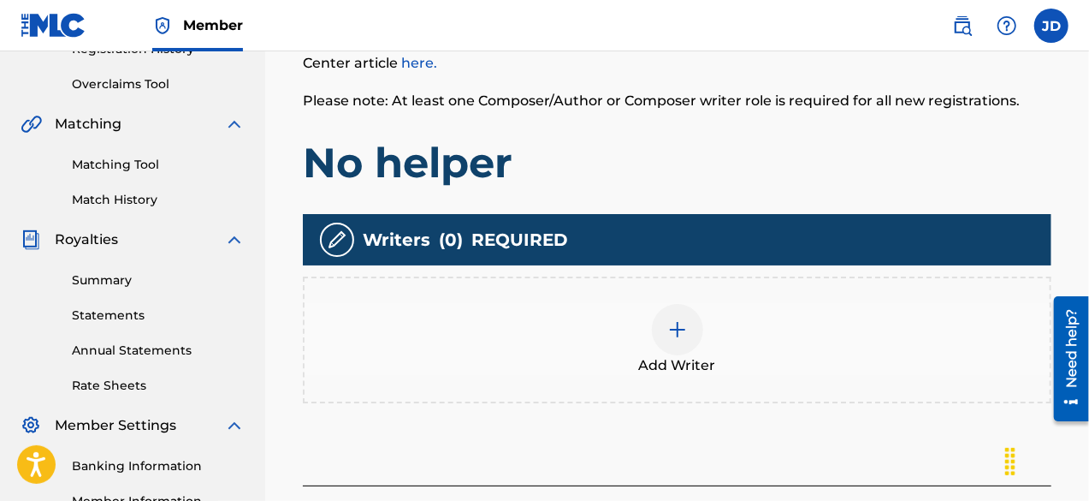
click at [684, 339] on div at bounding box center [677, 329] width 51 height 51
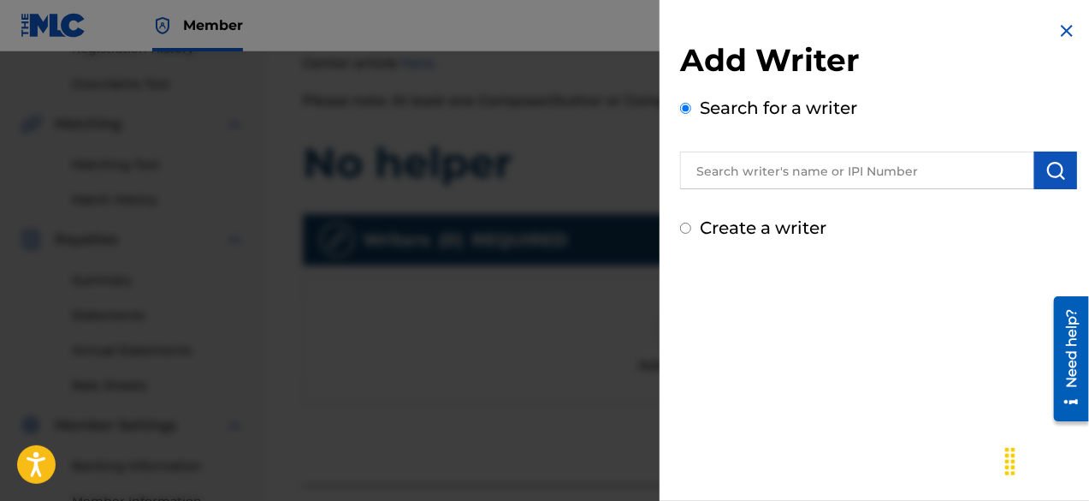
click at [783, 222] on label "Create a writer" at bounding box center [763, 227] width 127 height 21
radio input "true"
click at [691, 222] on input "Create a writer" at bounding box center [685, 227] width 11 height 11
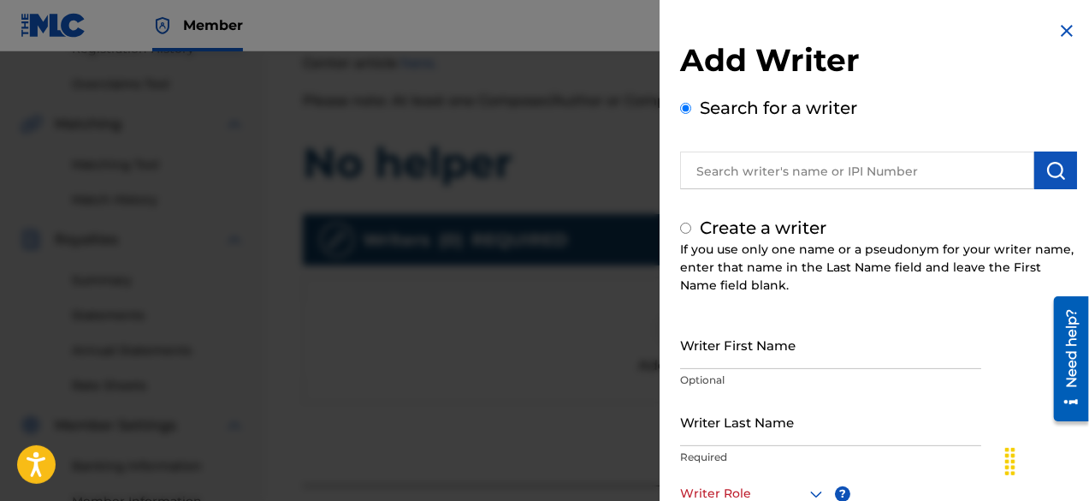
radio input "false"
radio input "true"
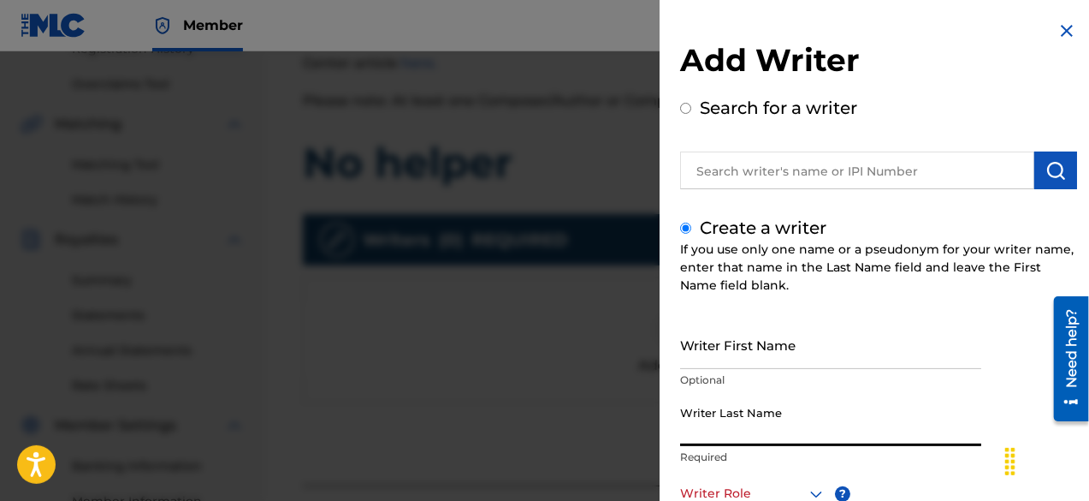
click at [833, 419] on input "Writer Last Name" at bounding box center [830, 421] width 301 height 49
paste input "[PERSON_NAME]"
type input "[PERSON_NAME]"
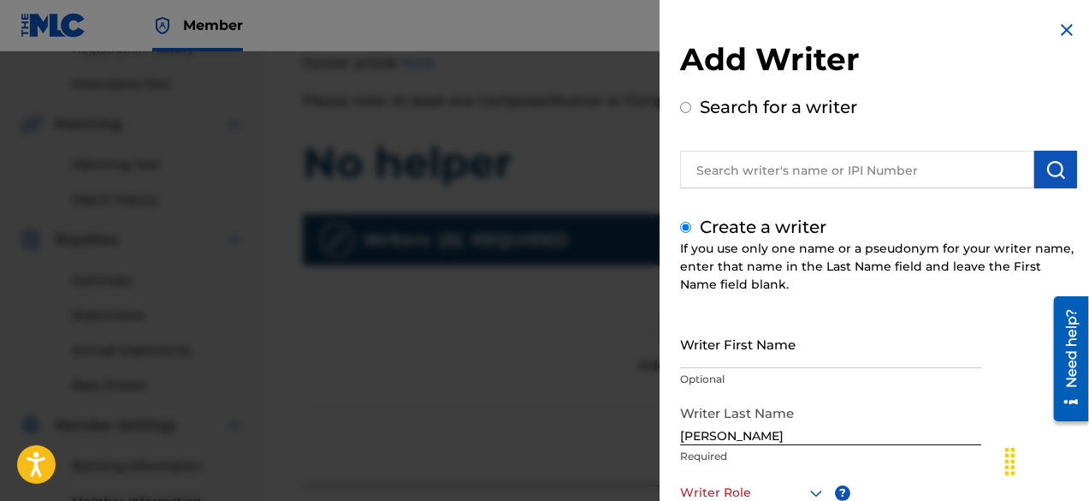
scroll to position [240, 0]
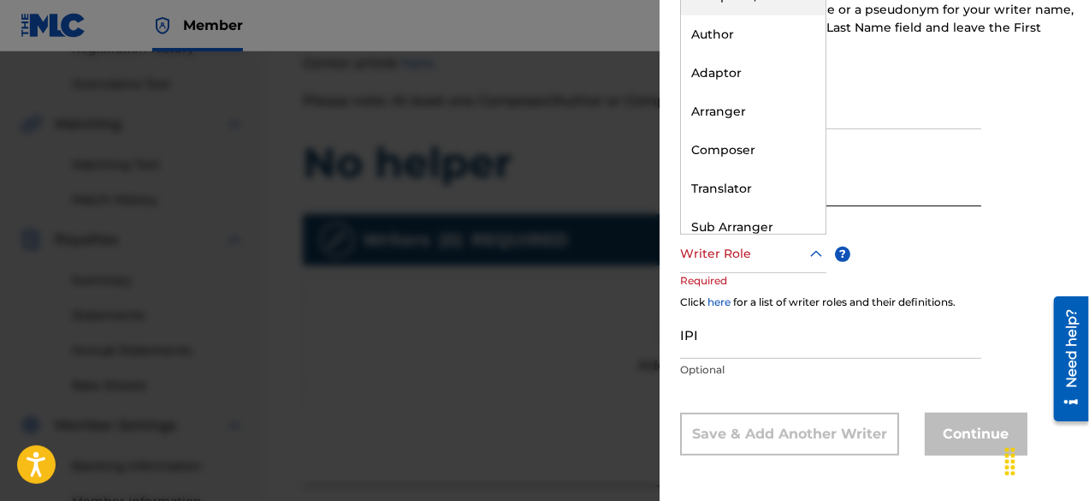
click at [792, 259] on div at bounding box center [753, 253] width 146 height 21
click at [763, 150] on div "Composer" at bounding box center [753, 150] width 145 height 39
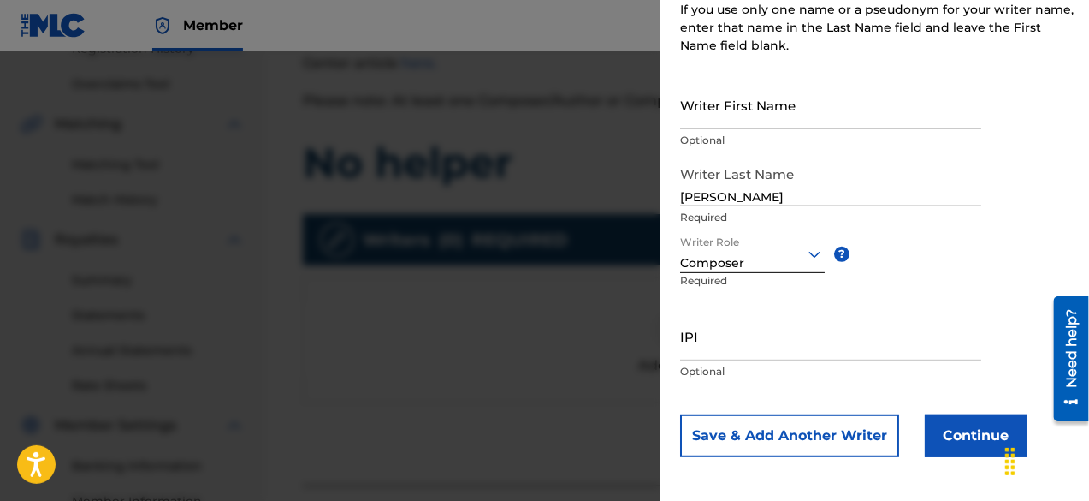
click at [980, 418] on button "Continue" at bounding box center [976, 435] width 103 height 43
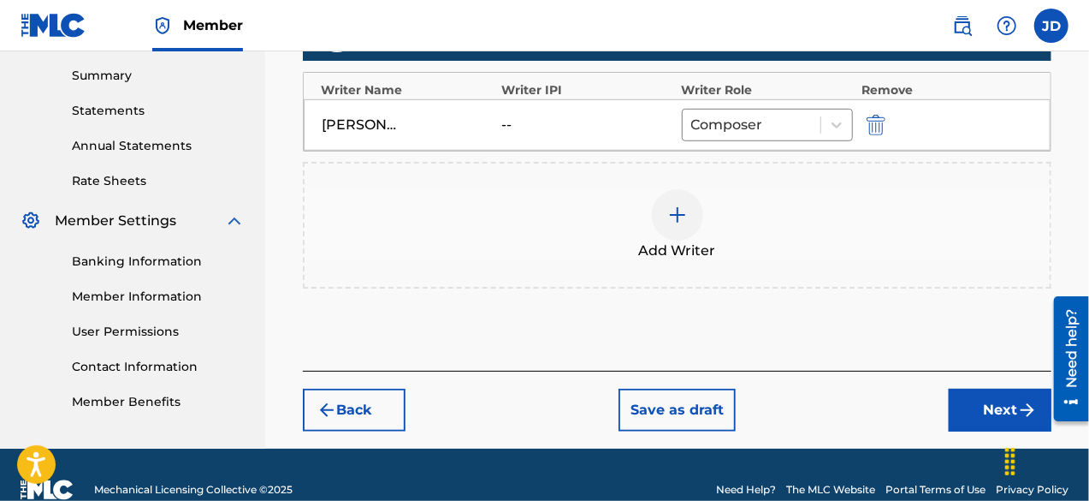
scroll to position [554, 0]
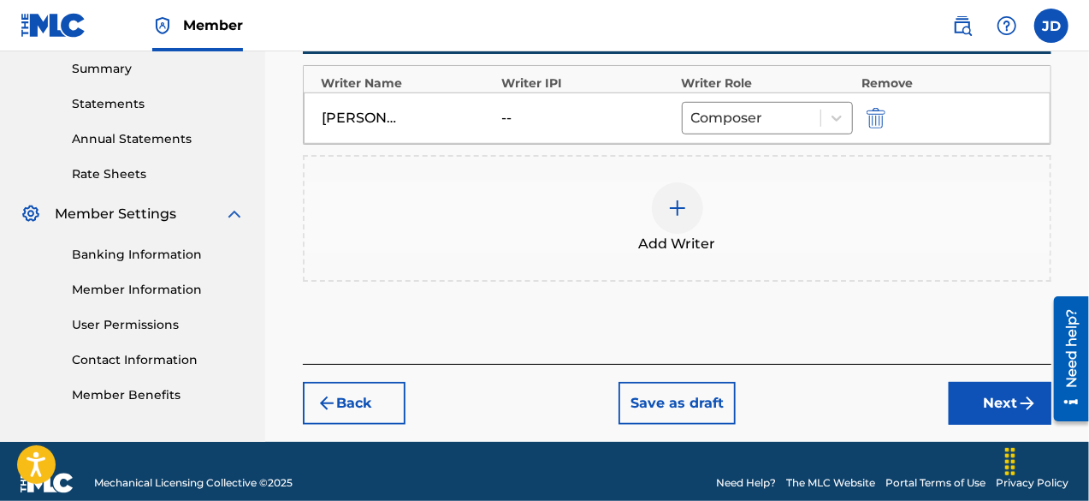
click at [1004, 403] on button "Next" at bounding box center [1000, 403] width 103 height 43
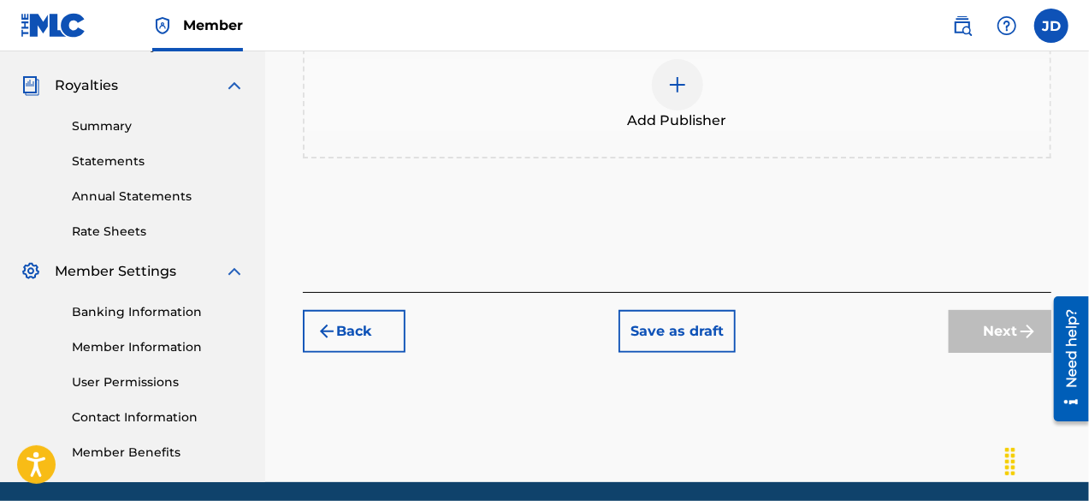
scroll to position [353, 0]
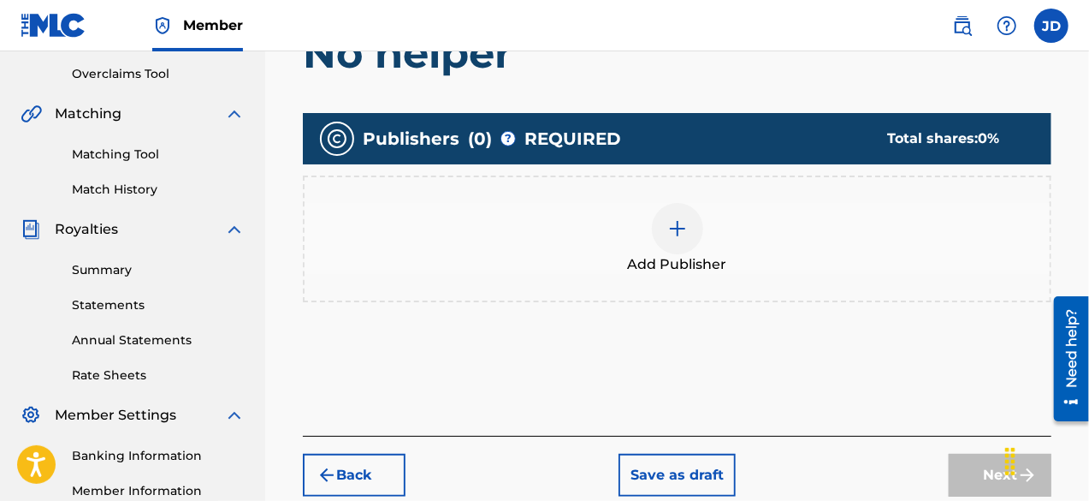
click at [674, 236] on img at bounding box center [677, 228] width 21 height 21
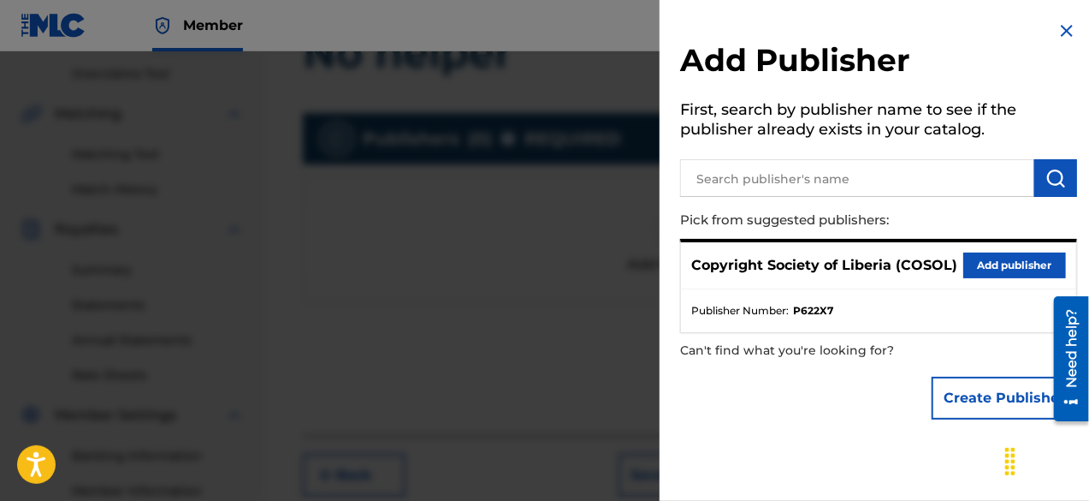
click at [982, 264] on button "Add publisher" at bounding box center [1014, 265] width 103 height 26
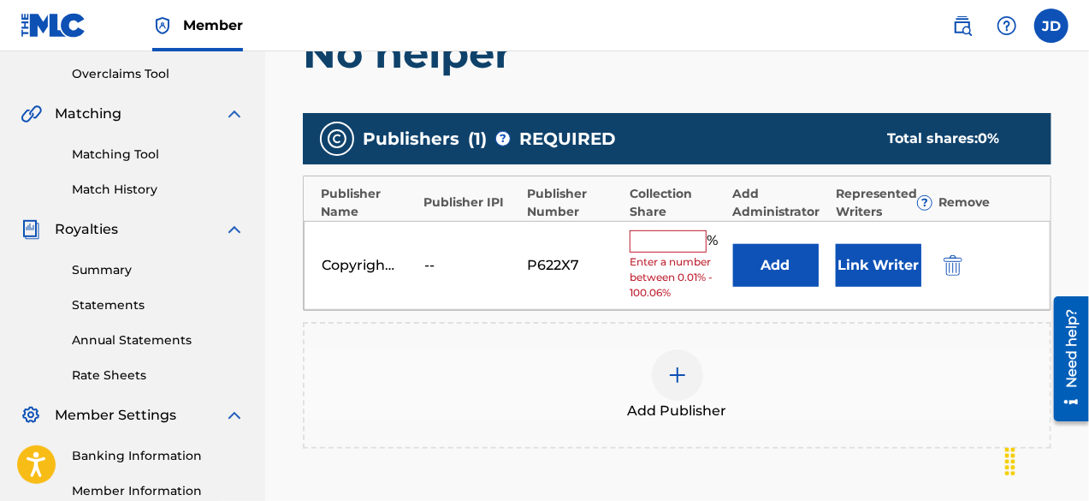
click at [683, 235] on input "text" at bounding box center [668, 241] width 77 height 22
type input "100"
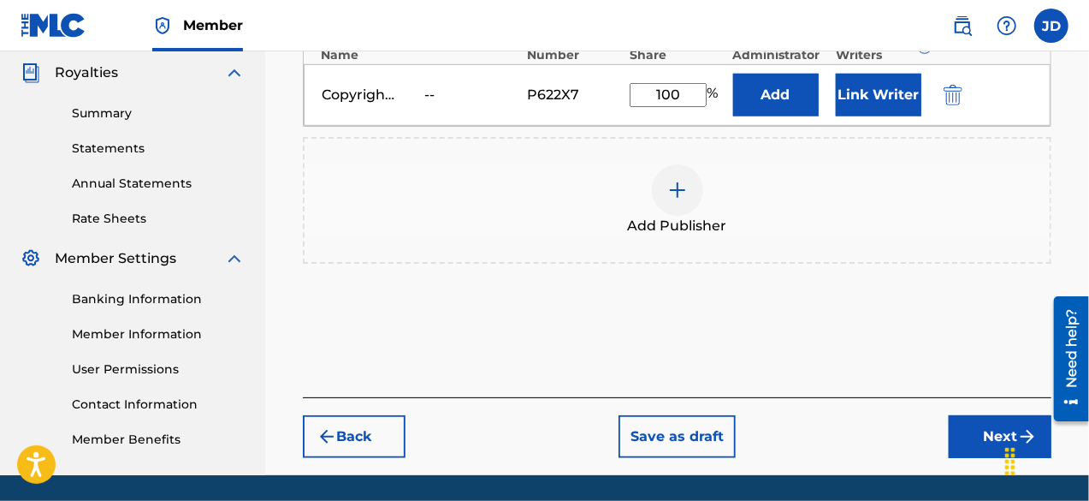
scroll to position [565, 0]
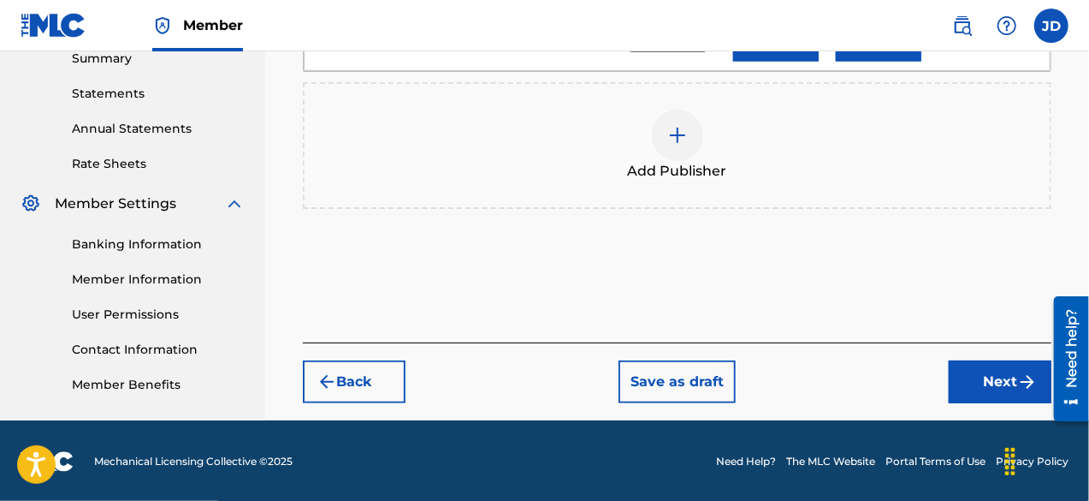
click at [1012, 382] on button "Next" at bounding box center [1000, 381] width 103 height 43
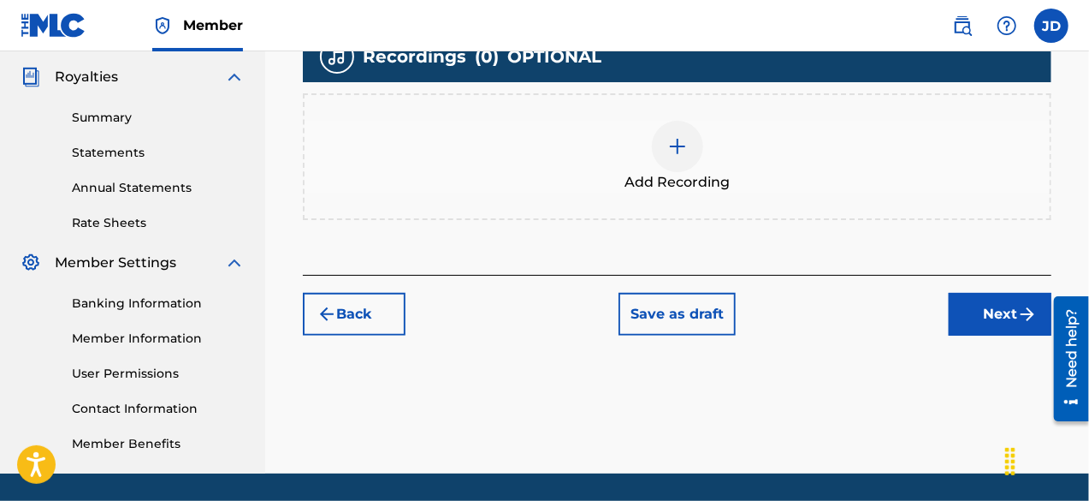
scroll to position [510, 0]
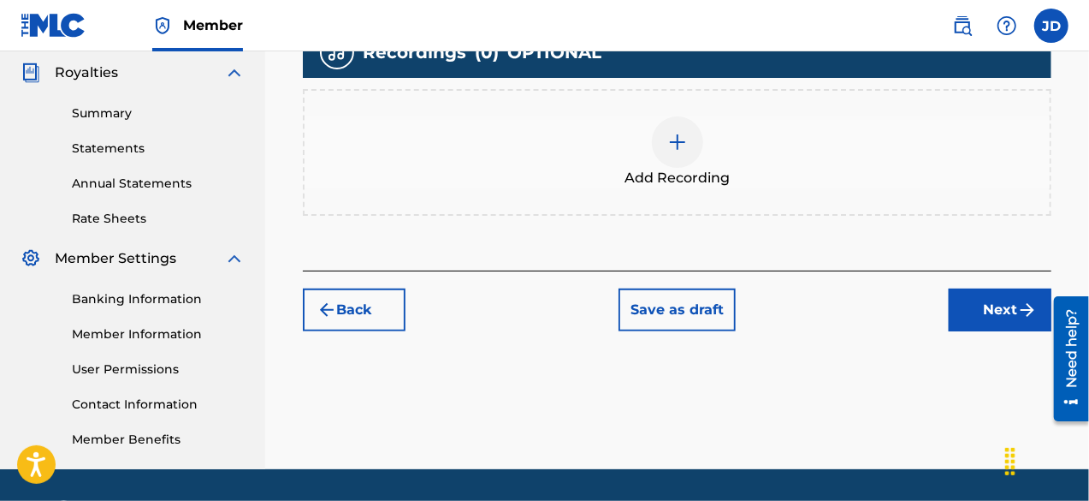
click at [1010, 299] on button "Next" at bounding box center [1000, 309] width 103 height 43
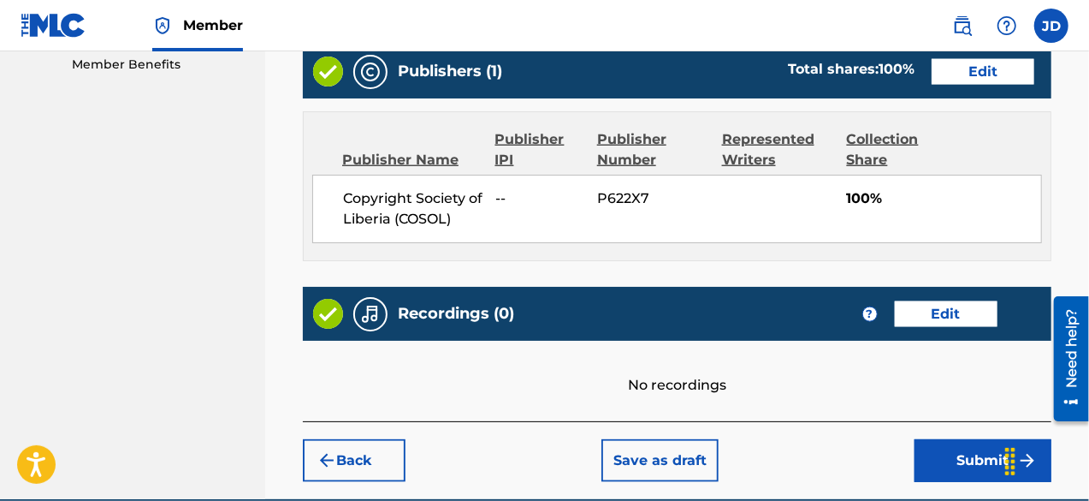
scroll to position [963, 0]
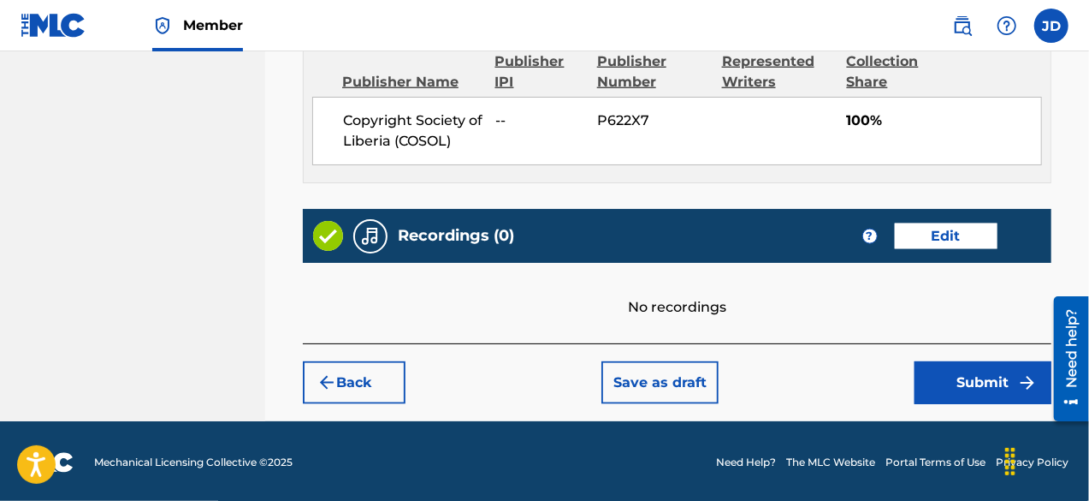
click at [975, 388] on button "Submit" at bounding box center [983, 382] width 137 height 43
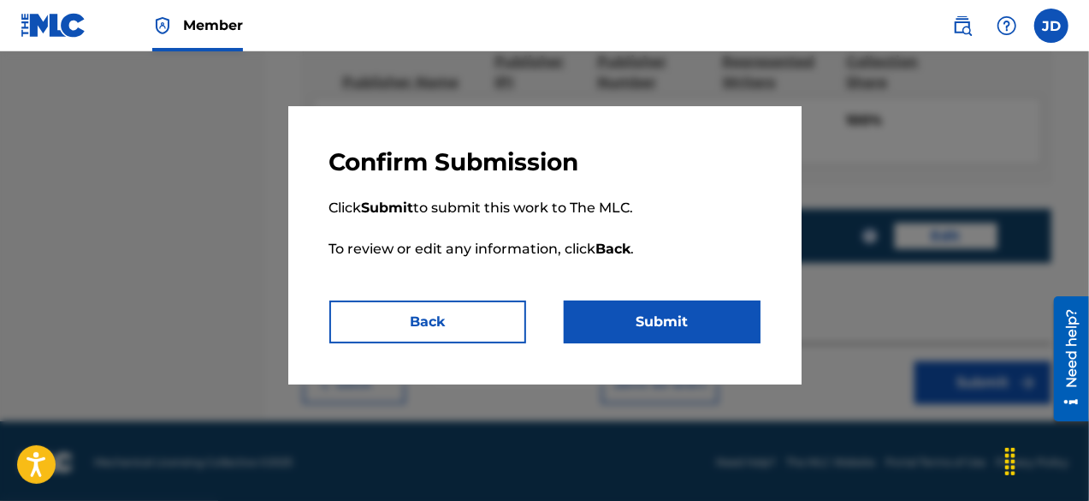
click at [708, 321] on button "Submit" at bounding box center [662, 321] width 197 height 43
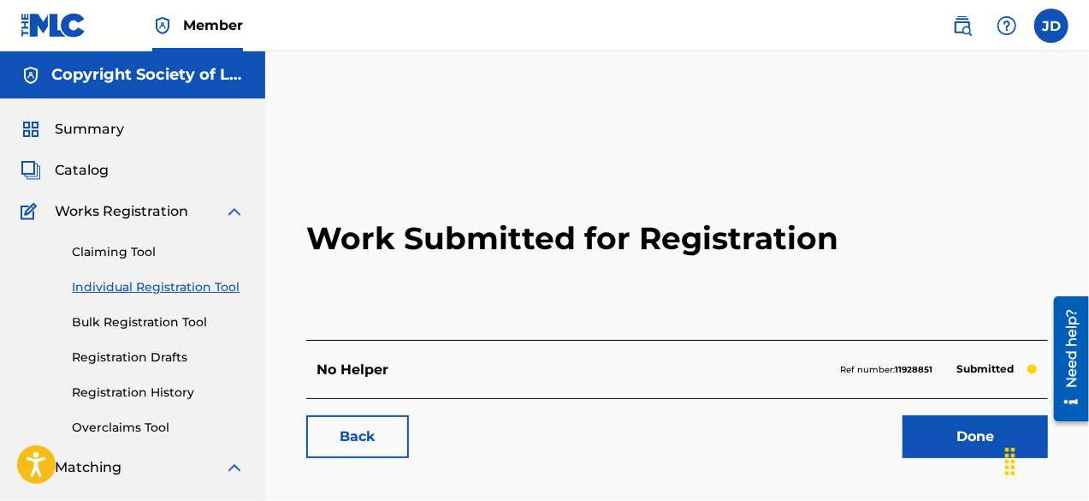
click at [969, 424] on link "Done" at bounding box center [975, 436] width 145 height 43
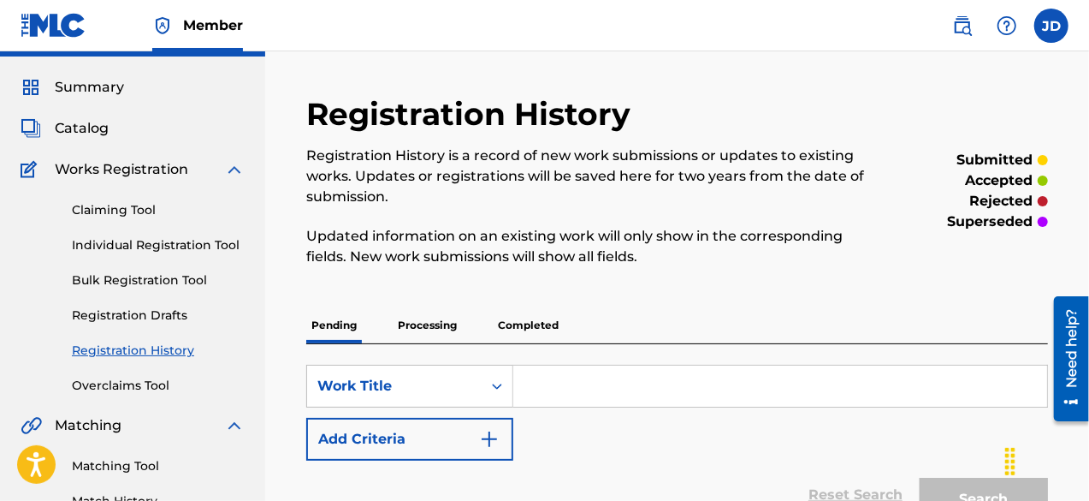
scroll to position [35, 0]
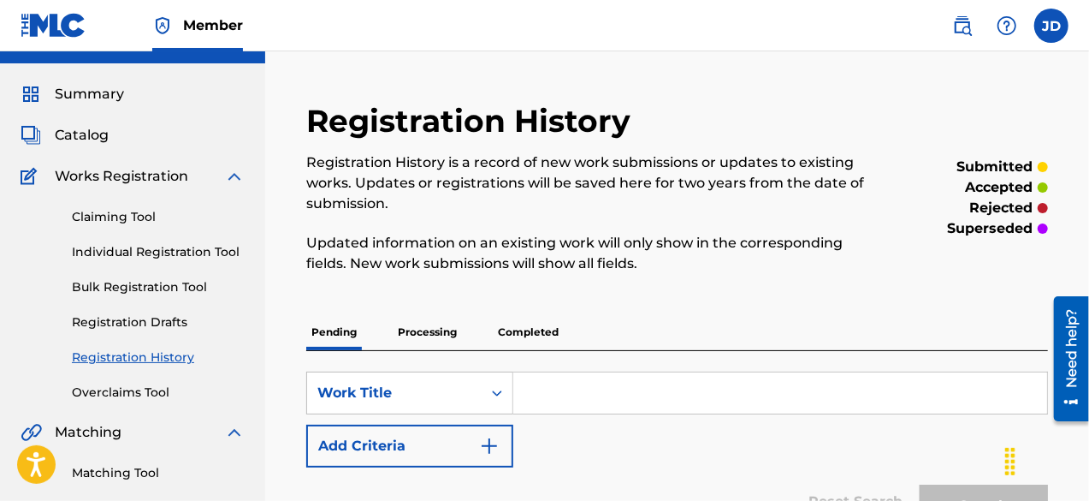
click at [113, 251] on link "Individual Registration Tool" at bounding box center [158, 252] width 173 height 18
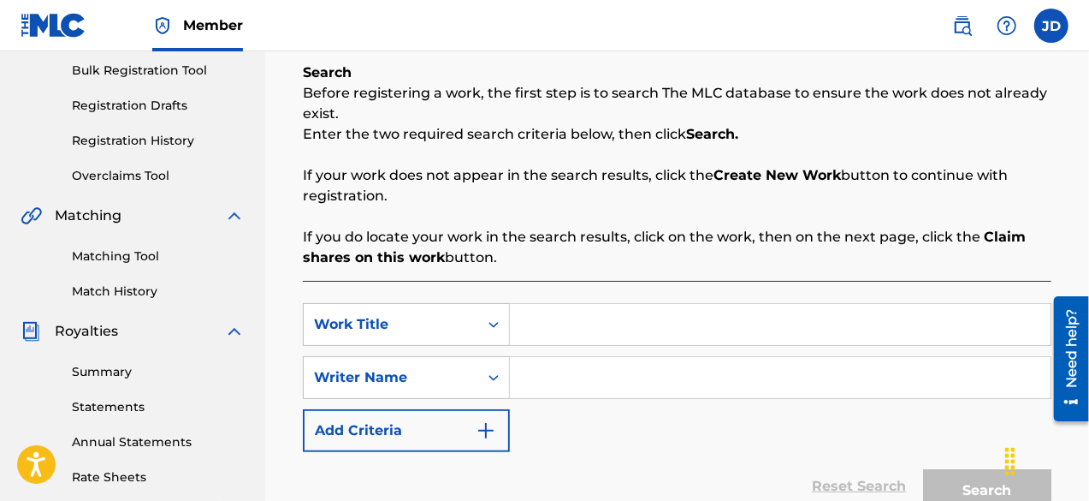
scroll to position [257, 0]
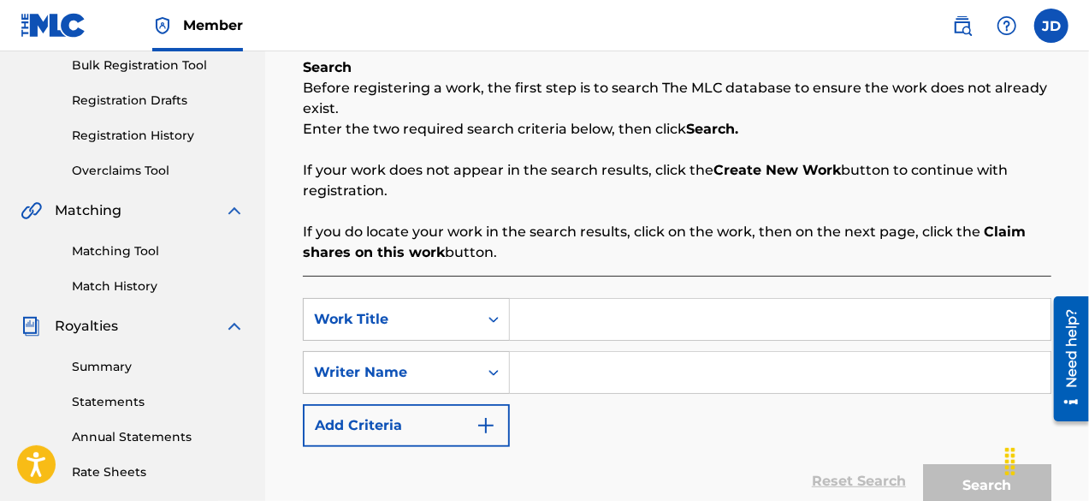
click at [763, 336] on input "Search Form" at bounding box center [780, 319] width 541 height 41
type input "M"
type input "By fire by thunder"
click at [714, 380] on input "Search Form" at bounding box center [780, 372] width 541 height 41
paste input "[PERSON_NAME]"
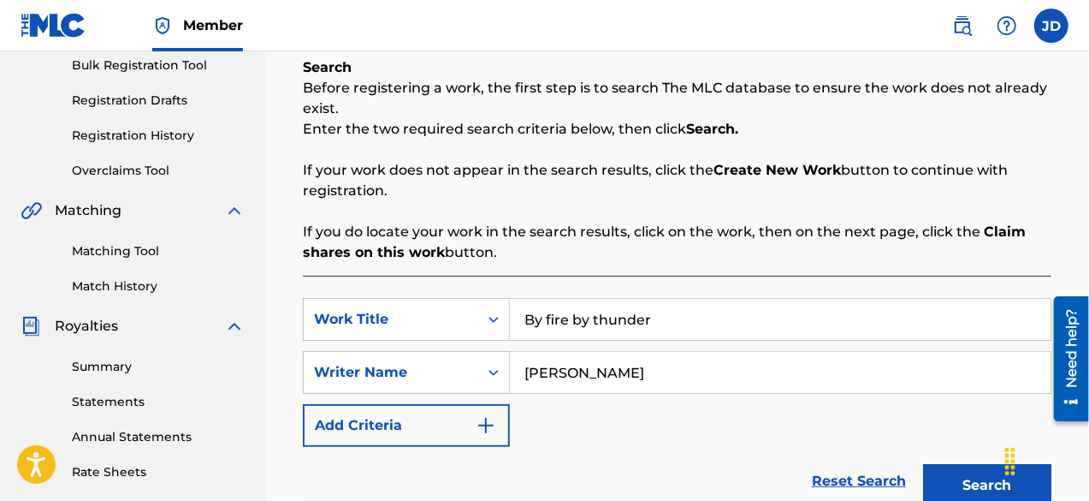
click at [714, 380] on input "[PERSON_NAME]" at bounding box center [780, 372] width 541 height 41
type input "[PERSON_NAME]"
click at [974, 482] on button "Search" at bounding box center [987, 485] width 128 height 43
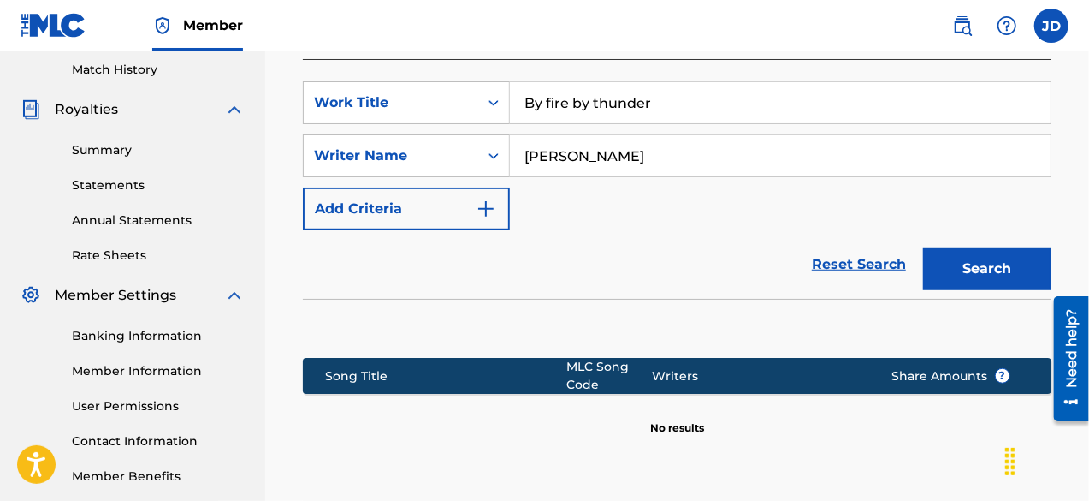
scroll to position [635, 0]
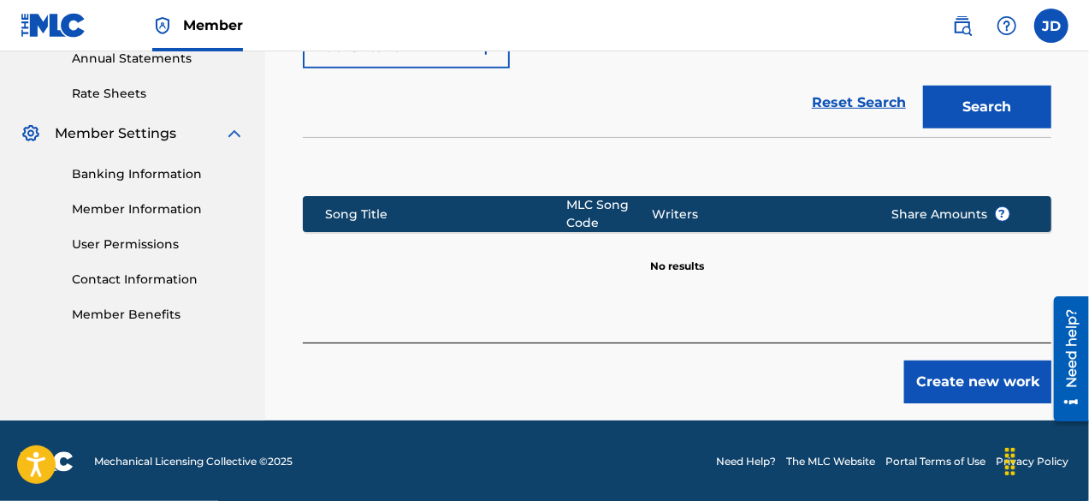
click at [974, 377] on button "Create new work" at bounding box center [977, 381] width 147 height 43
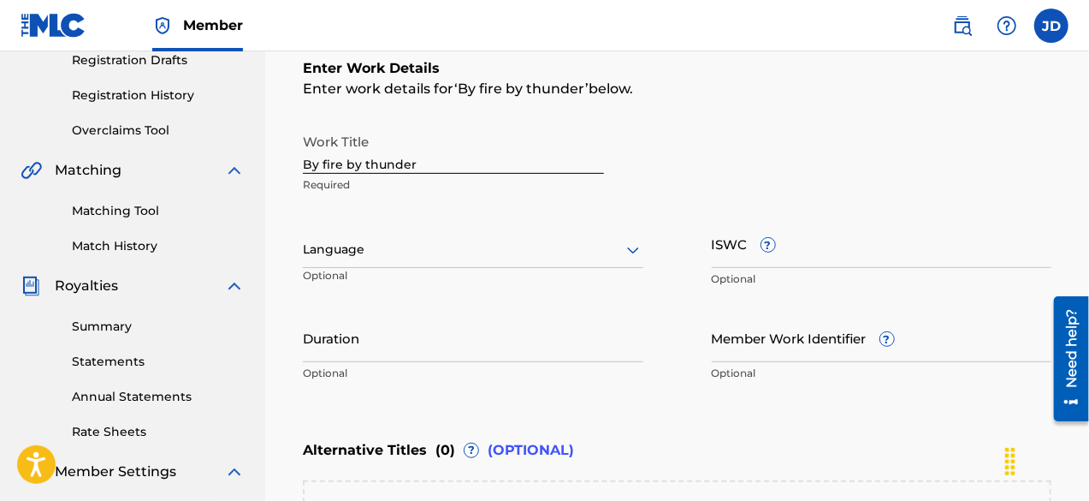
scroll to position [294, 0]
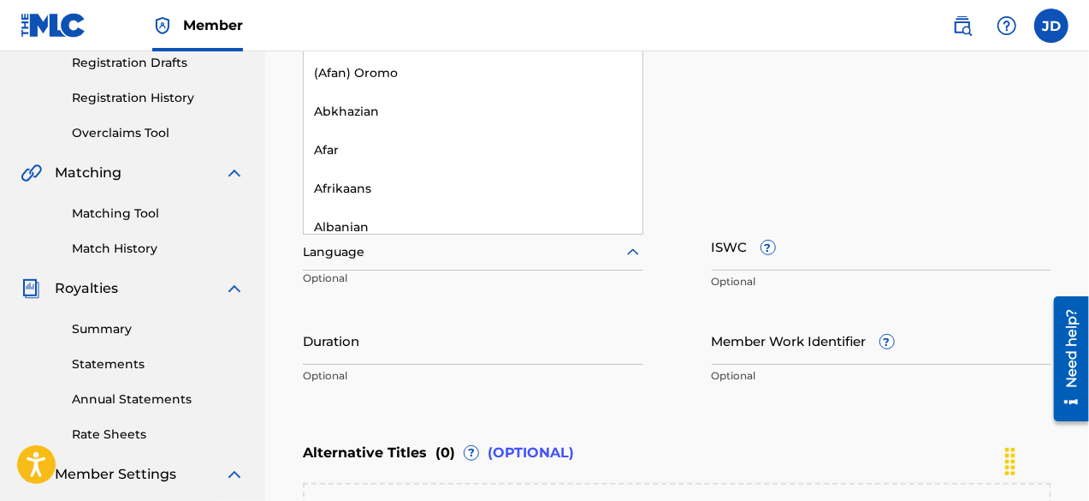
click at [554, 251] on div at bounding box center [473, 251] width 341 height 21
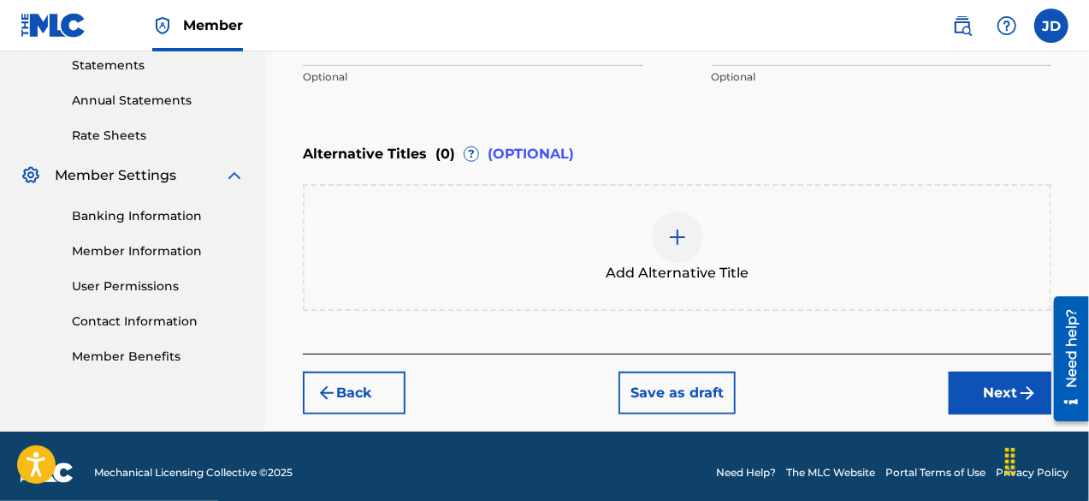
scroll to position [604, 0]
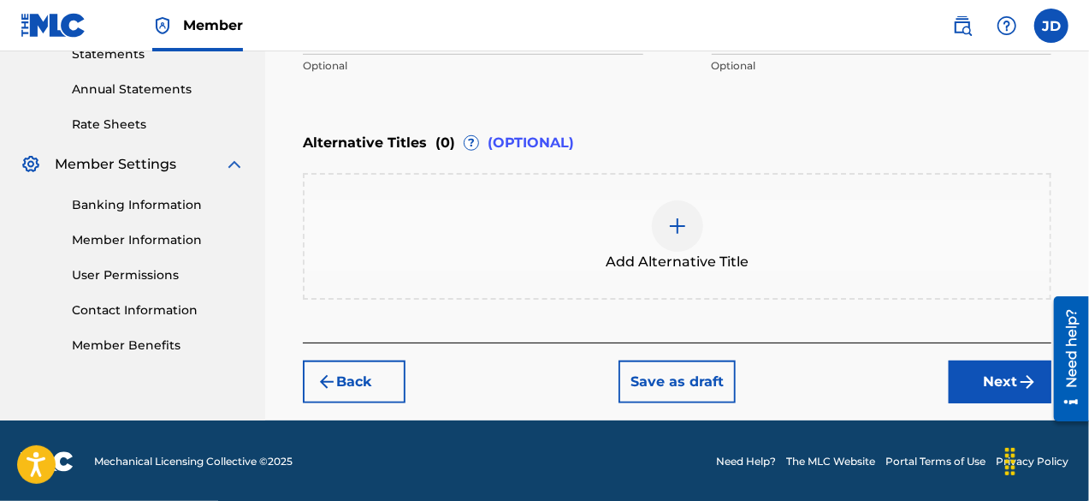
click at [1000, 384] on button "Next" at bounding box center [1000, 381] width 103 height 43
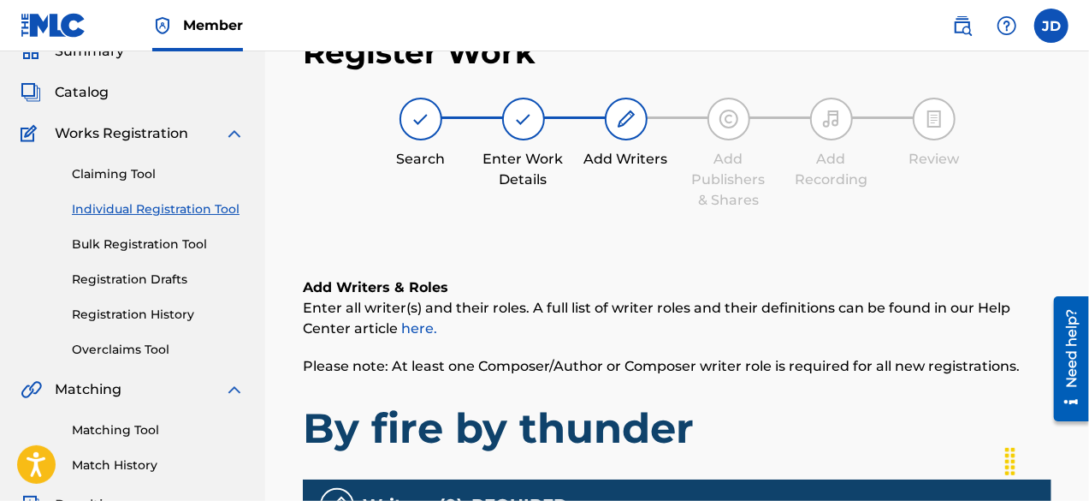
scroll to position [77, 0]
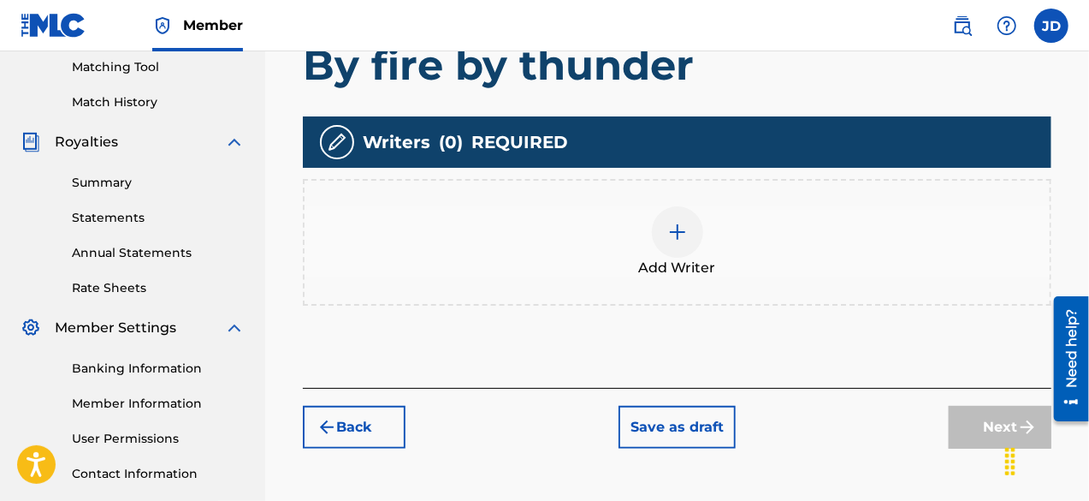
drag, startPoint x: 1093, startPoint y: 181, endPoint x: 36, endPoint y: 57, distance: 1064.7
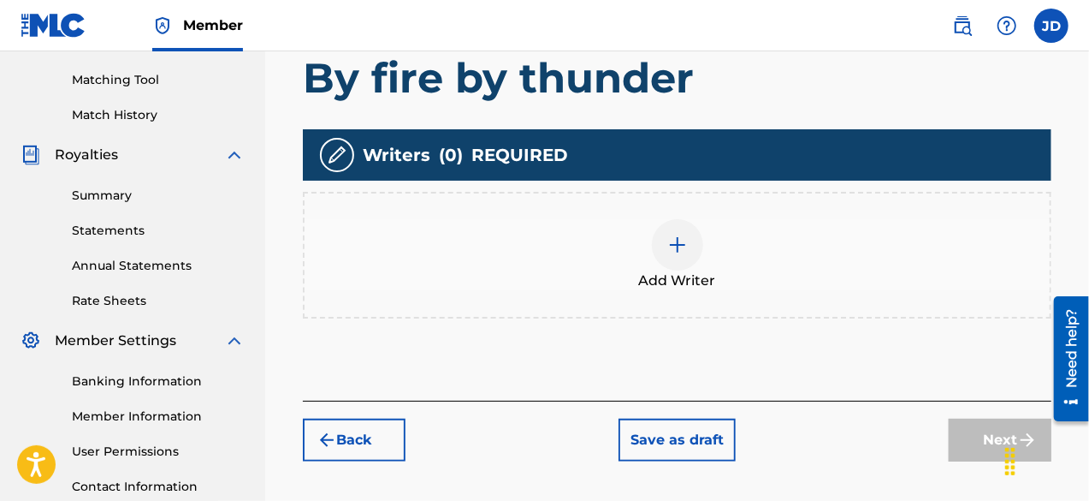
click at [672, 242] on img at bounding box center [677, 244] width 21 height 21
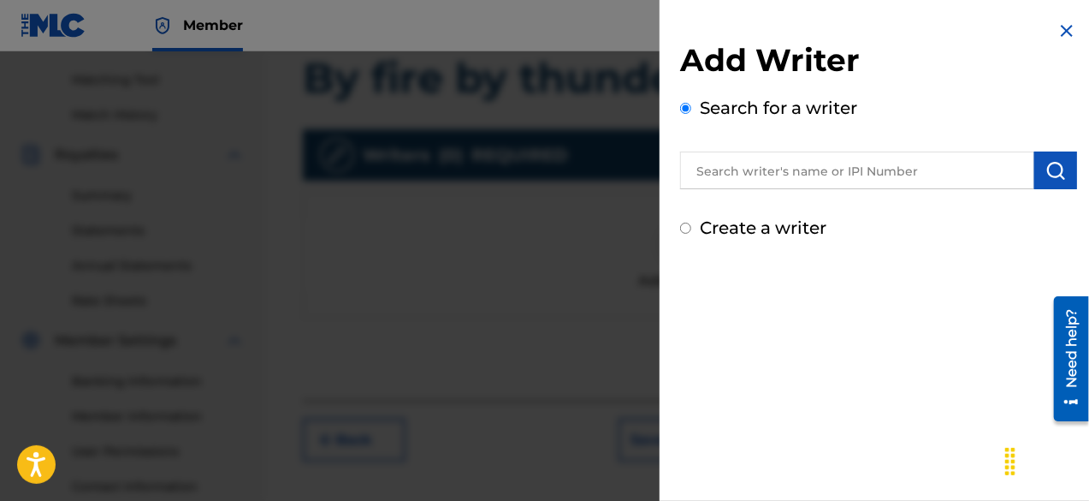
click at [760, 230] on label "Create a writer" at bounding box center [763, 227] width 127 height 21
radio input "true"
click at [691, 230] on input "Create a writer" at bounding box center [685, 227] width 11 height 11
radio input "false"
radio input "true"
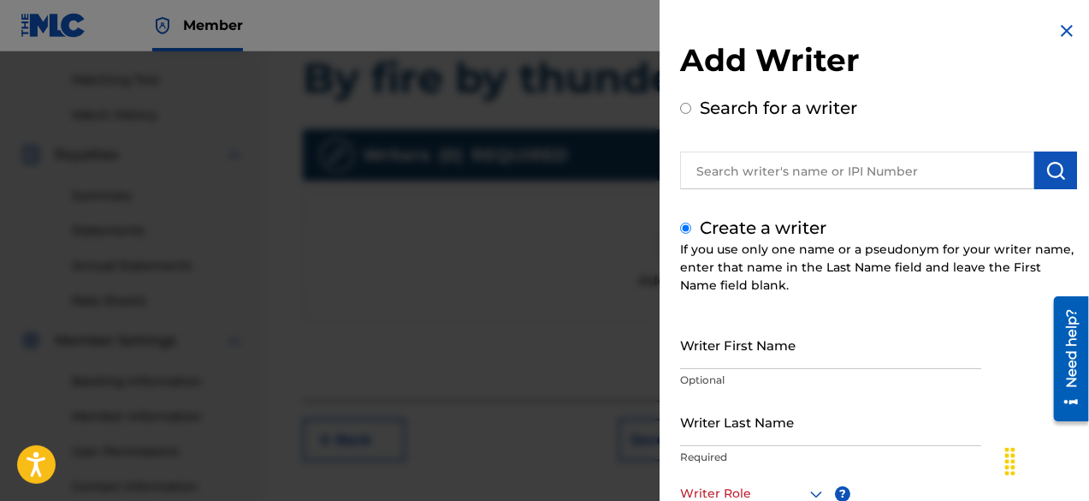
click at [816, 415] on input "Writer Last Name" at bounding box center [830, 421] width 301 height 49
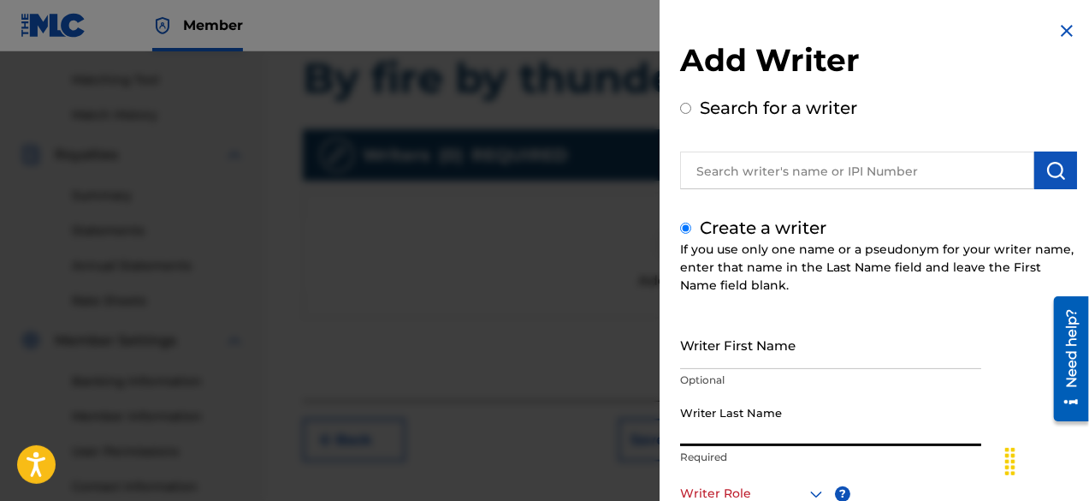
paste input "[PERSON_NAME]"
type input "[PERSON_NAME]"
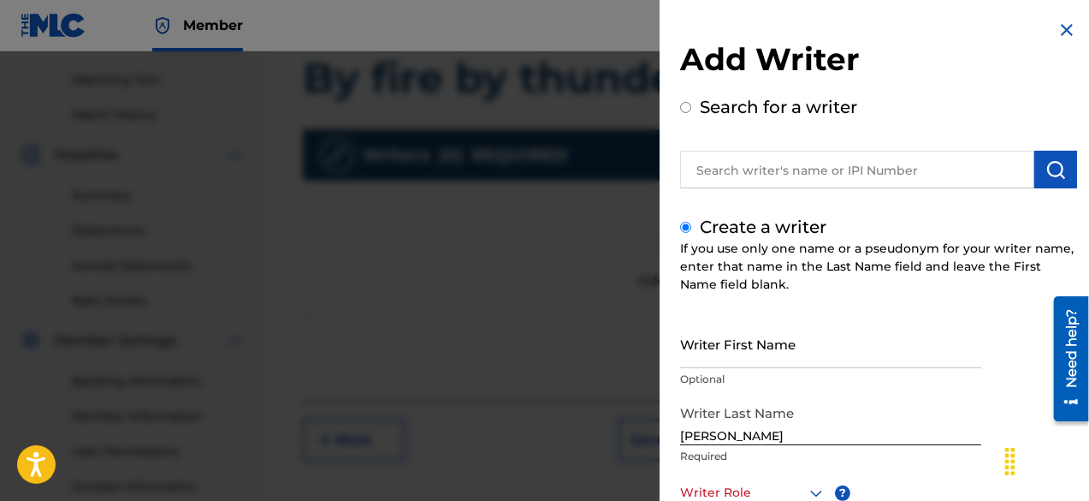
scroll to position [240, 0]
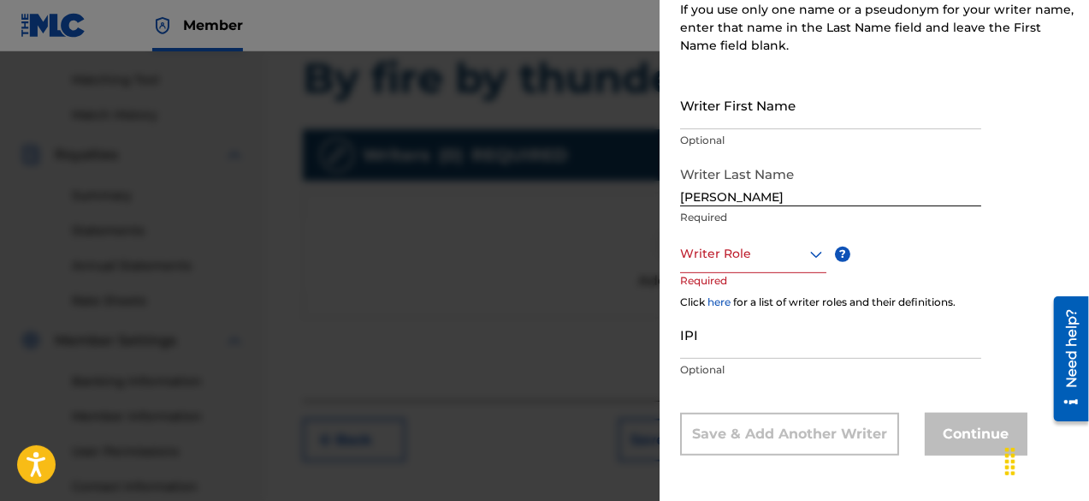
click at [785, 251] on div at bounding box center [753, 253] width 146 height 21
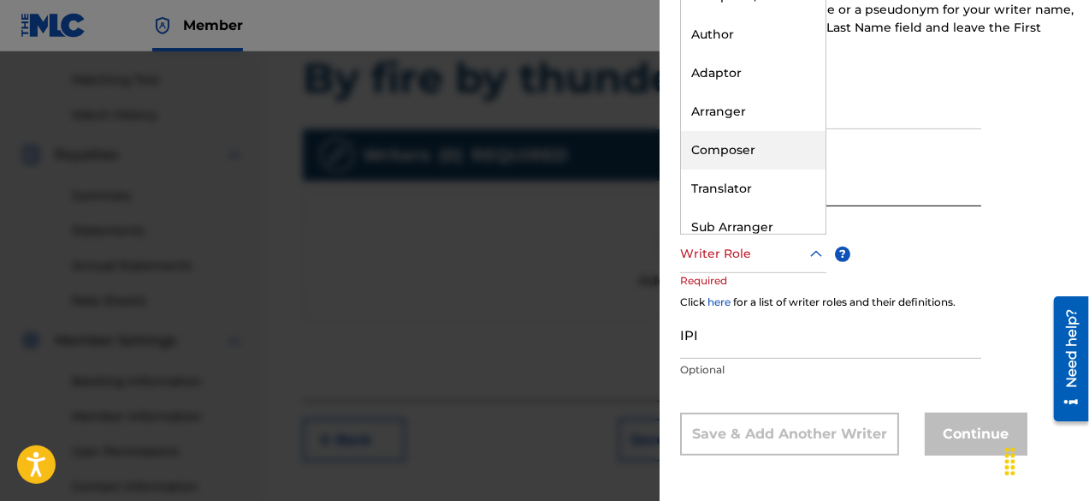
click at [761, 154] on div "Composer" at bounding box center [753, 150] width 145 height 39
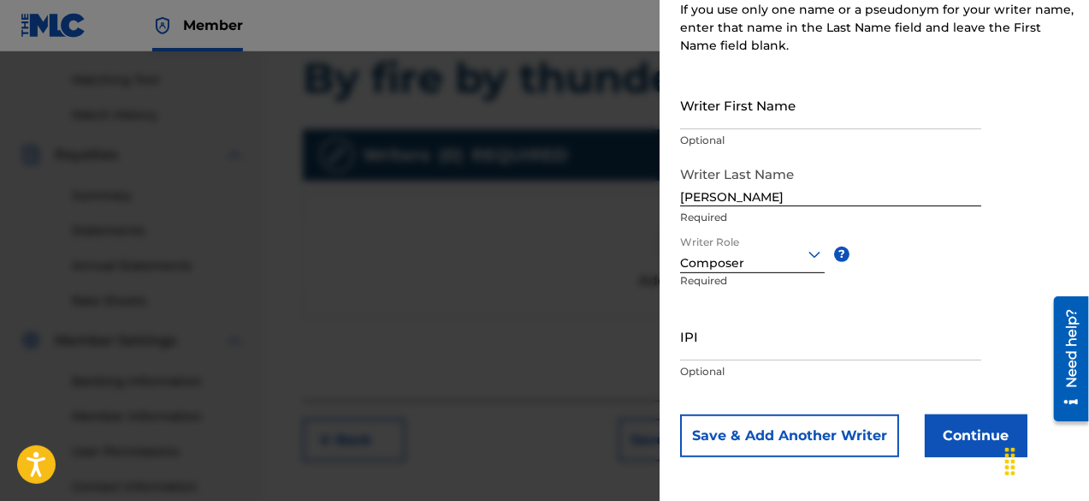
click at [970, 436] on button "Continue" at bounding box center [976, 435] width 103 height 43
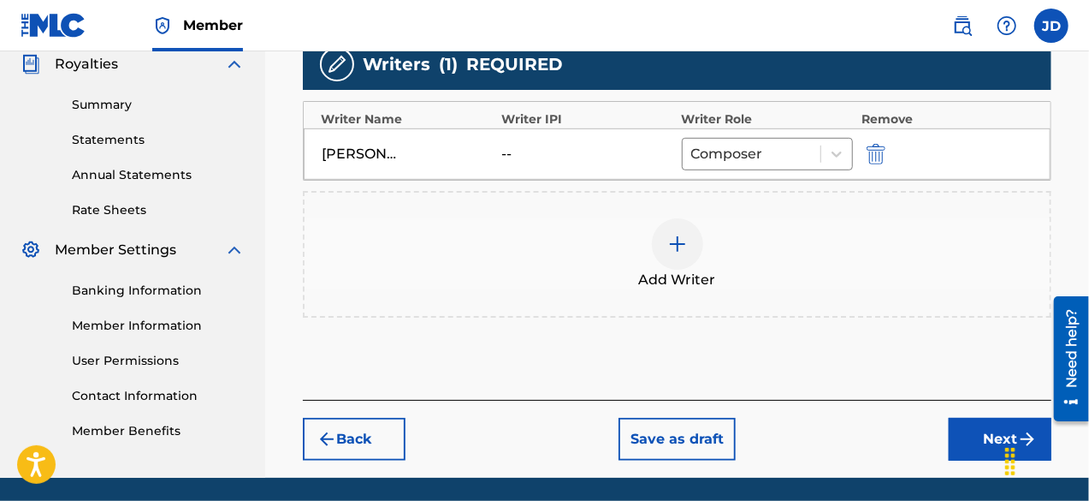
scroll to position [520, 0]
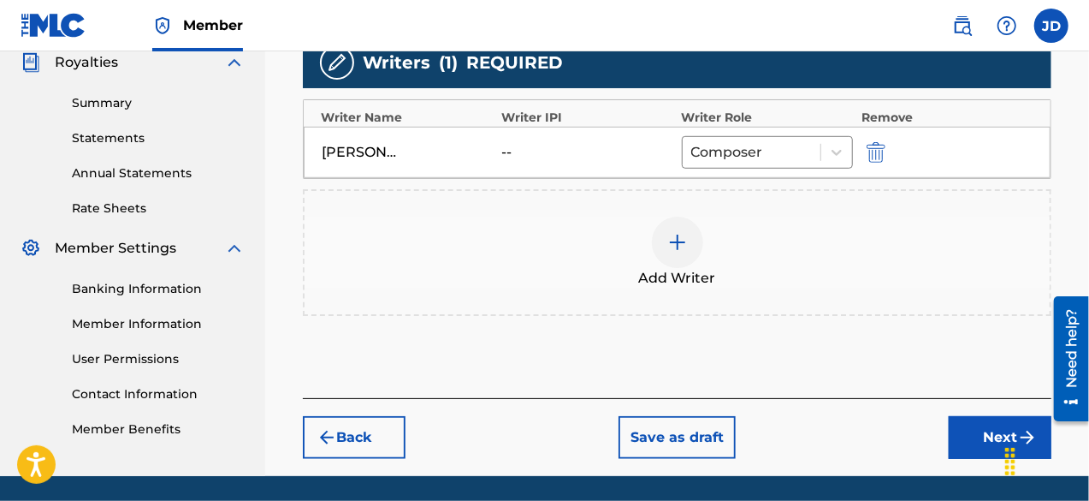
click at [982, 432] on button "Next" at bounding box center [1000, 437] width 103 height 43
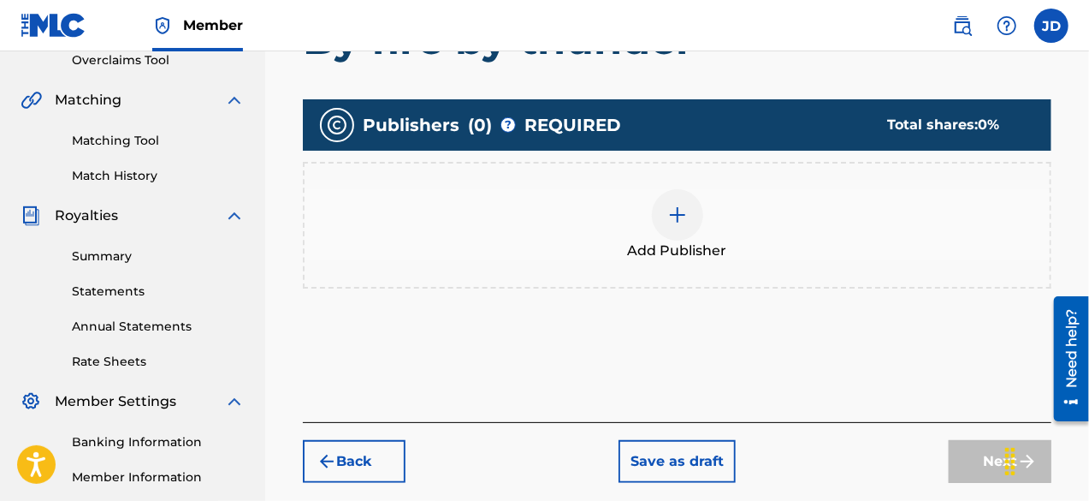
scroll to position [370, 0]
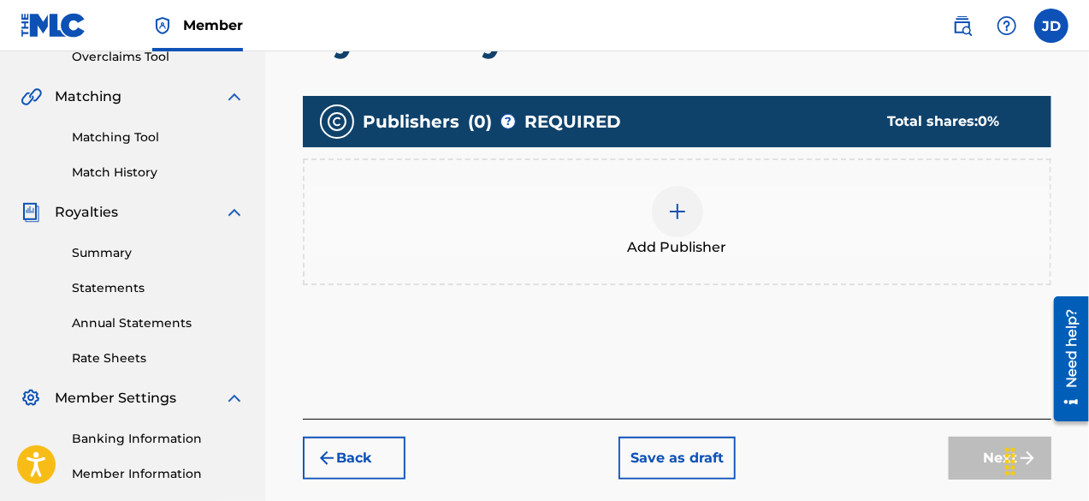
click at [682, 218] on img at bounding box center [677, 211] width 21 height 21
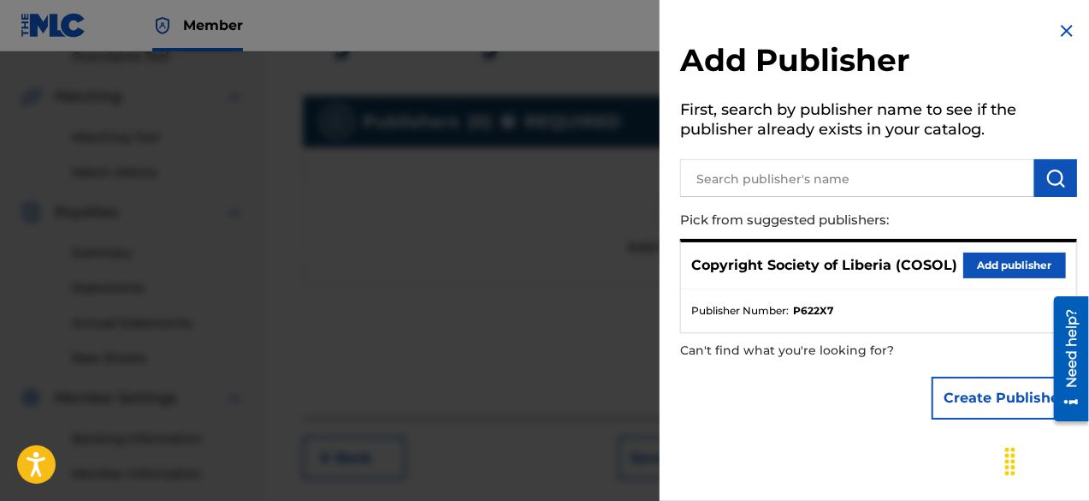
click at [977, 253] on button "Add publisher" at bounding box center [1014, 265] width 103 height 26
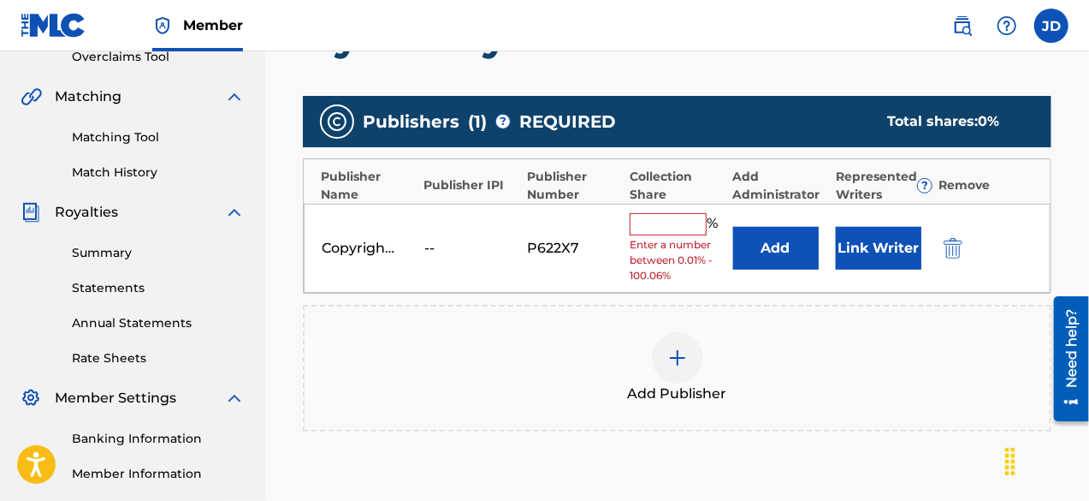
click at [671, 222] on input "text" at bounding box center [668, 224] width 77 height 22
type input "100"
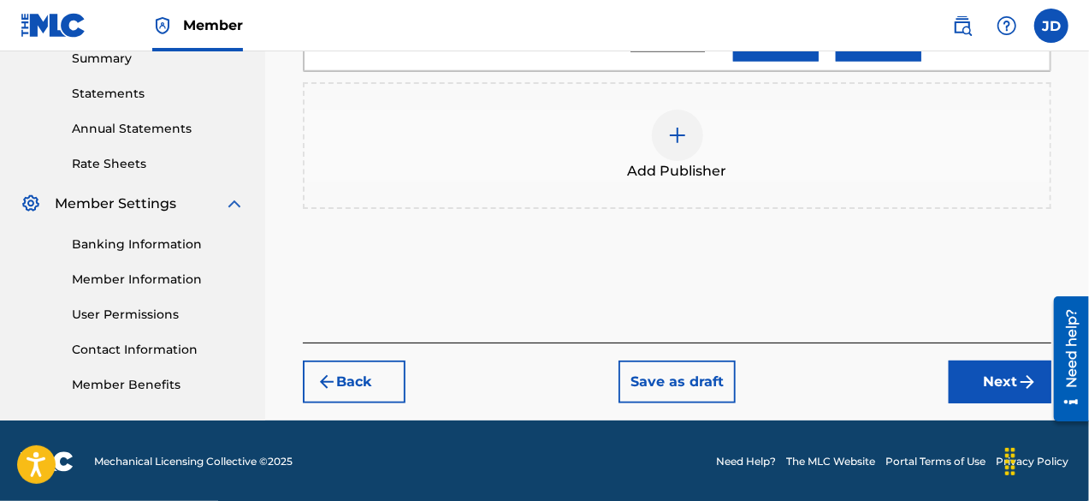
click at [975, 388] on button "Next" at bounding box center [1000, 381] width 103 height 43
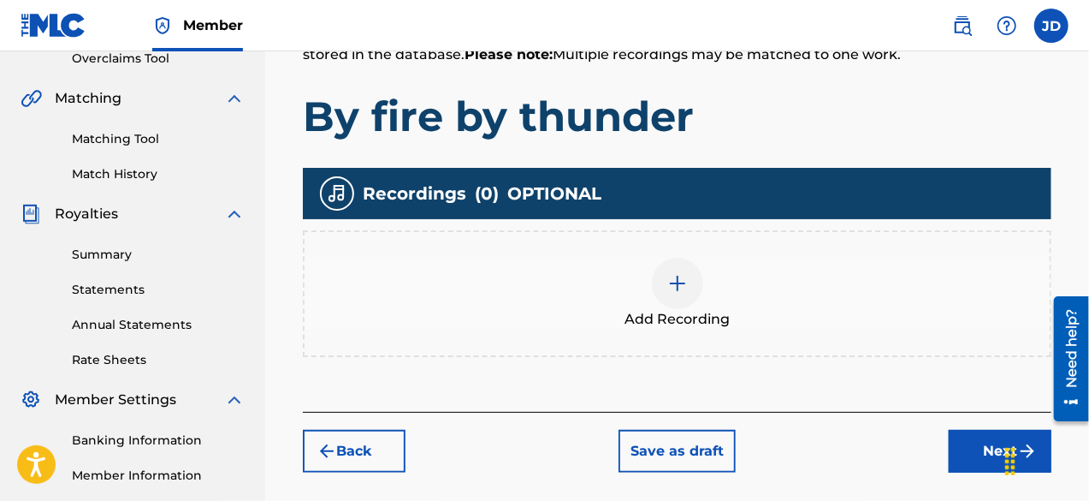
scroll to position [366, 0]
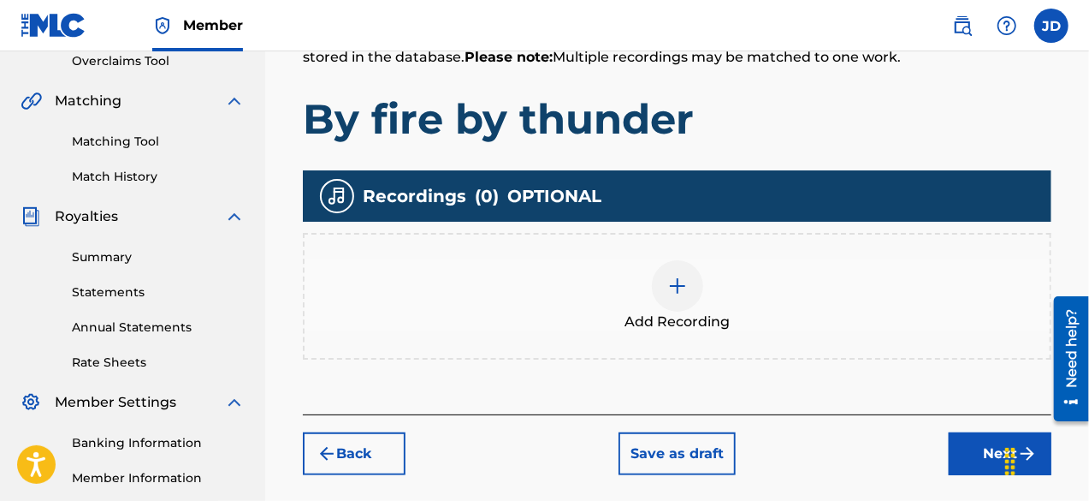
click at [987, 459] on button "Next" at bounding box center [1000, 453] width 103 height 43
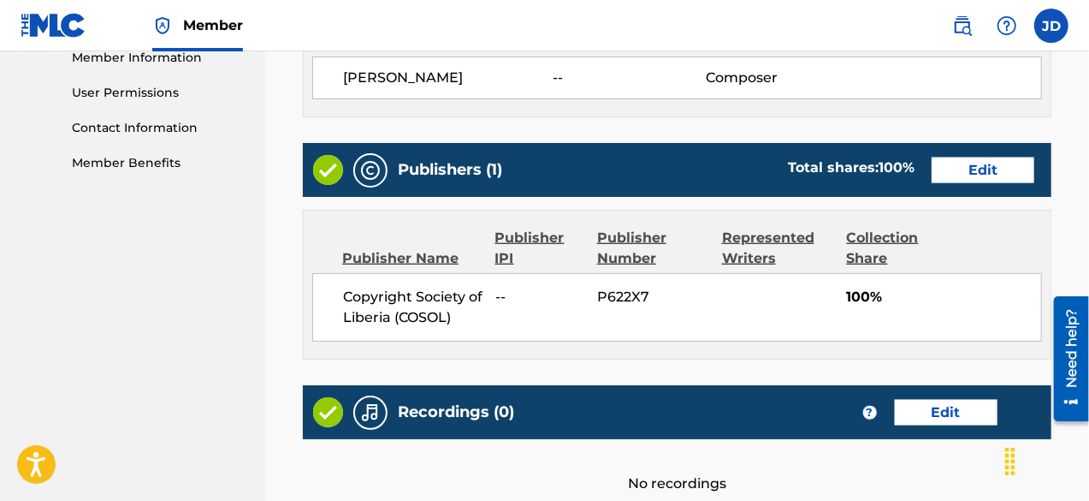
scroll to position [963, 0]
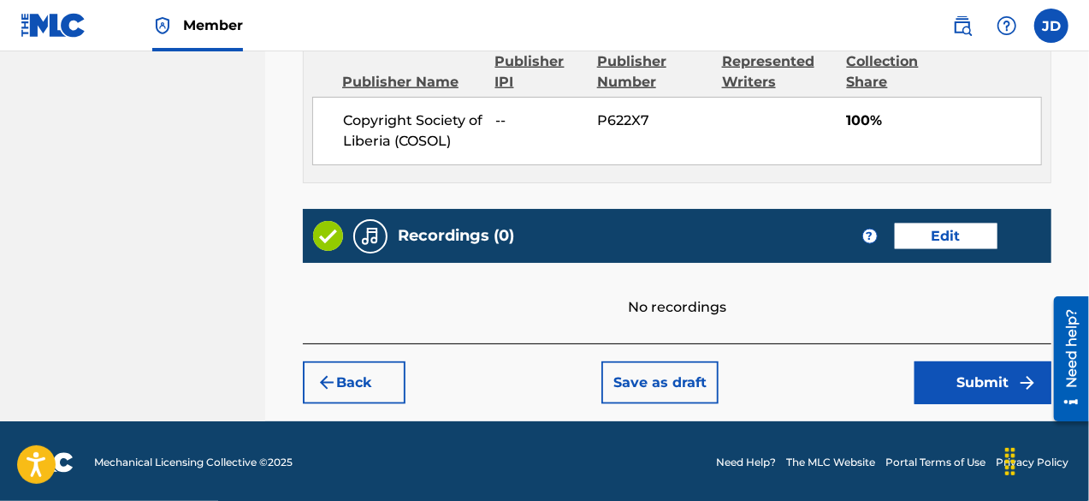
click at [979, 388] on button "Submit" at bounding box center [983, 382] width 137 height 43
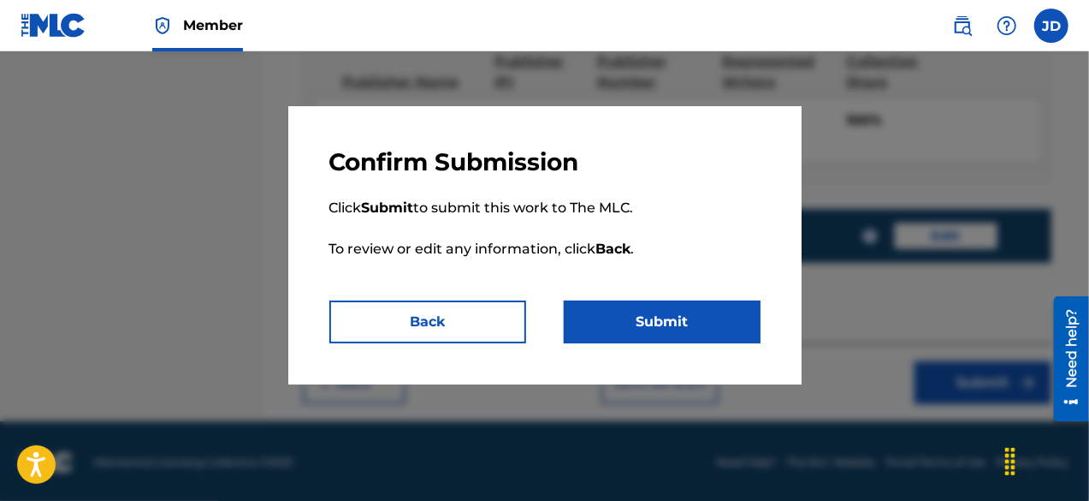
click at [712, 316] on button "Submit" at bounding box center [662, 321] width 197 height 43
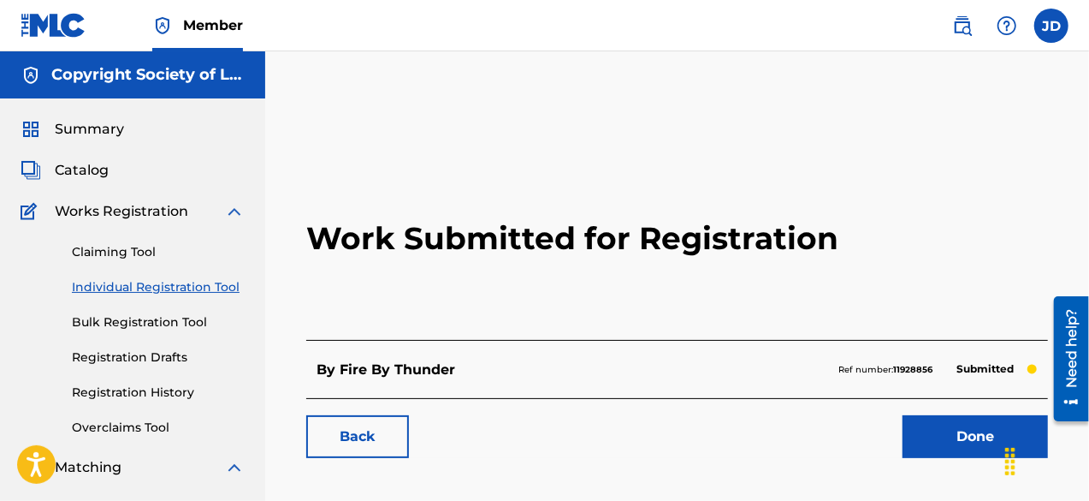
click at [962, 435] on link "Done" at bounding box center [975, 436] width 145 height 43
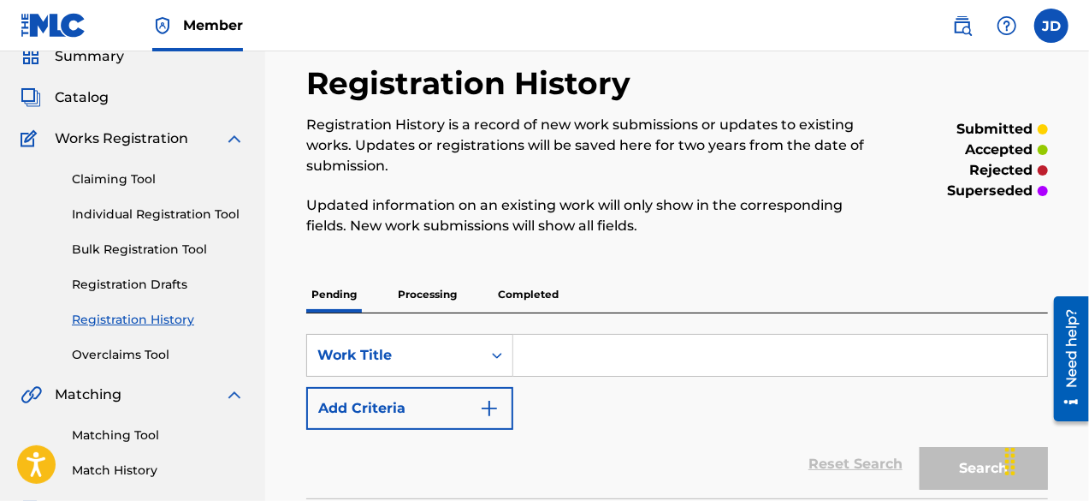
scroll to position [71, 0]
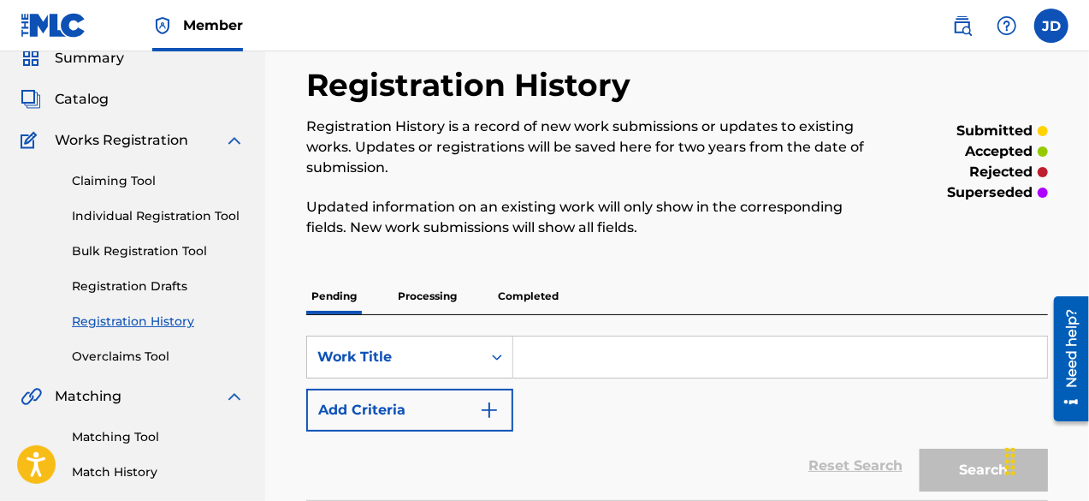
click at [155, 218] on link "Individual Registration Tool" at bounding box center [158, 216] width 173 height 18
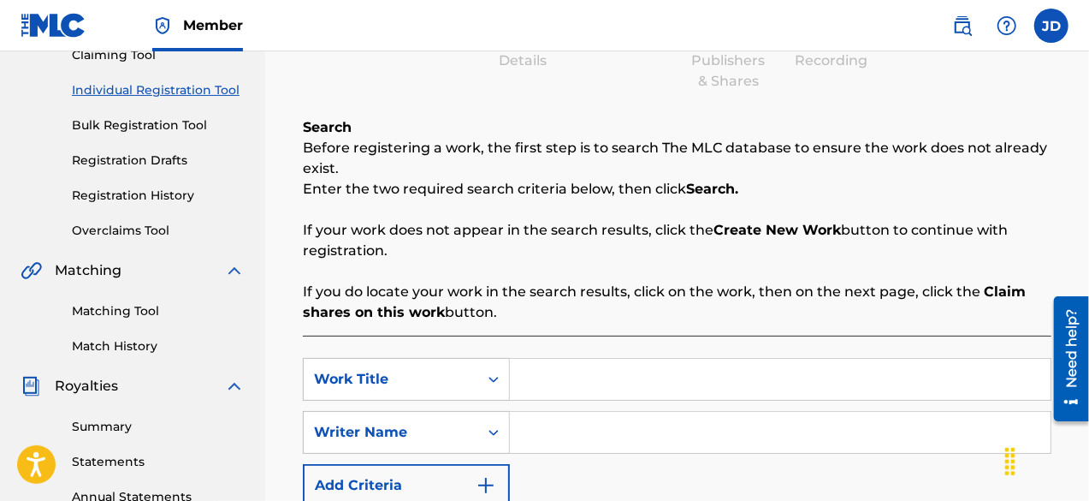
scroll to position [305, 0]
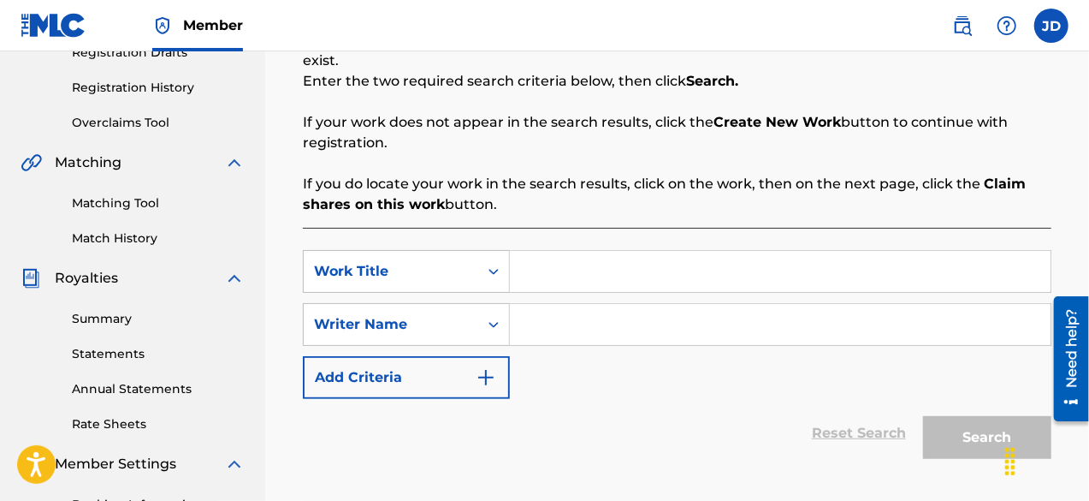
click at [654, 287] on input "Search Form" at bounding box center [780, 271] width 541 height 41
type input "Cry no more"
click at [616, 320] on input "Search Form" at bounding box center [780, 324] width 541 height 41
paste input "[PERSON_NAME]"
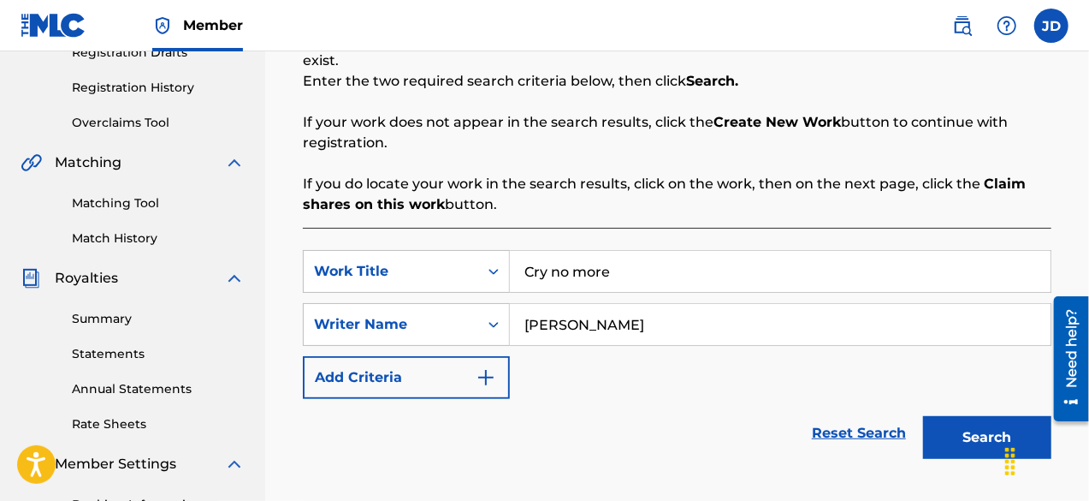
type input "[PERSON_NAME]"
click at [969, 429] on button "Search" at bounding box center [987, 437] width 128 height 43
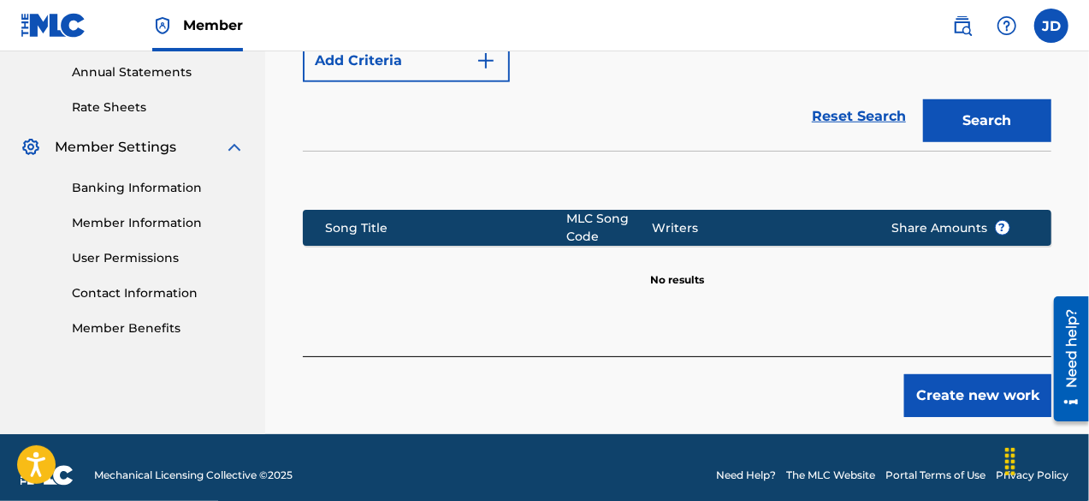
scroll to position [626, 0]
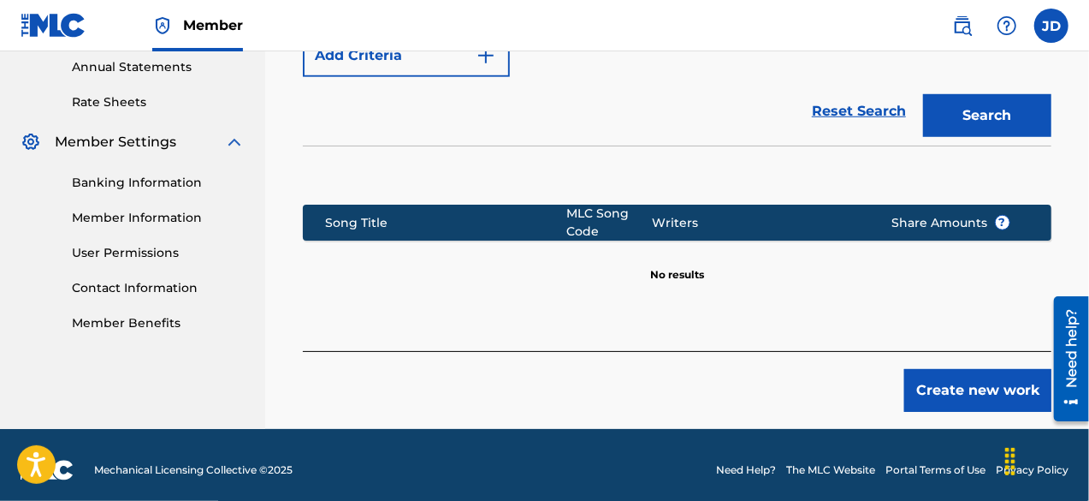
click at [972, 382] on button "Create new work" at bounding box center [977, 390] width 147 height 43
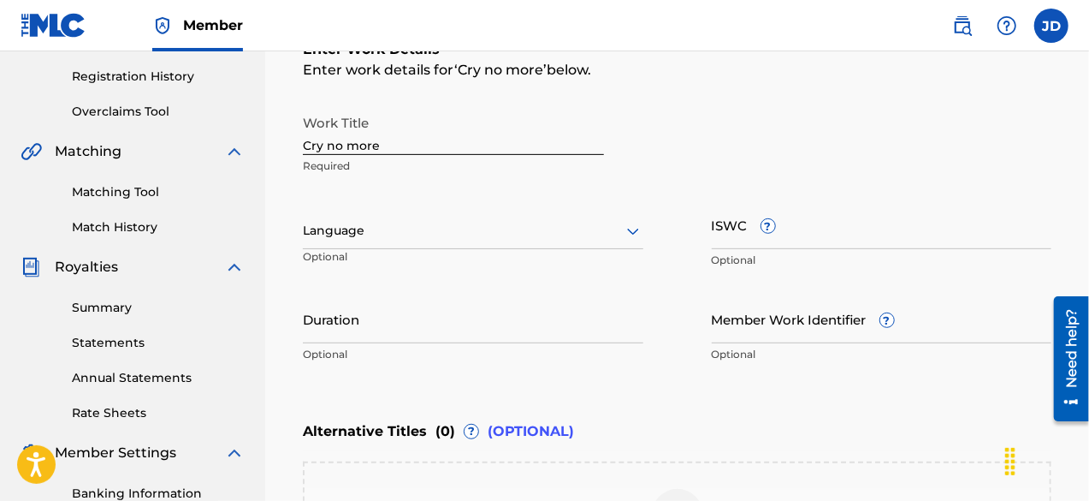
scroll to position [311, 0]
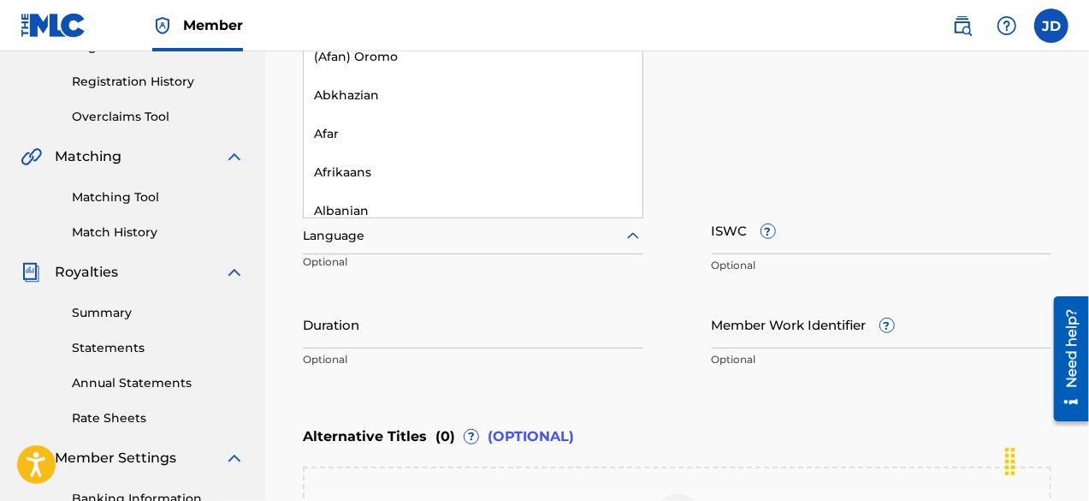
click at [569, 237] on div at bounding box center [473, 235] width 341 height 21
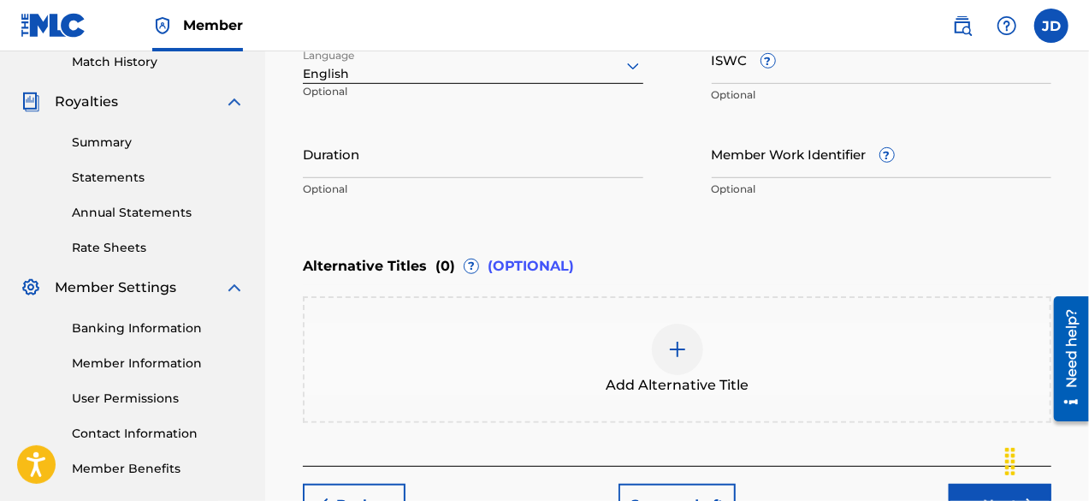
scroll to position [604, 0]
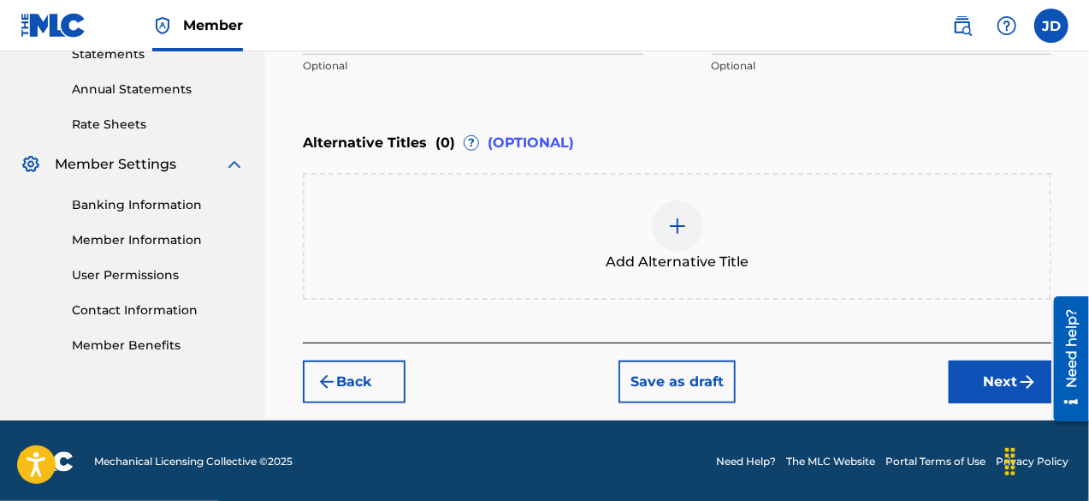
click at [994, 379] on button "Next" at bounding box center [1000, 381] width 103 height 43
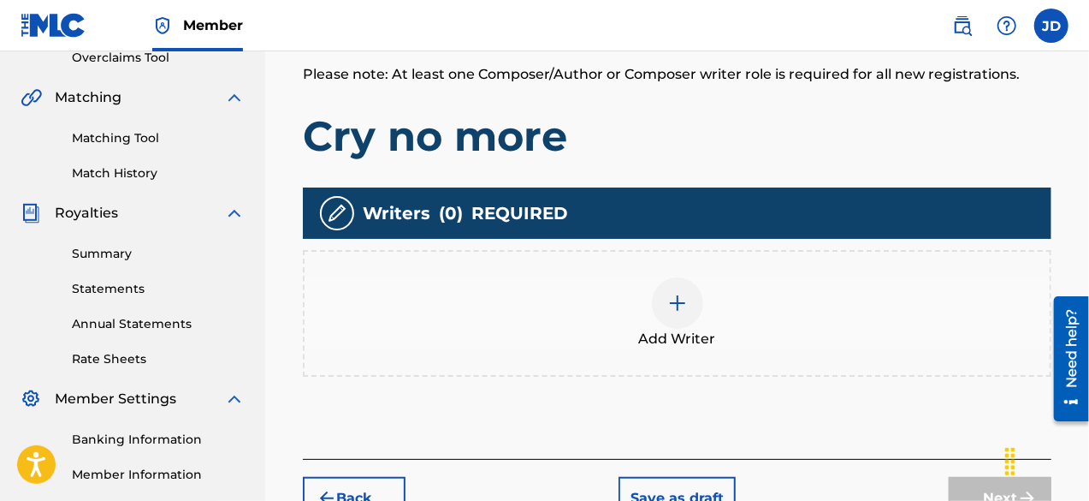
scroll to position [374, 0]
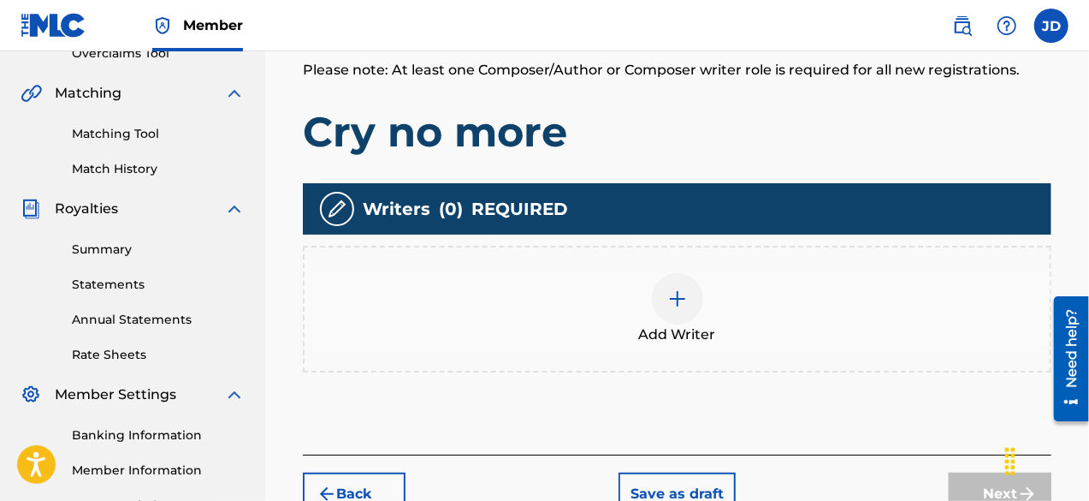
click at [672, 300] on img at bounding box center [677, 298] width 21 height 21
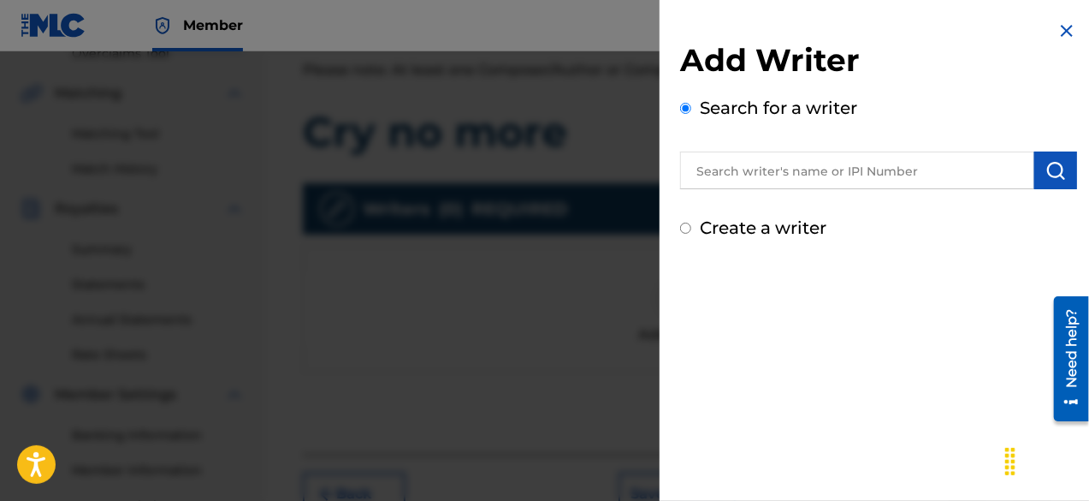
click at [794, 233] on label "Create a writer" at bounding box center [763, 227] width 127 height 21
radio input "true"
click at [691, 233] on input "Create a writer" at bounding box center [685, 227] width 11 height 11
radio input "false"
radio input "true"
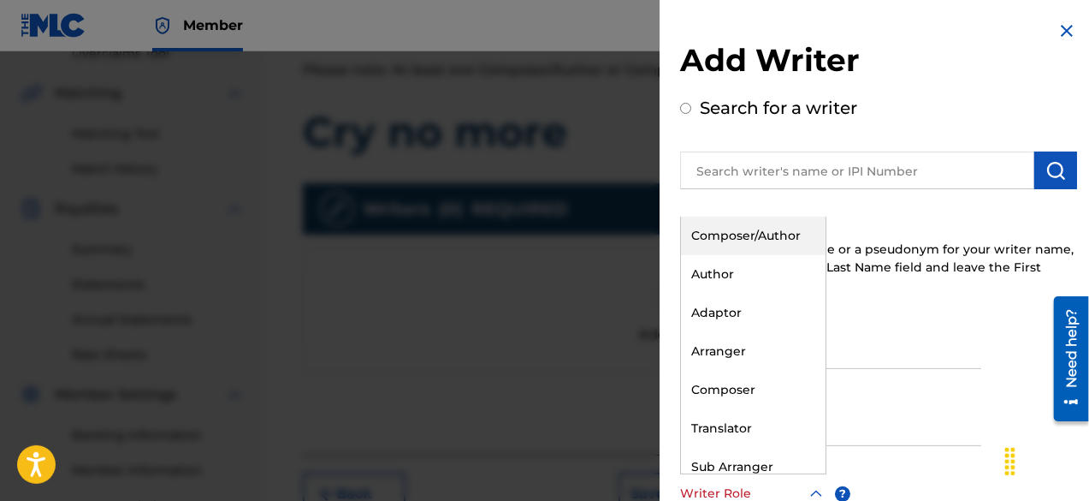
scroll to position [1, 0]
click at [808, 483] on icon at bounding box center [816, 493] width 21 height 21
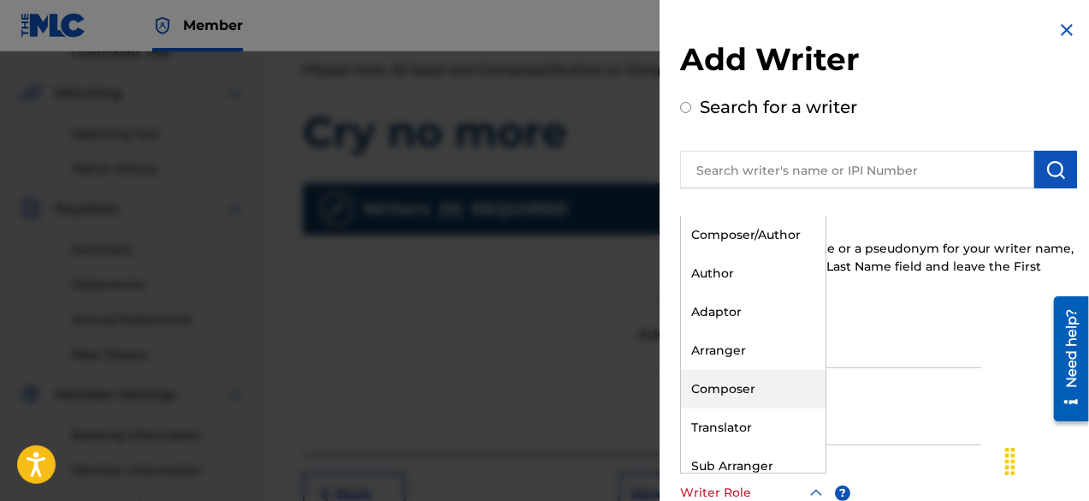
click at [779, 397] on div "Composer" at bounding box center [753, 389] width 145 height 39
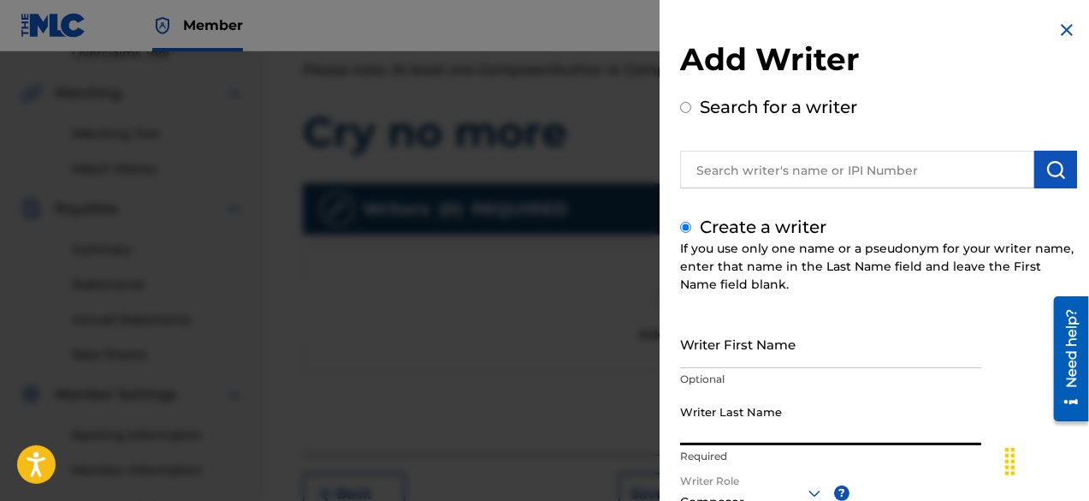
click at [763, 414] on input "Writer Last Name" at bounding box center [830, 420] width 301 height 49
paste input "[PERSON_NAME]"
type input "[PERSON_NAME]"
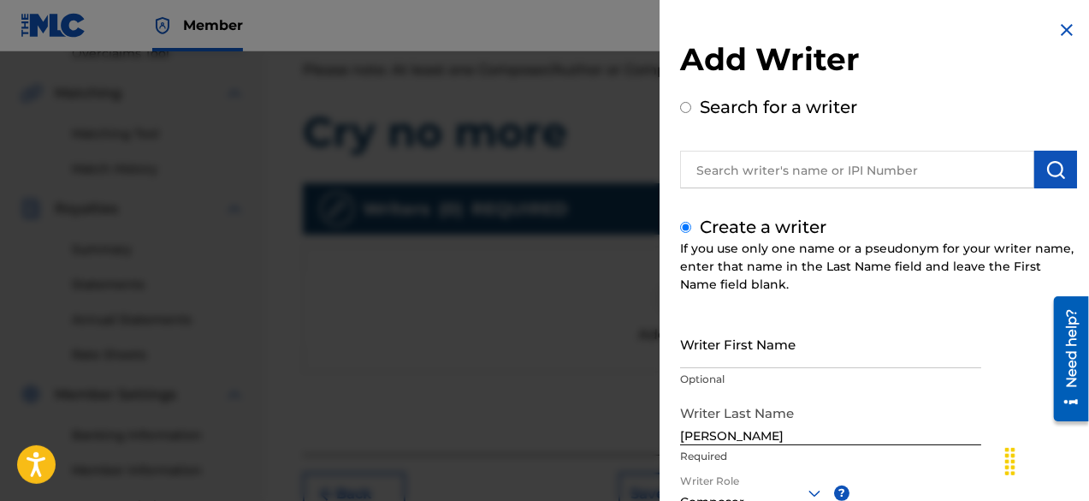
scroll to position [241, 0]
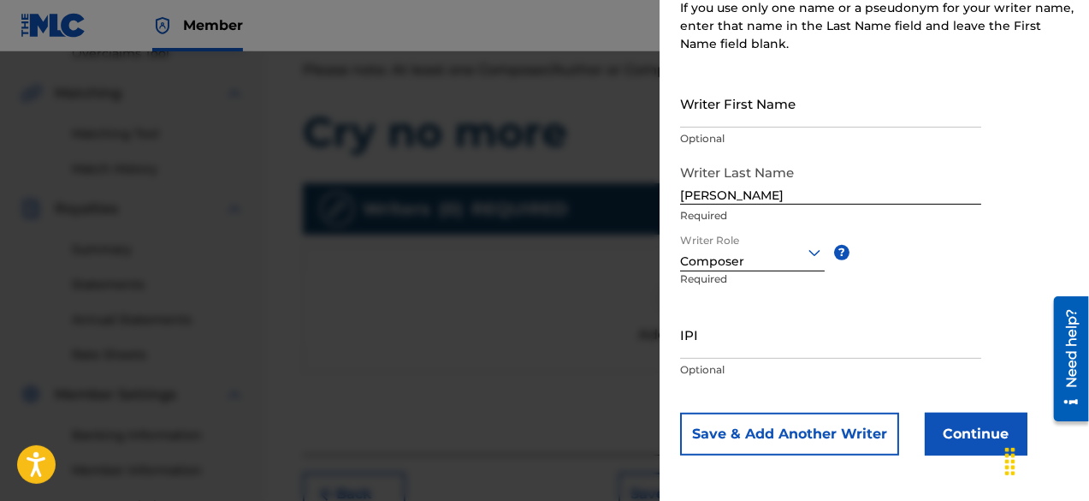
click at [955, 422] on button "Continue" at bounding box center [976, 433] width 103 height 43
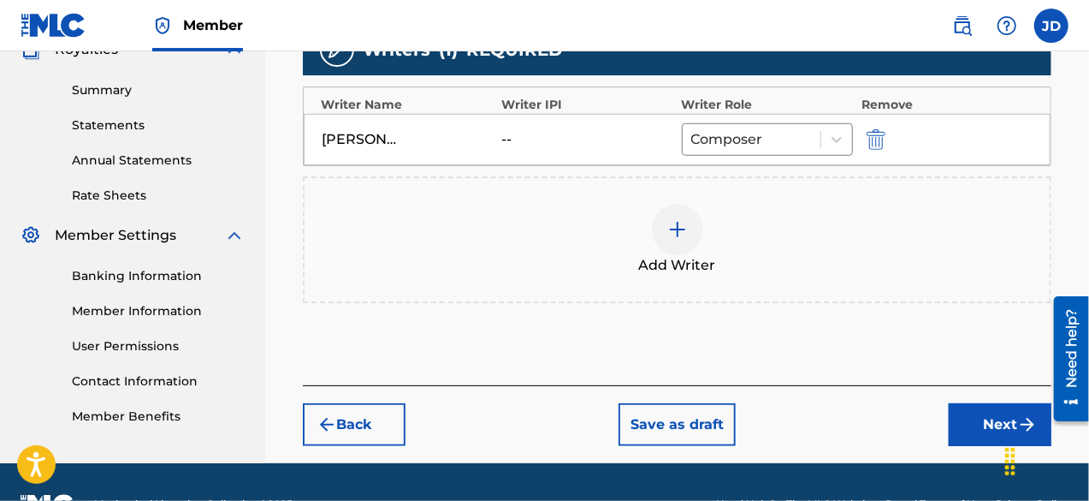
scroll to position [576, 0]
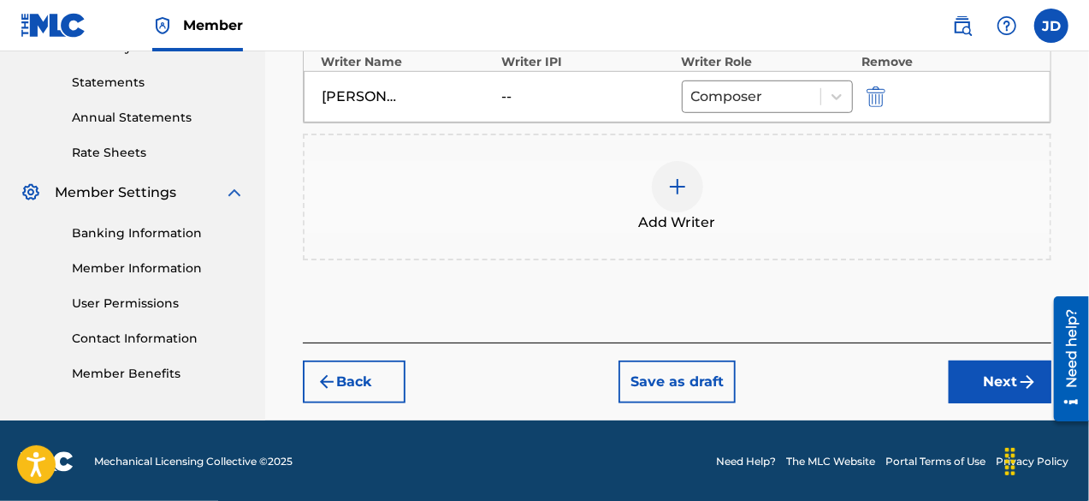
click at [990, 367] on button "Next" at bounding box center [1000, 381] width 103 height 43
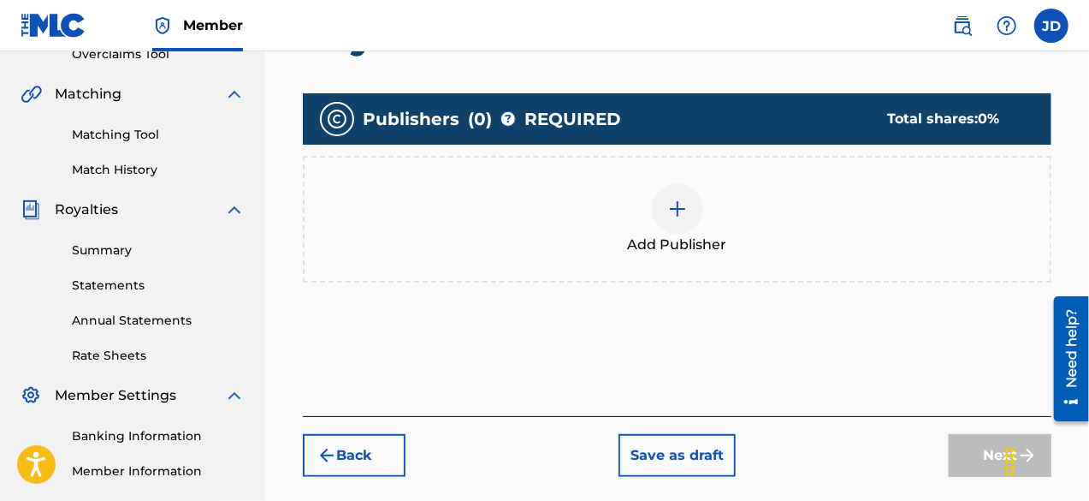
scroll to position [325, 0]
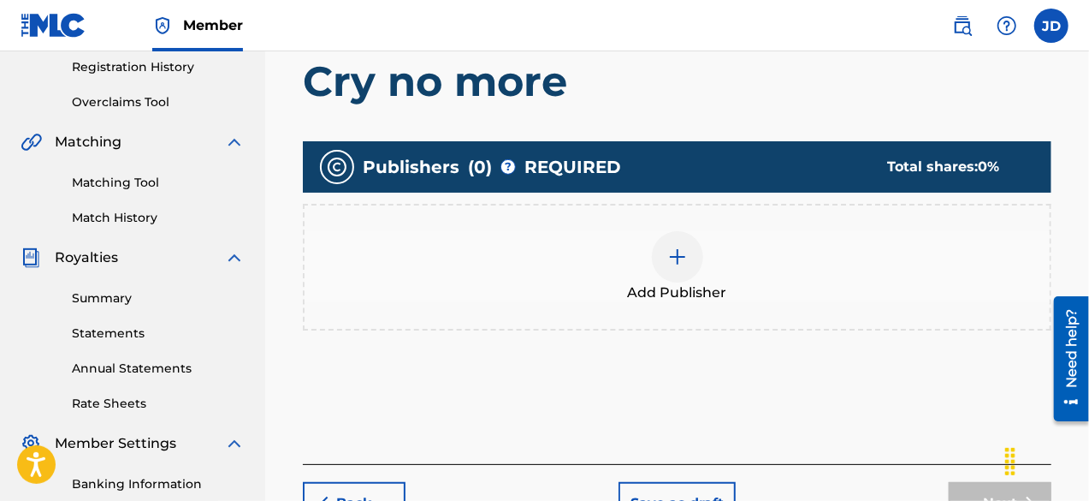
click at [672, 274] on div at bounding box center [677, 256] width 51 height 51
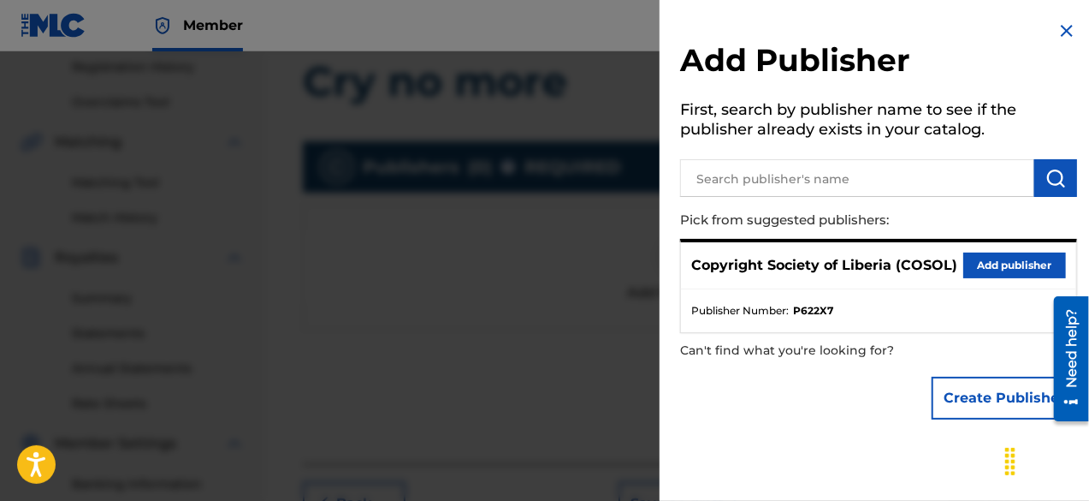
click at [1009, 266] on button "Add publisher" at bounding box center [1014, 265] width 103 height 26
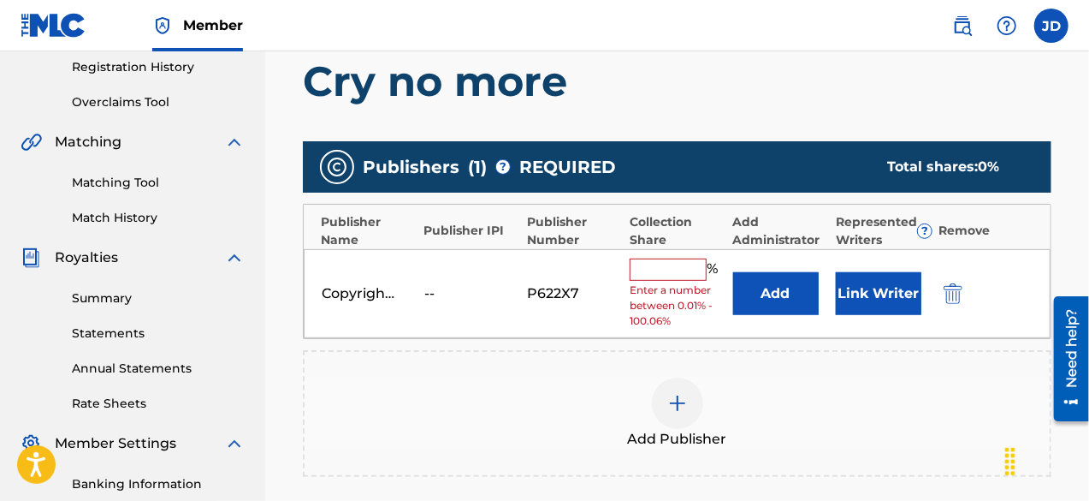
click at [682, 270] on input "text" at bounding box center [668, 269] width 77 height 22
type input "100"
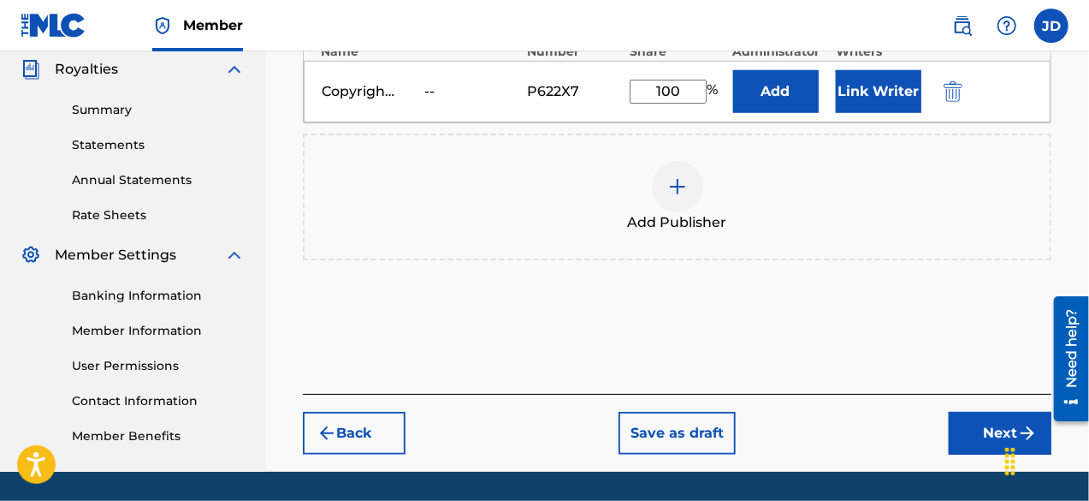
scroll to position [565, 0]
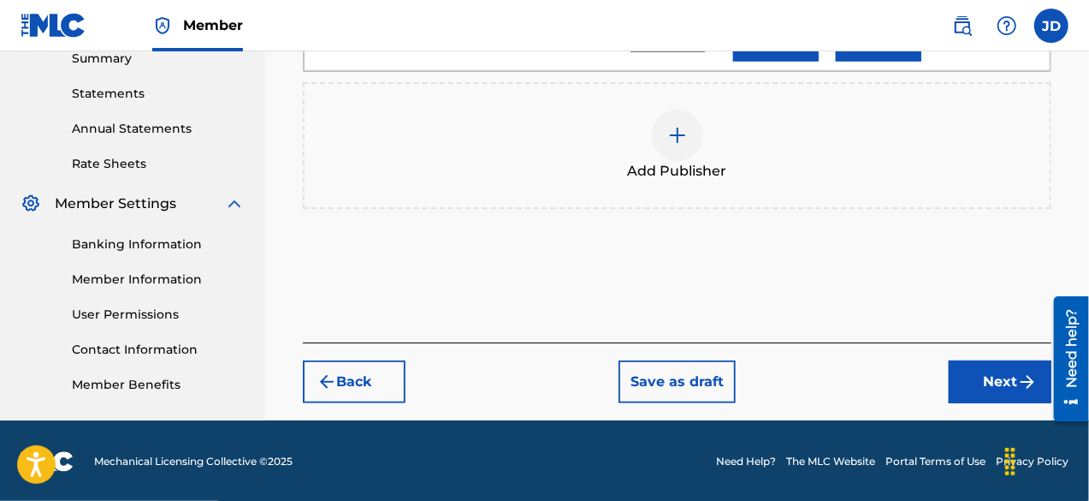
click at [1003, 382] on button "Next" at bounding box center [1000, 381] width 103 height 43
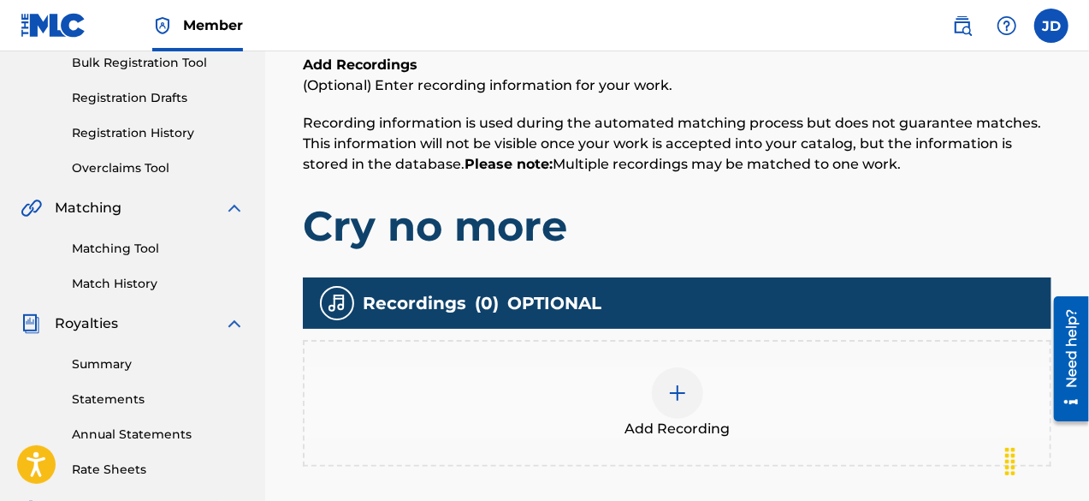
scroll to position [381, 0]
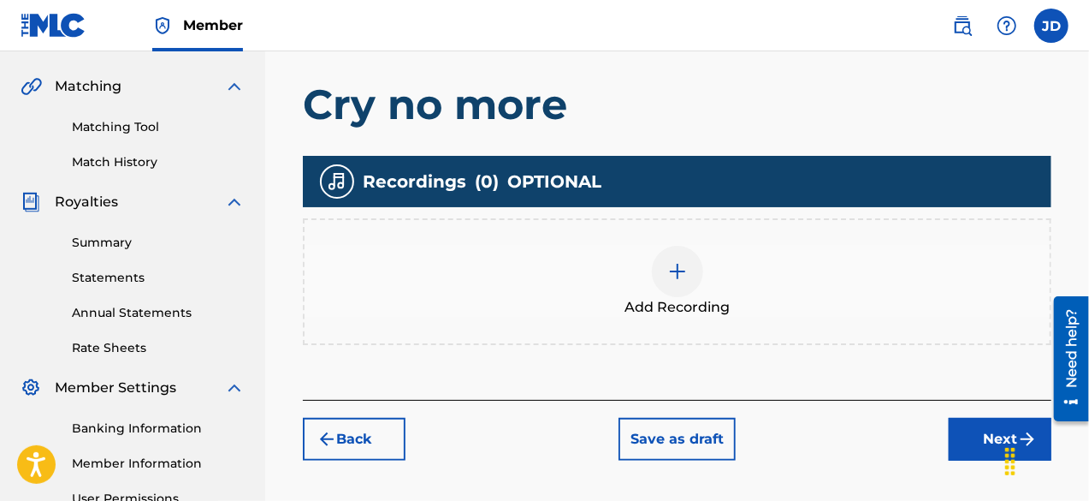
click at [983, 441] on button "Next" at bounding box center [1000, 439] width 103 height 43
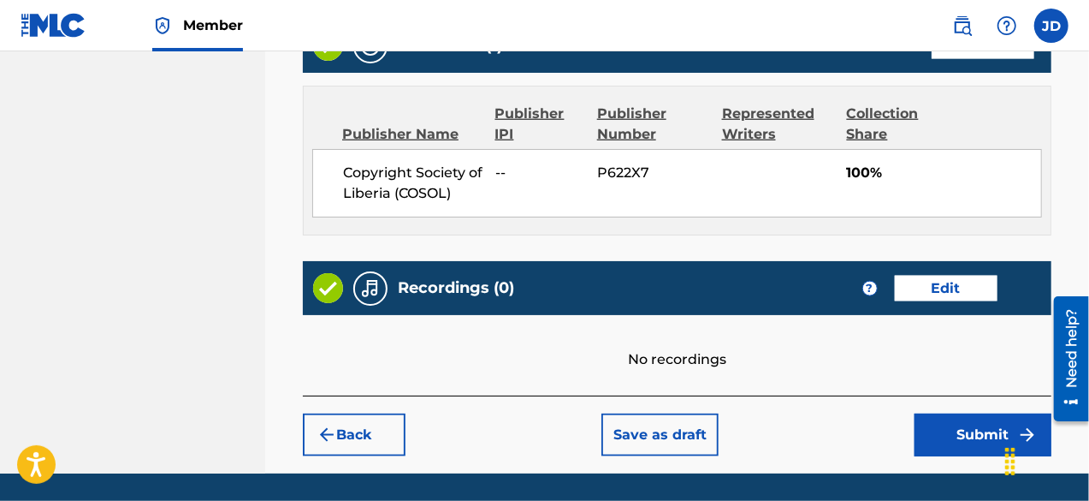
scroll to position [909, 0]
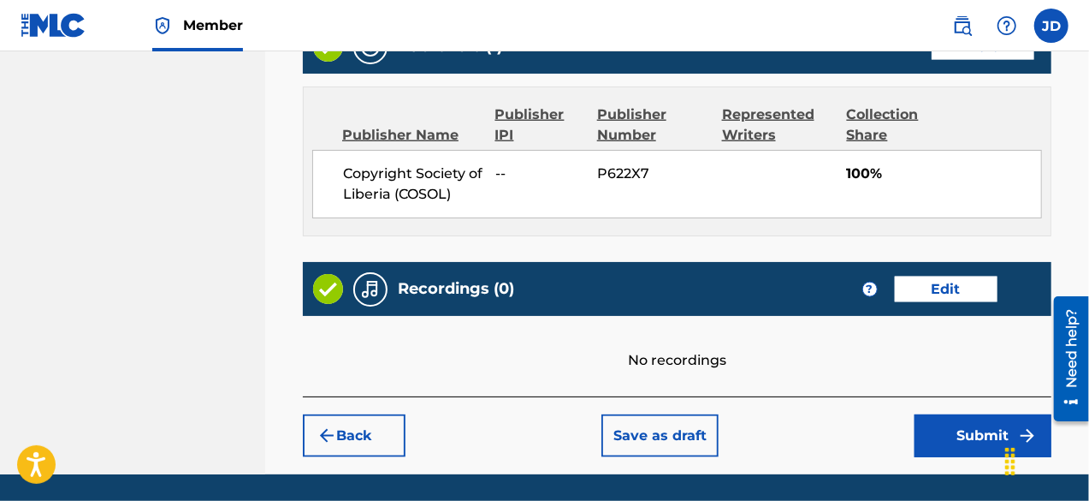
click at [986, 429] on button "Submit" at bounding box center [983, 435] width 137 height 43
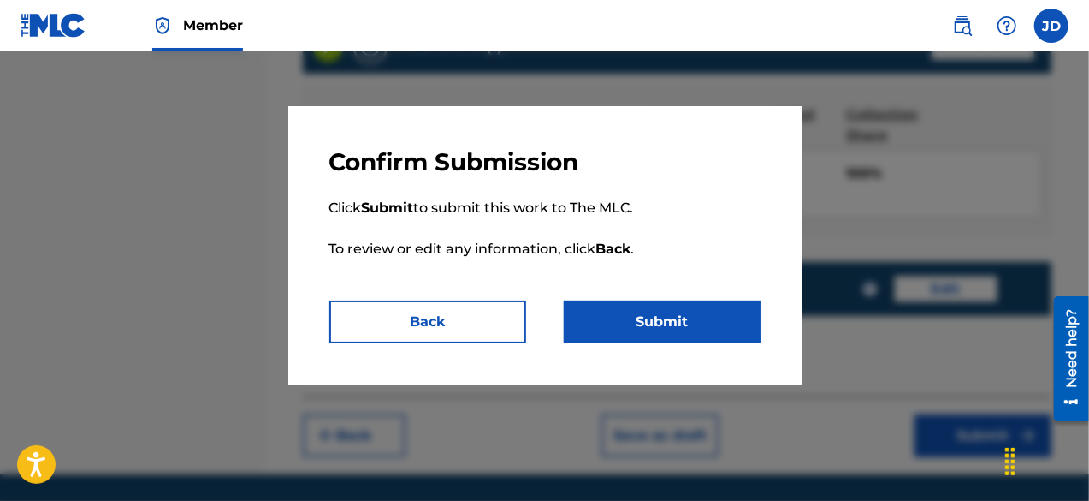
click at [702, 330] on button "Submit" at bounding box center [662, 321] width 197 height 43
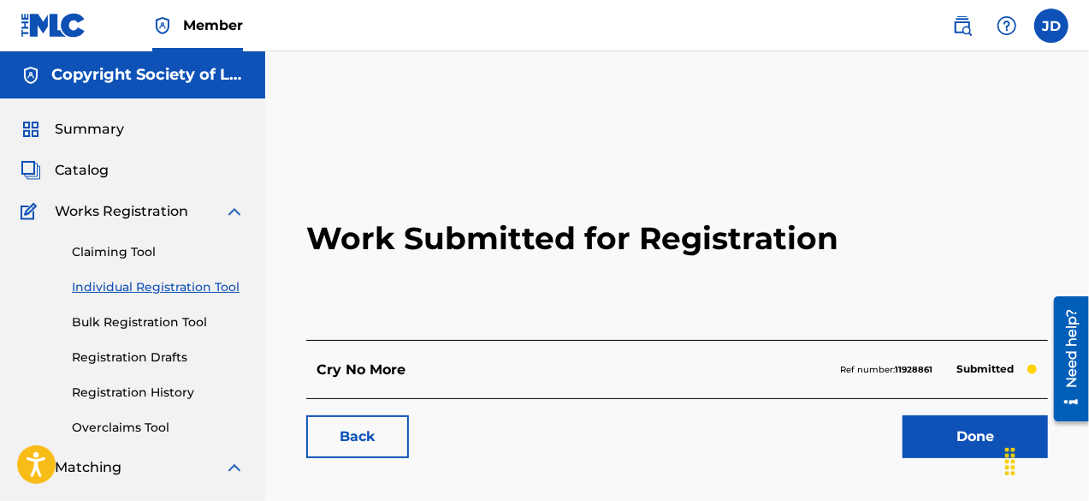
click at [933, 431] on link "Done" at bounding box center [975, 436] width 145 height 43
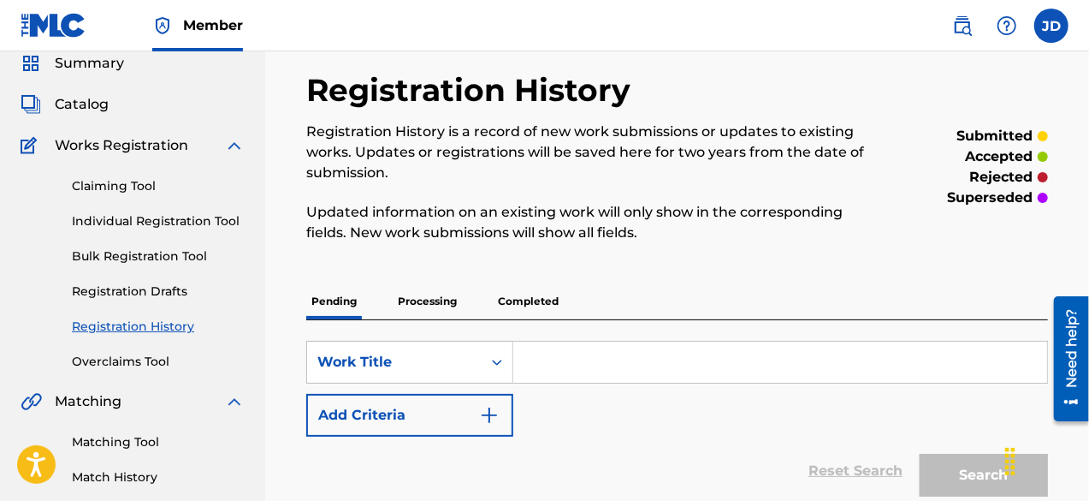
scroll to position [62, 0]
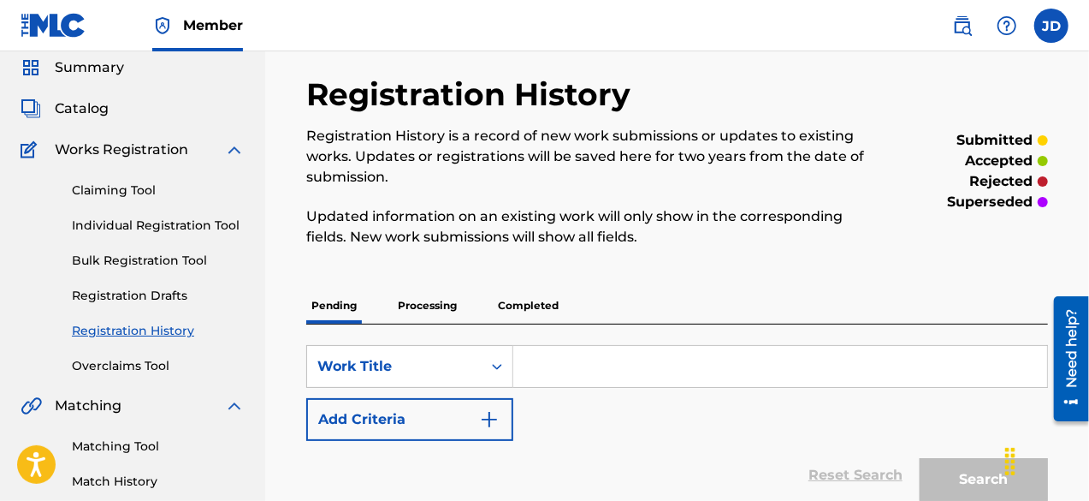
click at [168, 222] on link "Individual Registration Tool" at bounding box center [158, 225] width 173 height 18
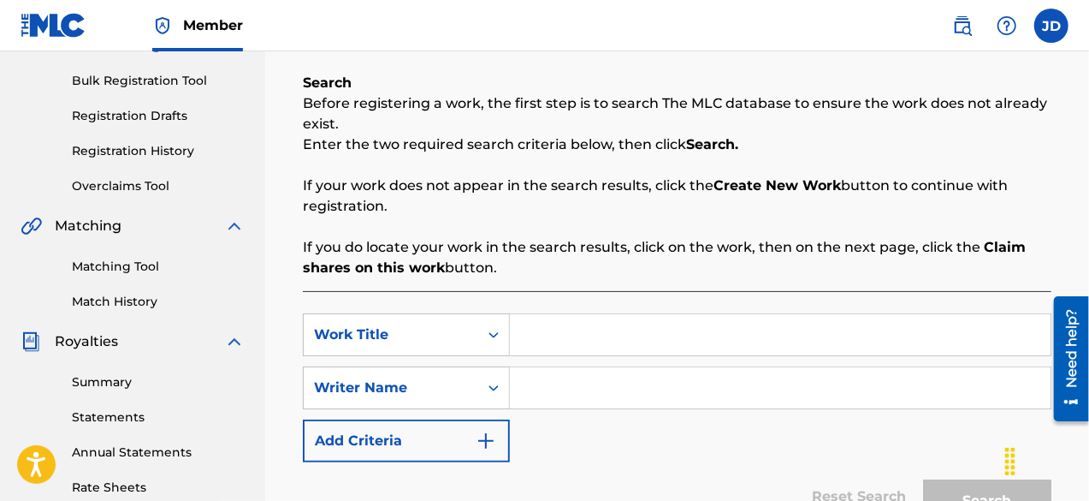
scroll to position [253, 0]
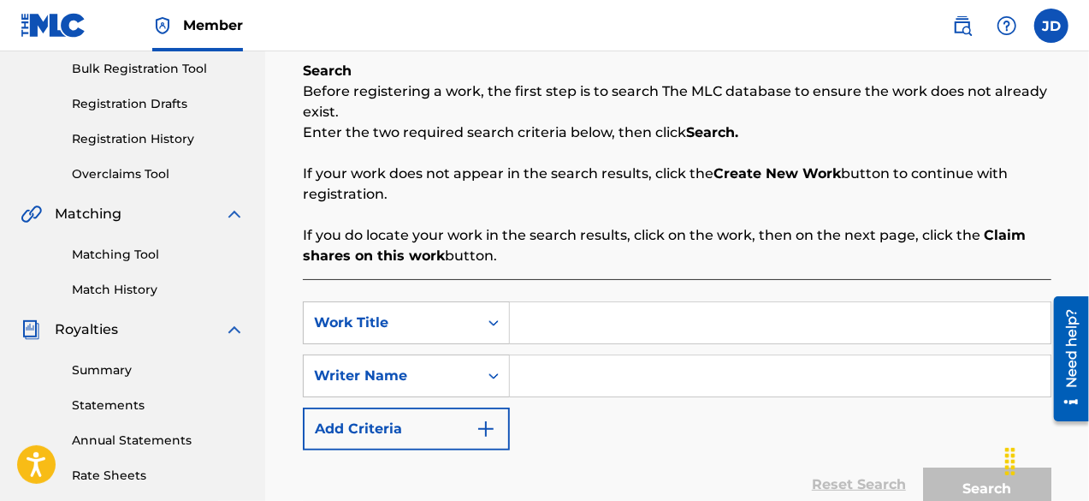
click at [580, 325] on input "Search Form" at bounding box center [780, 322] width 541 height 41
type input "turn it around remix"
click at [591, 382] on input "Search Form" at bounding box center [780, 375] width 541 height 41
paste input "[PERSON_NAME]"
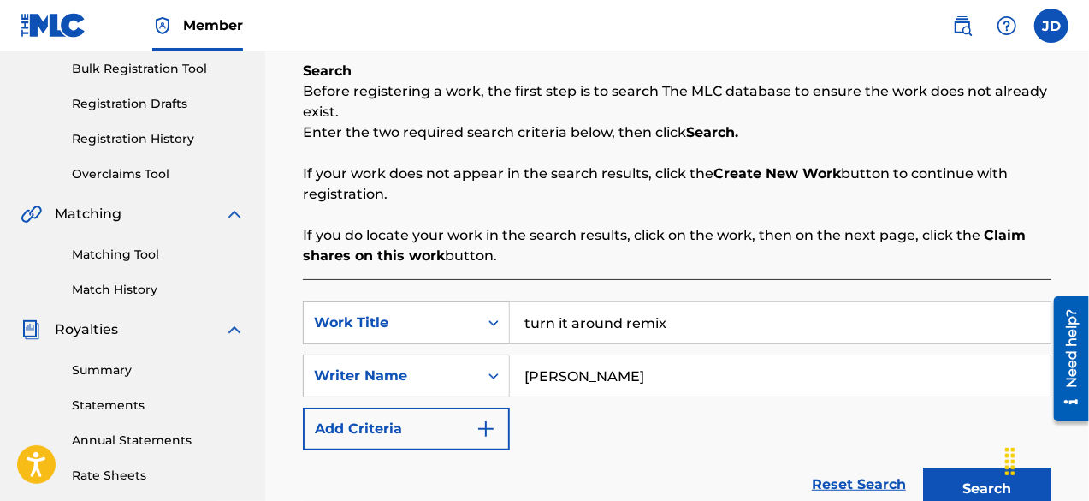
type input "[PERSON_NAME]"
click at [967, 475] on button "Search" at bounding box center [987, 488] width 128 height 43
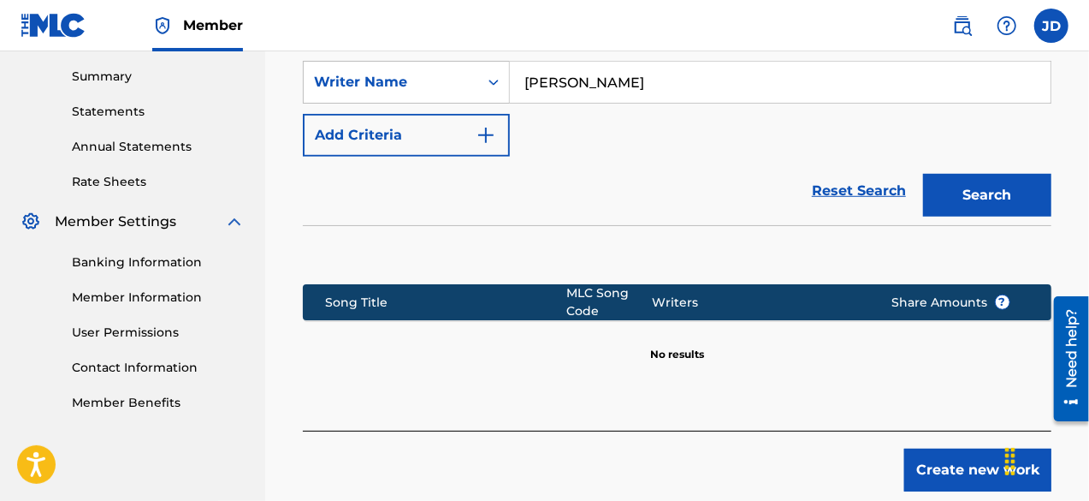
scroll to position [548, 0]
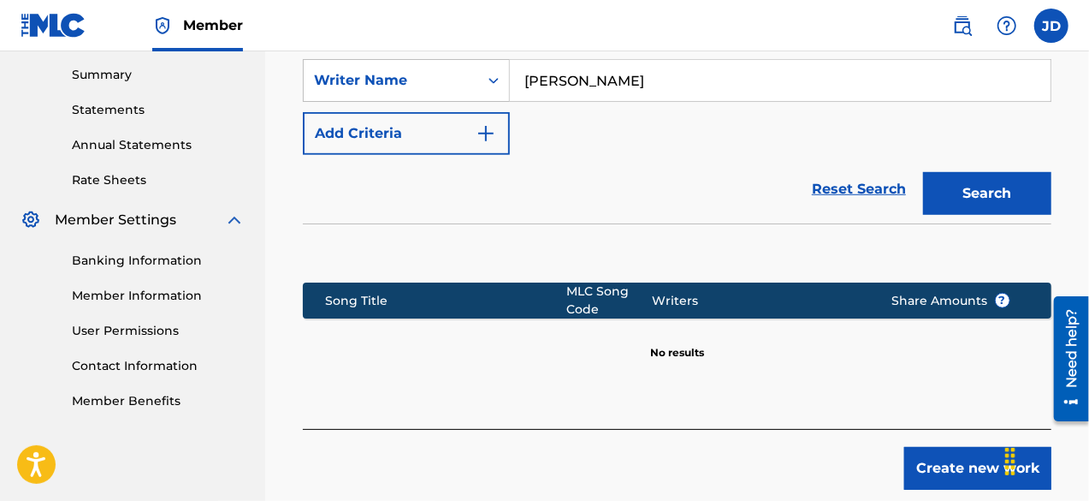
click at [951, 459] on button "Create new work" at bounding box center [977, 468] width 147 height 43
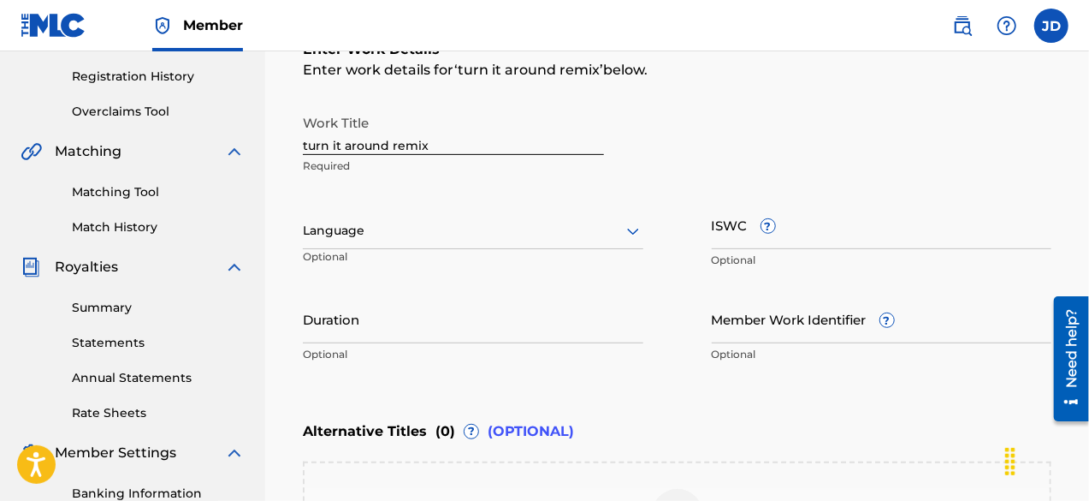
scroll to position [311, 0]
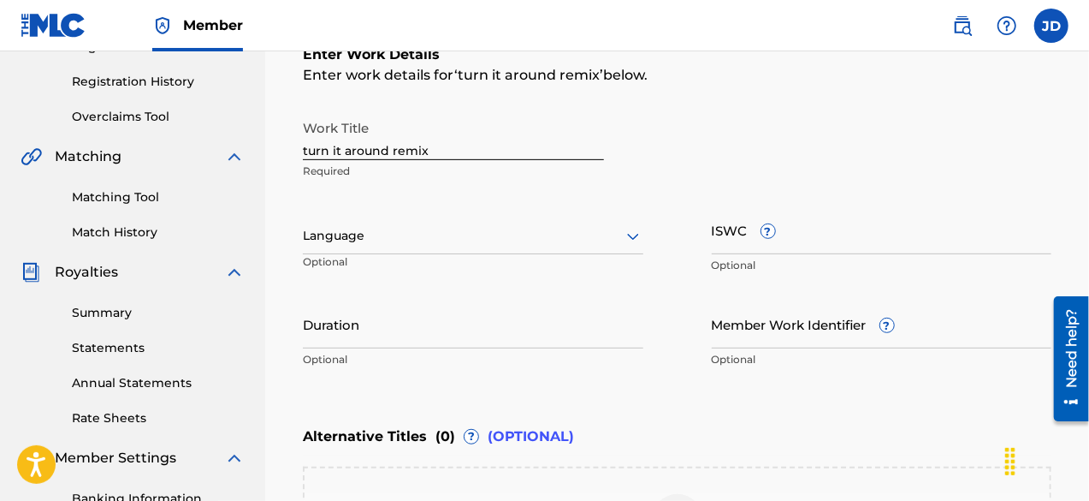
click at [557, 232] on div at bounding box center [473, 235] width 341 height 21
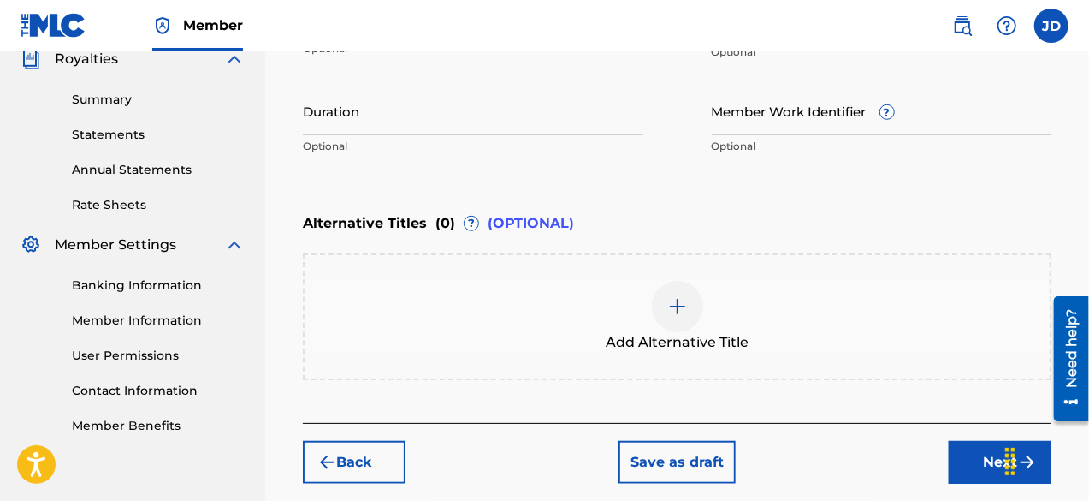
scroll to position [604, 0]
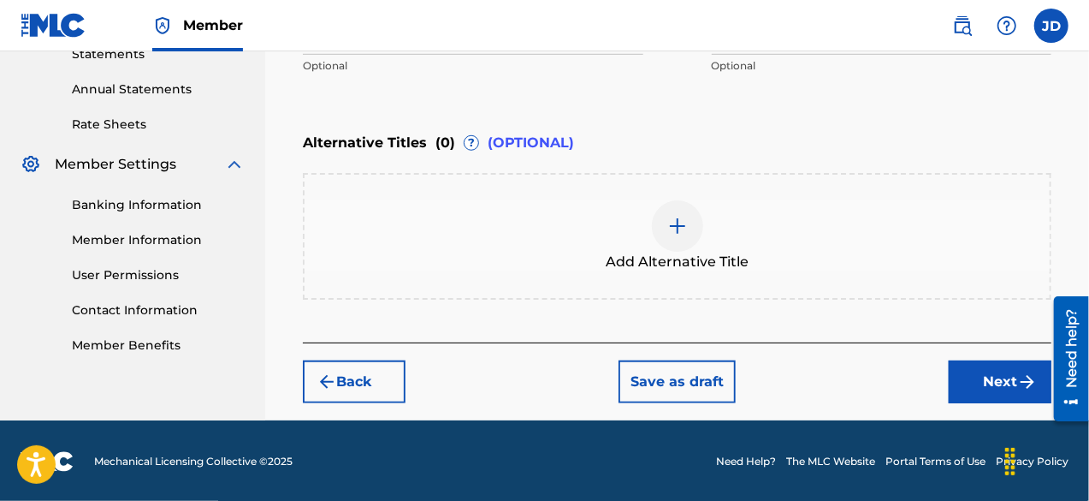
click at [987, 387] on button "Next" at bounding box center [1000, 381] width 103 height 43
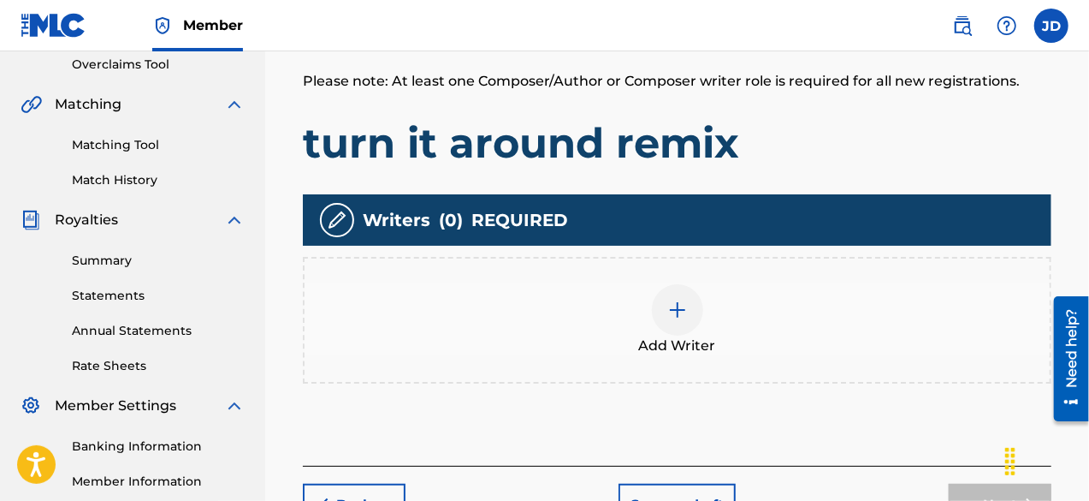
scroll to position [366, 0]
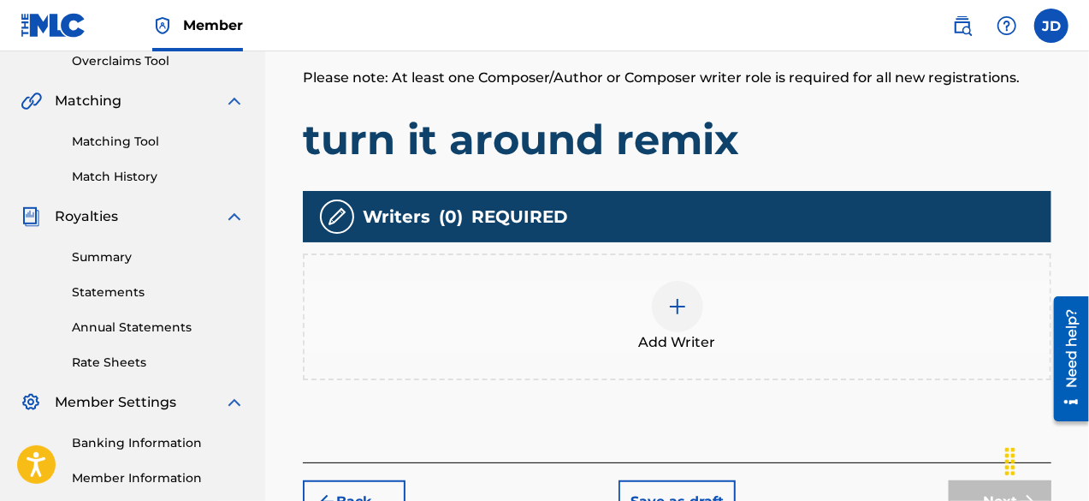
click at [681, 305] on img at bounding box center [677, 306] width 21 height 21
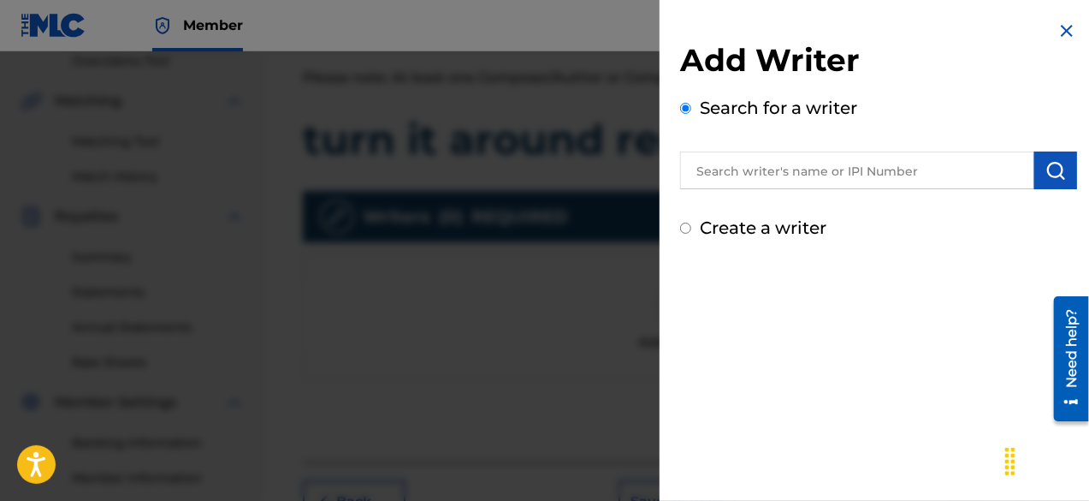
click at [783, 231] on label "Create a writer" at bounding box center [763, 227] width 127 height 21
radio input "true"
click at [691, 231] on input "Create a writer" at bounding box center [685, 227] width 11 height 11
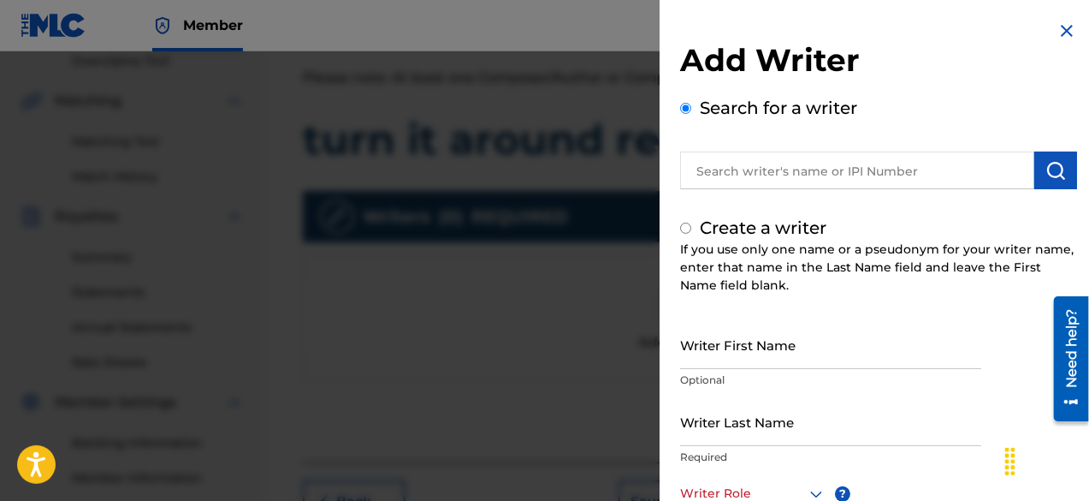
radio input "false"
radio input "true"
click at [785, 480] on div "Writer Role" at bounding box center [753, 493] width 146 height 39
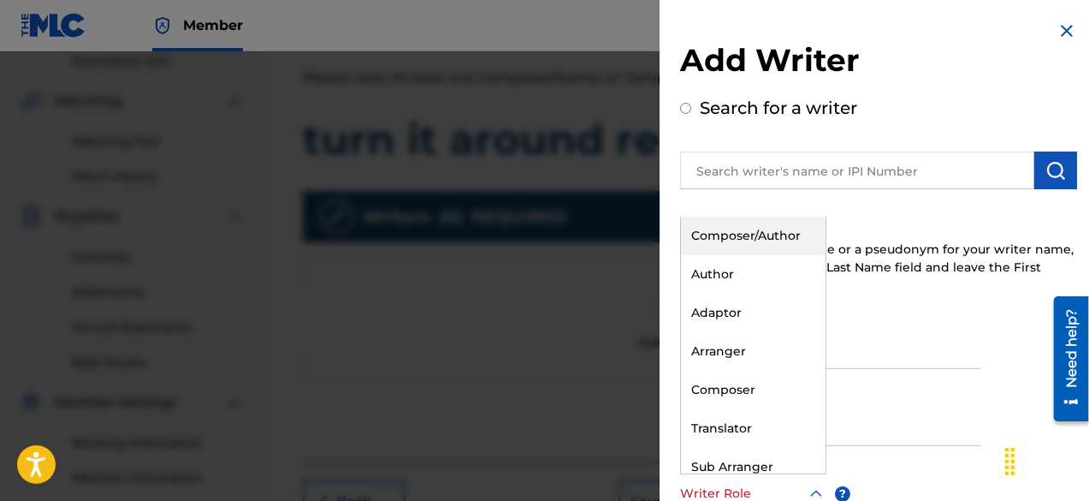
scroll to position [1, 0]
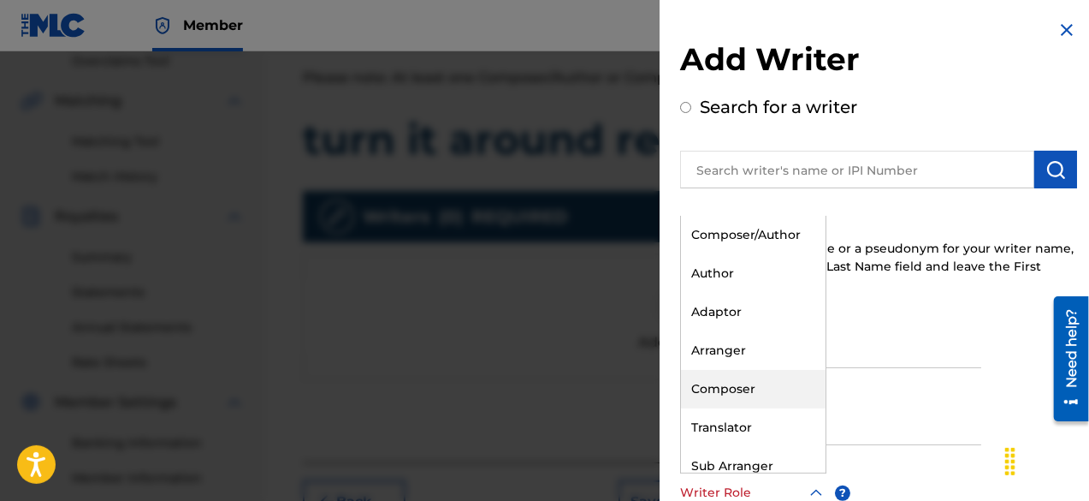
click at [770, 394] on div "Composer" at bounding box center [753, 389] width 145 height 39
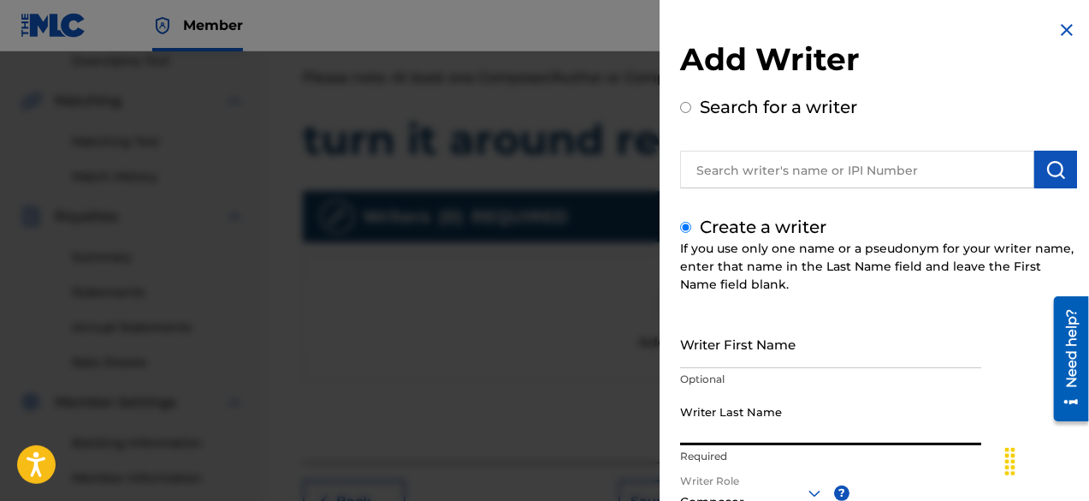
click at [756, 416] on input "Writer Last Name" at bounding box center [830, 420] width 301 height 49
paste input "[PERSON_NAME]"
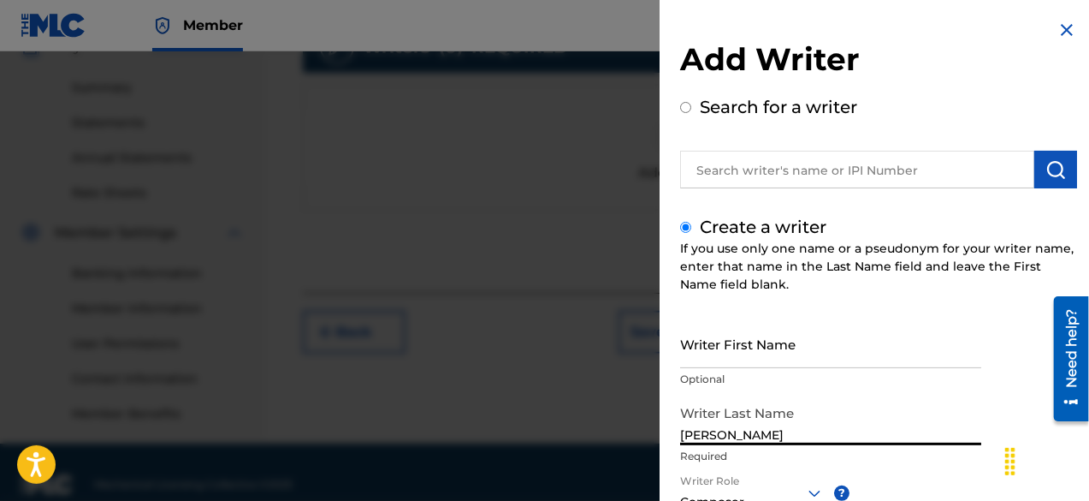
scroll to position [538, 0]
type input "[PERSON_NAME]"
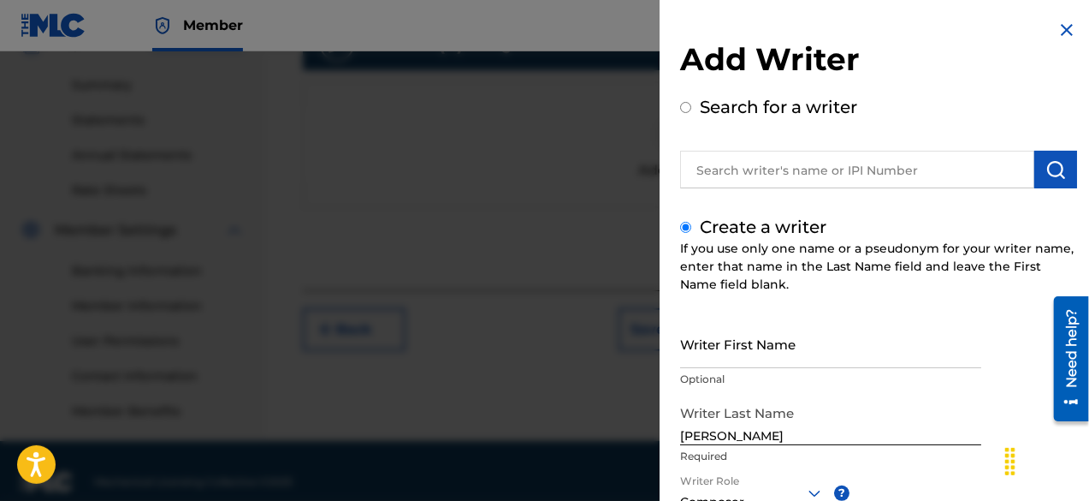
scroll to position [241, 0]
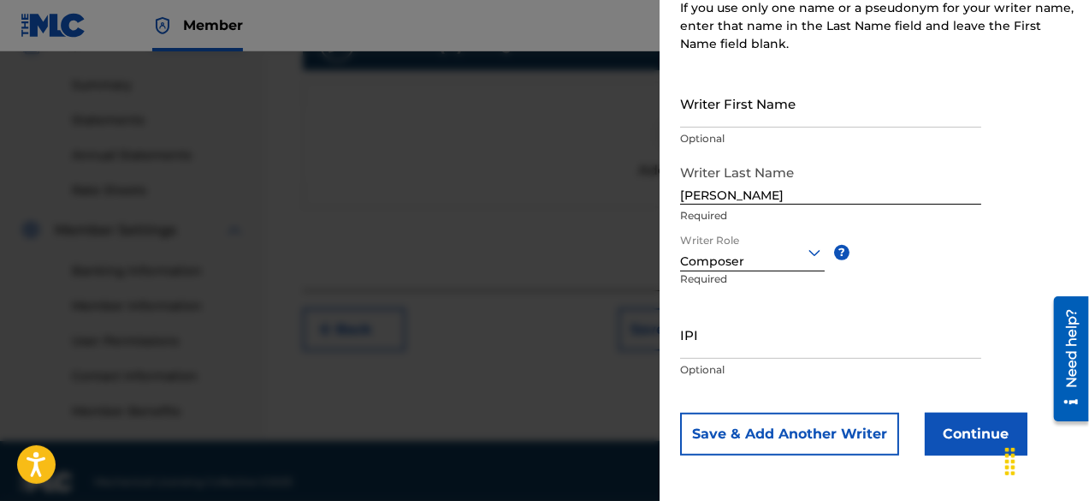
click at [945, 432] on button "Continue" at bounding box center [976, 433] width 103 height 43
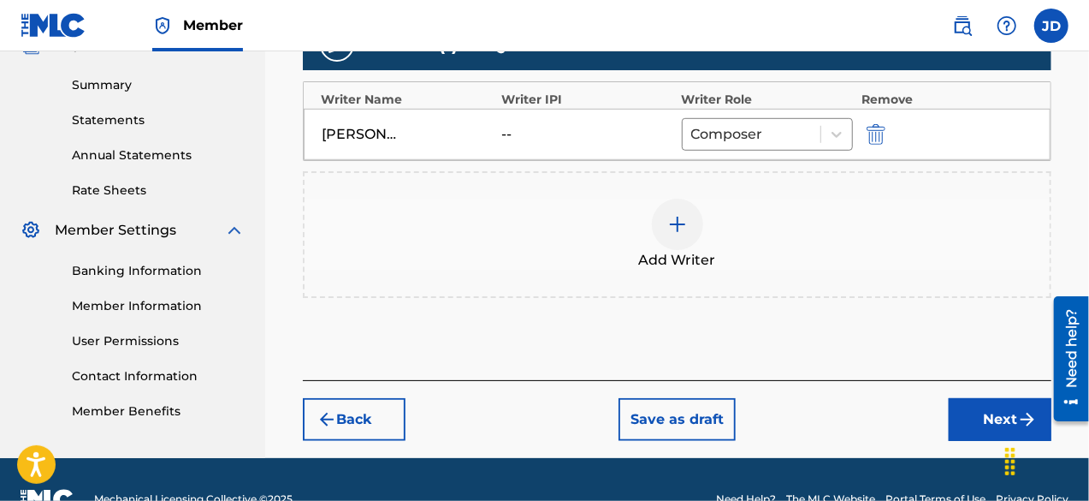
click at [1015, 413] on button "Next" at bounding box center [1000, 419] width 103 height 43
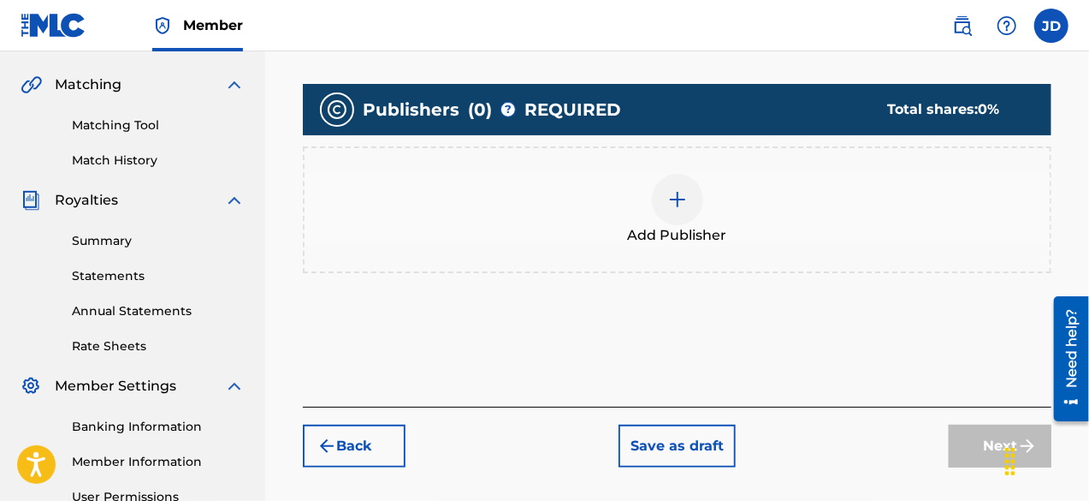
scroll to position [347, 0]
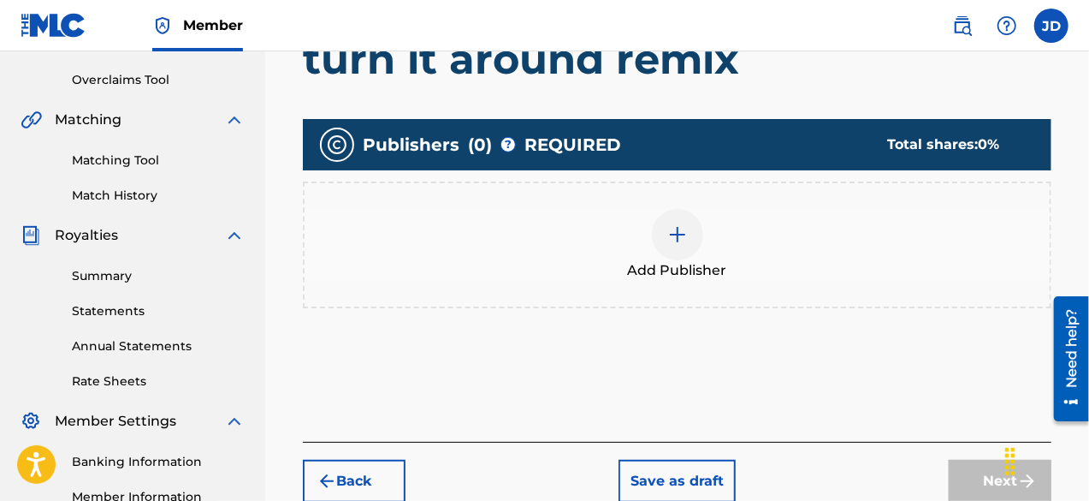
click at [678, 253] on div at bounding box center [677, 234] width 51 height 51
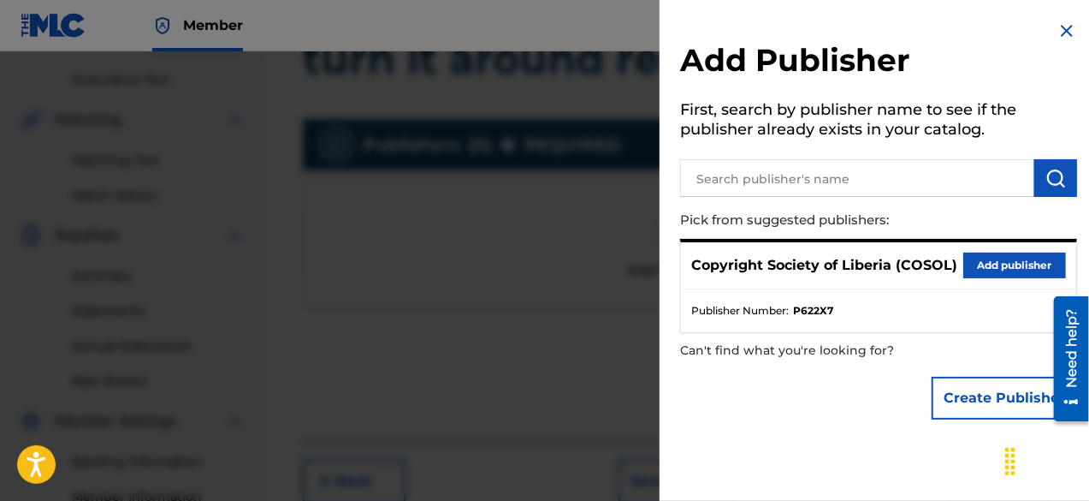
click at [999, 264] on button "Add publisher" at bounding box center [1014, 265] width 103 height 26
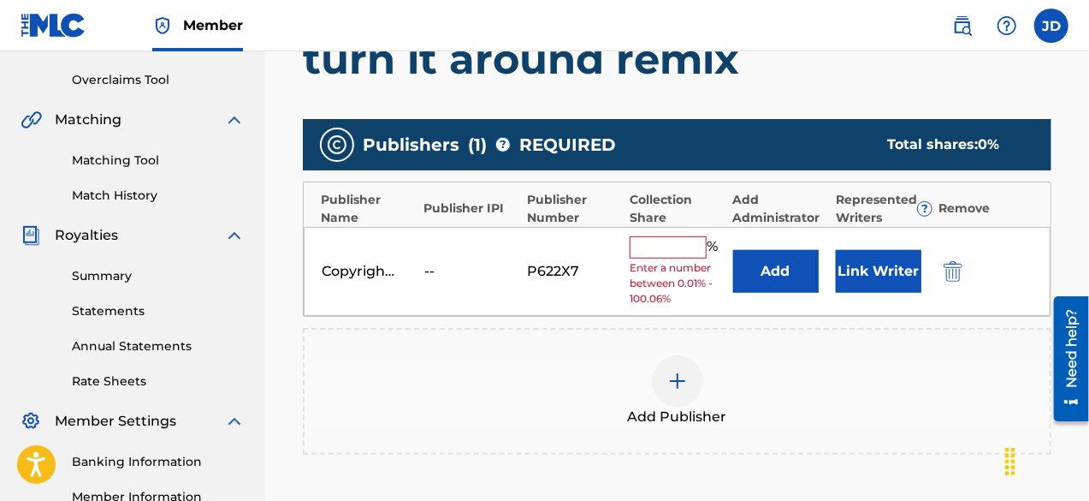
click at [690, 258] on div "% Enter a number between 0.01% - 100.06%" at bounding box center [677, 271] width 94 height 71
click at [690, 251] on input "text" at bounding box center [668, 247] width 77 height 22
type input "100"
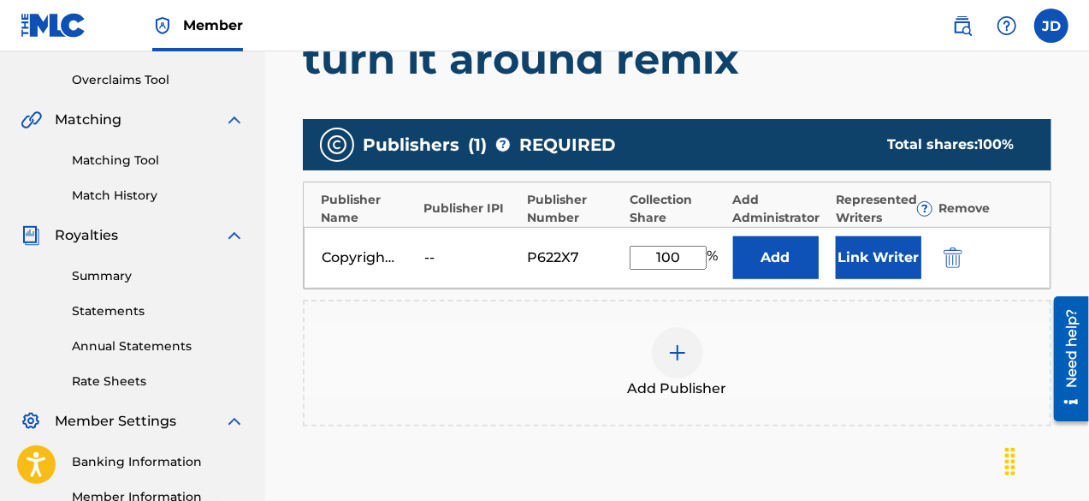
scroll to position [565, 0]
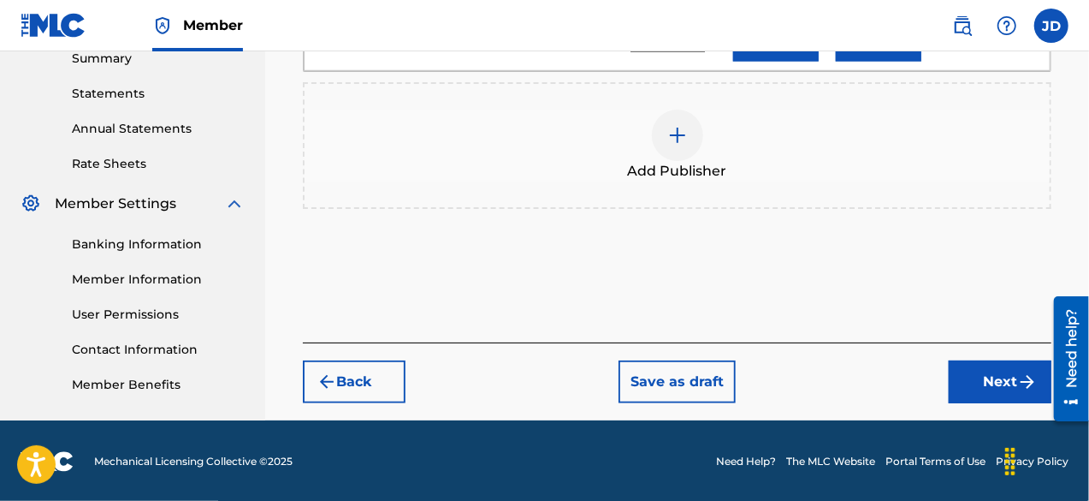
click at [991, 374] on button "Next" at bounding box center [1000, 381] width 103 height 43
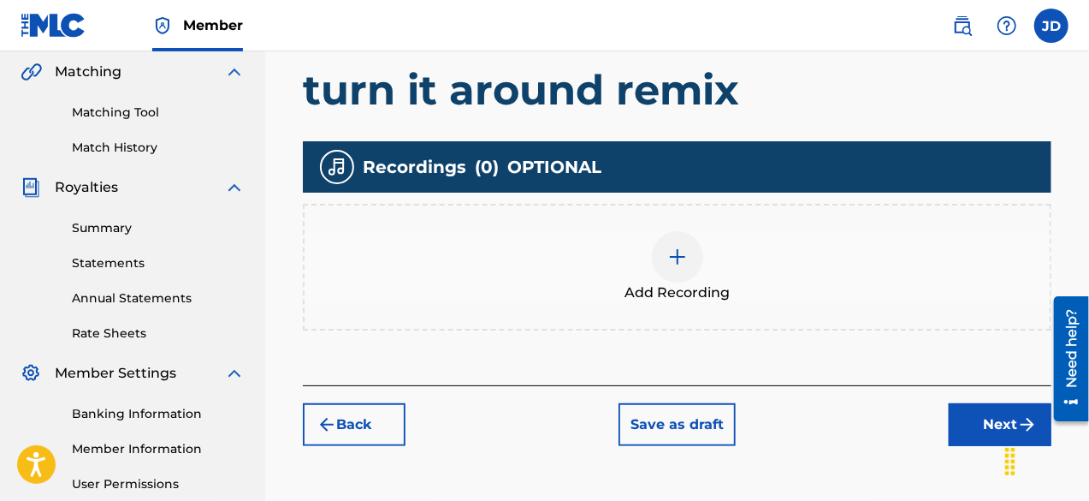
scroll to position [534, 0]
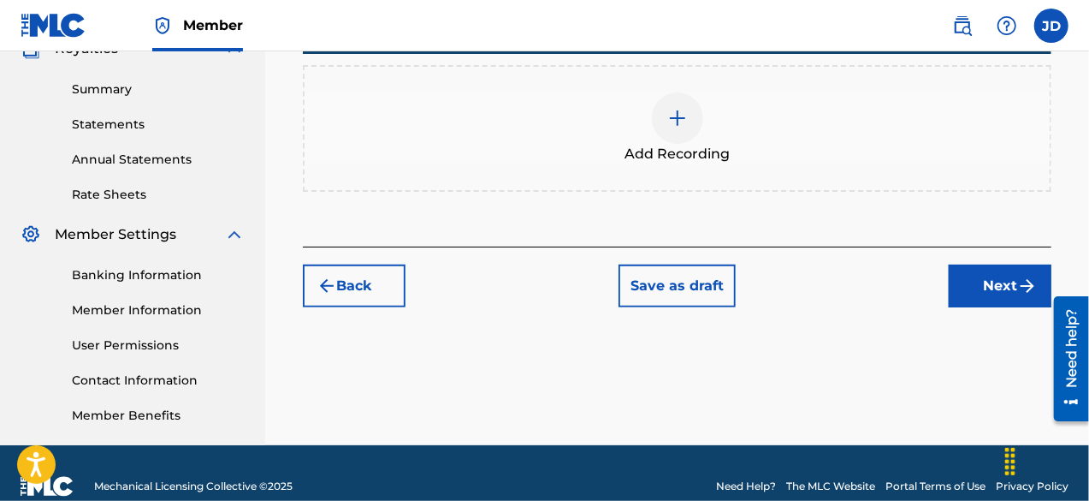
click at [1007, 289] on button "Next" at bounding box center [1000, 285] width 103 height 43
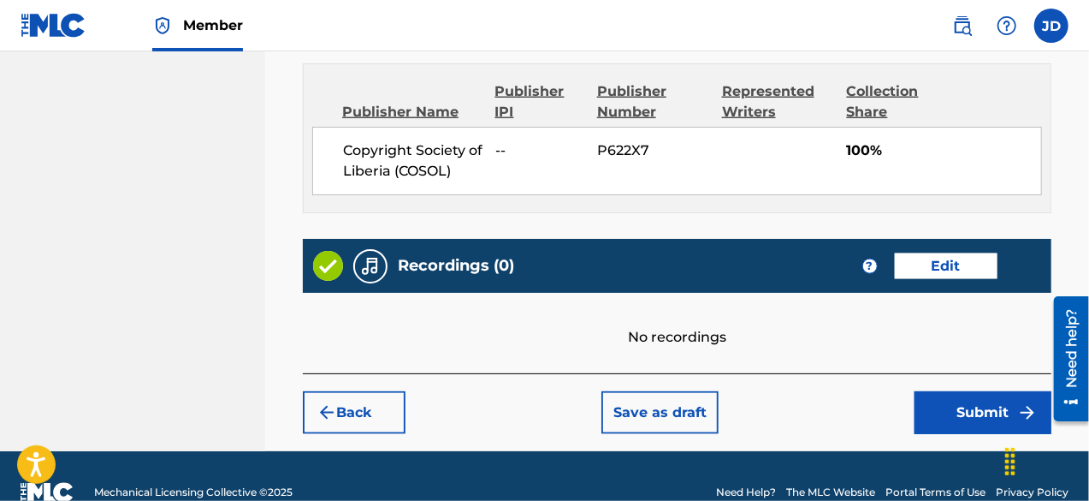
scroll to position [963, 0]
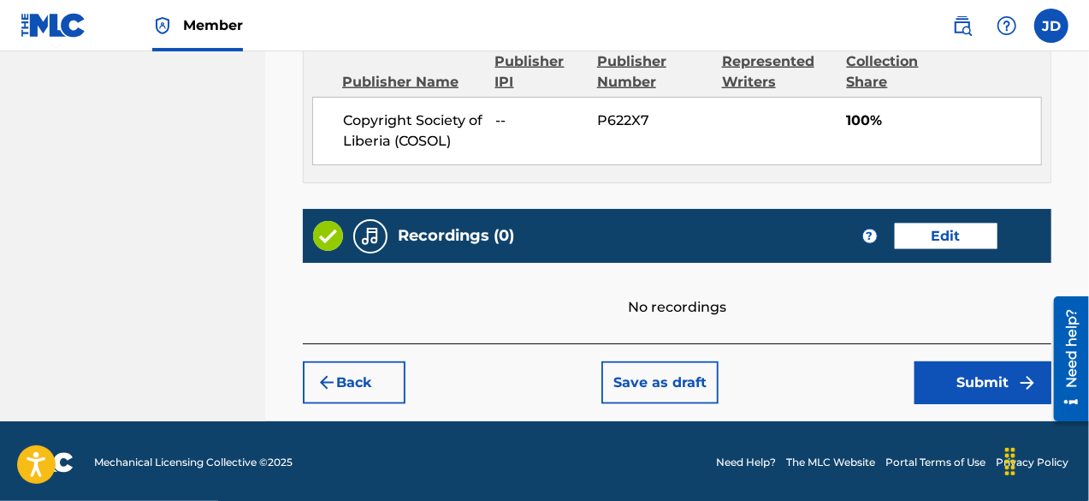
click at [1013, 388] on button "Submit" at bounding box center [983, 382] width 137 height 43
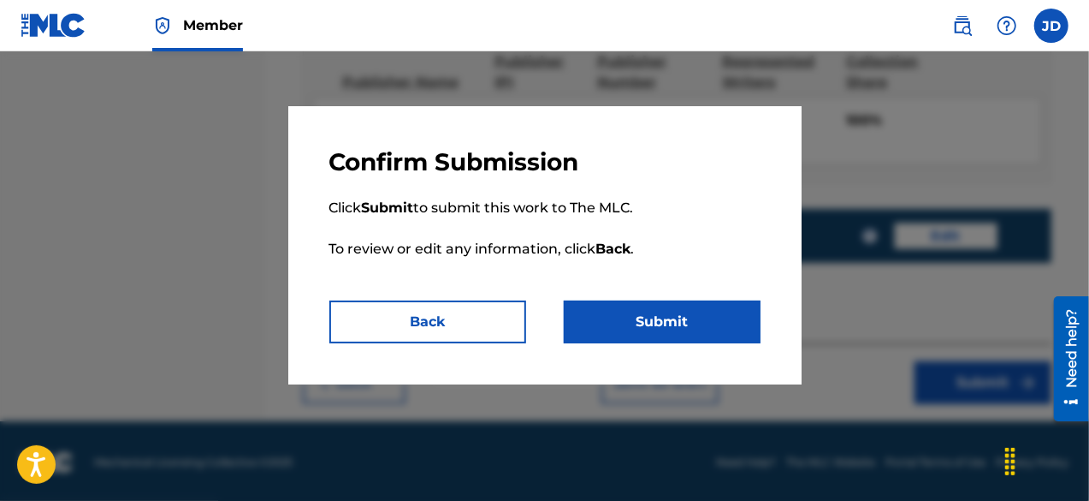
click at [678, 318] on button "Submit" at bounding box center [662, 321] width 197 height 43
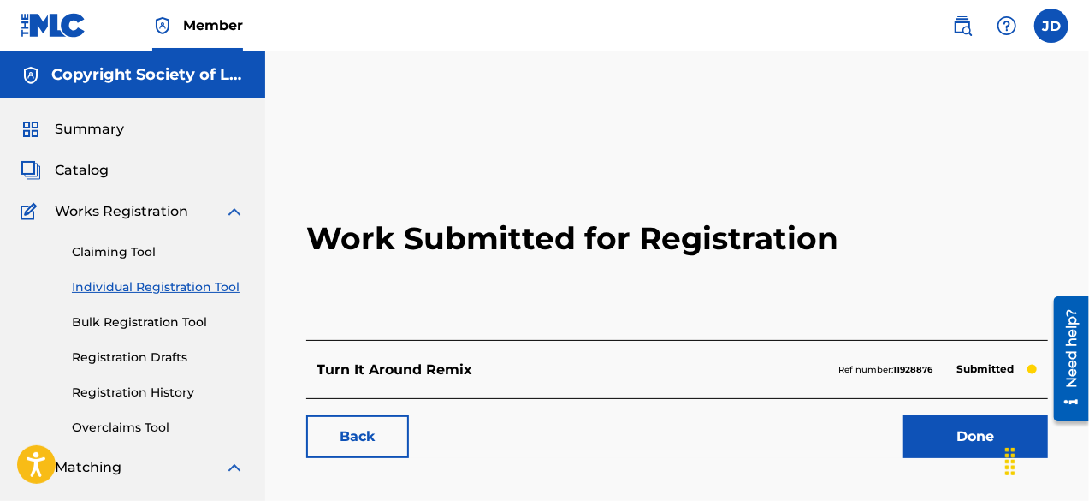
click at [929, 434] on link "Done" at bounding box center [975, 436] width 145 height 43
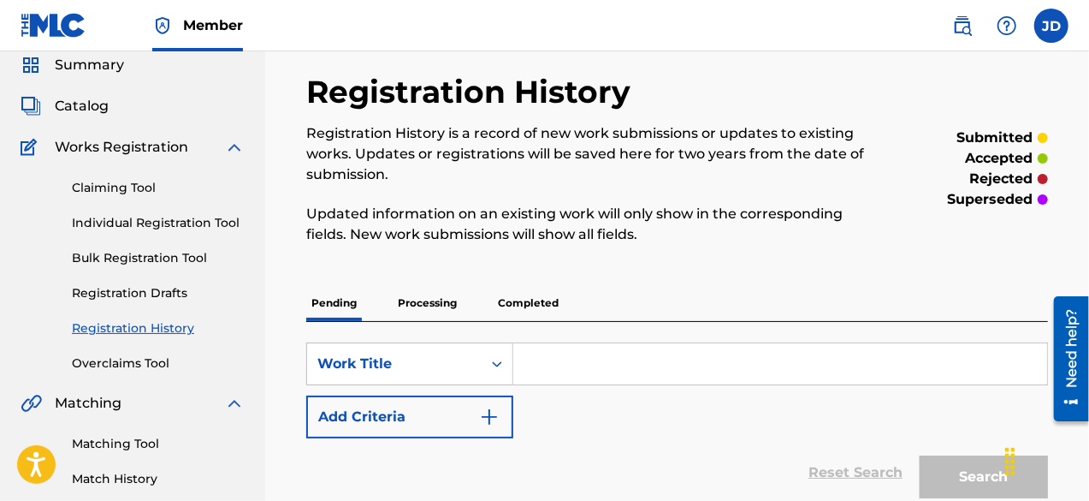
scroll to position [54, 0]
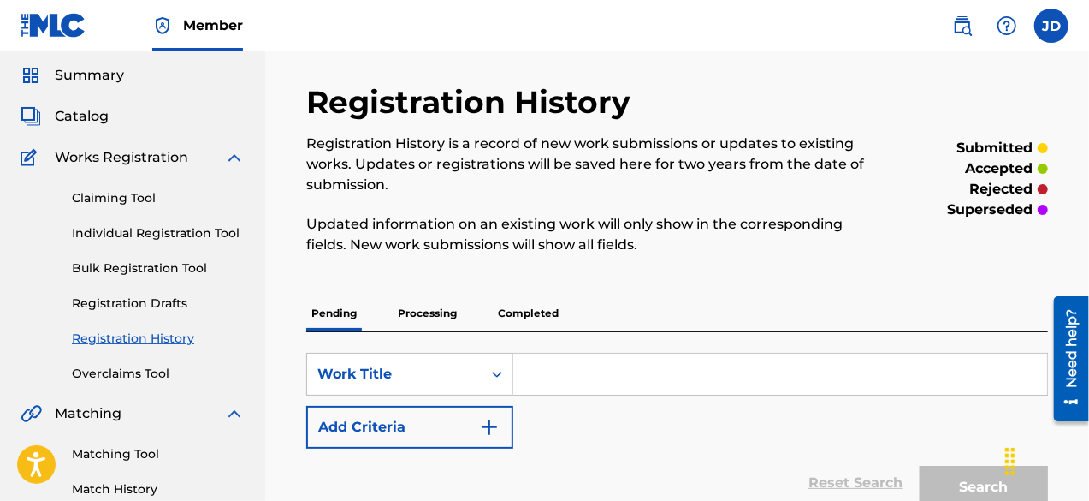
click at [213, 230] on link "Individual Registration Tool" at bounding box center [158, 233] width 173 height 18
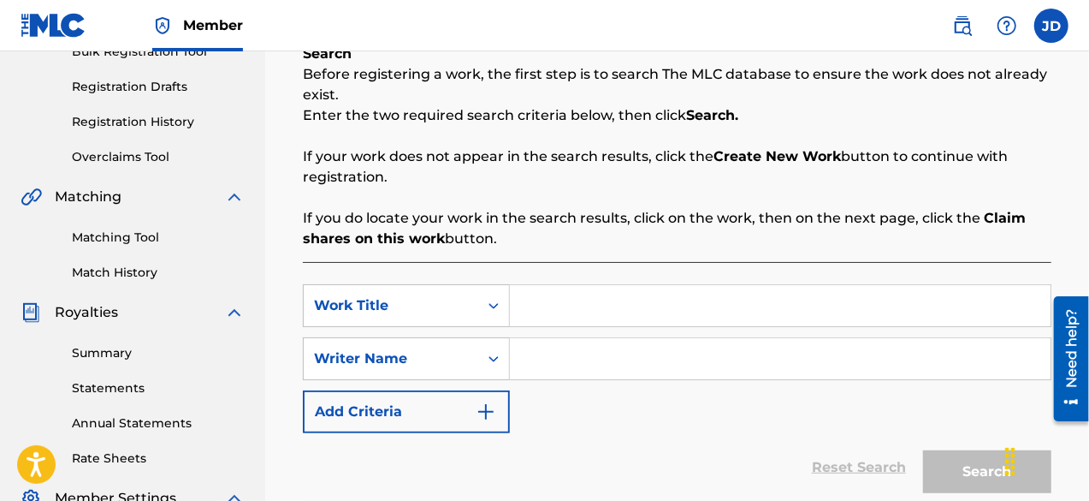
scroll to position [277, 0]
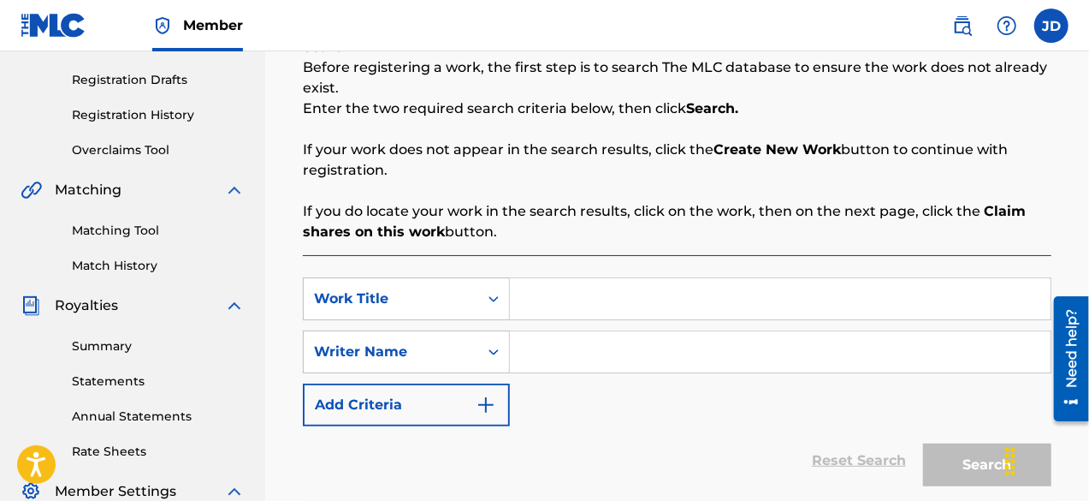
click at [667, 314] on input "Search Form" at bounding box center [780, 298] width 541 height 41
type input "Lord i want to know you"
click at [642, 344] on input "Search Form" at bounding box center [780, 351] width 541 height 41
paste input "[PERSON_NAME]"
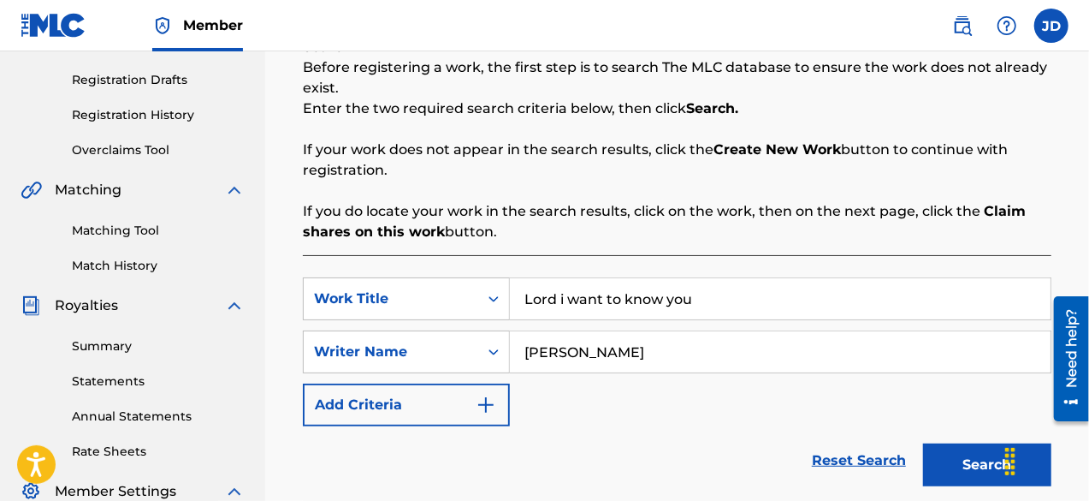
type input "[PERSON_NAME]"
click at [987, 471] on button "Search" at bounding box center [987, 464] width 128 height 43
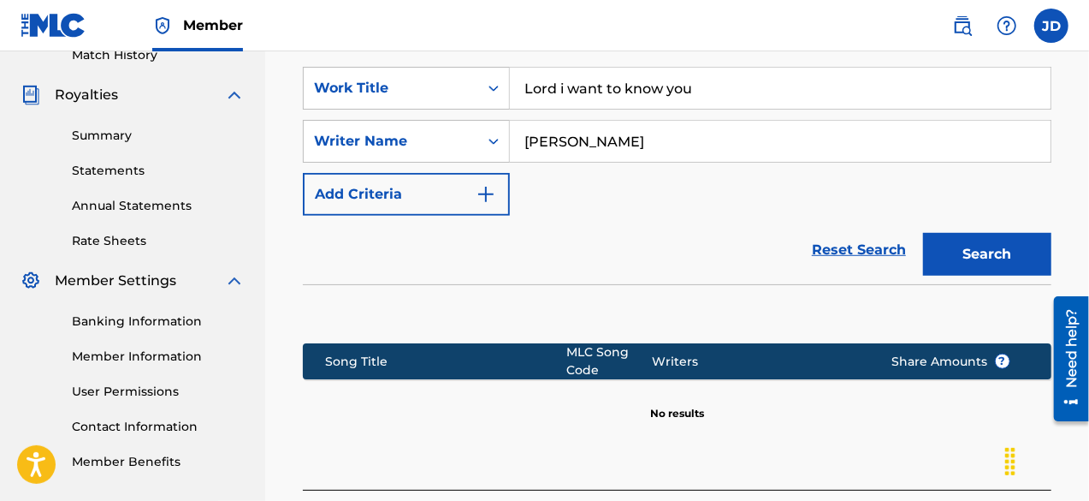
scroll to position [534, 0]
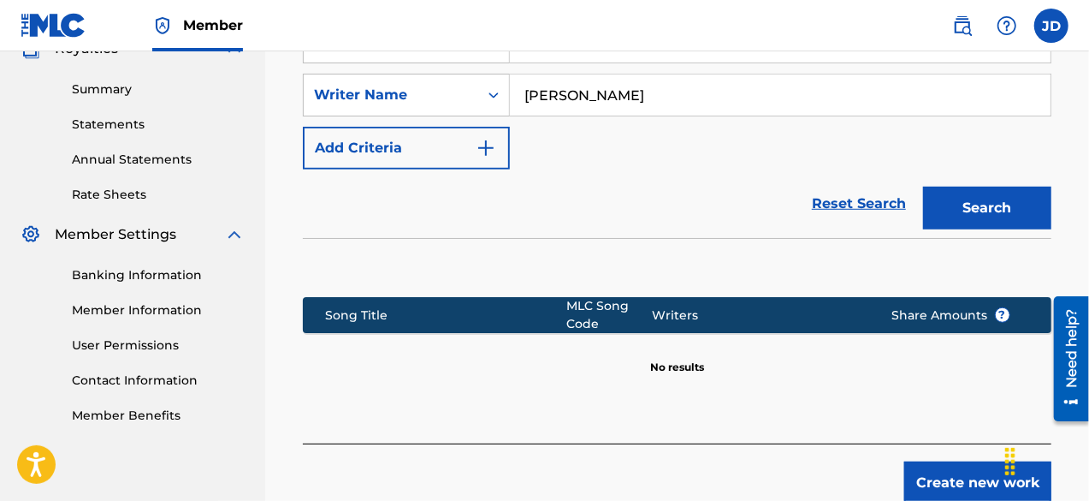
click at [973, 471] on button "Create new work" at bounding box center [977, 482] width 147 height 43
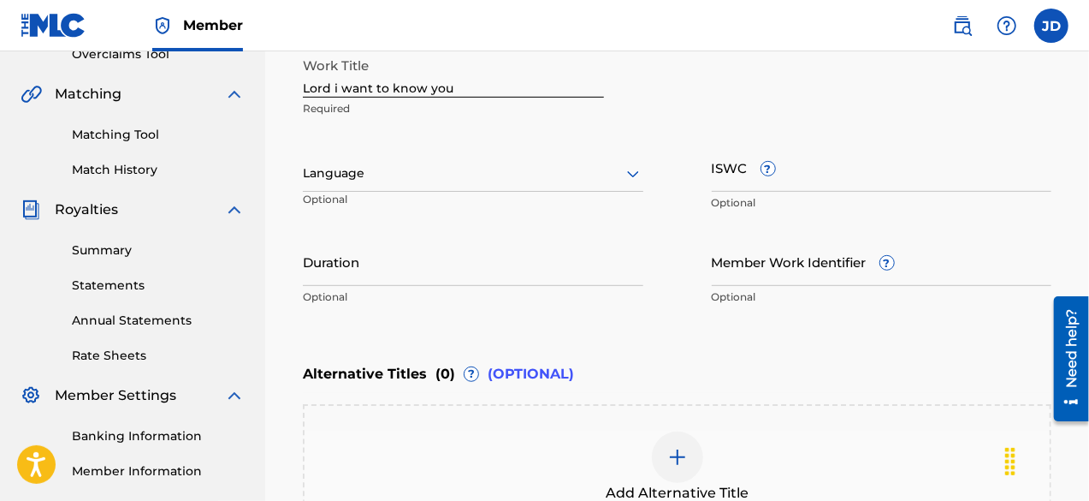
scroll to position [269, 0]
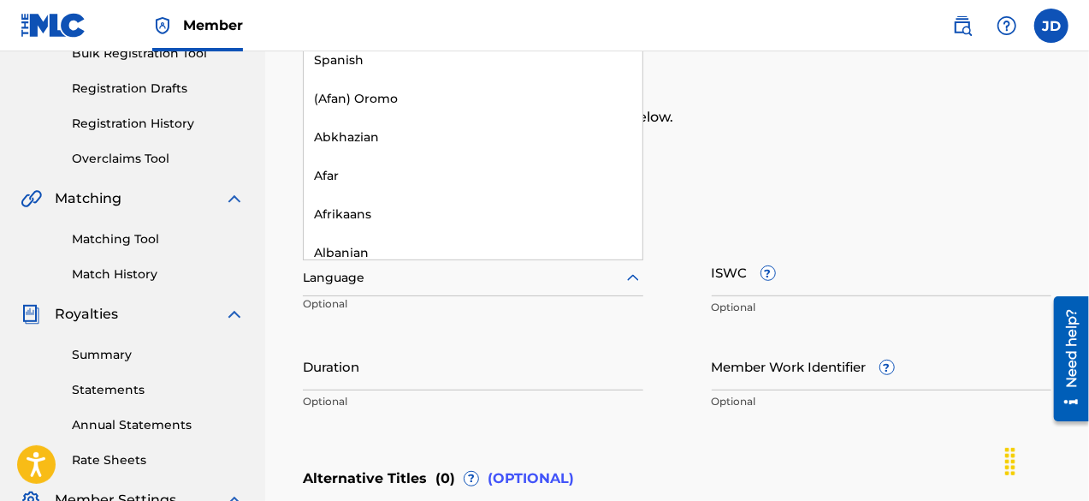
click at [589, 275] on div at bounding box center [473, 277] width 341 height 21
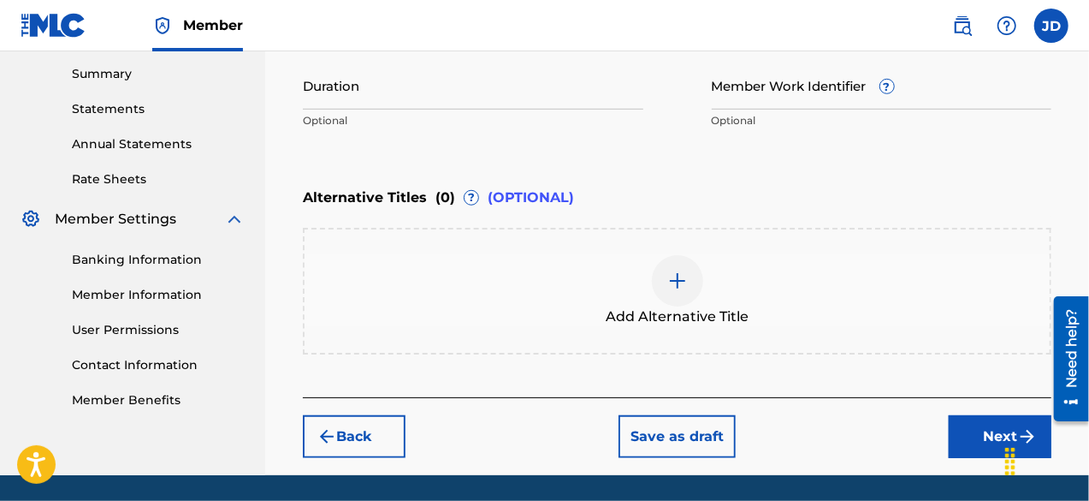
scroll to position [555, 0]
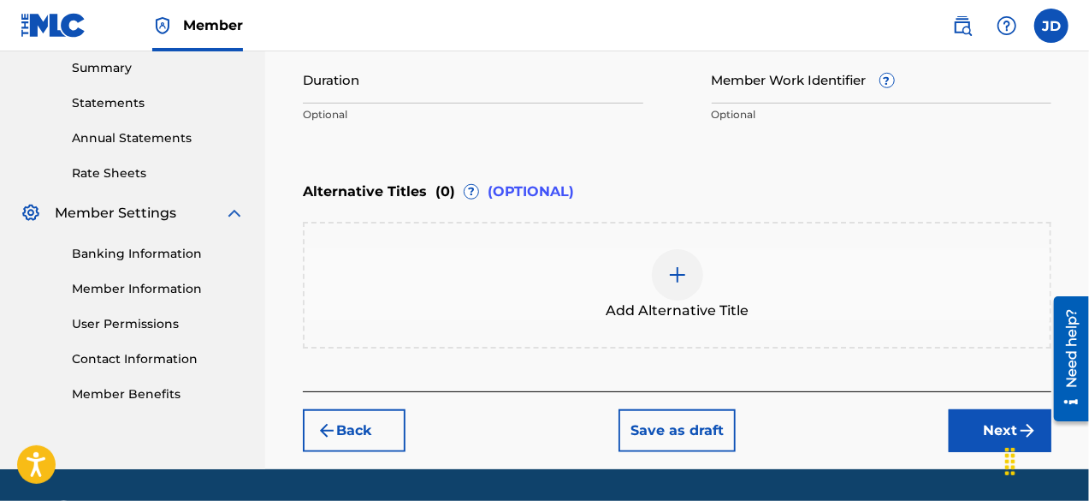
click at [993, 418] on button "Next" at bounding box center [1000, 430] width 103 height 43
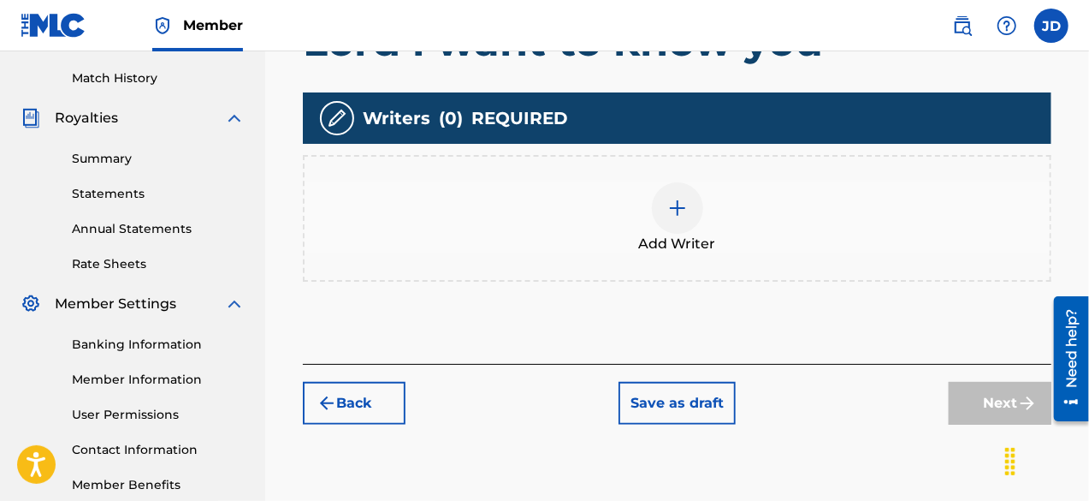
scroll to position [467, 0]
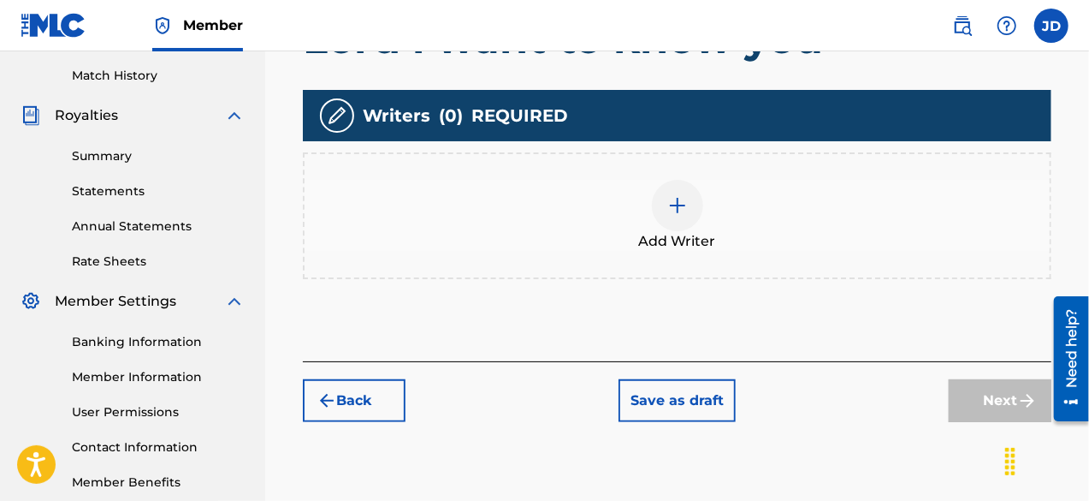
click at [688, 210] on div at bounding box center [677, 205] width 51 height 51
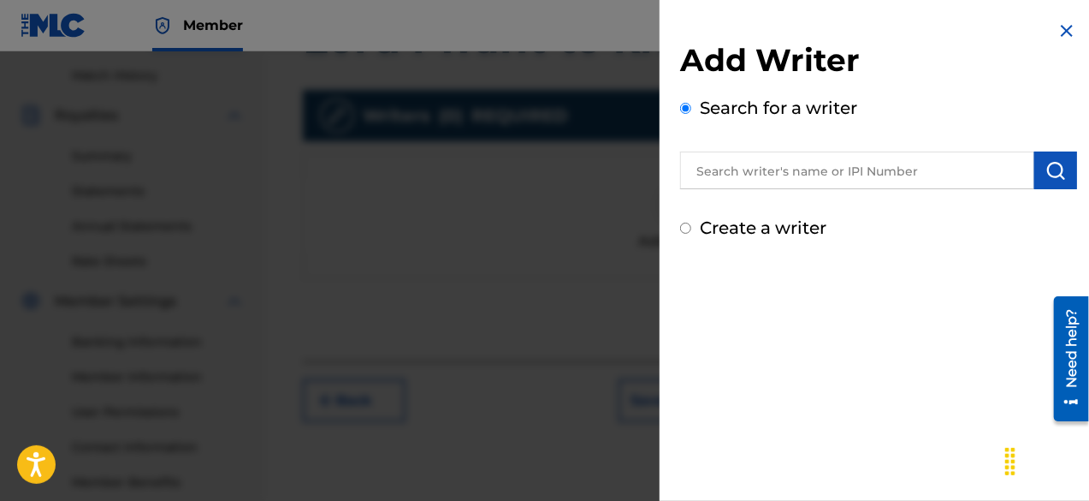
click at [767, 234] on label "Create a writer" at bounding box center [763, 227] width 127 height 21
radio input "true"
click at [691, 234] on input "Create a writer" at bounding box center [685, 227] width 11 height 11
radio input "false"
radio input "true"
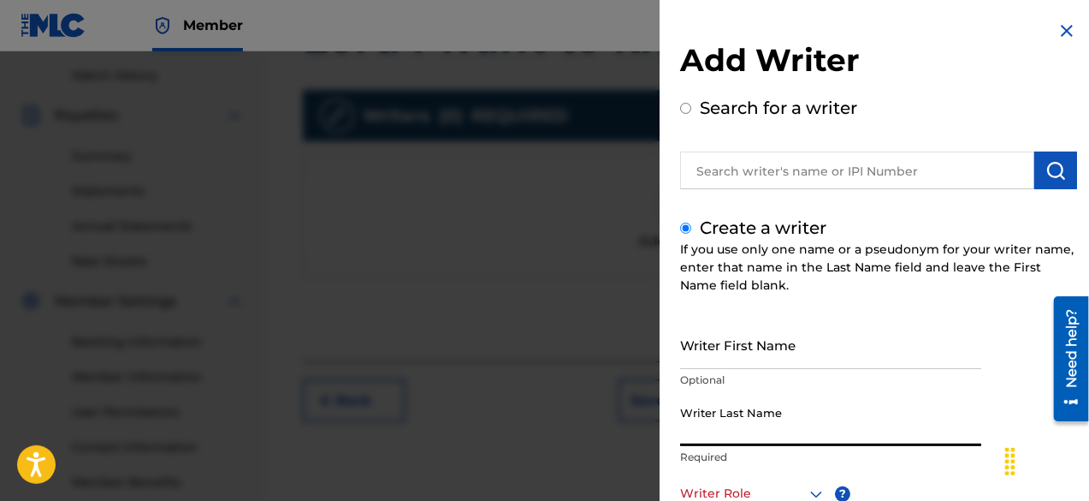
click at [763, 419] on input "Writer Last Name" at bounding box center [830, 421] width 301 height 49
paste input "[PERSON_NAME]"
click at [763, 419] on input "[PERSON_NAME]" at bounding box center [830, 421] width 301 height 49
type input "[PERSON_NAME]"
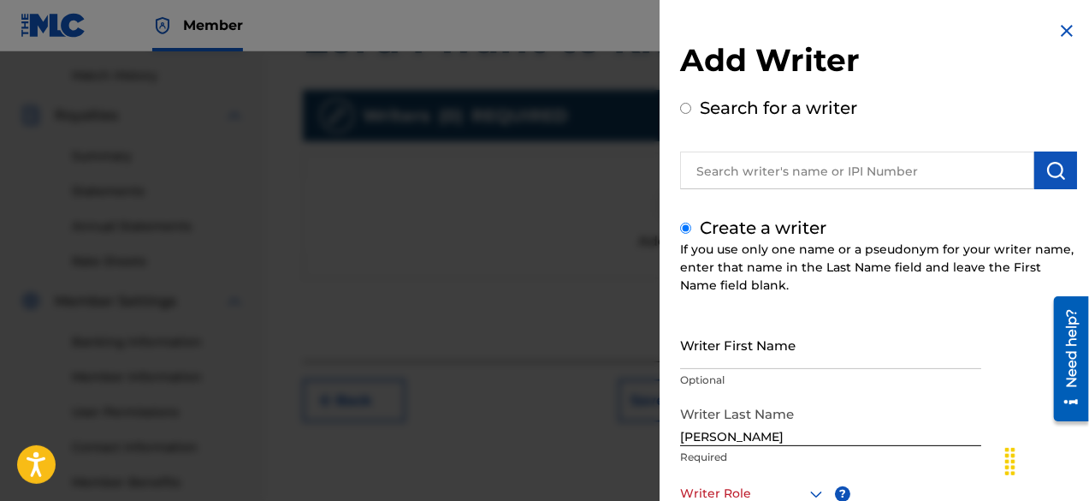
scroll to position [1, 0]
click at [801, 489] on div at bounding box center [753, 492] width 146 height 21
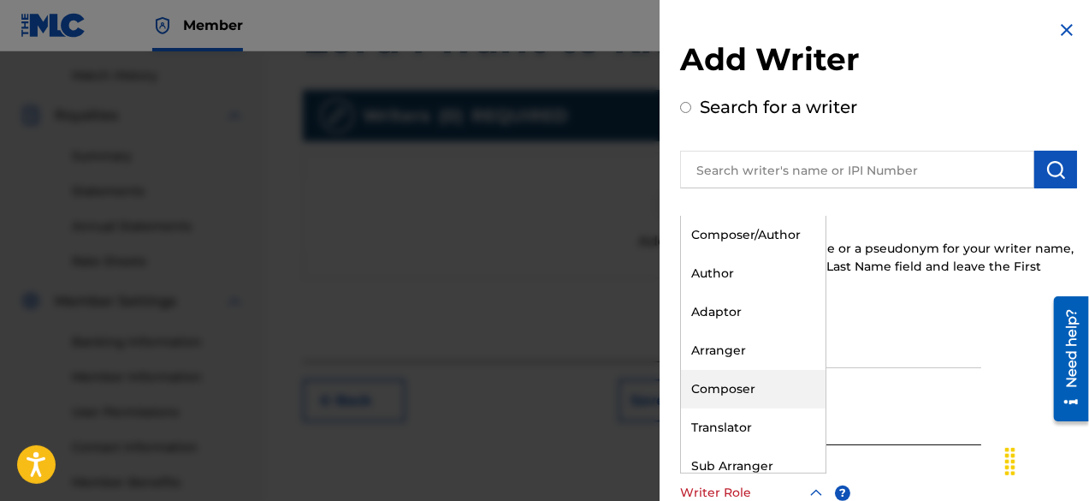
click at [764, 377] on div "Composer" at bounding box center [753, 389] width 145 height 39
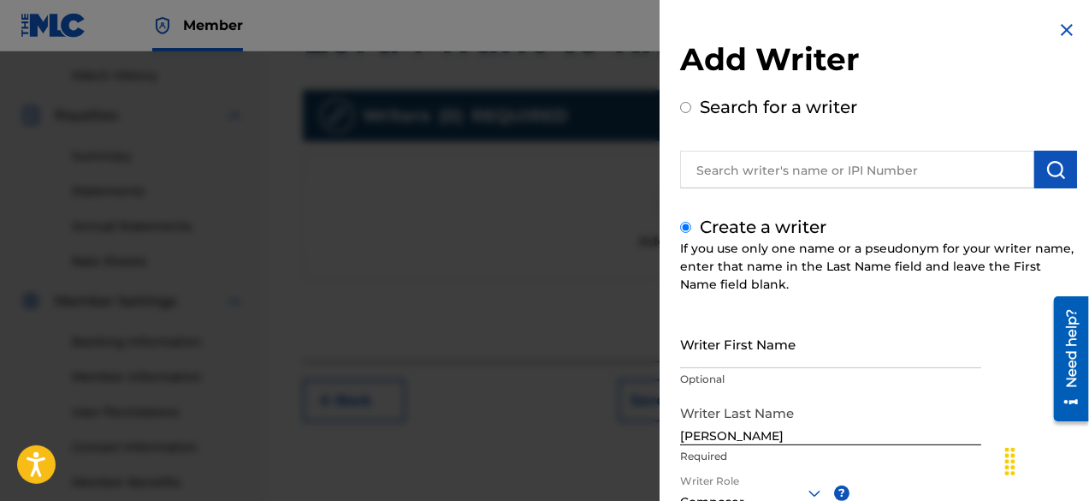
scroll to position [241, 0]
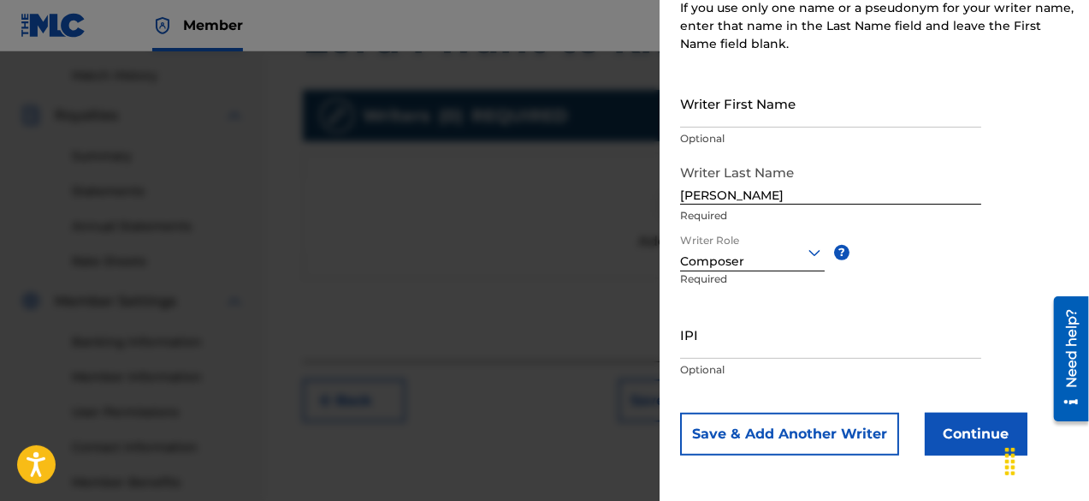
click at [947, 424] on button "Continue" at bounding box center [976, 433] width 103 height 43
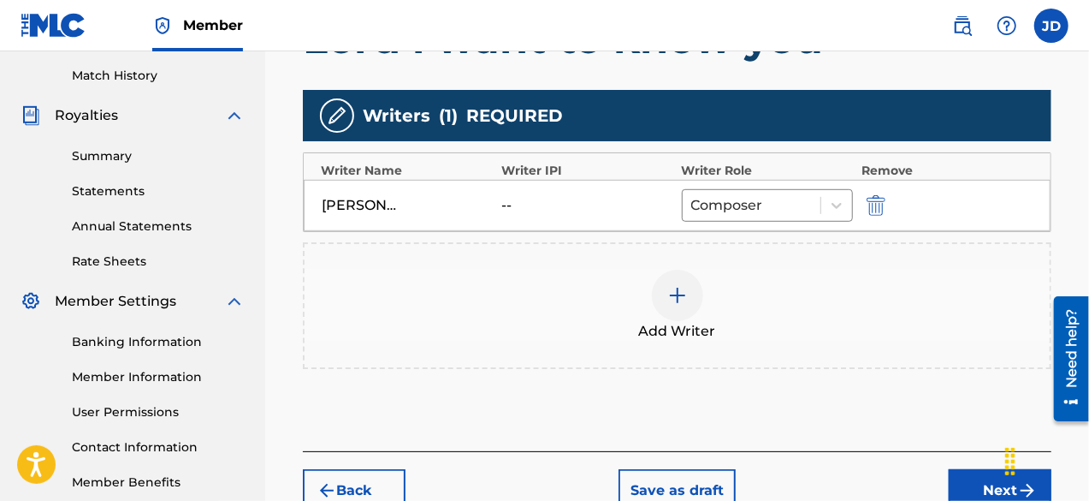
scroll to position [576, 0]
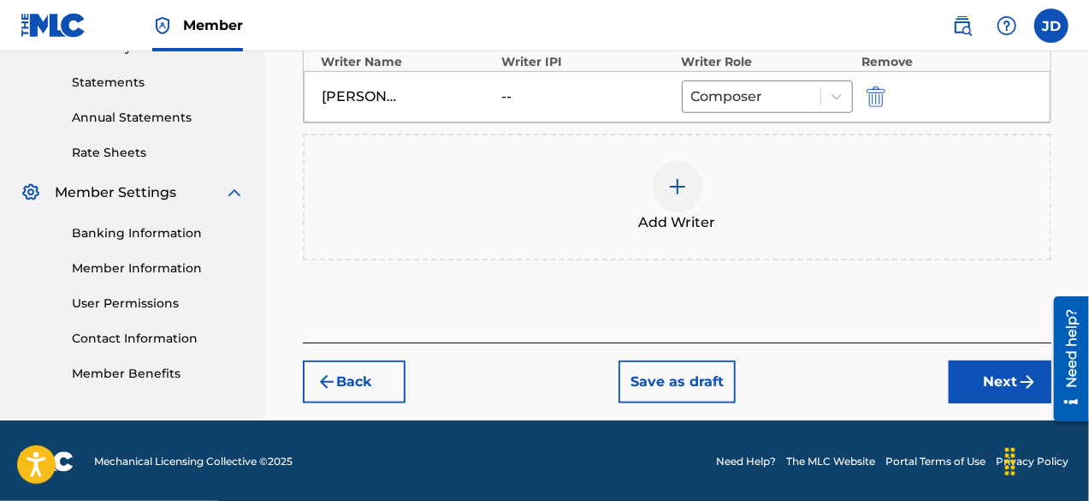
click at [976, 387] on button "Next" at bounding box center [1000, 381] width 103 height 43
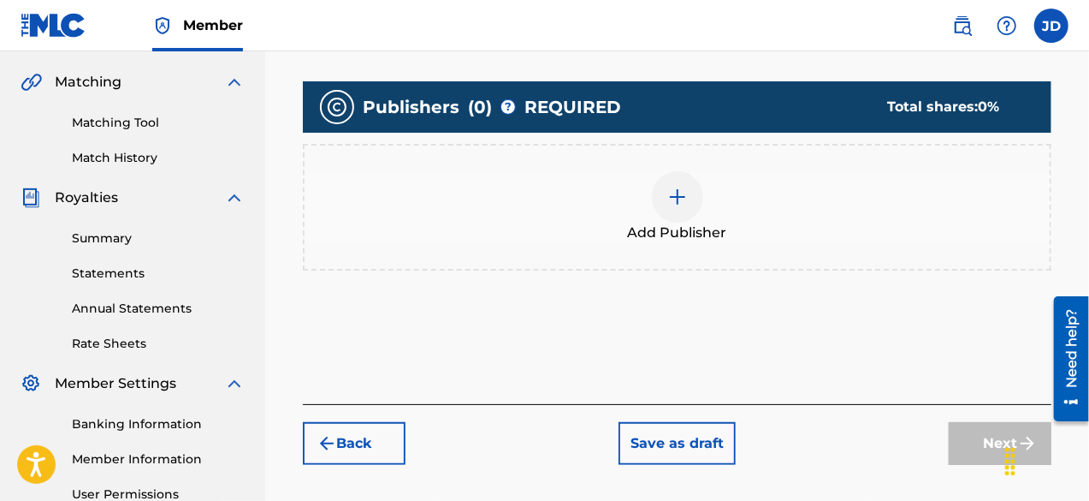
scroll to position [386, 0]
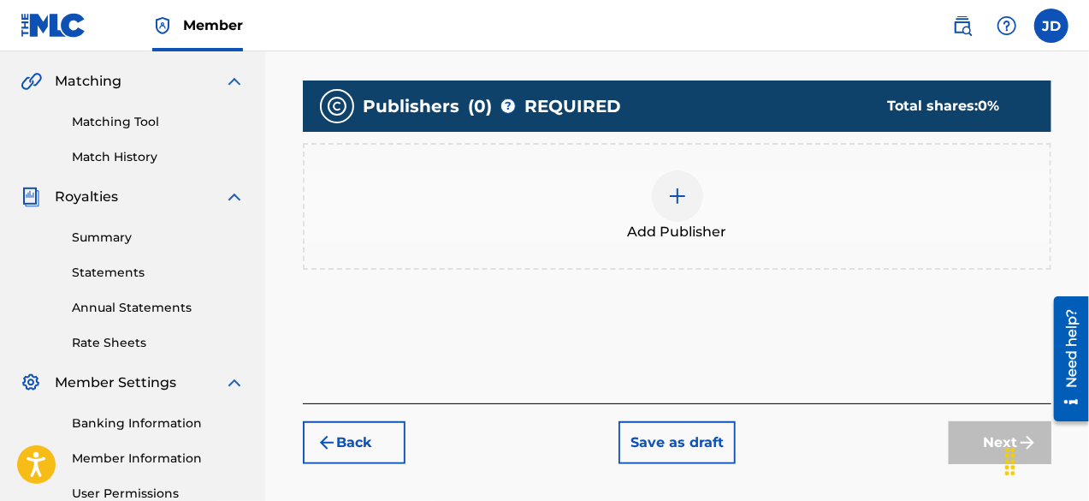
click at [695, 204] on div at bounding box center [677, 195] width 51 height 51
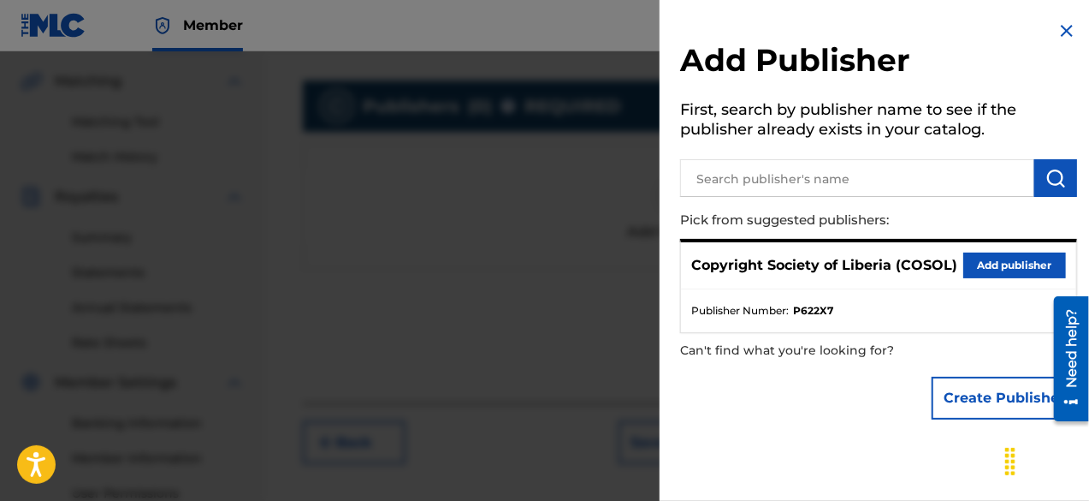
click at [979, 264] on button "Add publisher" at bounding box center [1014, 265] width 103 height 26
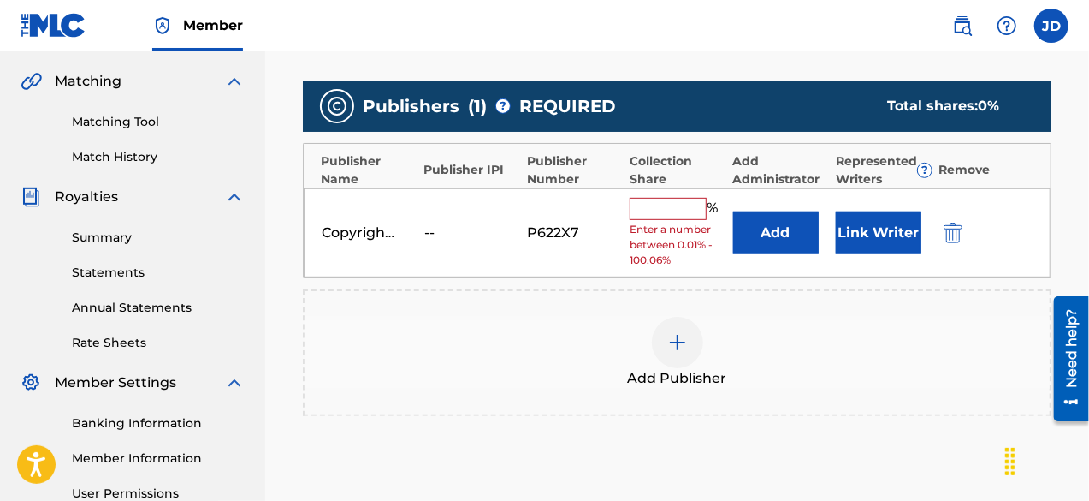
click at [681, 207] on input "text" at bounding box center [668, 209] width 77 height 22
type input "100"
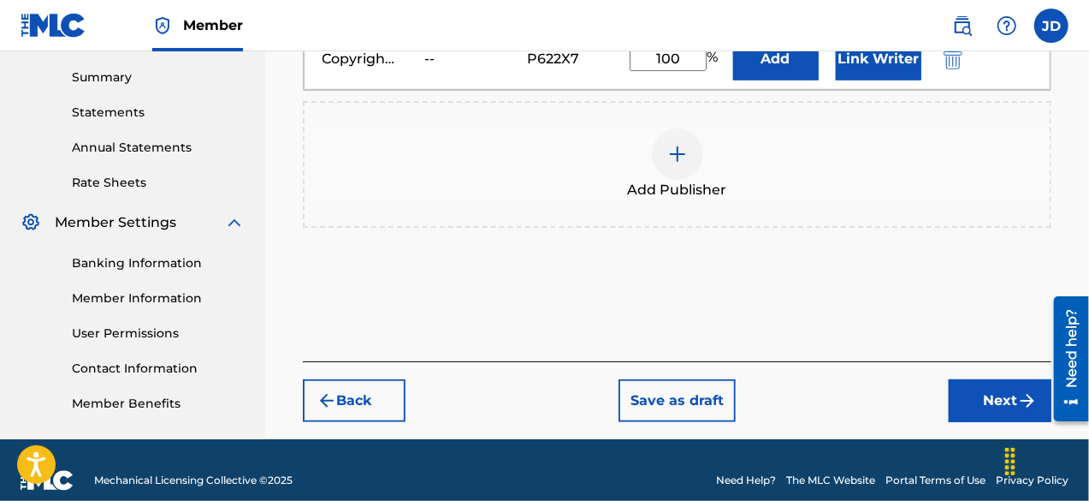
scroll to position [565, 0]
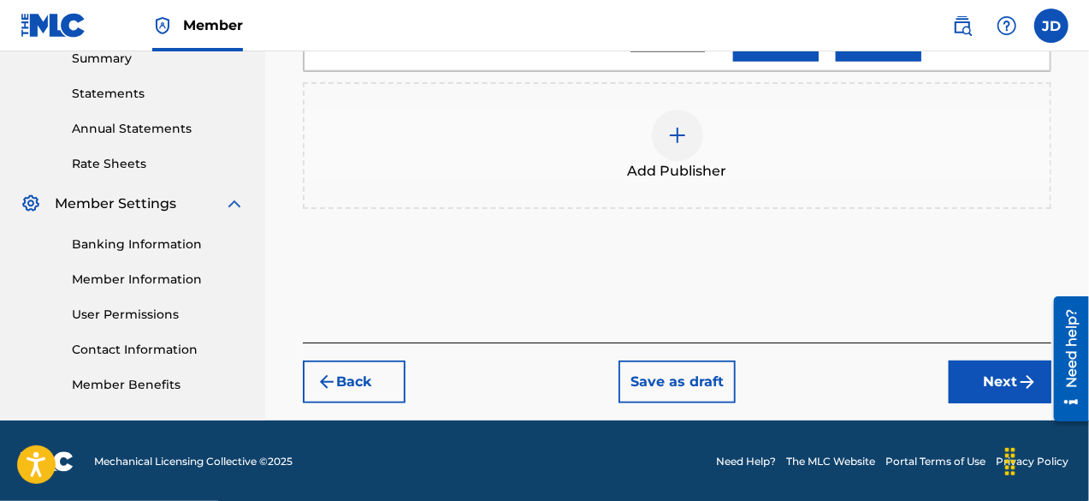
click at [1015, 376] on button "Next" at bounding box center [1000, 381] width 103 height 43
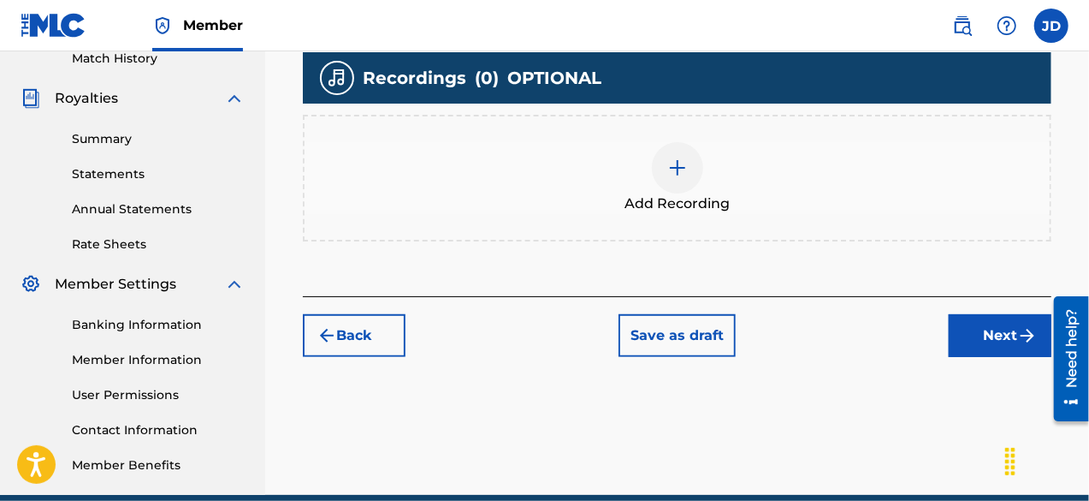
scroll to position [486, 0]
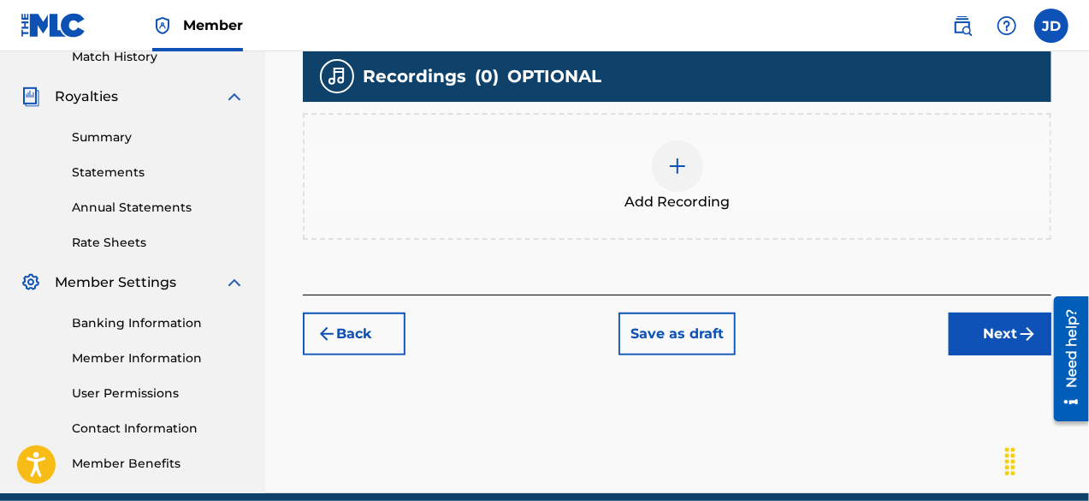
click at [989, 337] on button "Next" at bounding box center [1000, 333] width 103 height 43
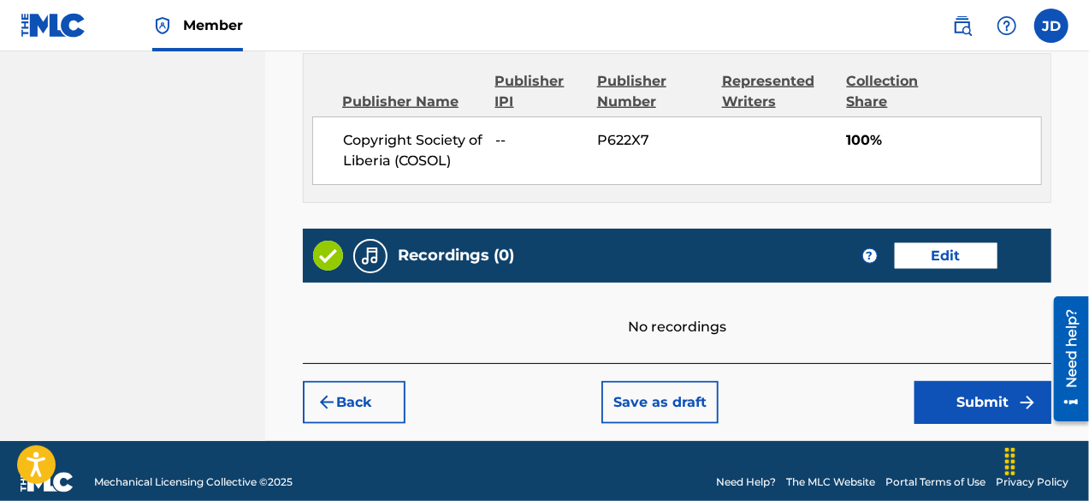
scroll to position [948, 0]
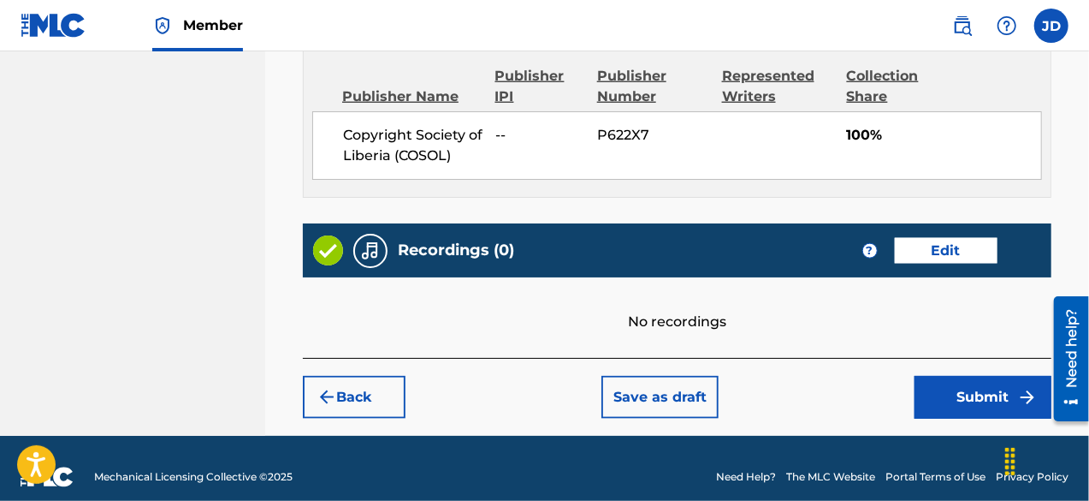
click at [986, 407] on button "Submit" at bounding box center [983, 397] width 137 height 43
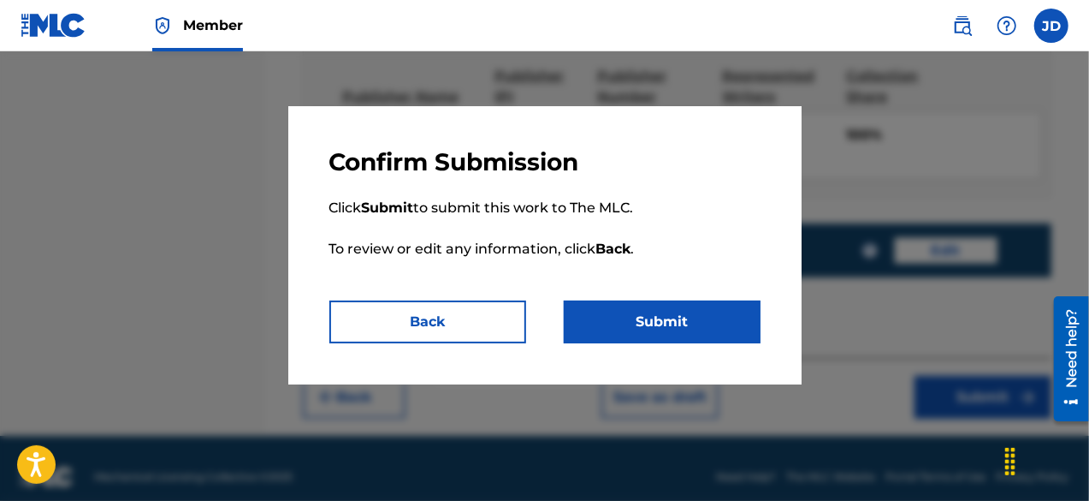
click at [700, 328] on button "Submit" at bounding box center [662, 321] width 197 height 43
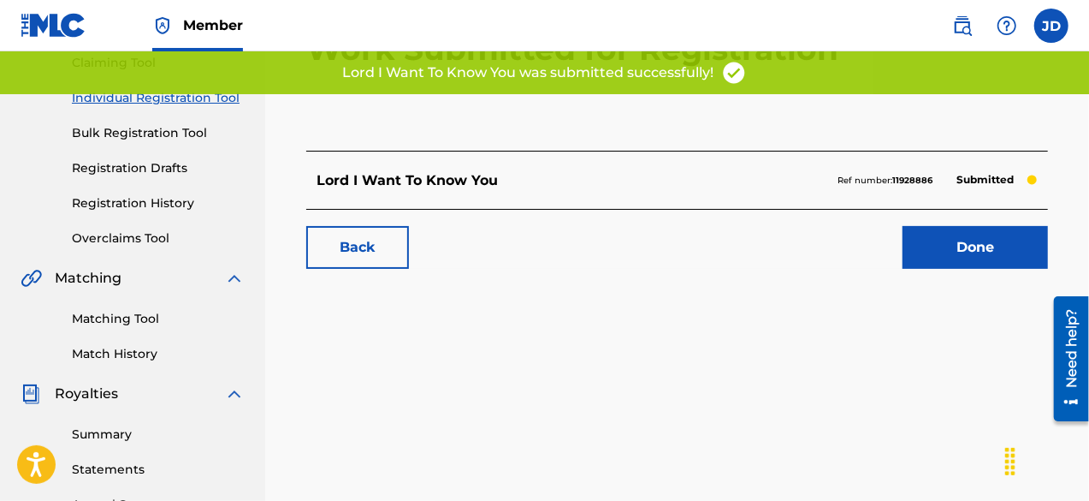
scroll to position [177, 0]
